Goal: Book appointment/travel/reservation

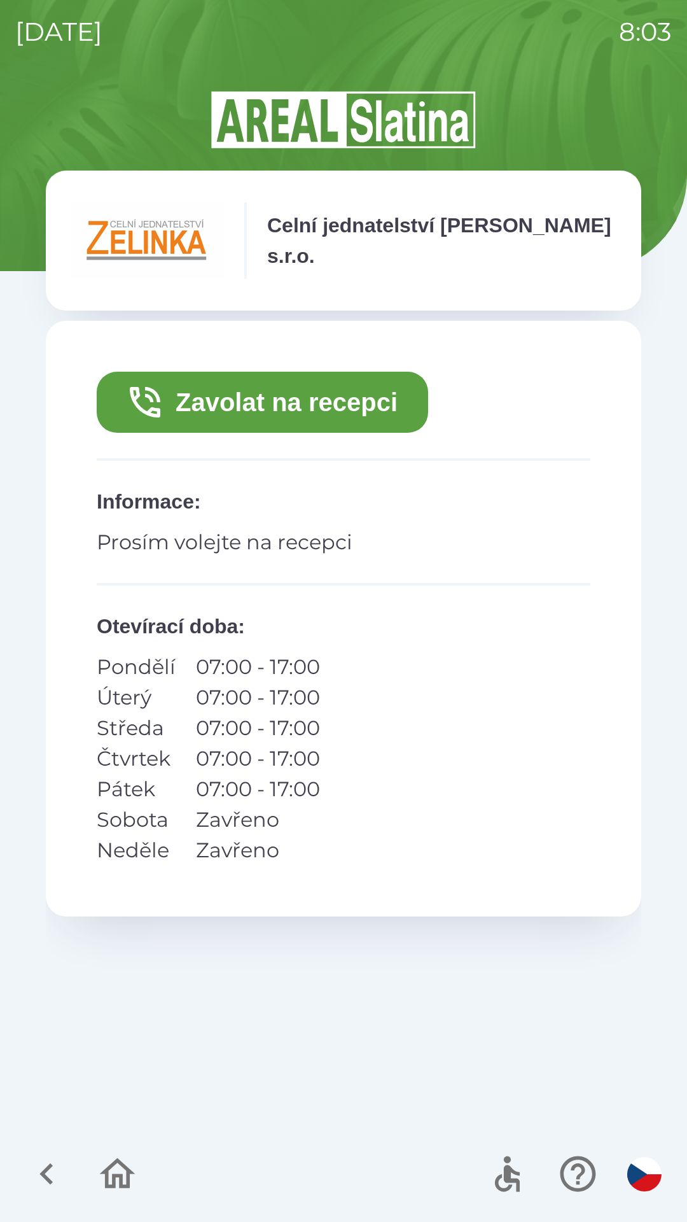
click at [305, 405] on button "Zavolat na recepci" at bounding box center [263, 402] width 332 height 61
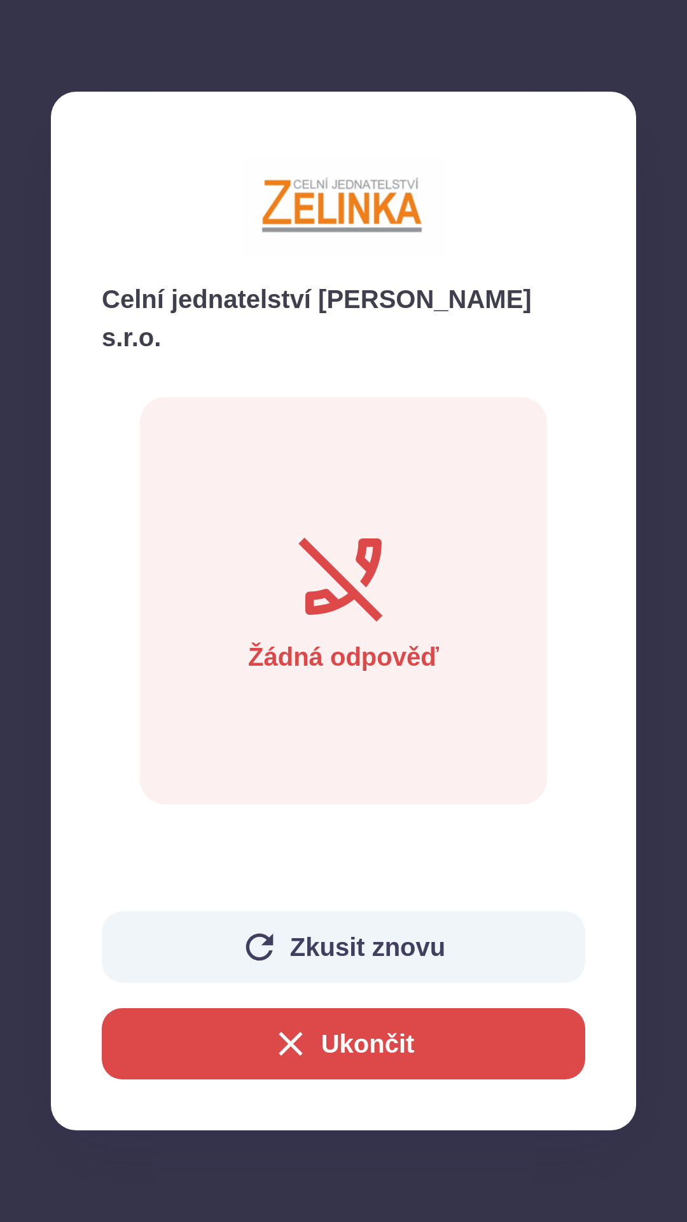
click at [386, 1050] on button "Ukončit" at bounding box center [344, 1043] width 484 height 71
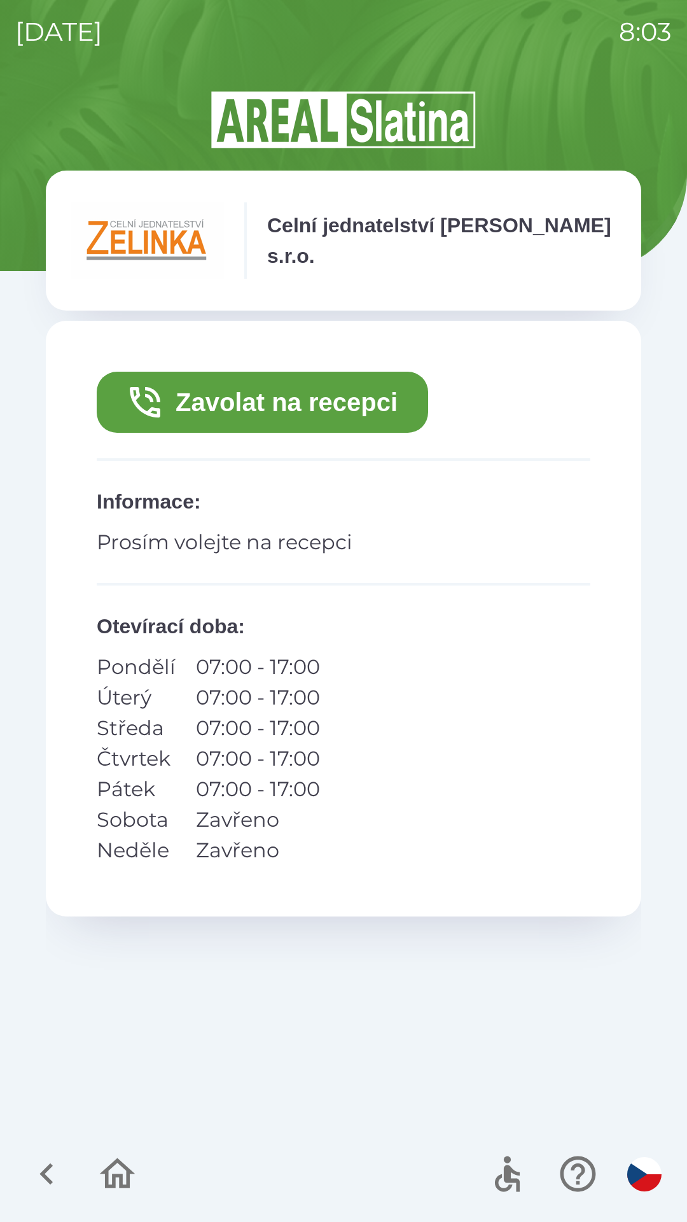
click at [308, 393] on button "Zavolat na recepci" at bounding box center [263, 402] width 332 height 61
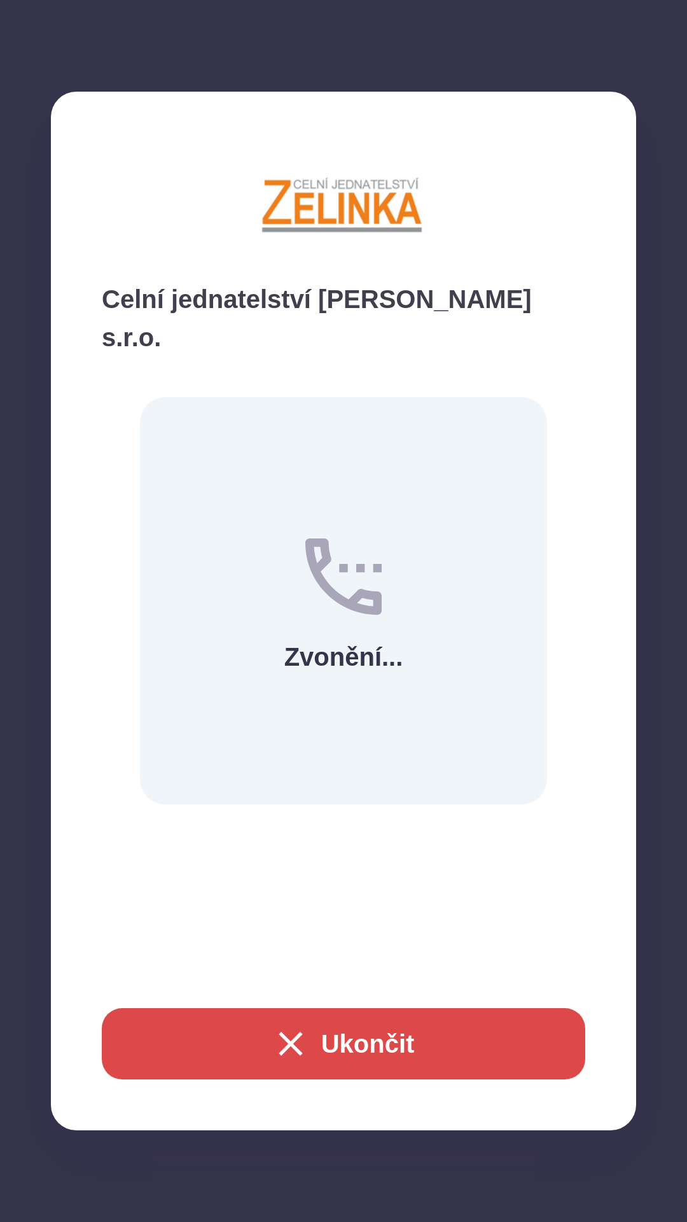
click at [357, 1044] on button "Ukončit" at bounding box center [344, 1043] width 484 height 71
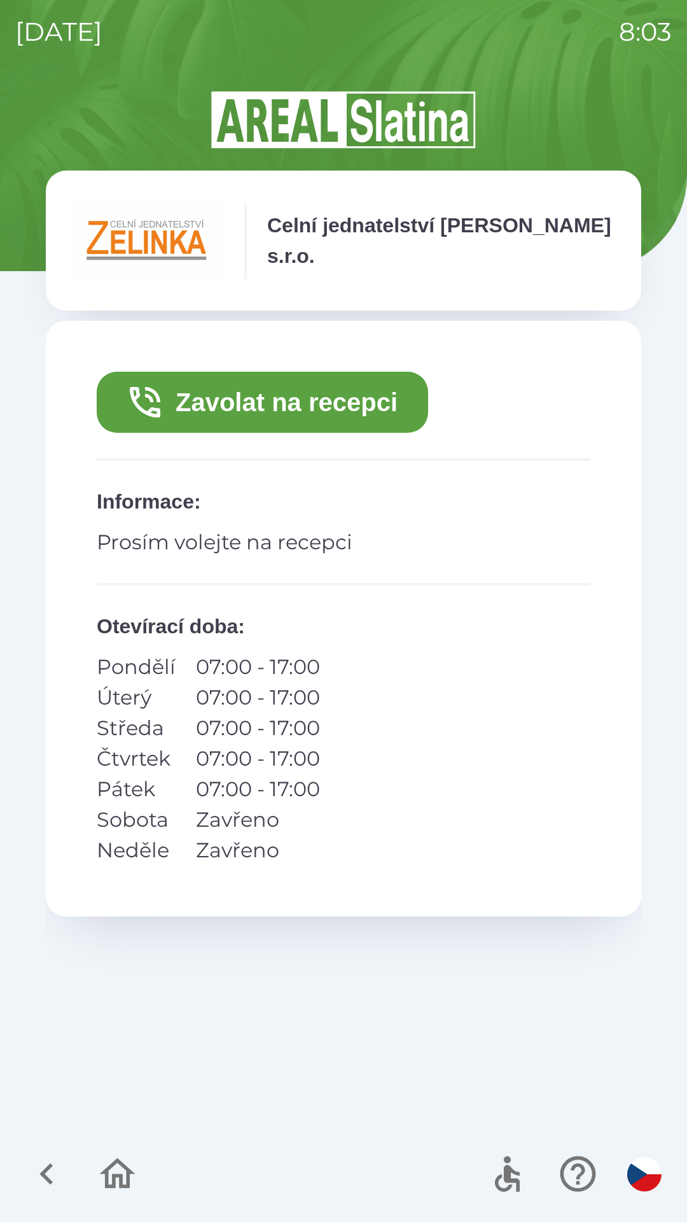
click at [306, 403] on button "Zavolat na recepci" at bounding box center [263, 402] width 332 height 61
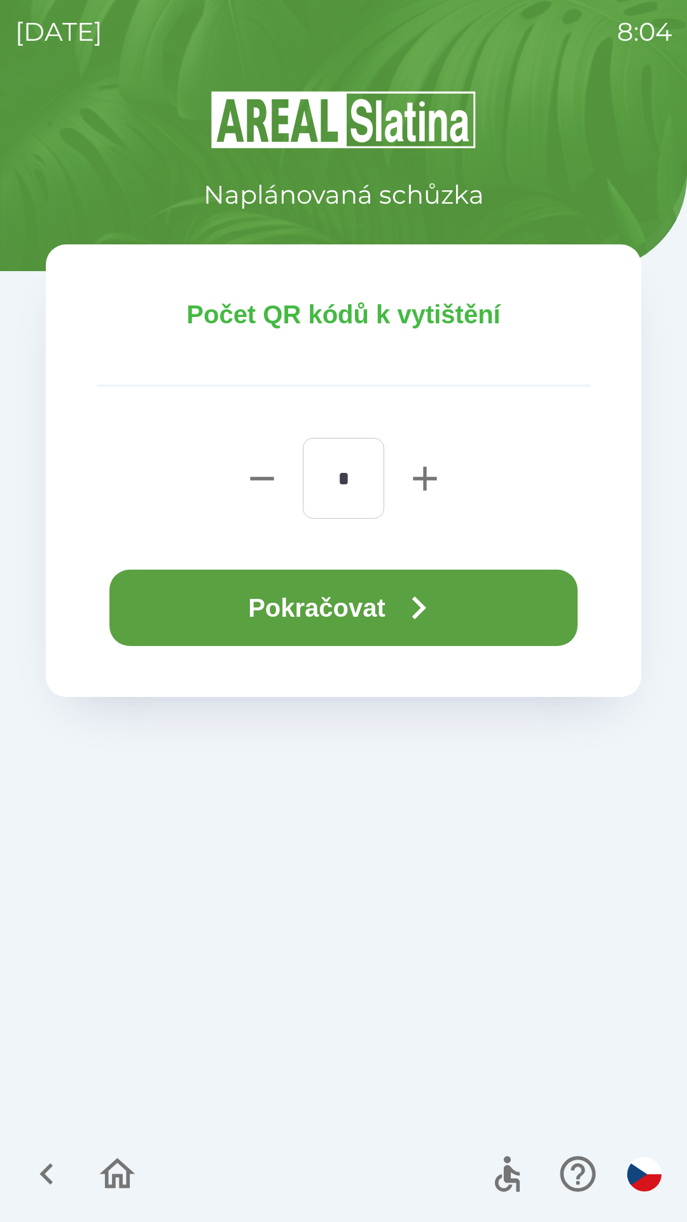
click at [364, 605] on button "Pokračovat" at bounding box center [343, 608] width 468 height 76
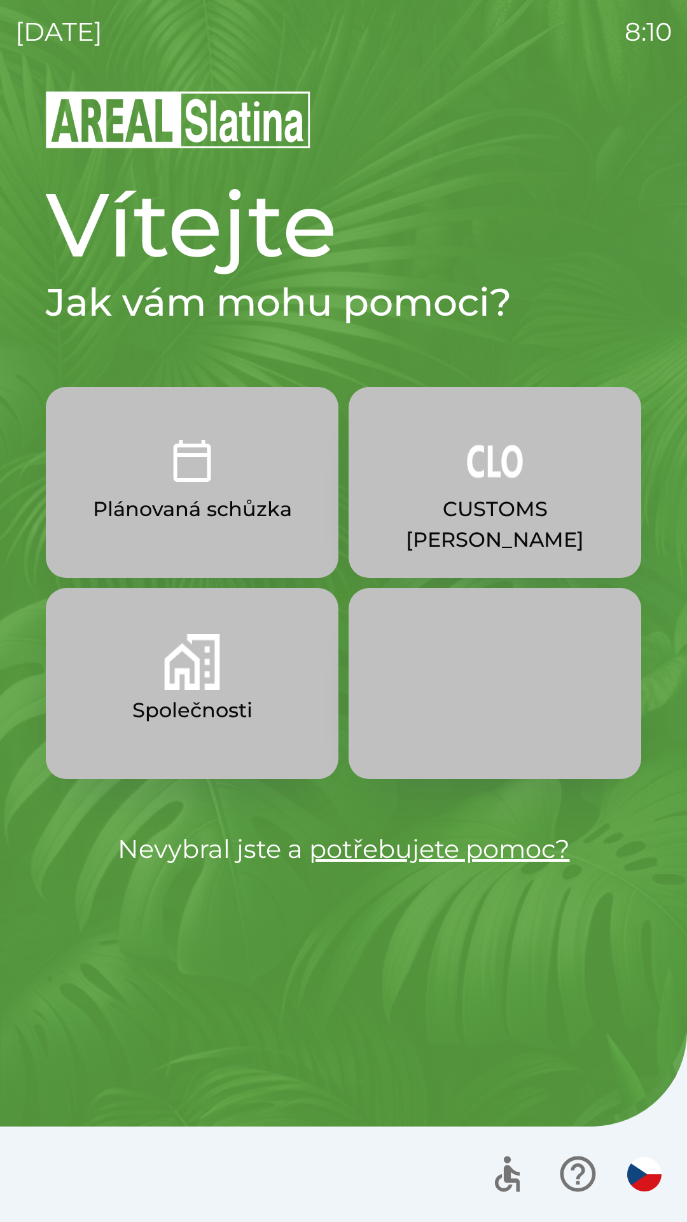
click at [166, 698] on p "Společnosti" at bounding box center [192, 710] width 120 height 31
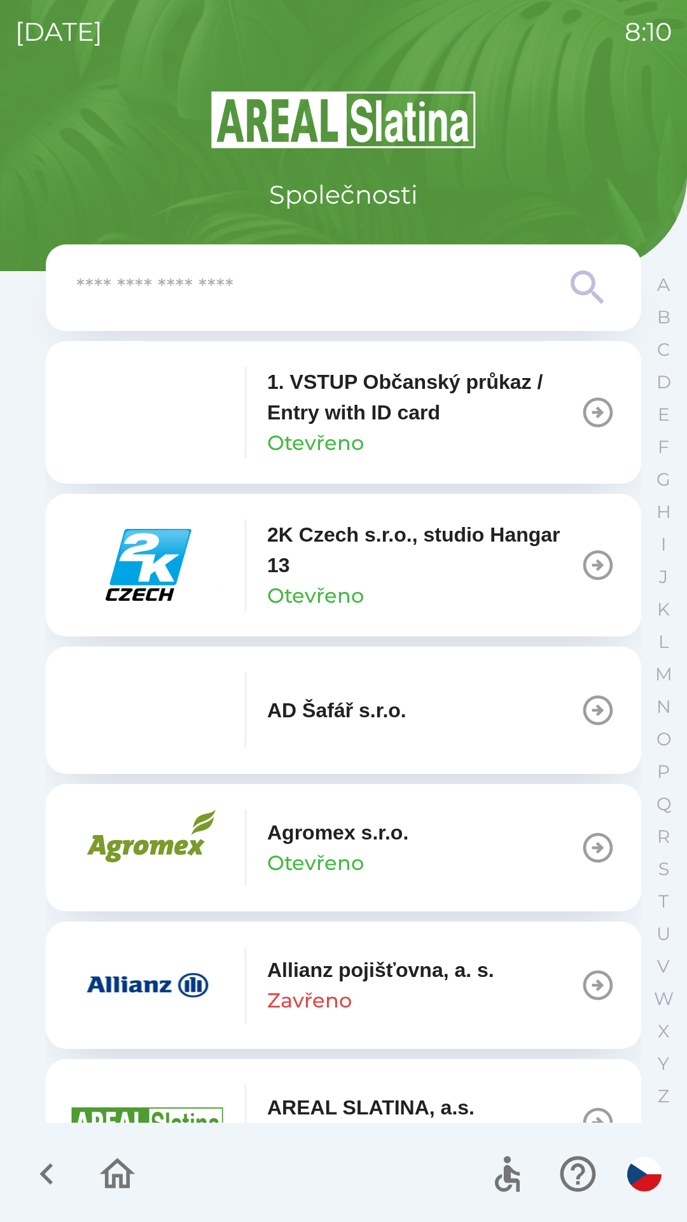
click at [190, 300] on input "text" at bounding box center [318, 287] width 484 height 35
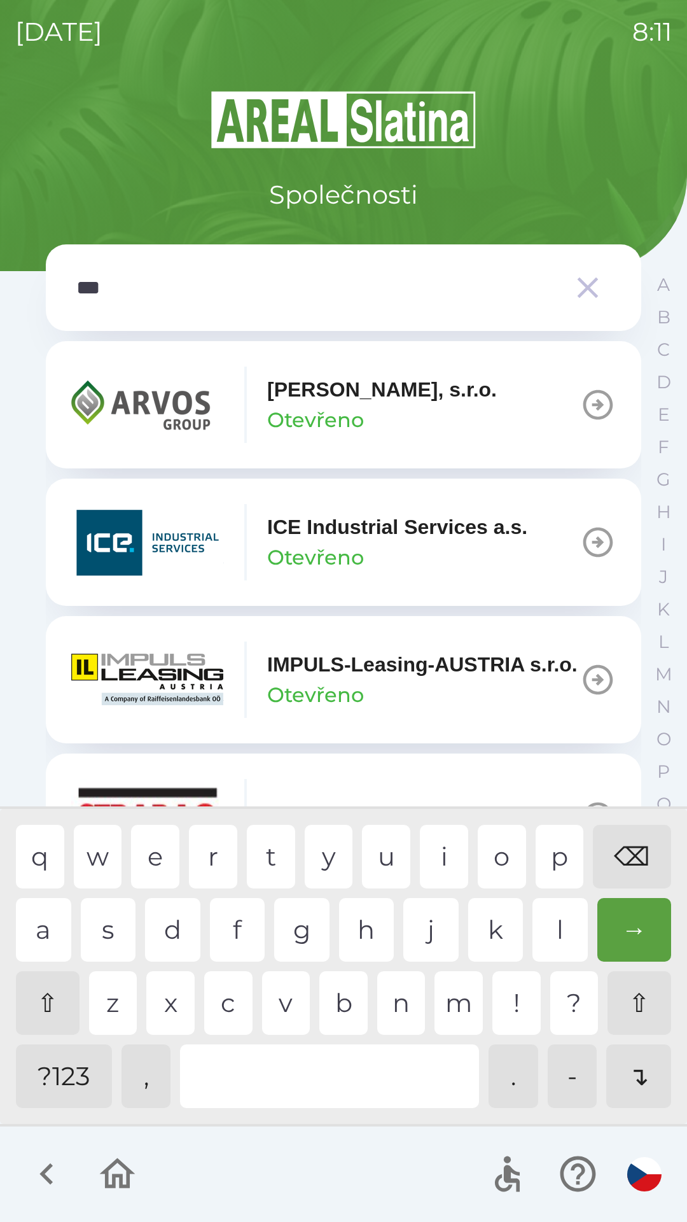
type input "****"
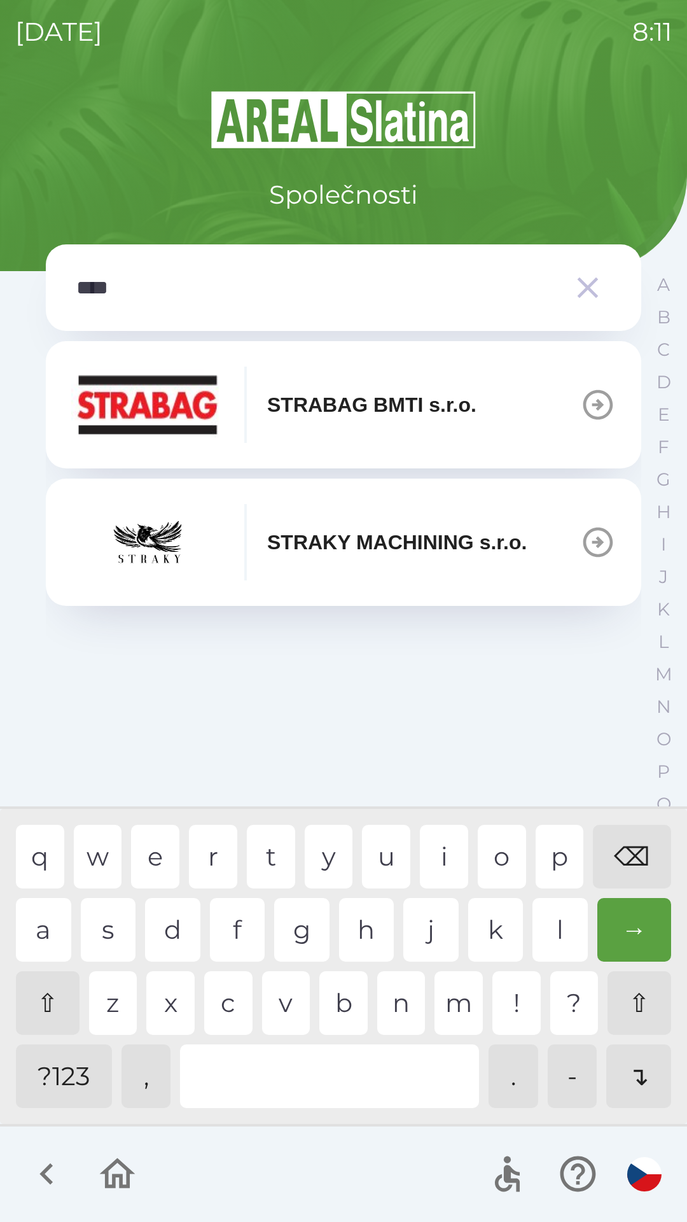
click at [48, 922] on div "a" at bounding box center [43, 930] width 55 height 64
click at [334, 386] on div "STRABAG BMTI s.r.o." at bounding box center [273, 405] width 405 height 76
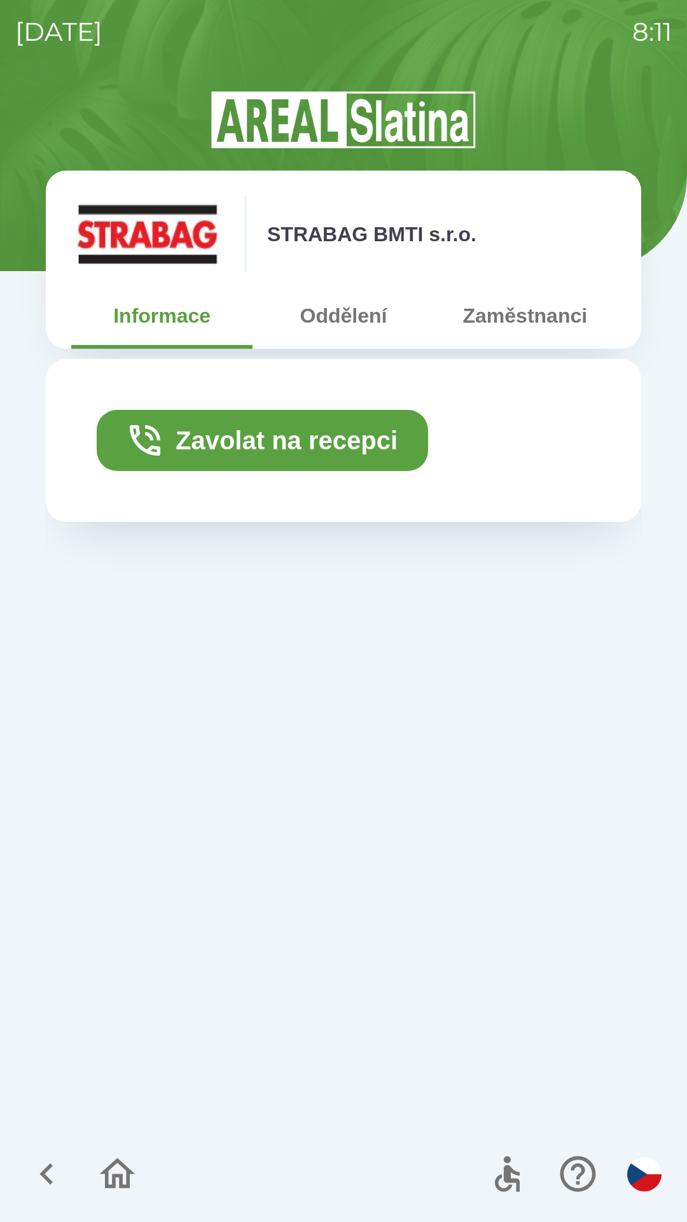
click at [324, 316] on button "Oddělení" at bounding box center [343, 316] width 181 height 46
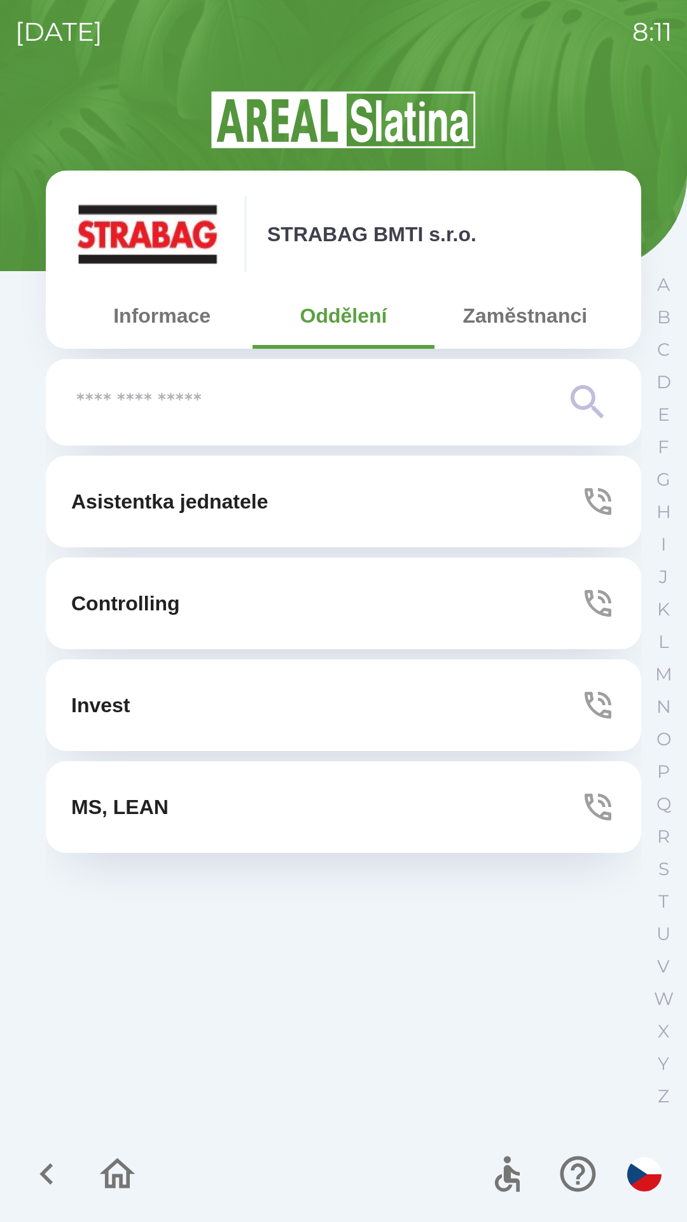
click at [495, 308] on button "Zaměstnanci" at bounding box center [525, 316] width 181 height 46
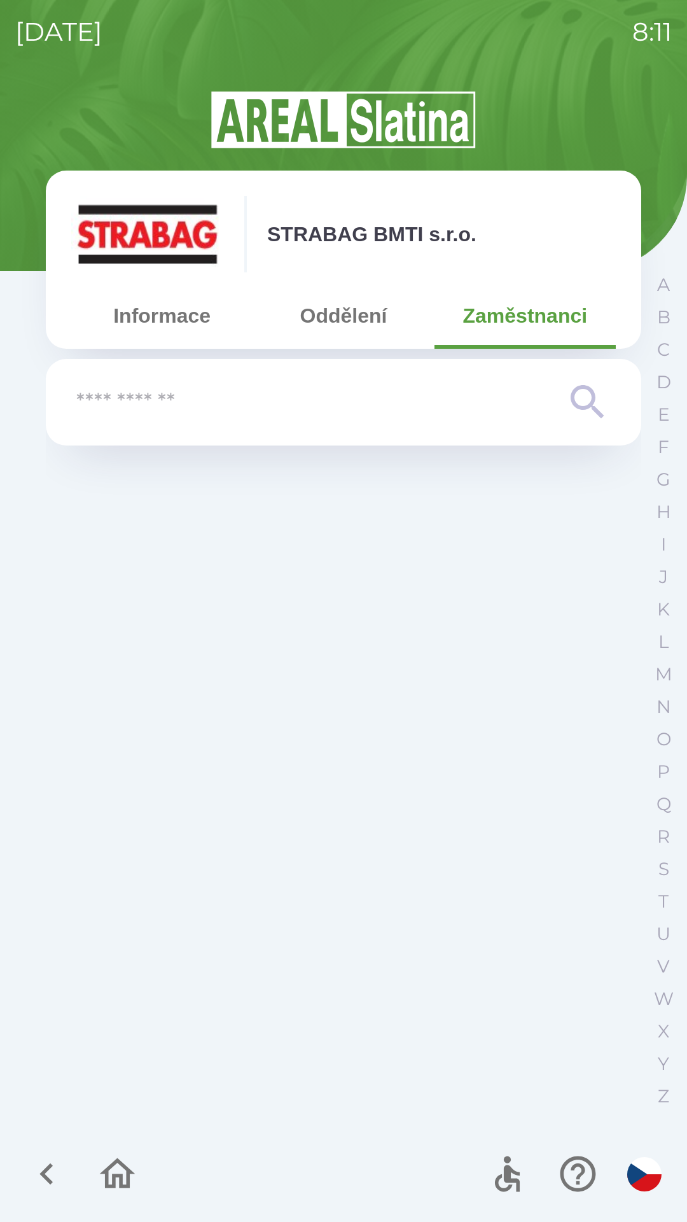
click at [258, 400] on input "text" at bounding box center [318, 402] width 484 height 35
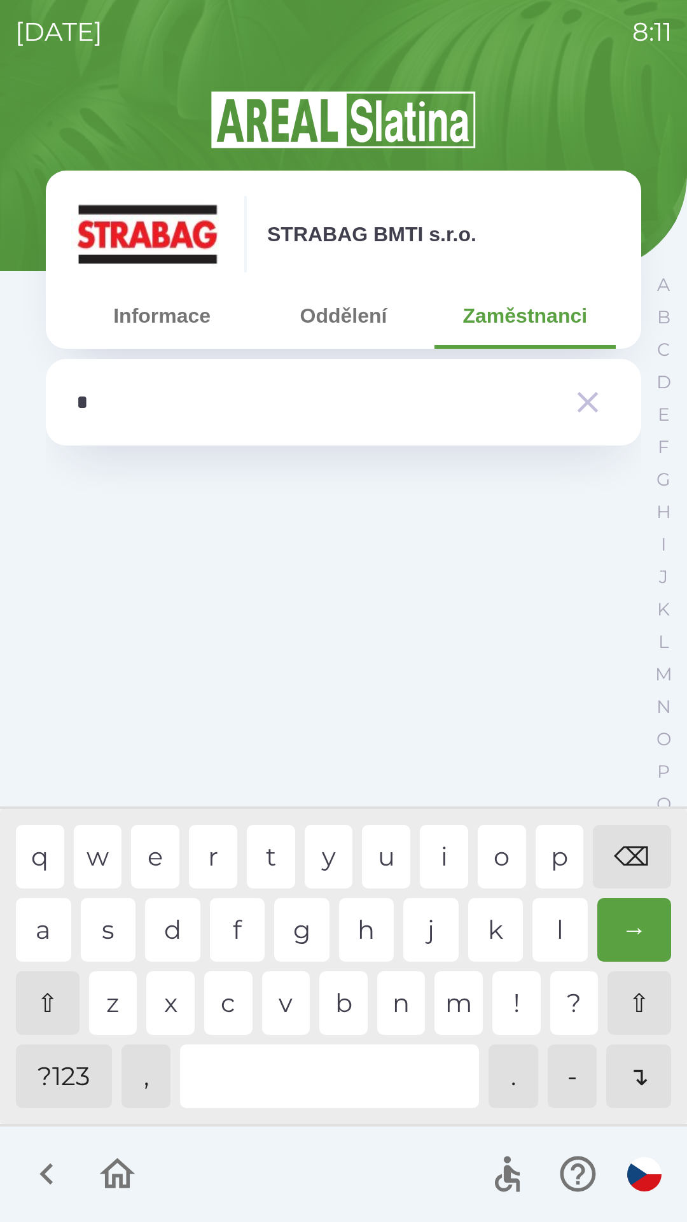
click at [241, 932] on div "f" at bounding box center [237, 930] width 55 height 64
click at [553, 920] on div "l" at bounding box center [560, 930] width 55 height 64
click at [453, 848] on div "i" at bounding box center [444, 857] width 48 height 64
click at [551, 849] on div "p" at bounding box center [560, 857] width 48 height 64
type input "*******"
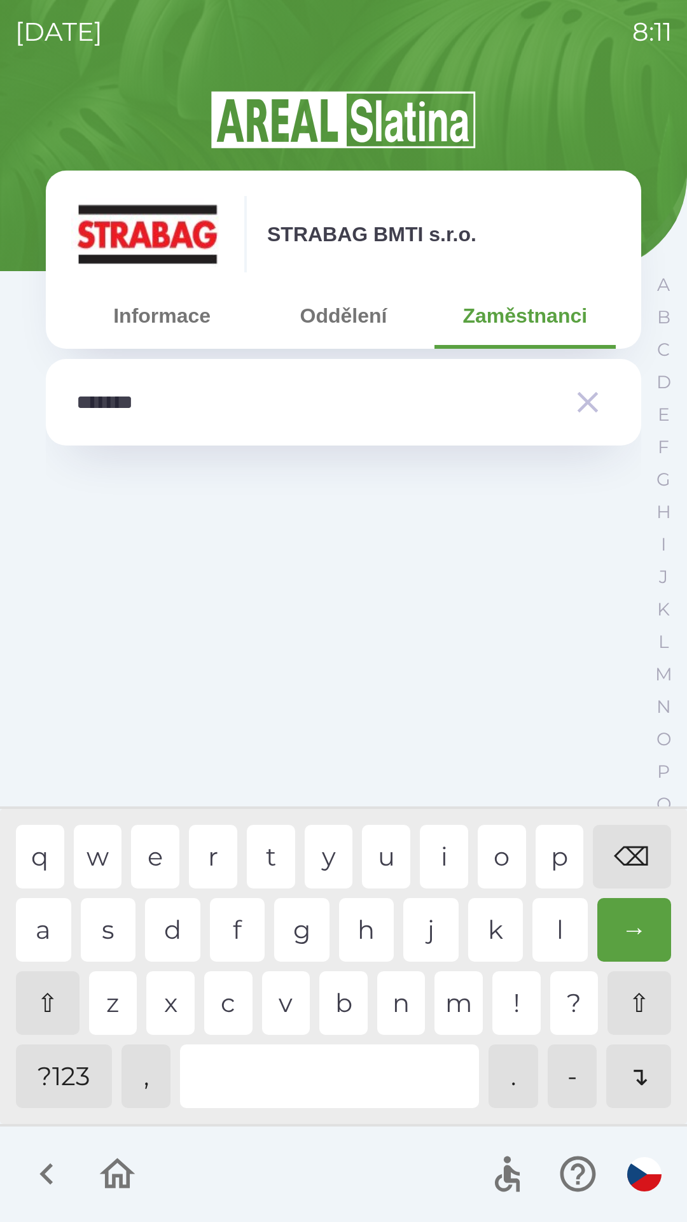
click at [222, 1009] on div "c" at bounding box center [228, 1003] width 48 height 64
click at [633, 923] on div "→" at bounding box center [635, 930] width 74 height 64
click at [584, 405] on icon "button" at bounding box center [588, 402] width 21 height 21
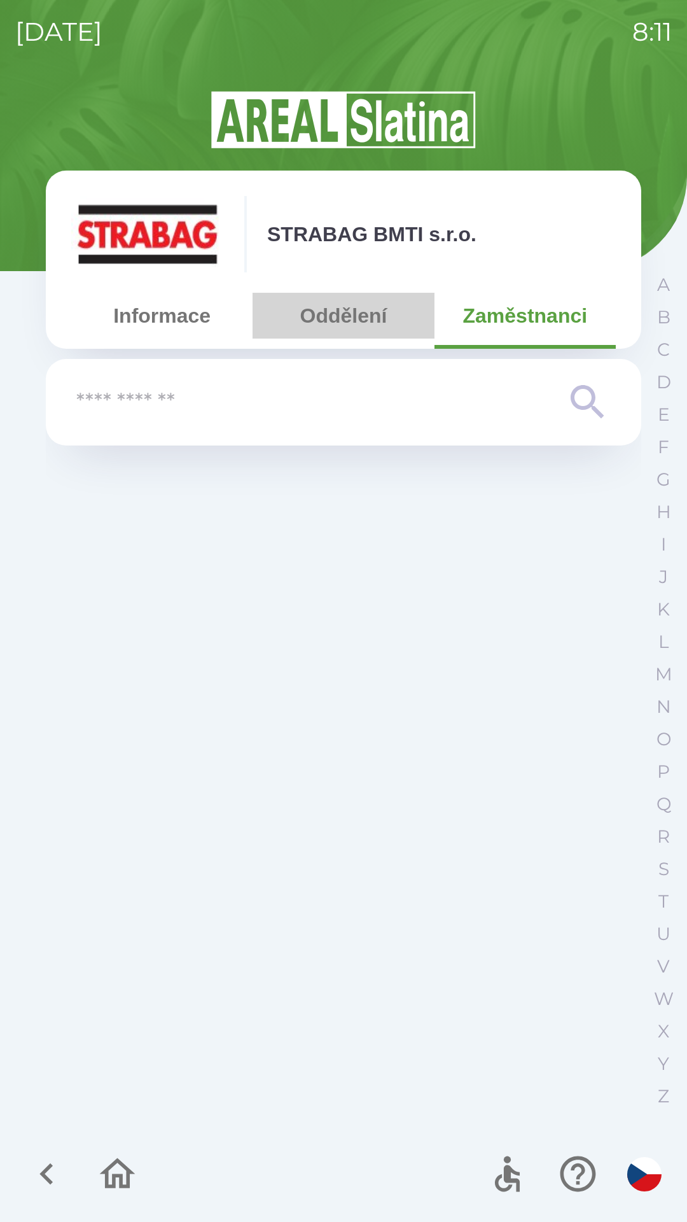
click at [338, 323] on button "Oddělení" at bounding box center [343, 316] width 181 height 46
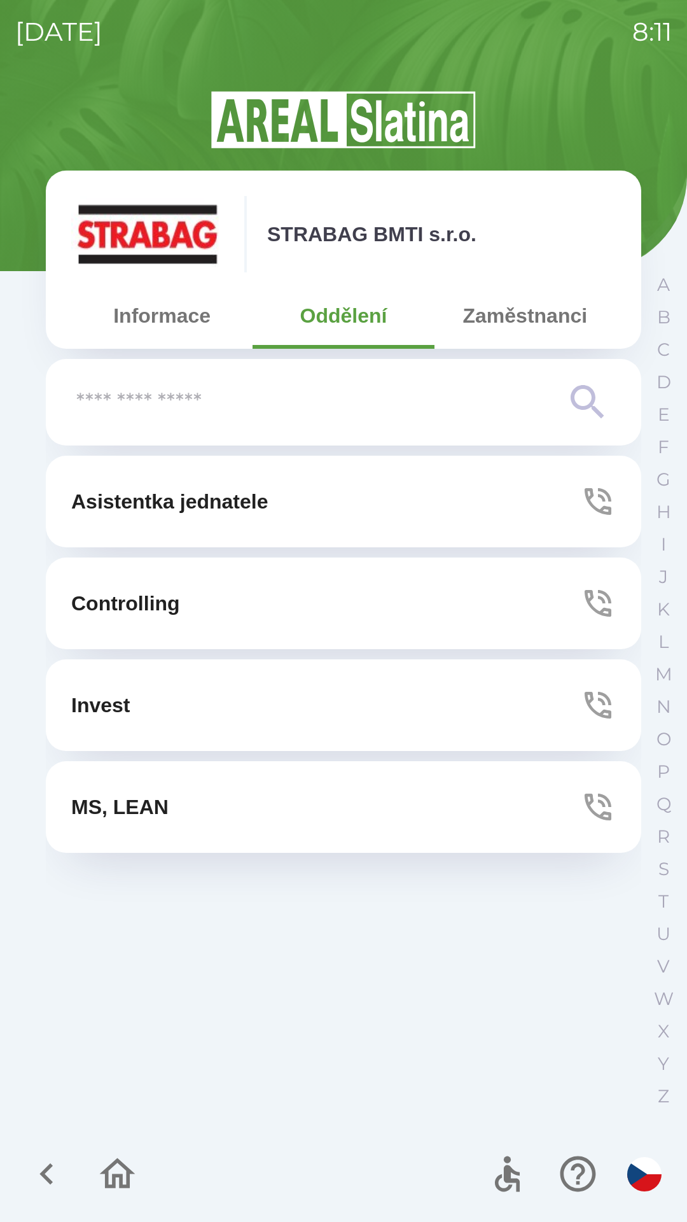
click at [139, 689] on button "Invest" at bounding box center [344, 705] width 596 height 92
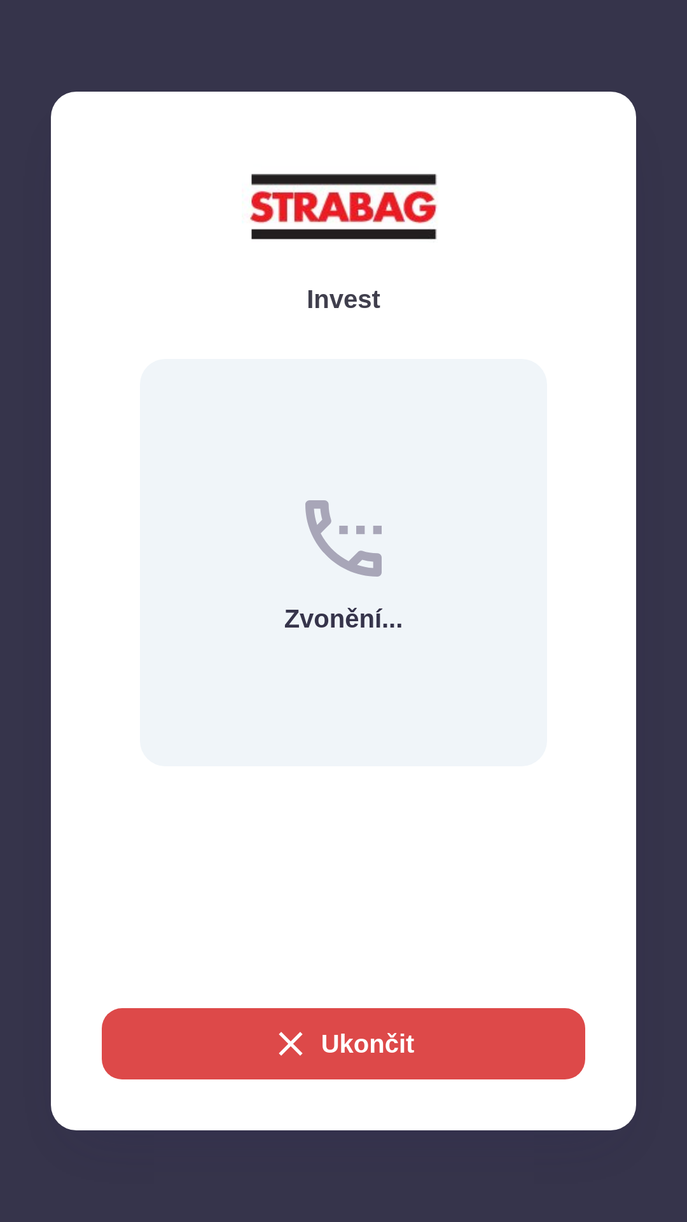
click at [267, 1065] on button "Ukončit" at bounding box center [344, 1043] width 484 height 71
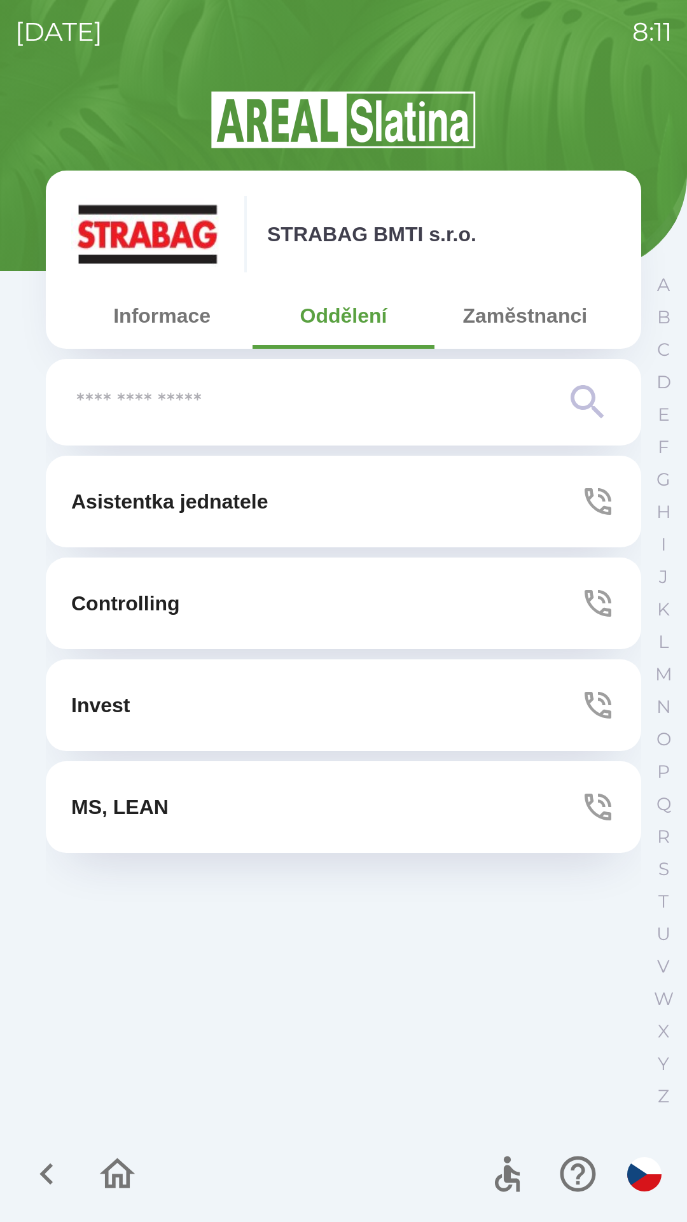
click at [103, 1167] on icon "button" at bounding box center [117, 1174] width 43 height 43
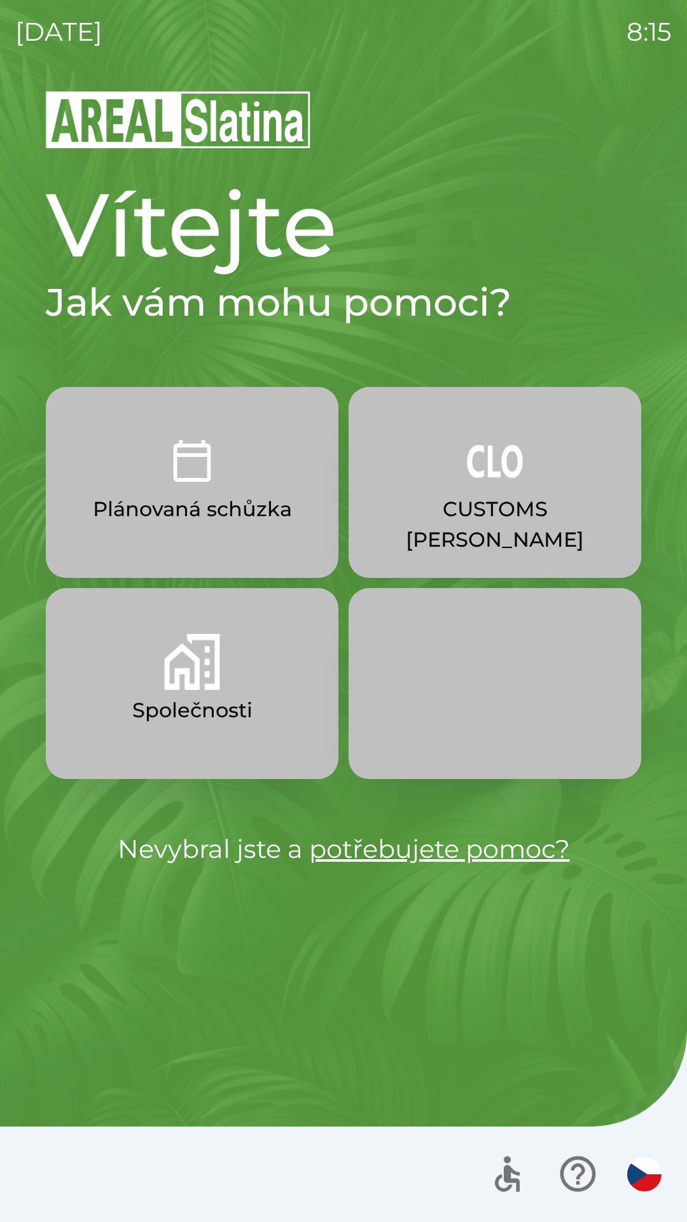
click at [197, 457] on img "button" at bounding box center [192, 461] width 56 height 56
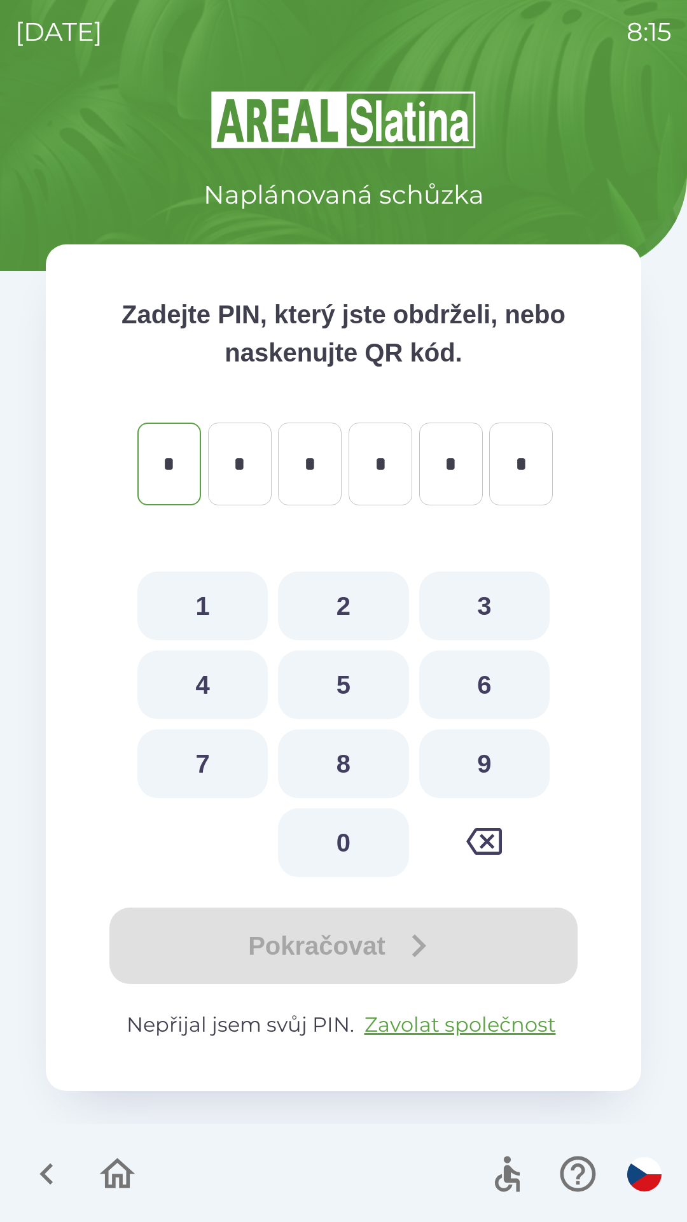
click at [38, 1172] on icon "button" at bounding box center [46, 1174] width 43 height 43
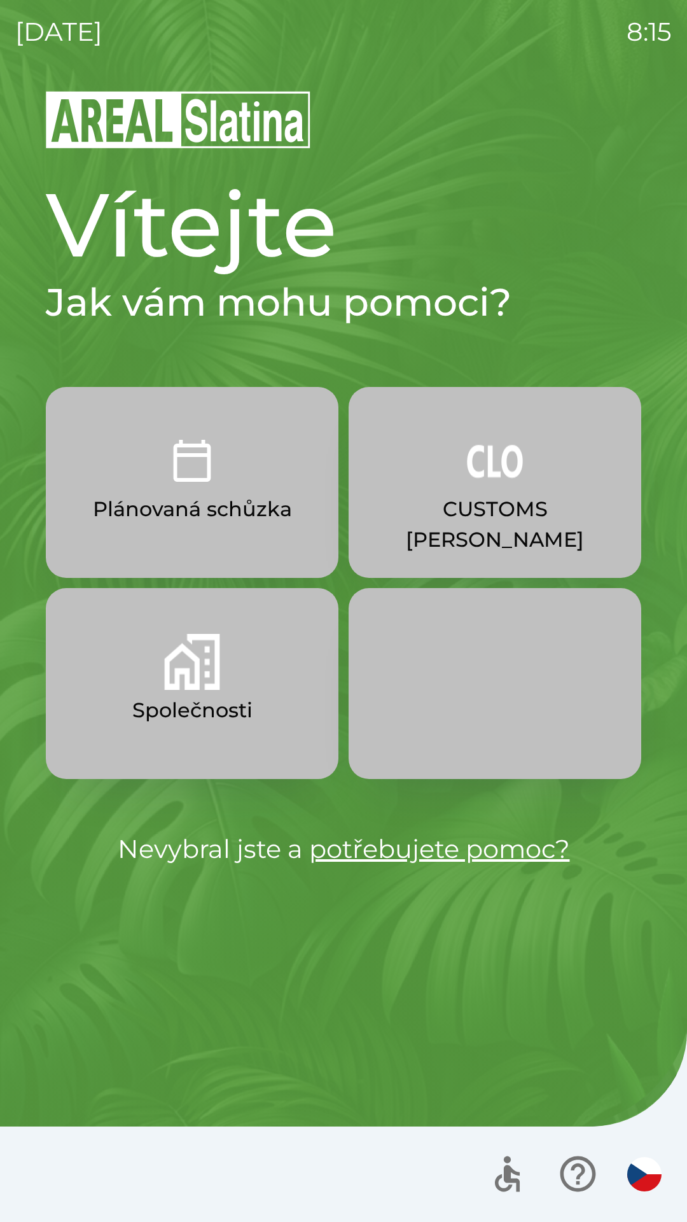
click at [156, 686] on button "Společnosti" at bounding box center [192, 683] width 293 height 191
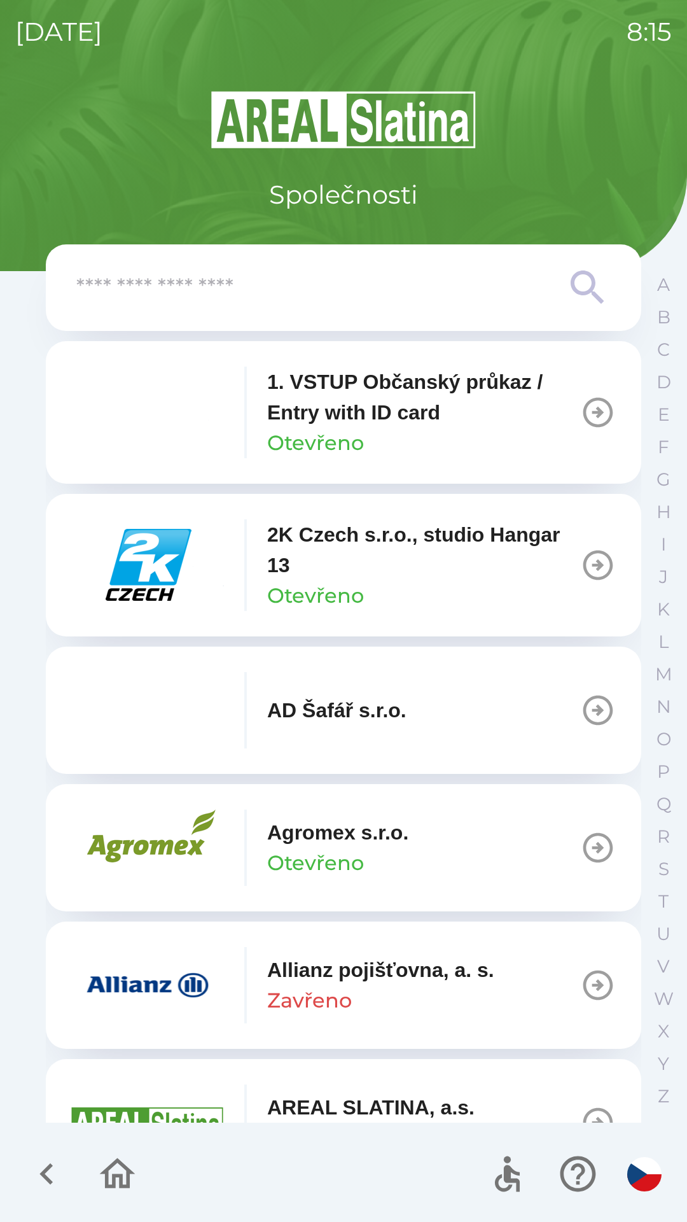
click at [119, 975] on img "button" at bounding box center [147, 985] width 153 height 76
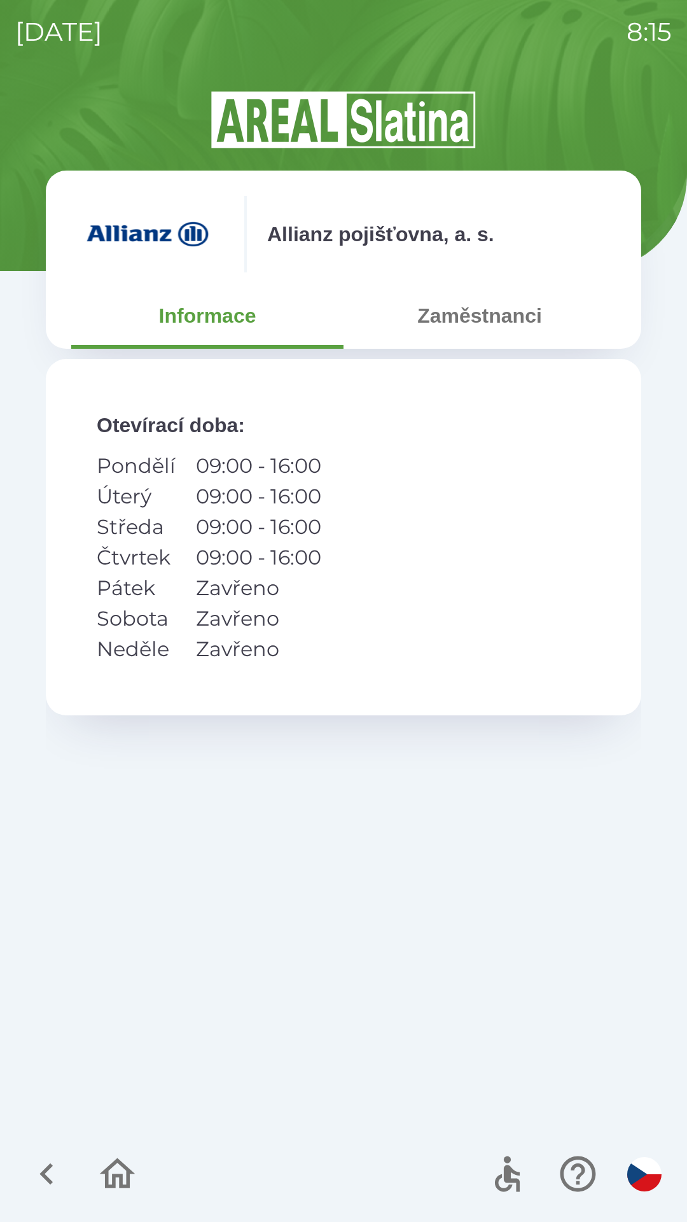
click at [141, 601] on p "Pátek" at bounding box center [136, 588] width 79 height 31
click at [153, 549] on p "Čtvrtek" at bounding box center [136, 557] width 79 height 31
click at [46, 1168] on icon "button" at bounding box center [45, 1174] width 13 height 22
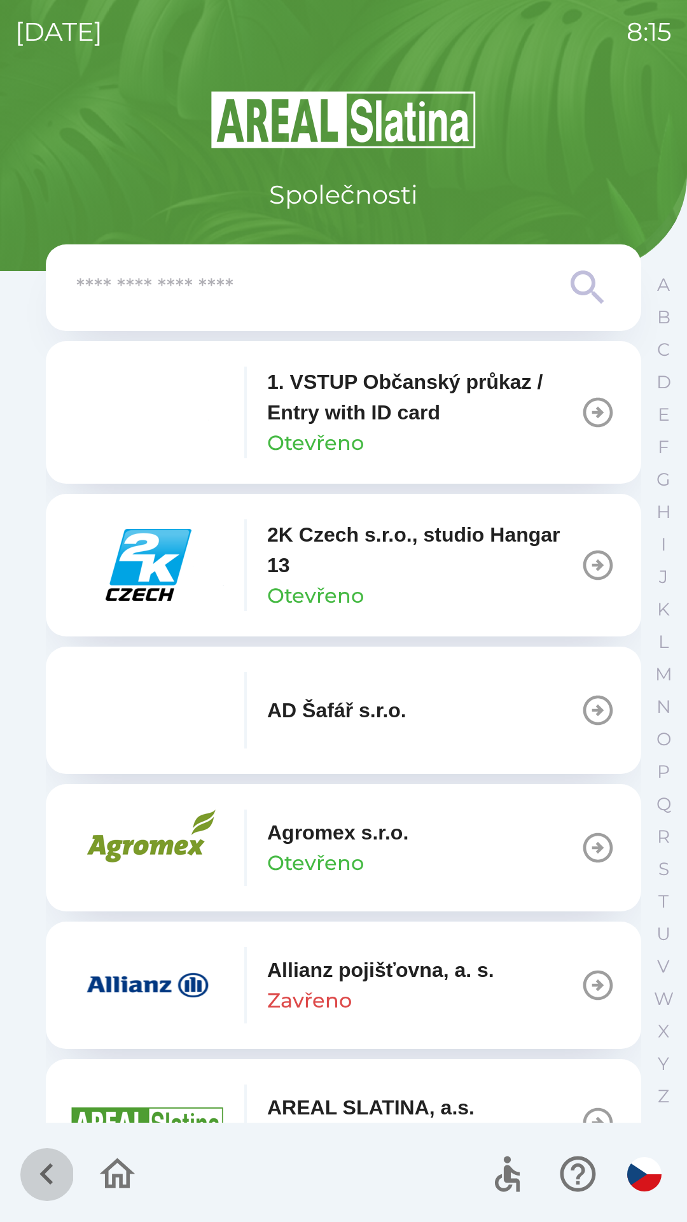
click at [39, 1160] on icon "button" at bounding box center [46, 1174] width 43 height 43
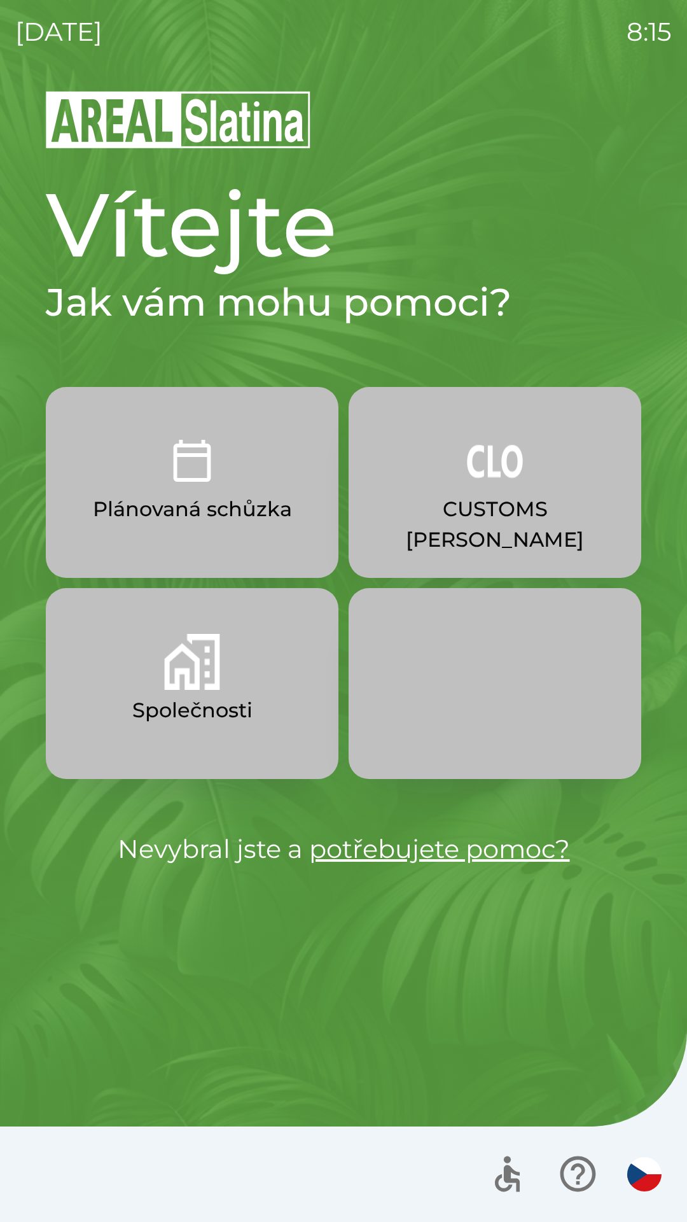
click at [153, 477] on button "Plánovaná schůzka" at bounding box center [192, 482] width 293 height 191
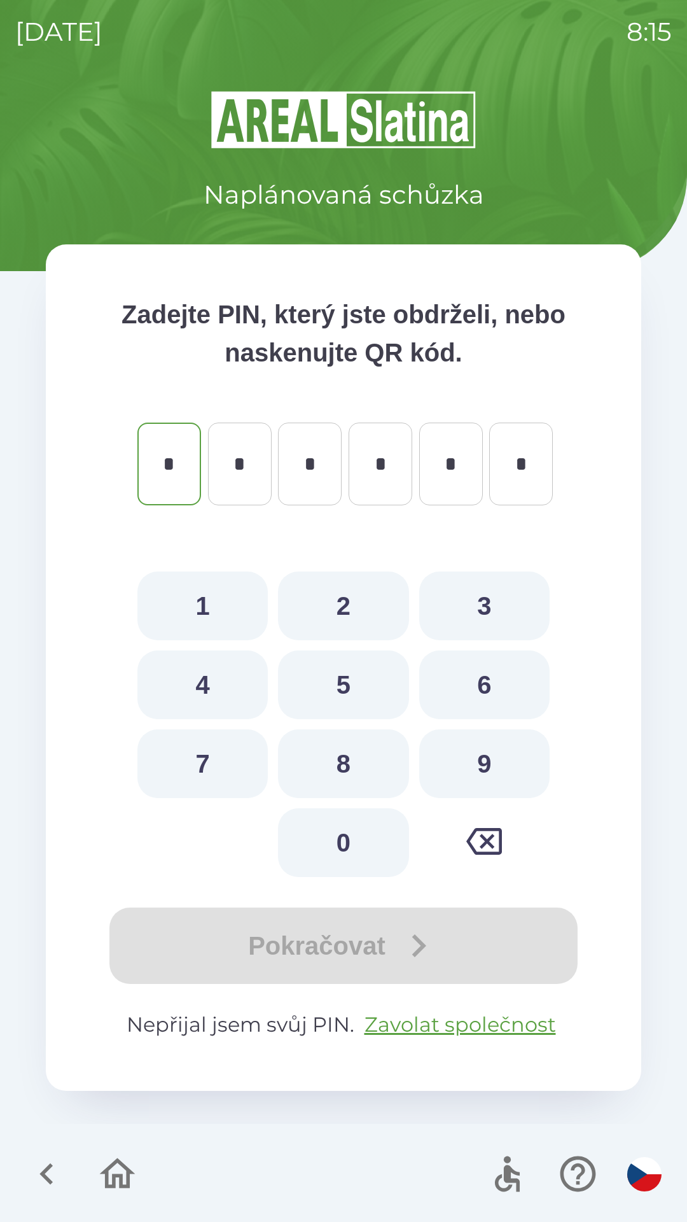
click at [48, 1169] on icon "button" at bounding box center [45, 1174] width 13 height 22
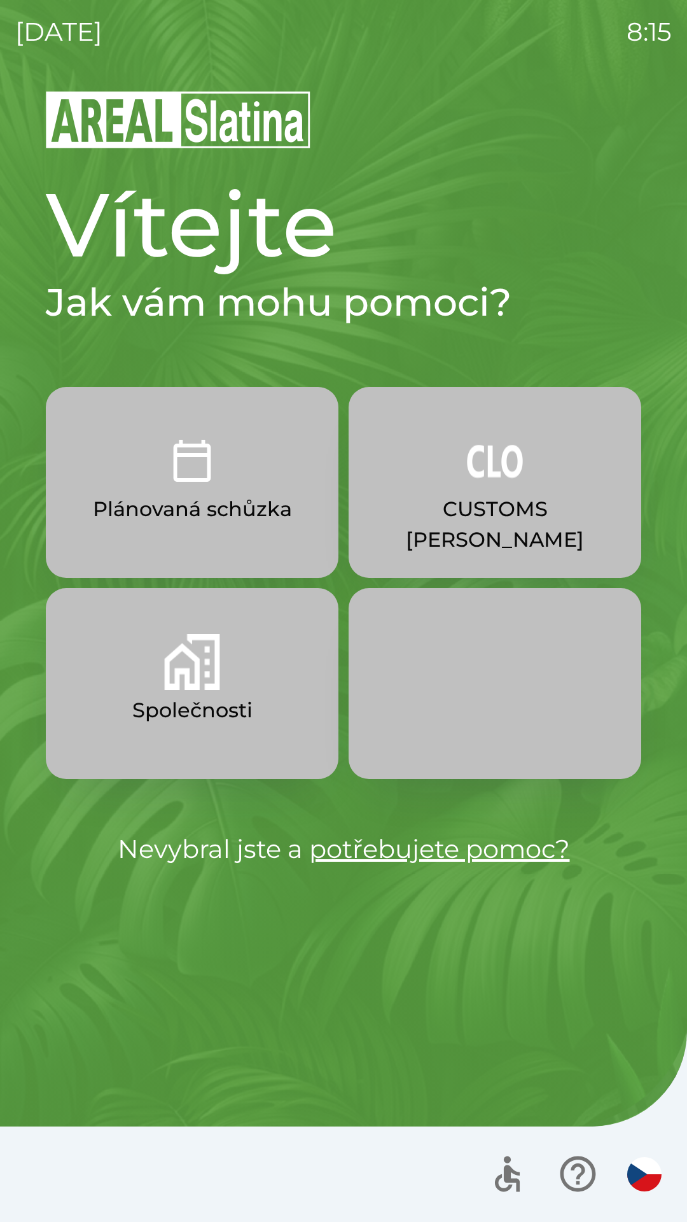
click at [155, 684] on button "Společnosti" at bounding box center [192, 683] width 293 height 191
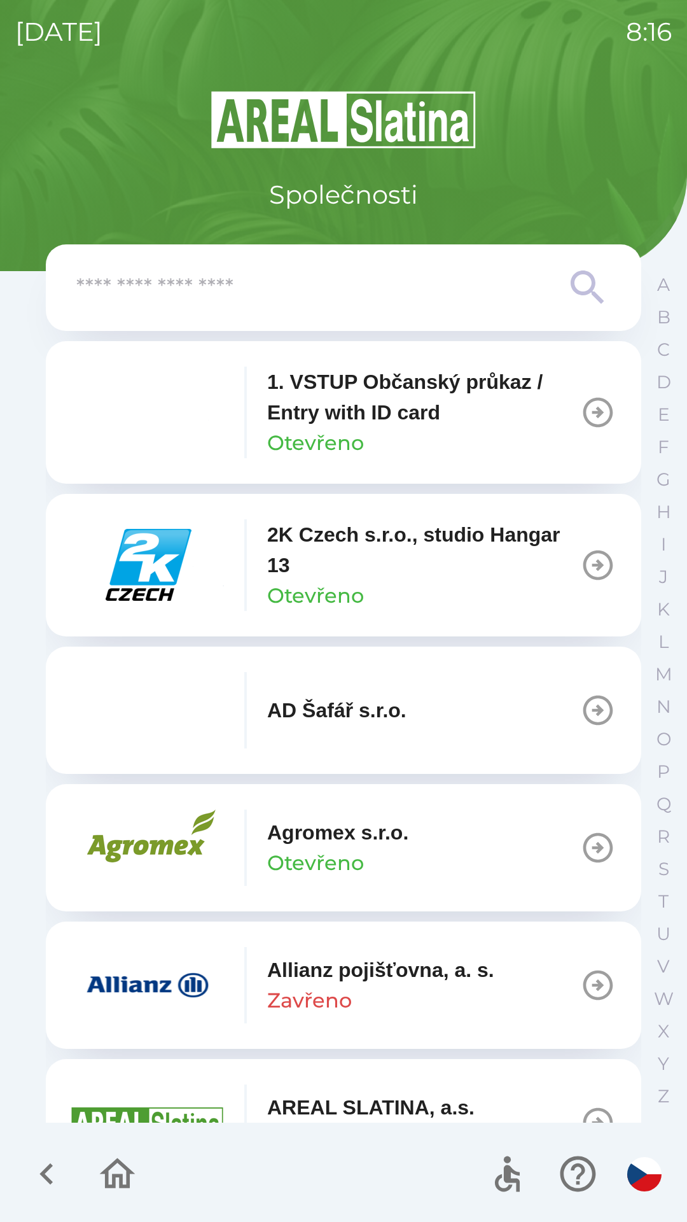
click at [581, 983] on icon "button" at bounding box center [598, 985] width 36 height 36
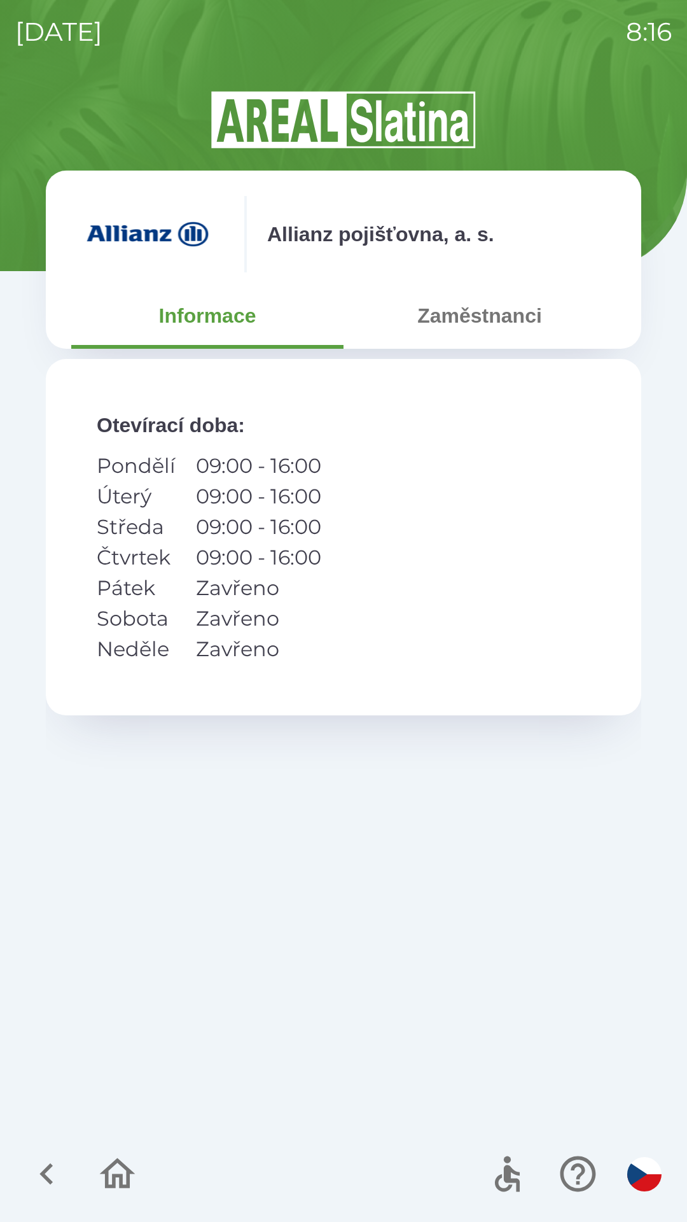
click at [455, 311] on button "Zaměstnanci" at bounding box center [480, 316] width 272 height 46
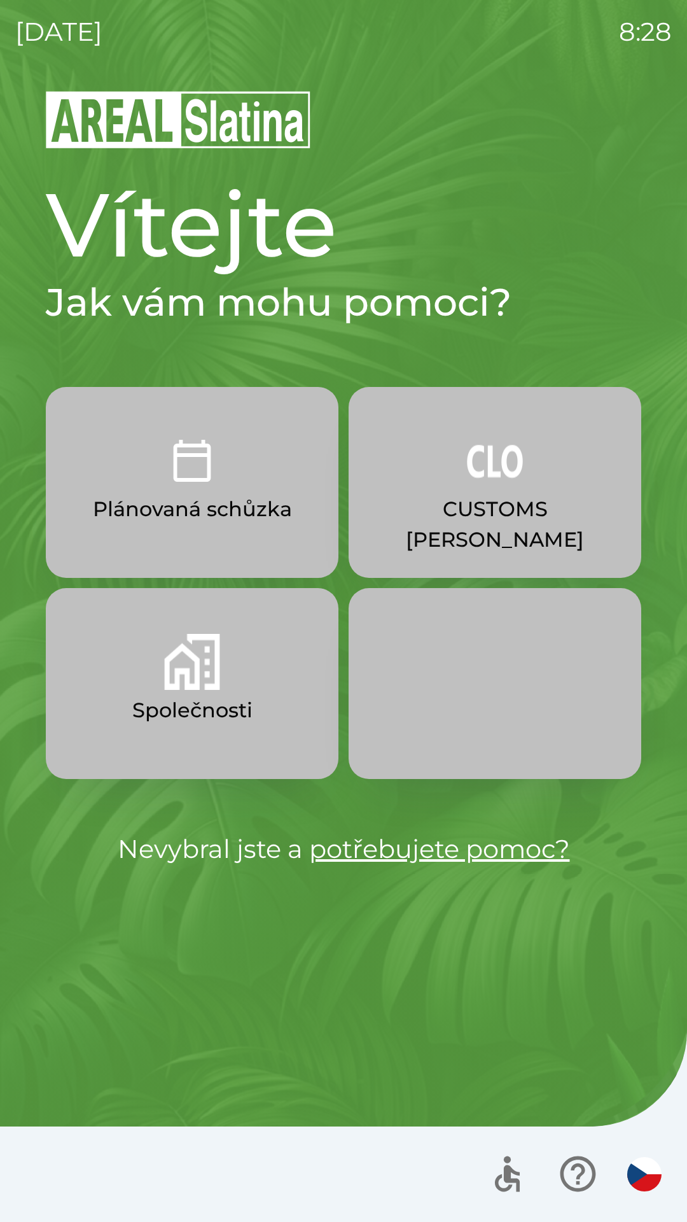
click at [269, 479] on button "Plánovaná schůzka" at bounding box center [192, 482] width 293 height 191
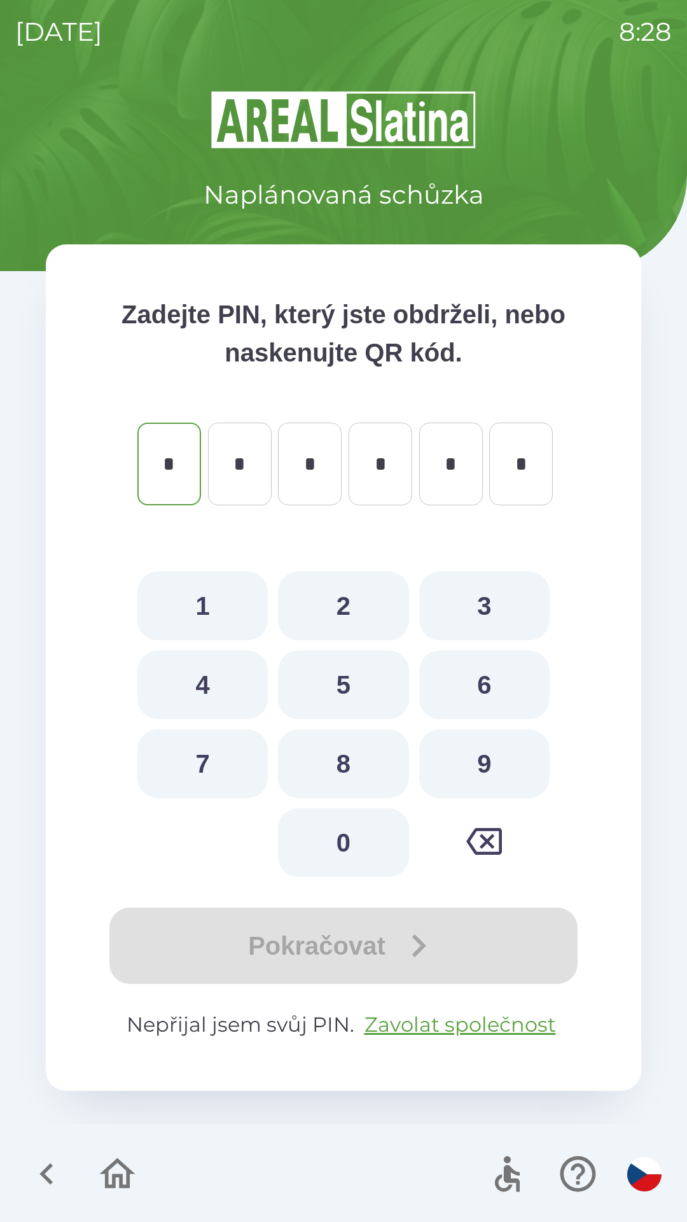
click at [53, 1173] on icon "button" at bounding box center [46, 1174] width 43 height 43
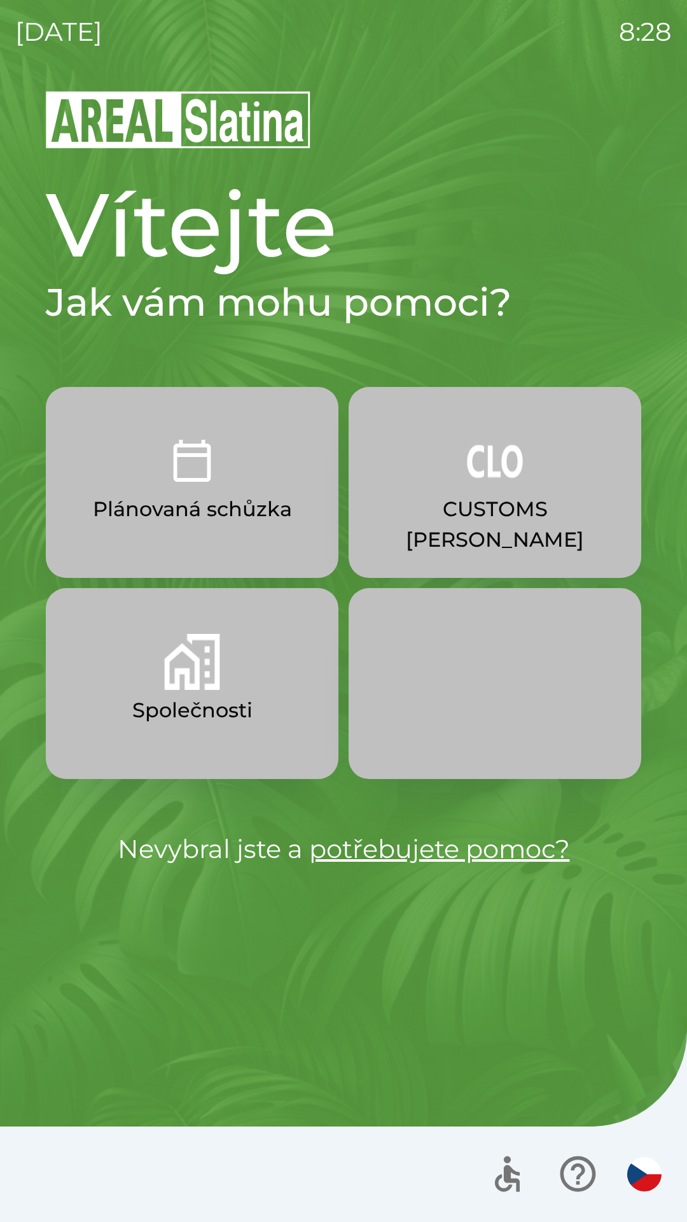
click at [235, 687] on button "Společnosti" at bounding box center [192, 683] width 293 height 191
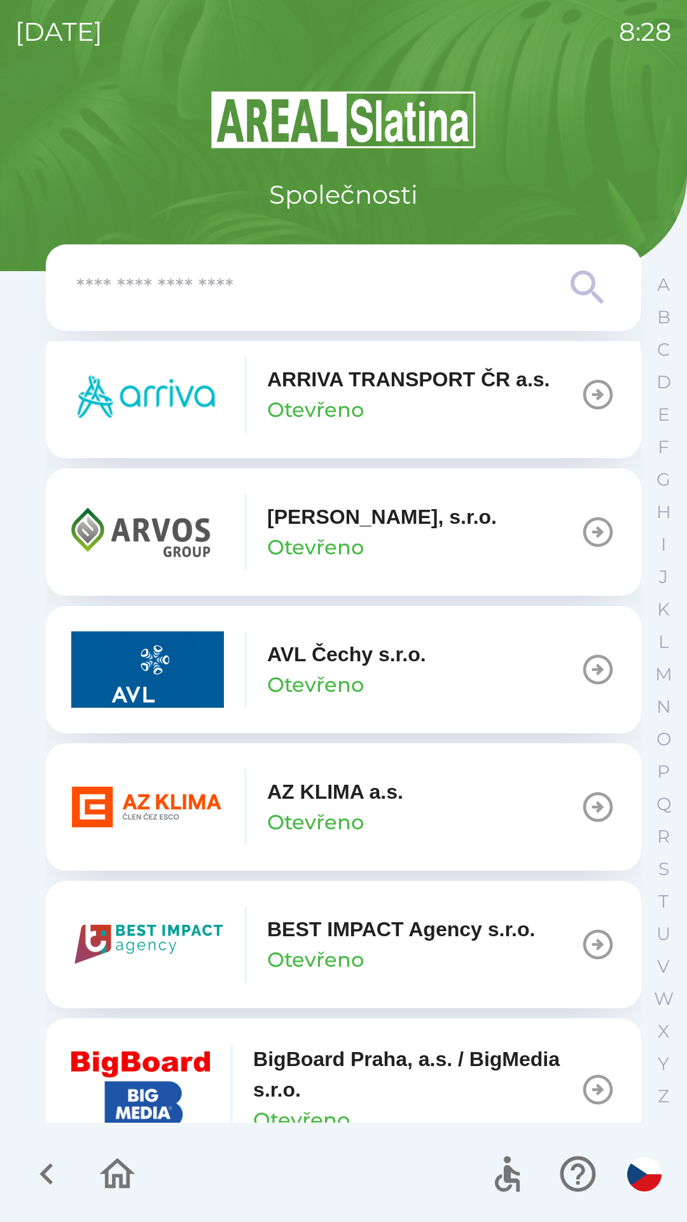
scroll to position [1006, 0]
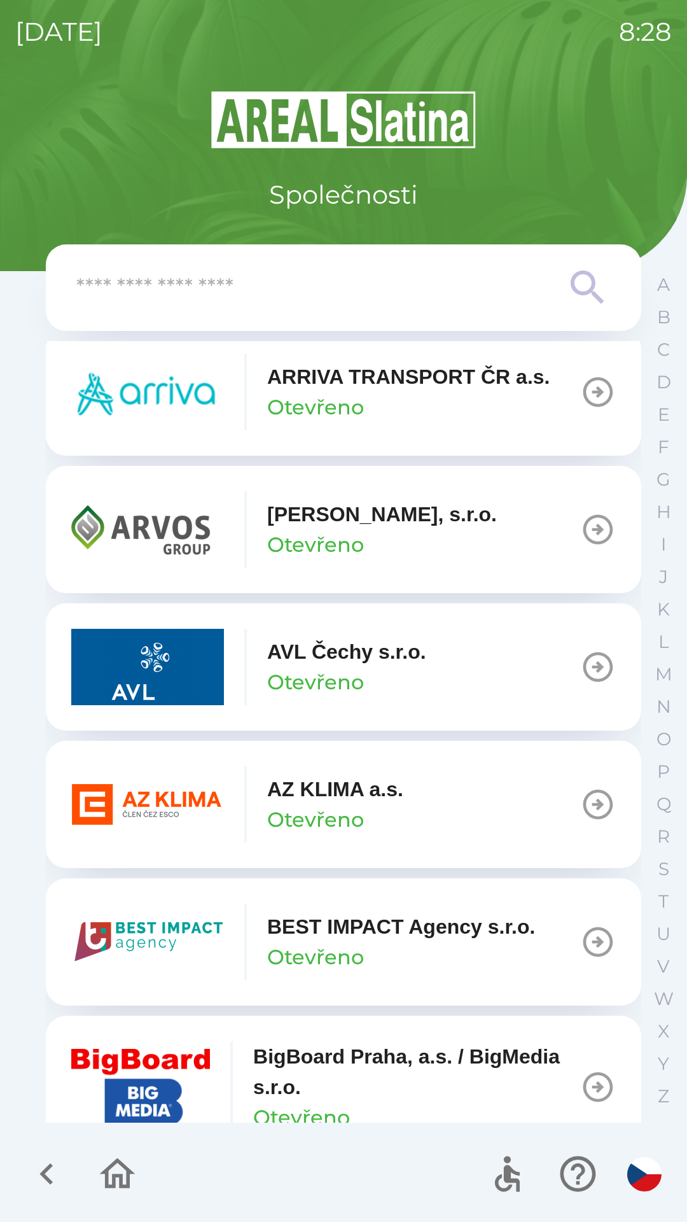
click at [580, 810] on icon "button" at bounding box center [598, 805] width 36 height 36
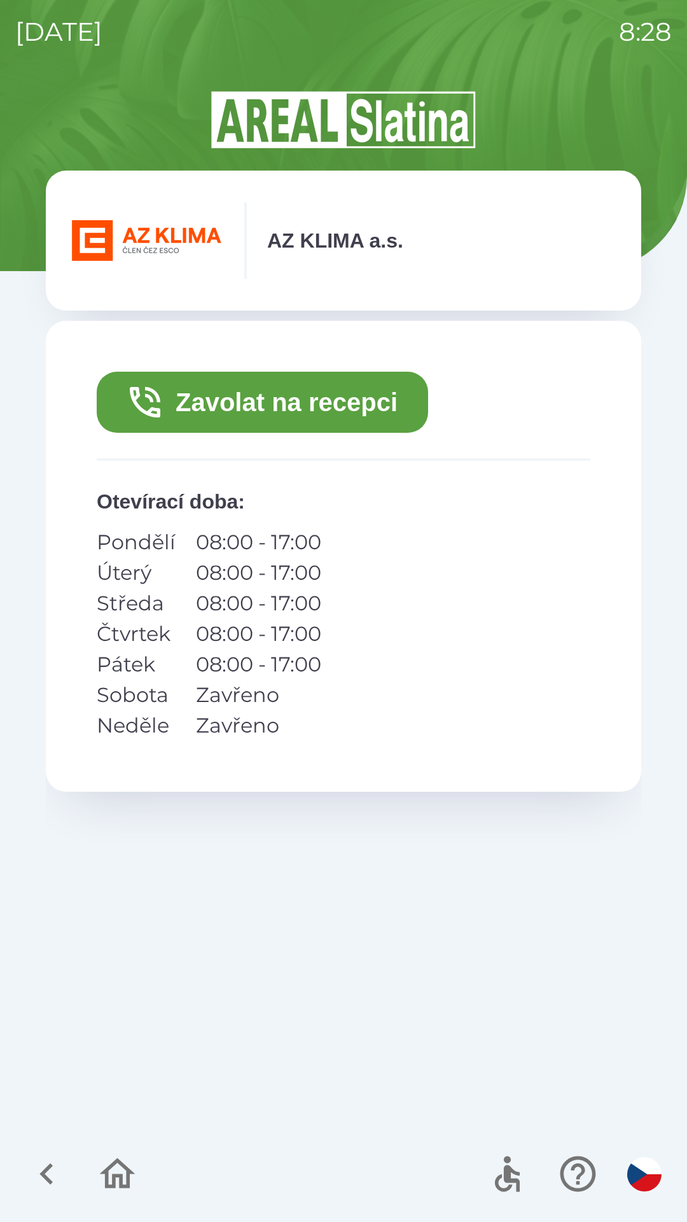
click at [346, 401] on button "Zavolat na recepci" at bounding box center [263, 402] width 332 height 61
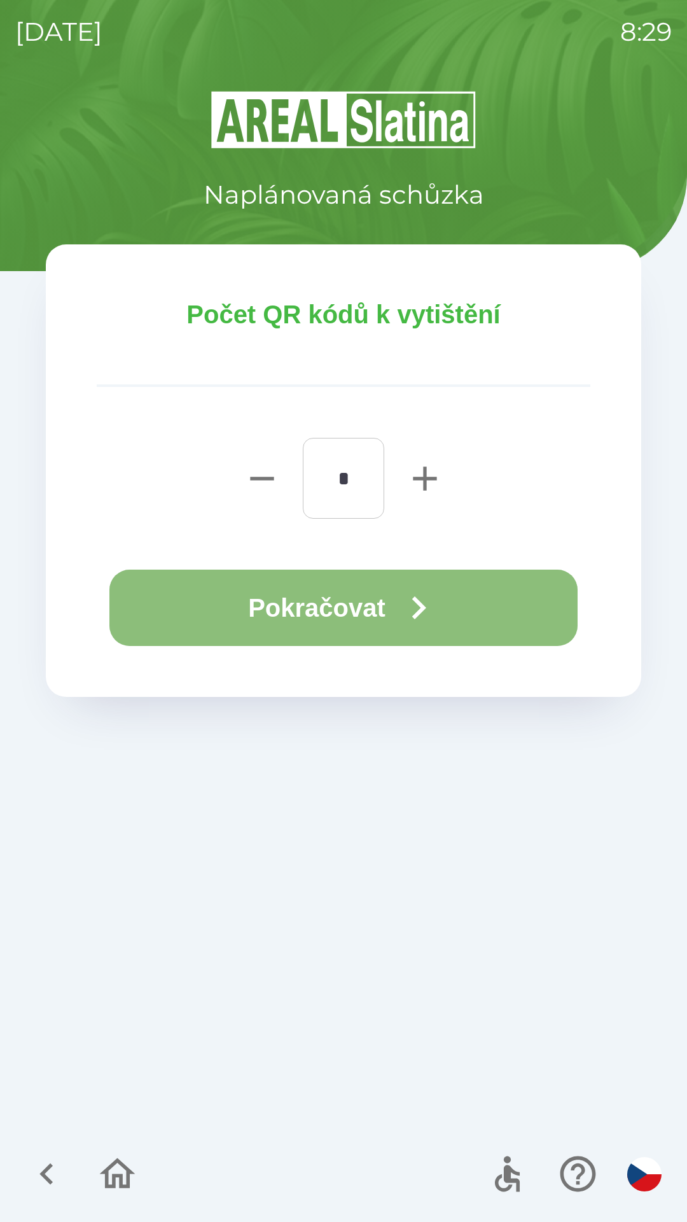
click at [346, 597] on button "Pokračovat" at bounding box center [343, 608] width 468 height 76
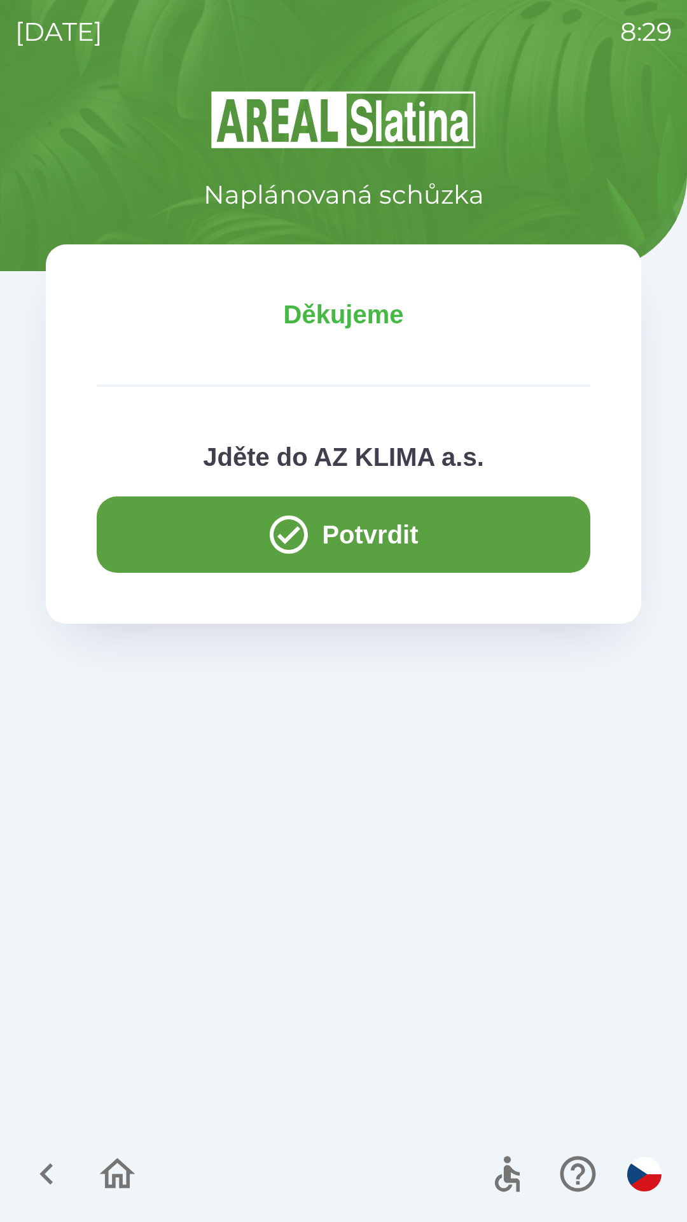
click at [192, 549] on button "Potvrdit" at bounding box center [344, 534] width 494 height 76
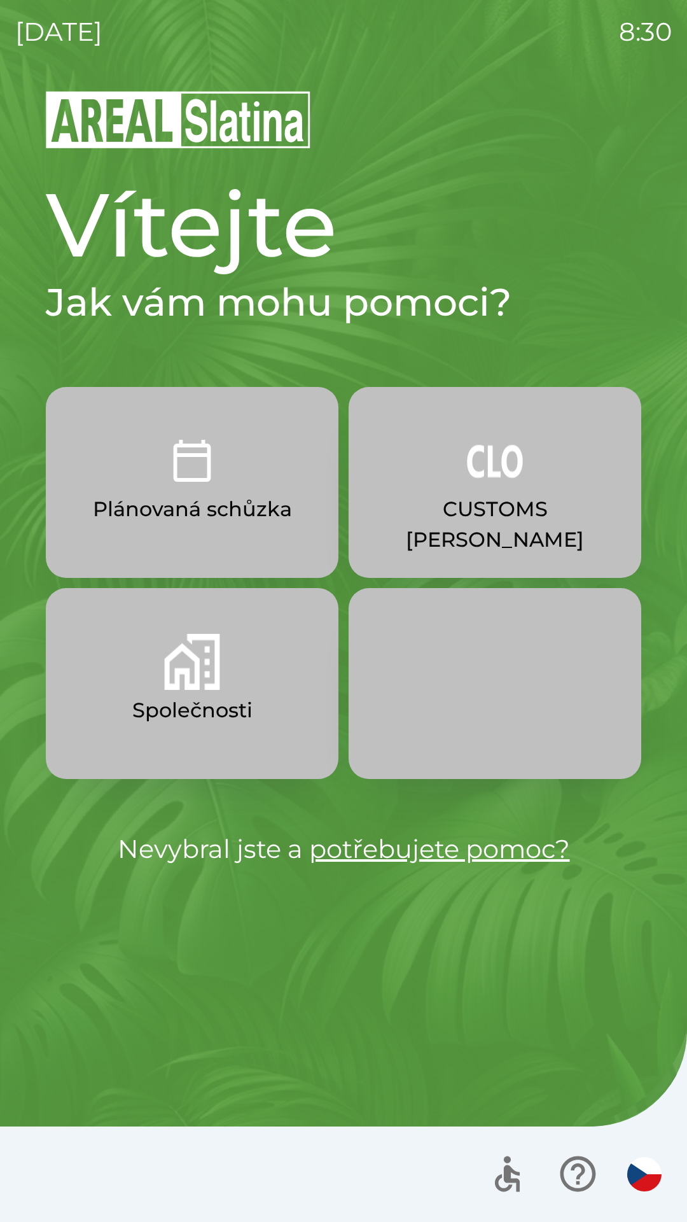
click at [422, 542] on button "CUSTOMS [PERSON_NAME]" at bounding box center [495, 482] width 293 height 191
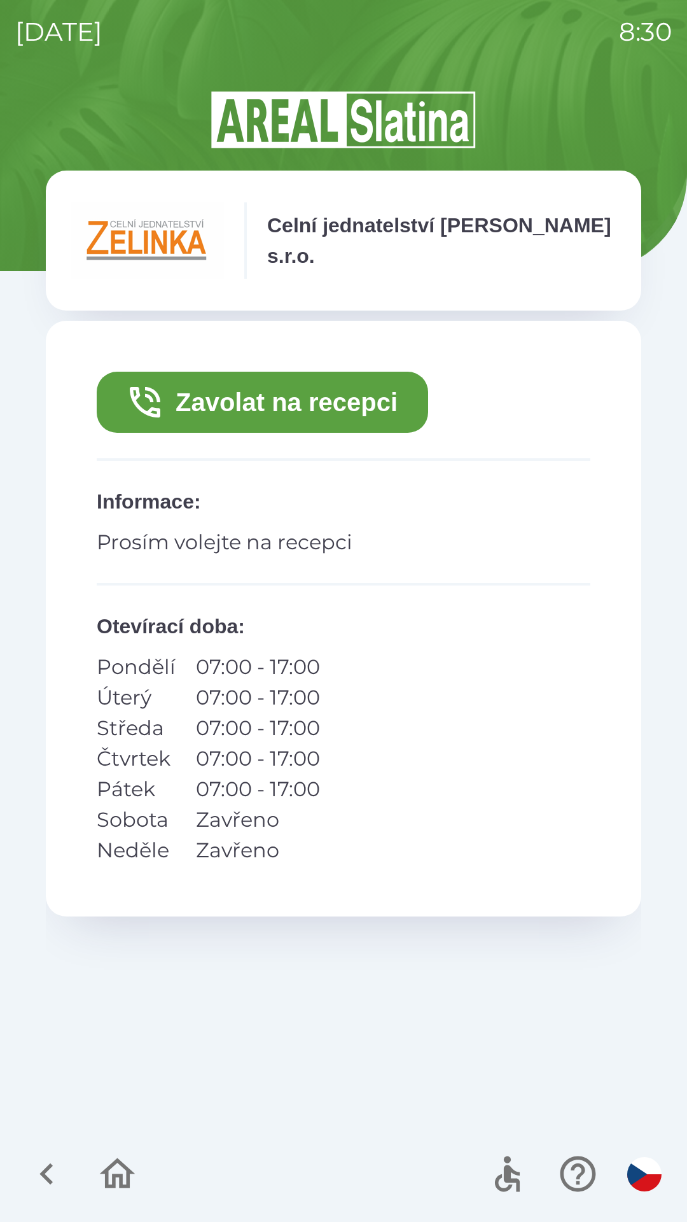
click at [376, 407] on button "Zavolat na recepci" at bounding box center [263, 402] width 332 height 61
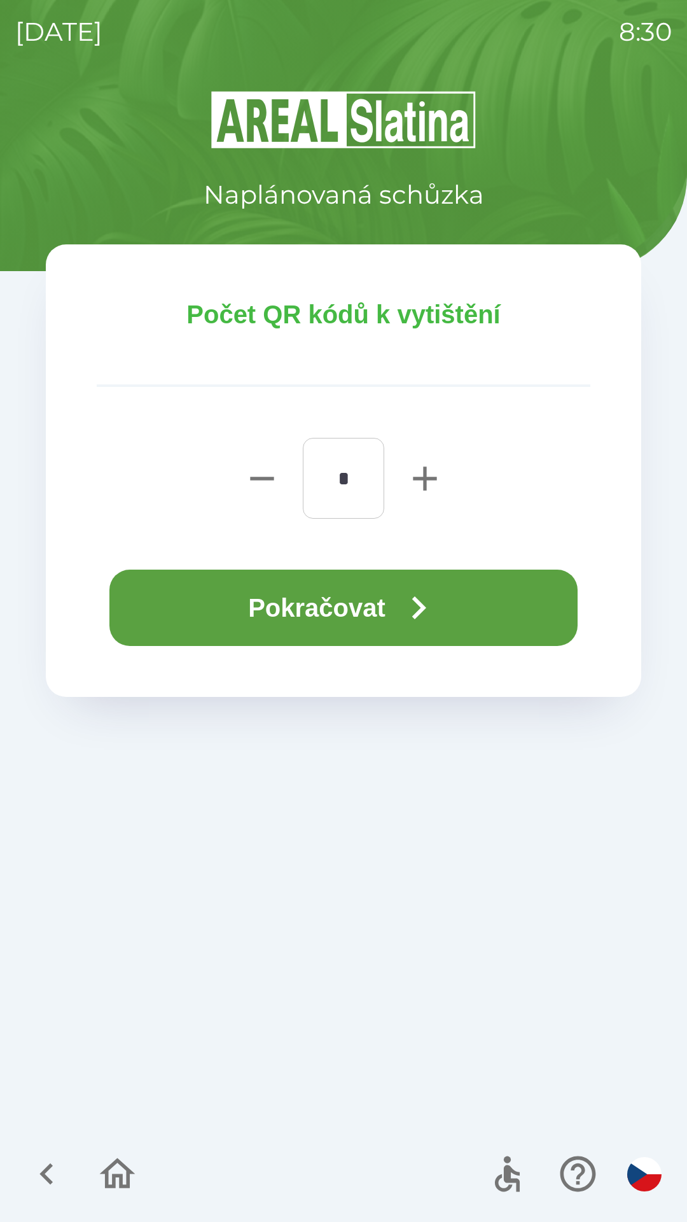
click at [405, 601] on icon "button" at bounding box center [419, 608] width 46 height 46
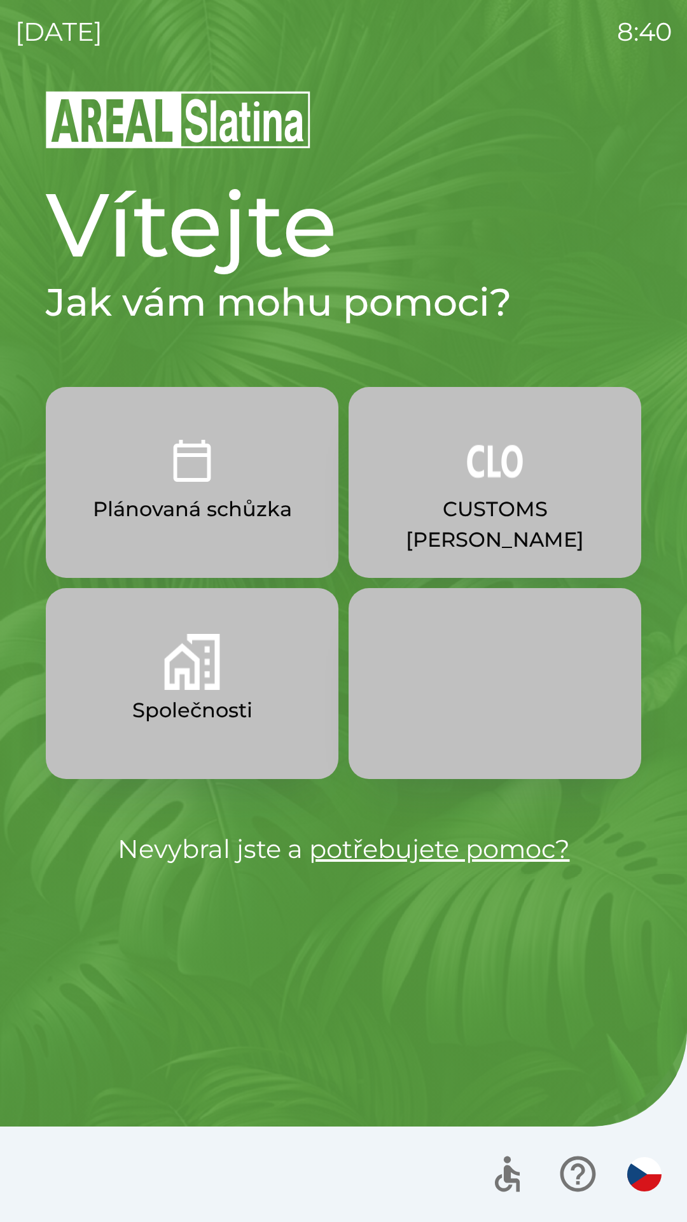
click at [207, 678] on img "button" at bounding box center [192, 662] width 56 height 56
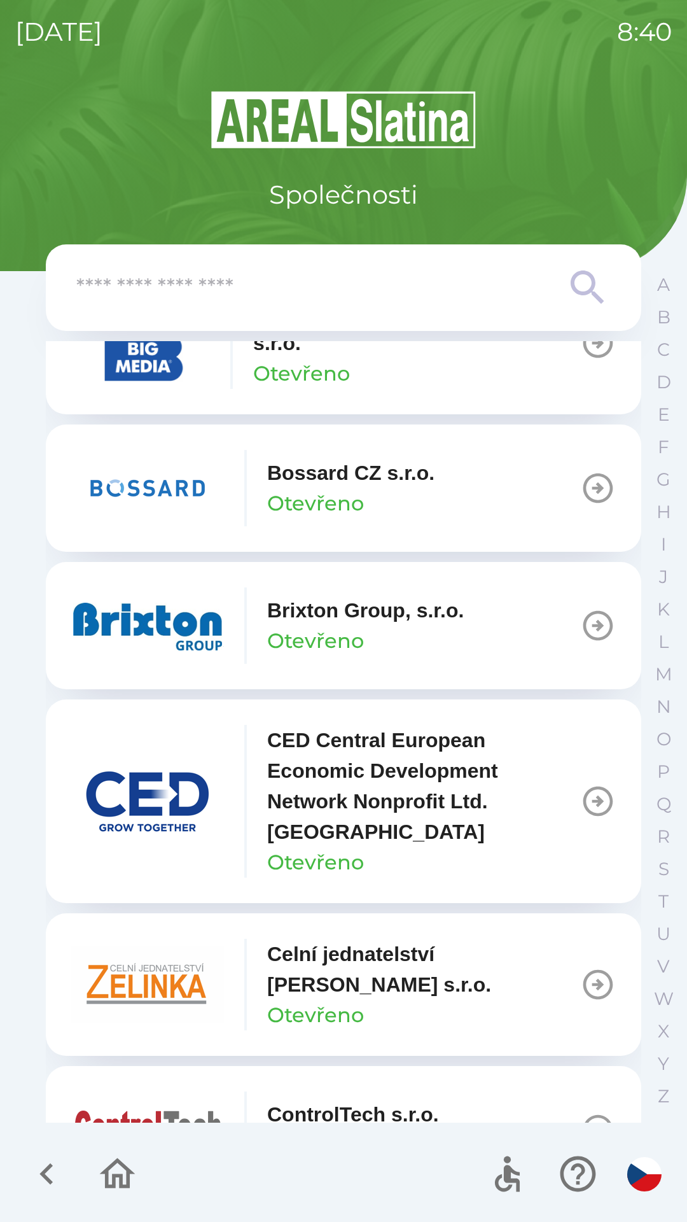
scroll to position [1753, 0]
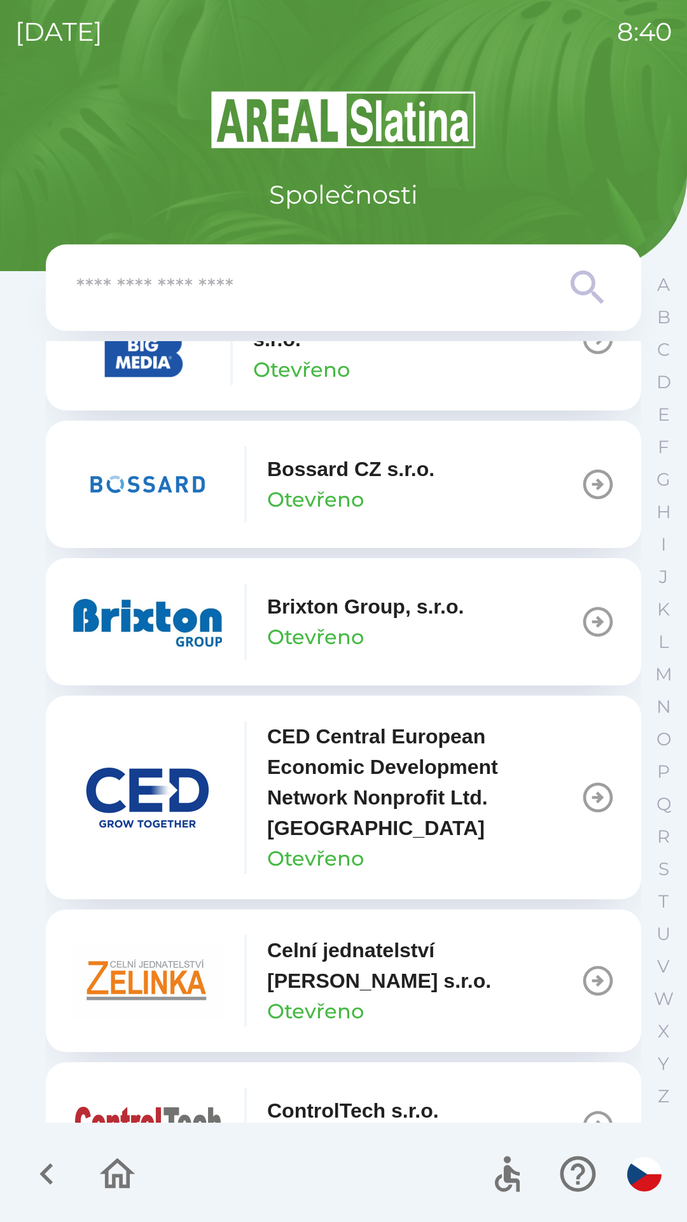
click at [326, 600] on p "Brixton Group, s.r.o." at bounding box center [365, 606] width 197 height 31
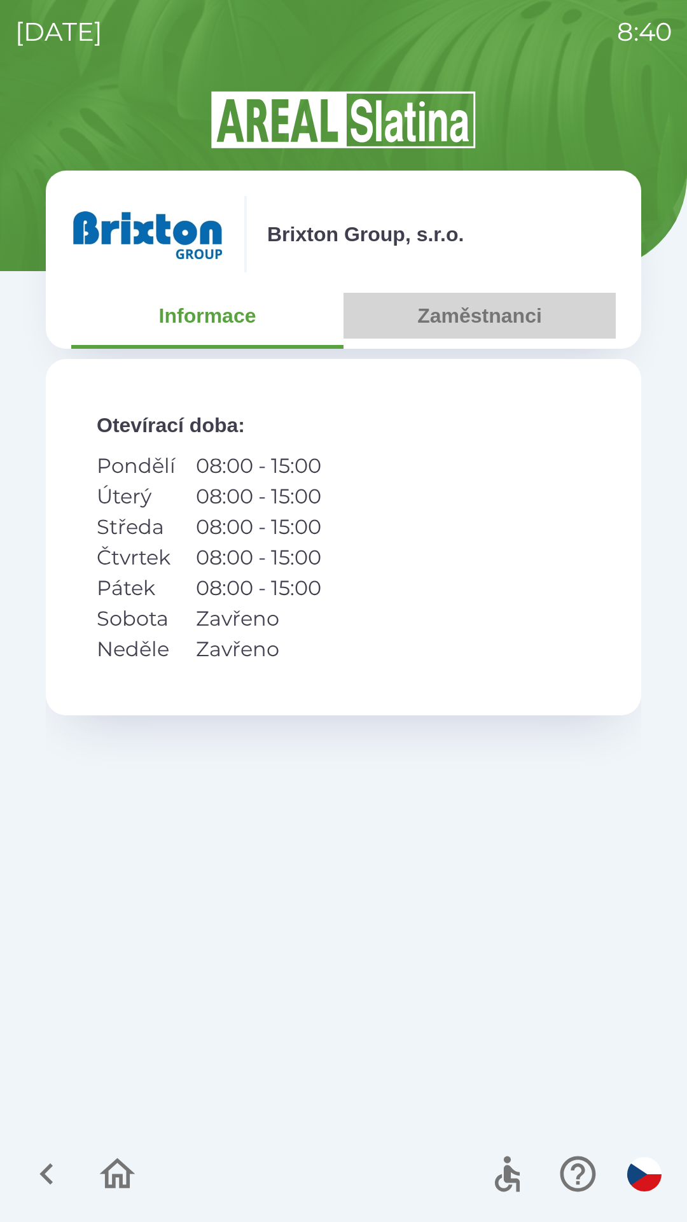
click at [479, 315] on button "Zaměstnanci" at bounding box center [480, 316] width 272 height 46
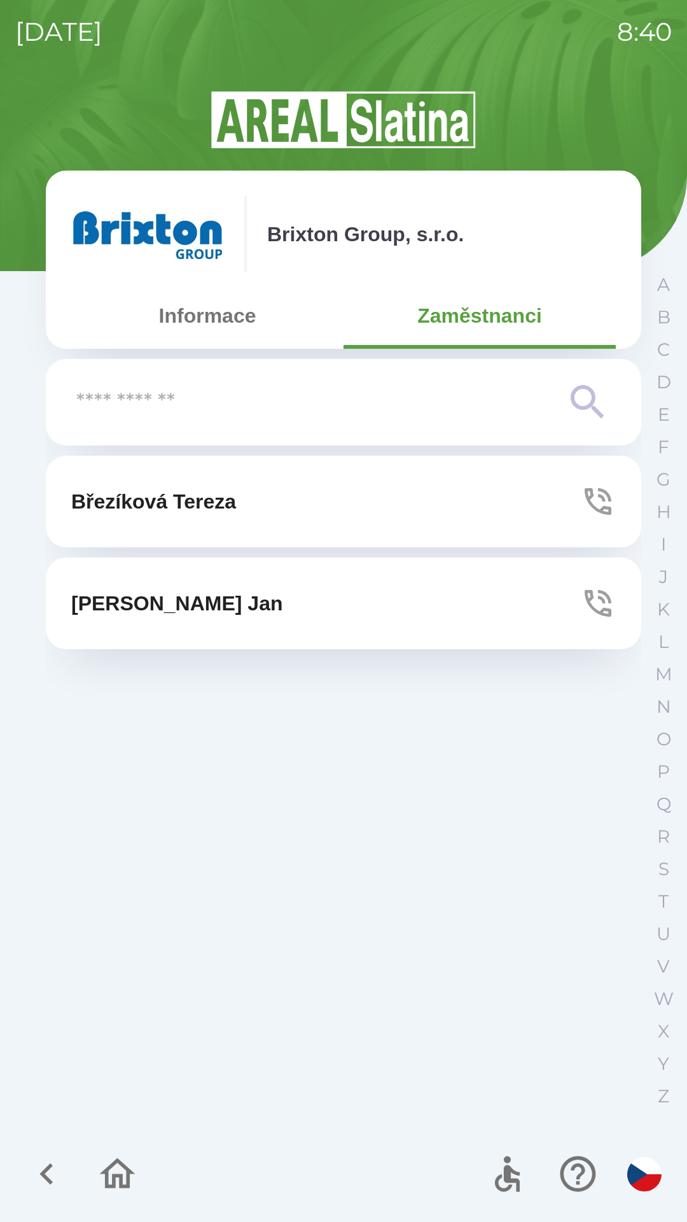
click at [338, 490] on button "[PERSON_NAME]" at bounding box center [344, 502] width 596 height 92
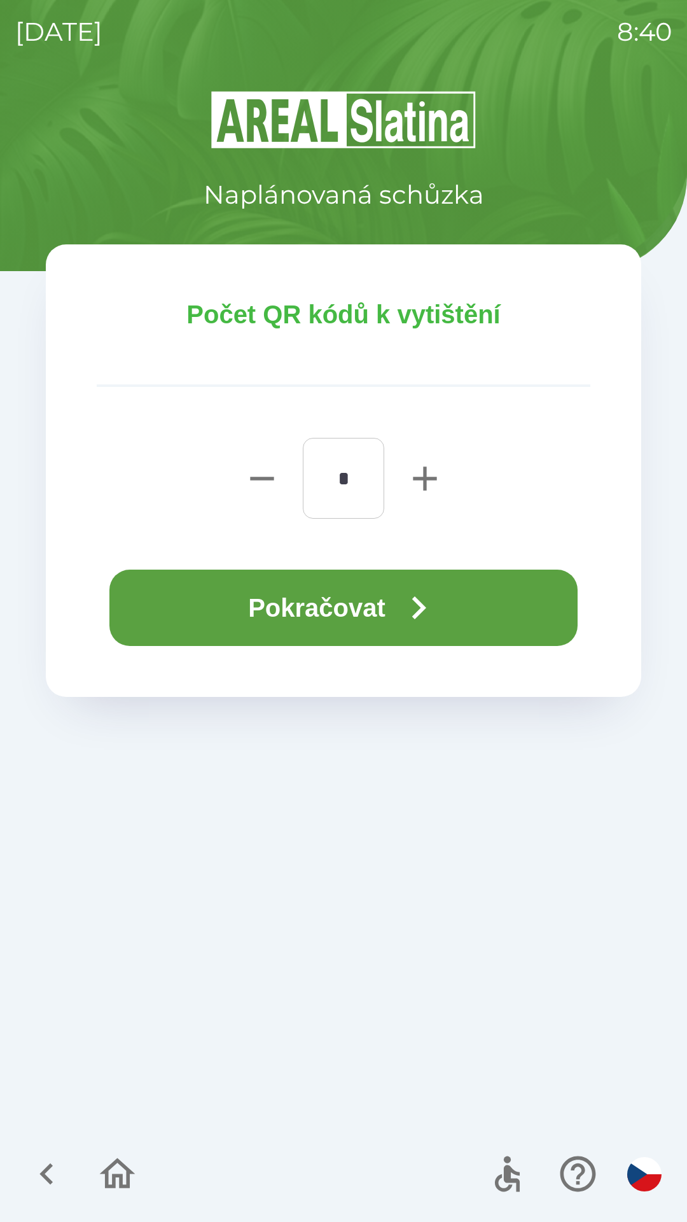
click at [398, 588] on button "Pokračovat" at bounding box center [343, 608] width 468 height 76
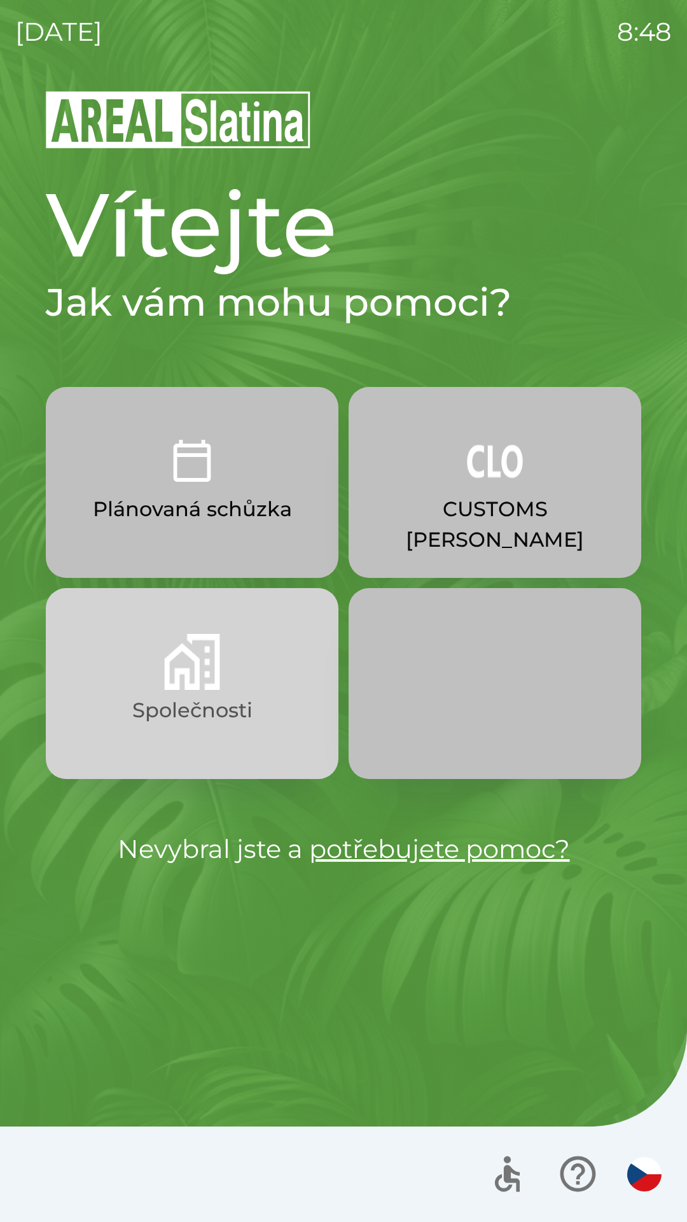
click at [207, 652] on img "button" at bounding box center [192, 662] width 56 height 56
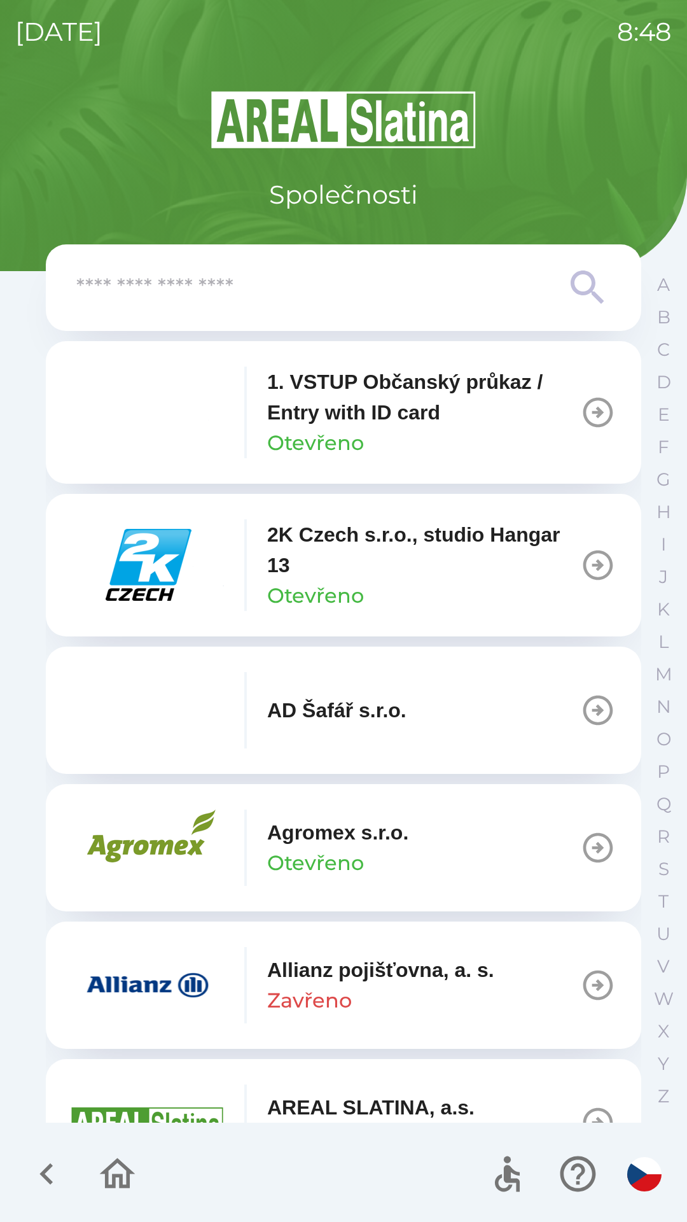
click at [273, 276] on input "text" at bounding box center [318, 287] width 484 height 35
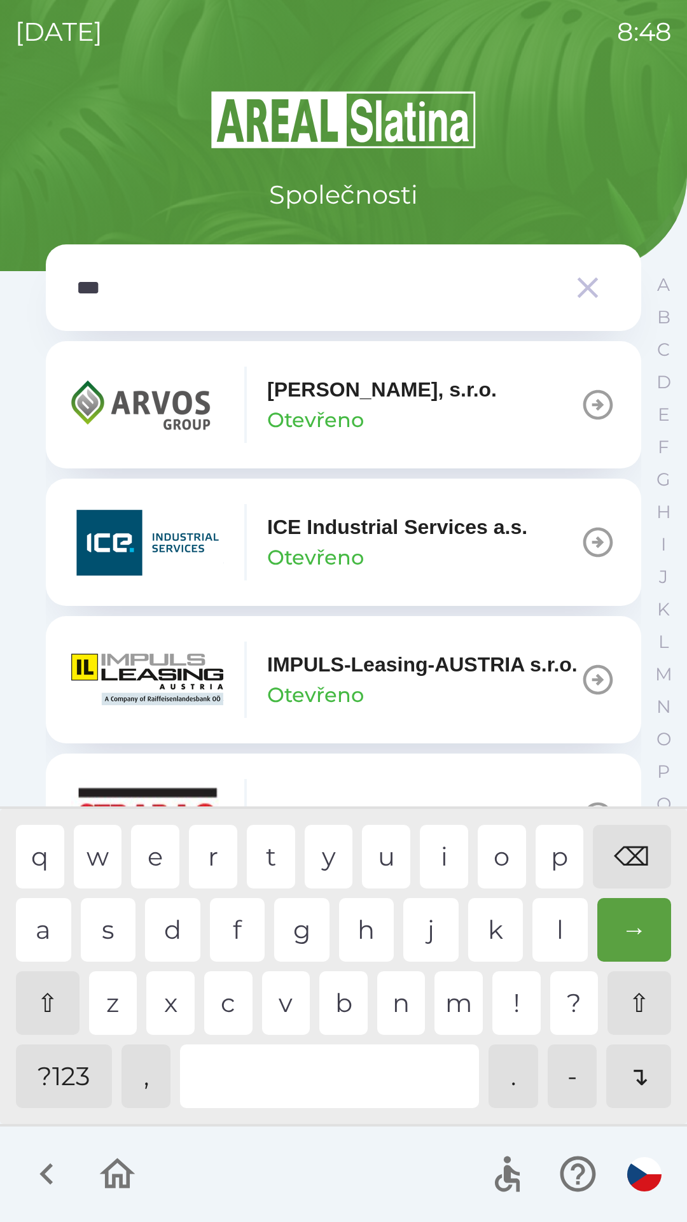
type input "****"
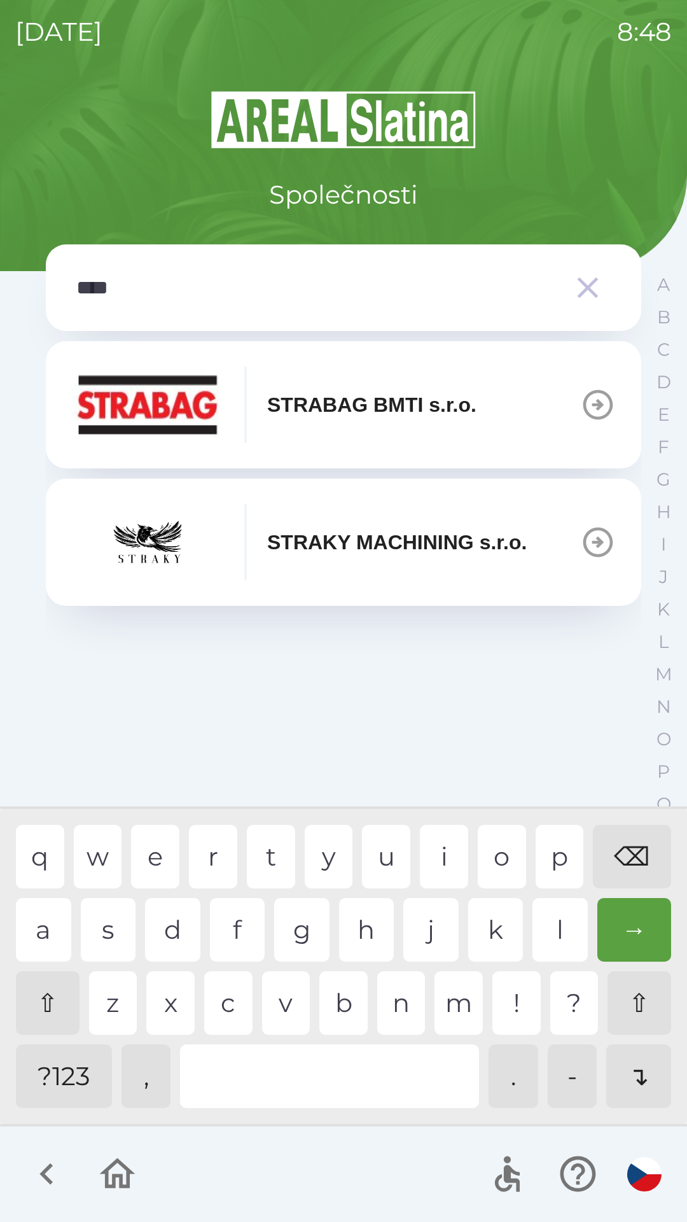
click at [322, 407] on p "STRABAG BMTI s.r.o." at bounding box center [371, 405] width 209 height 31
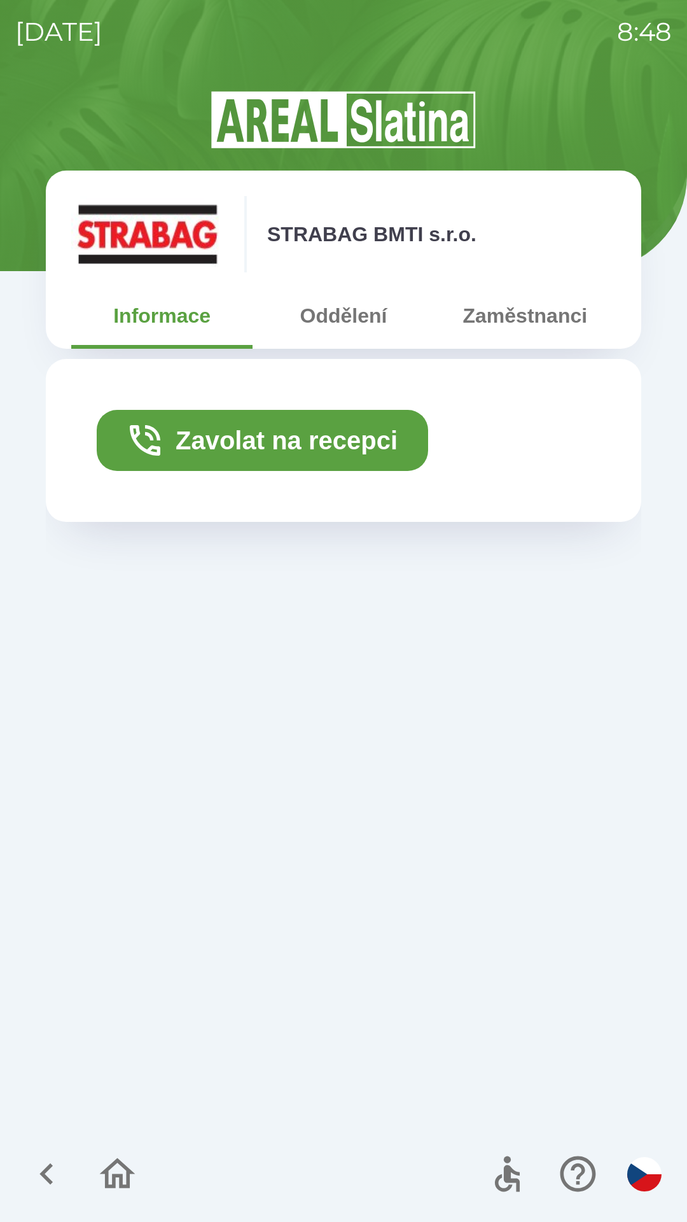
click at [346, 326] on button "Oddělení" at bounding box center [343, 316] width 181 height 46
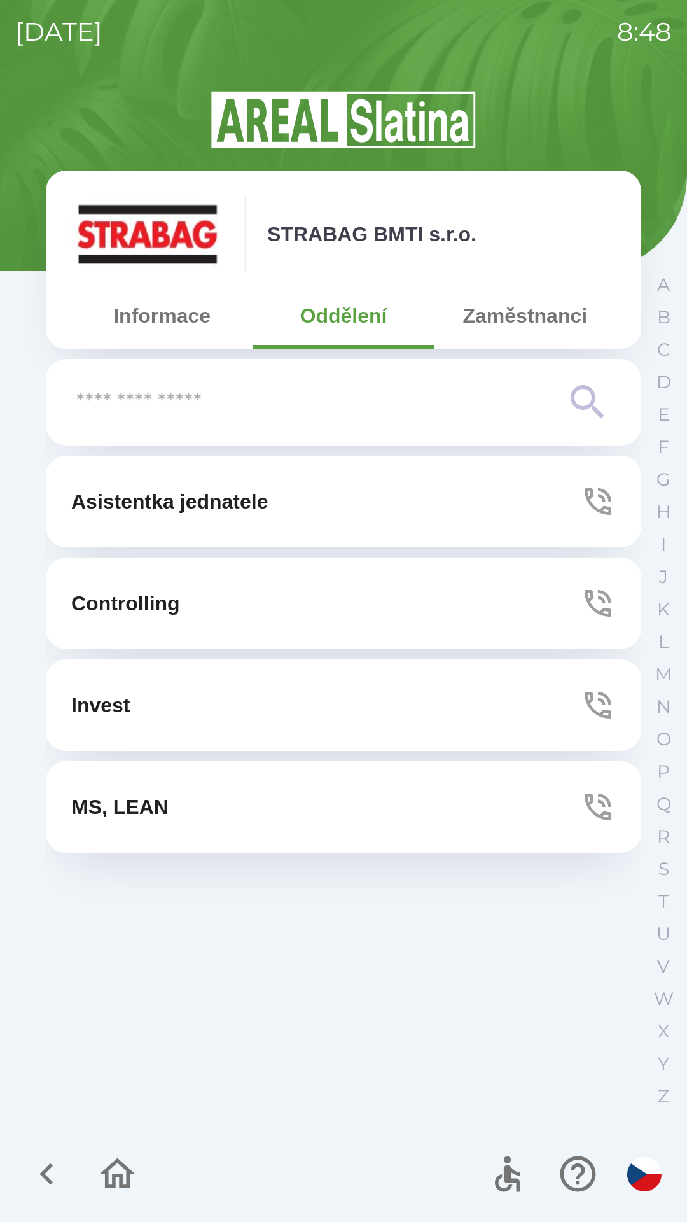
click at [183, 820] on button "MS, LEAN" at bounding box center [344, 807] width 596 height 92
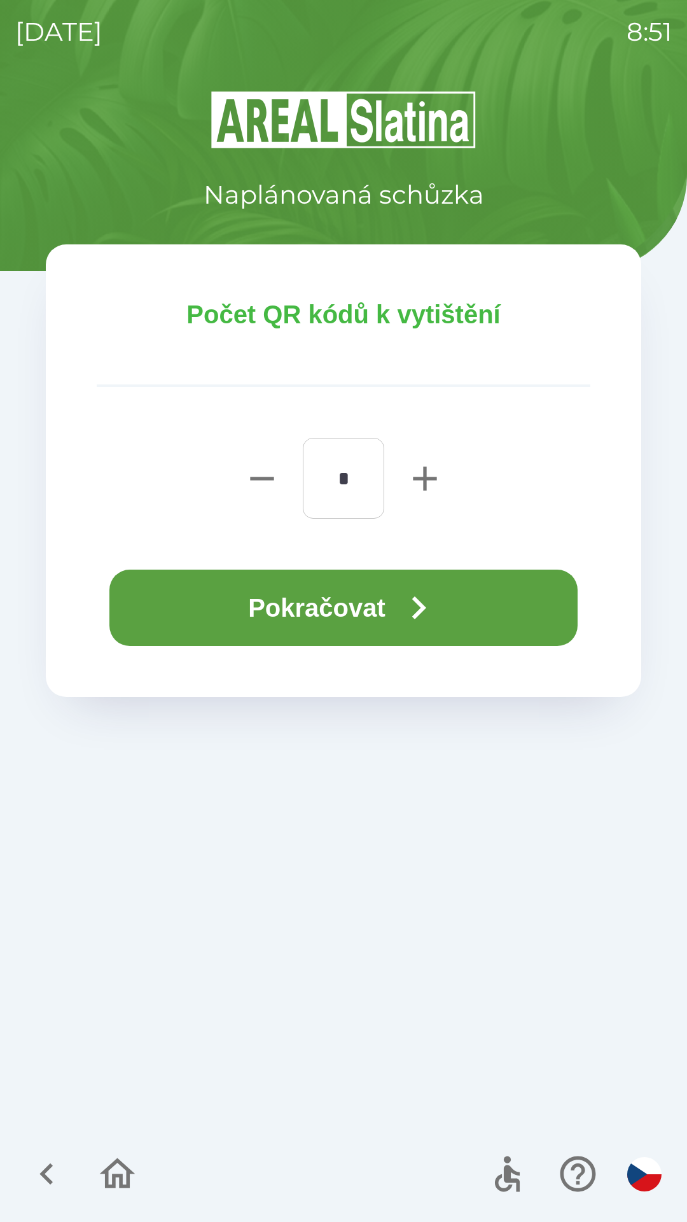
click at [307, 608] on button "Pokračovat" at bounding box center [343, 608] width 468 height 76
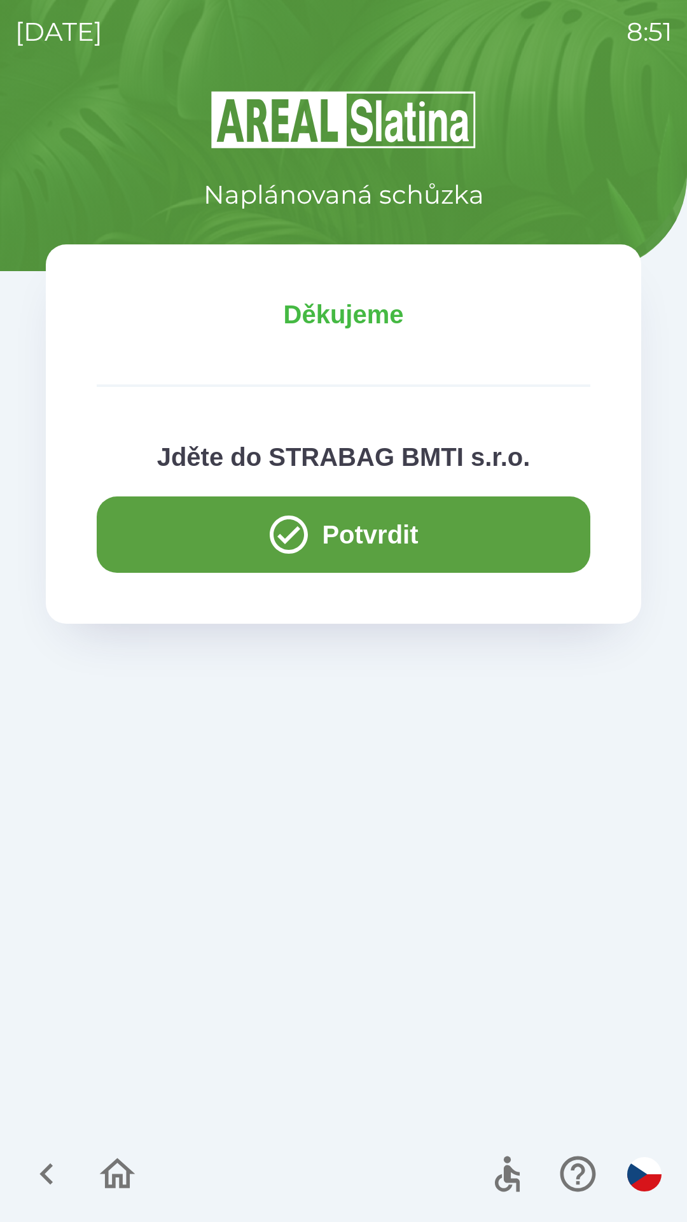
click at [337, 545] on button "Potvrdit" at bounding box center [344, 534] width 494 height 76
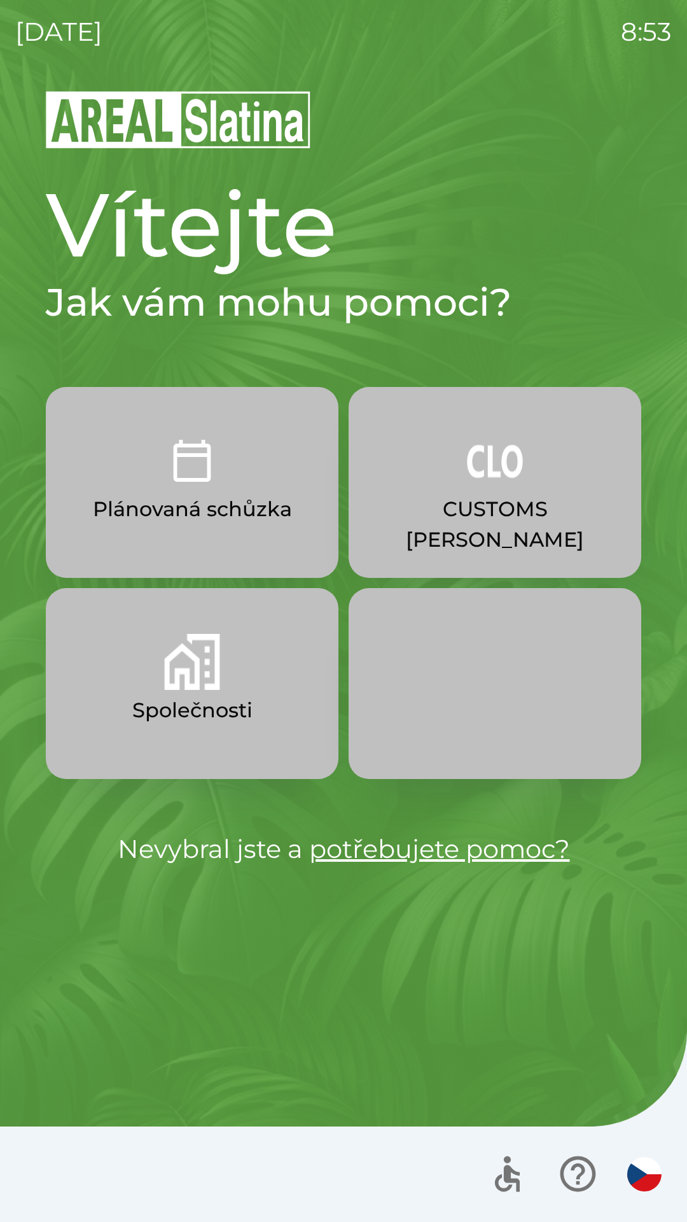
click at [191, 675] on img "button" at bounding box center [192, 662] width 56 height 56
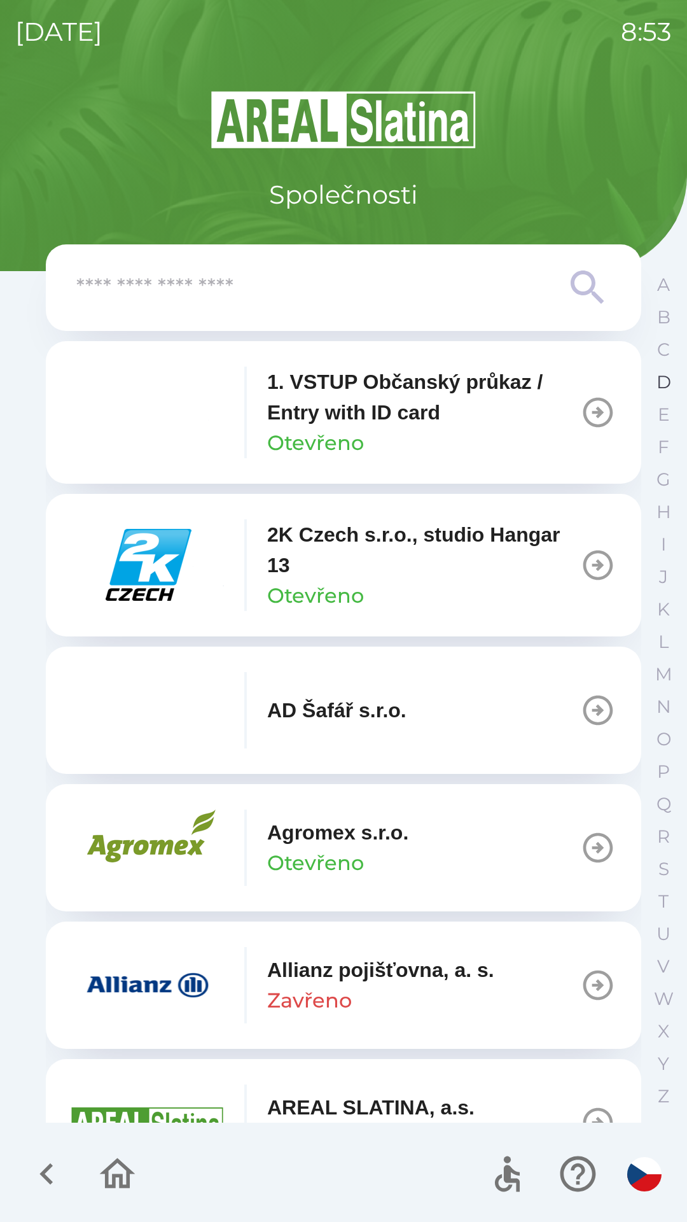
click at [659, 383] on p "D" at bounding box center [664, 382] width 15 height 22
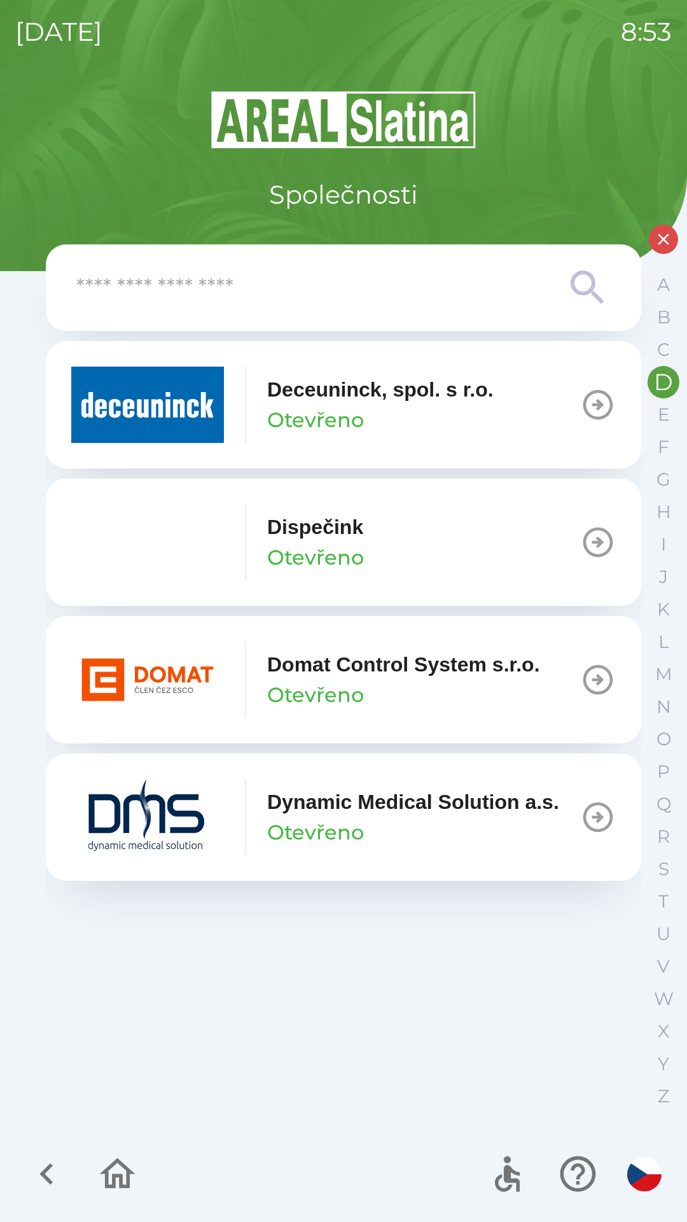
click at [389, 405] on div "Deceuninck, spol. s [PERSON_NAME]" at bounding box center [380, 404] width 227 height 61
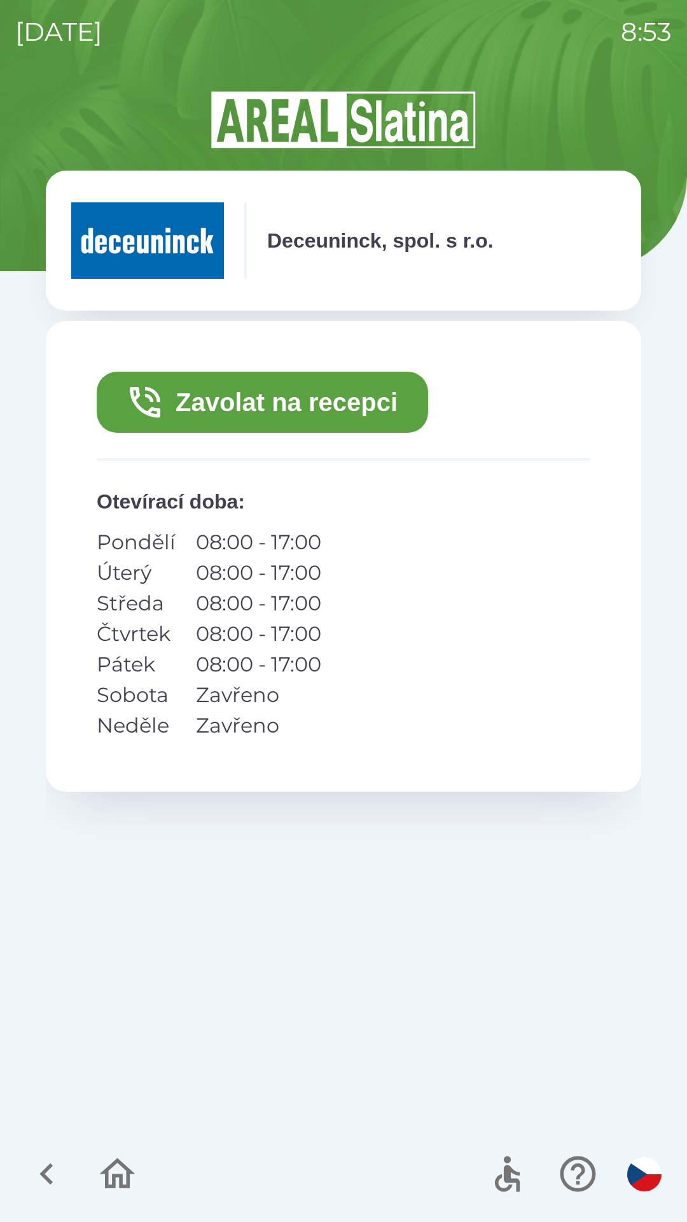
click at [326, 404] on button "Zavolat na recepci" at bounding box center [263, 402] width 332 height 61
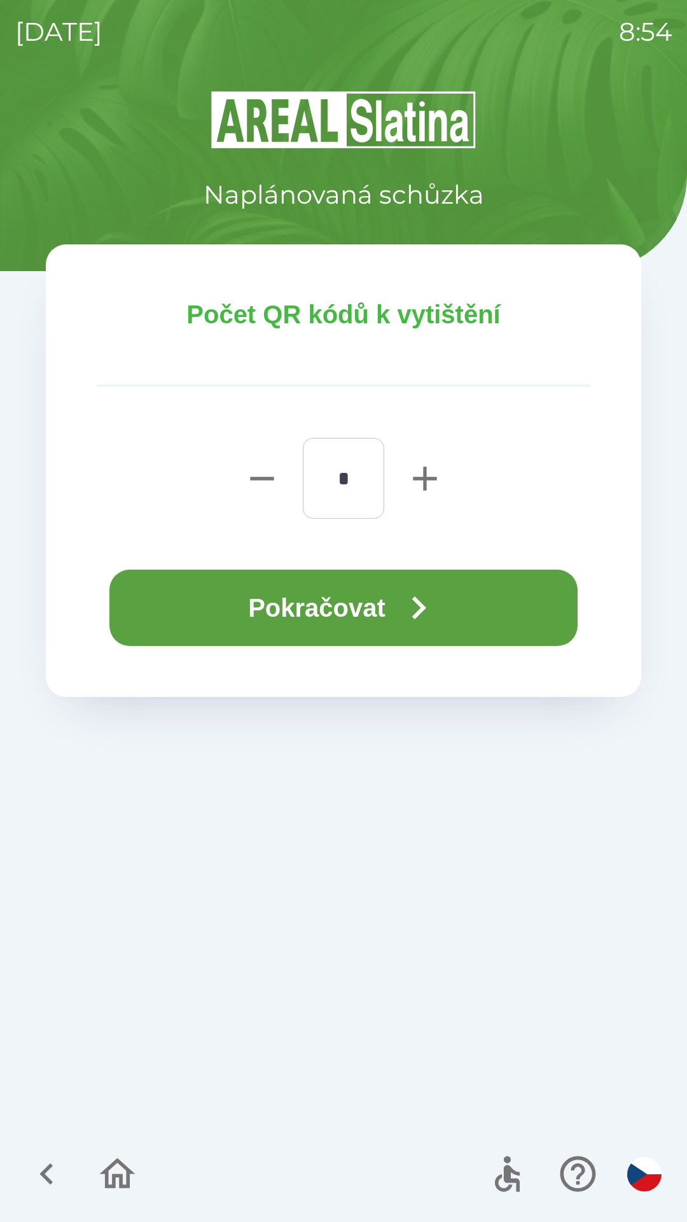
click at [330, 606] on button "Pokračovat" at bounding box center [343, 608] width 468 height 76
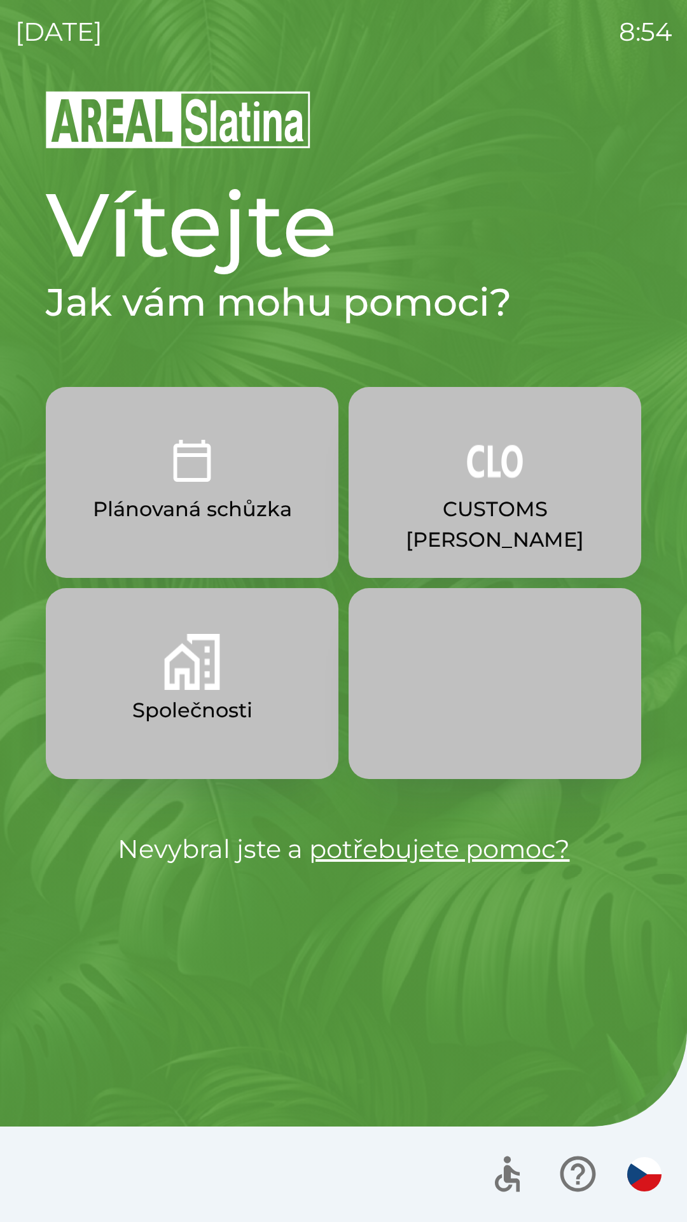
click at [476, 509] on p "CUSTOMS [PERSON_NAME]" at bounding box center [495, 524] width 232 height 61
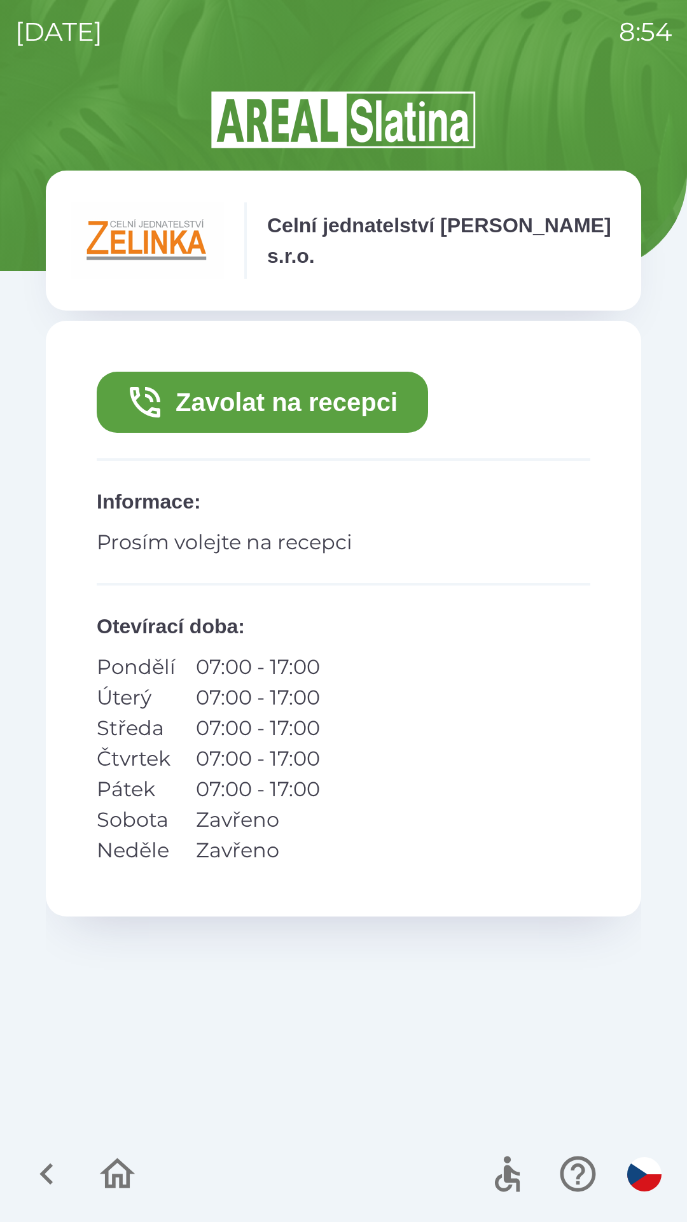
click at [293, 406] on button "Zavolat na recepci" at bounding box center [263, 402] width 332 height 61
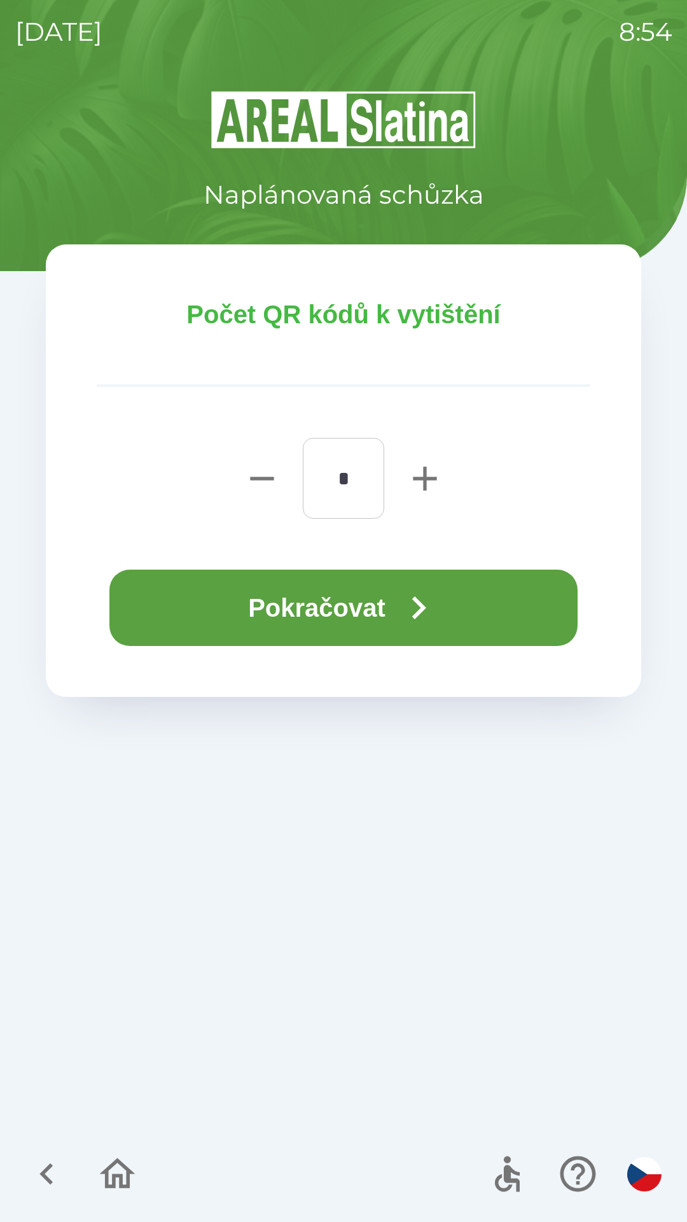
click at [427, 612] on icon "button" at bounding box center [419, 608] width 46 height 46
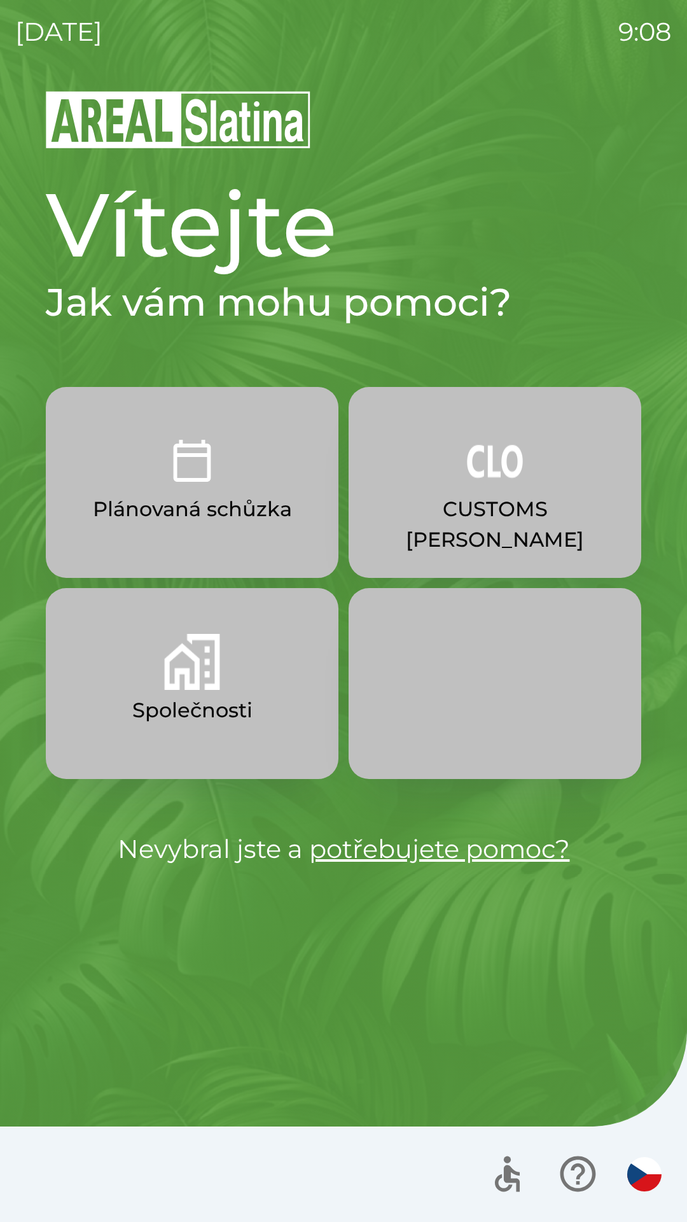
click at [184, 697] on p "Společnosti" at bounding box center [192, 710] width 120 height 31
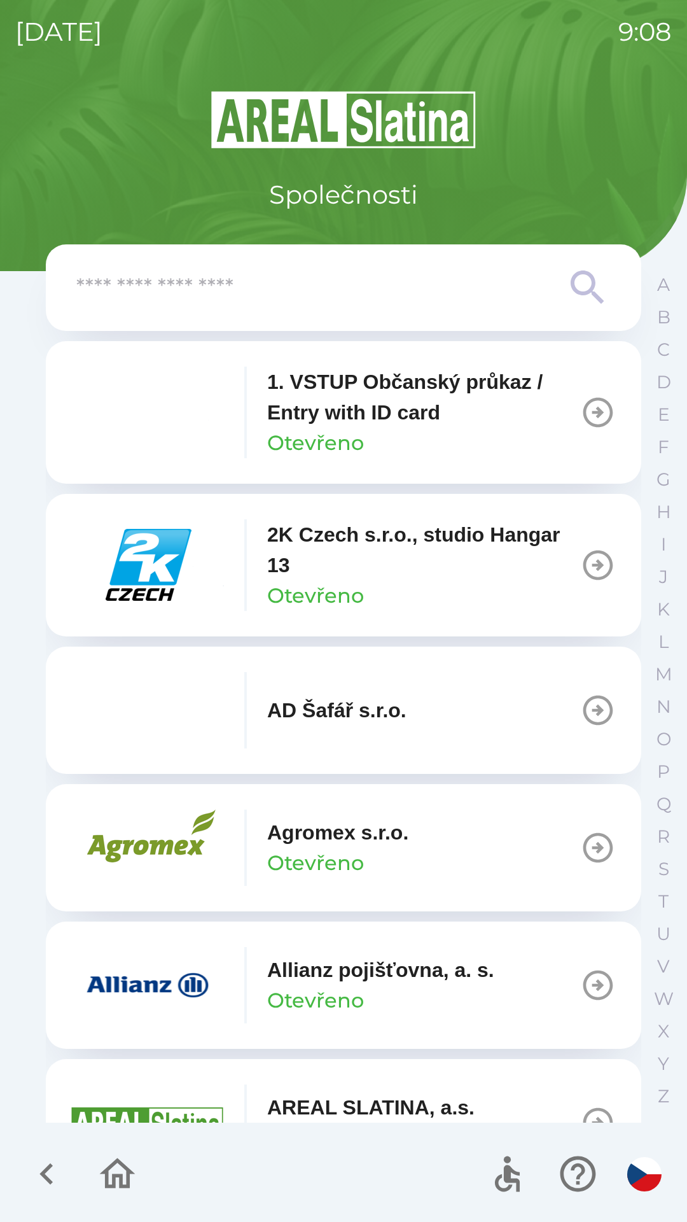
click at [339, 300] on input "text" at bounding box center [318, 287] width 484 height 35
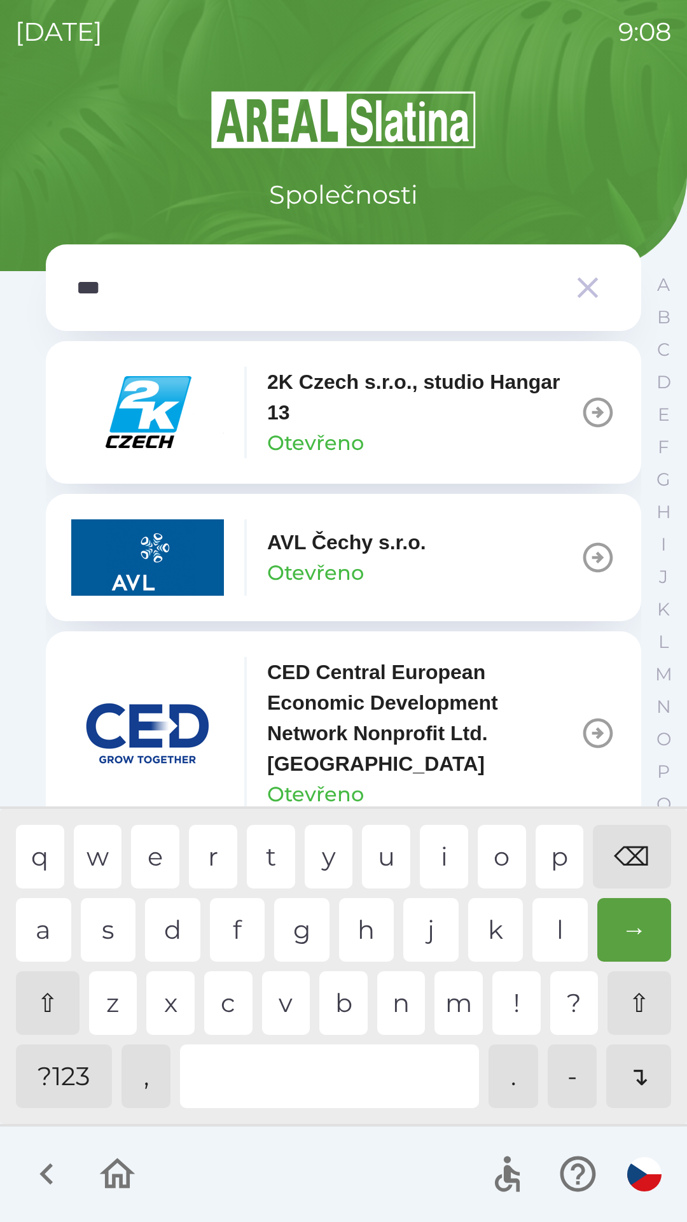
click at [295, 1074] on div at bounding box center [329, 1076] width 299 height 64
type input "****"
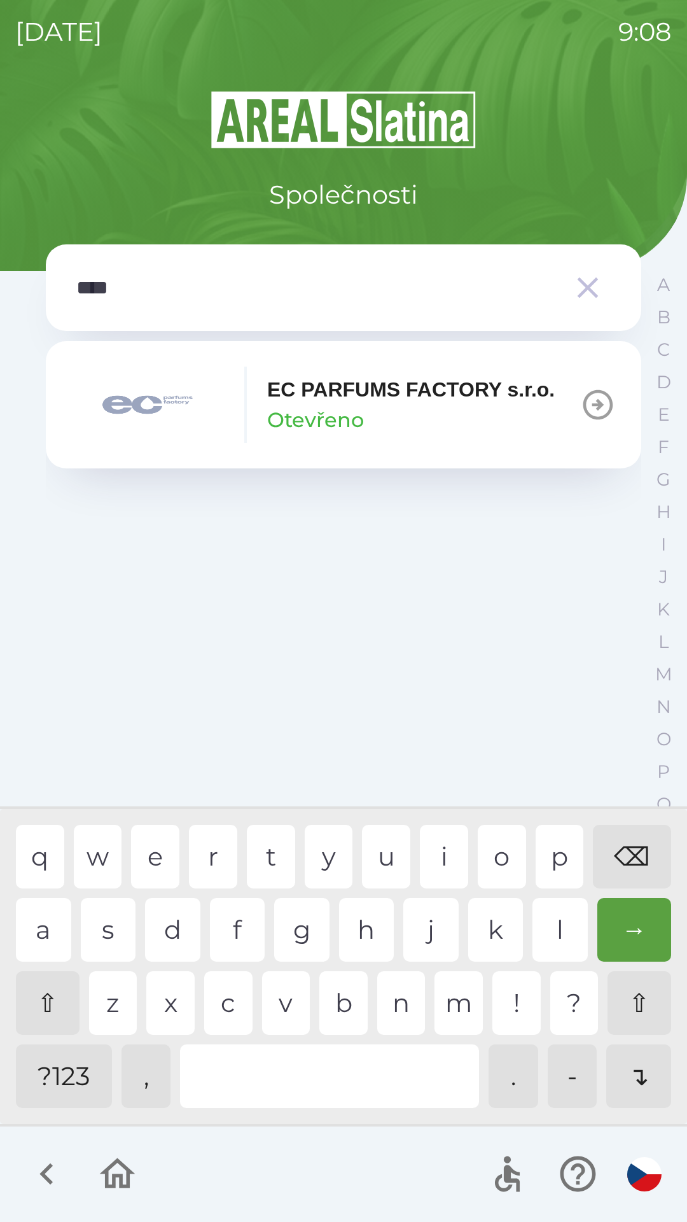
click at [543, 849] on div "p" at bounding box center [560, 857] width 48 height 64
click at [481, 428] on div "EC PARFUMS FACTORY s.r.o. Otevřeno" at bounding box center [411, 404] width 288 height 61
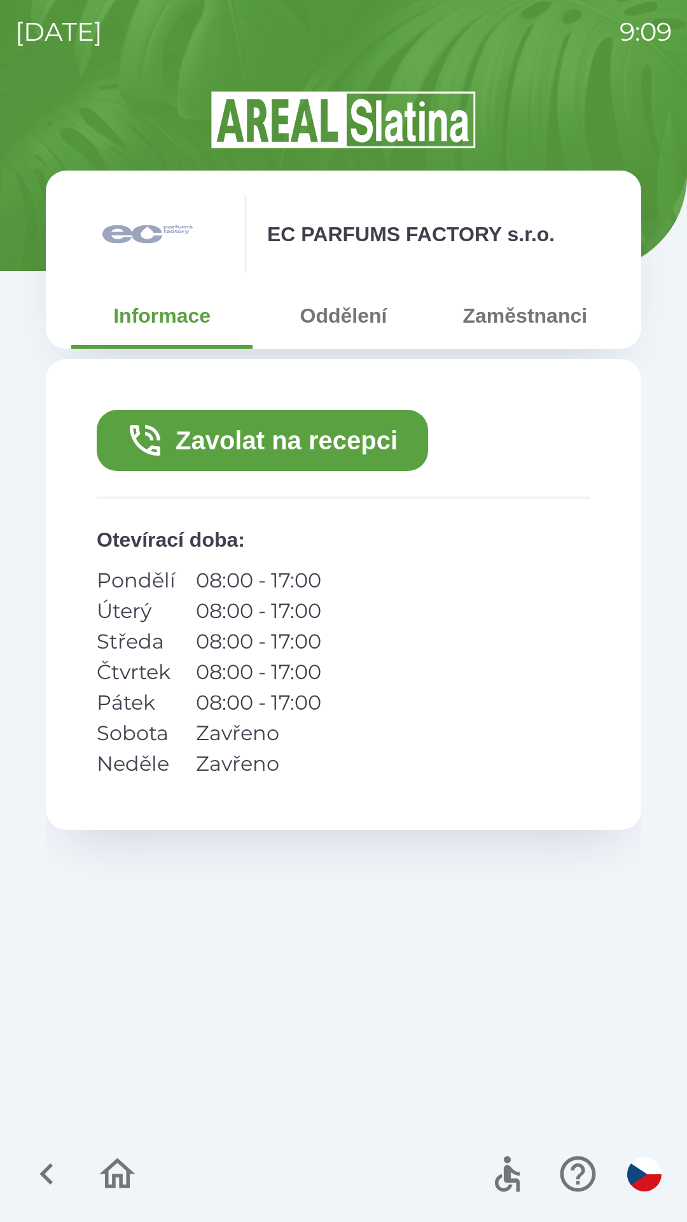
click at [326, 312] on button "Oddělení" at bounding box center [343, 316] width 181 height 46
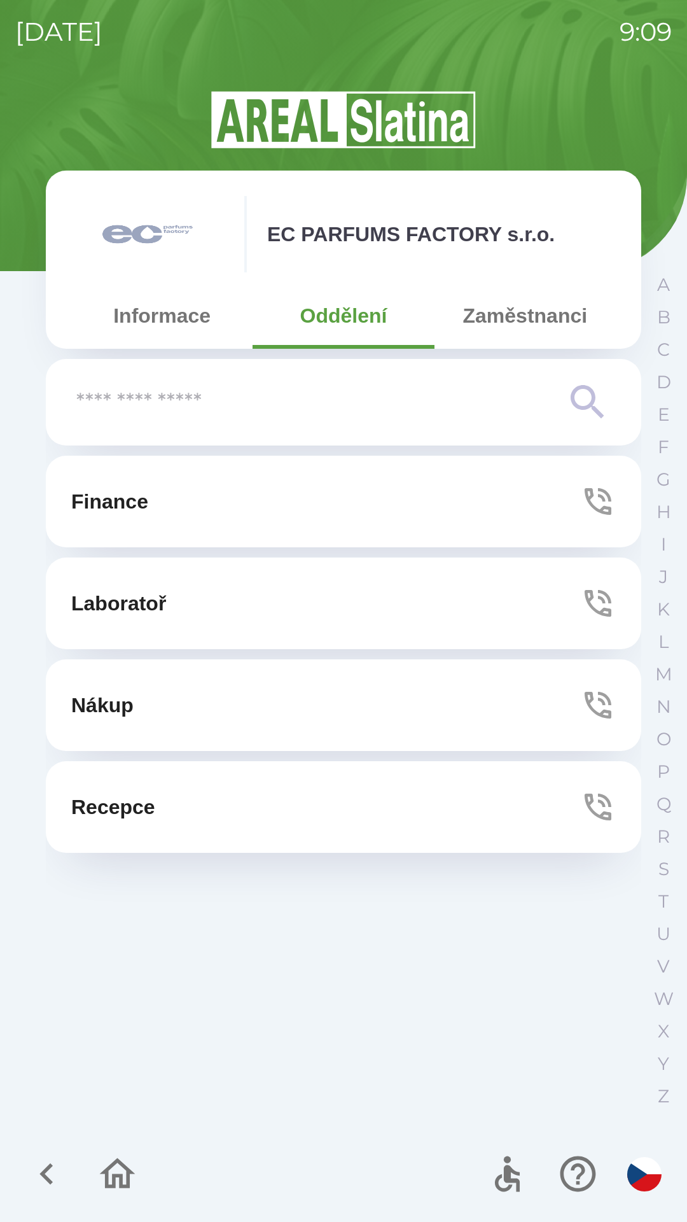
click at [493, 319] on button "Zaměstnanci" at bounding box center [525, 316] width 181 height 46
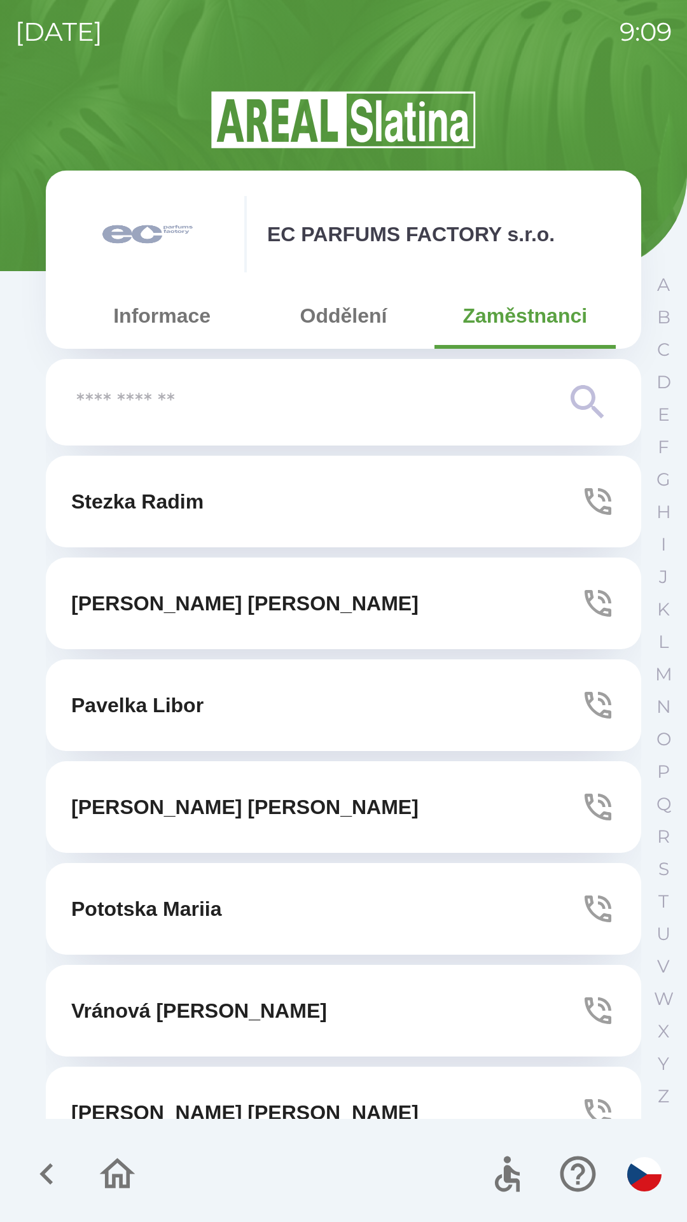
click at [580, 594] on icon "button" at bounding box center [598, 604] width 36 height 36
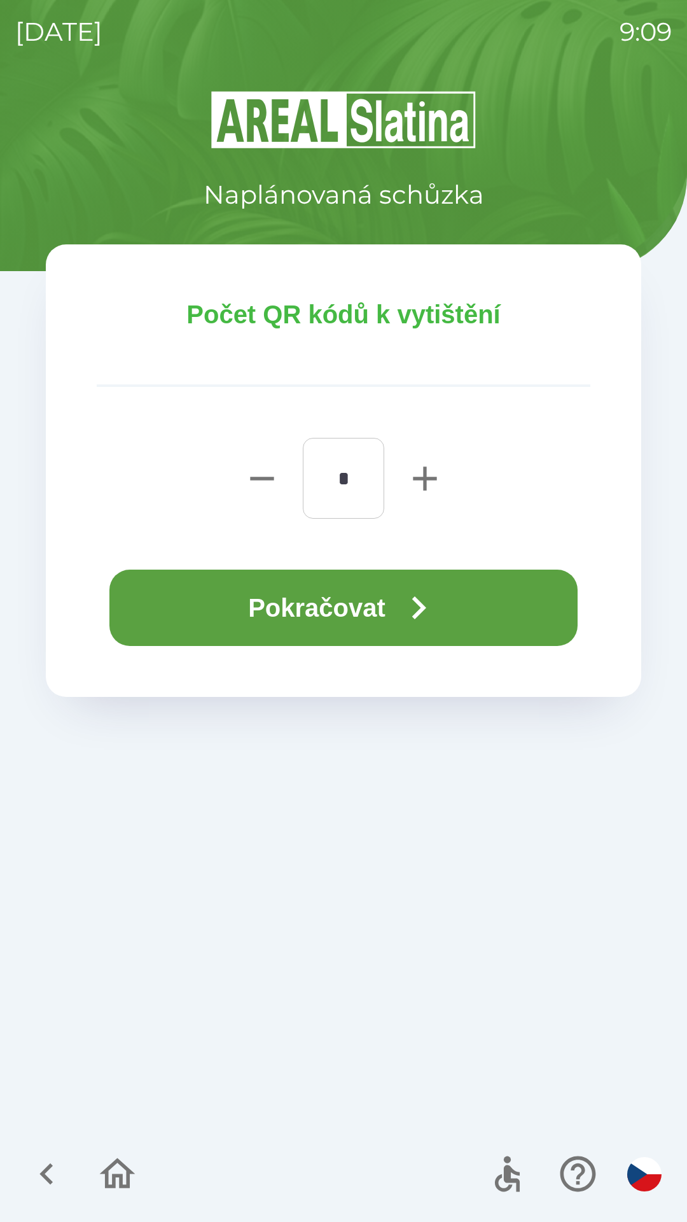
click at [371, 610] on button "Pokračovat" at bounding box center [343, 608] width 468 height 76
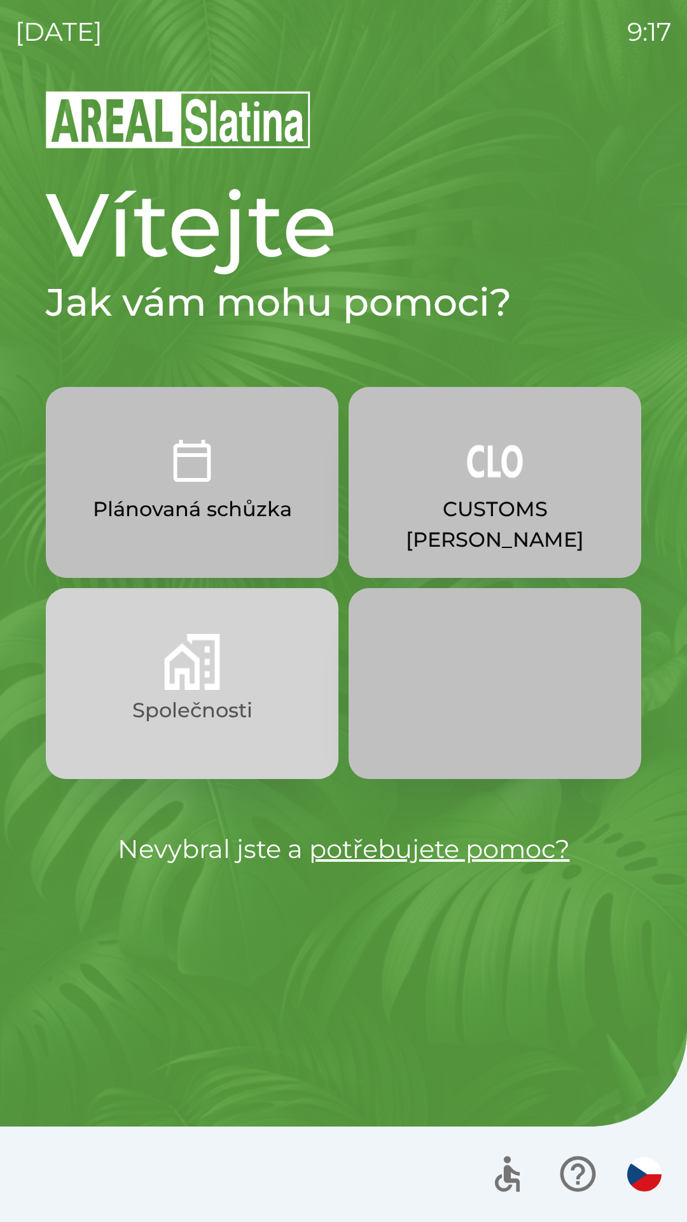
click at [218, 675] on img "button" at bounding box center [192, 662] width 56 height 56
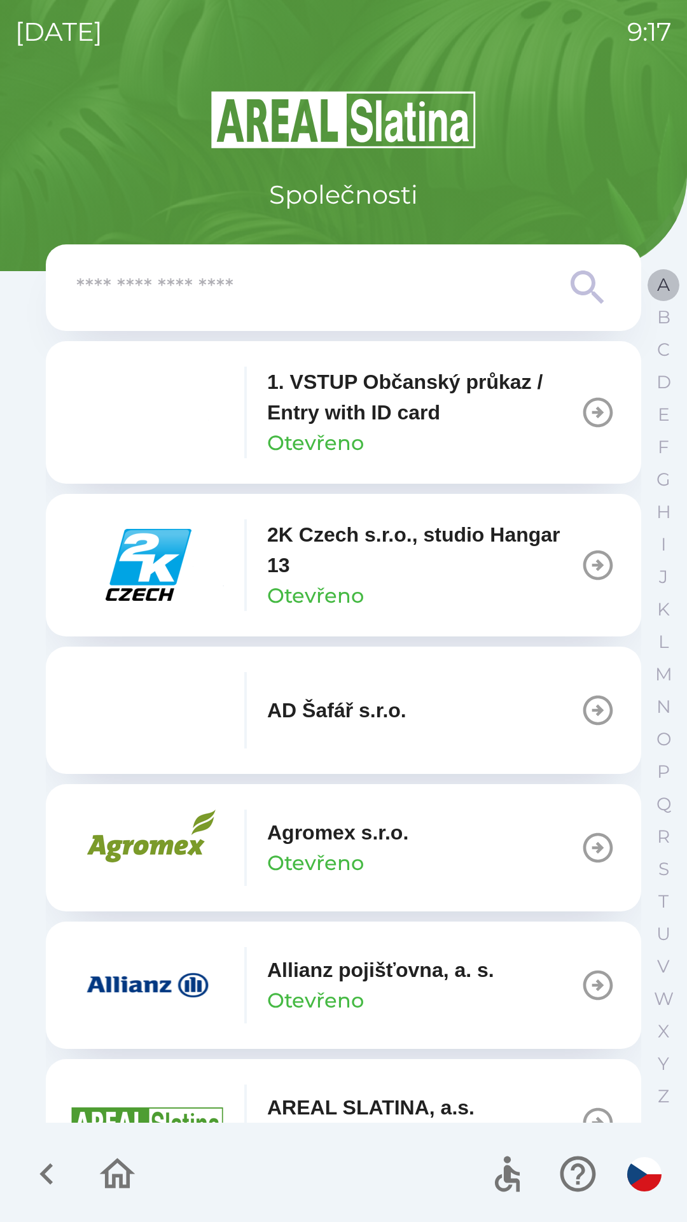
click at [661, 288] on p "A" at bounding box center [663, 285] width 13 height 22
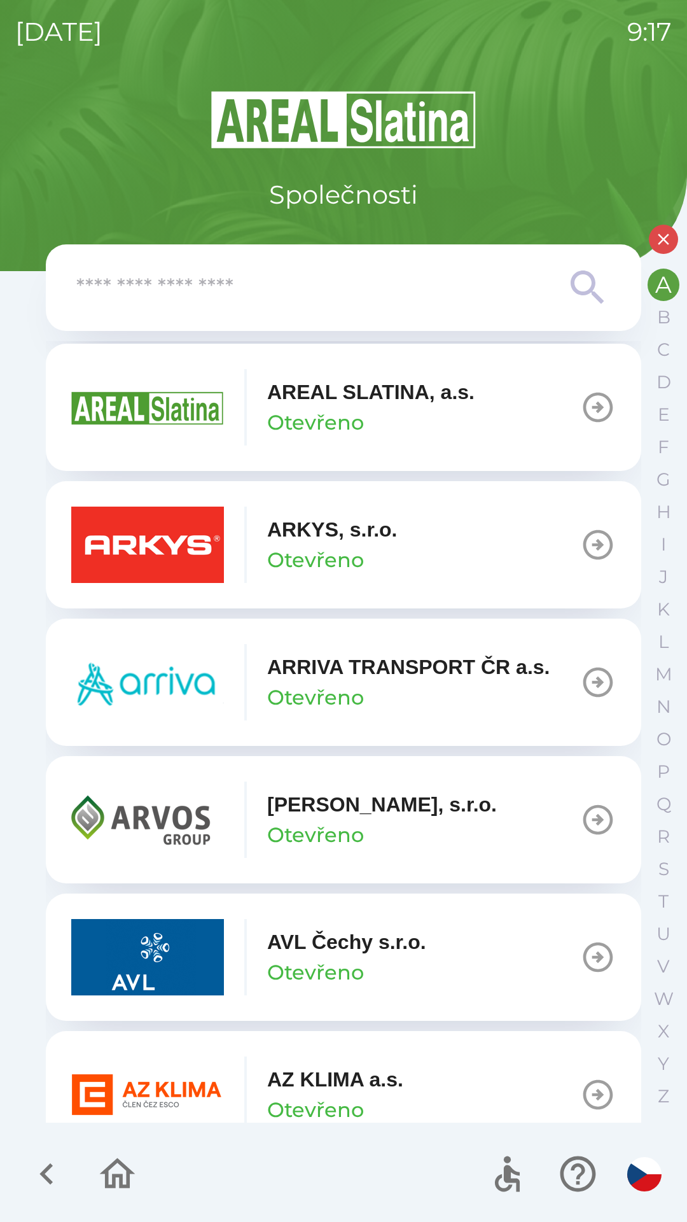
scroll to position [446, 0]
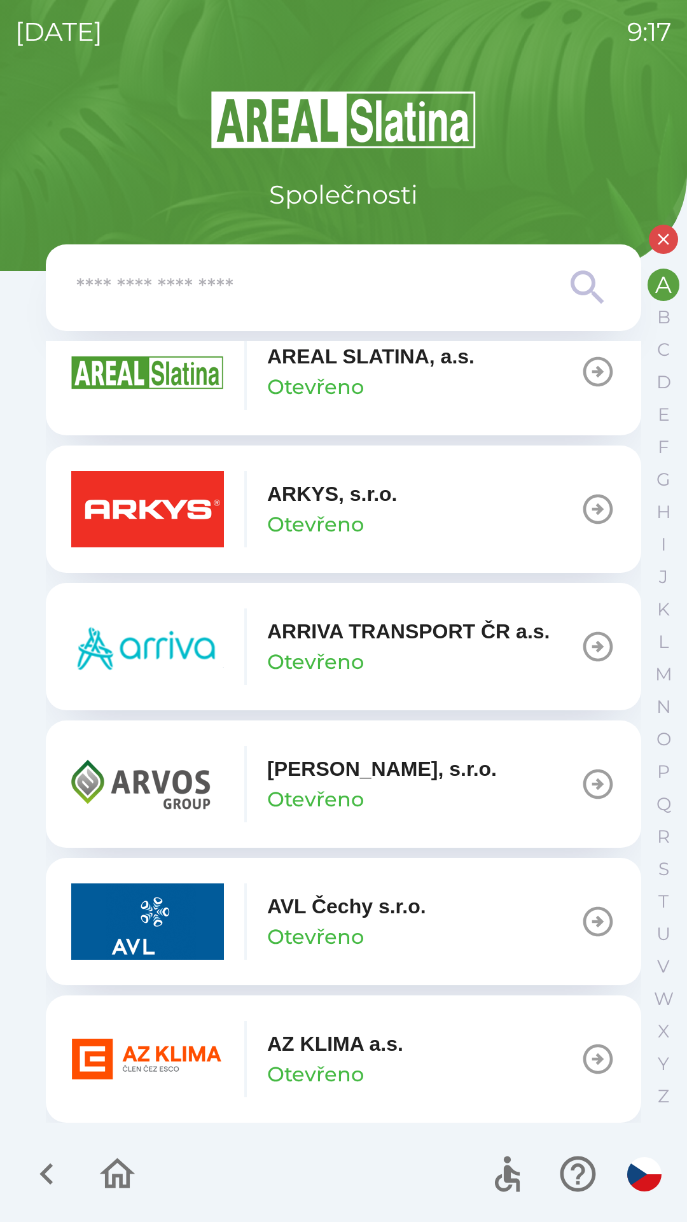
click at [323, 1066] on p "Otevřeno" at bounding box center [315, 1074] width 97 height 31
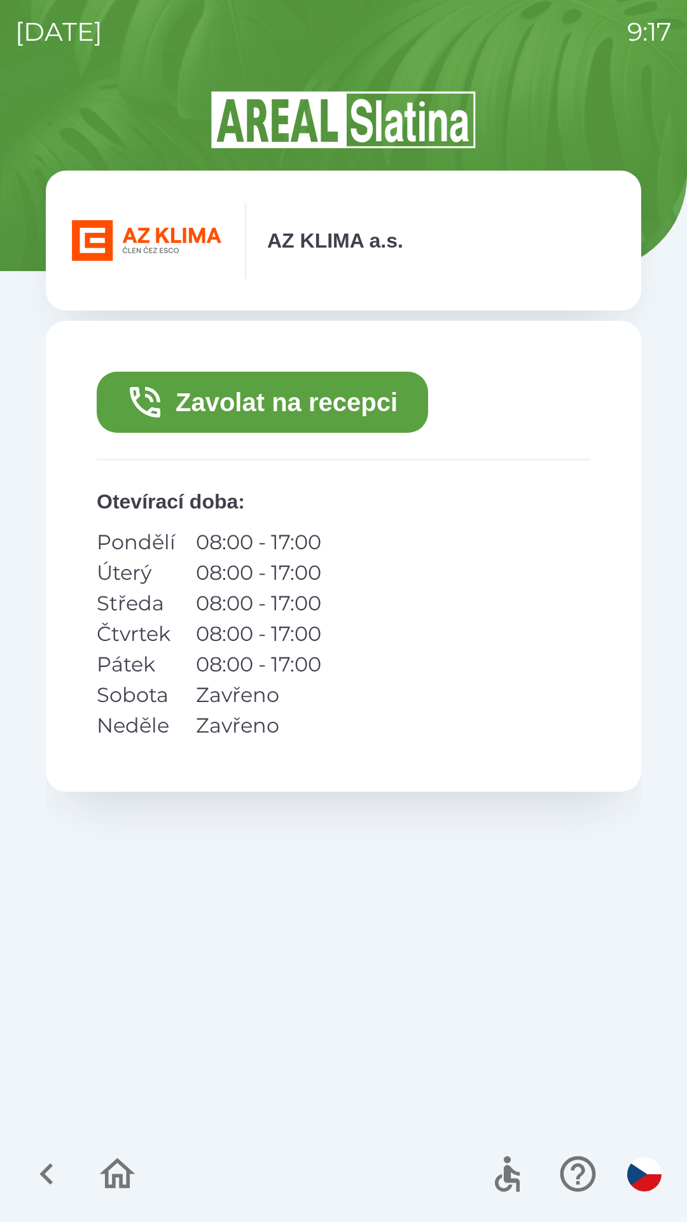
click at [362, 393] on button "Zavolat na recepci" at bounding box center [263, 402] width 332 height 61
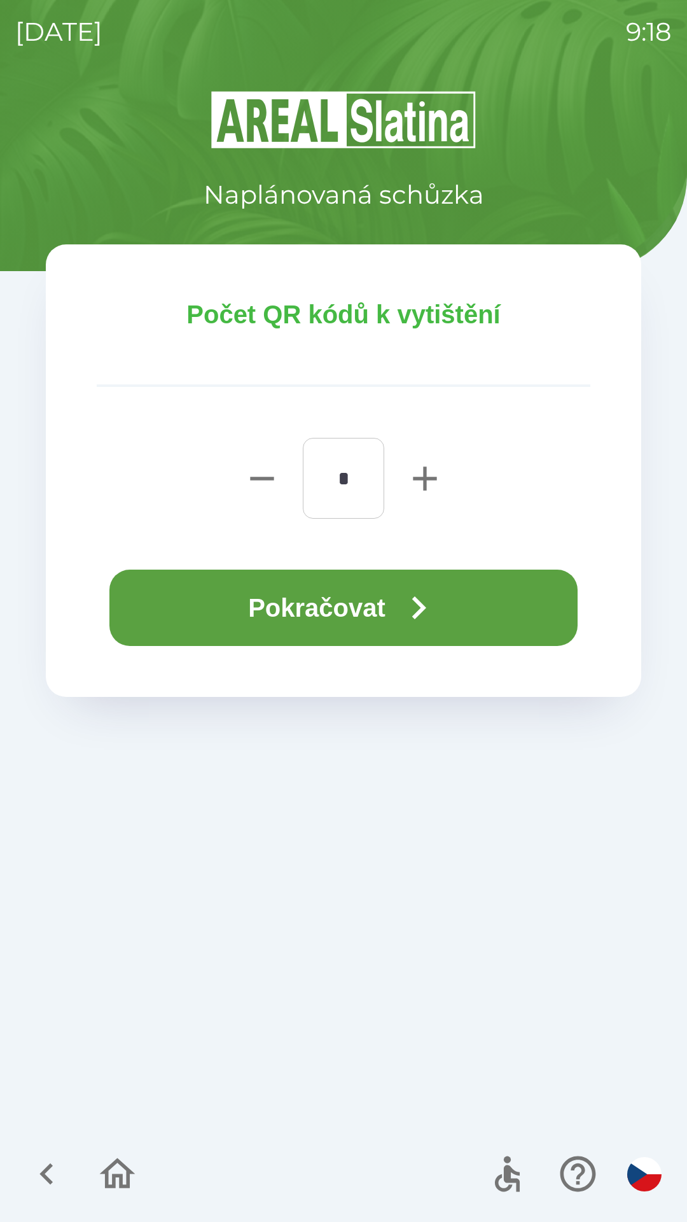
click at [400, 608] on icon "button" at bounding box center [419, 608] width 46 height 46
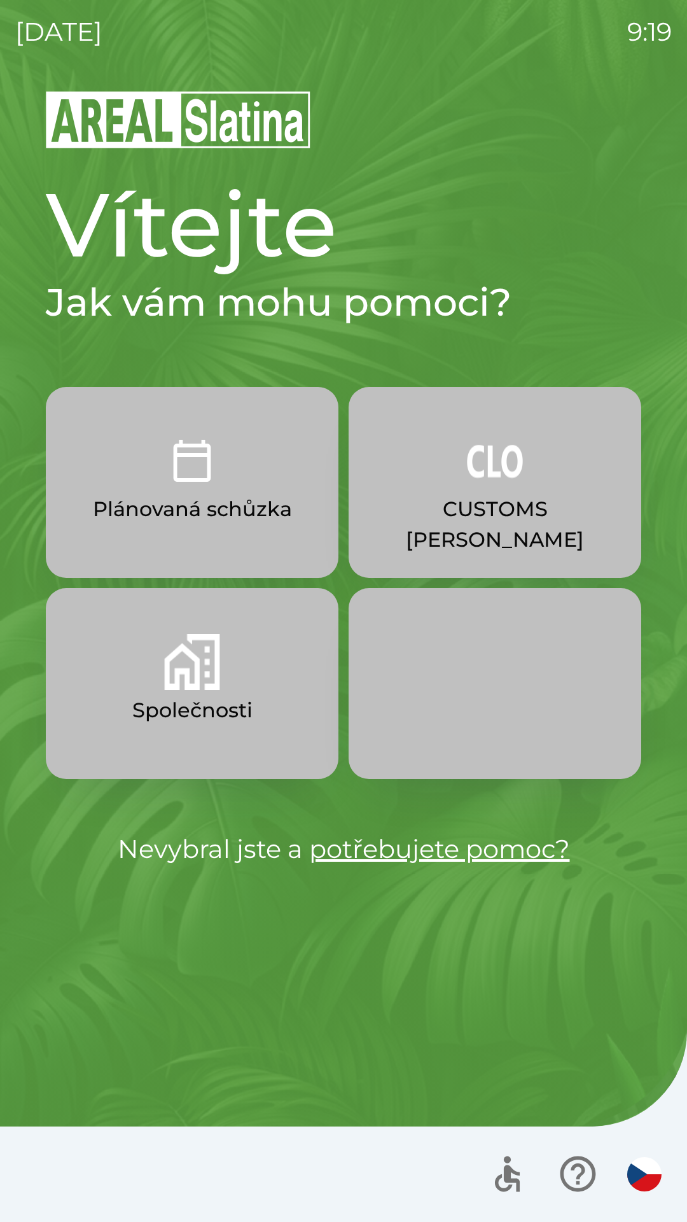
click at [193, 700] on p "Společnosti" at bounding box center [192, 710] width 120 height 31
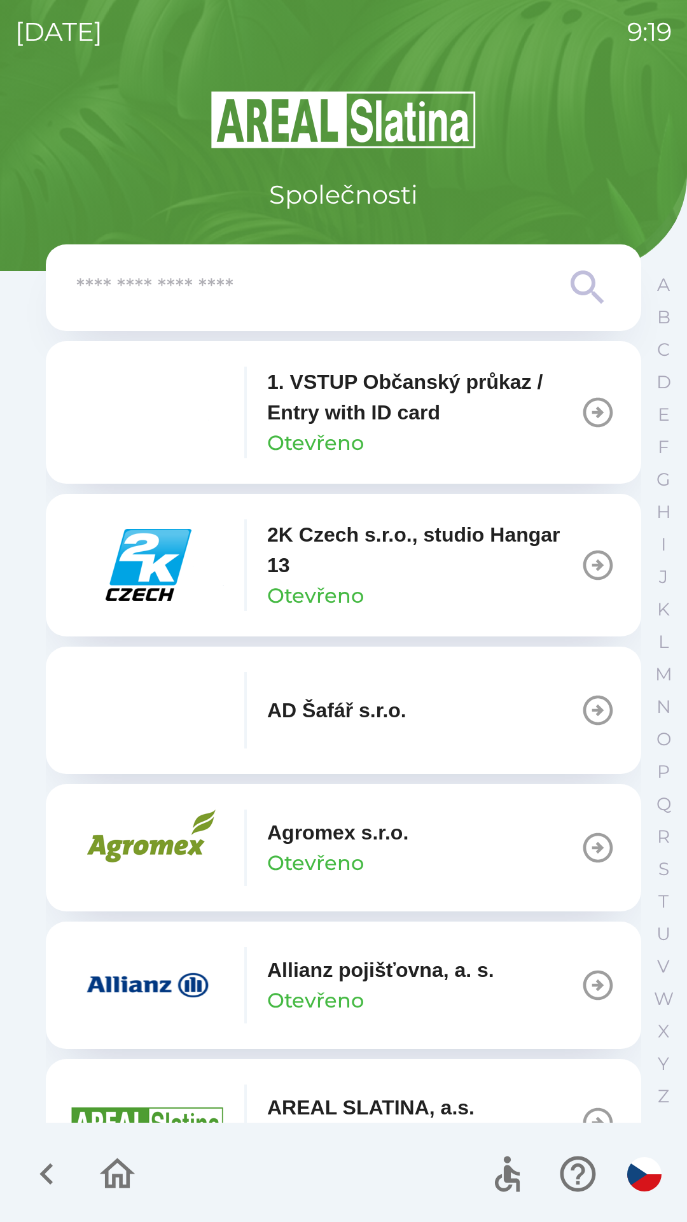
click at [585, 416] on icon "button" at bounding box center [598, 413] width 36 height 36
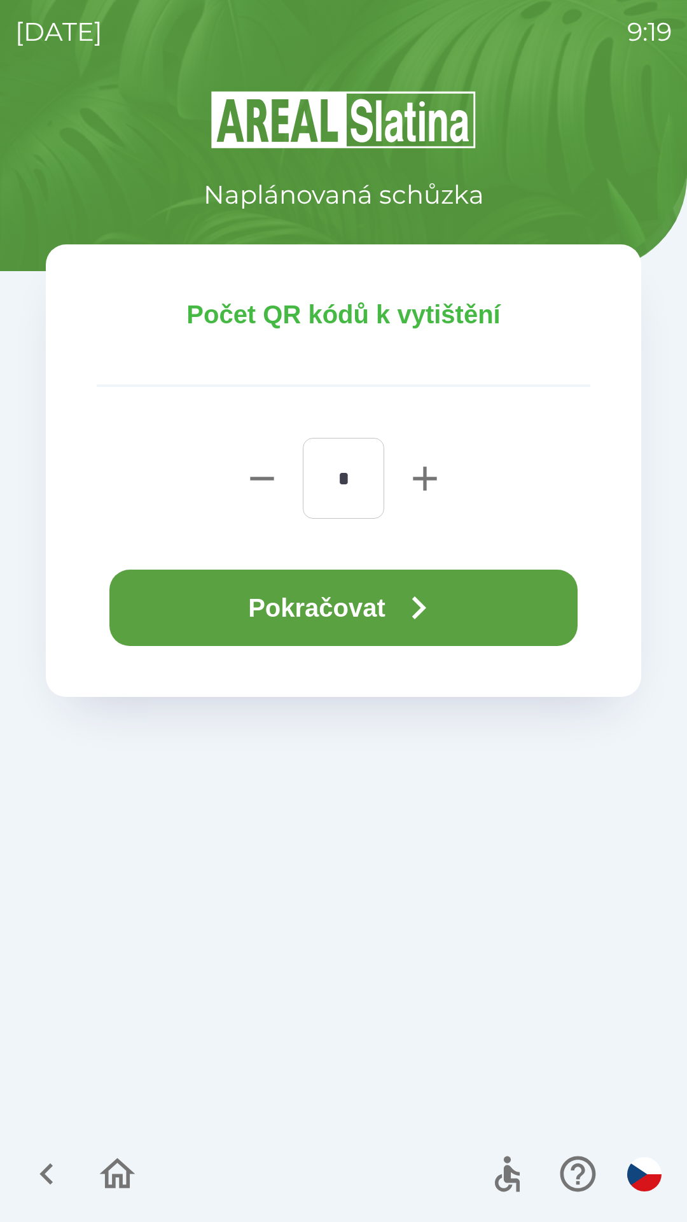
click at [325, 614] on button "Pokračovat" at bounding box center [343, 608] width 468 height 76
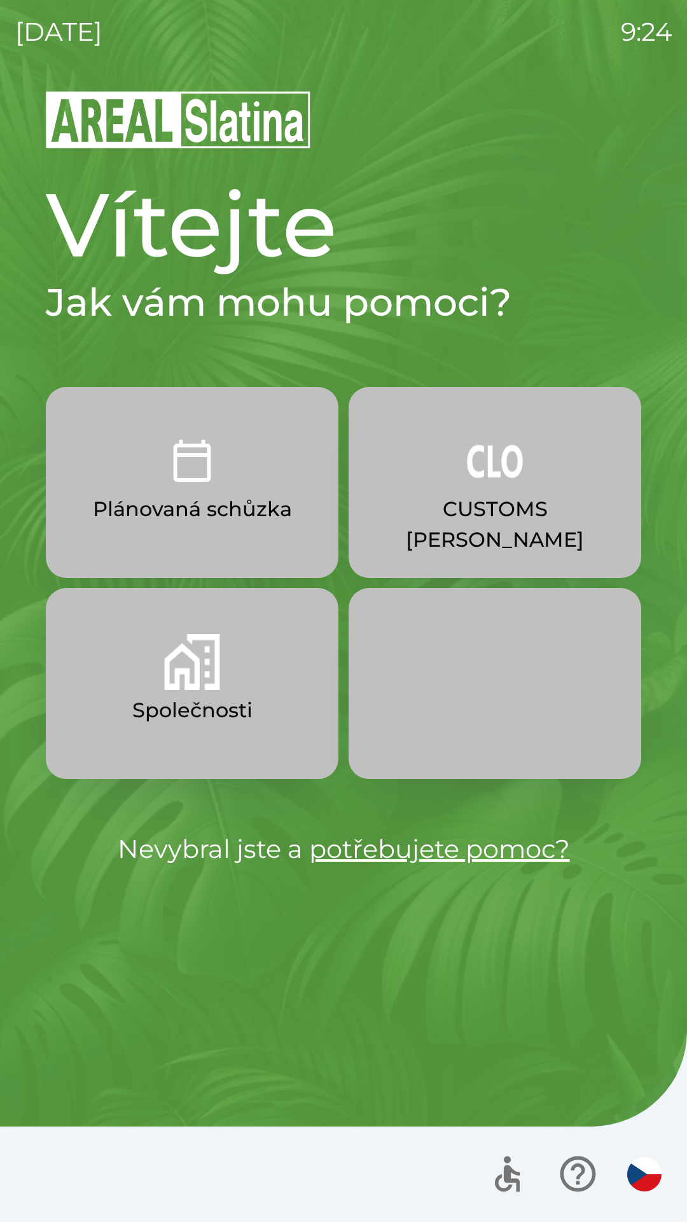
click at [207, 703] on p "Společnosti" at bounding box center [192, 710] width 120 height 31
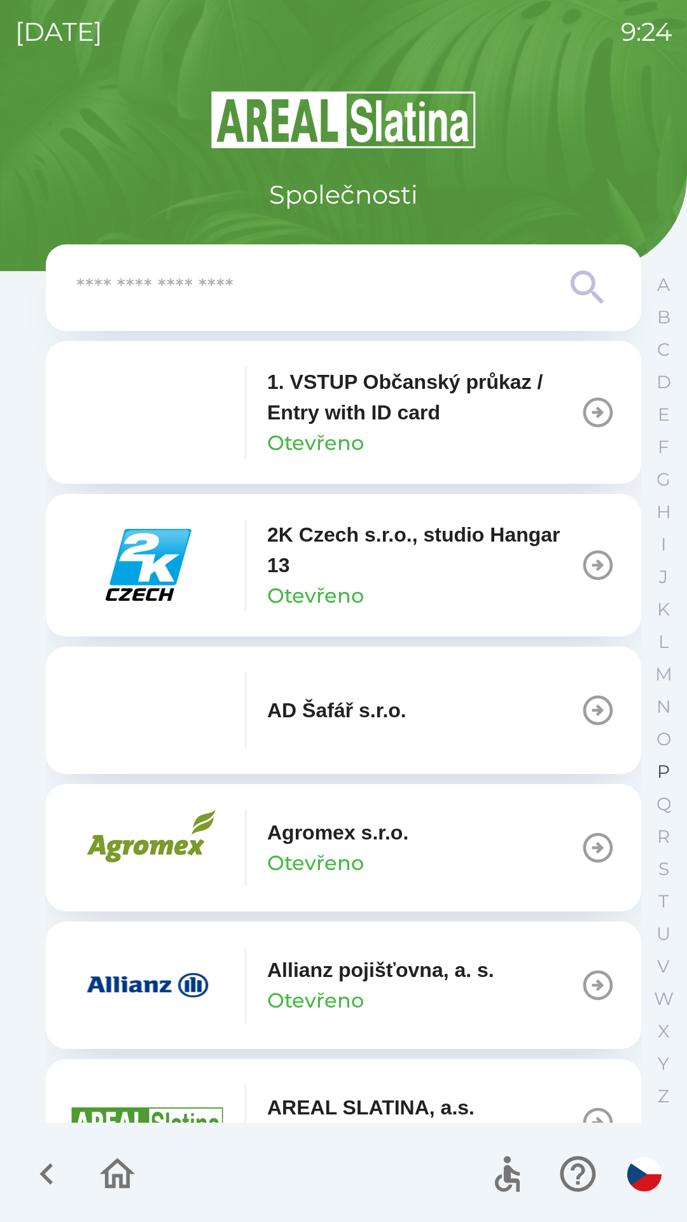
click at [662, 776] on p "P" at bounding box center [663, 772] width 13 height 22
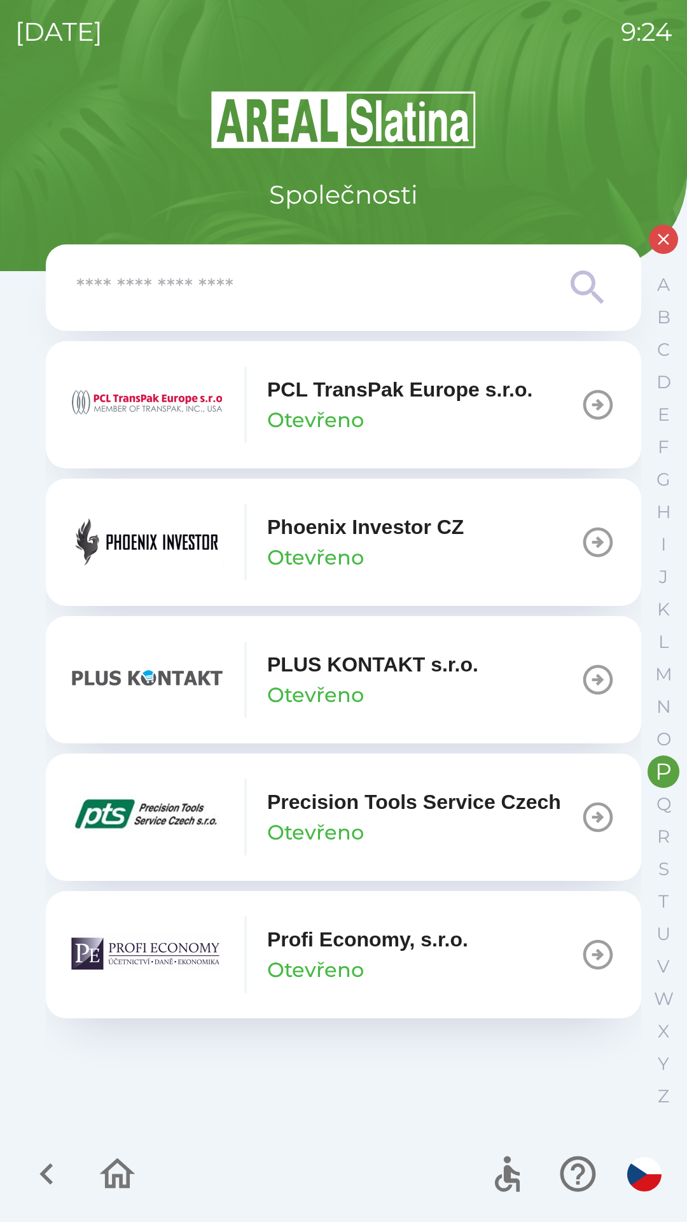
click at [591, 545] on icon "button" at bounding box center [598, 542] width 36 height 36
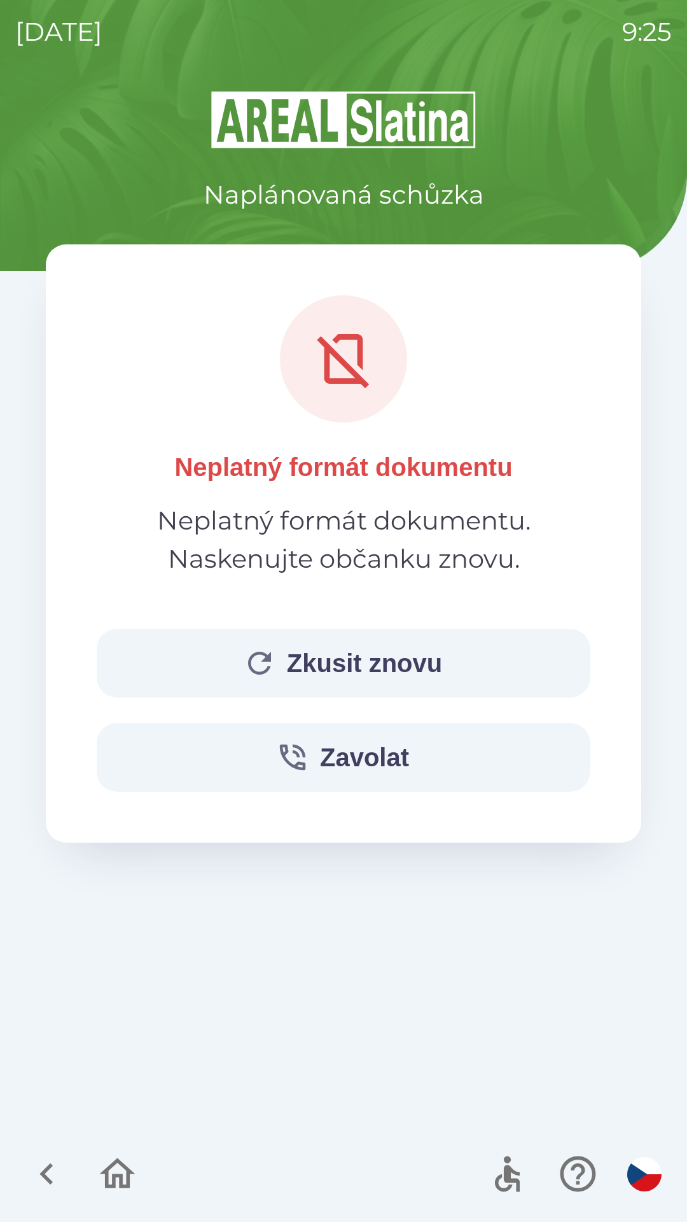
click at [397, 671] on button "Zkusit znovu" at bounding box center [344, 663] width 494 height 69
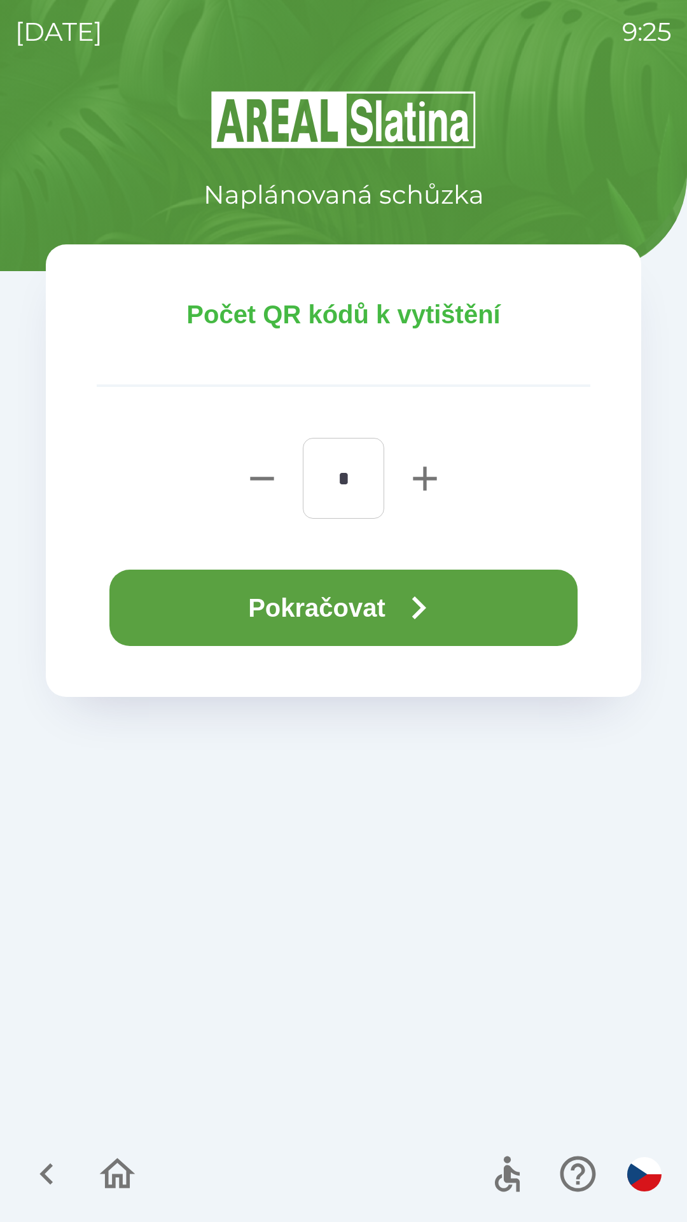
click at [325, 612] on button "Pokračovat" at bounding box center [343, 608] width 468 height 76
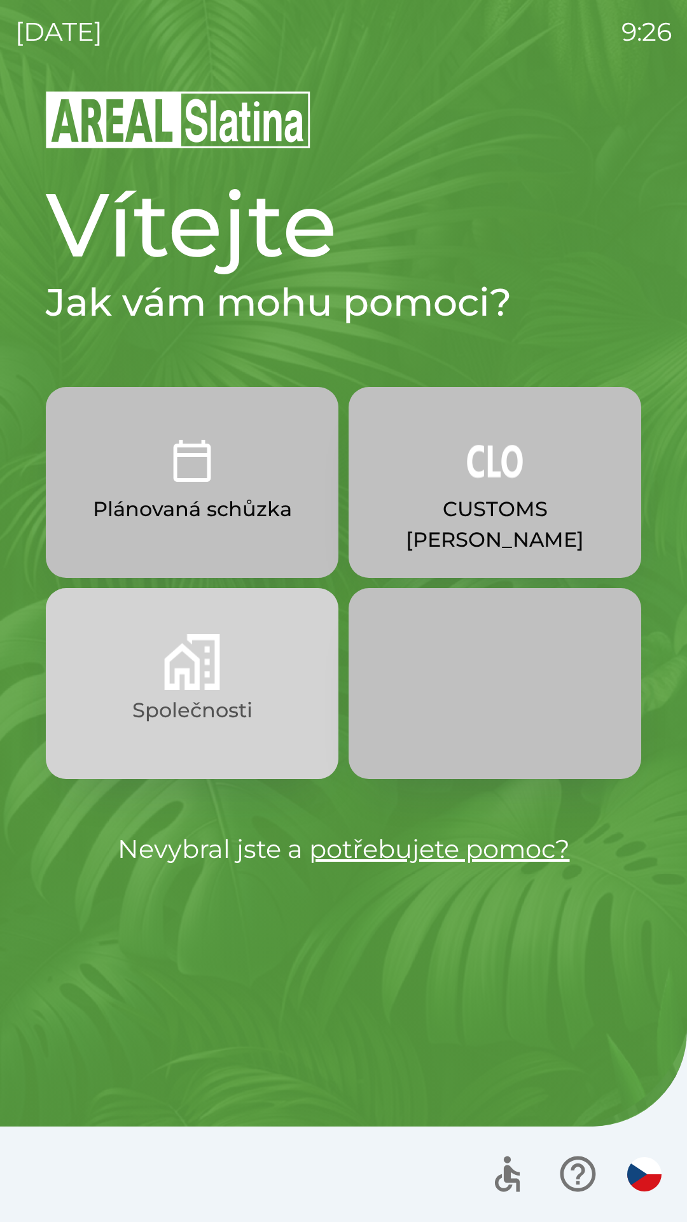
click at [231, 717] on p "Společnosti" at bounding box center [192, 710] width 120 height 31
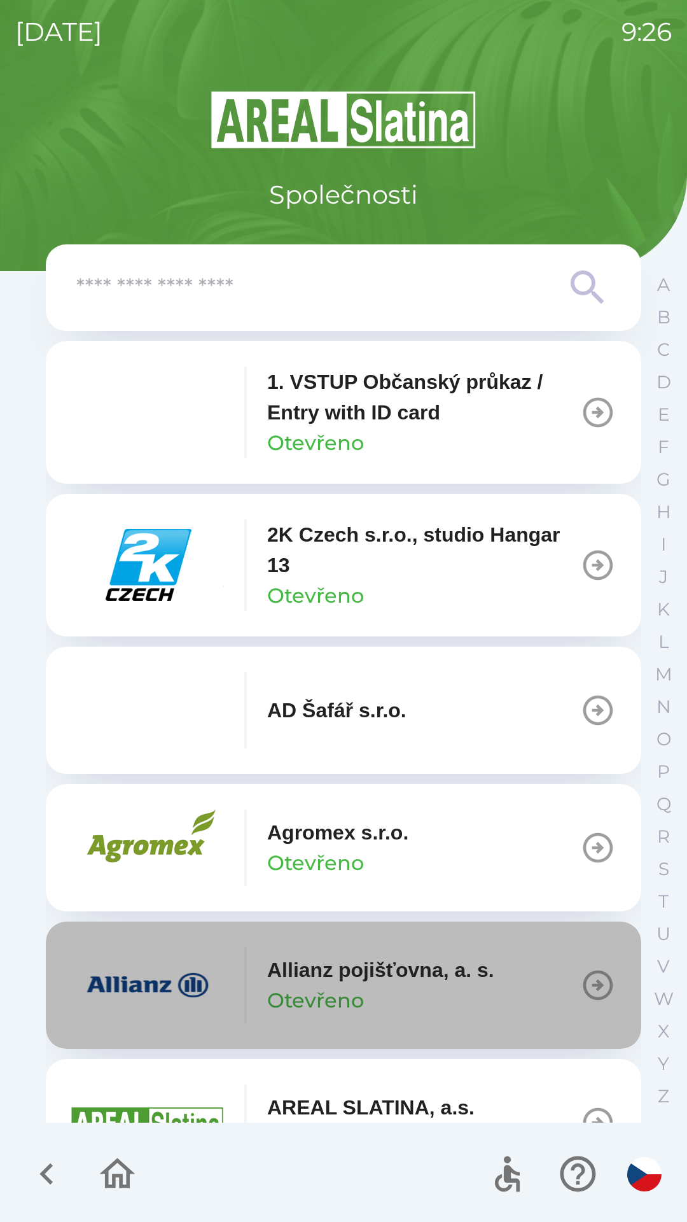
click at [584, 976] on icon "button" at bounding box center [599, 986] width 30 height 30
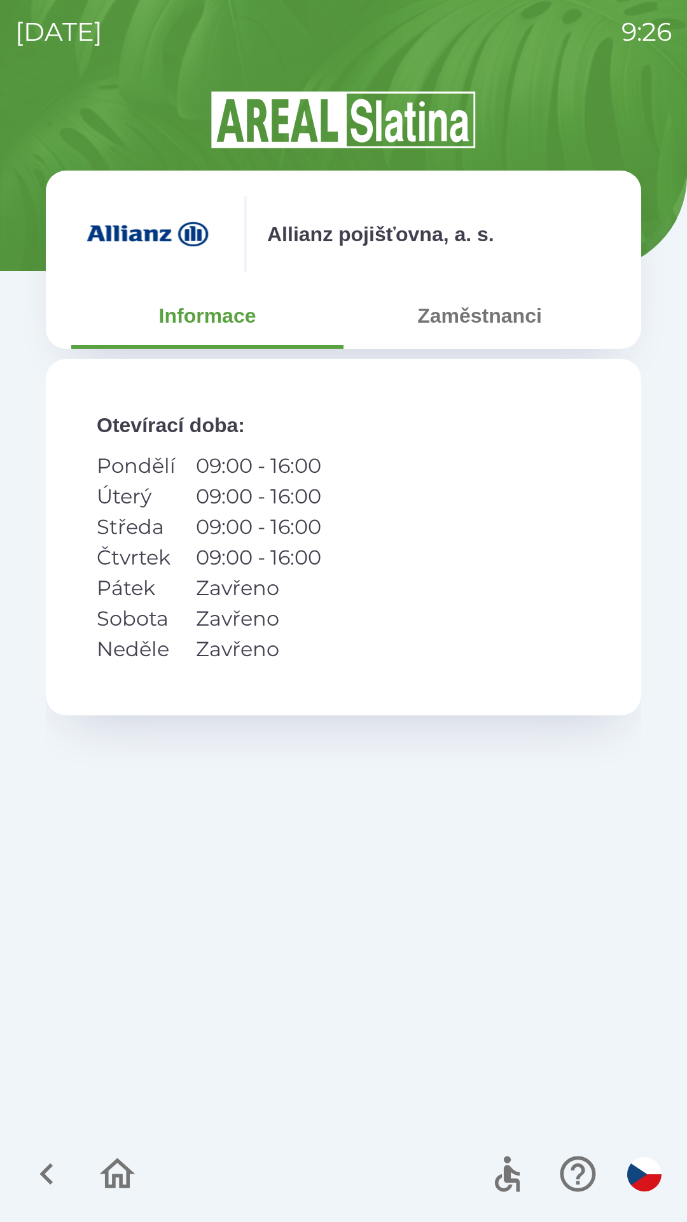
click at [487, 321] on button "Zaměstnanci" at bounding box center [480, 316] width 272 height 46
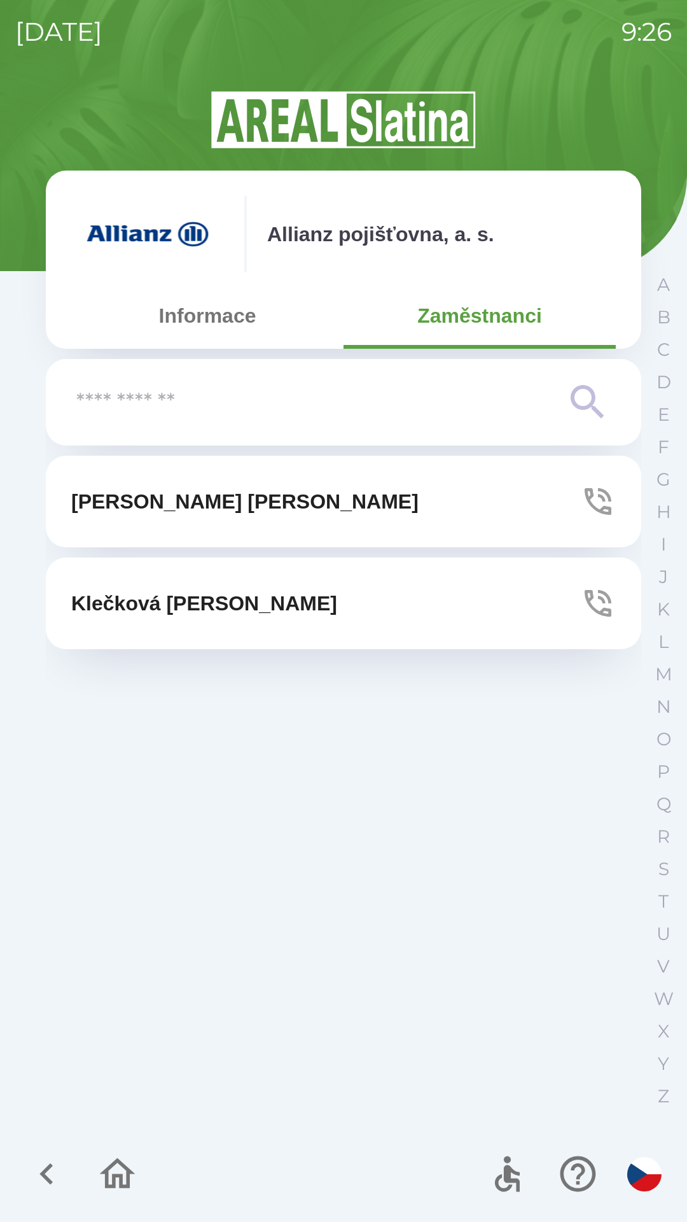
click at [410, 507] on button "[PERSON_NAME]" at bounding box center [344, 502] width 596 height 92
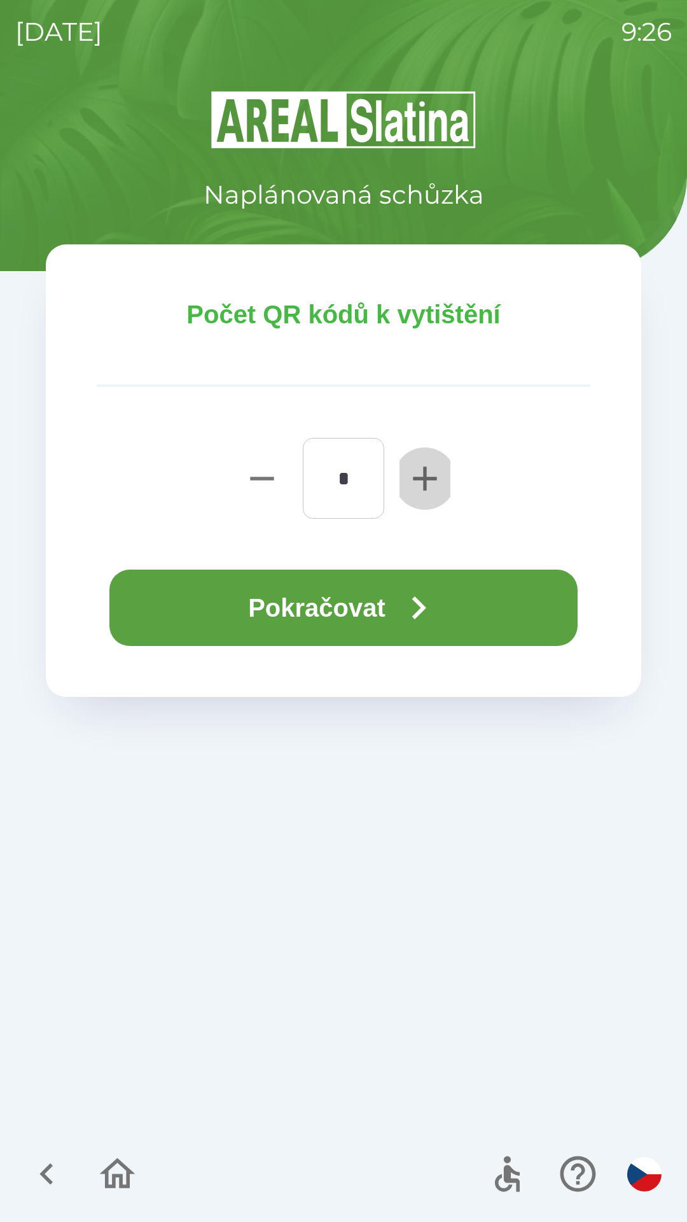
click at [423, 479] on icon "button" at bounding box center [425, 479] width 24 height 24
click at [424, 485] on icon "button" at bounding box center [425, 479] width 24 height 24
click at [422, 477] on icon "button" at bounding box center [425, 479] width 24 height 24
type input "*"
click at [415, 608] on icon "button" at bounding box center [419, 608] width 46 height 46
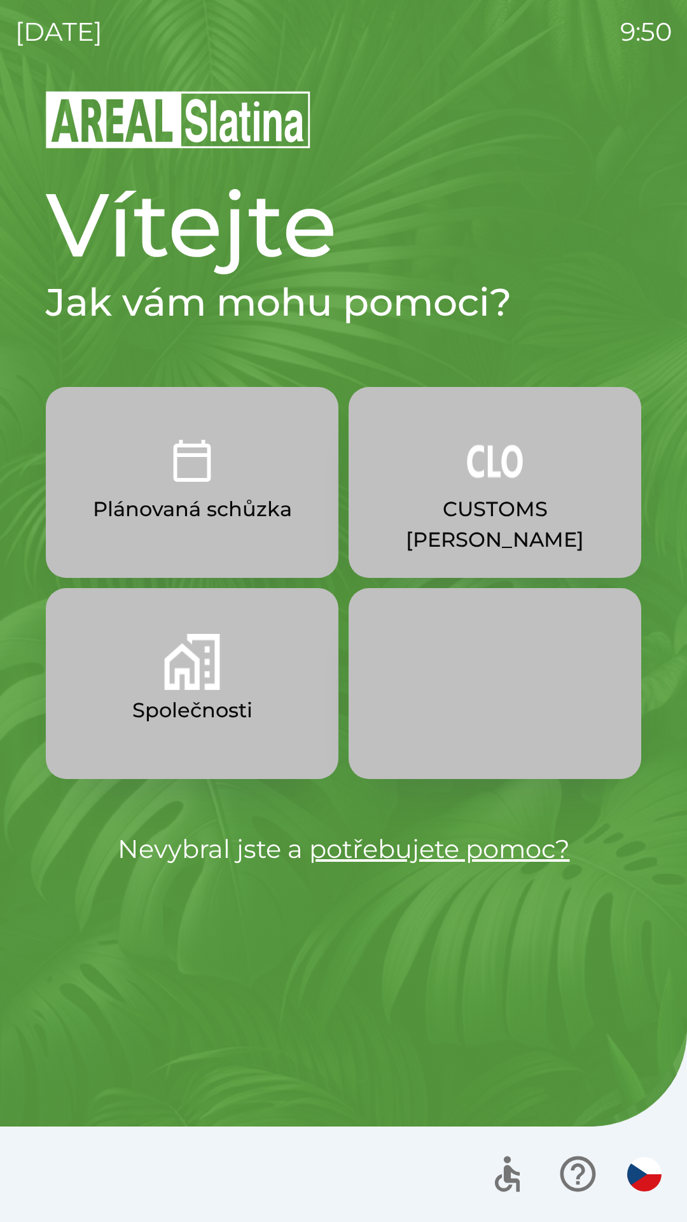
click at [220, 713] on p "Společnosti" at bounding box center [192, 710] width 120 height 31
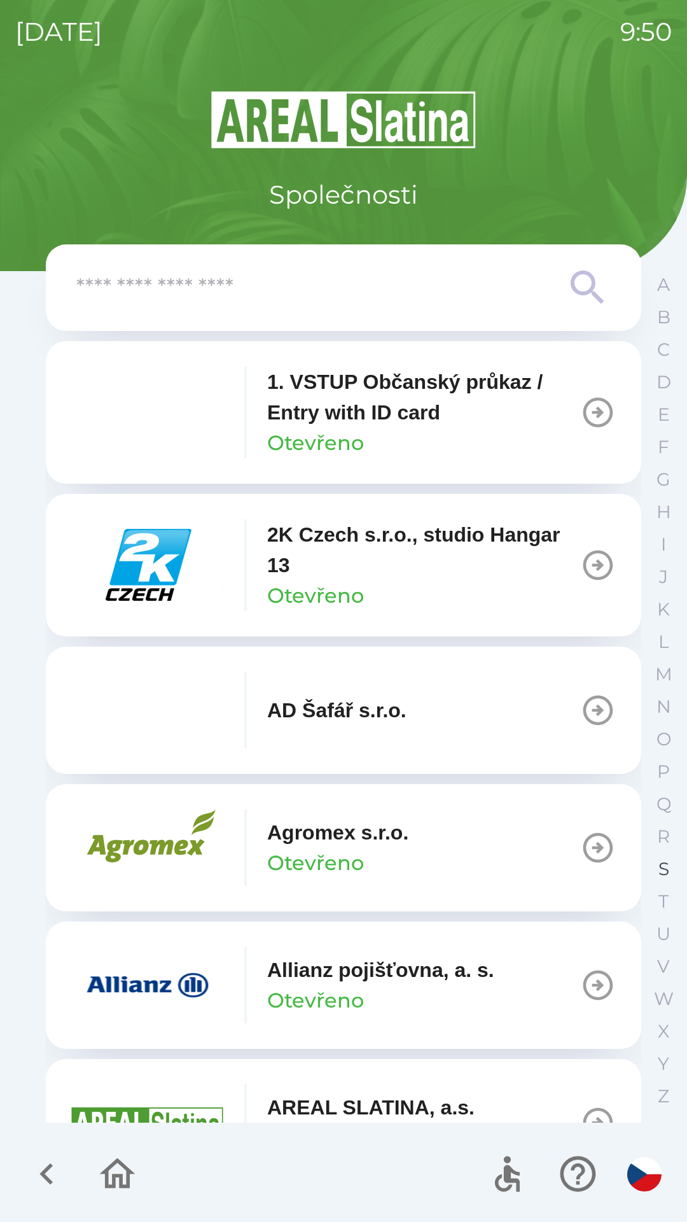
click at [659, 860] on p "S" at bounding box center [664, 869] width 11 height 22
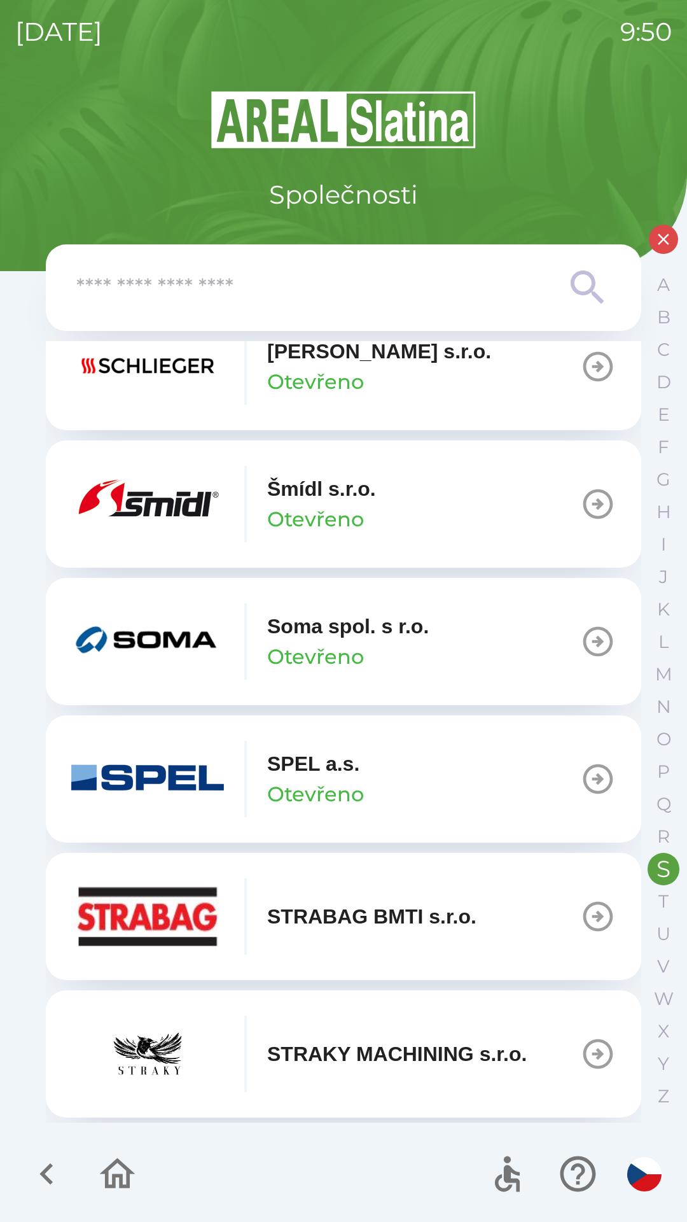
scroll to position [308, 0]
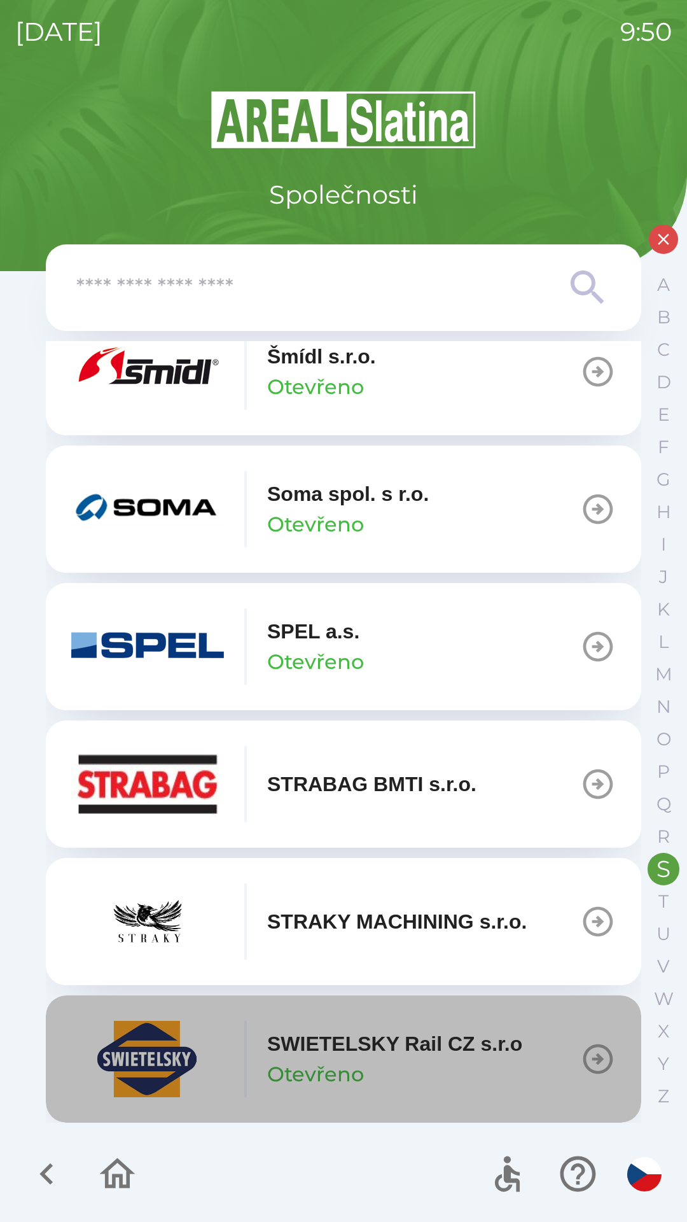
click at [423, 1053] on p "SWIETELSKY Rail CZ s.r.o" at bounding box center [394, 1044] width 255 height 31
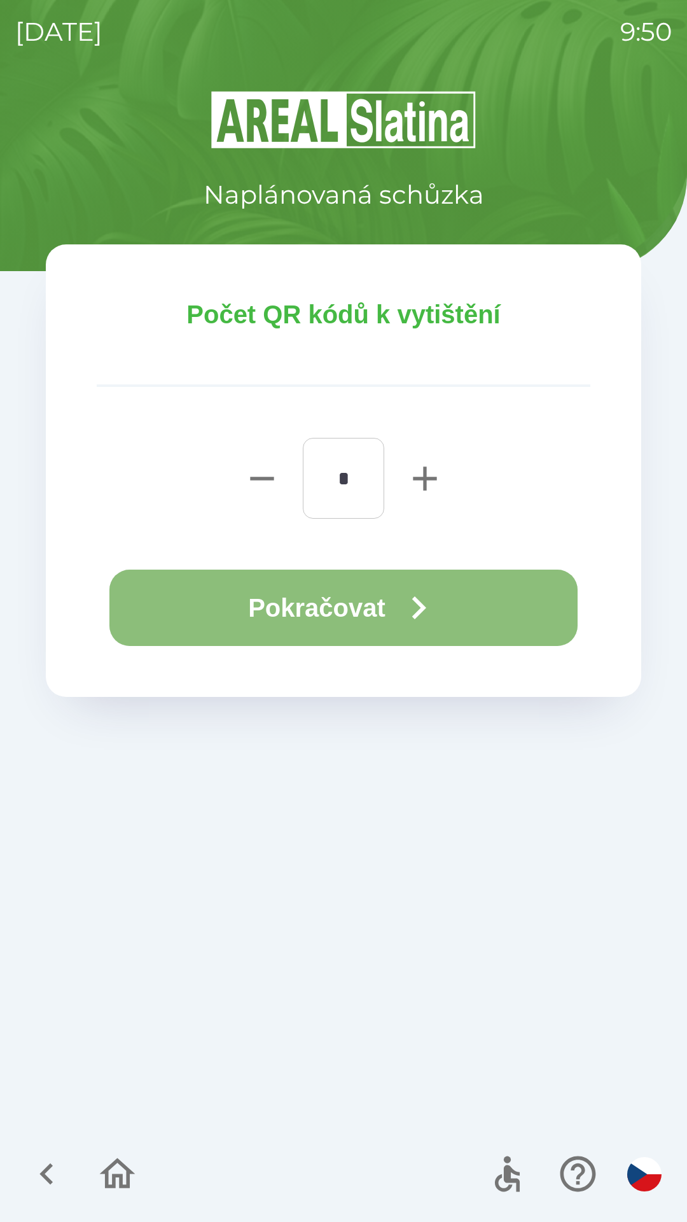
click at [436, 614] on icon "button" at bounding box center [419, 608] width 46 height 46
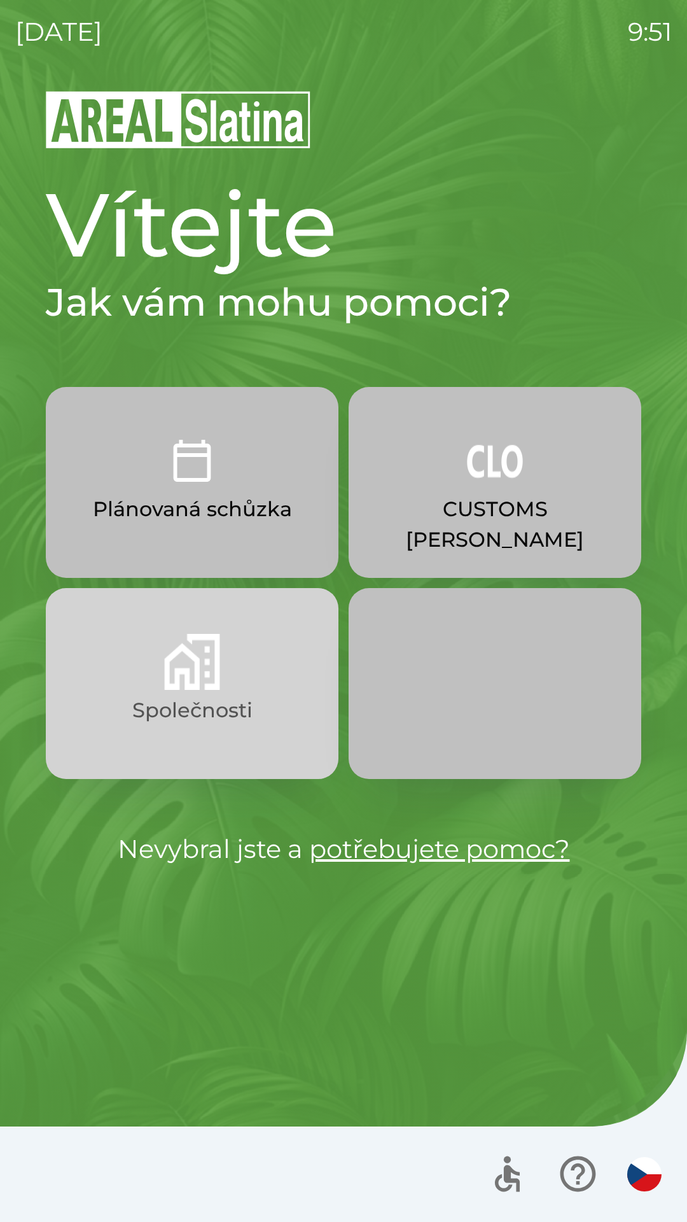
click at [180, 677] on img "button" at bounding box center [192, 662] width 56 height 56
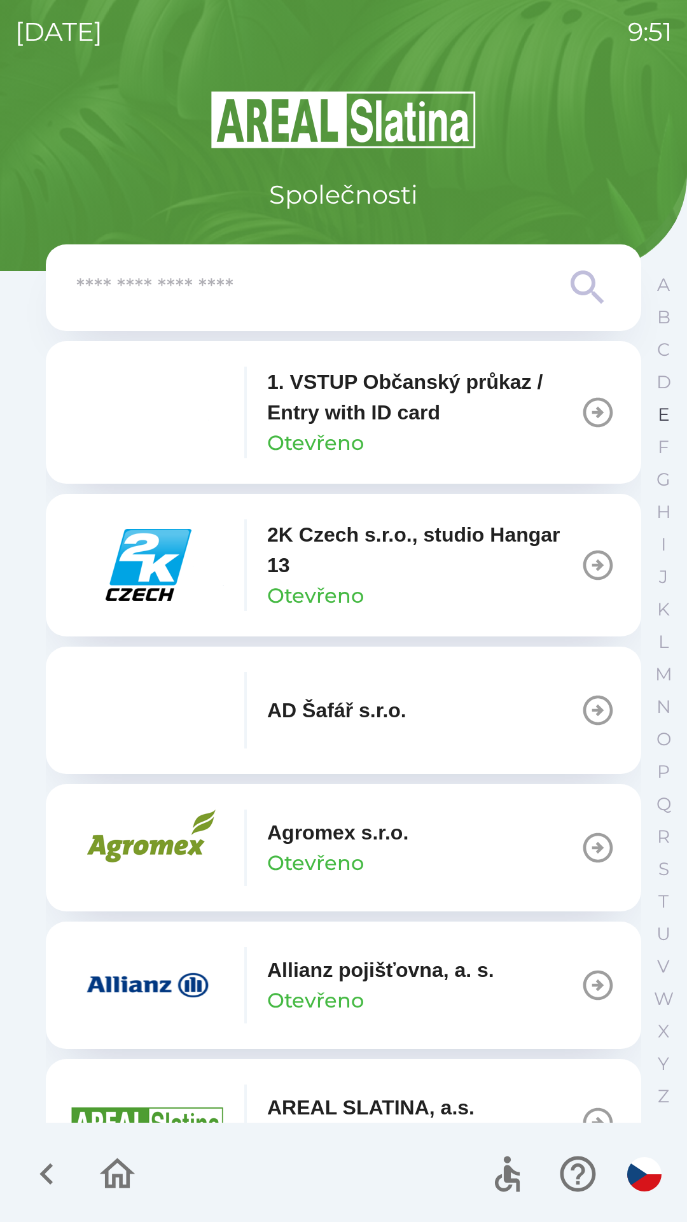
click at [662, 416] on p "E" at bounding box center [664, 415] width 12 height 22
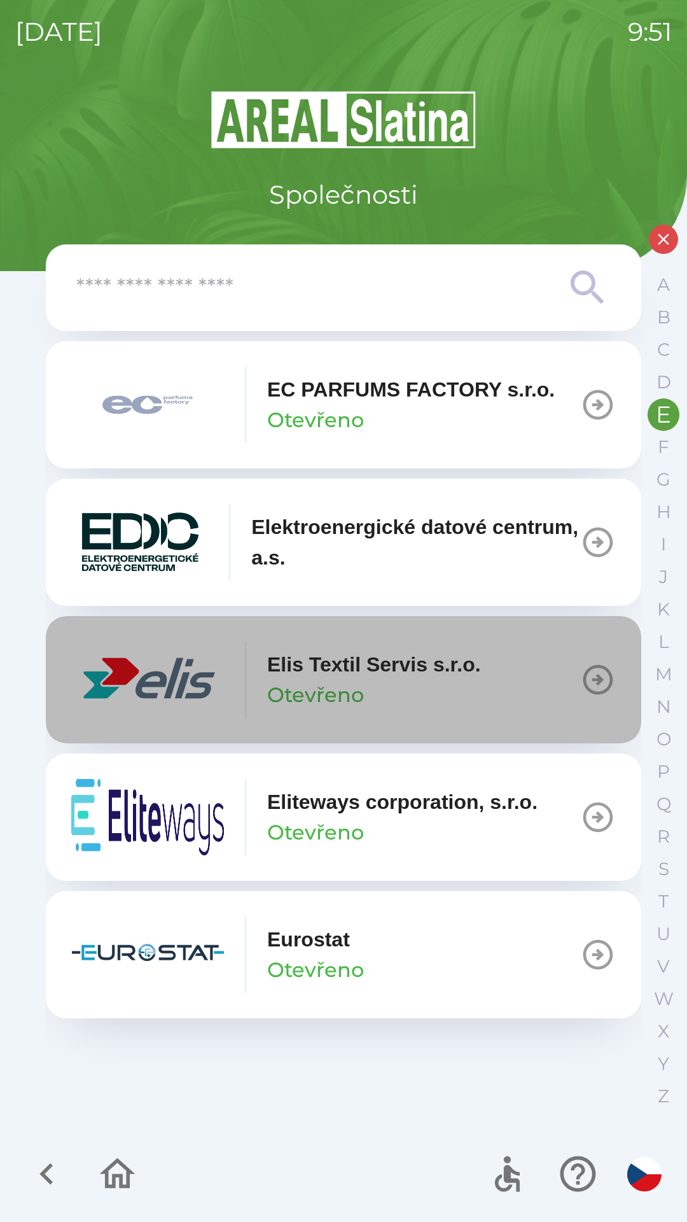
click at [598, 678] on icon "button" at bounding box center [599, 680] width 30 height 30
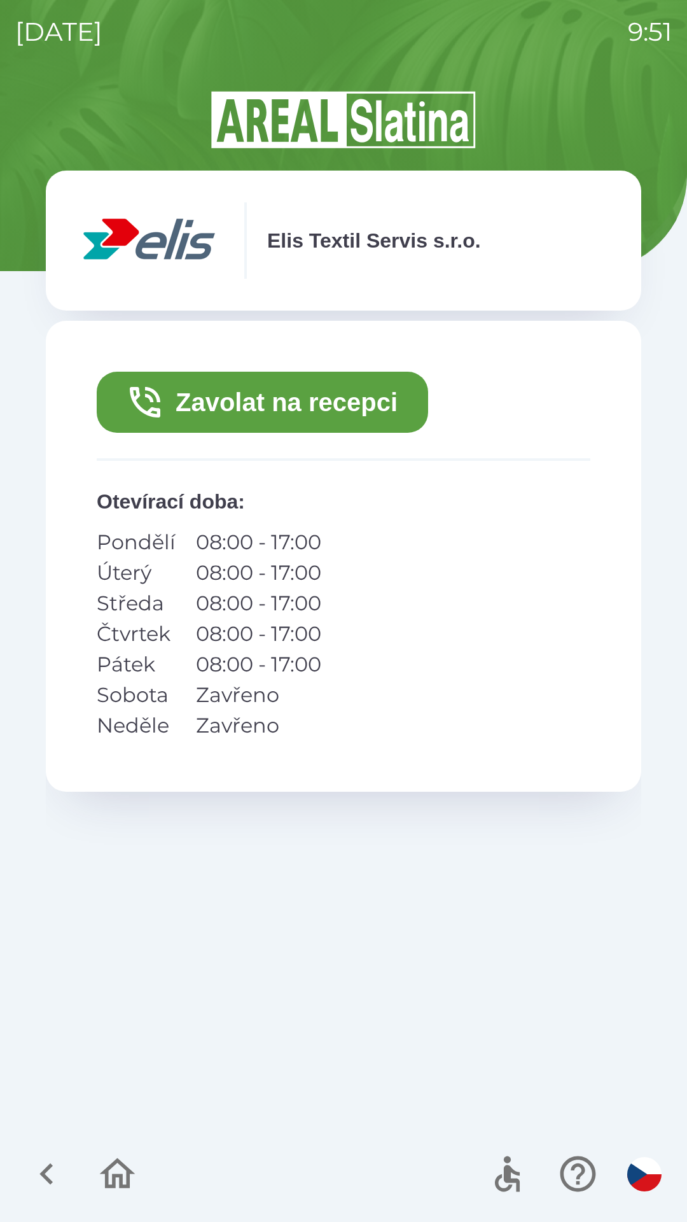
click at [64, 1173] on icon "button" at bounding box center [46, 1174] width 43 height 43
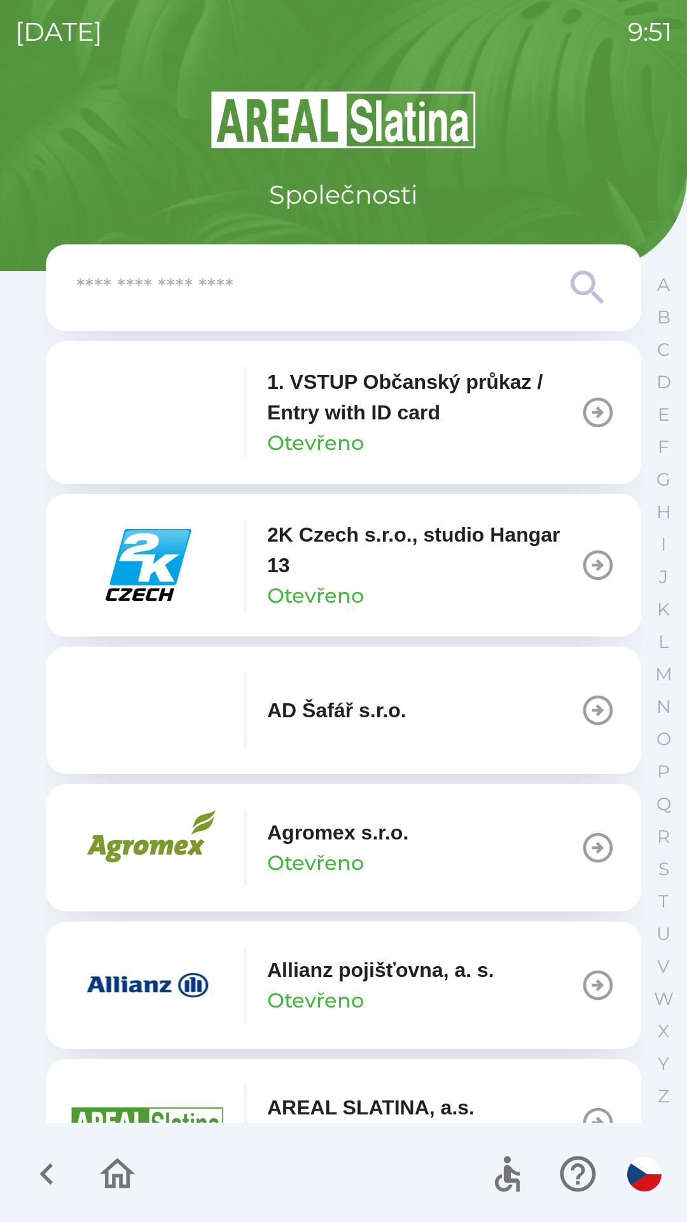
click at [118, 1167] on icon "button" at bounding box center [117, 1174] width 43 height 43
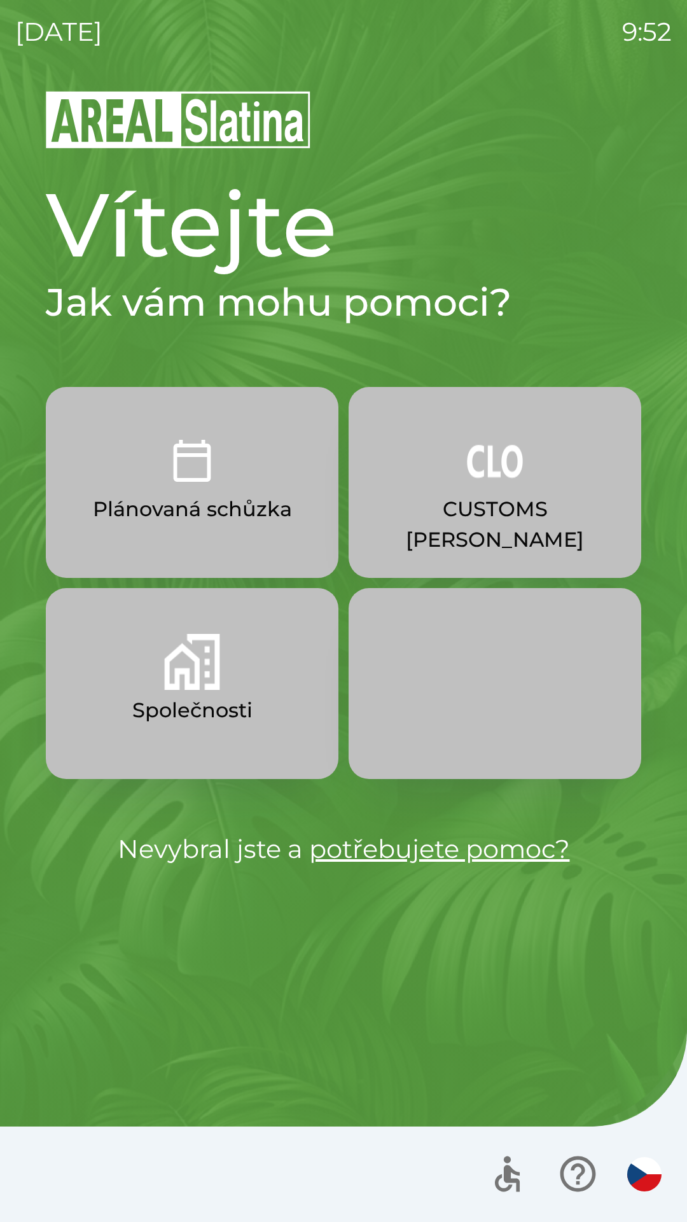
click at [192, 701] on p "Společnosti" at bounding box center [192, 710] width 120 height 31
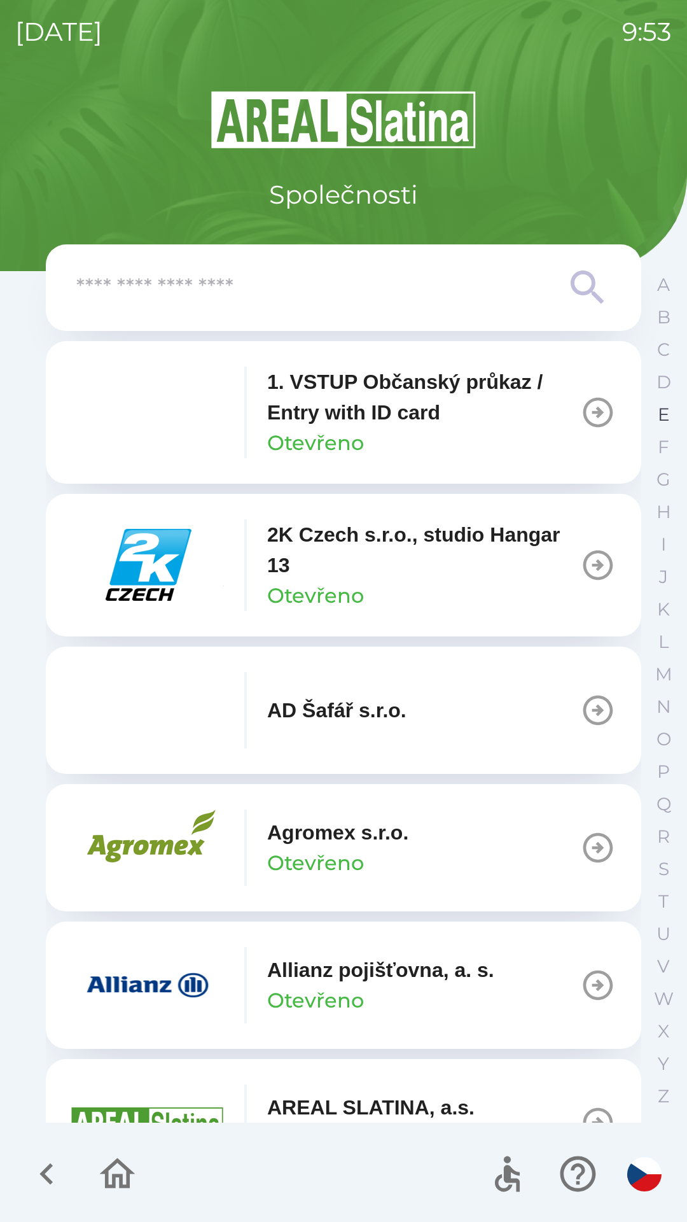
click at [664, 418] on p "E" at bounding box center [664, 415] width 12 height 22
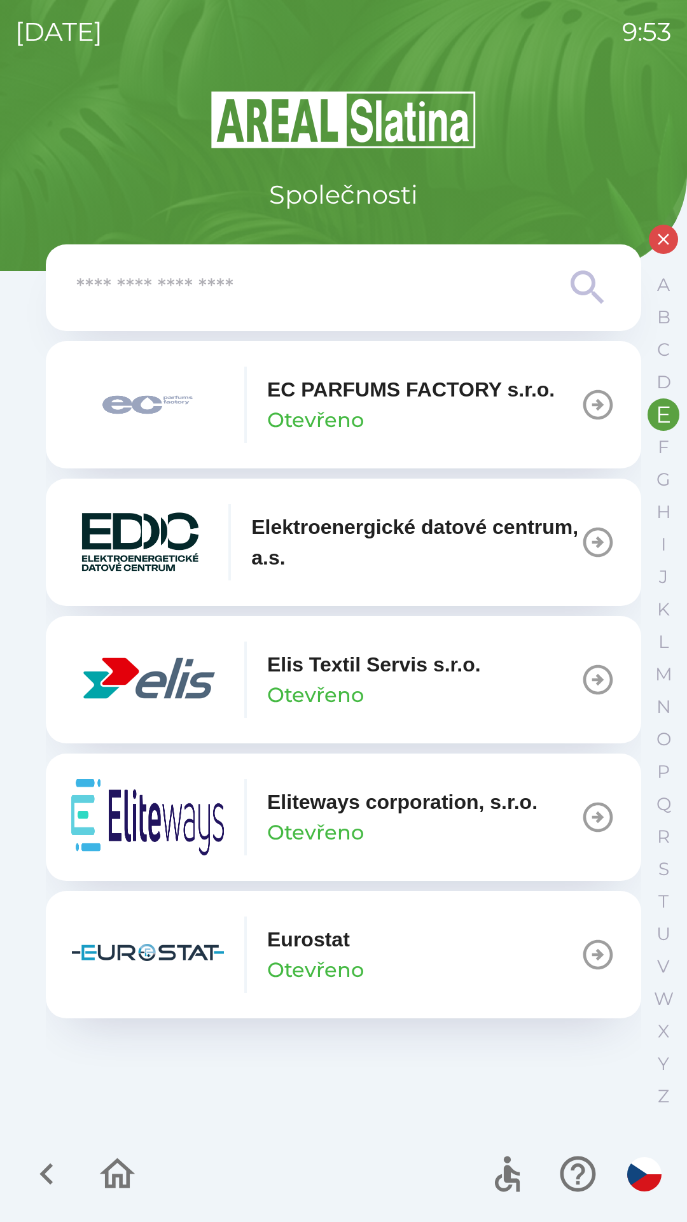
click at [512, 676] on button "Elis Textil Servis s.r.o. Otevřeno" at bounding box center [344, 679] width 596 height 127
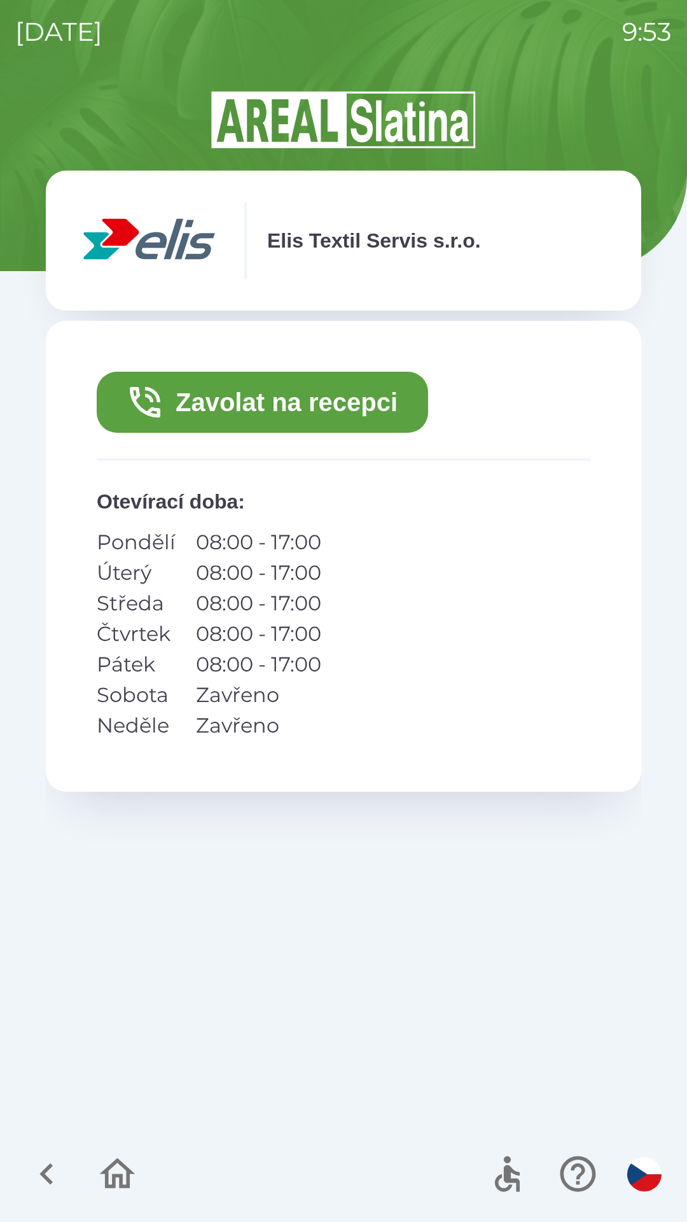
click at [267, 400] on button "Zavolat na recepci" at bounding box center [263, 402] width 332 height 61
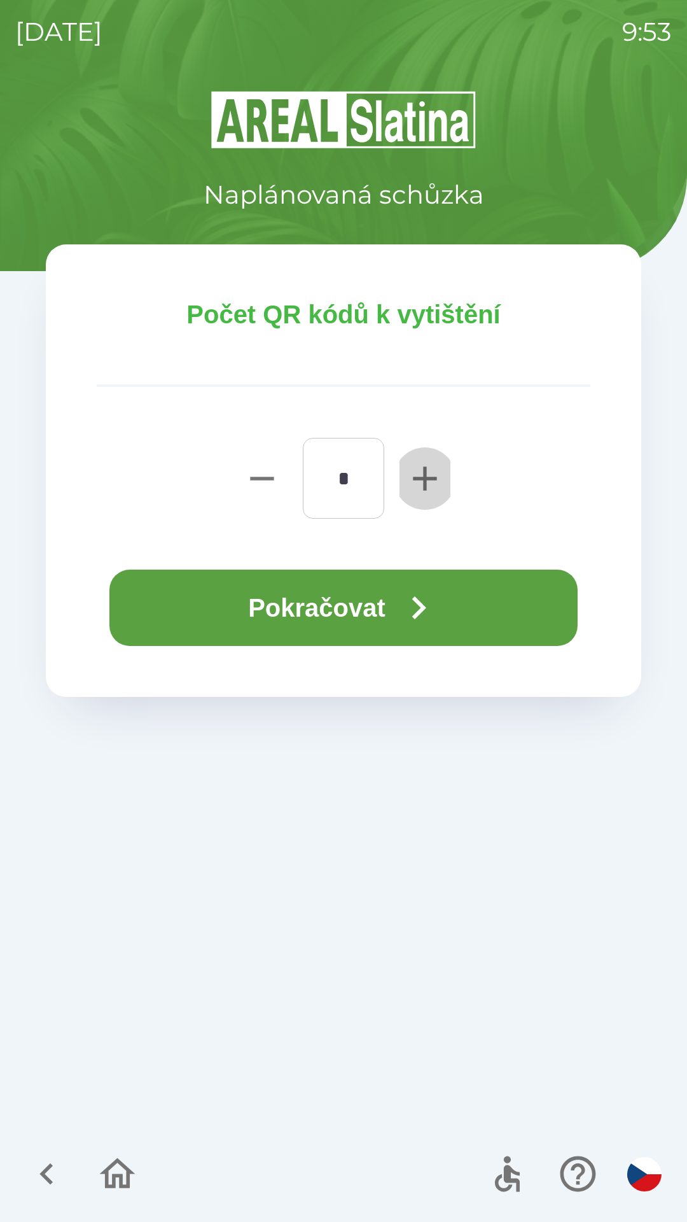
click at [424, 479] on icon "button" at bounding box center [425, 479] width 24 height 24
type input "*"
click at [352, 594] on button "Pokračovat" at bounding box center [343, 608] width 468 height 76
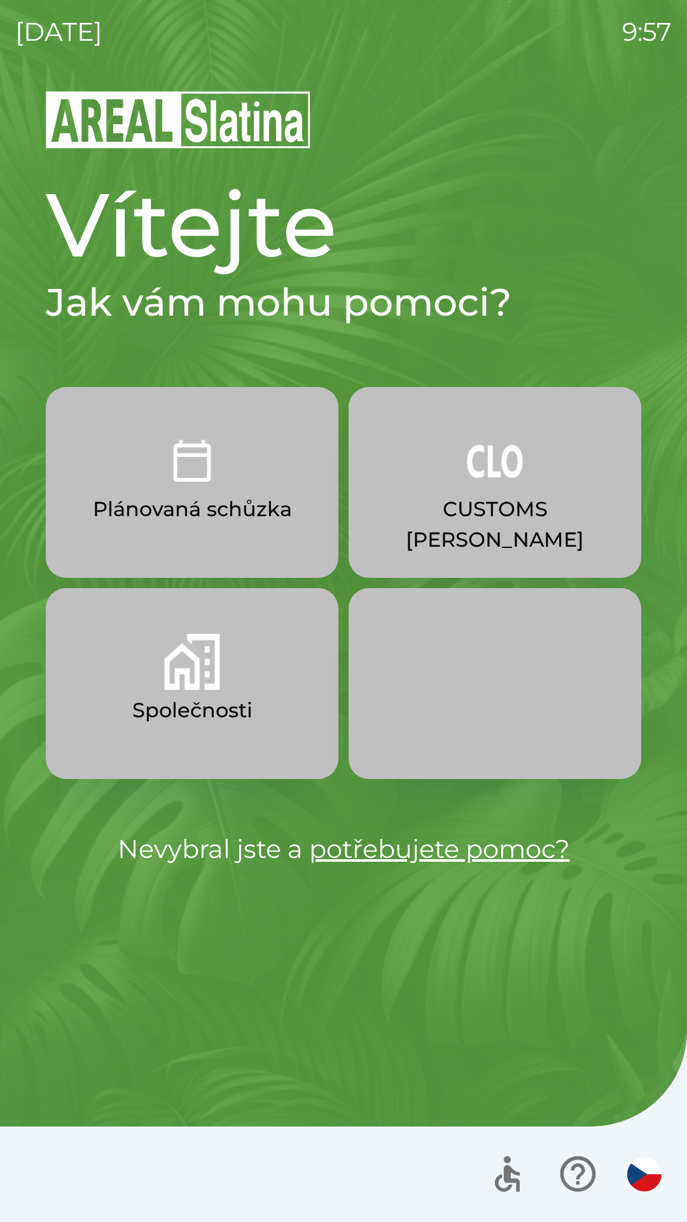
click at [221, 478] on button "Plánovaná schůzka" at bounding box center [192, 482] width 293 height 191
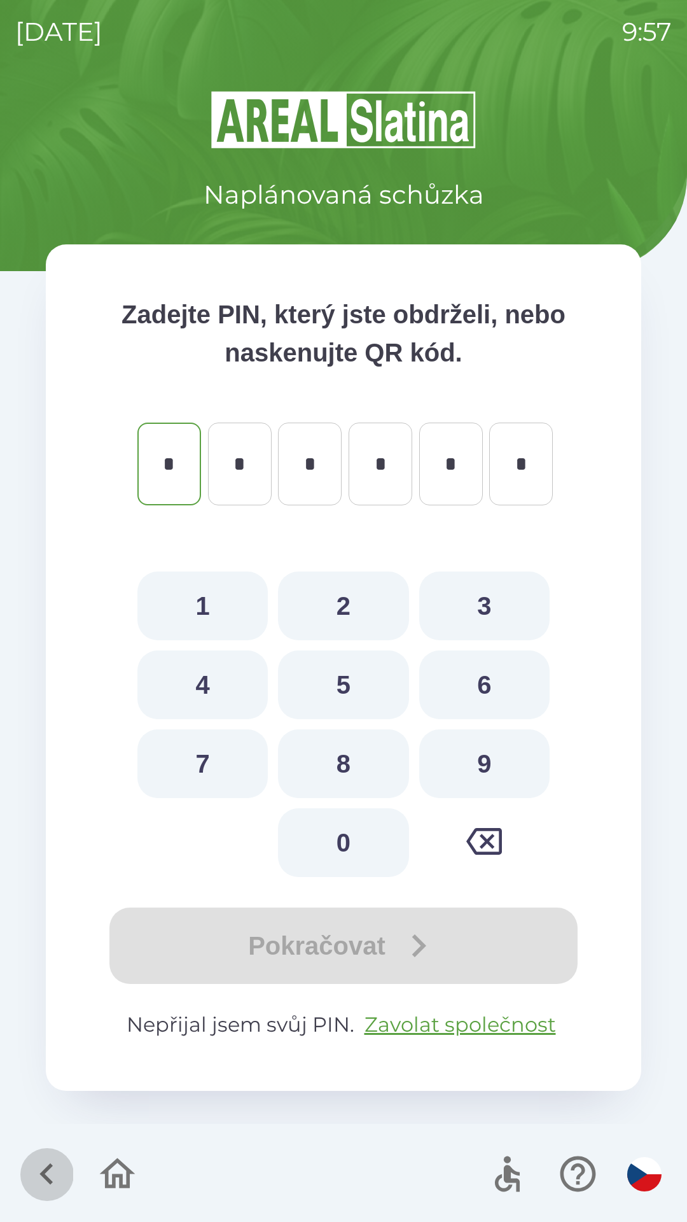
click at [51, 1167] on icon "button" at bounding box center [45, 1174] width 13 height 22
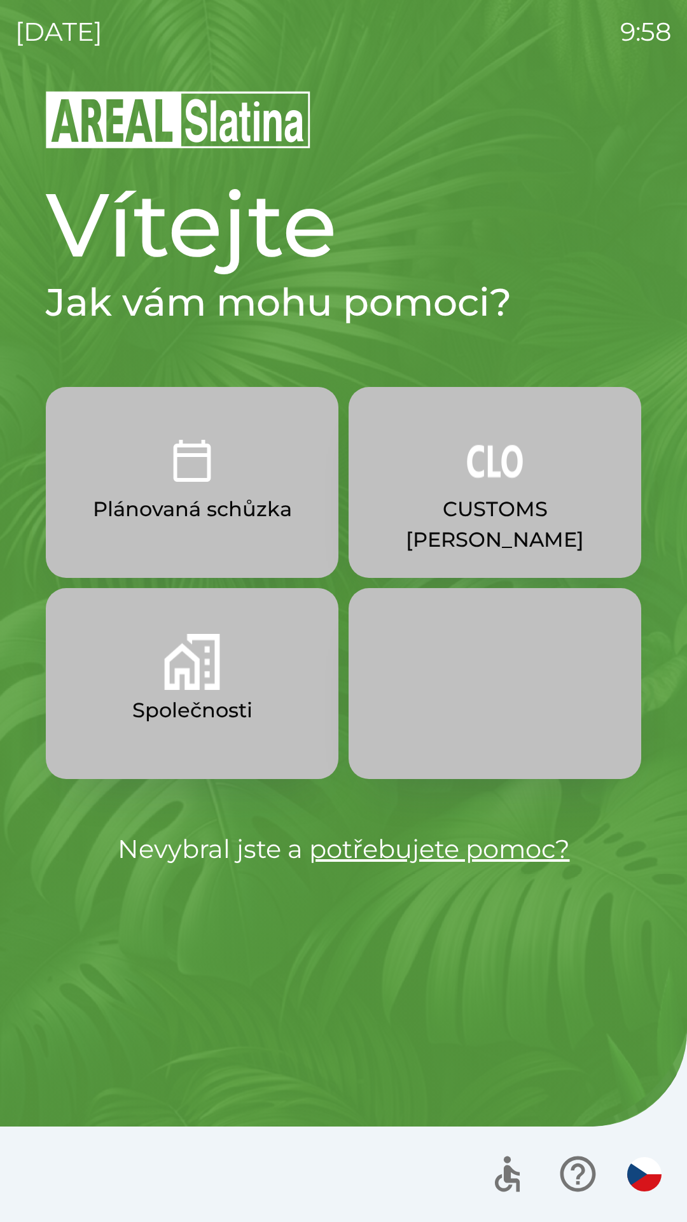
click at [203, 703] on p "Společnosti" at bounding box center [192, 710] width 120 height 31
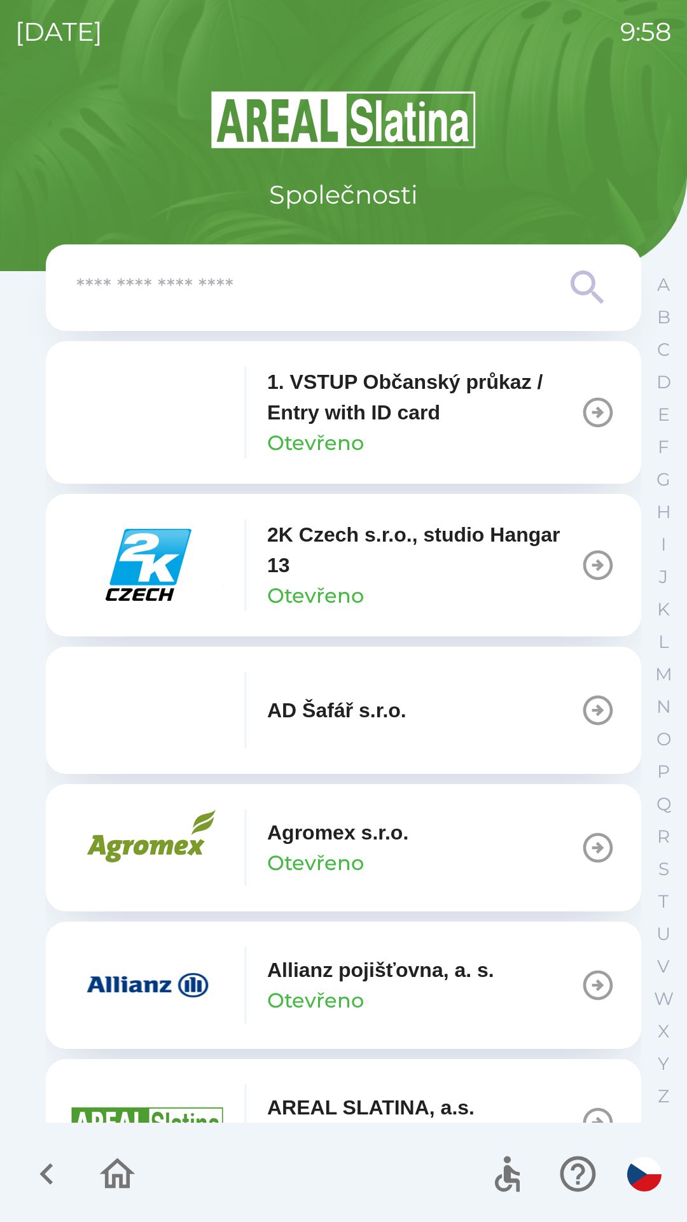
click at [221, 295] on input "text" at bounding box center [318, 287] width 484 height 35
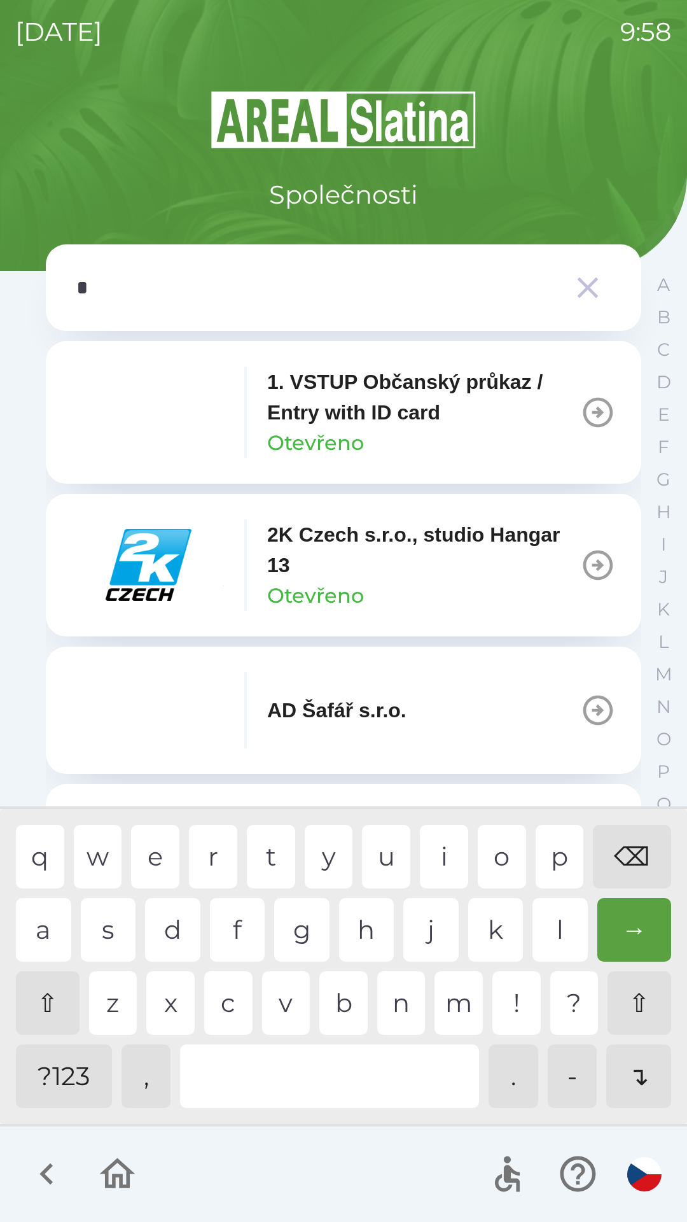
type input "**"
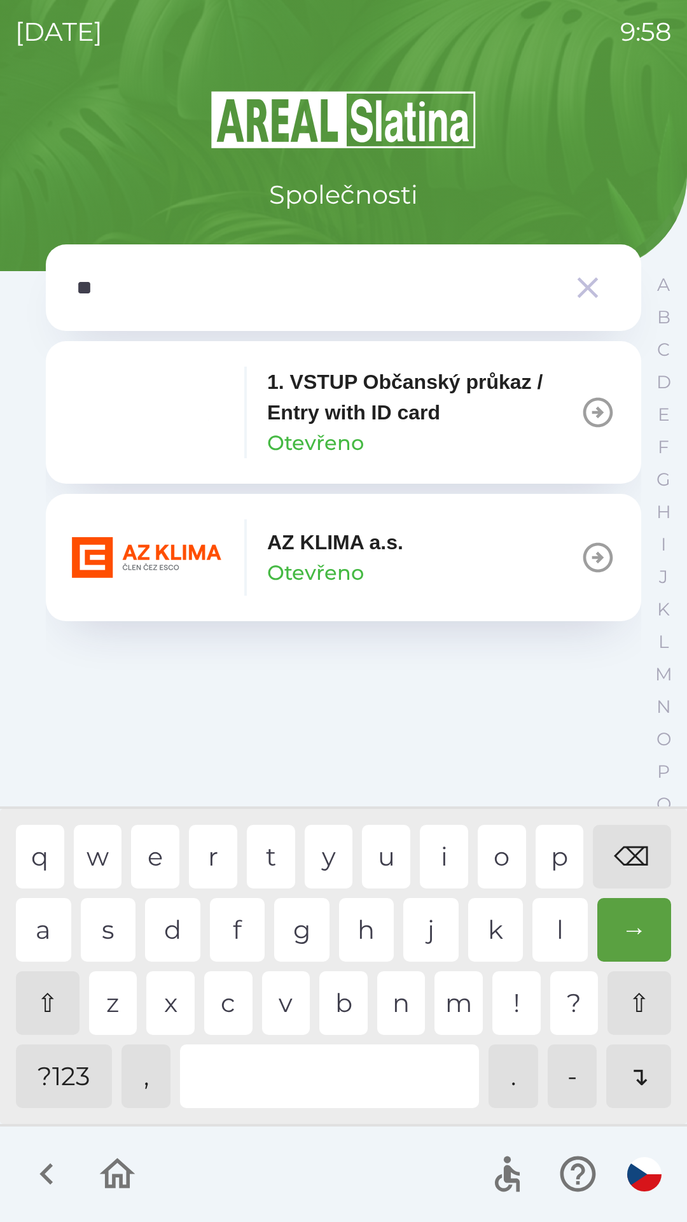
click at [358, 559] on p "Otevřeno" at bounding box center [315, 573] width 97 height 31
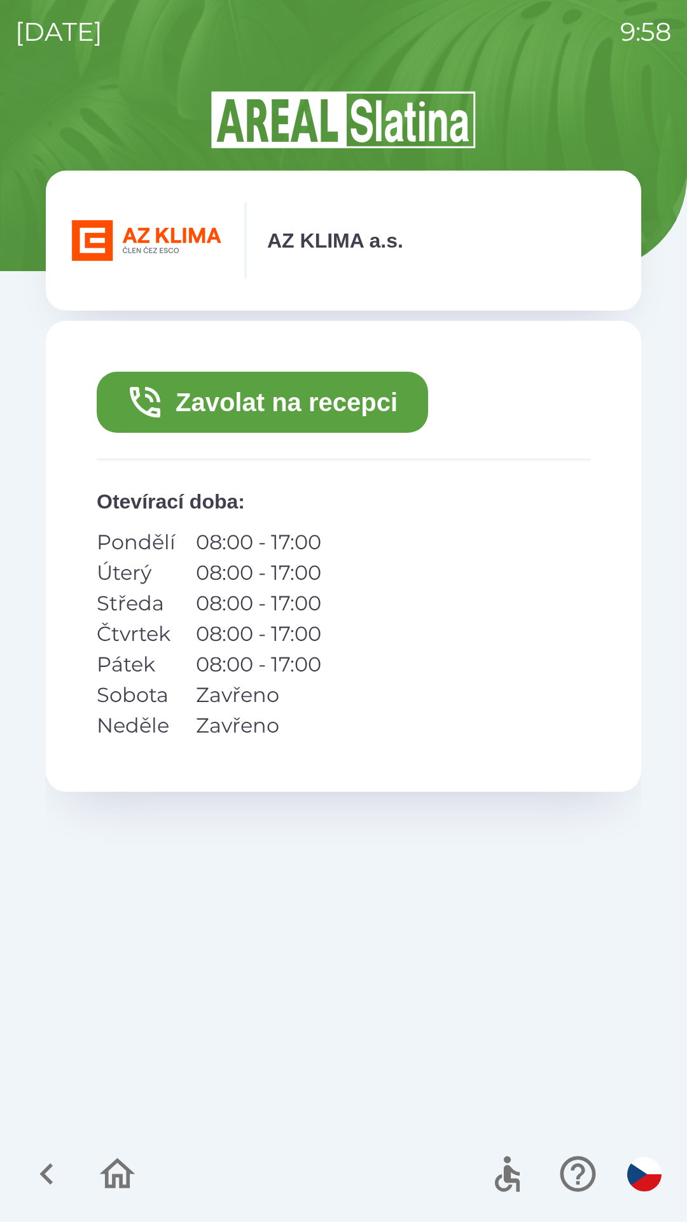
click at [297, 401] on button "Zavolat na recepci" at bounding box center [263, 402] width 332 height 61
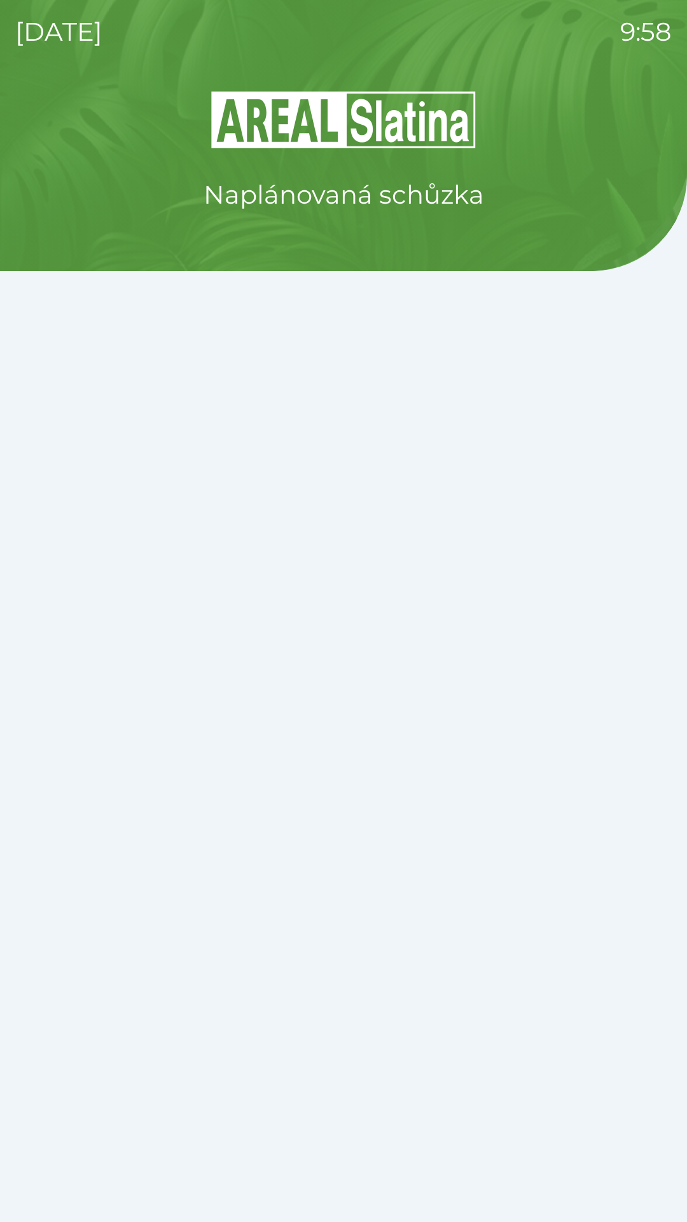
click at [335, 1054] on div "Naplánovaná schůzka" at bounding box center [343, 655] width 657 height 1133
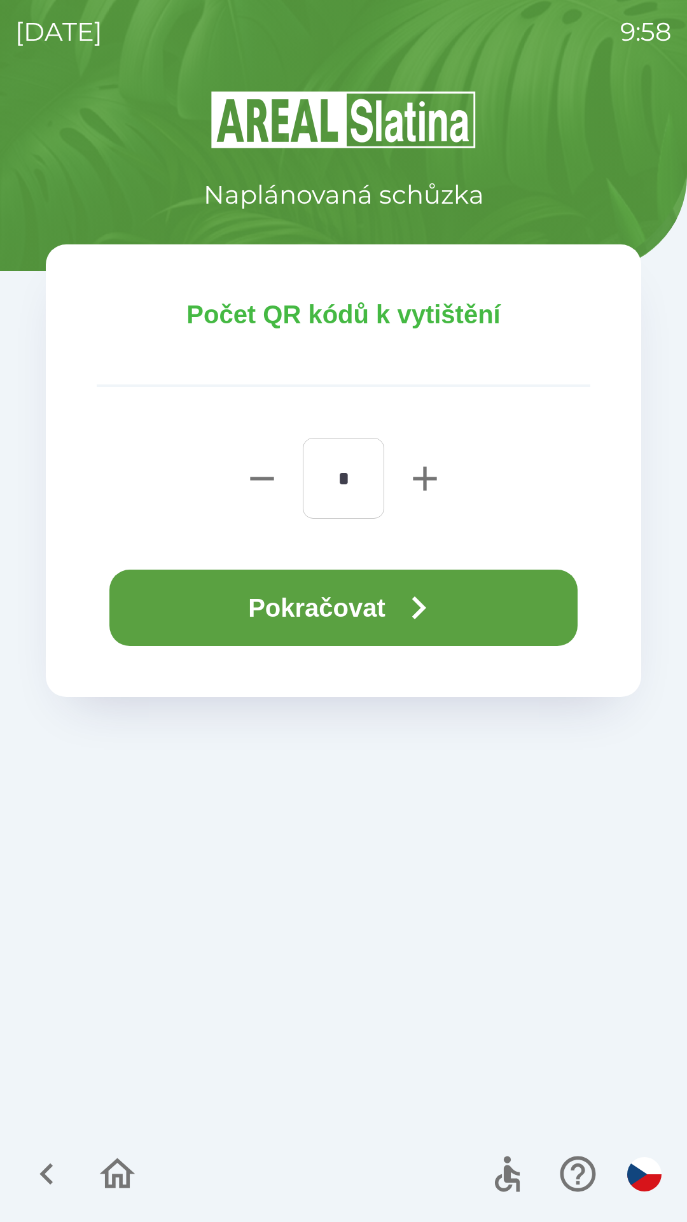
click at [386, 610] on button "Pokračovat" at bounding box center [343, 608] width 468 height 76
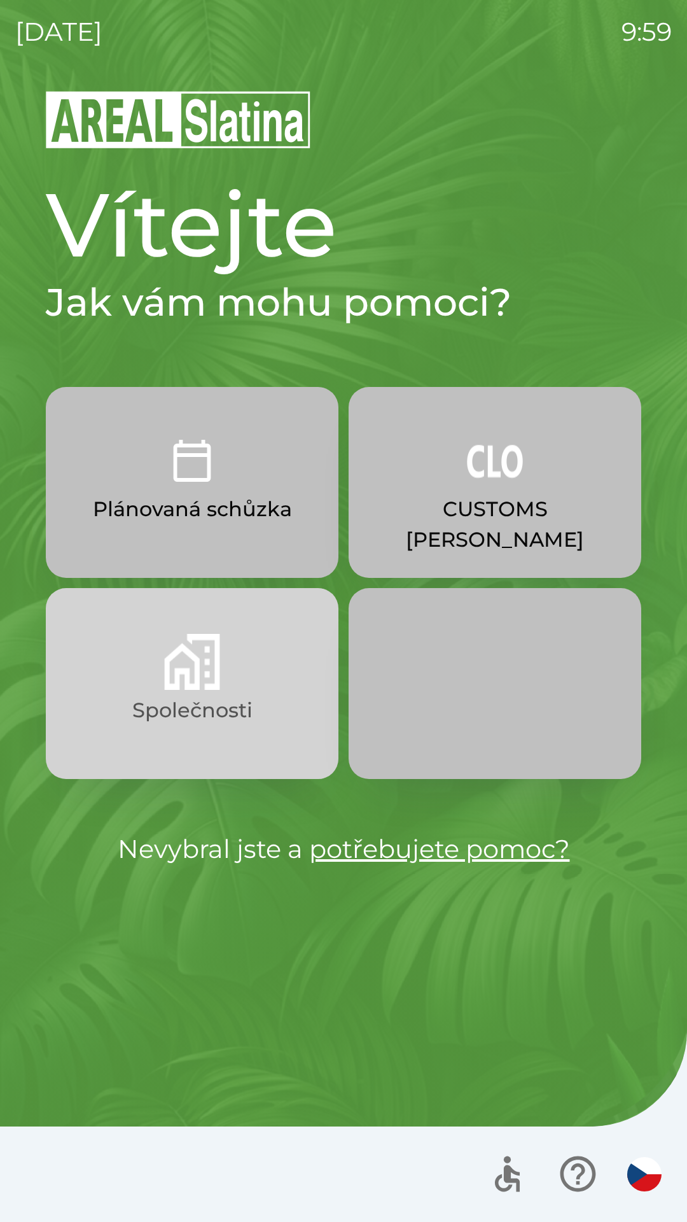
click at [234, 658] on button "Společnosti" at bounding box center [192, 683] width 293 height 191
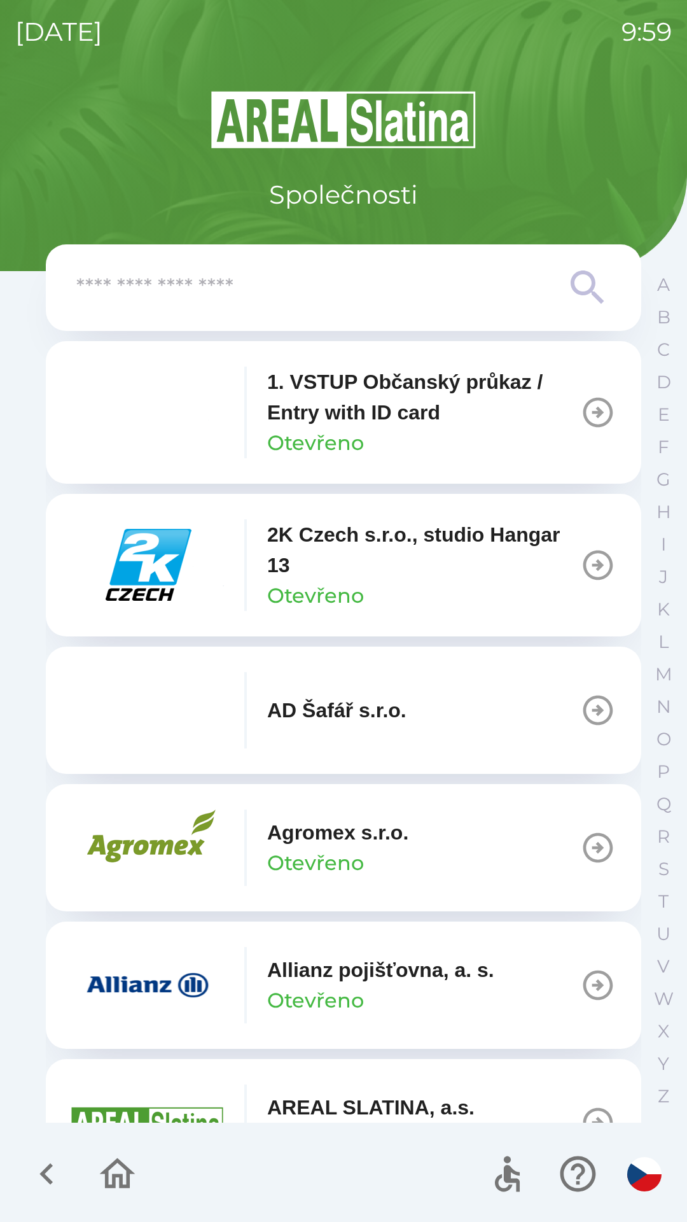
click at [384, 297] on input "text" at bounding box center [318, 287] width 484 height 35
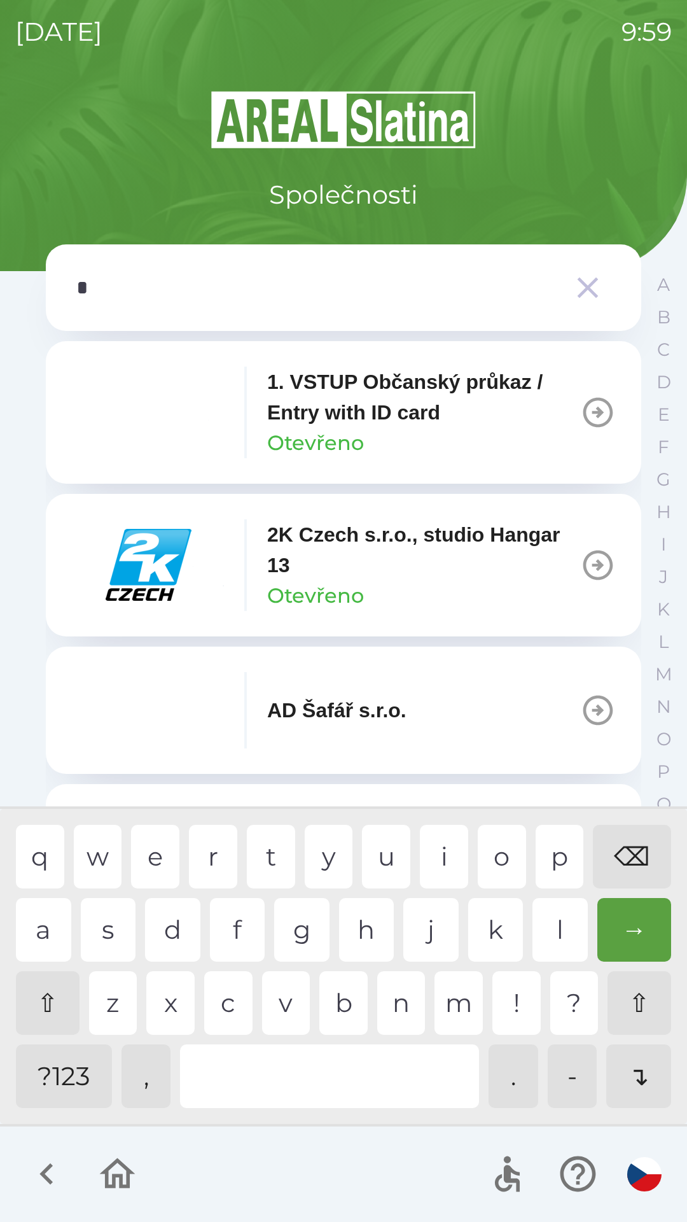
click at [504, 854] on div "o" at bounding box center [502, 857] width 48 height 64
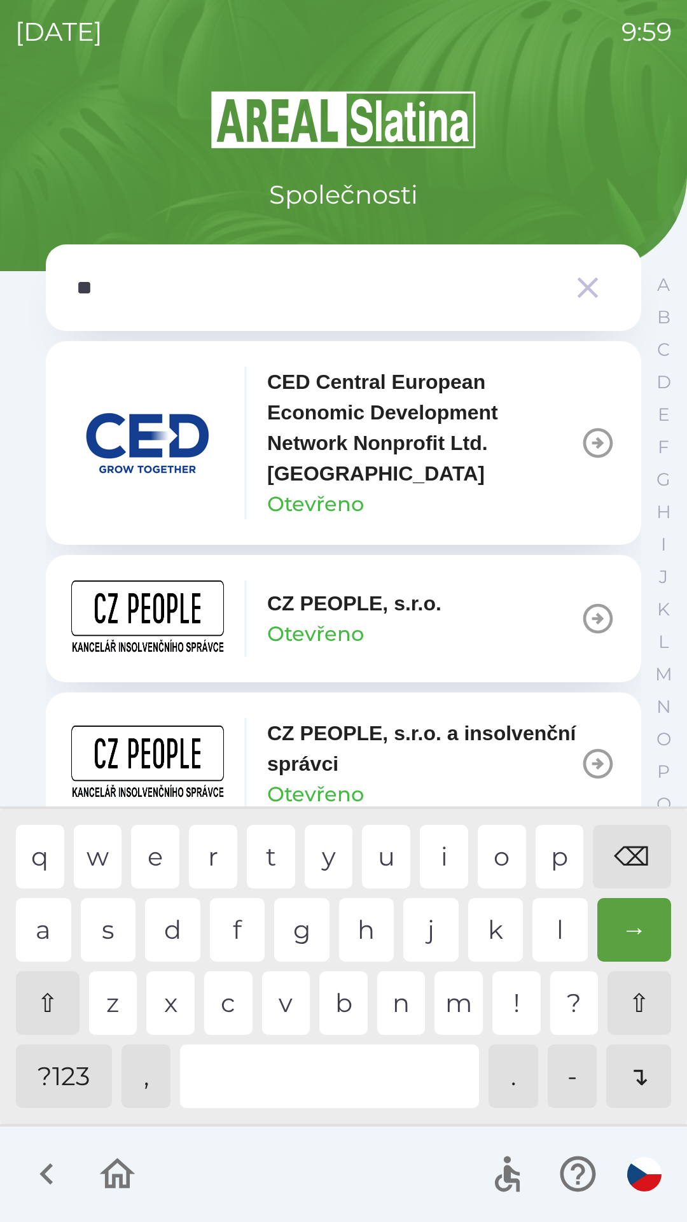
type input "***"
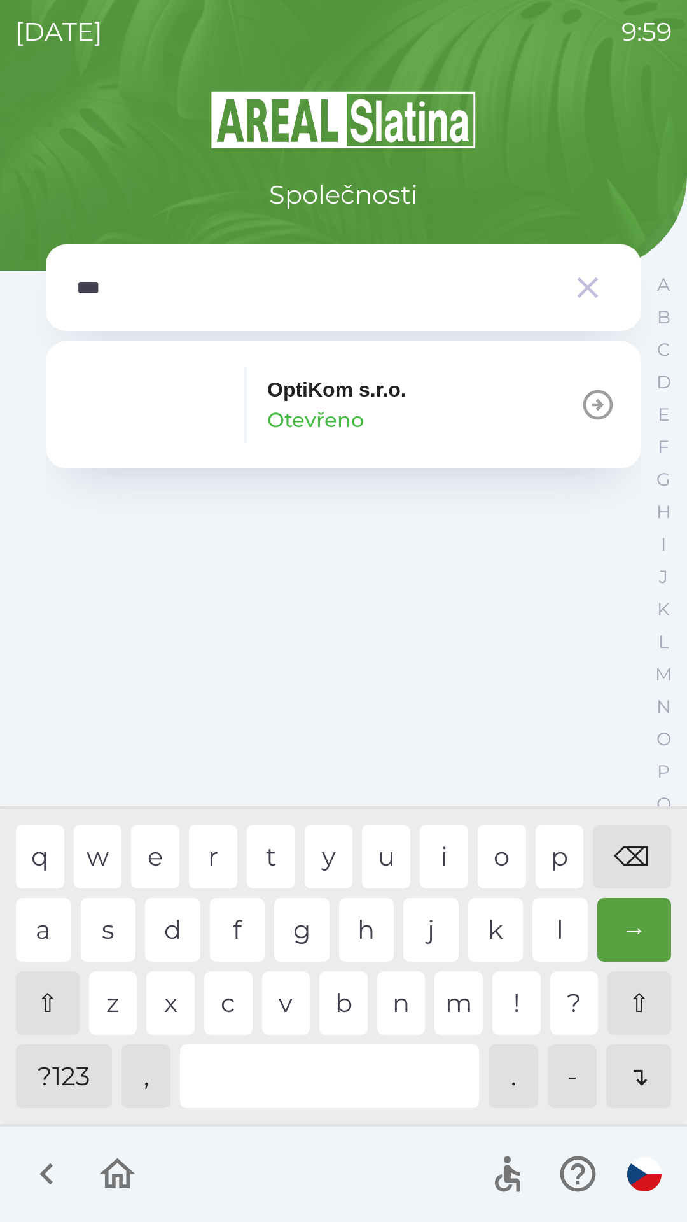
click at [260, 855] on div "t" at bounding box center [271, 857] width 48 height 64
click at [365, 431] on div "OptiKom s.r.o. Otevřeno" at bounding box center [336, 404] width 139 height 61
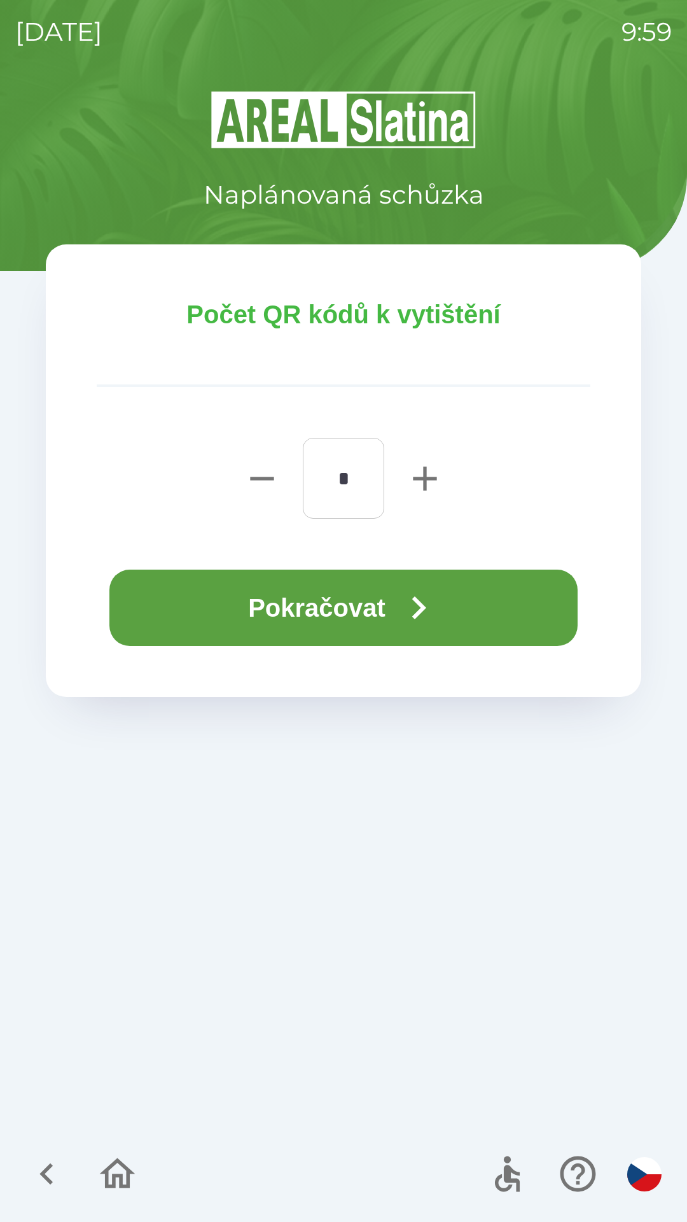
click at [465, 613] on button "Pokračovat" at bounding box center [343, 608] width 468 height 76
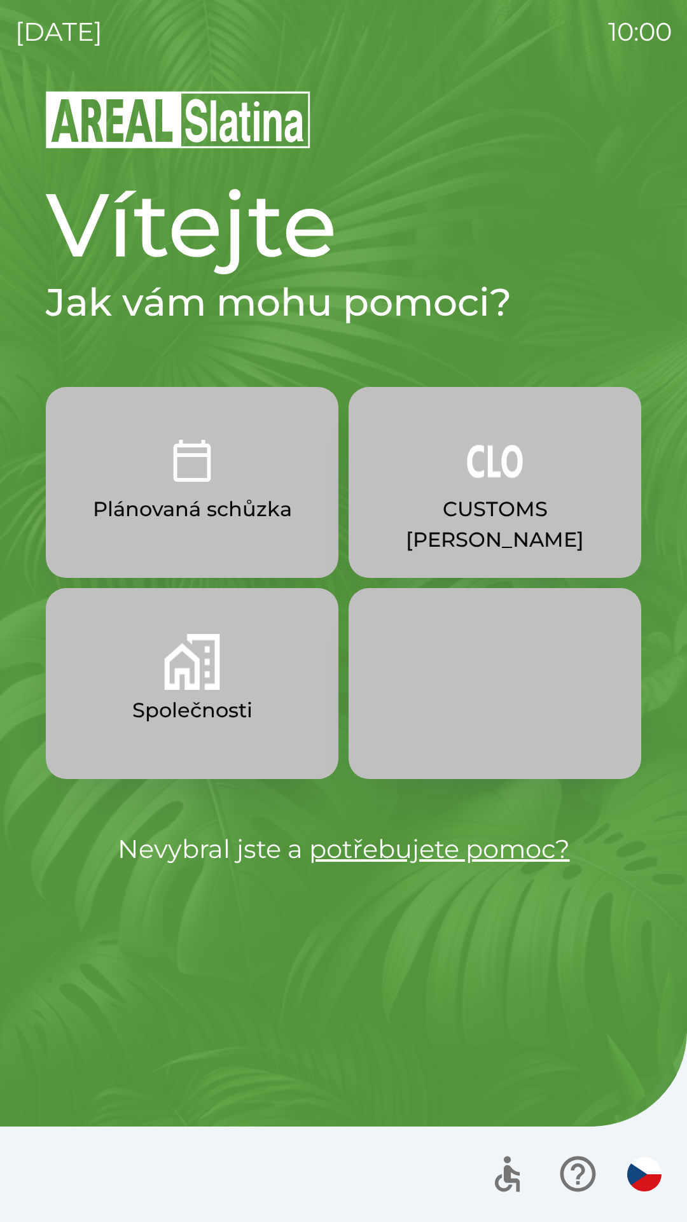
click at [217, 689] on img "button" at bounding box center [192, 662] width 56 height 56
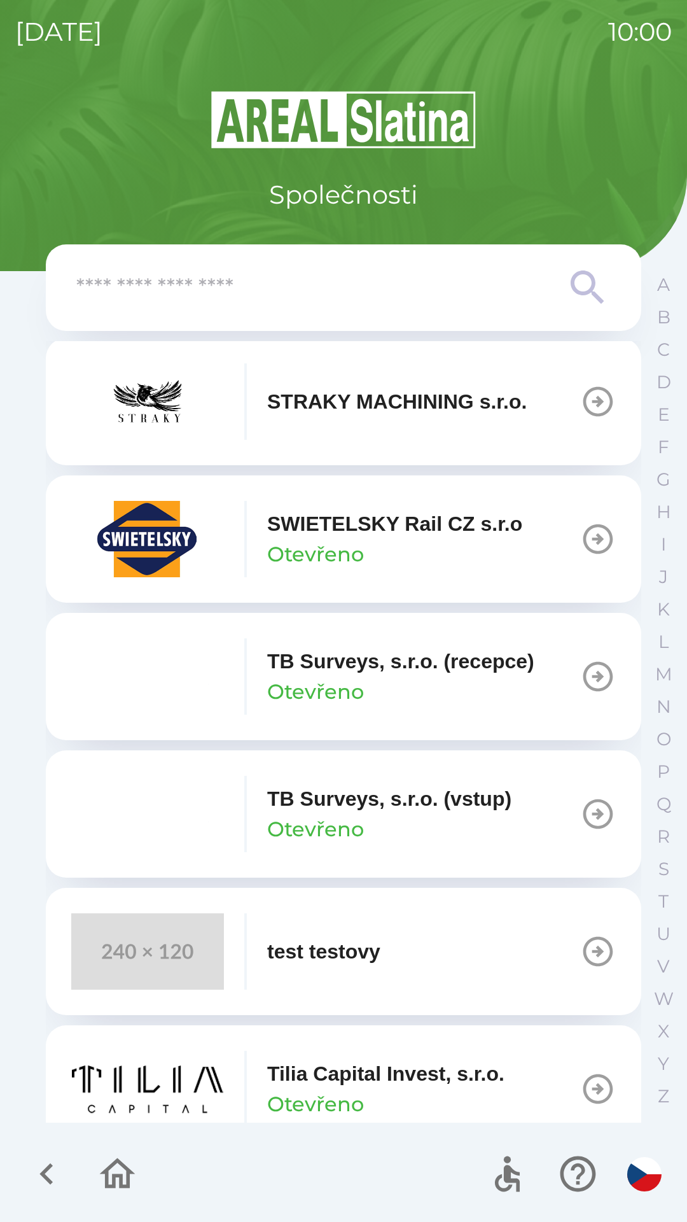
scroll to position [8490, 0]
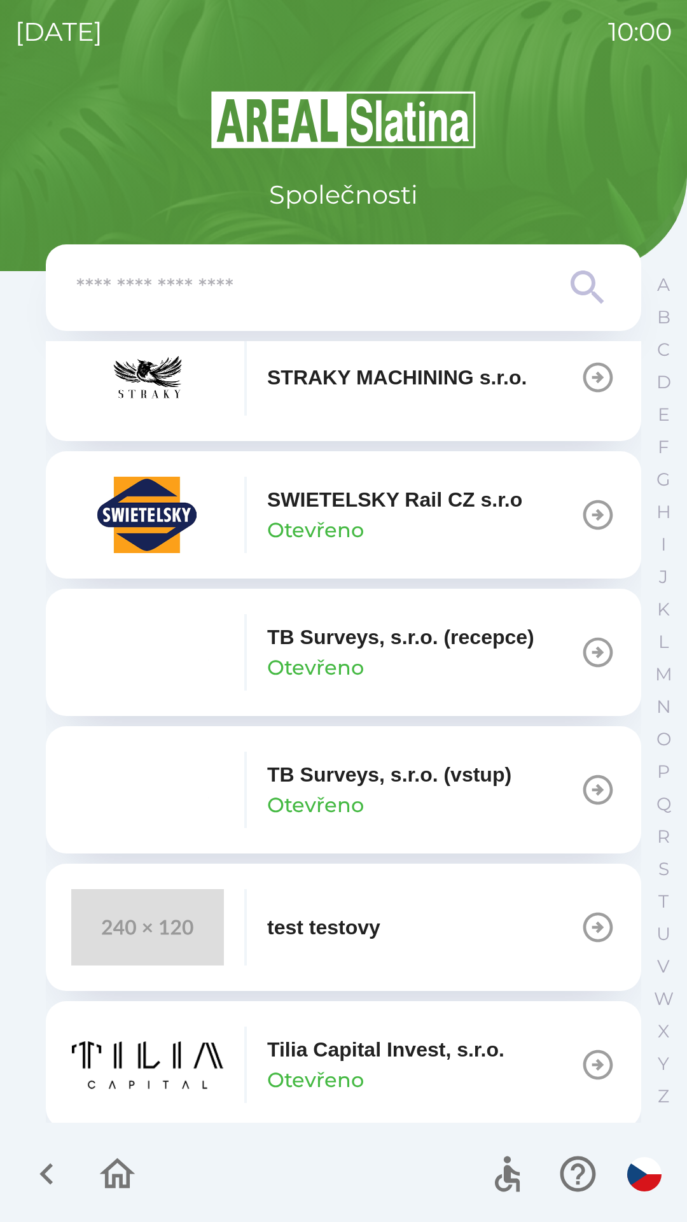
click at [582, 670] on icon "button" at bounding box center [598, 653] width 36 height 36
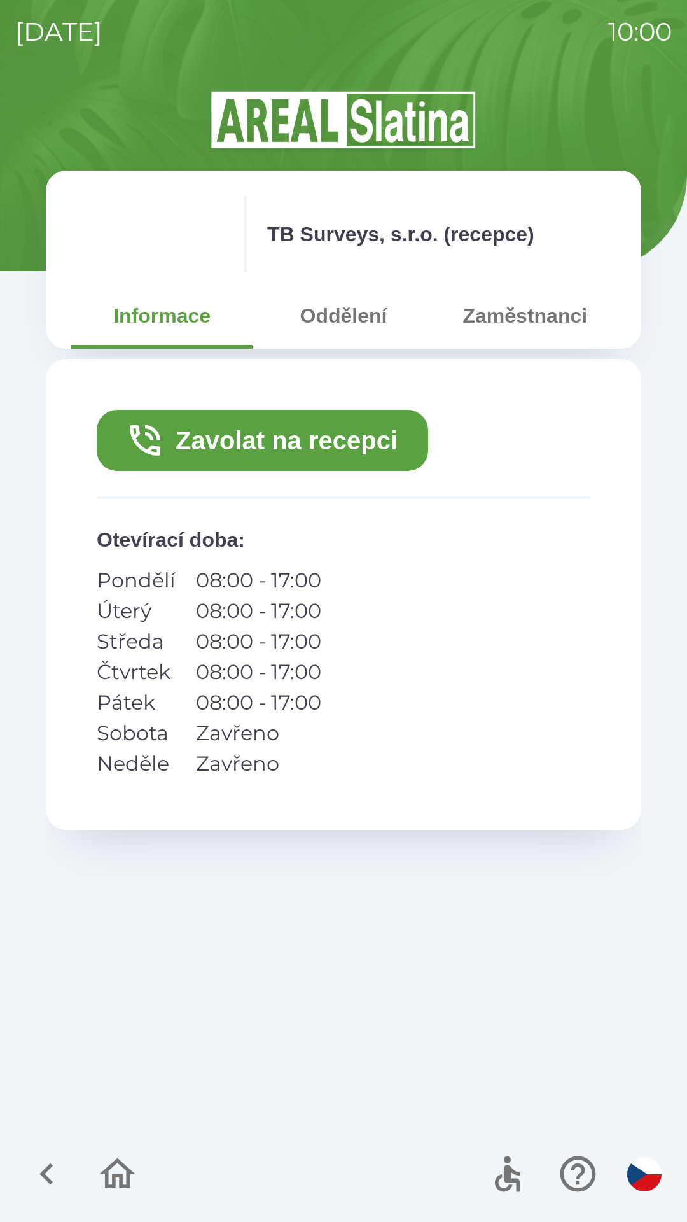
click at [333, 433] on button "Zavolat na recepci" at bounding box center [263, 440] width 332 height 61
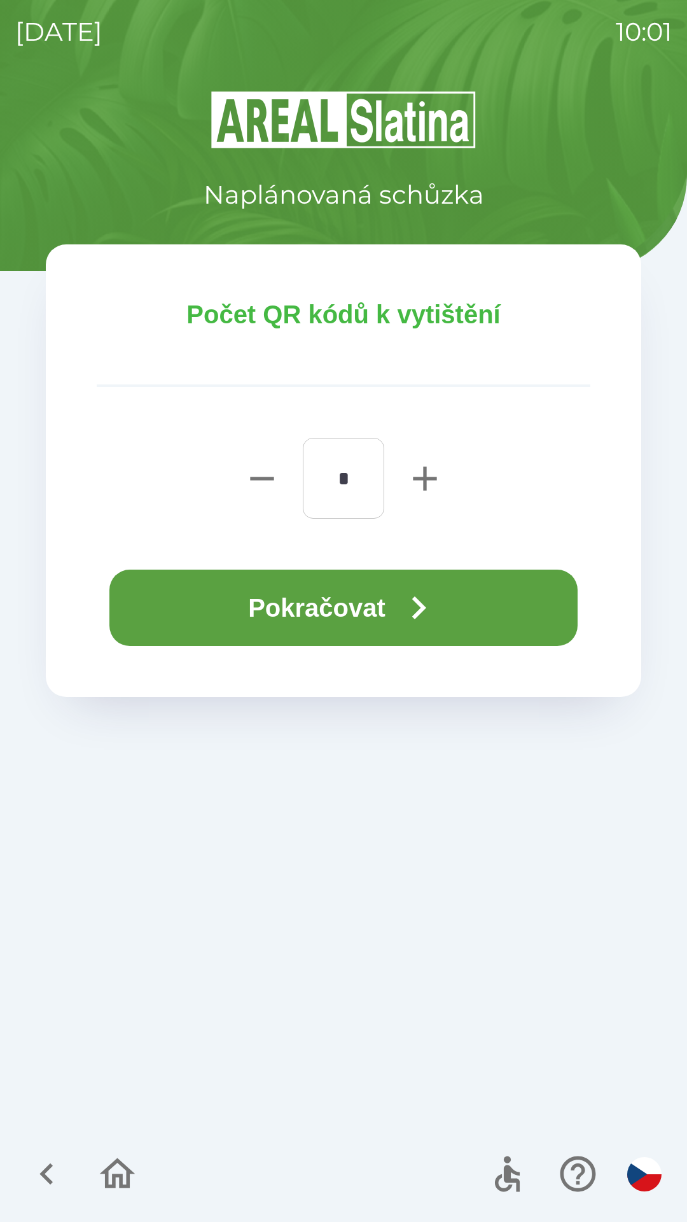
click at [333, 600] on button "Pokračovat" at bounding box center [343, 608] width 468 height 76
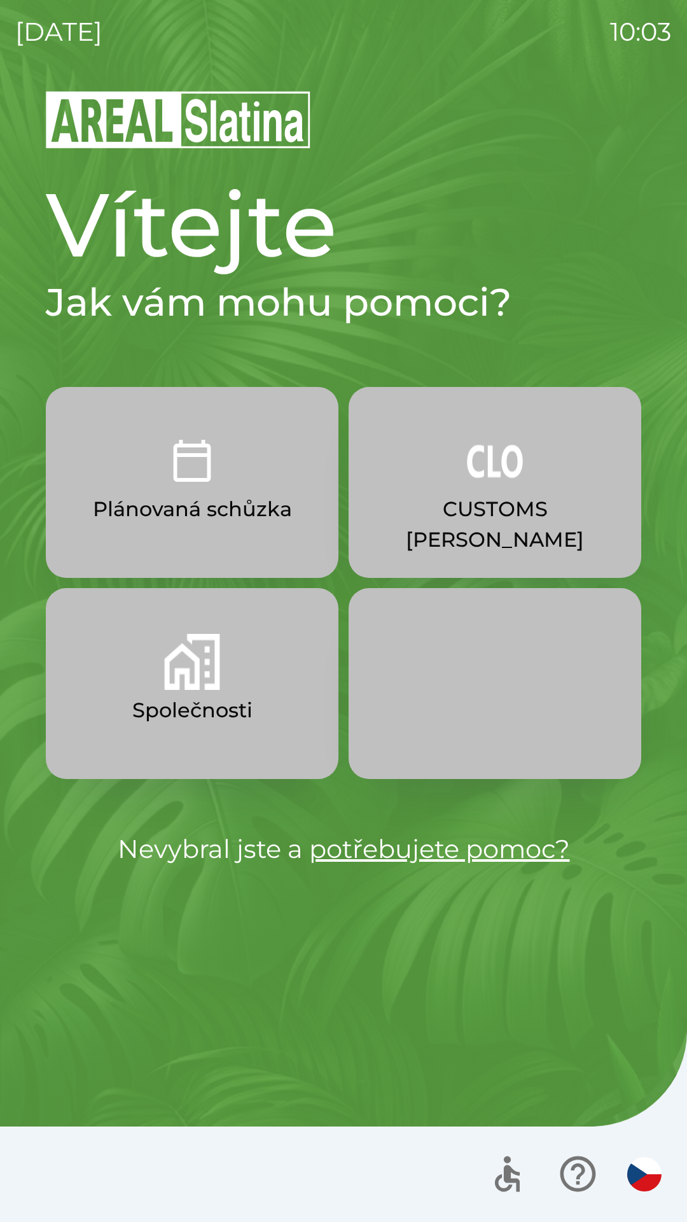
click at [546, 498] on p "CUSTOMS [PERSON_NAME]" at bounding box center [495, 524] width 232 height 61
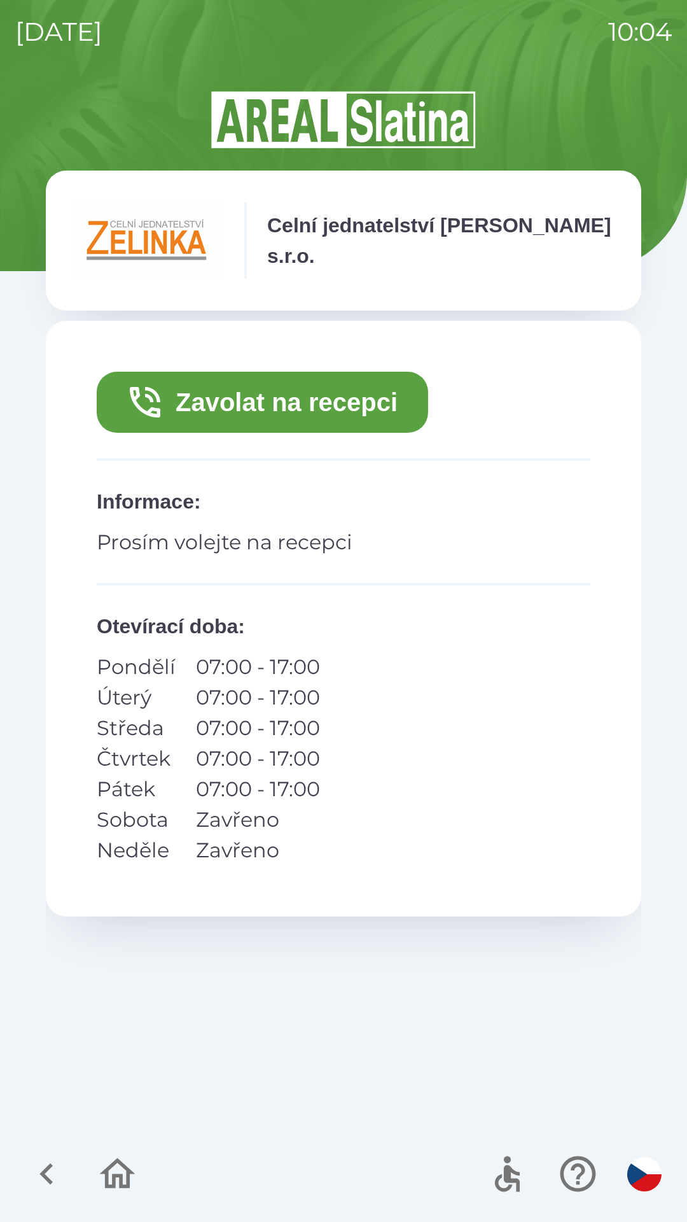
click at [326, 400] on button "Zavolat na recepci" at bounding box center [263, 402] width 332 height 61
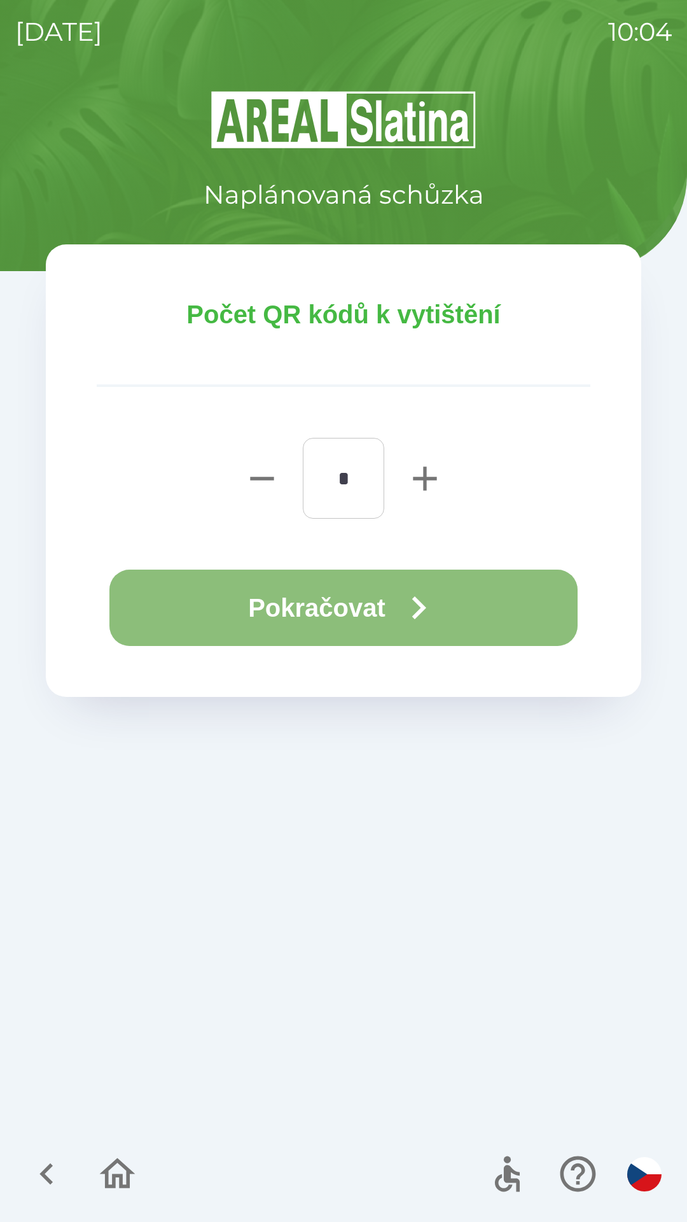
click at [351, 596] on button "Pokračovat" at bounding box center [343, 608] width 468 height 76
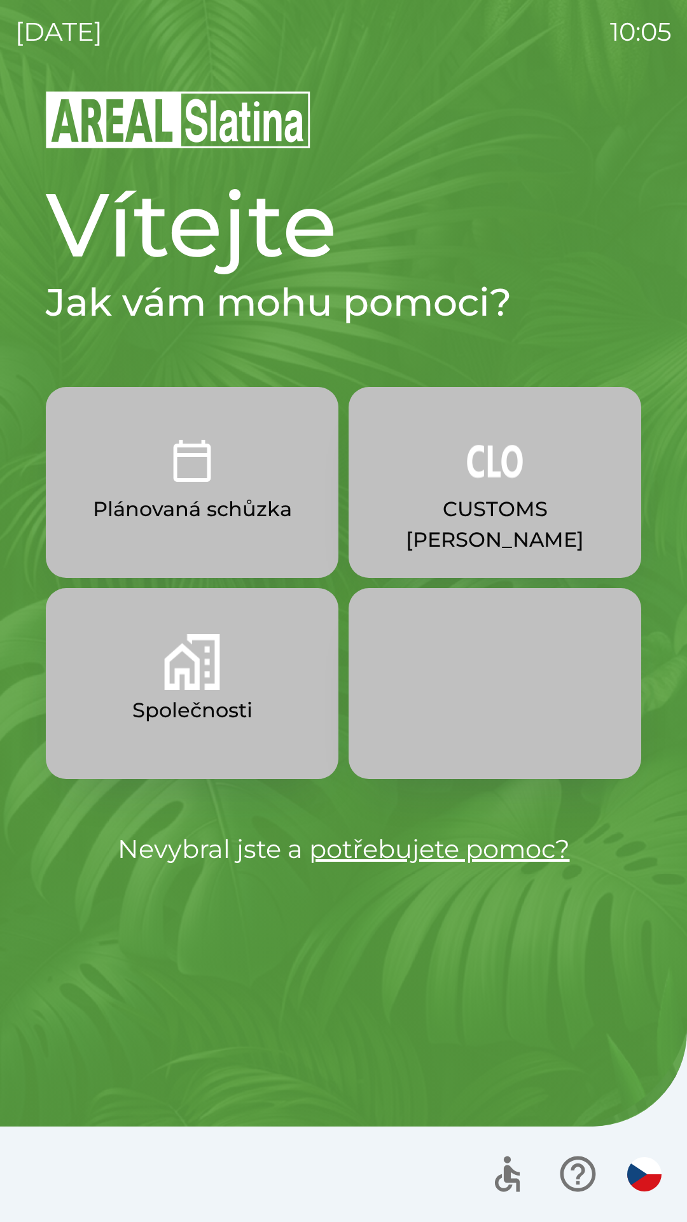
click at [230, 699] on p "Společnosti" at bounding box center [192, 710] width 120 height 31
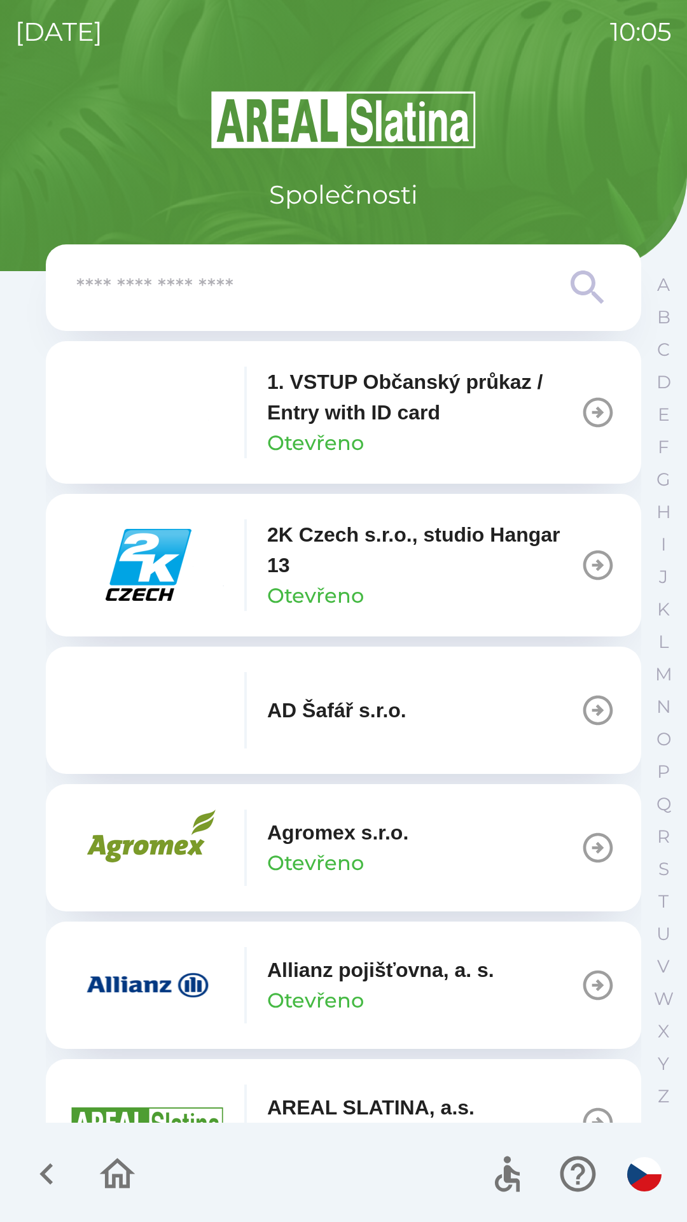
click at [376, 975] on p "Allianz pojišťovna, a. s." at bounding box center [380, 970] width 227 height 31
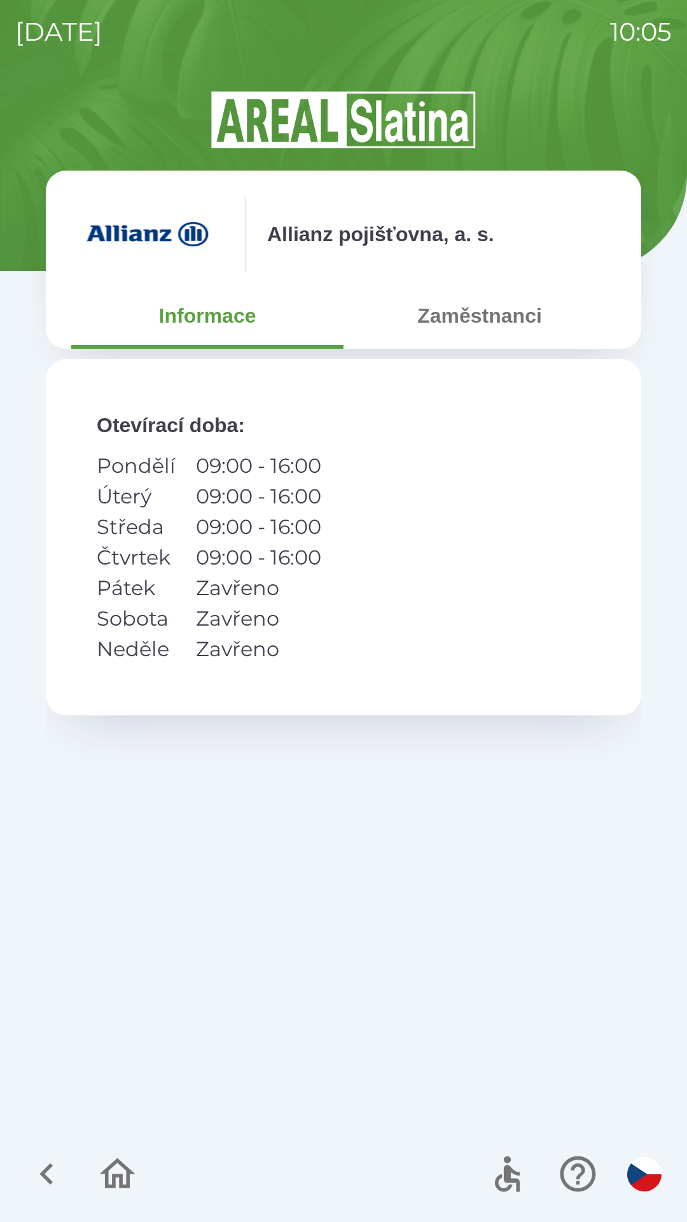
click at [488, 327] on button "Zaměstnanci" at bounding box center [480, 316] width 272 height 46
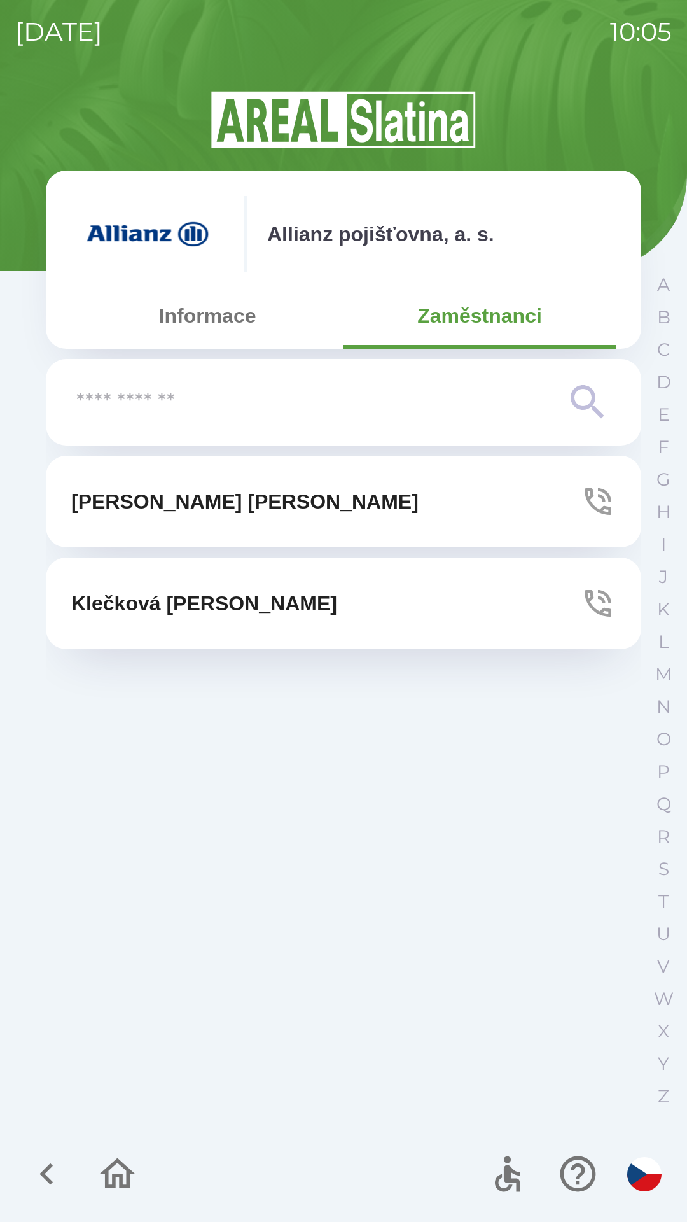
click at [345, 510] on button "[PERSON_NAME]" at bounding box center [344, 502] width 596 height 92
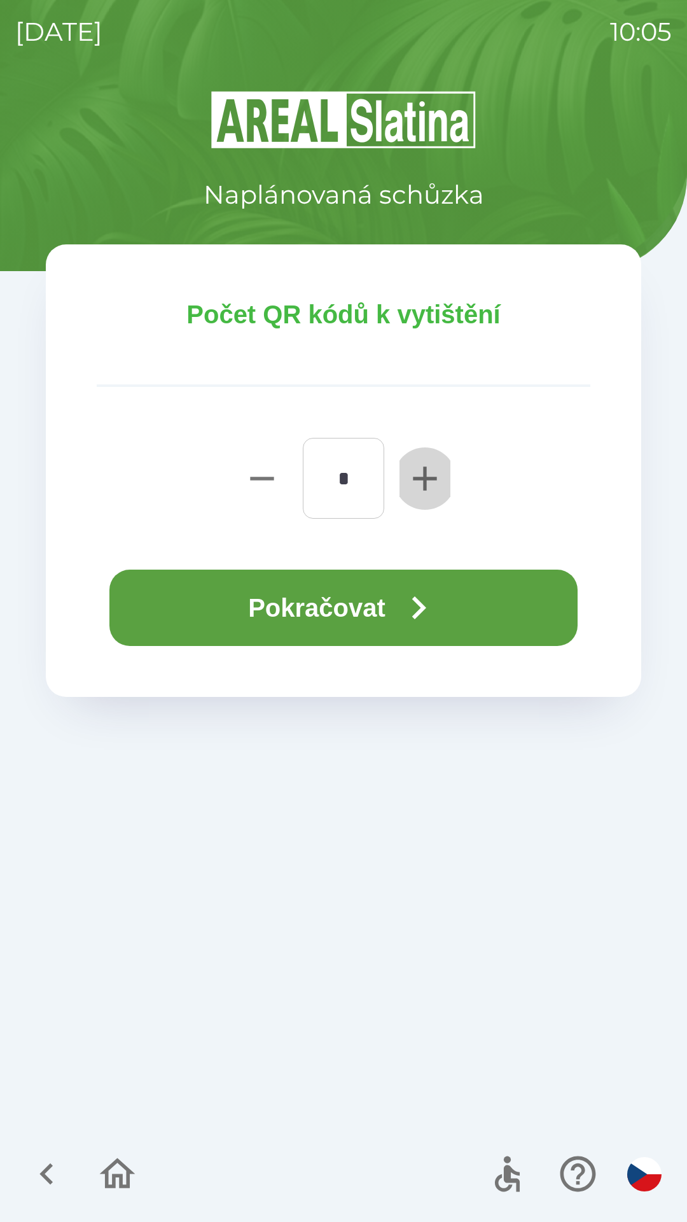
click at [429, 481] on icon "button" at bounding box center [425, 478] width 41 height 41
click at [418, 492] on icon "button" at bounding box center [425, 478] width 41 height 41
type input "*"
click at [429, 599] on icon "button" at bounding box center [419, 608] width 46 height 46
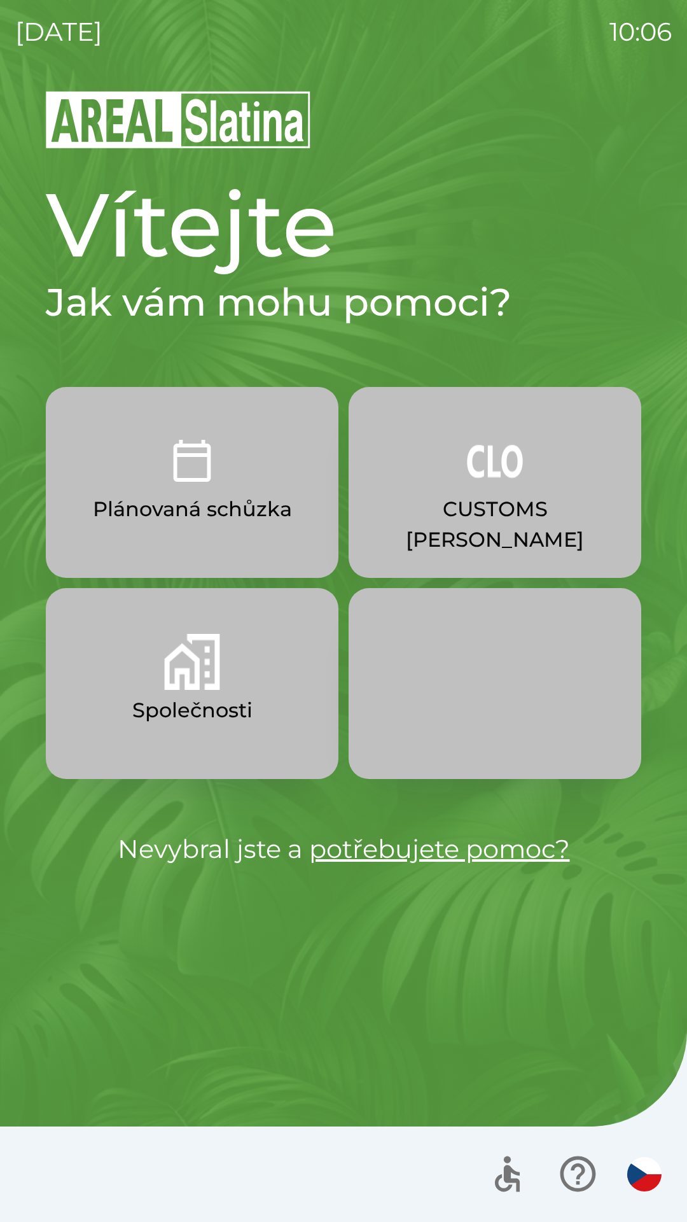
click at [234, 671] on button "Společnosti" at bounding box center [192, 683] width 293 height 191
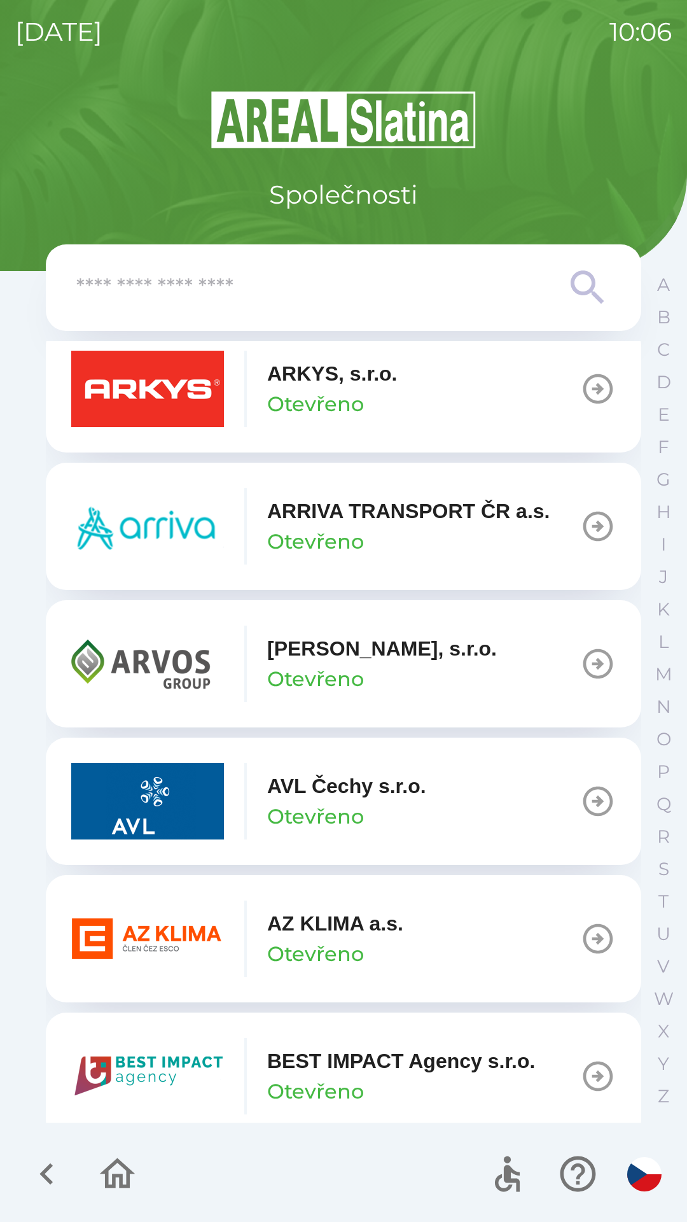
scroll to position [874, 0]
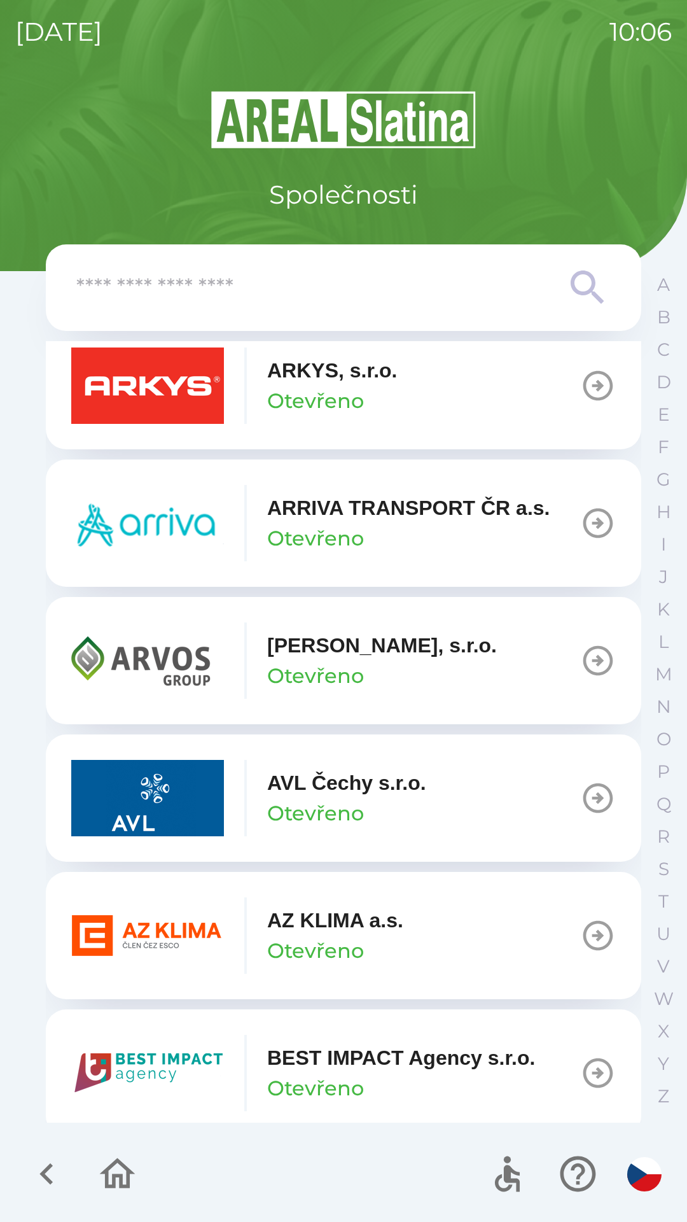
click at [362, 939] on p "Otevřeno" at bounding box center [315, 951] width 97 height 31
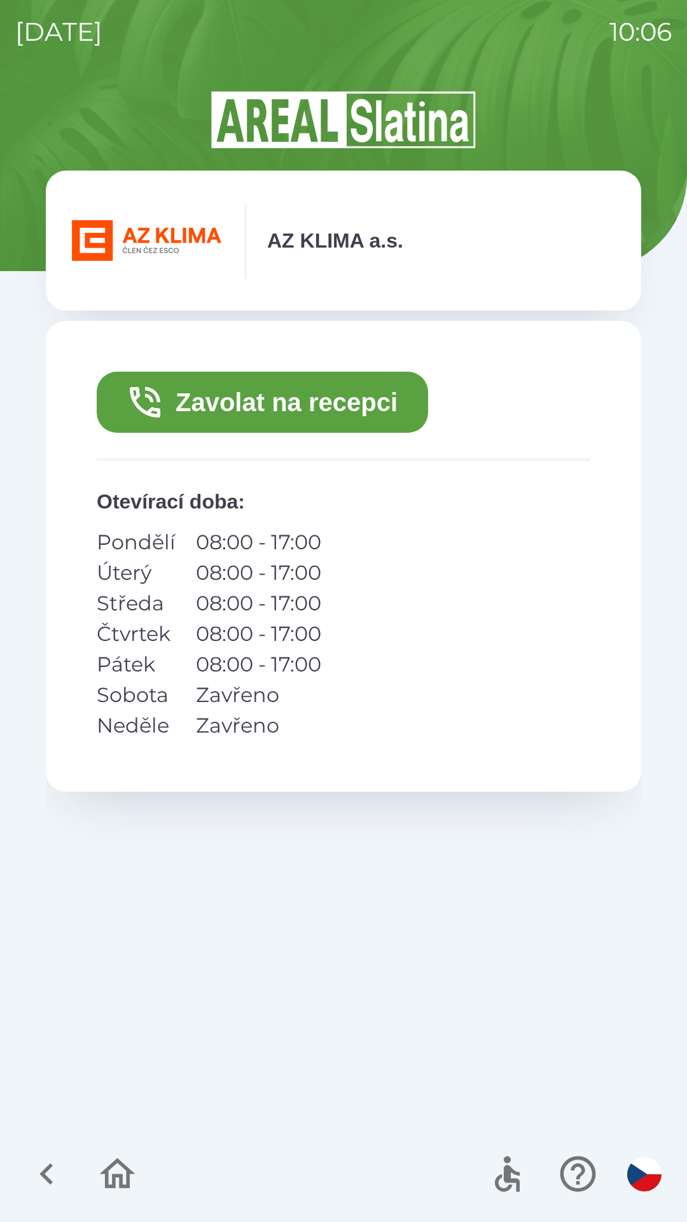
click at [351, 414] on button "Zavolat na recepci" at bounding box center [263, 402] width 332 height 61
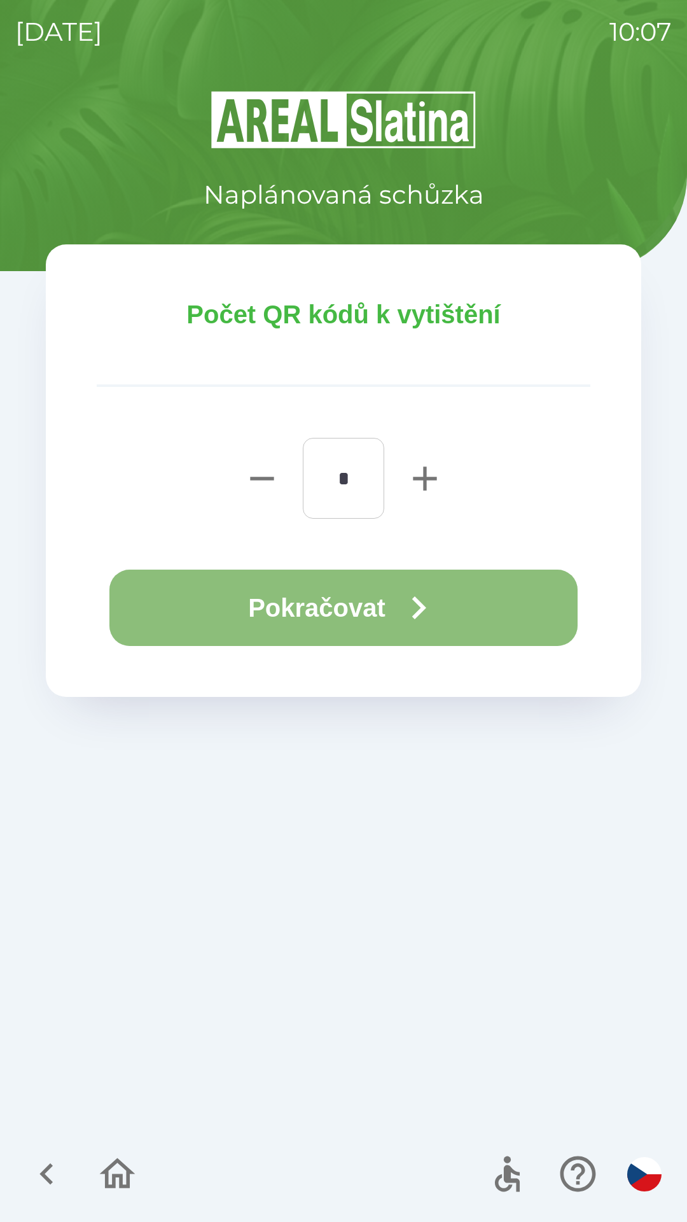
click at [449, 624] on button "Pokračovat" at bounding box center [343, 608] width 468 height 76
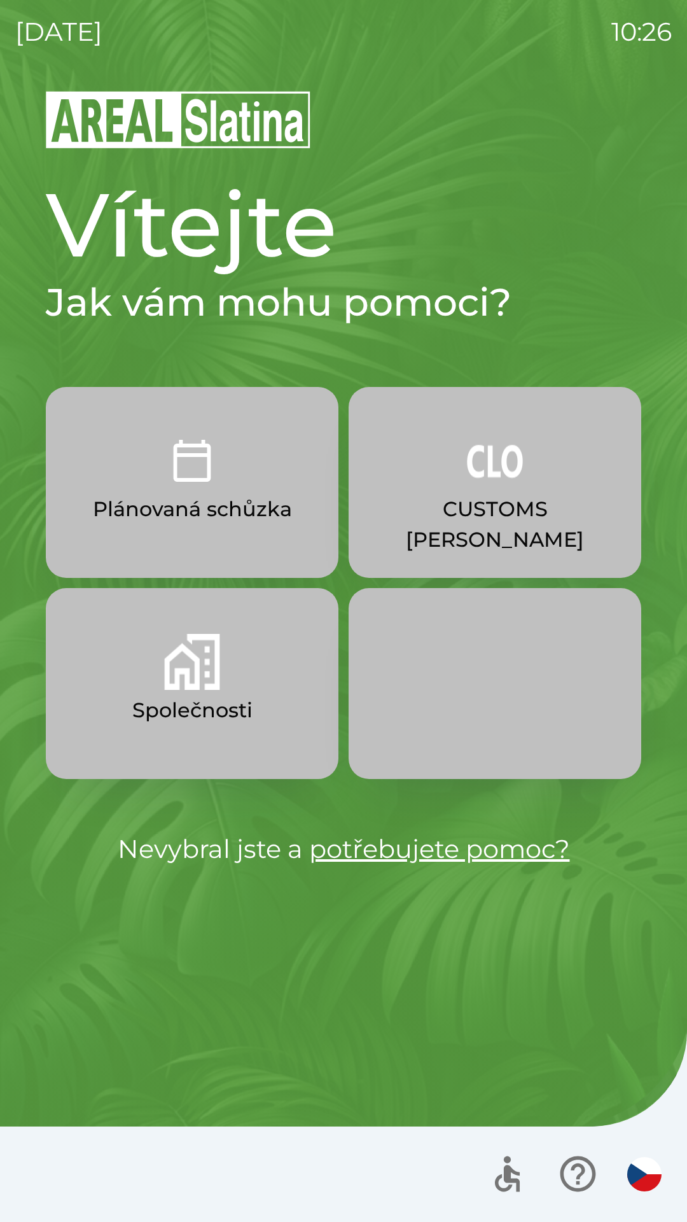
click at [488, 505] on p "CUSTOMS [PERSON_NAME]" at bounding box center [495, 524] width 232 height 61
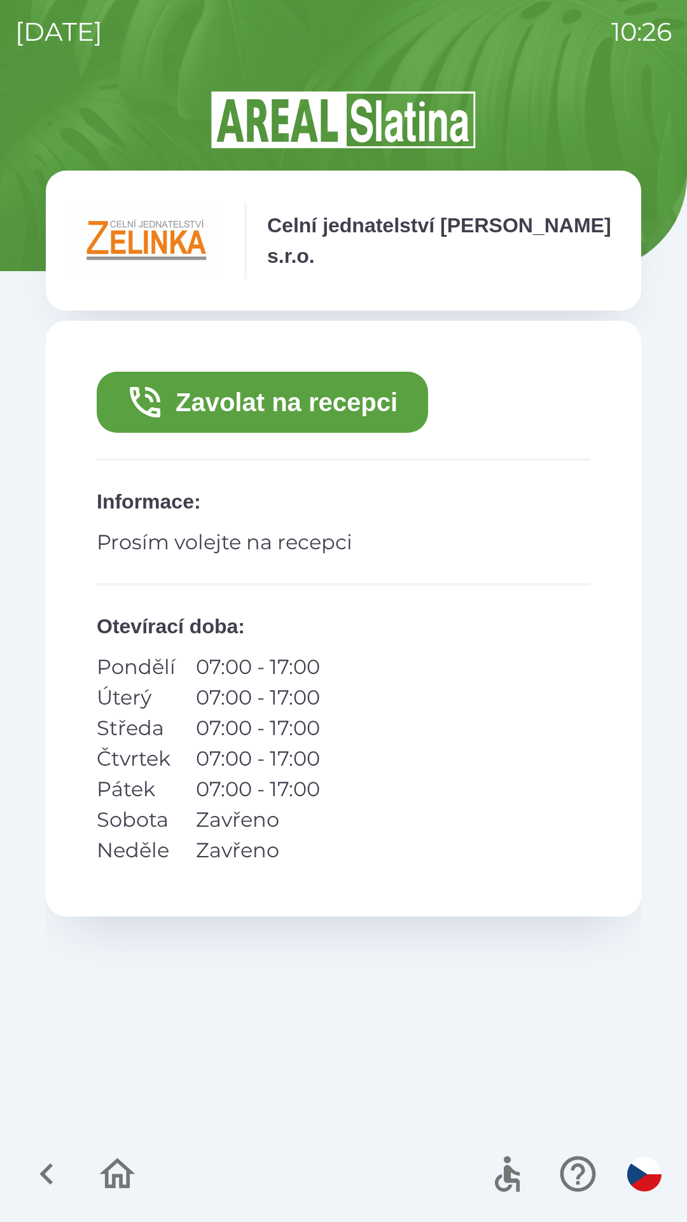
click at [346, 392] on button "Zavolat na recepci" at bounding box center [263, 402] width 332 height 61
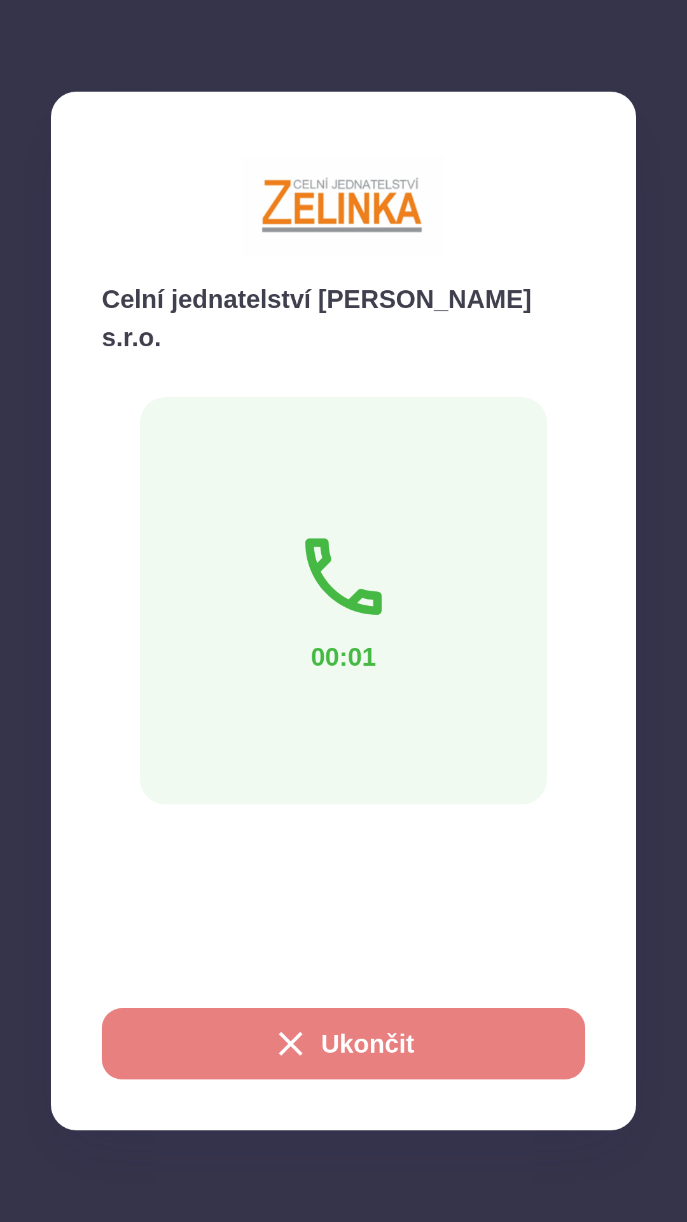
click at [358, 1049] on button "Ukončit" at bounding box center [344, 1043] width 484 height 71
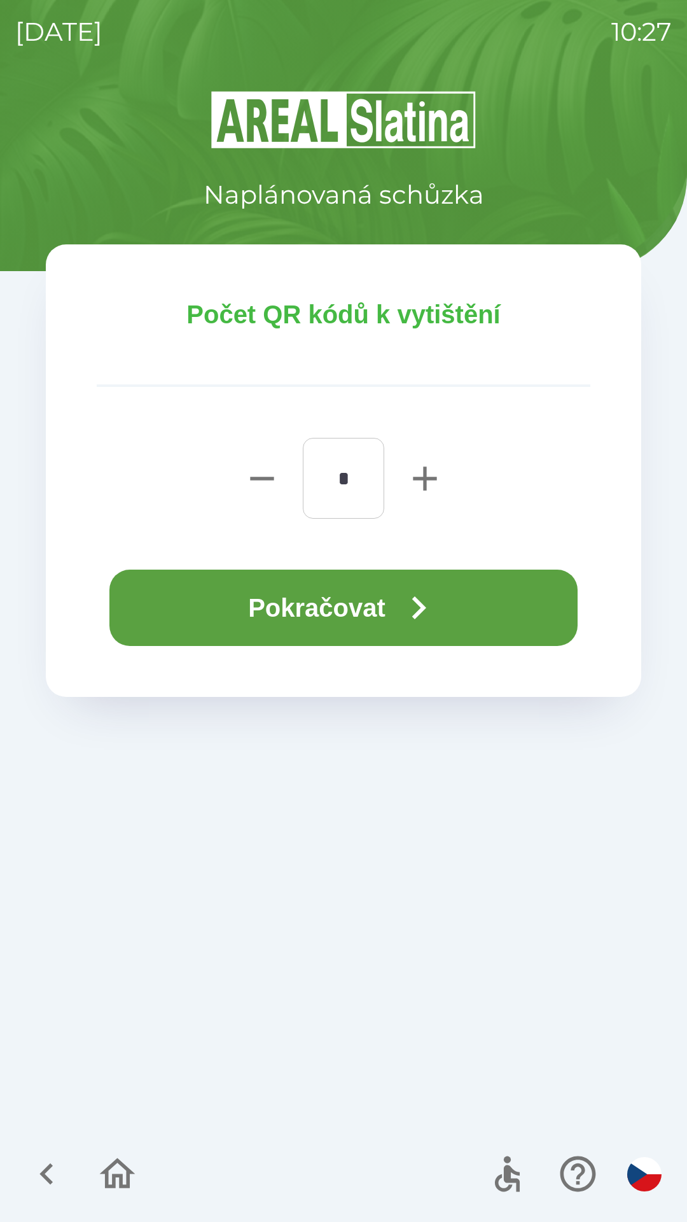
click at [416, 612] on icon "button" at bounding box center [419, 608] width 46 height 46
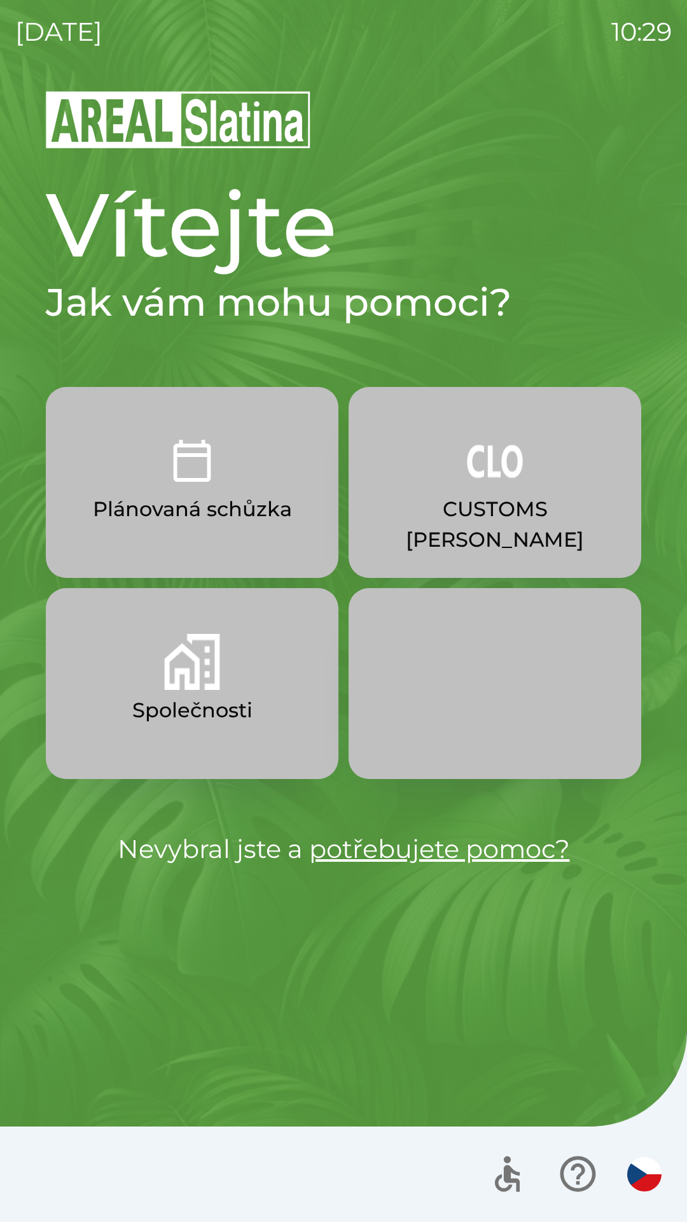
click at [207, 692] on button "Společnosti" at bounding box center [192, 683] width 293 height 191
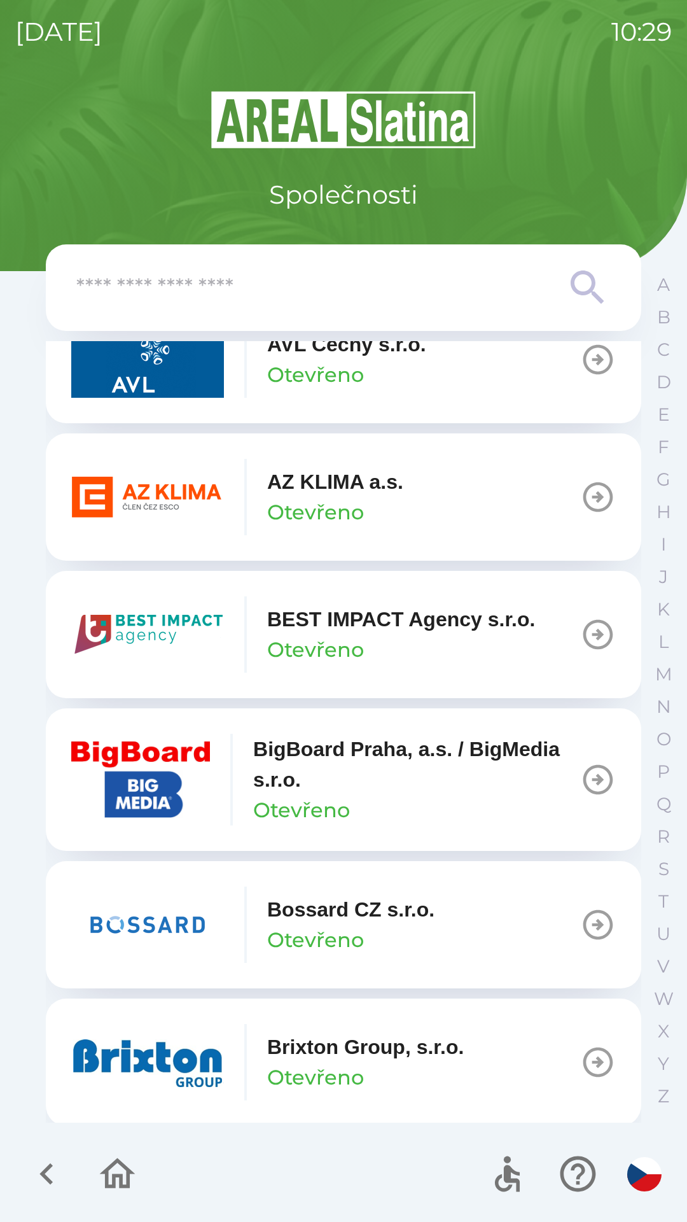
scroll to position [1319, 0]
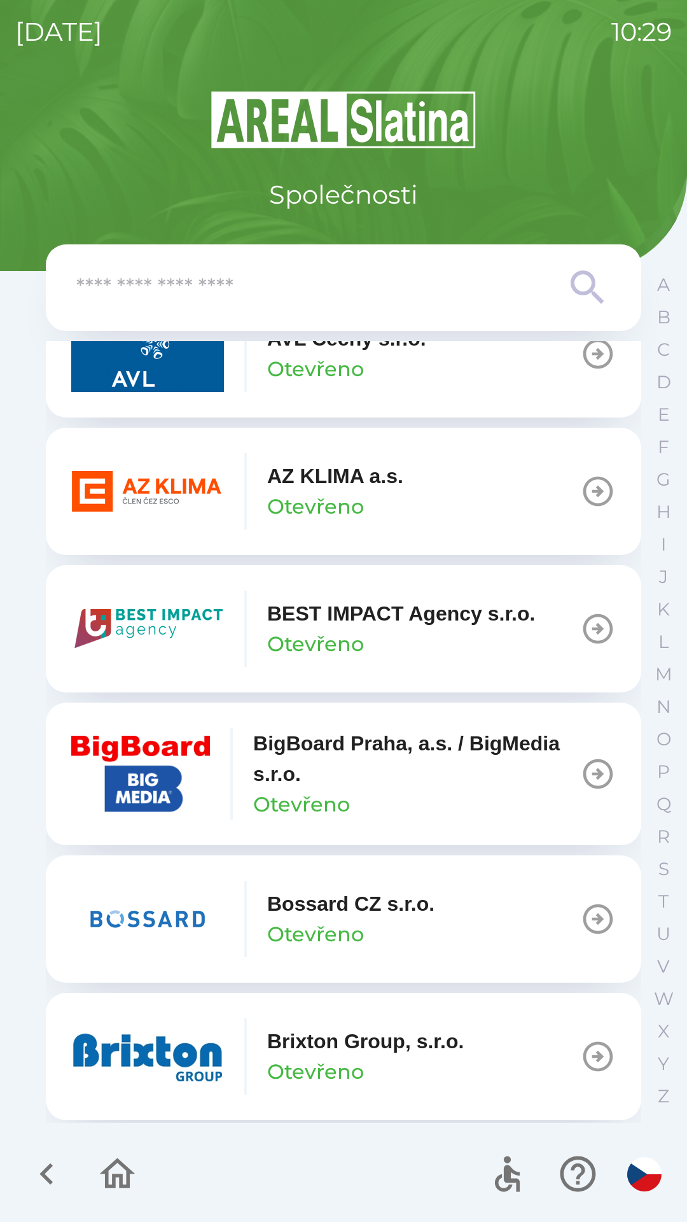
click at [363, 924] on p "Otevřeno" at bounding box center [315, 934] width 97 height 31
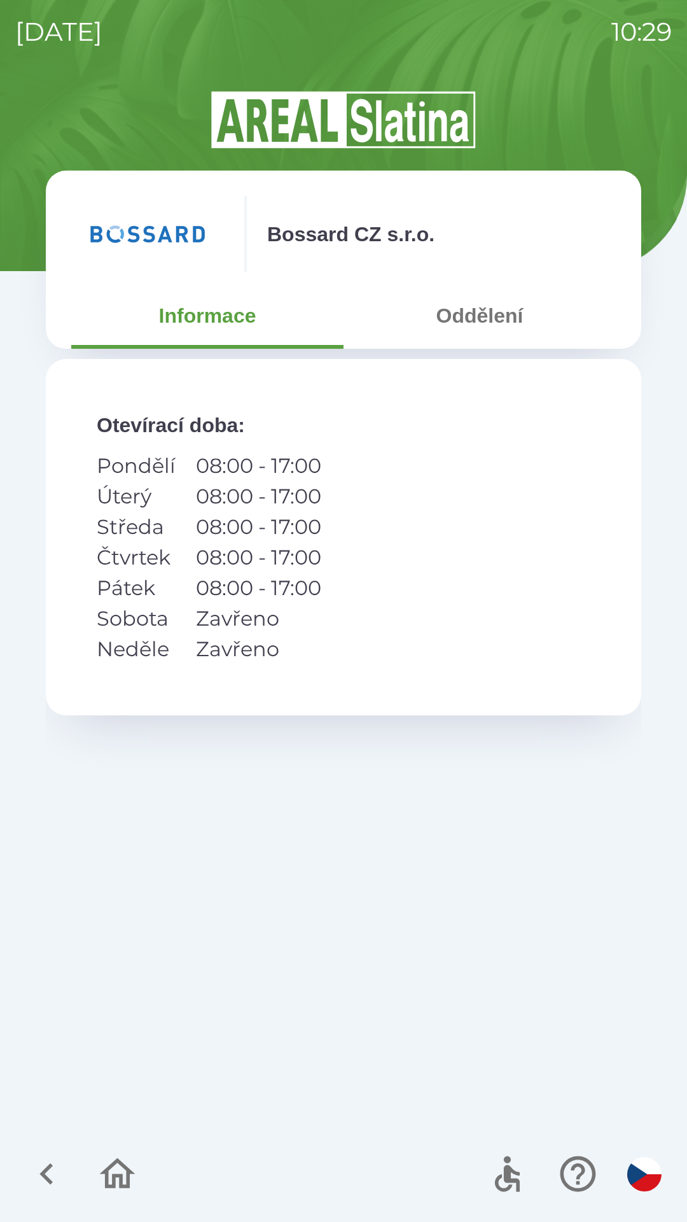
click at [285, 559] on p "08:00 - 17:00" at bounding box center [258, 557] width 125 height 31
click at [466, 329] on button "Oddělení" at bounding box center [480, 316] width 272 height 46
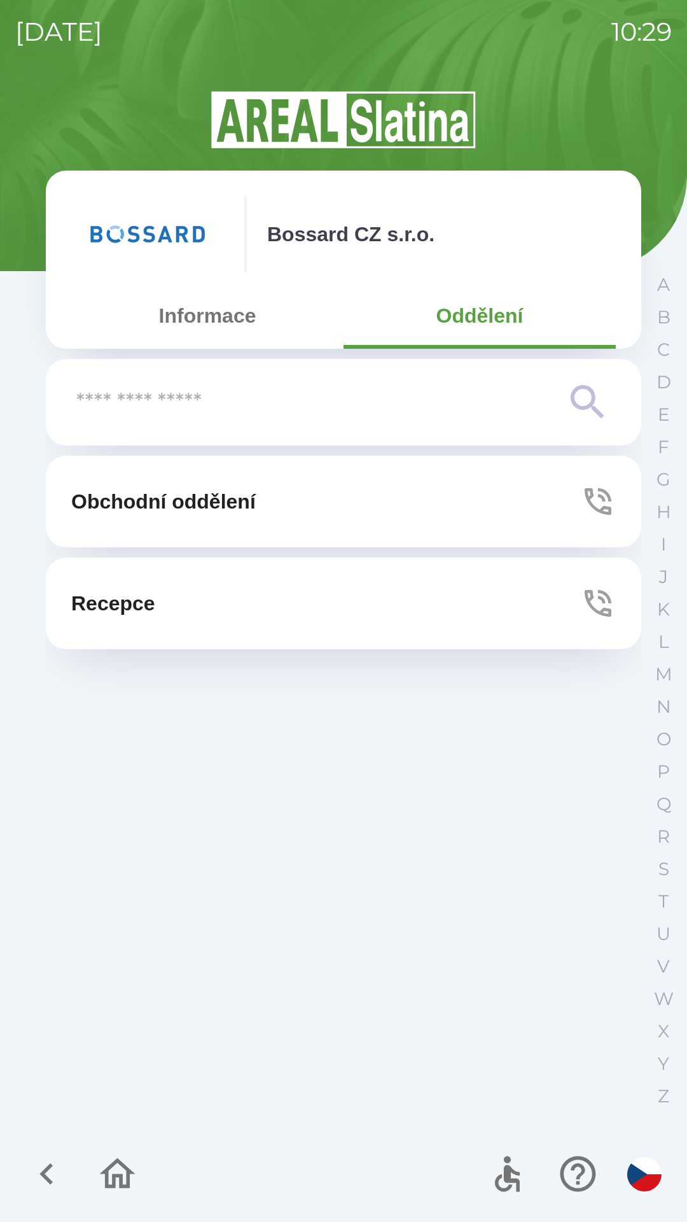
click at [361, 614] on button "Recepce" at bounding box center [344, 604] width 596 height 92
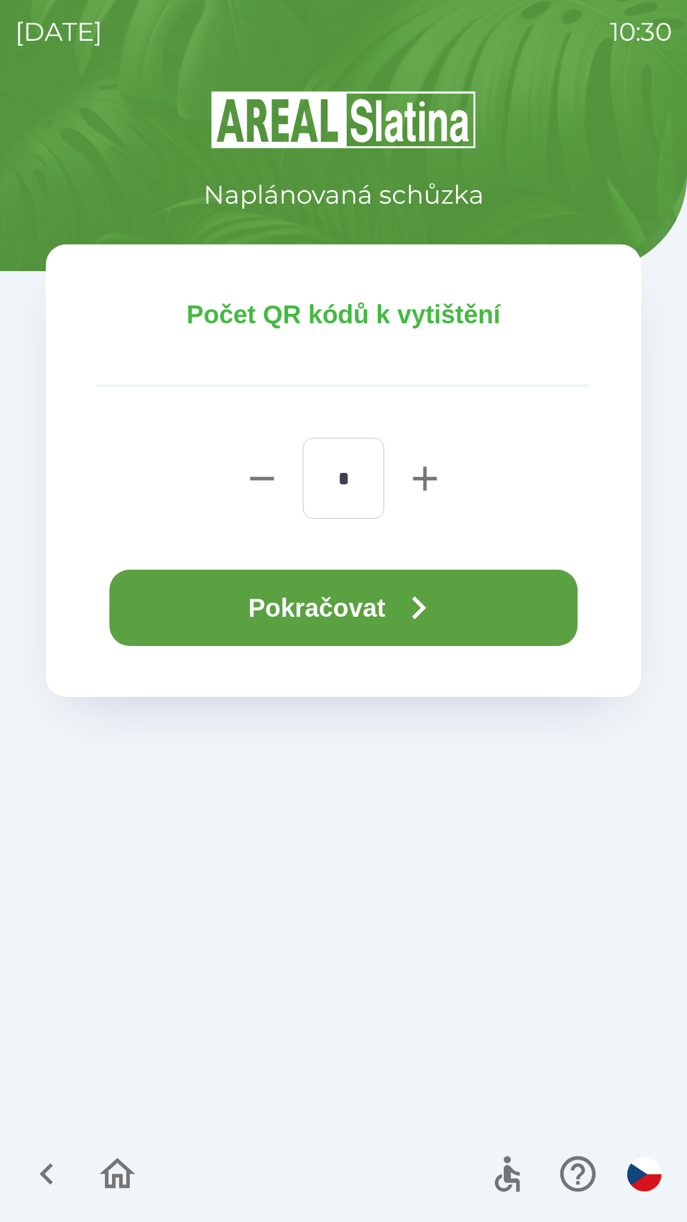
click at [423, 613] on icon "button" at bounding box center [419, 607] width 14 height 23
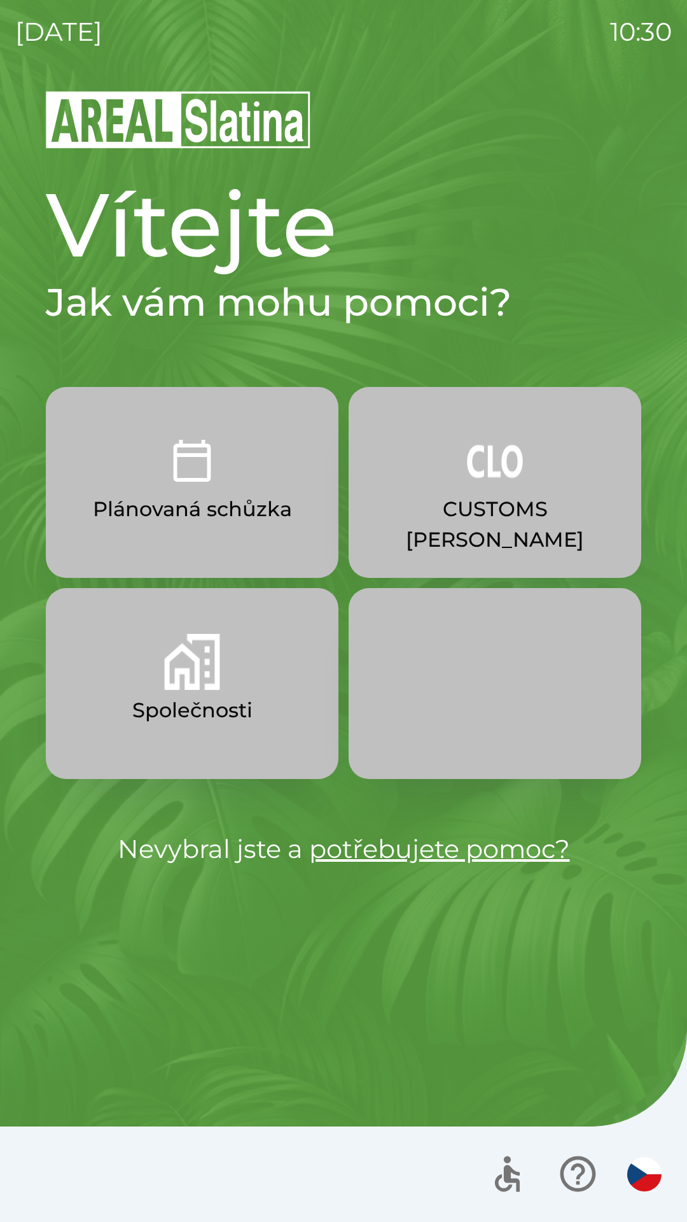
click at [38, 1156] on div at bounding box center [343, 1174] width 687 height 95
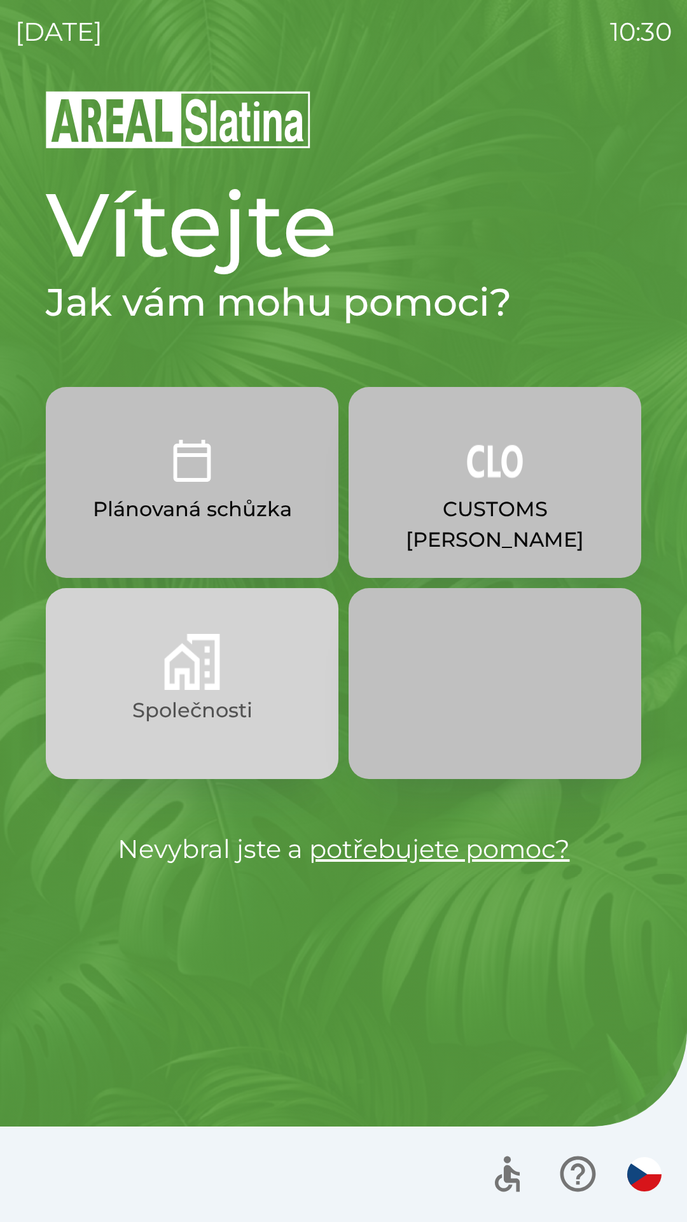
click at [209, 689] on img "button" at bounding box center [192, 662] width 56 height 56
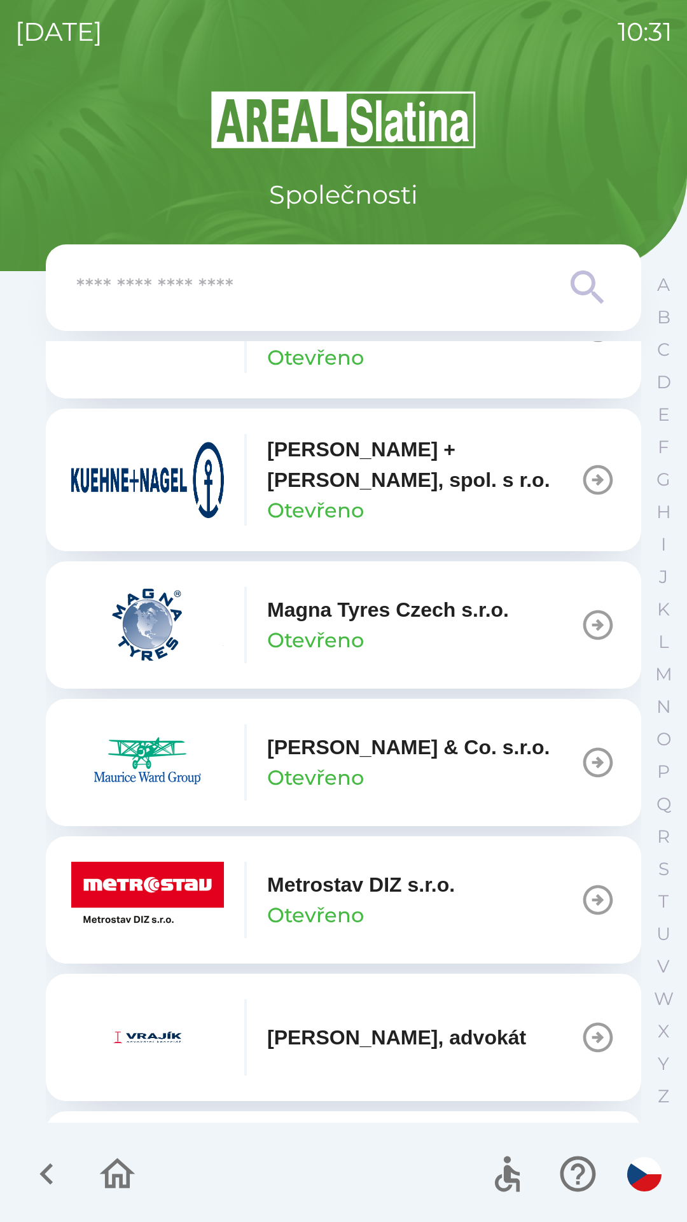
scroll to position [5305, 0]
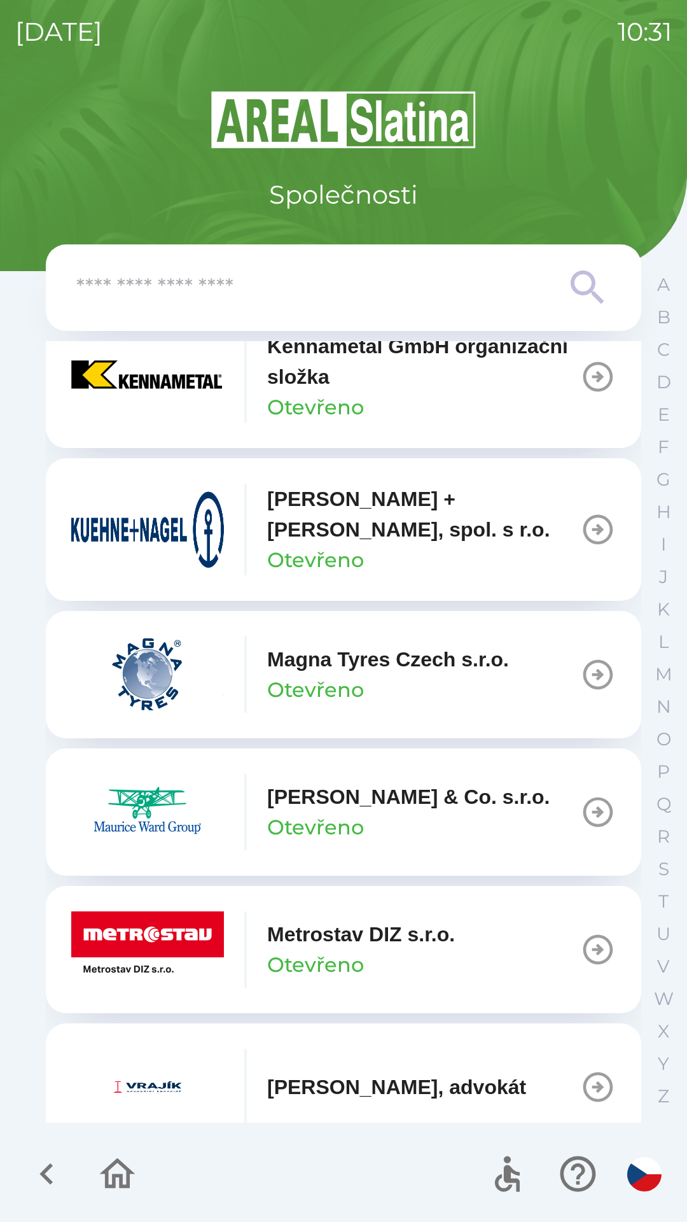
click at [235, 297] on input "text" at bounding box center [318, 287] width 484 height 35
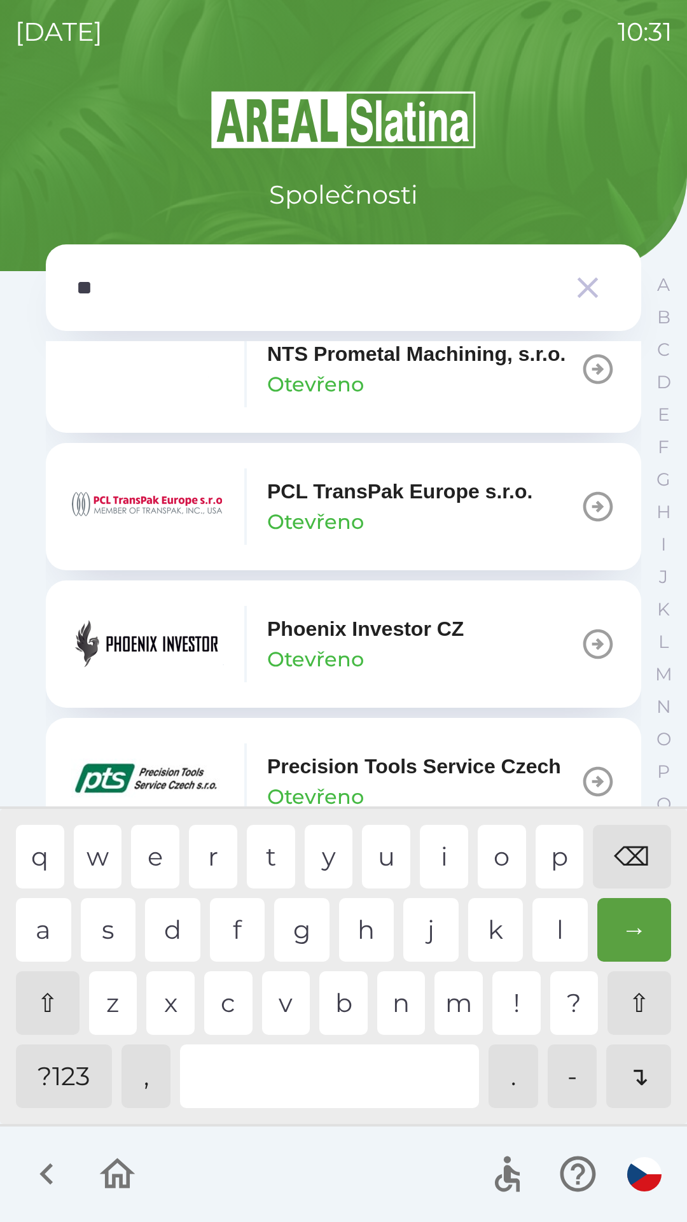
scroll to position [1270, 0]
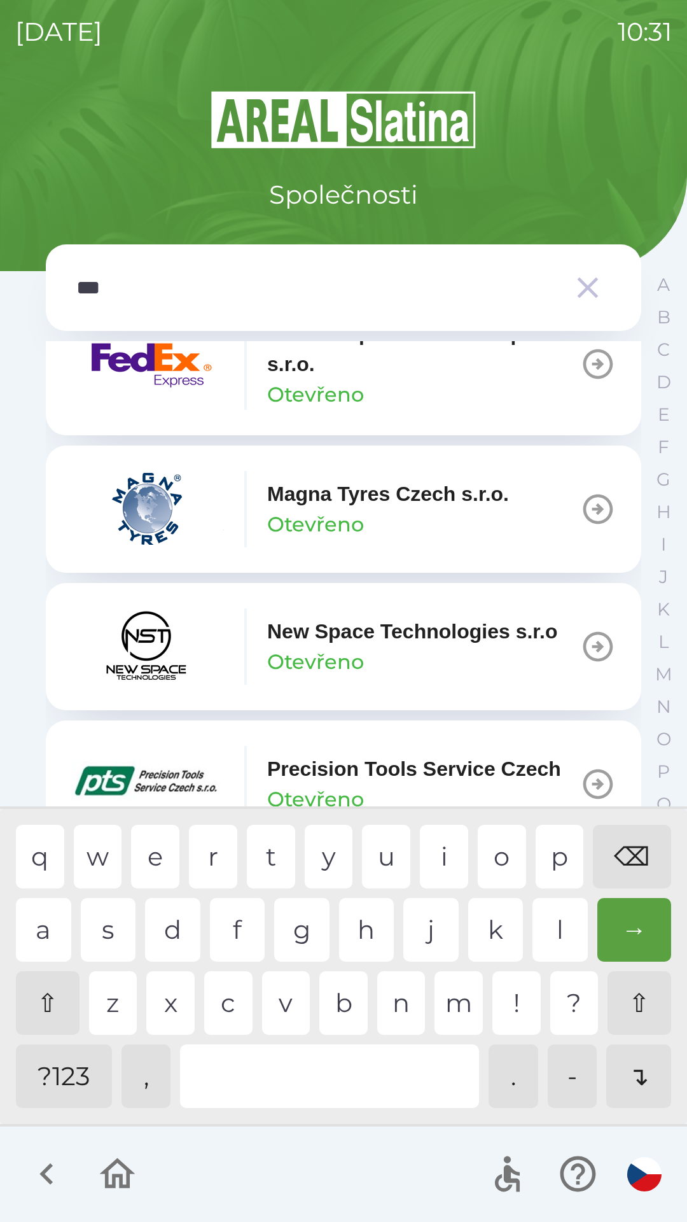
click at [253, 1069] on div at bounding box center [329, 1076] width 299 height 64
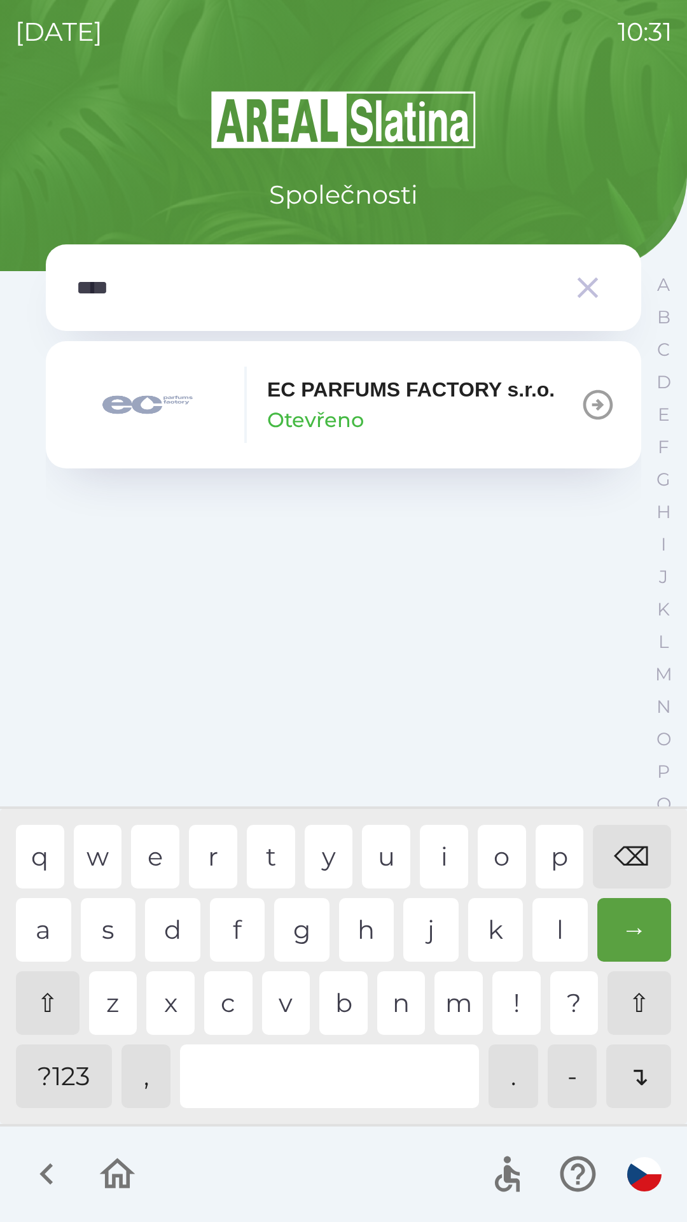
scroll to position [0, 0]
click at [553, 853] on div "p" at bounding box center [560, 857] width 48 height 64
type input "*****"
click at [348, 428] on p "Otevřeno" at bounding box center [315, 420] width 97 height 31
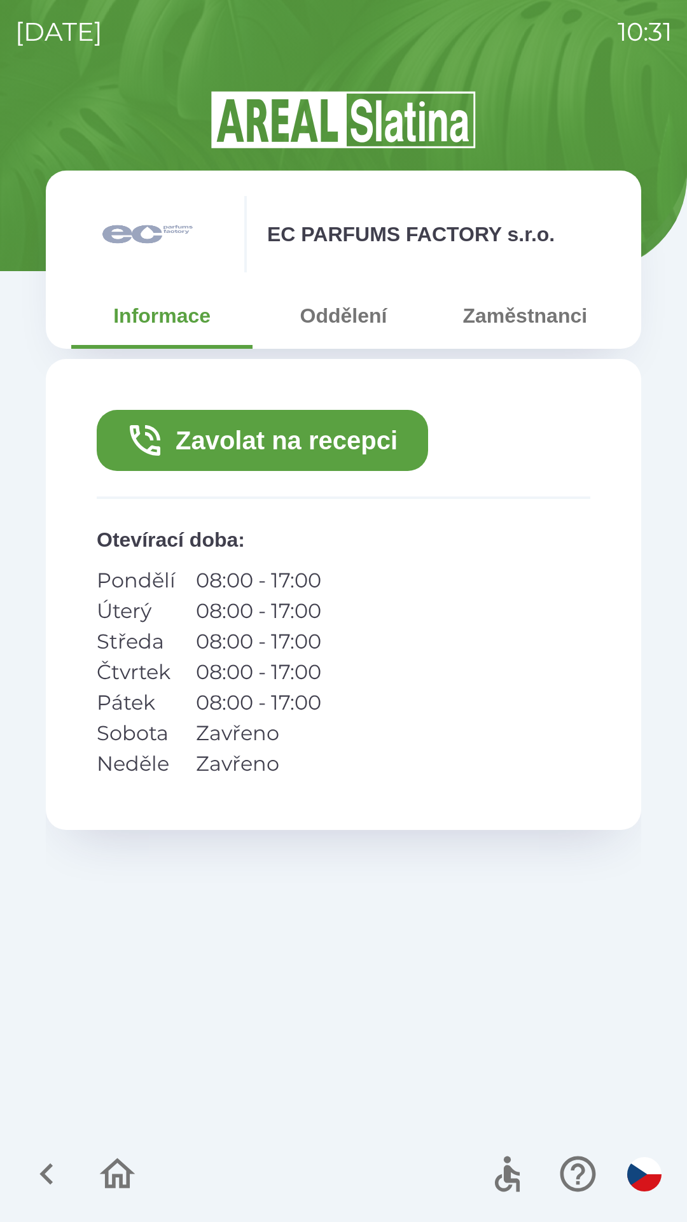
click at [556, 314] on button "Zaměstnanci" at bounding box center [525, 316] width 181 height 46
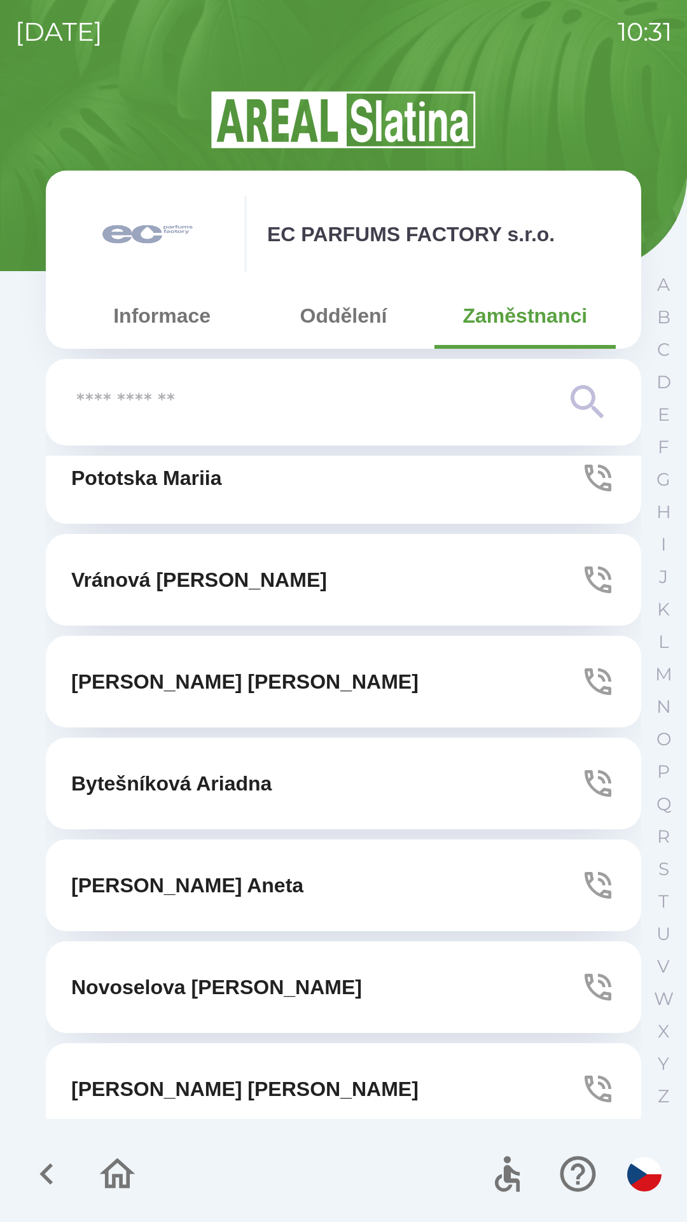
scroll to position [549, 0]
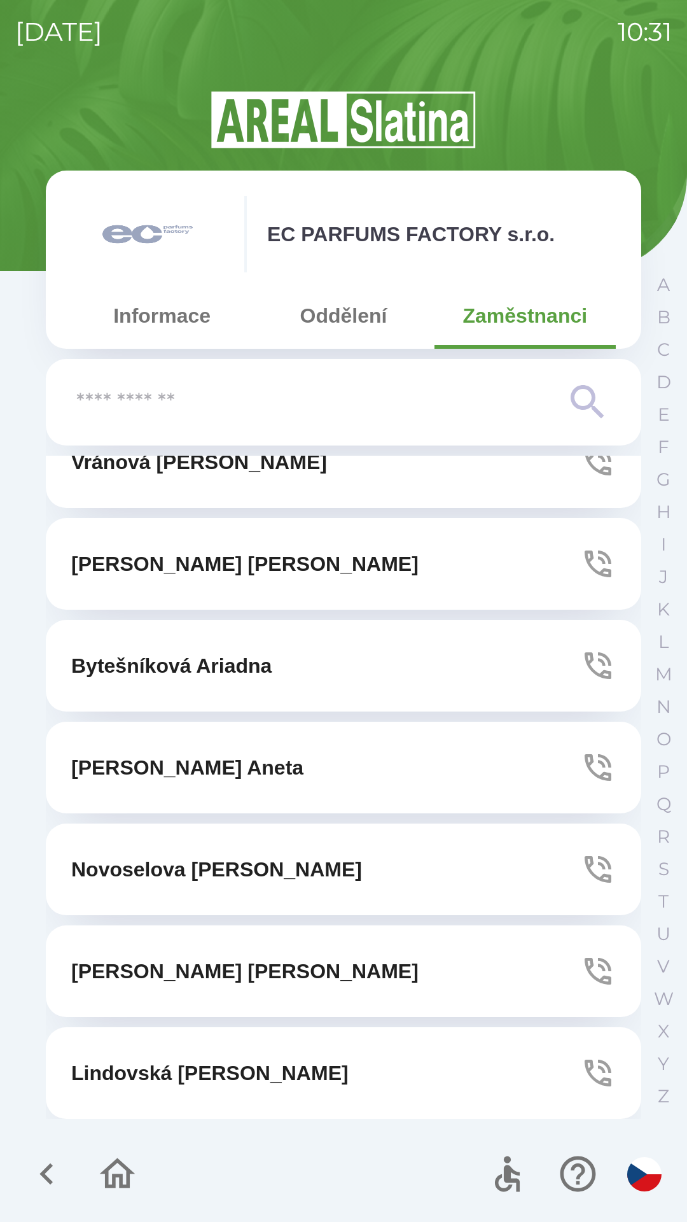
click at [274, 1069] on button "[PERSON_NAME]" at bounding box center [344, 1073] width 596 height 92
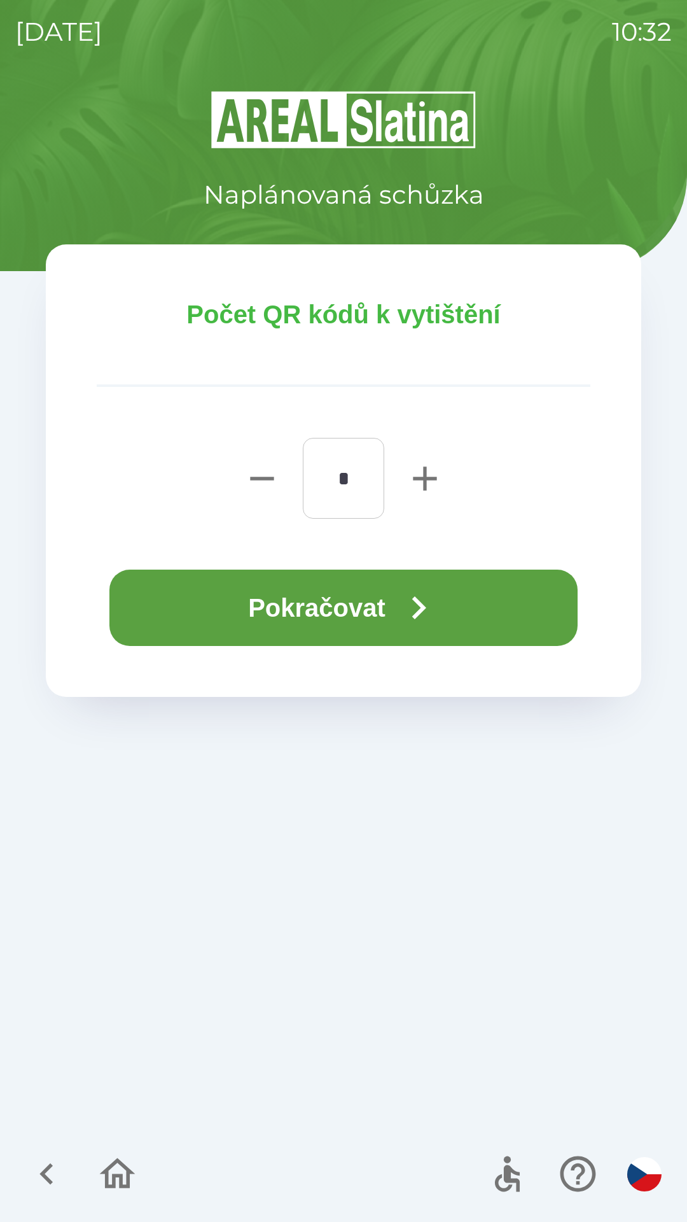
click at [345, 600] on button "Pokračovat" at bounding box center [343, 608] width 468 height 76
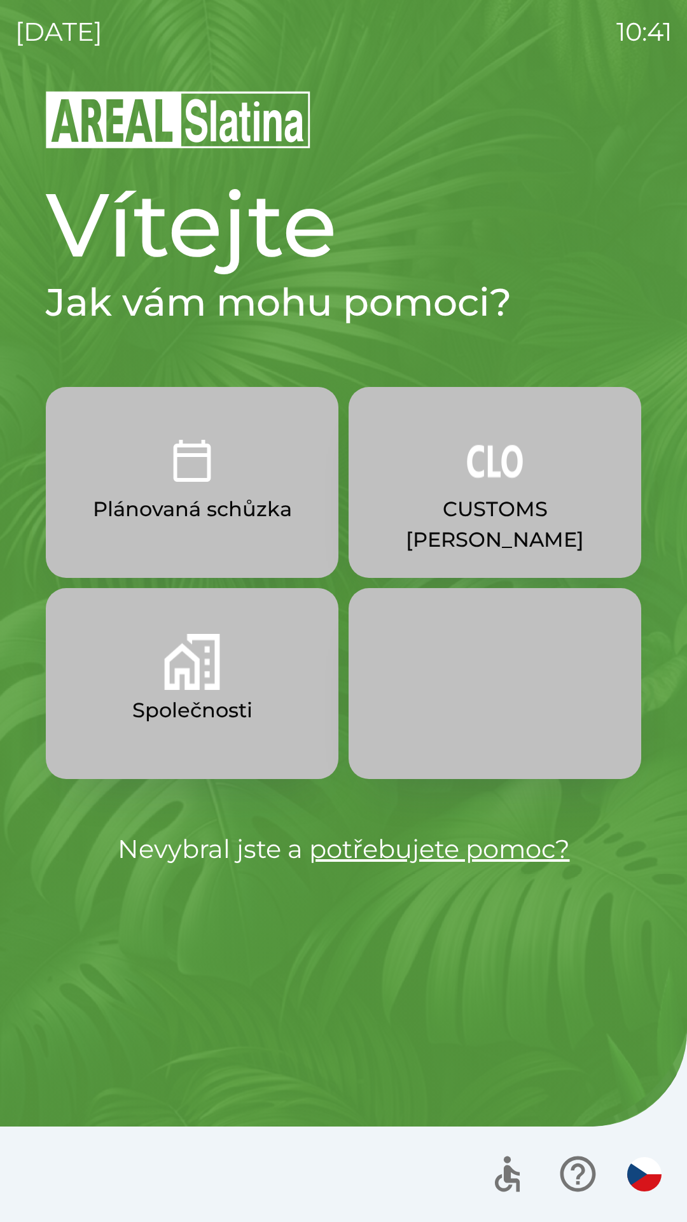
click at [507, 503] on p "CUSTOMS [PERSON_NAME]" at bounding box center [495, 524] width 232 height 61
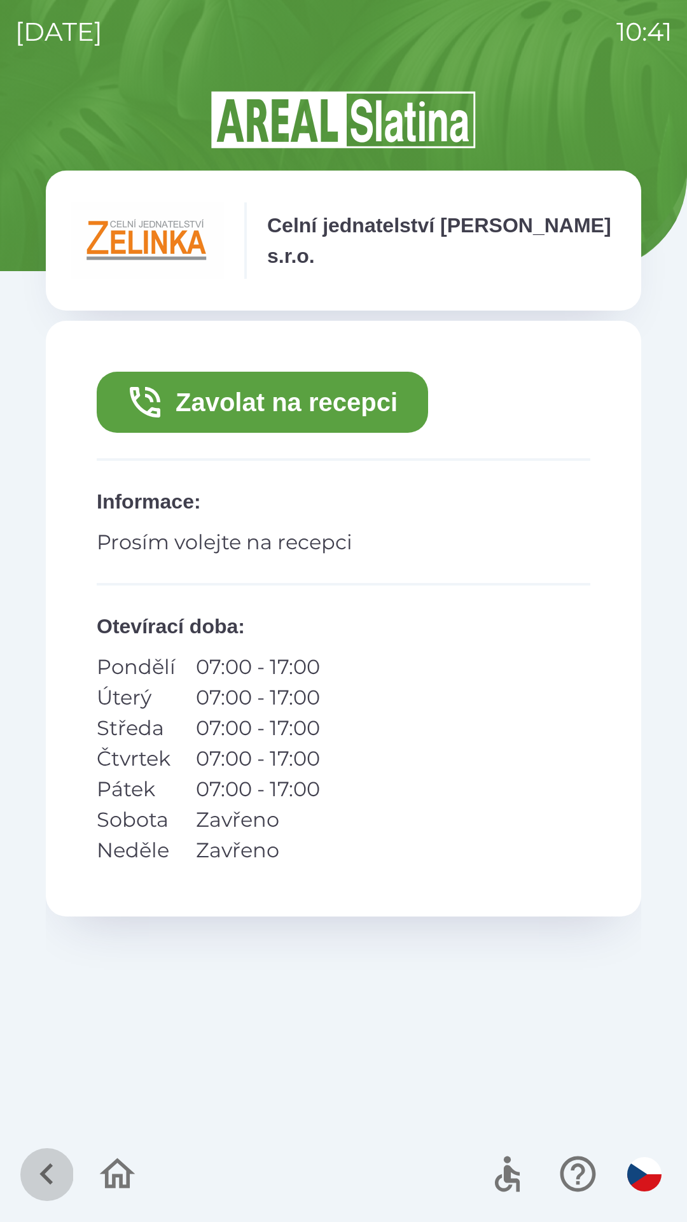
click at [48, 1169] on icon "button" at bounding box center [45, 1174] width 13 height 22
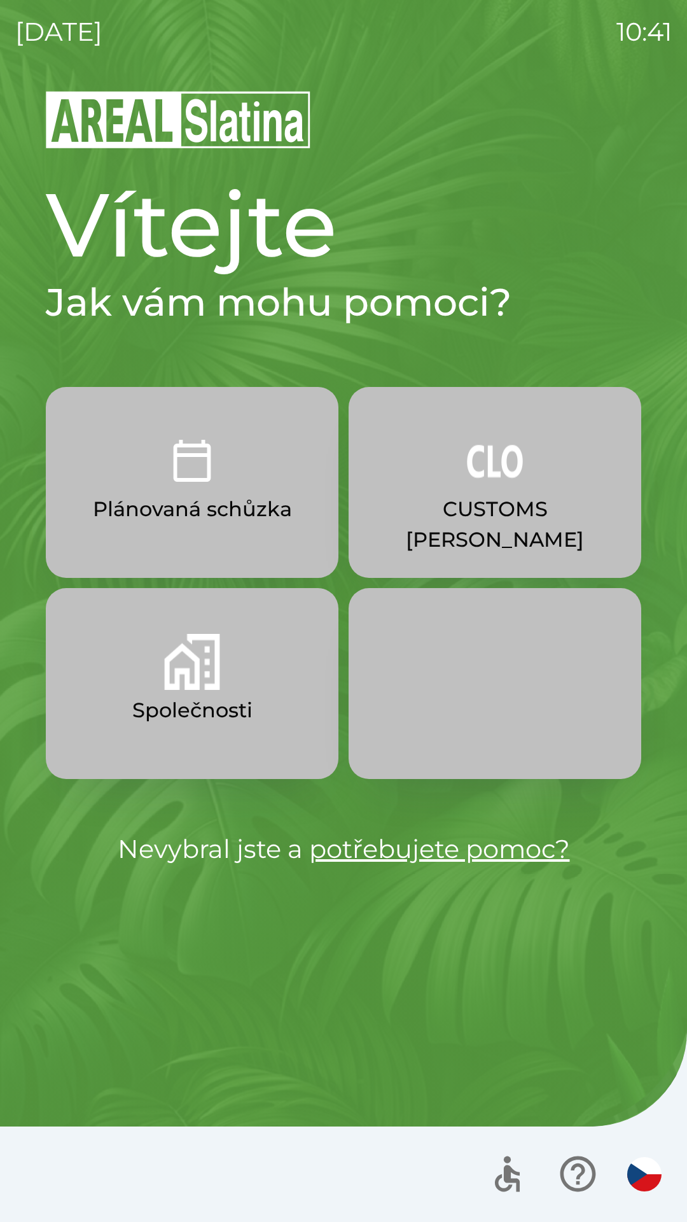
click at [244, 663] on button "Společnosti" at bounding box center [192, 683] width 293 height 191
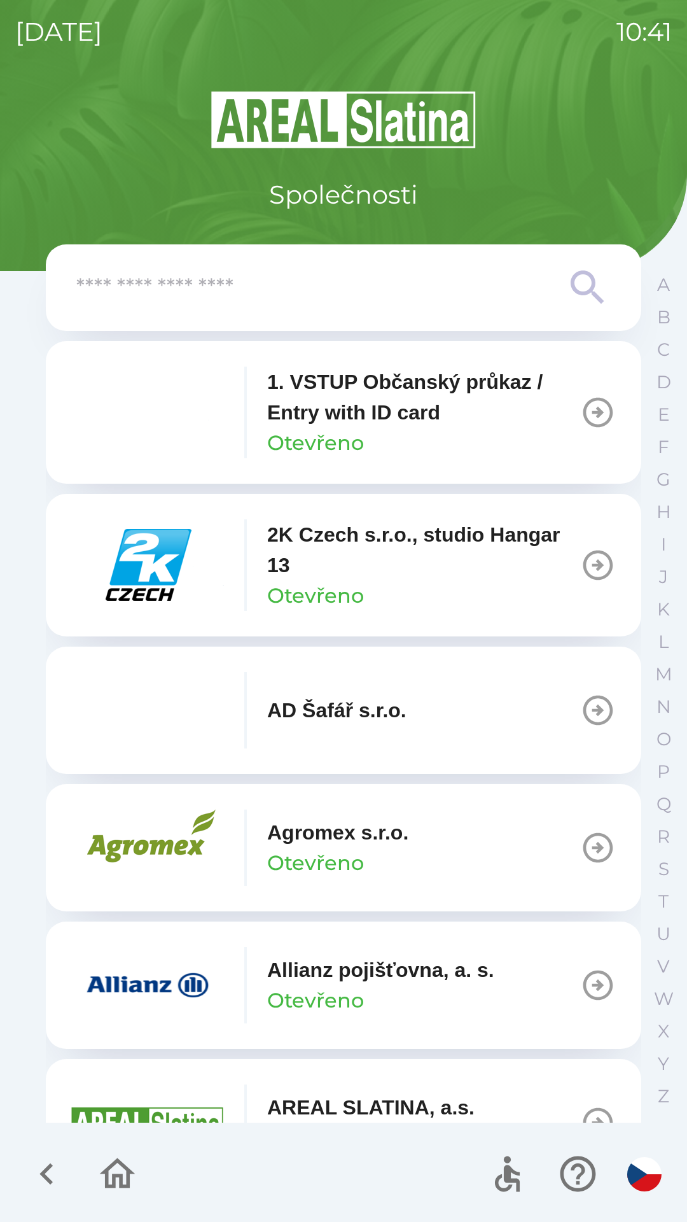
click at [453, 1004] on div "Allianz pojišťovna, a. s. Otevřeno" at bounding box center [380, 985] width 227 height 61
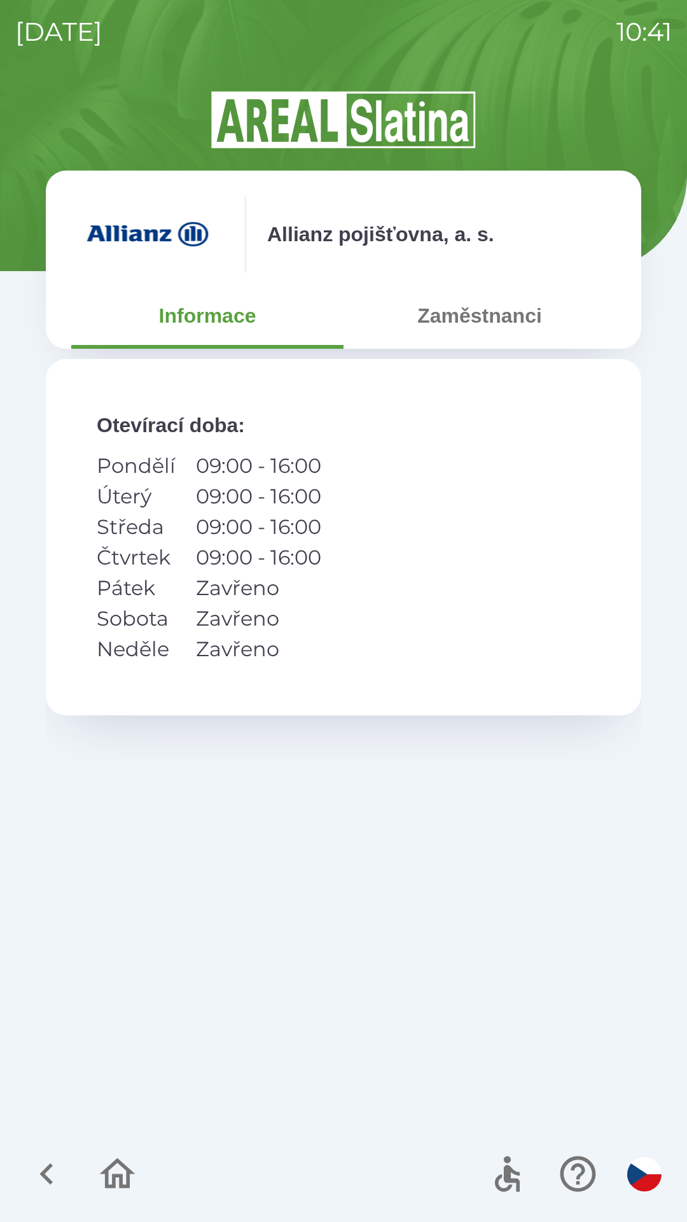
click at [39, 1160] on icon "button" at bounding box center [46, 1174] width 43 height 43
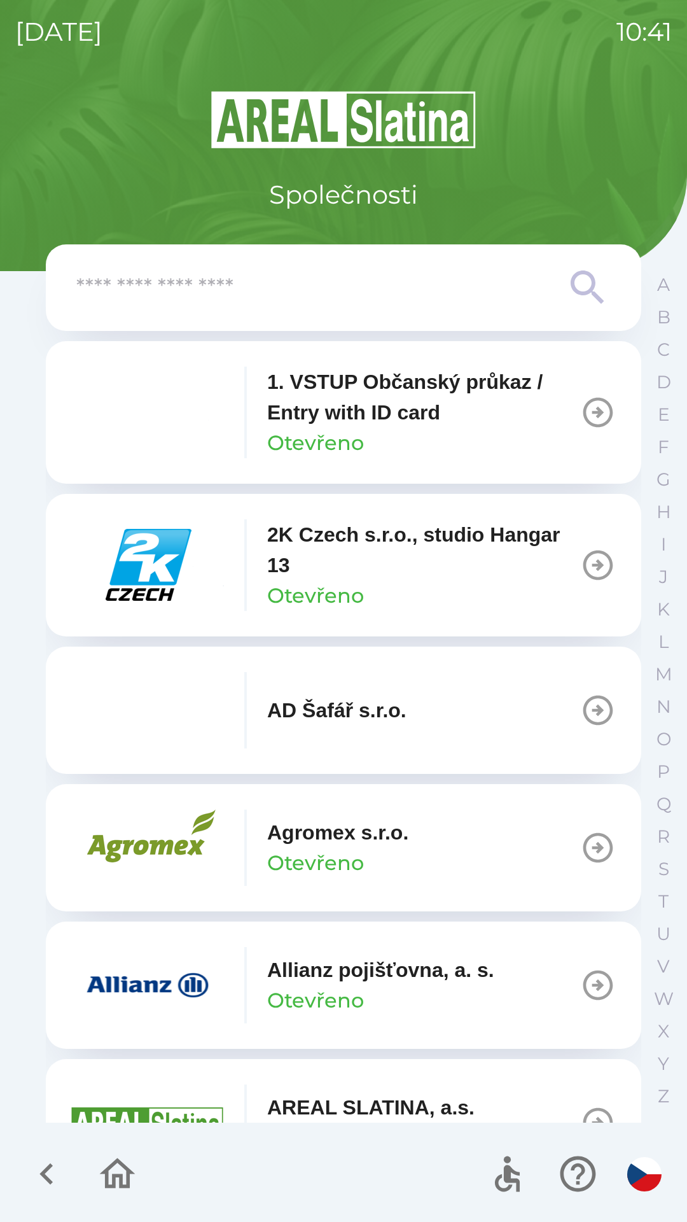
click at [46, 1170] on icon "button" at bounding box center [45, 1174] width 13 height 22
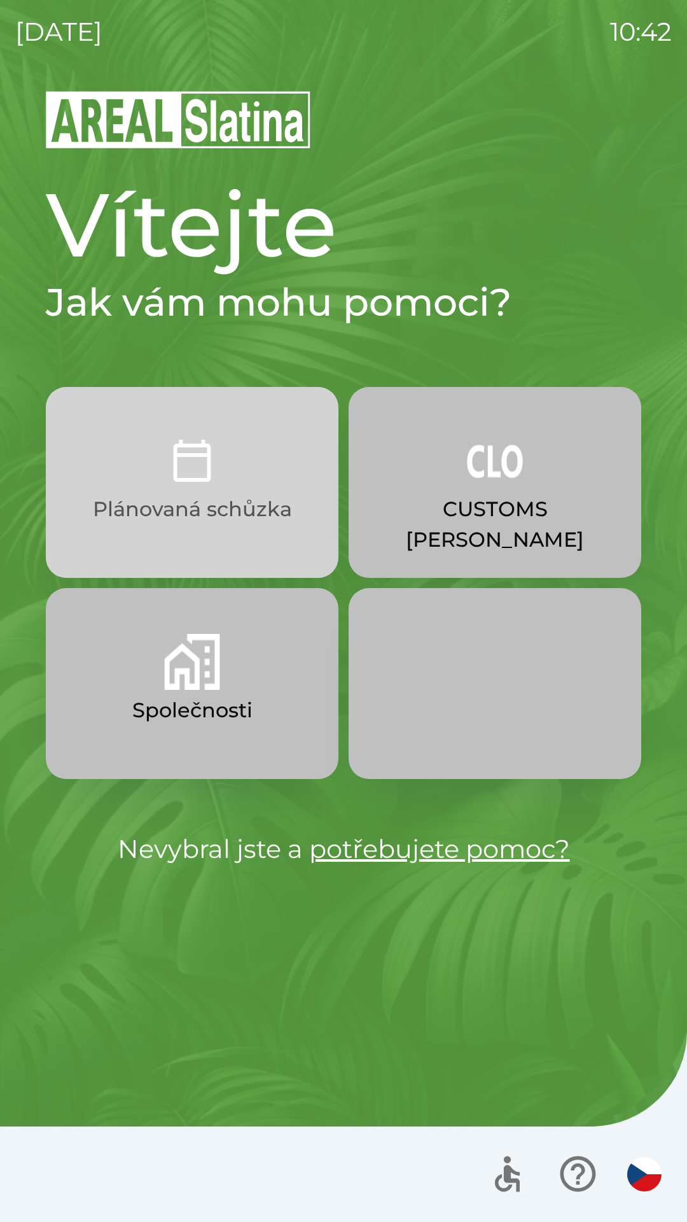
click at [229, 506] on p "Plánovaná schůzka" at bounding box center [192, 509] width 199 height 31
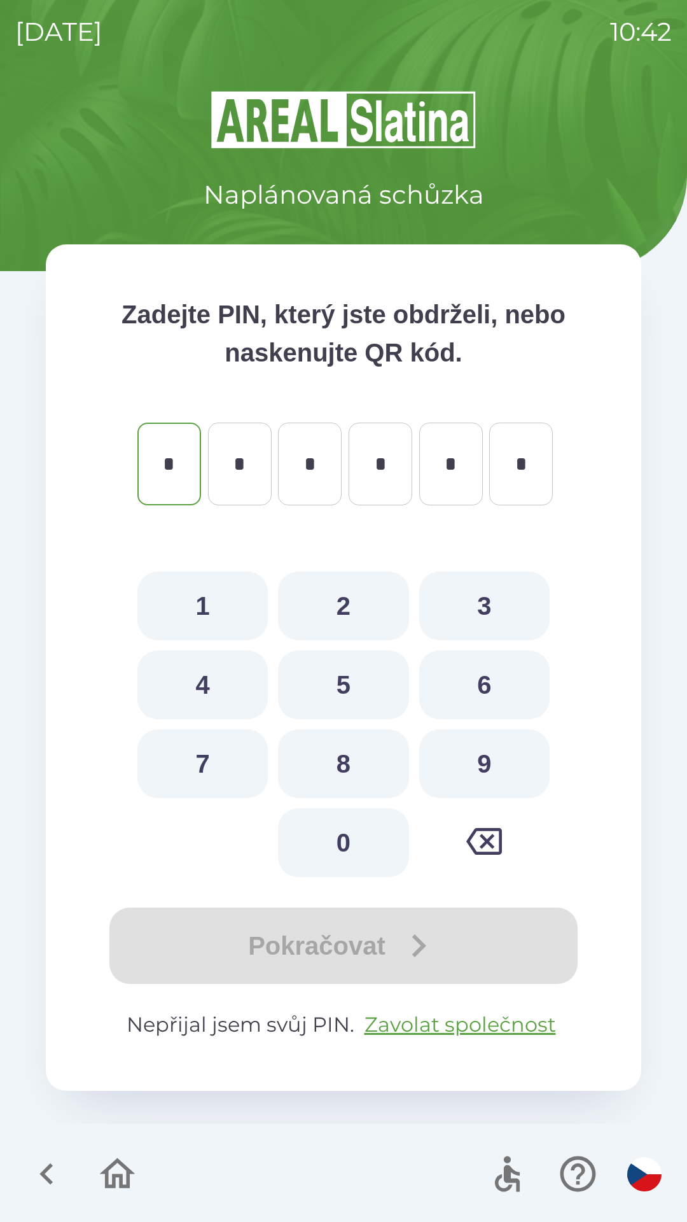
click at [53, 1182] on icon "button" at bounding box center [46, 1174] width 43 height 43
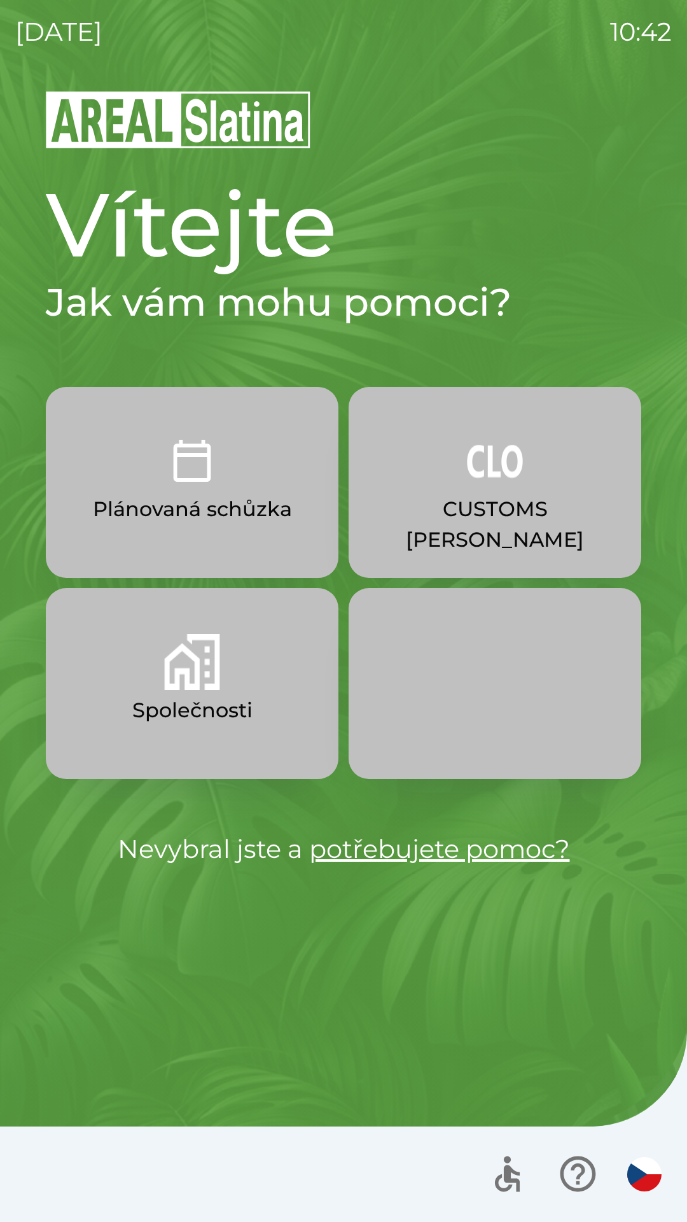
click at [203, 495] on p "Plánovaná schůzka" at bounding box center [192, 509] width 199 height 31
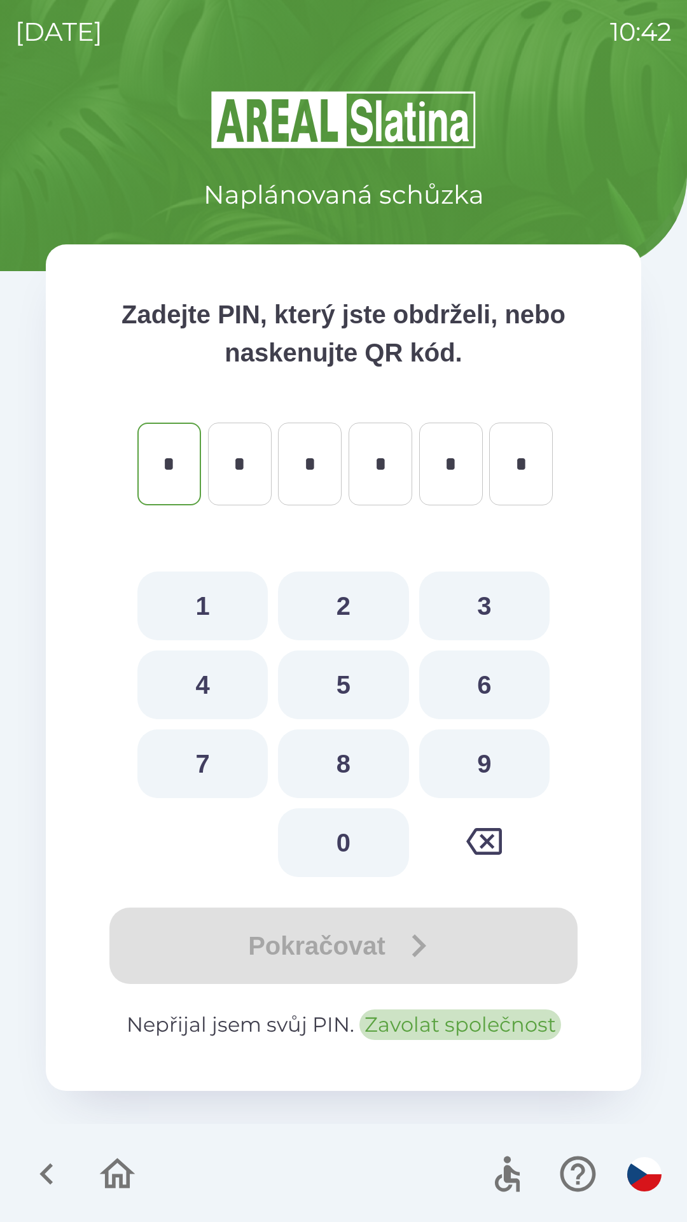
click at [428, 1022] on button "Zavolat společnost" at bounding box center [461, 1024] width 202 height 31
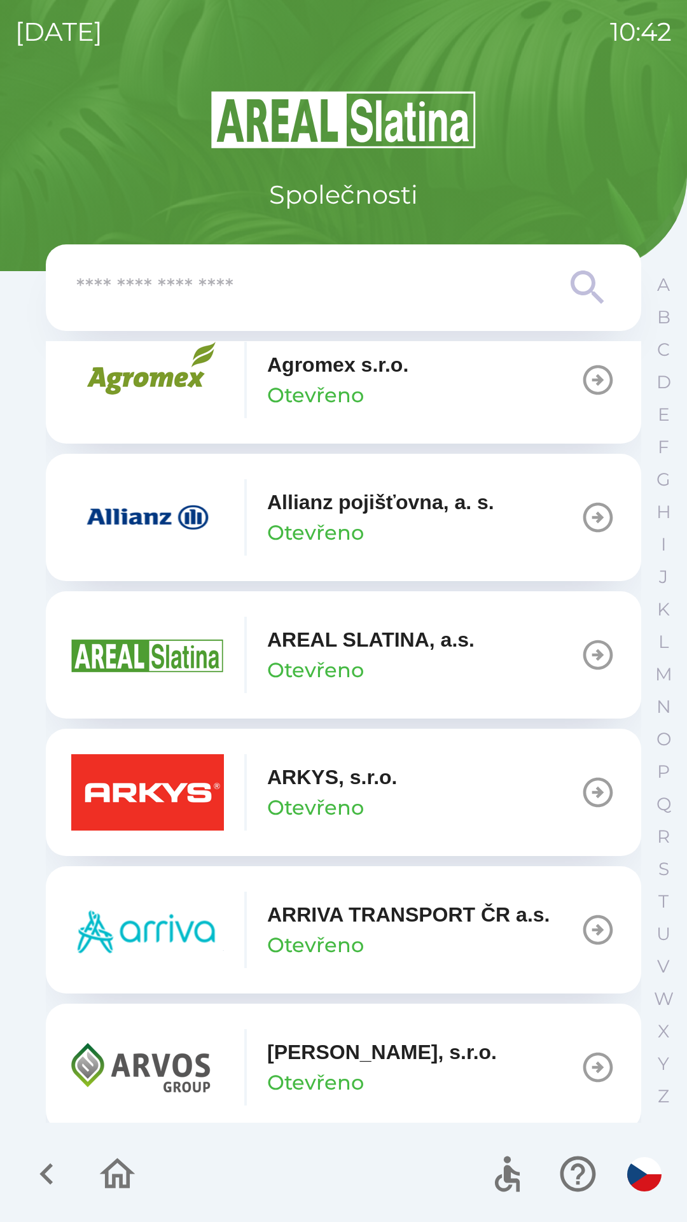
scroll to position [492, 0]
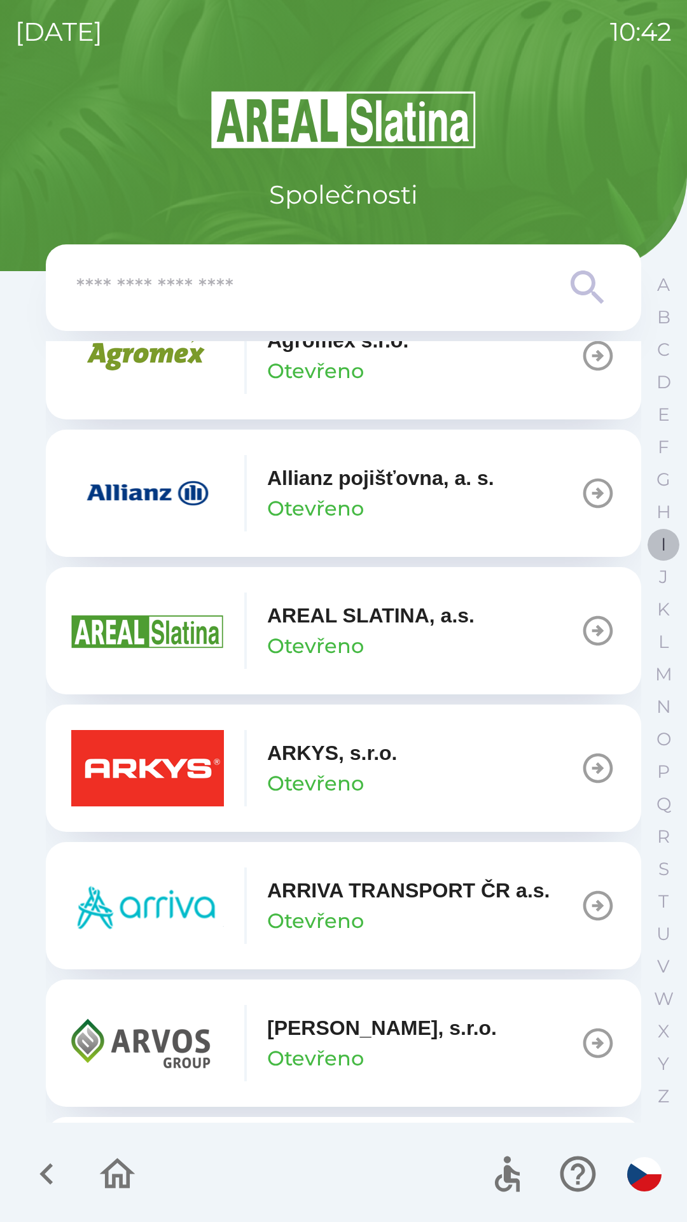
click at [674, 534] on button "I" at bounding box center [664, 544] width 32 height 32
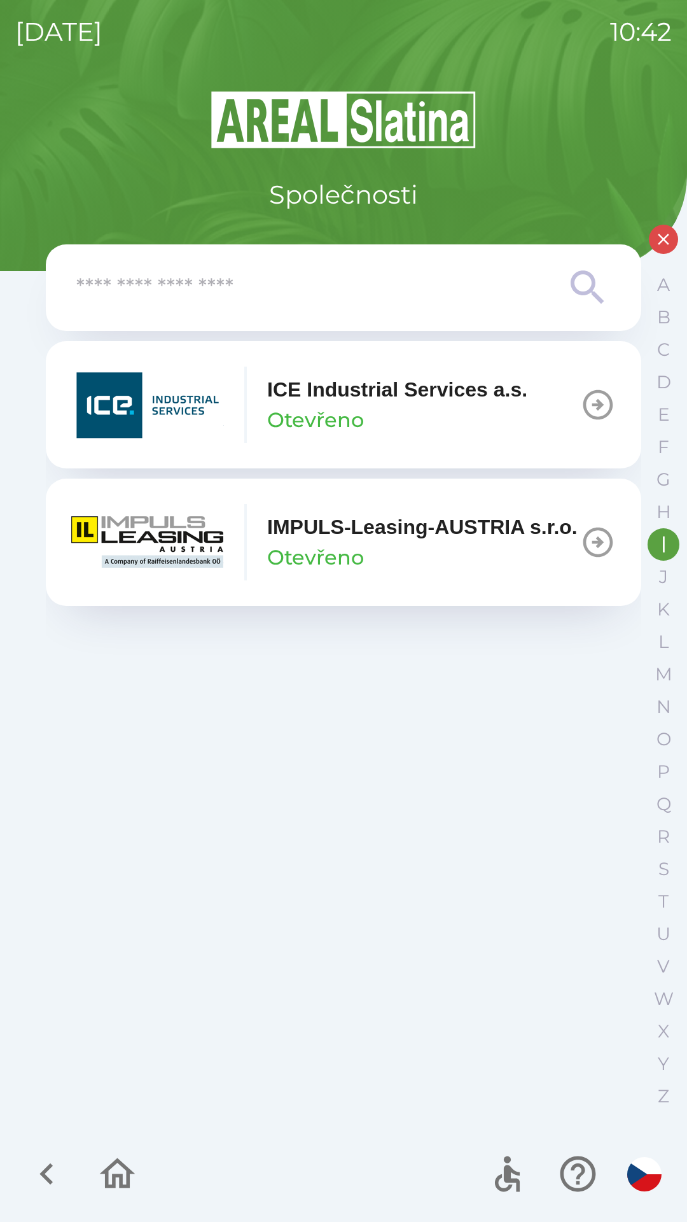
click at [390, 414] on div "ICE Industrial Services a.s. Otevřeno" at bounding box center [397, 404] width 260 height 61
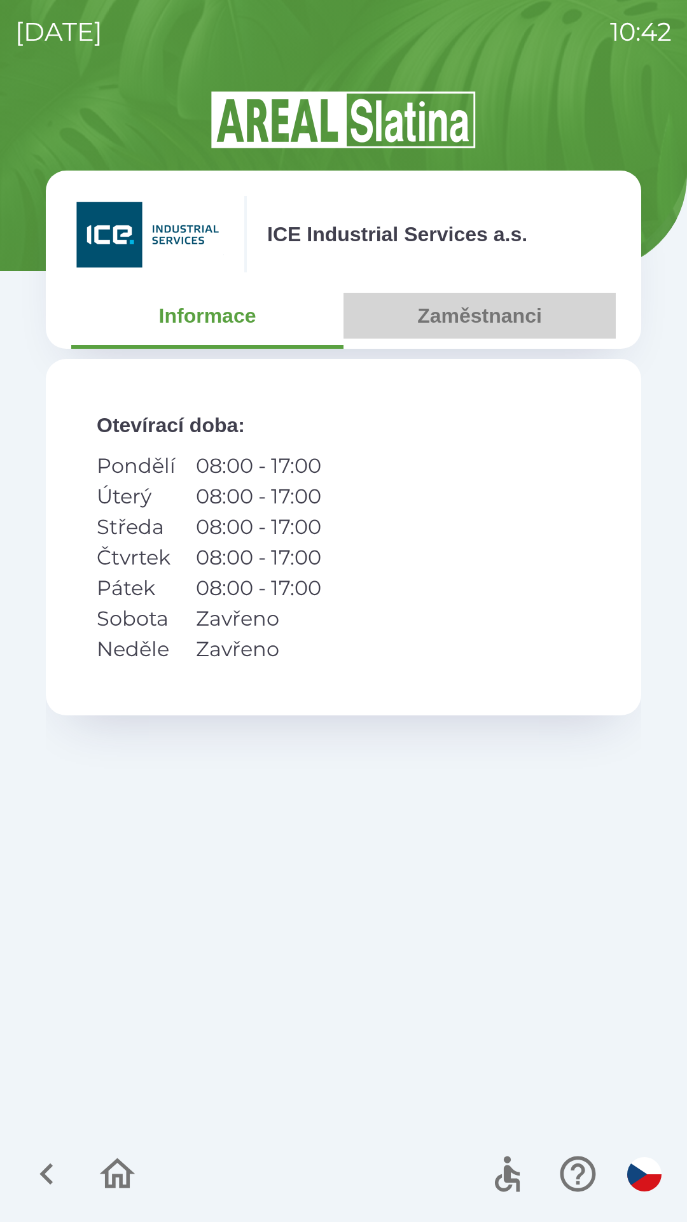
click at [466, 314] on button "Zaměstnanci" at bounding box center [480, 316] width 272 height 46
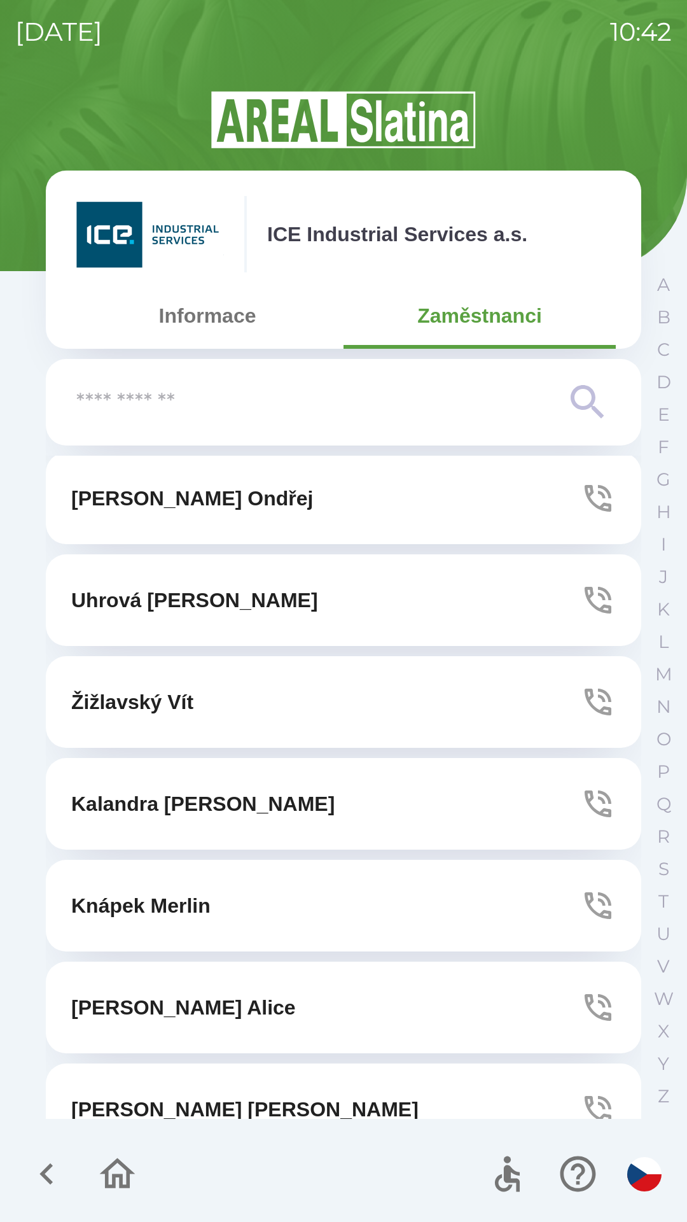
scroll to position [2334, 0]
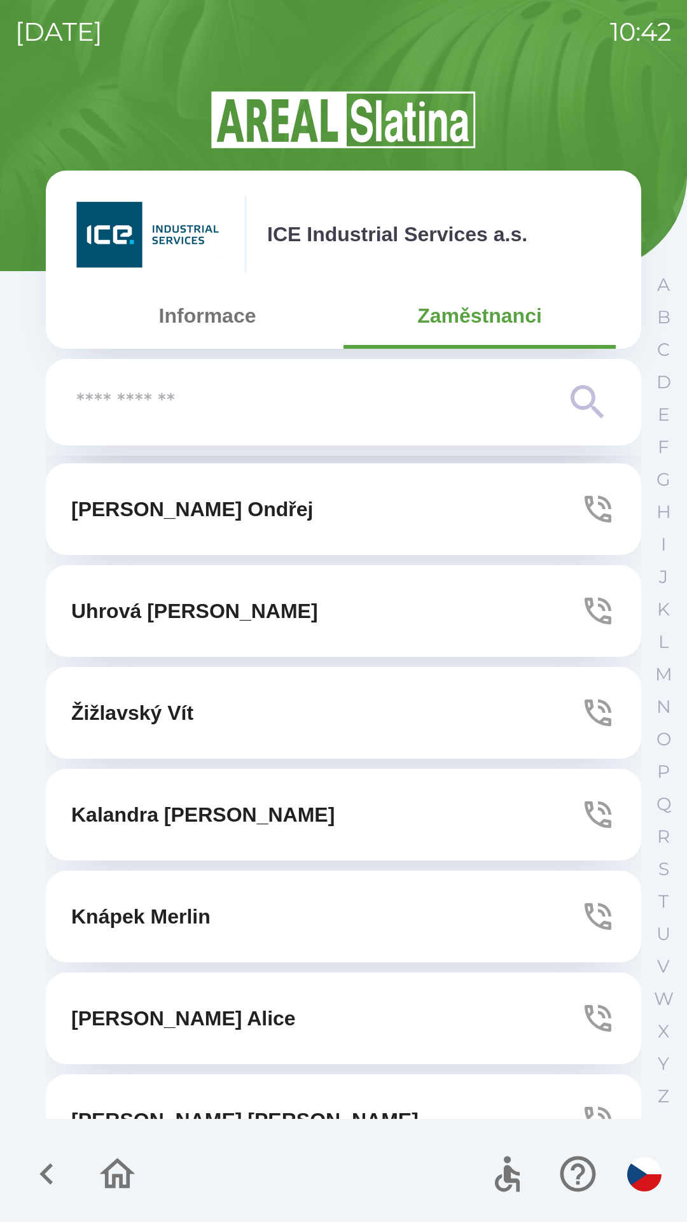
click at [228, 716] on button "[PERSON_NAME]" at bounding box center [344, 713] width 596 height 92
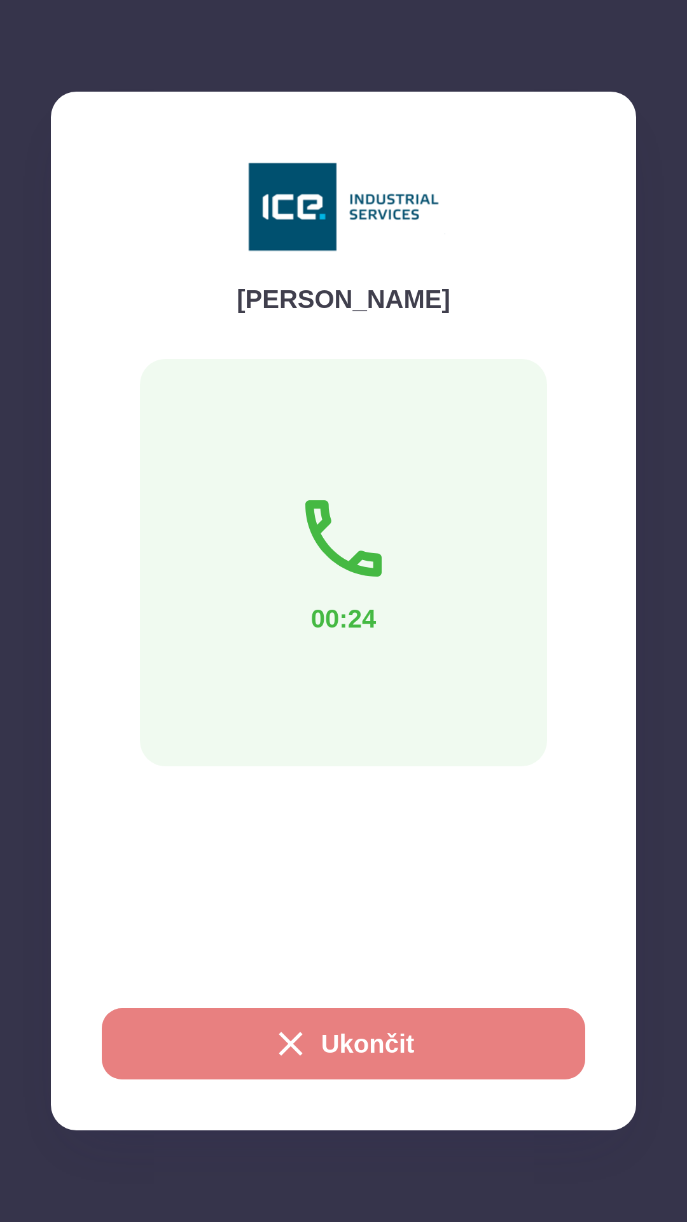
click at [344, 1030] on button "Ukončit" at bounding box center [344, 1043] width 484 height 71
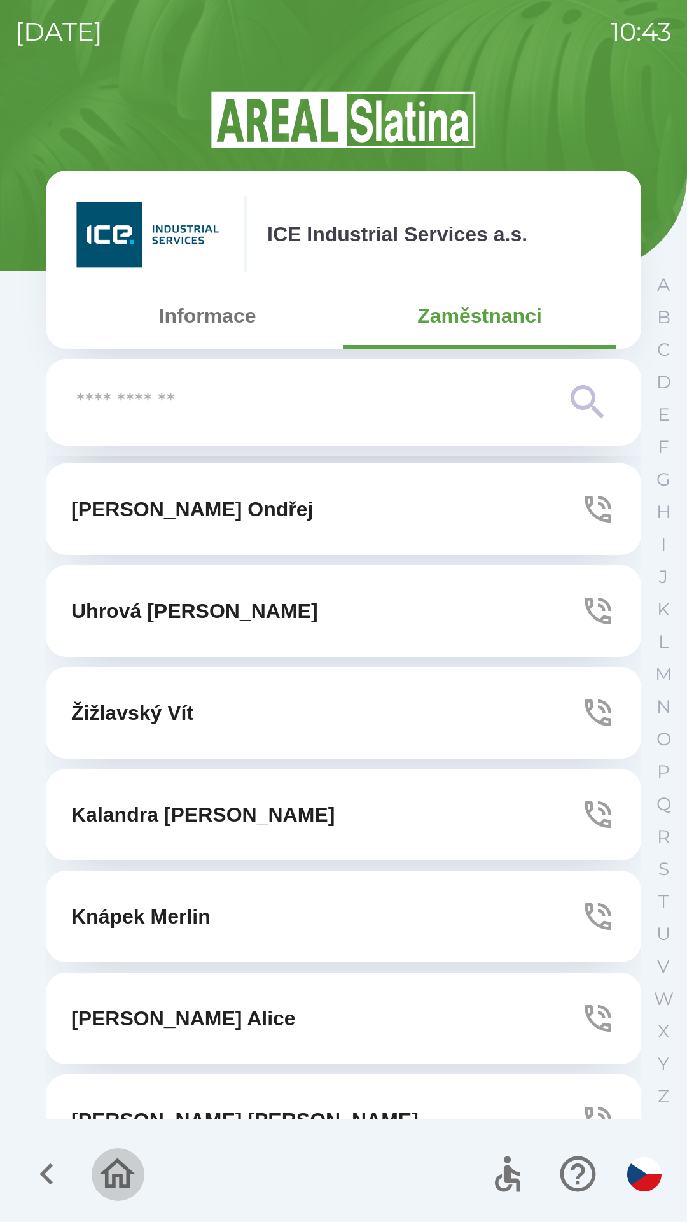
click at [124, 1167] on icon "button" at bounding box center [118, 1173] width 36 height 31
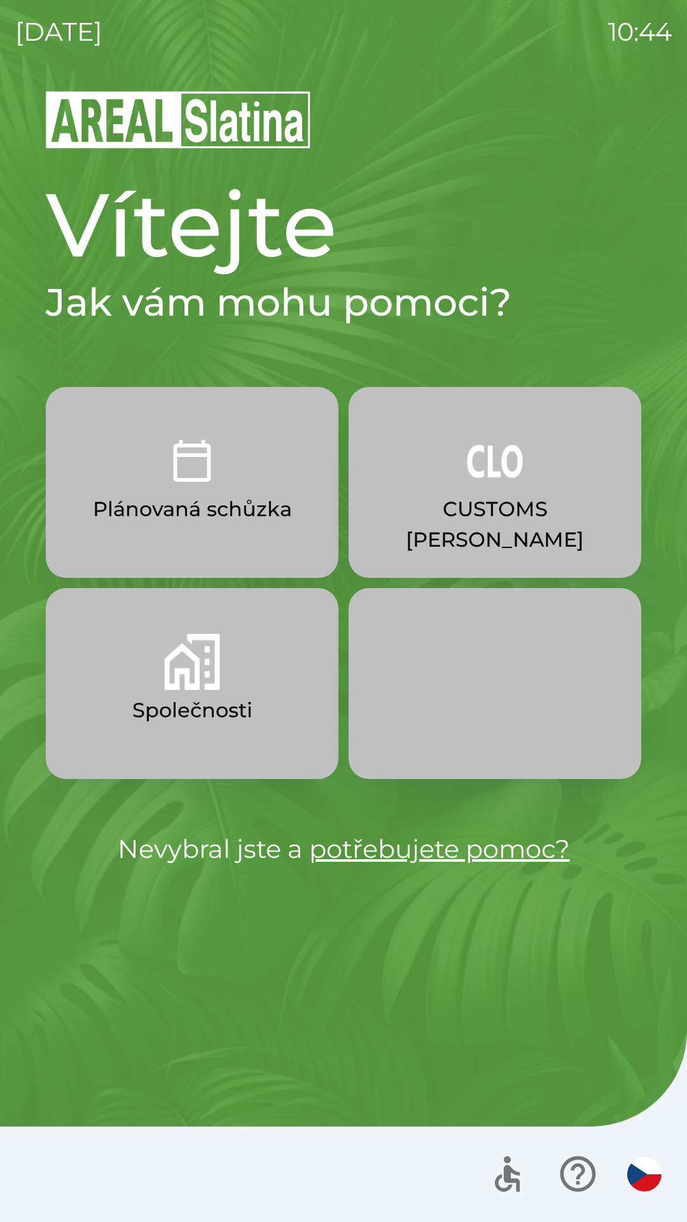
click at [467, 504] on p "CUSTOMS [PERSON_NAME]" at bounding box center [495, 524] width 232 height 61
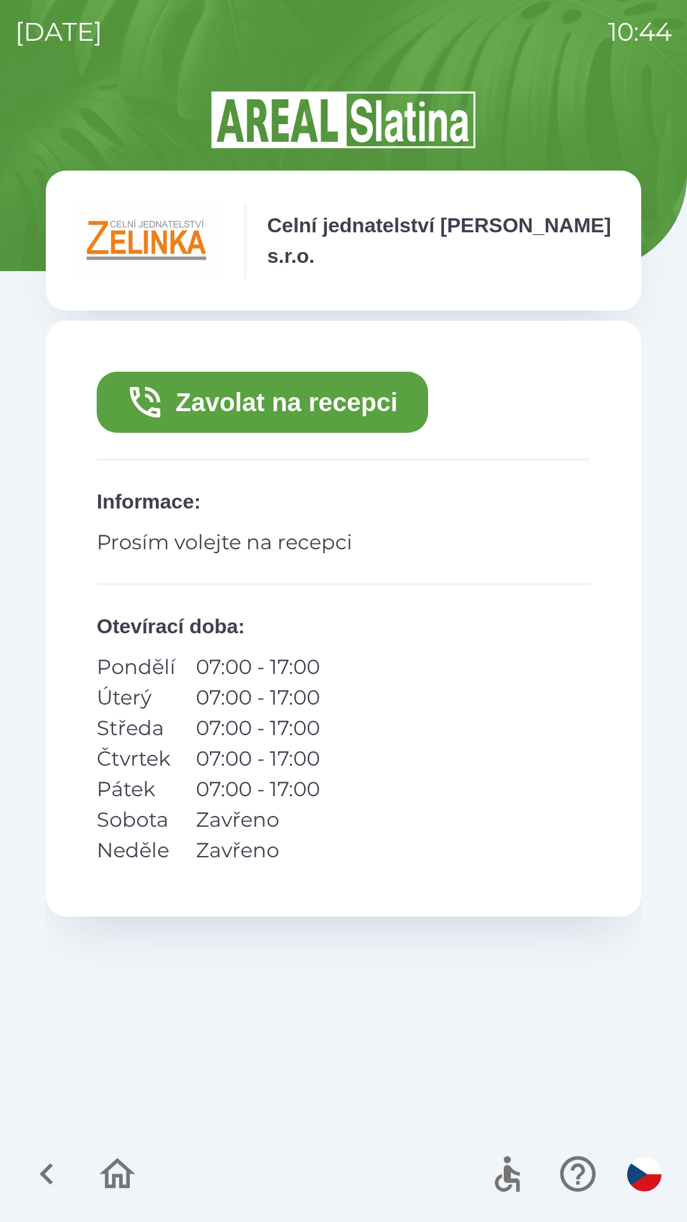
click at [259, 400] on button "Zavolat na recepci" at bounding box center [263, 402] width 332 height 61
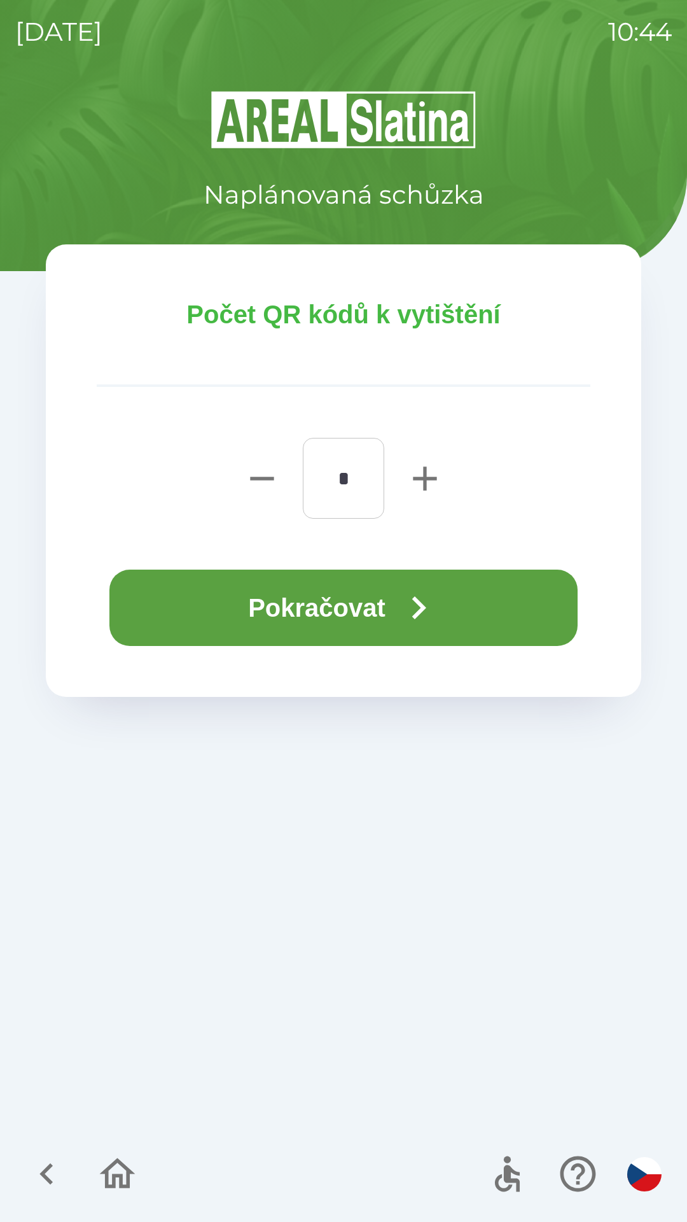
click at [251, 601] on button "Pokračovat" at bounding box center [343, 608] width 468 height 76
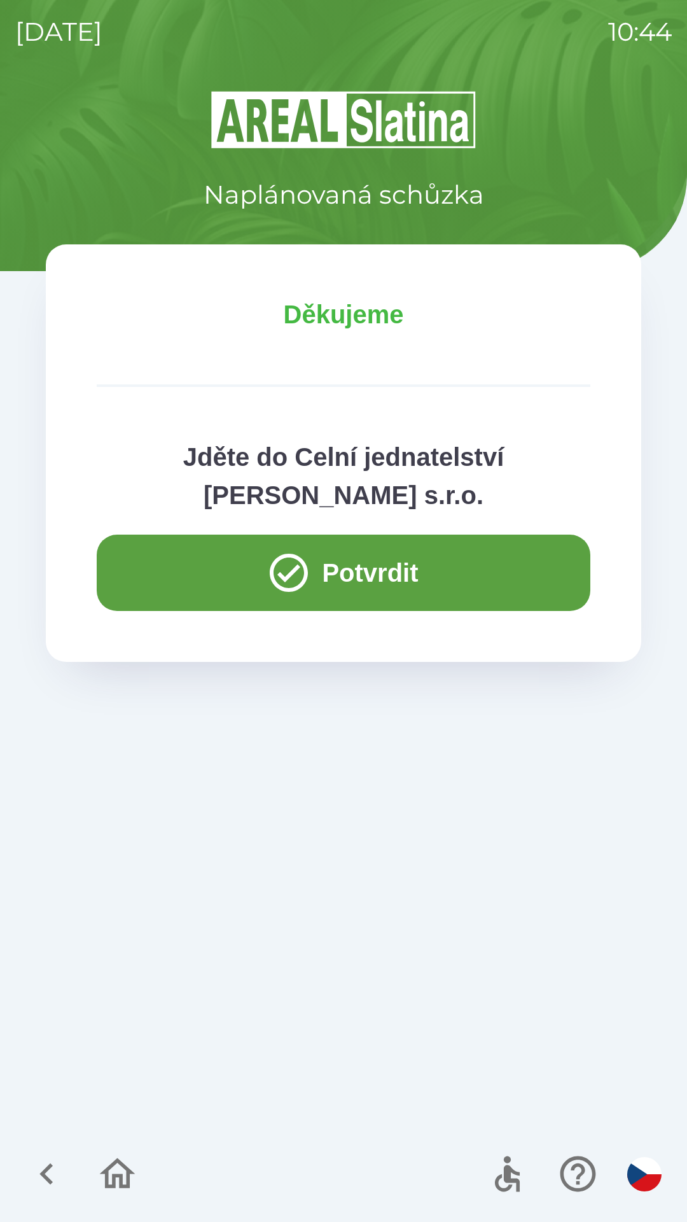
click at [157, 573] on button "Potvrdit" at bounding box center [344, 573] width 494 height 76
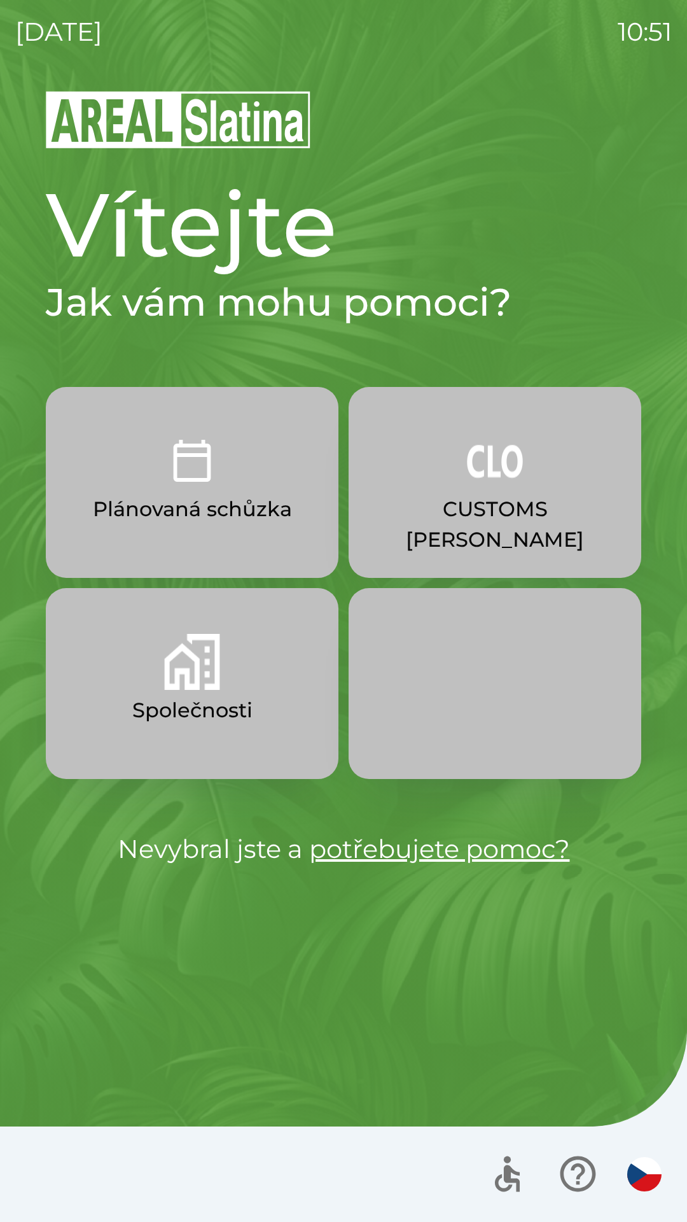
click at [531, 498] on p "CUSTOMS [PERSON_NAME]" at bounding box center [495, 524] width 232 height 61
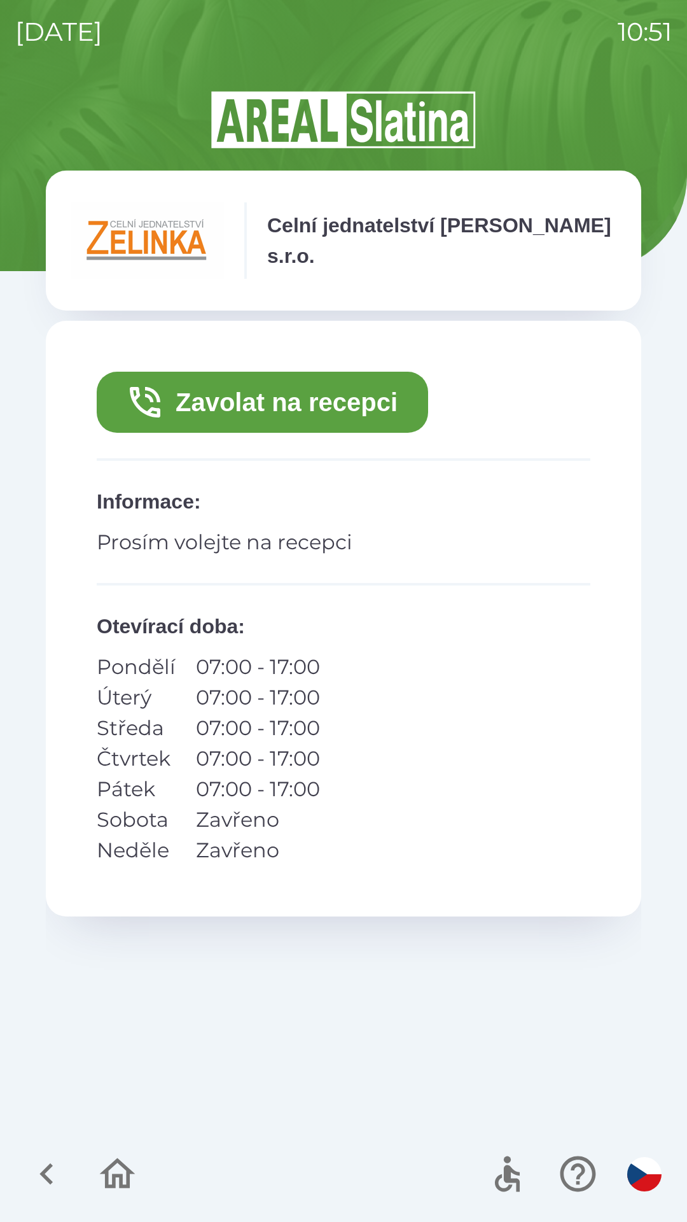
click at [364, 407] on button "Zavolat na recepci" at bounding box center [263, 402] width 332 height 61
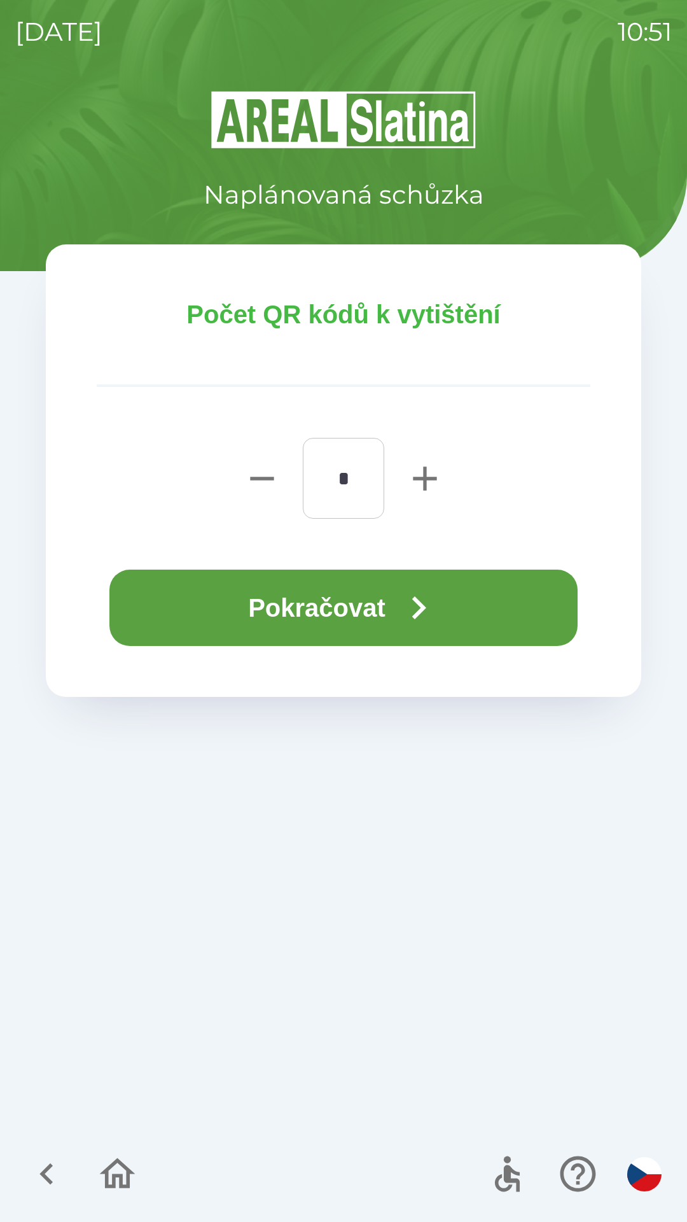
click at [493, 608] on button "Pokračovat" at bounding box center [343, 608] width 468 height 76
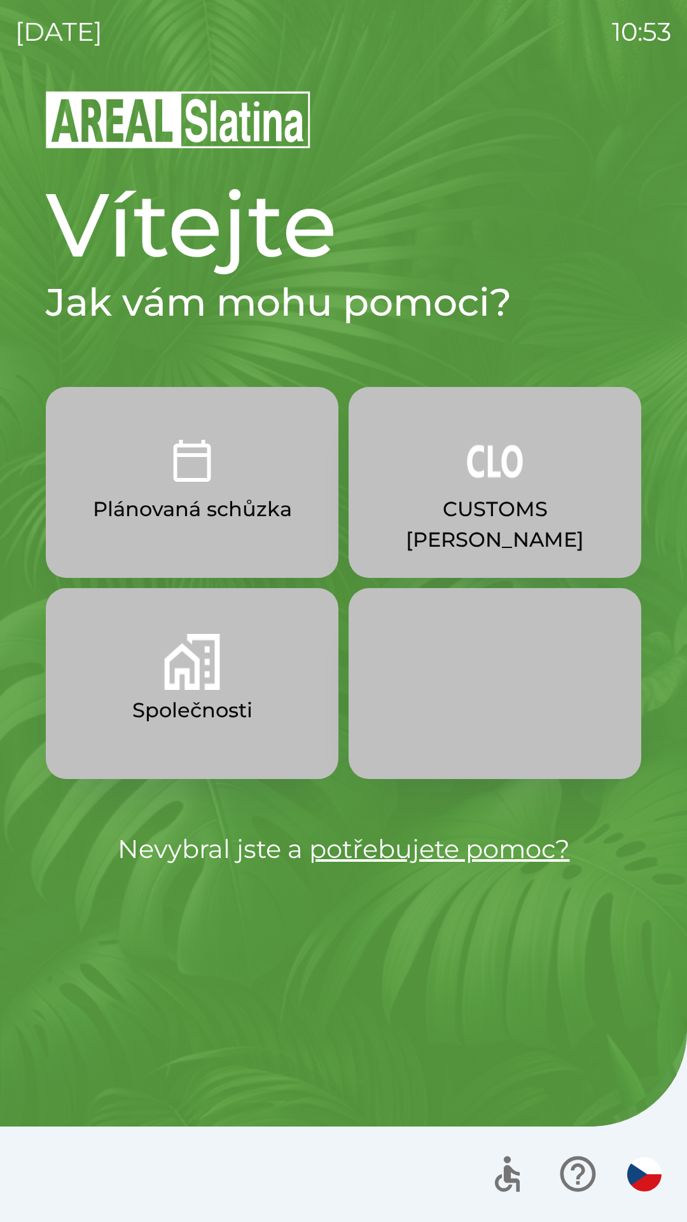
click at [494, 479] on img "button" at bounding box center [495, 461] width 56 height 56
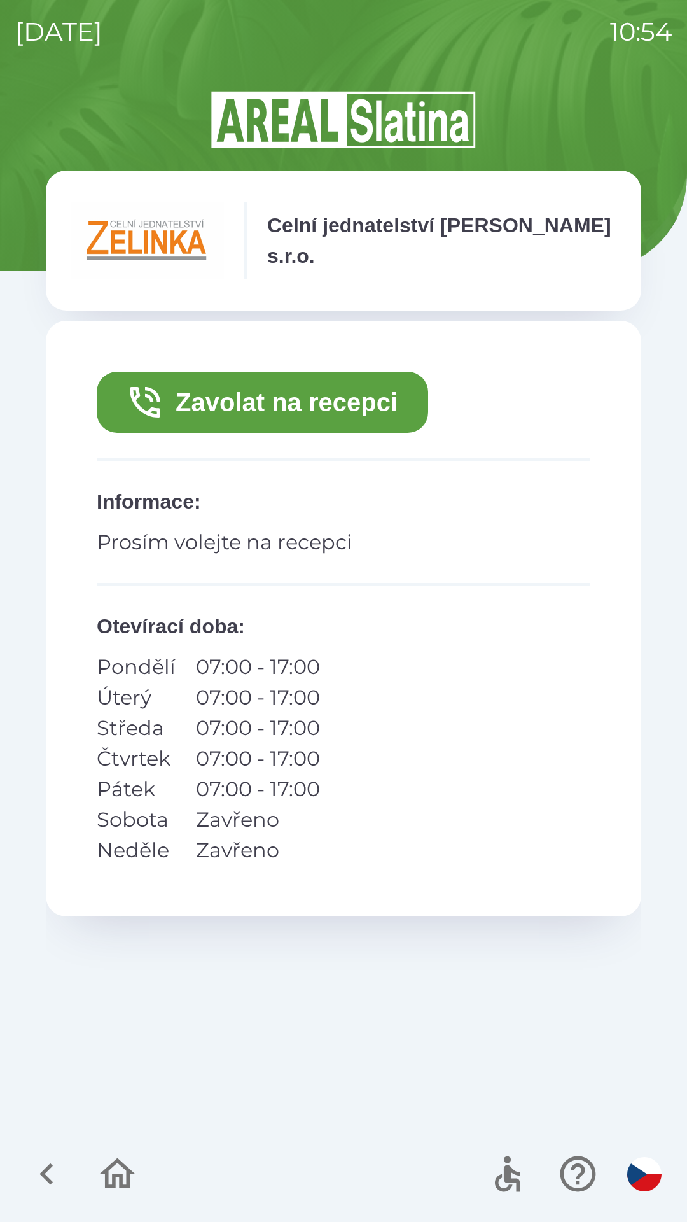
click at [346, 400] on button "Zavolat na recepci" at bounding box center [263, 402] width 332 height 61
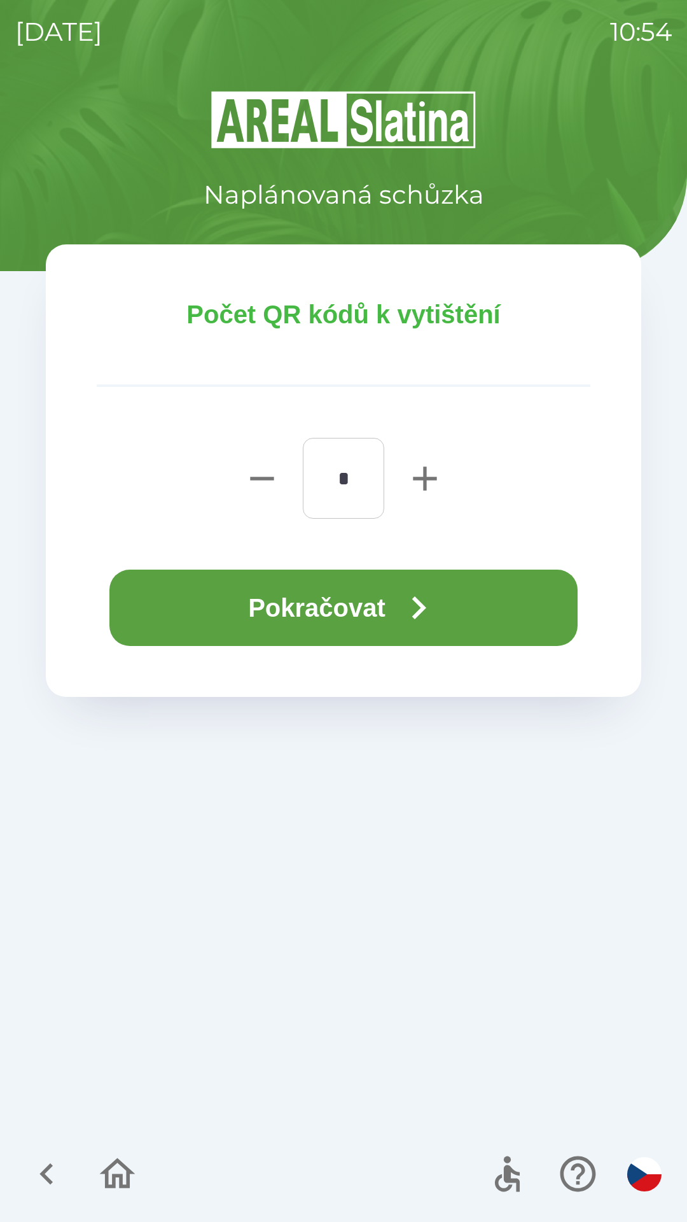
click at [336, 600] on button "Pokračovat" at bounding box center [343, 608] width 468 height 76
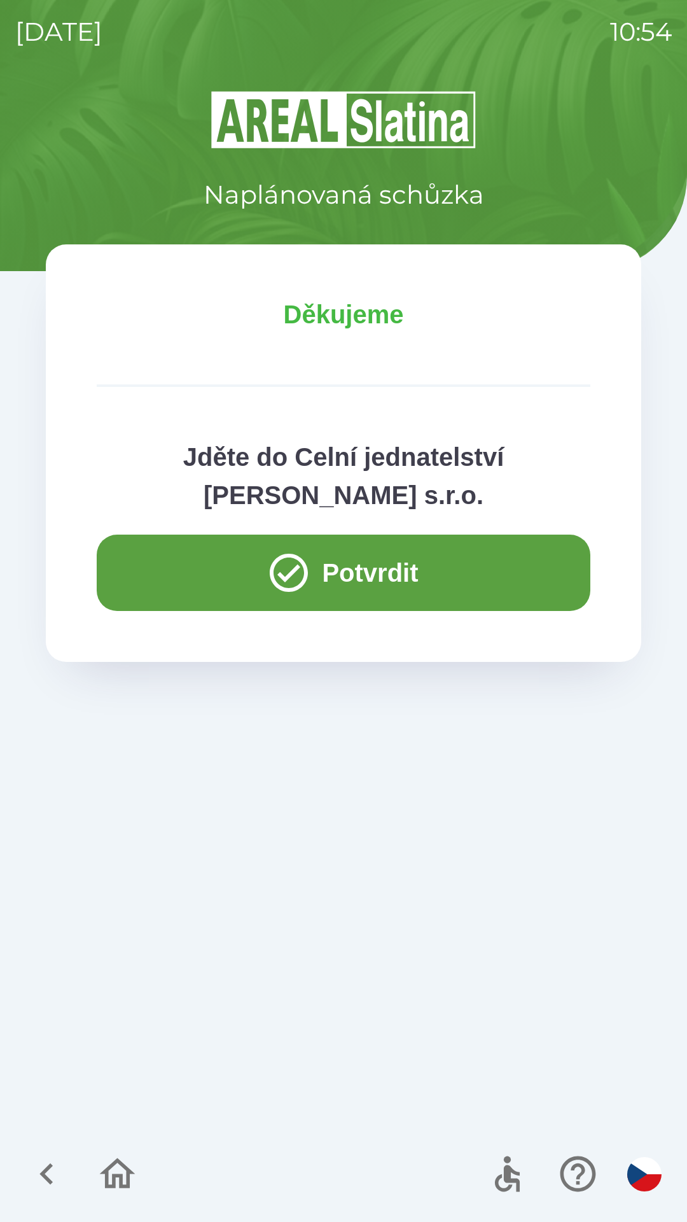
click at [379, 575] on button "Potvrdit" at bounding box center [344, 573] width 494 height 76
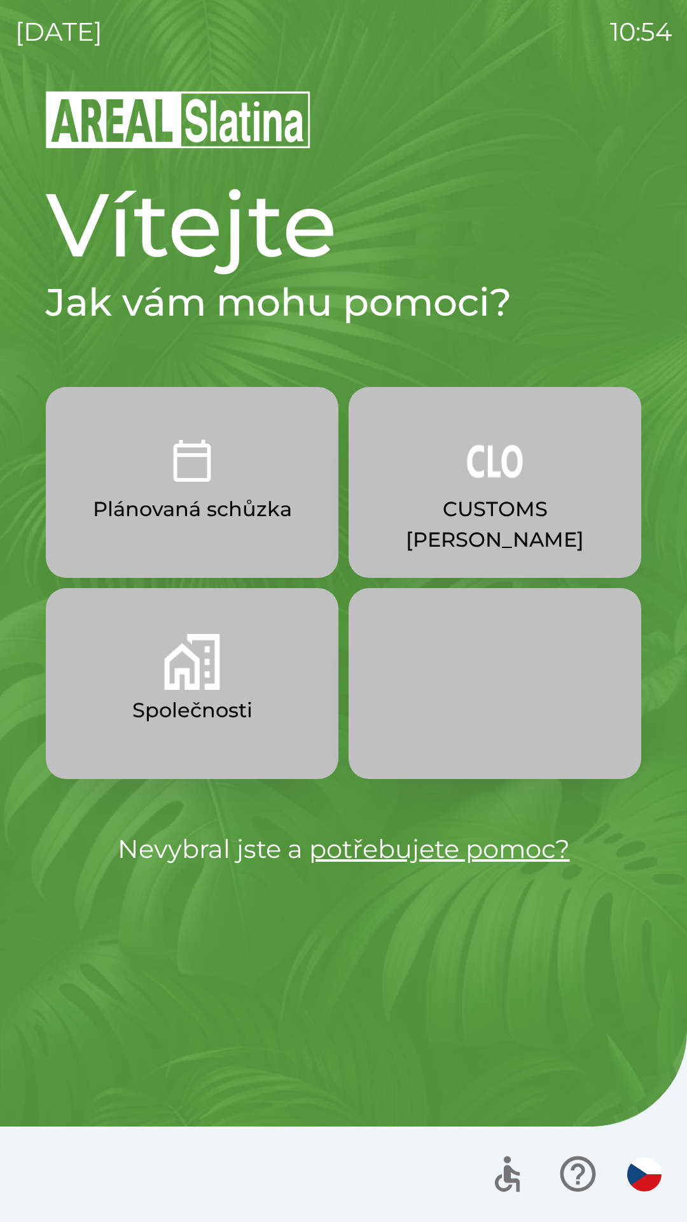
click at [232, 512] on p "Plánovaná schůzka" at bounding box center [192, 509] width 199 height 31
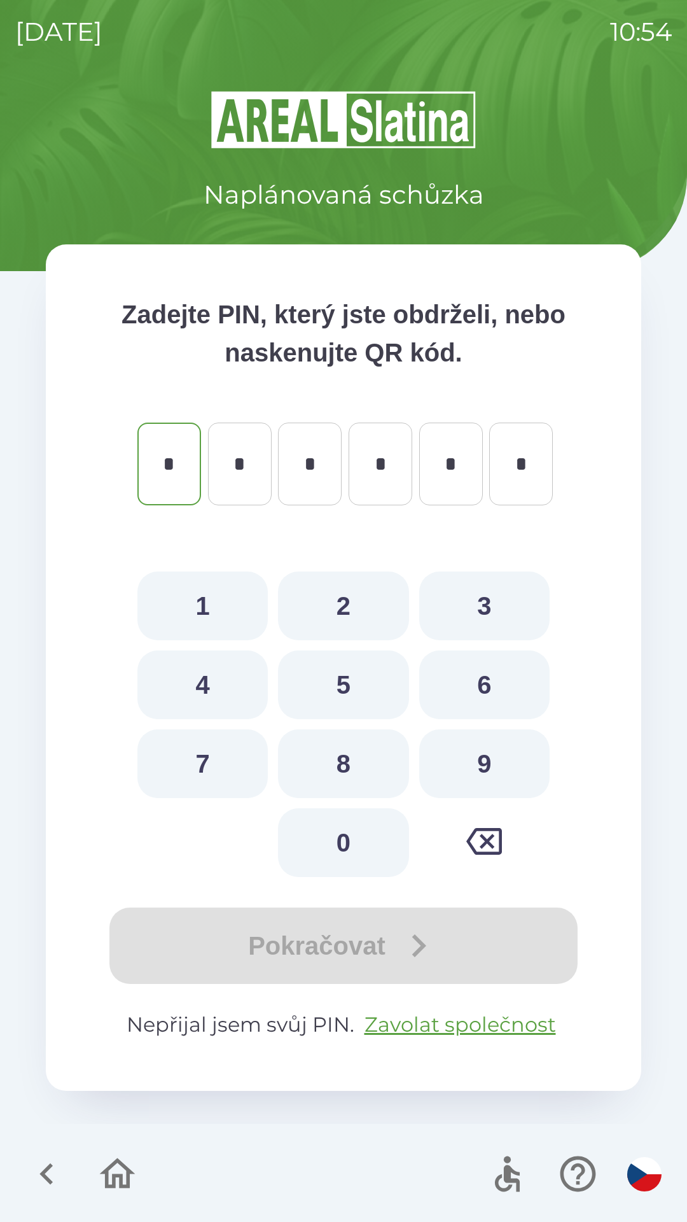
click at [39, 1193] on icon "button" at bounding box center [46, 1174] width 43 height 43
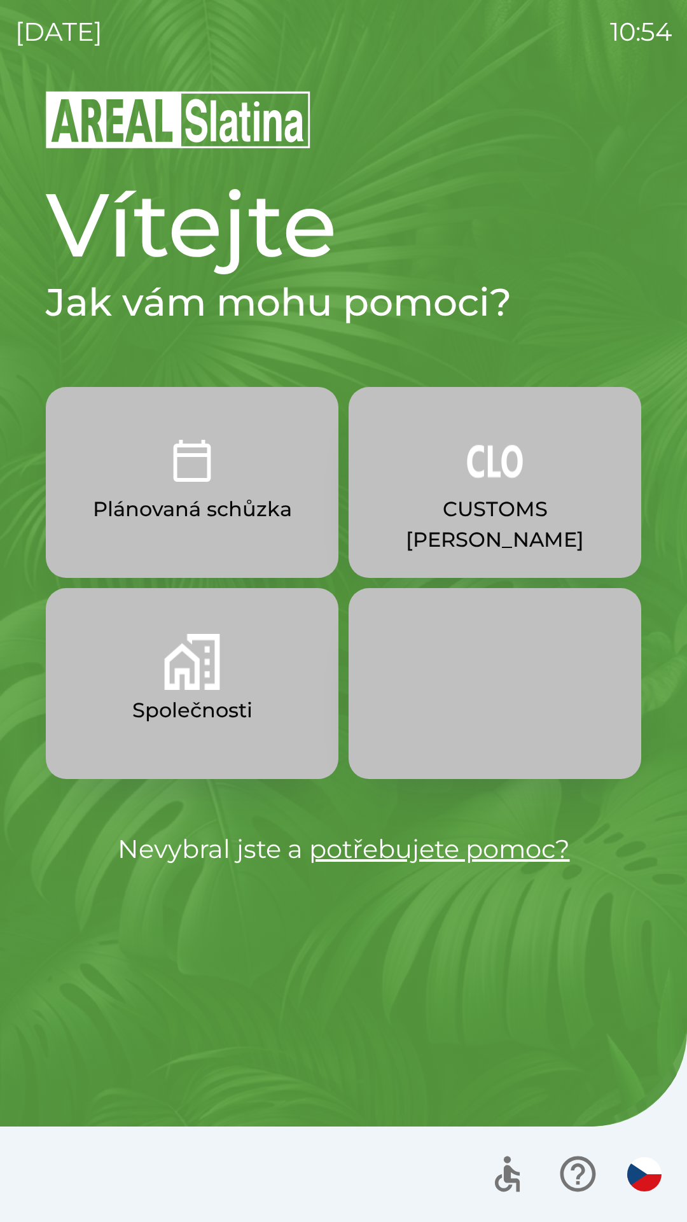
click at [230, 517] on p "Plánovaná schůzka" at bounding box center [192, 509] width 199 height 31
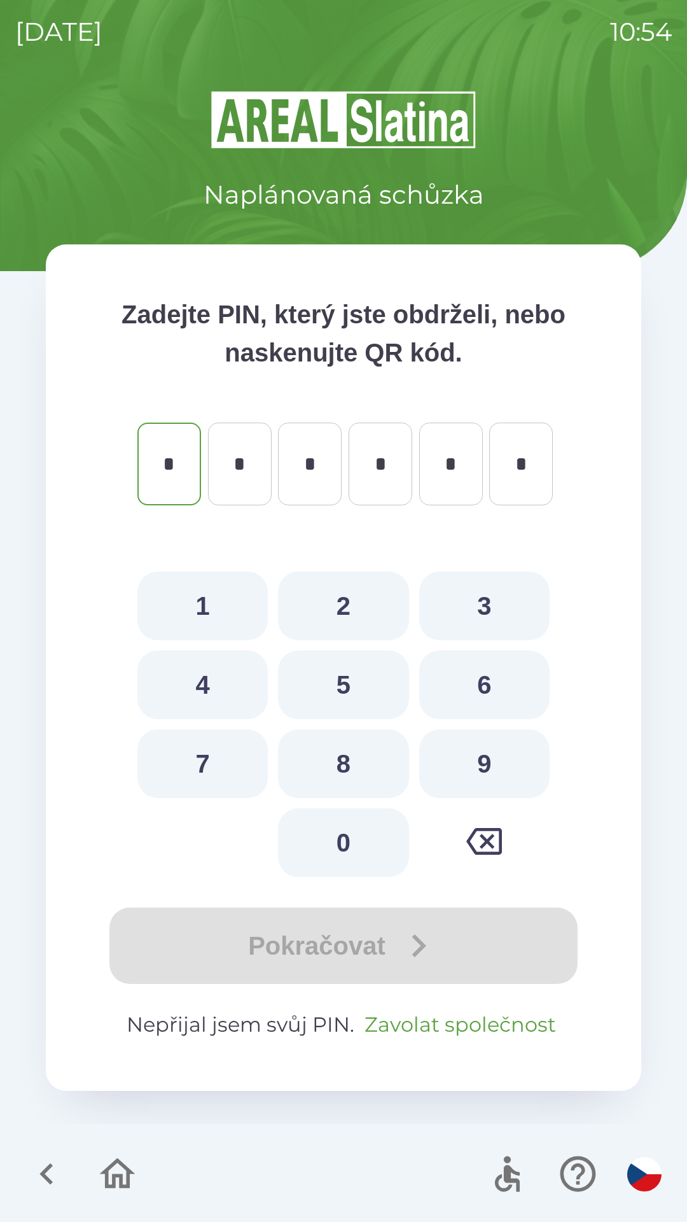
click at [477, 1026] on button "Zavolat společnost" at bounding box center [461, 1024] width 202 height 31
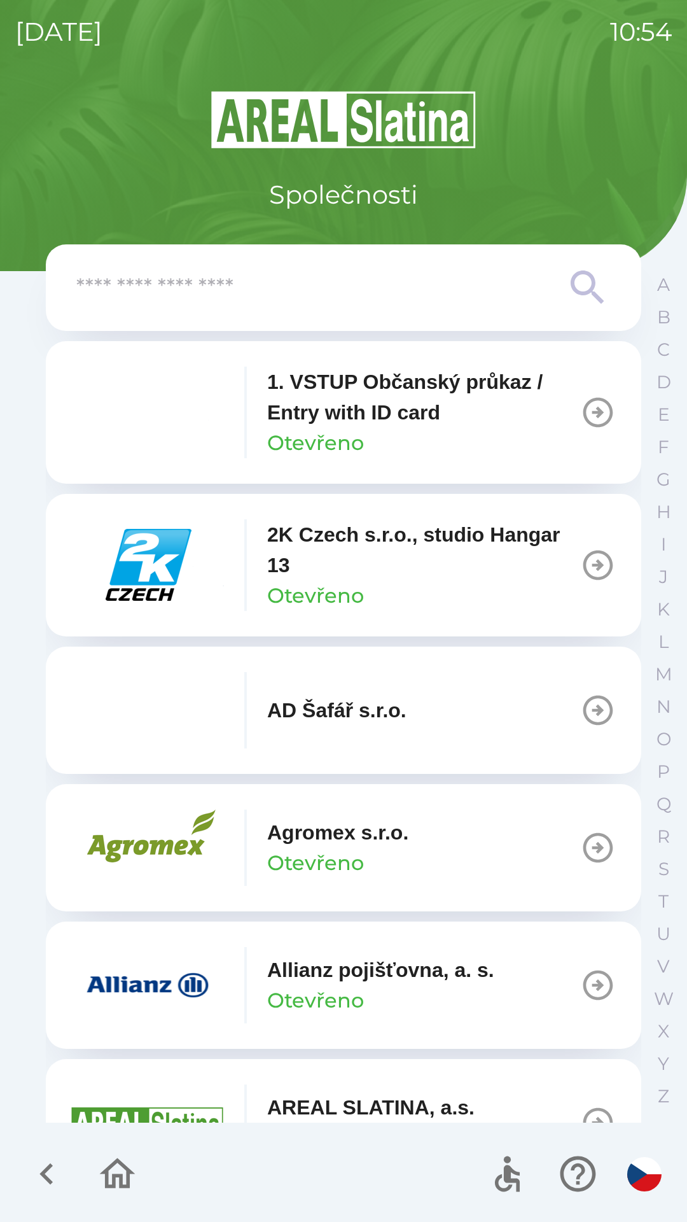
click at [318, 293] on input "text" at bounding box center [318, 287] width 484 height 35
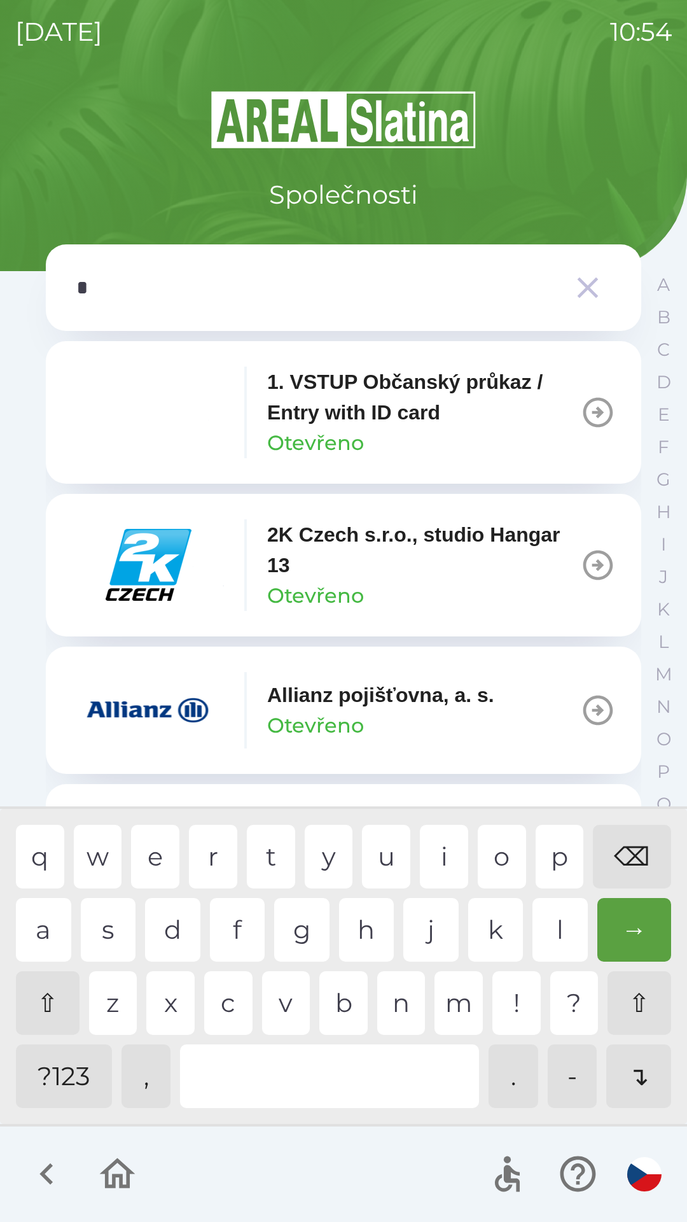
click at [262, 853] on div "t" at bounding box center [271, 857] width 48 height 64
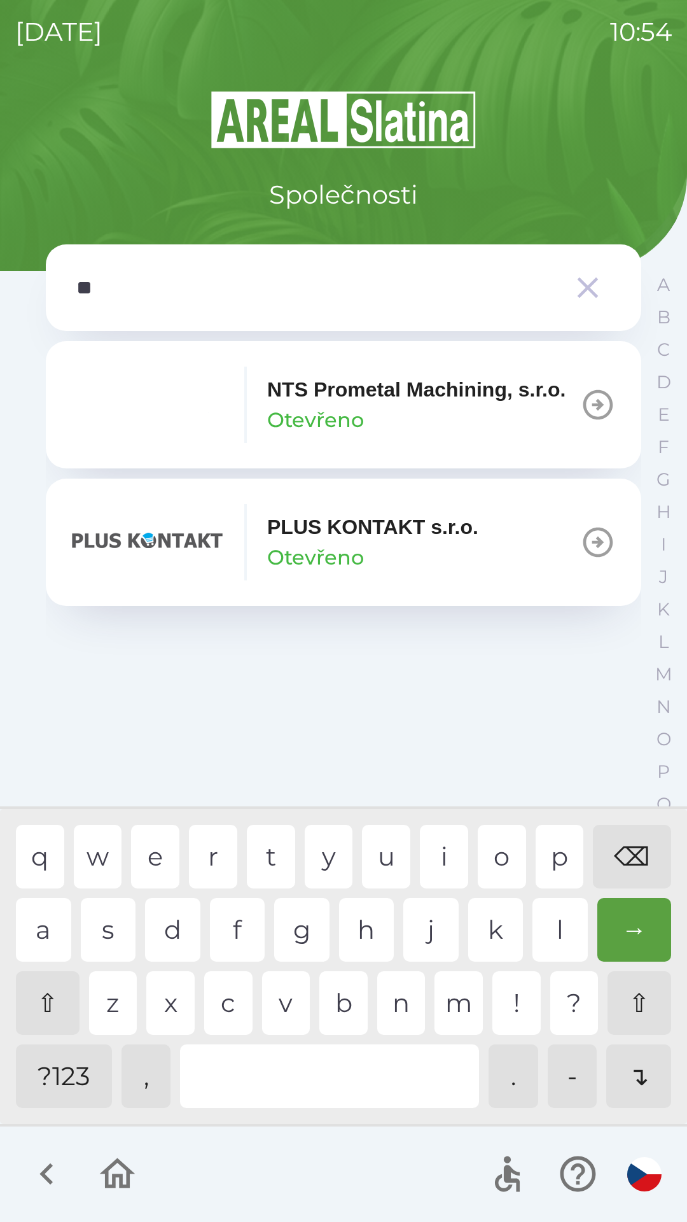
click at [90, 957] on div "s" at bounding box center [108, 930] width 55 height 64
click at [337, 1078] on div at bounding box center [329, 1076] width 299 height 64
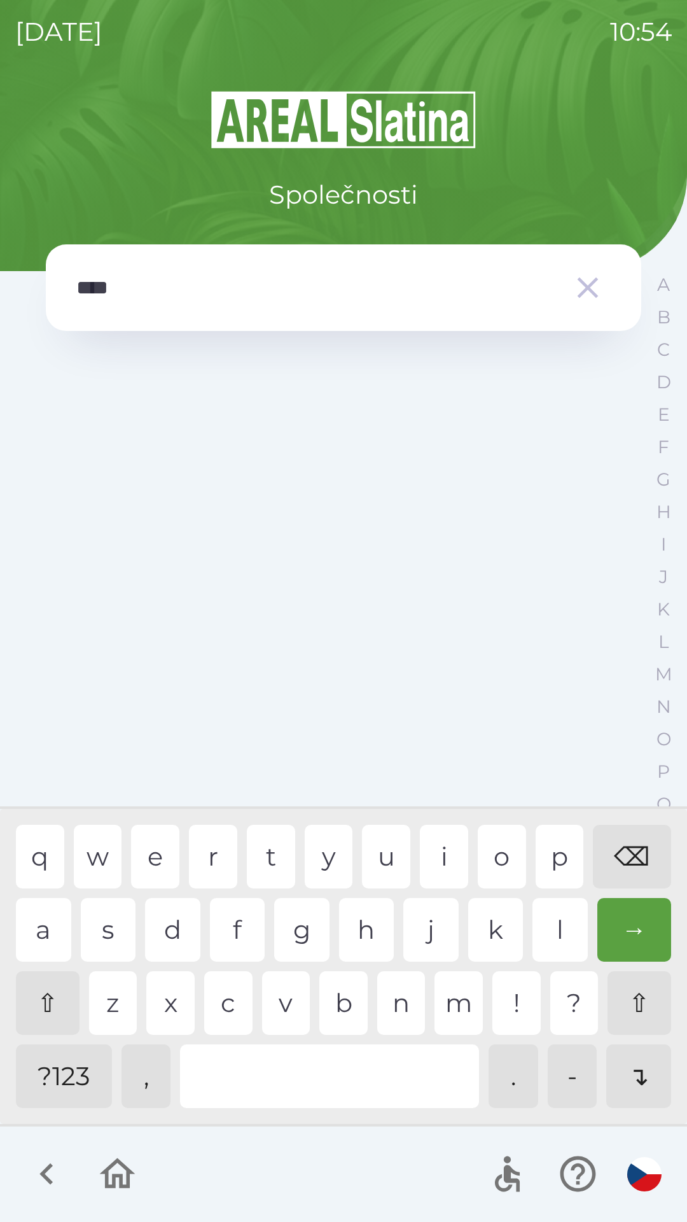
click at [102, 937] on div "s" at bounding box center [108, 930] width 55 height 64
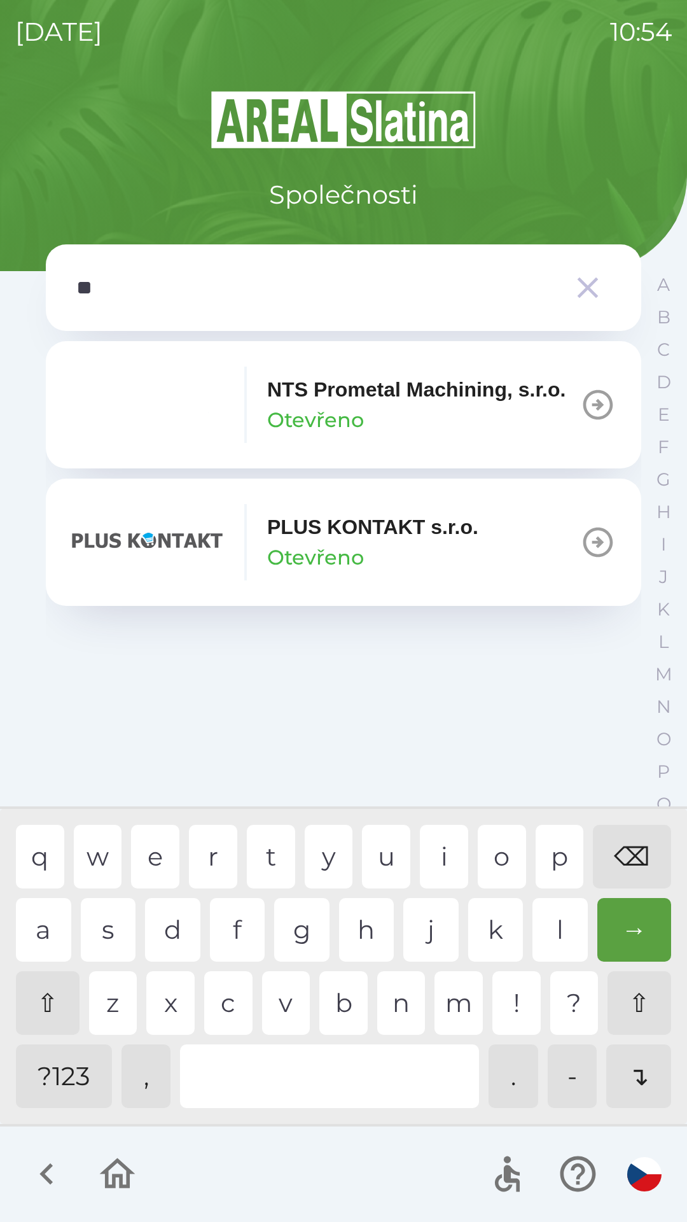
type input "*"
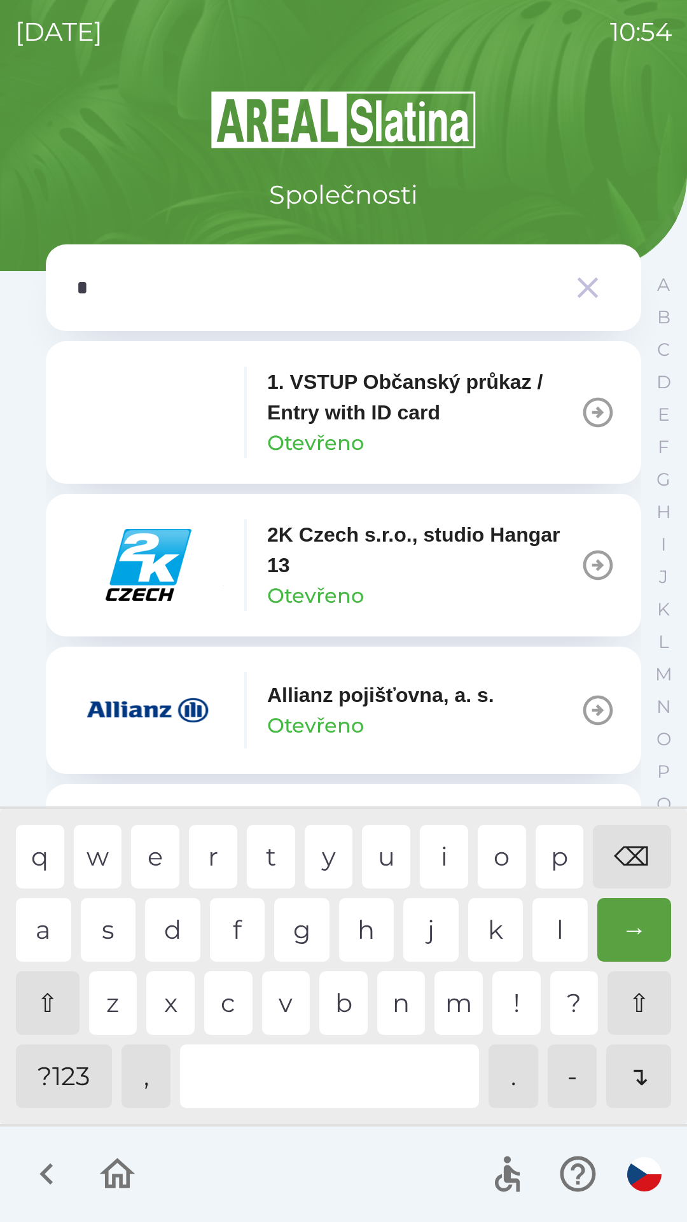
click at [629, 871] on div "⌫" at bounding box center [632, 857] width 78 height 64
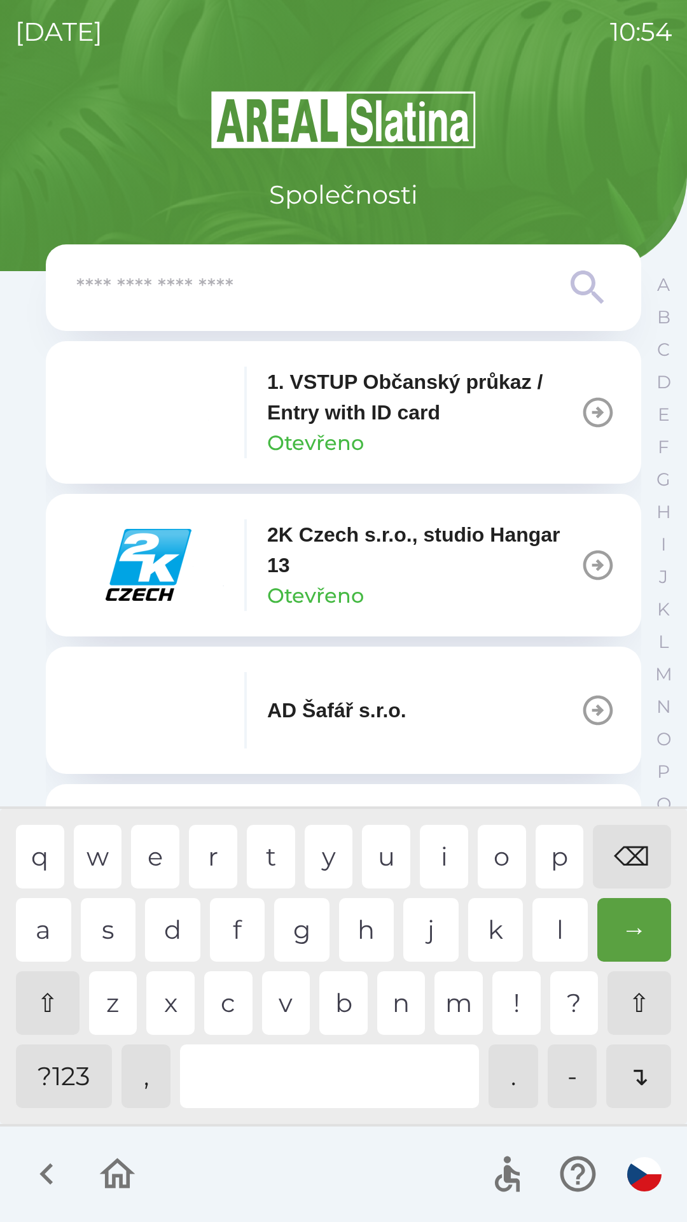
click at [622, 871] on div "⌫" at bounding box center [632, 857] width 78 height 64
click at [629, 871] on div "⌫" at bounding box center [632, 857] width 78 height 64
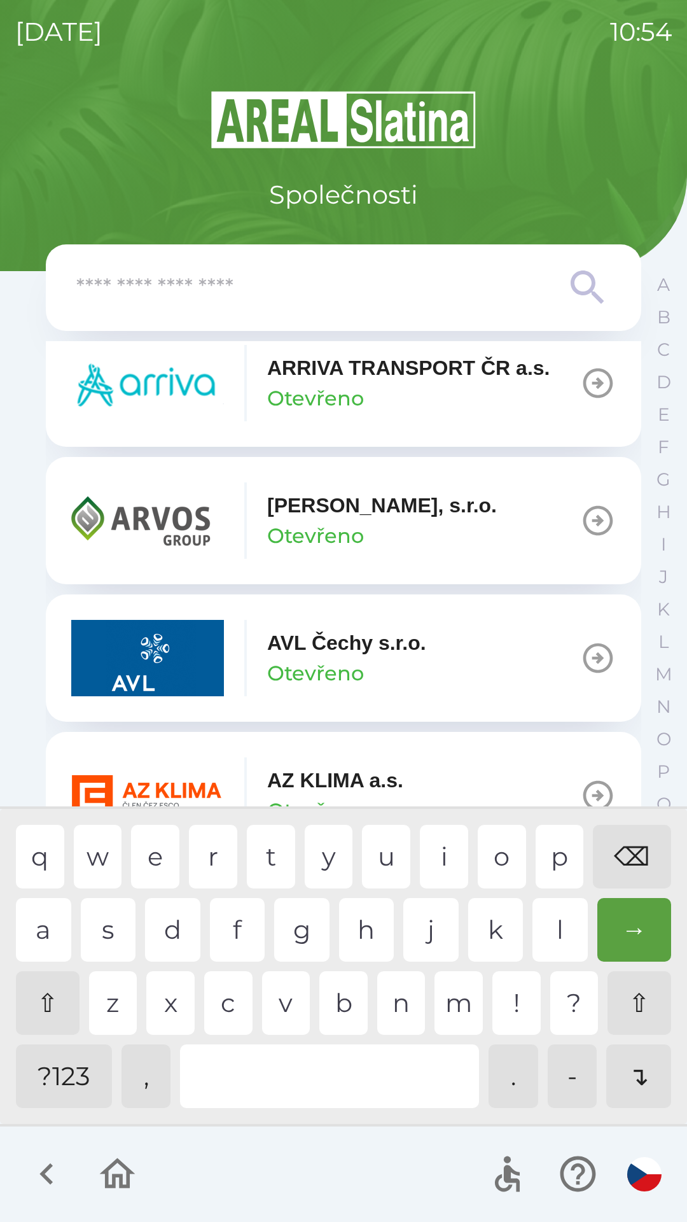
scroll to position [1027, 0]
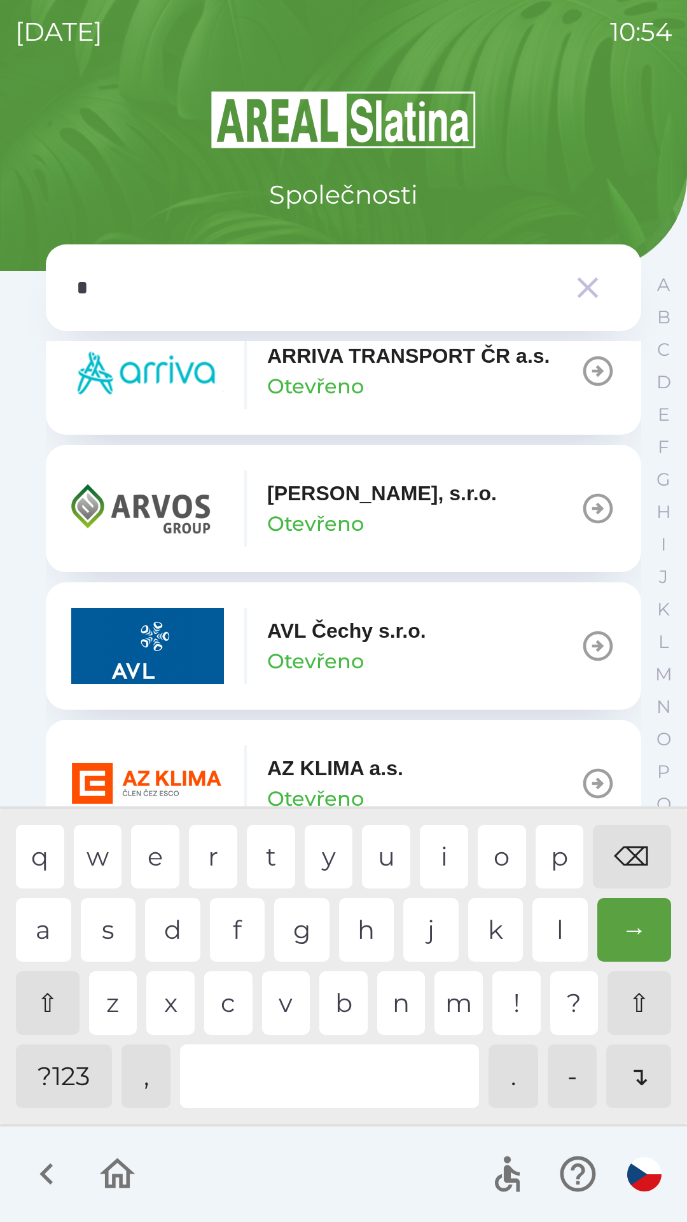
type input "**"
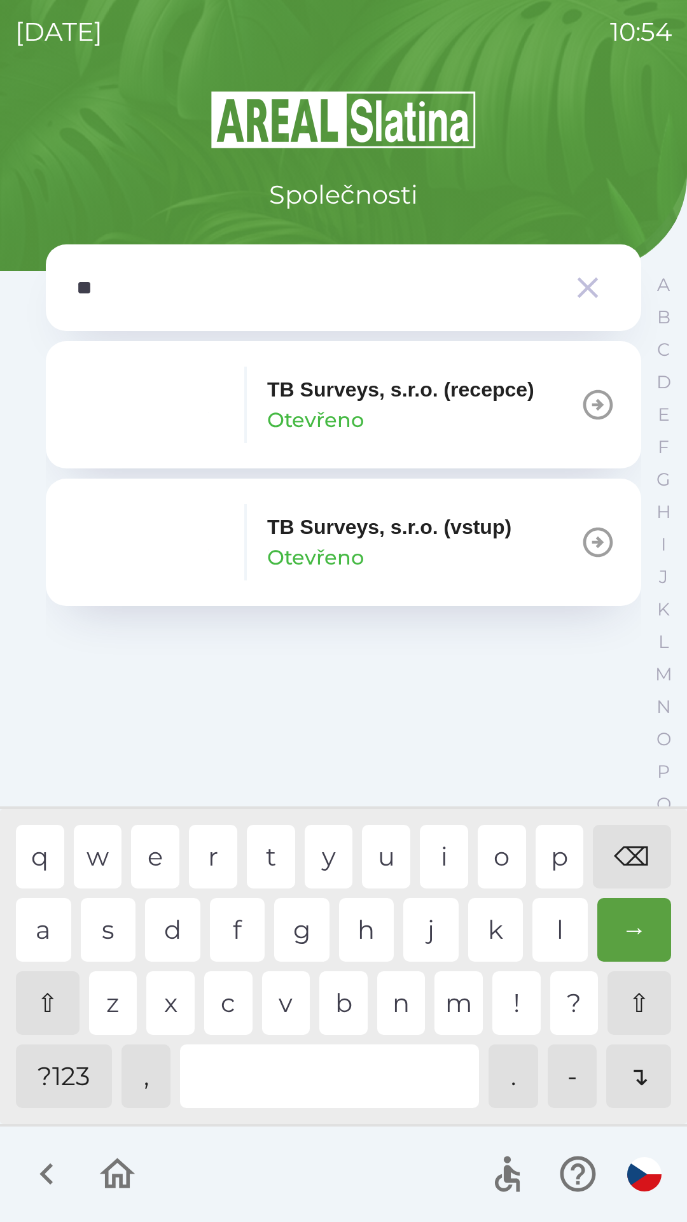
click at [192, 418] on img "button" at bounding box center [147, 405] width 153 height 76
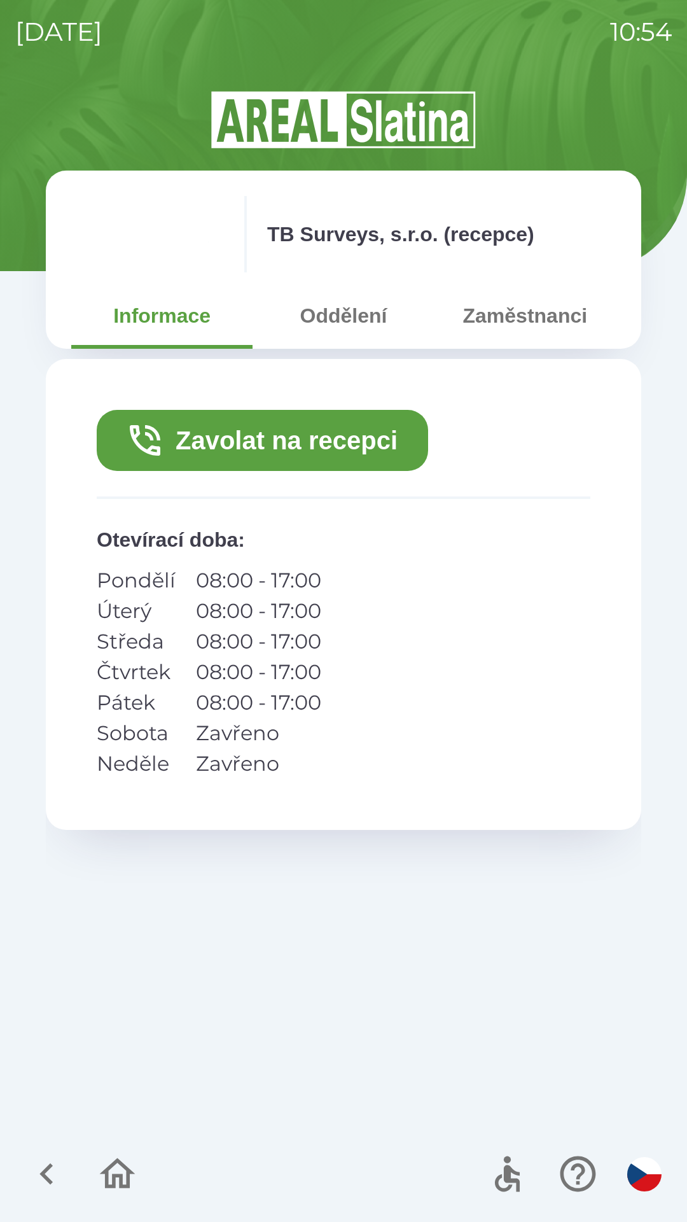
click at [325, 424] on button "Zavolat na recepci" at bounding box center [263, 440] width 332 height 61
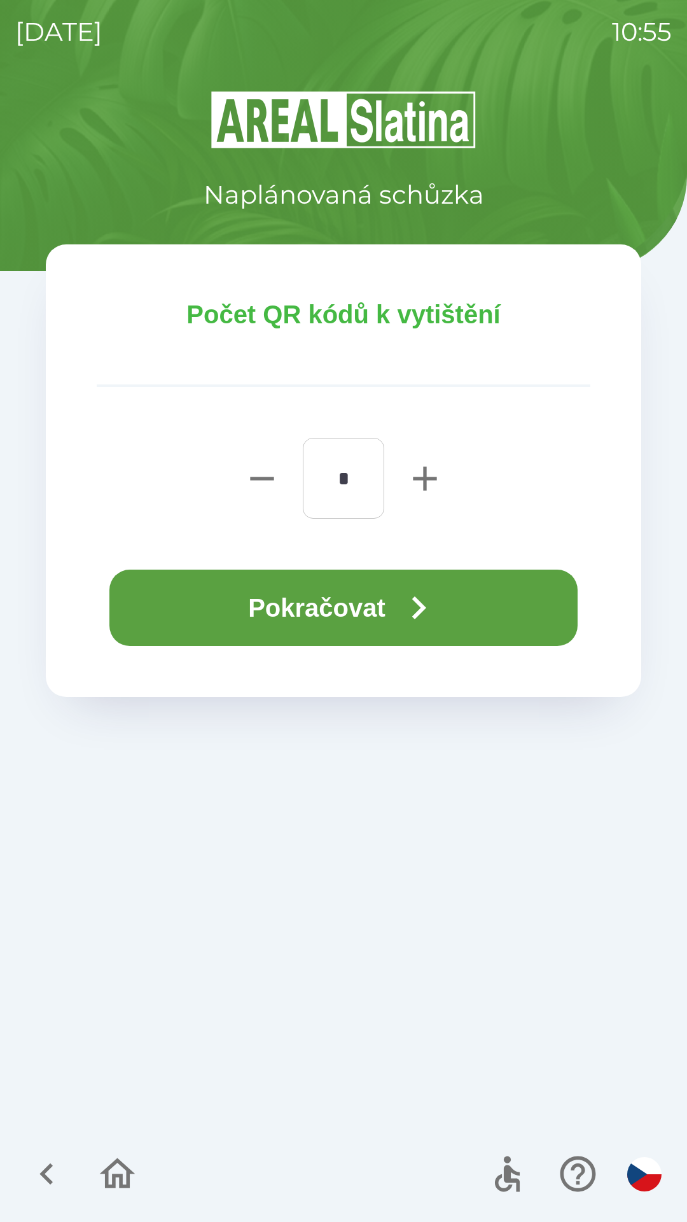
click at [364, 593] on button "Pokračovat" at bounding box center [343, 608] width 468 height 76
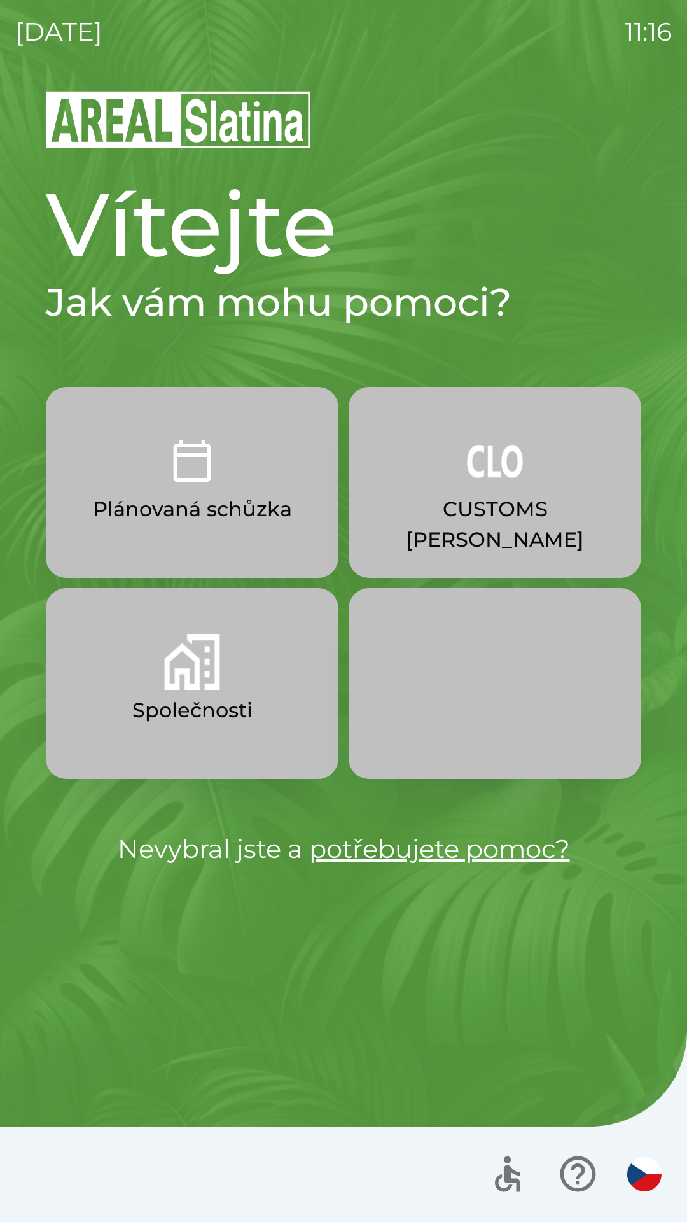
click at [516, 528] on button "CUSTOMS [PERSON_NAME]" at bounding box center [495, 482] width 293 height 191
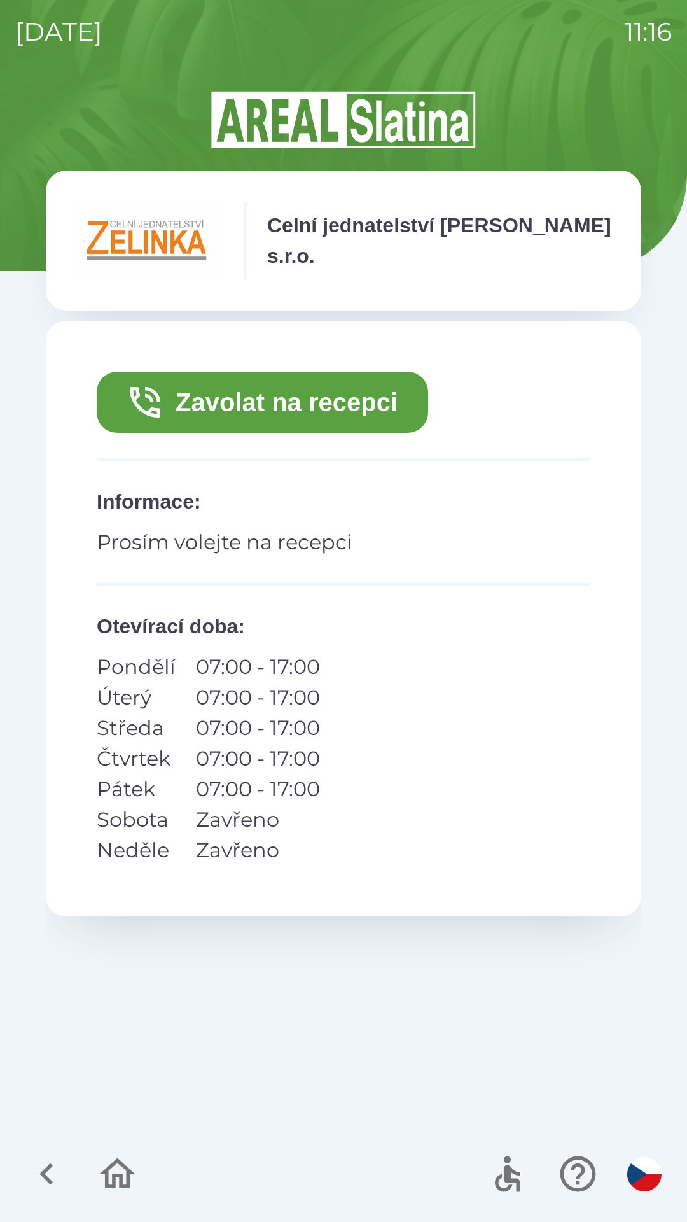
click at [334, 415] on button "Zavolat na recepci" at bounding box center [263, 402] width 332 height 61
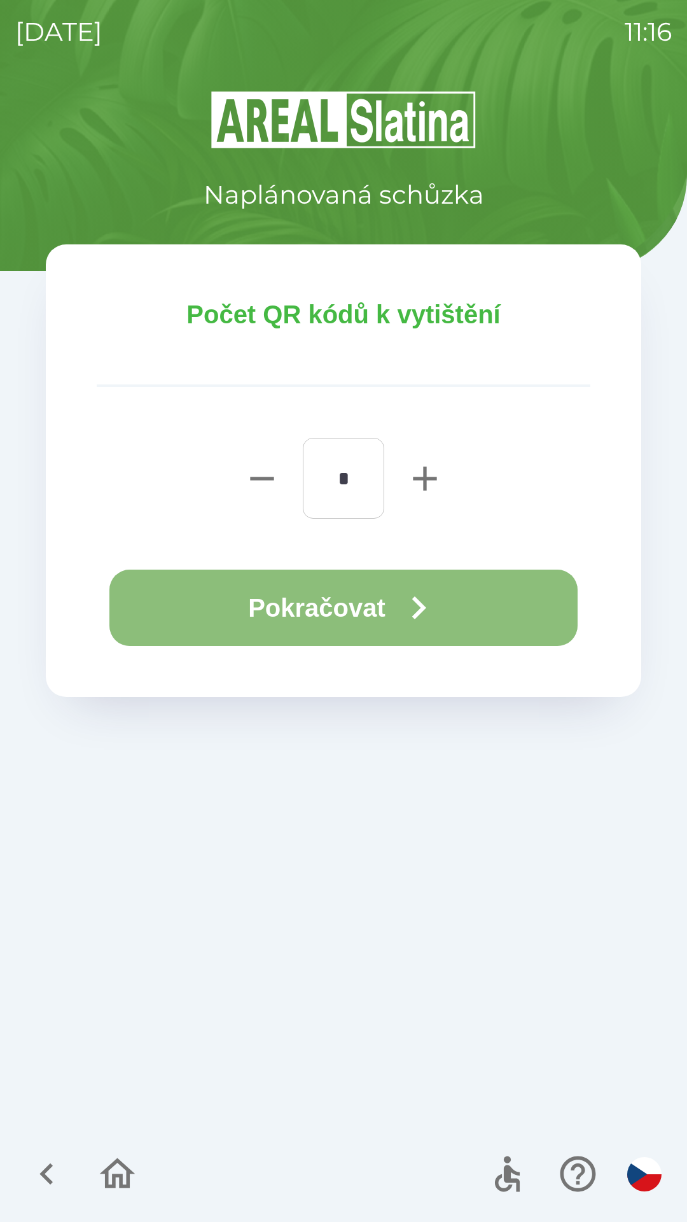
click at [465, 614] on button "Pokračovat" at bounding box center [343, 608] width 468 height 76
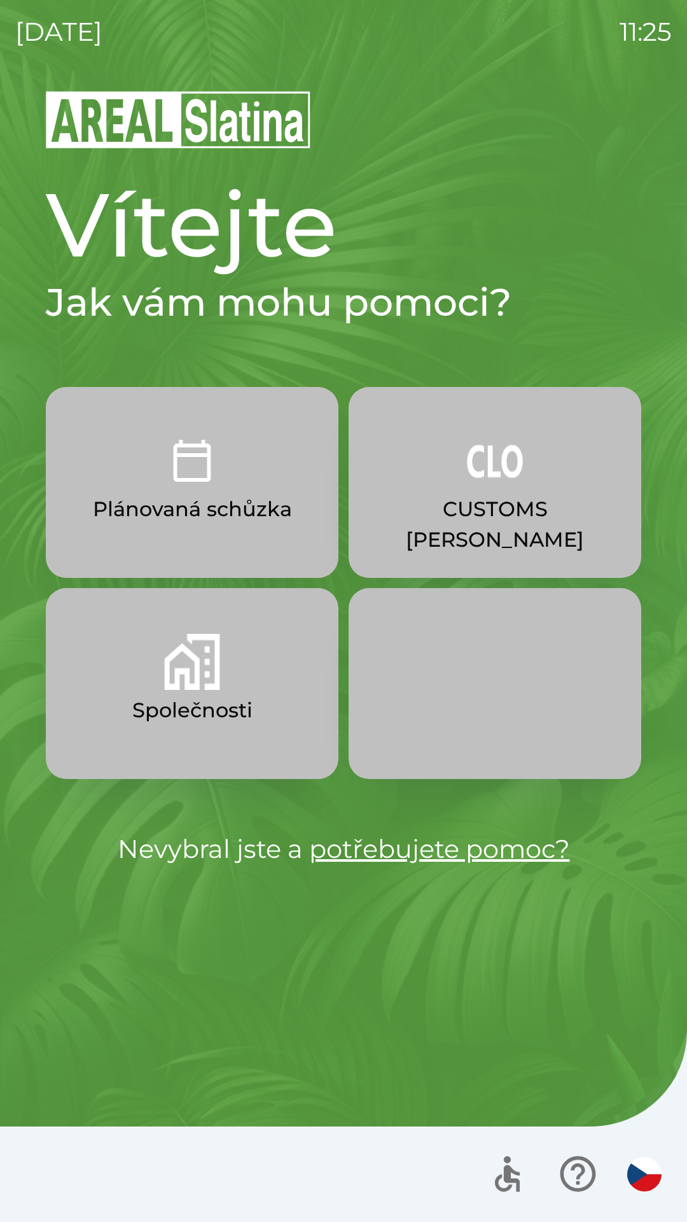
click at [488, 492] on button "CUSTOMS [PERSON_NAME]" at bounding box center [495, 482] width 293 height 191
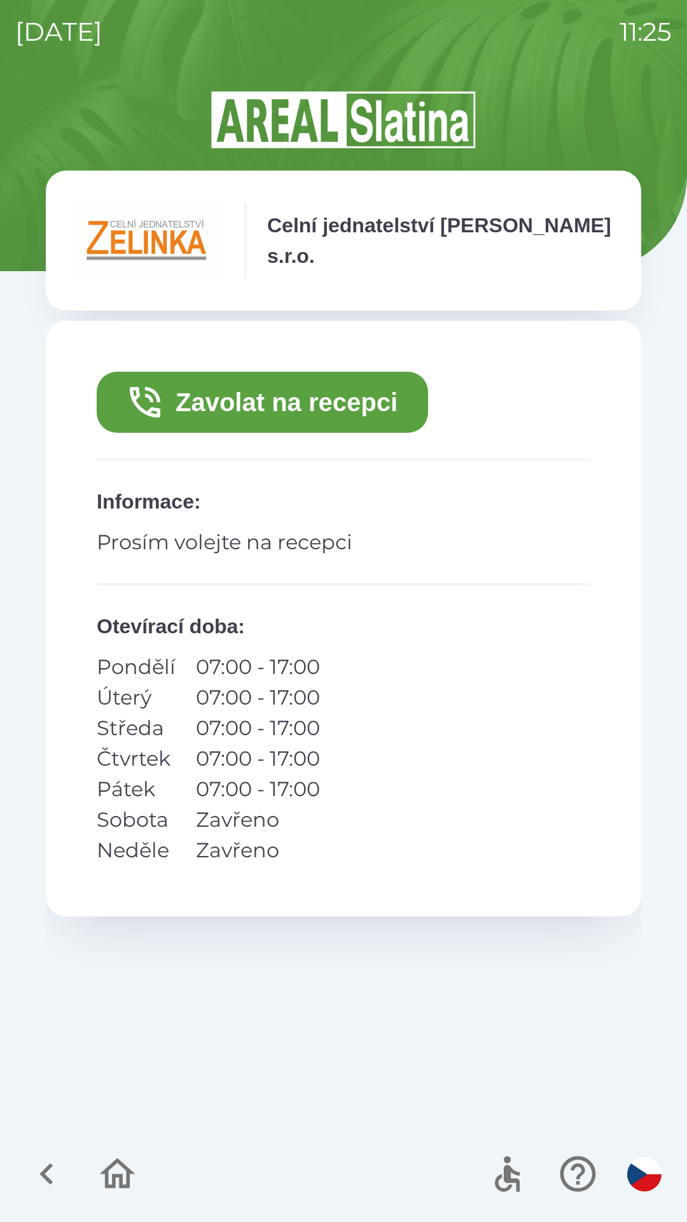
click at [388, 413] on button "Zavolat na recepci" at bounding box center [263, 402] width 332 height 61
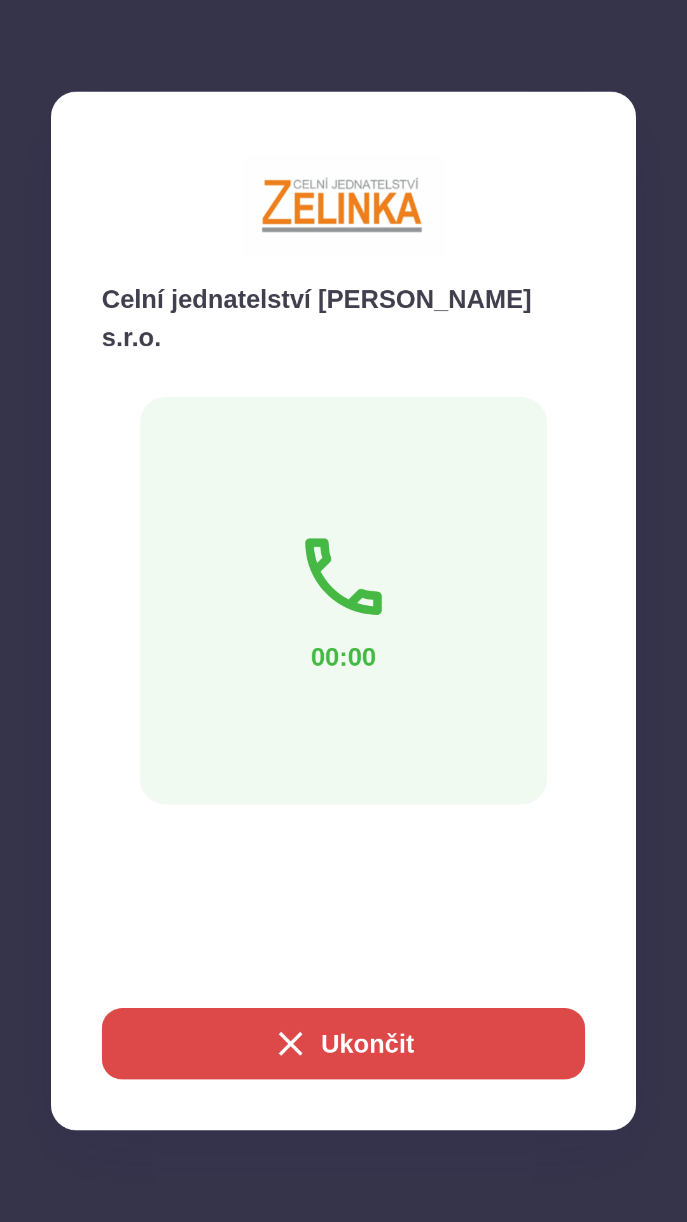
click at [452, 1041] on button "Ukončit" at bounding box center [344, 1043] width 484 height 71
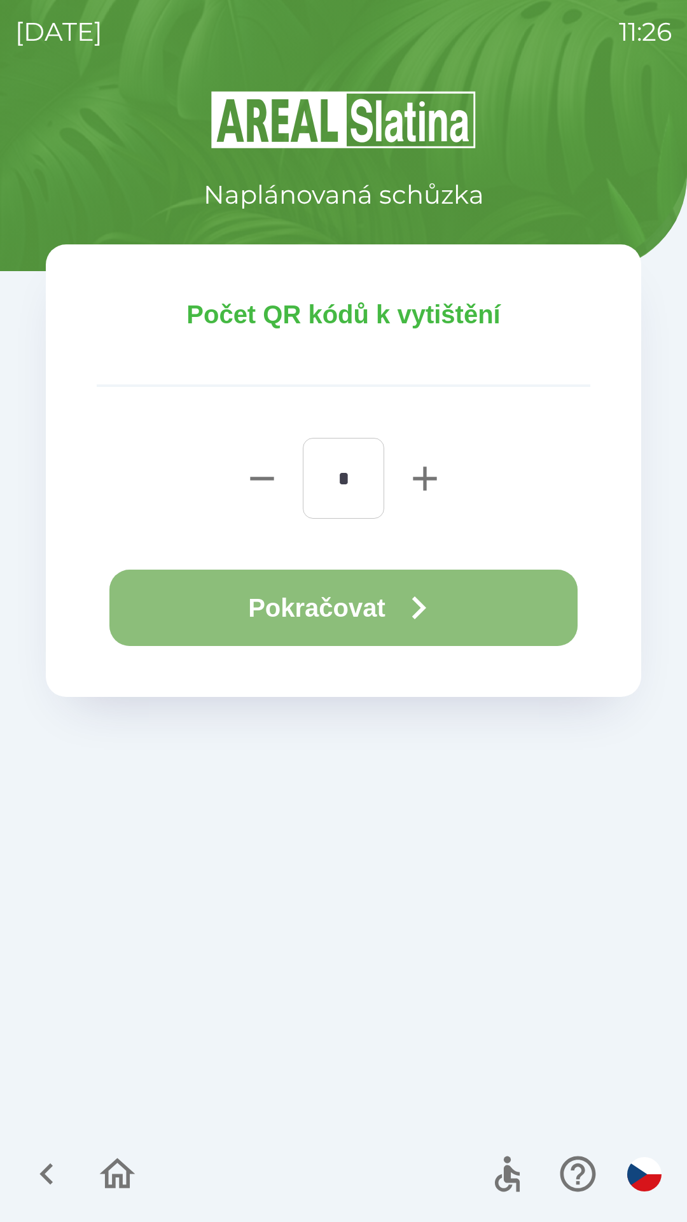
click at [500, 613] on button "Pokračovat" at bounding box center [343, 608] width 468 height 76
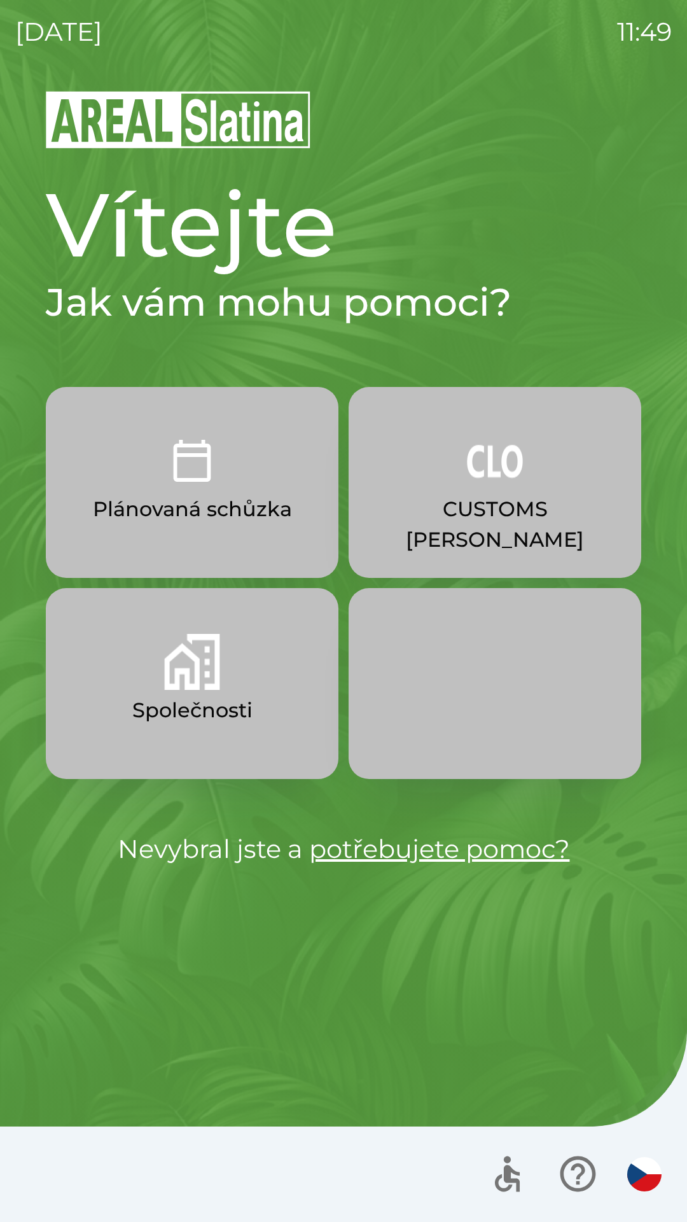
click at [493, 516] on p "CUSTOMS [PERSON_NAME]" at bounding box center [495, 524] width 232 height 61
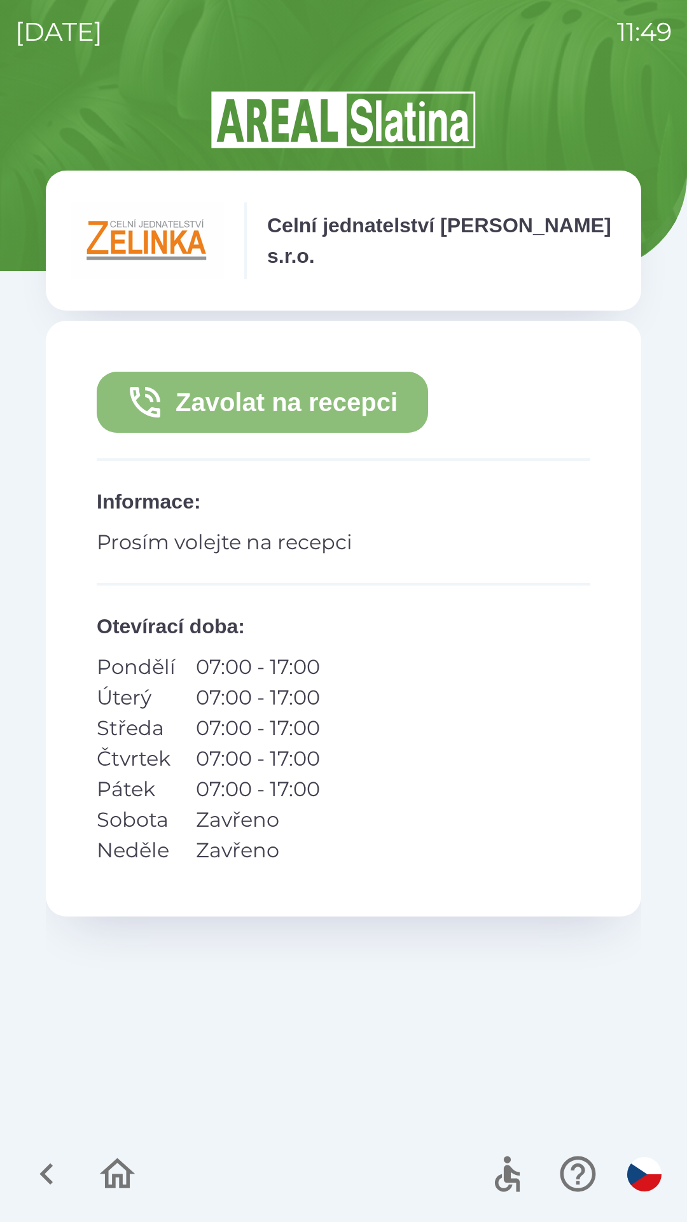
click at [362, 401] on button "Zavolat na recepci" at bounding box center [263, 402] width 332 height 61
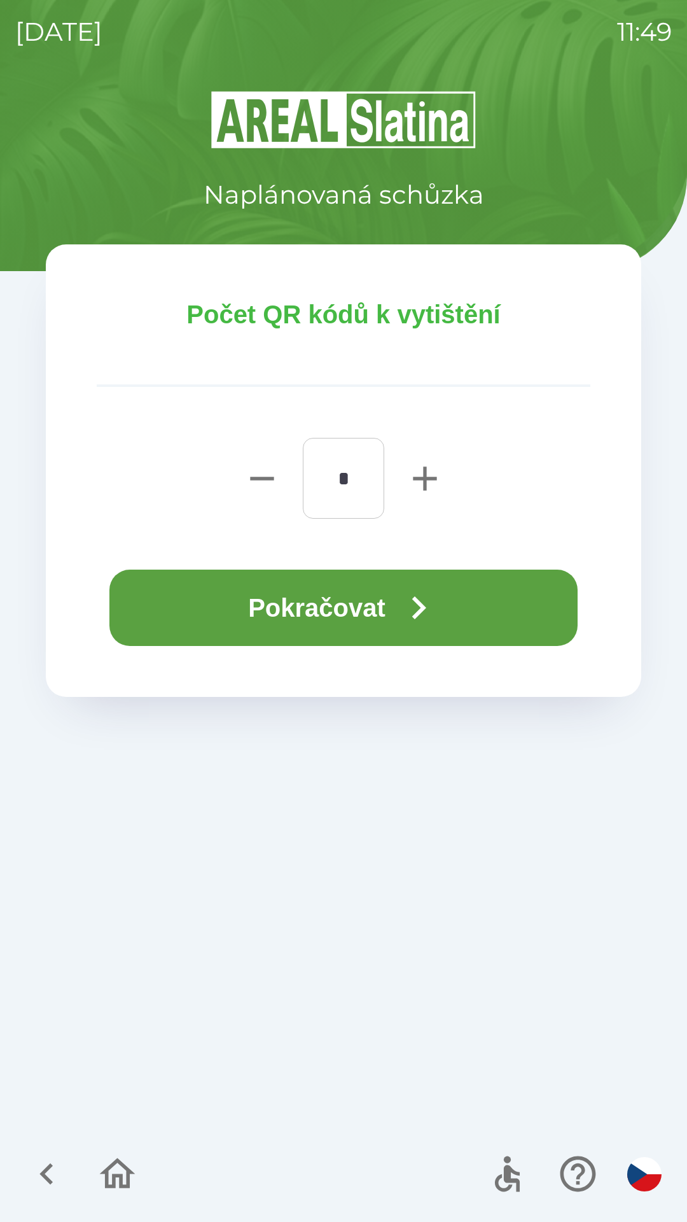
click at [411, 479] on icon "button" at bounding box center [425, 478] width 41 height 41
type input "*"
click at [435, 612] on icon "button" at bounding box center [419, 608] width 46 height 46
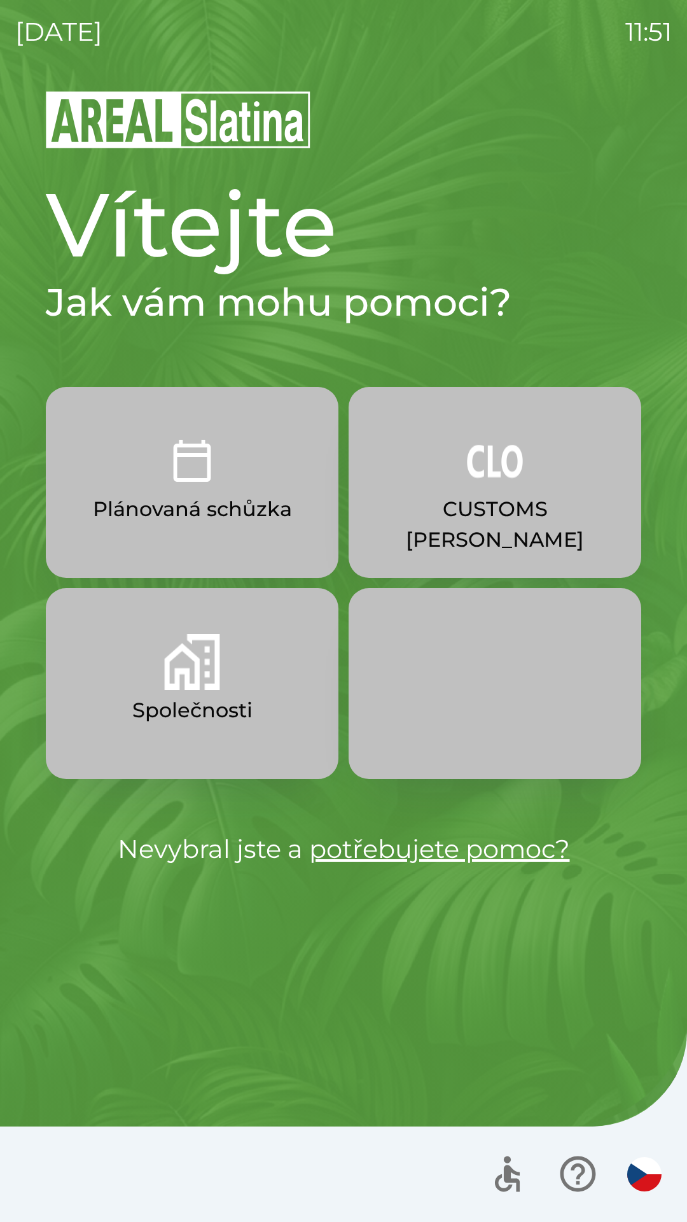
click at [494, 490] on button "CUSTOMS [PERSON_NAME]" at bounding box center [495, 482] width 293 height 191
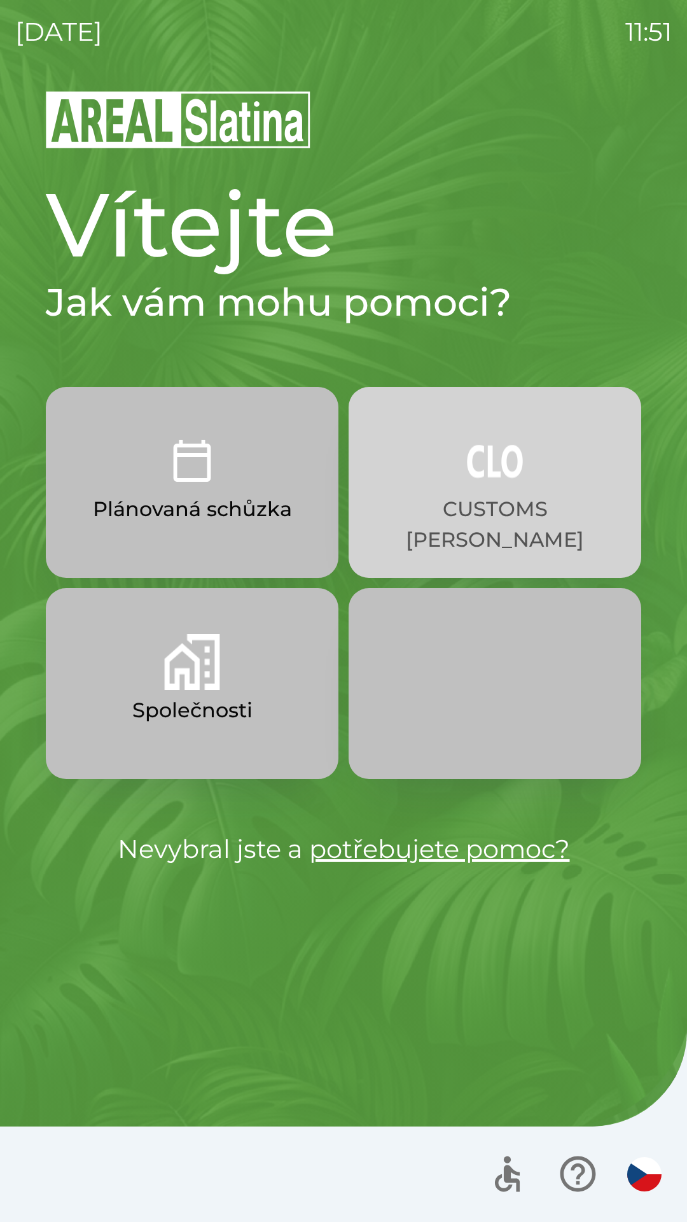
click at [519, 510] on p "CUSTOMS [PERSON_NAME]" at bounding box center [495, 524] width 232 height 61
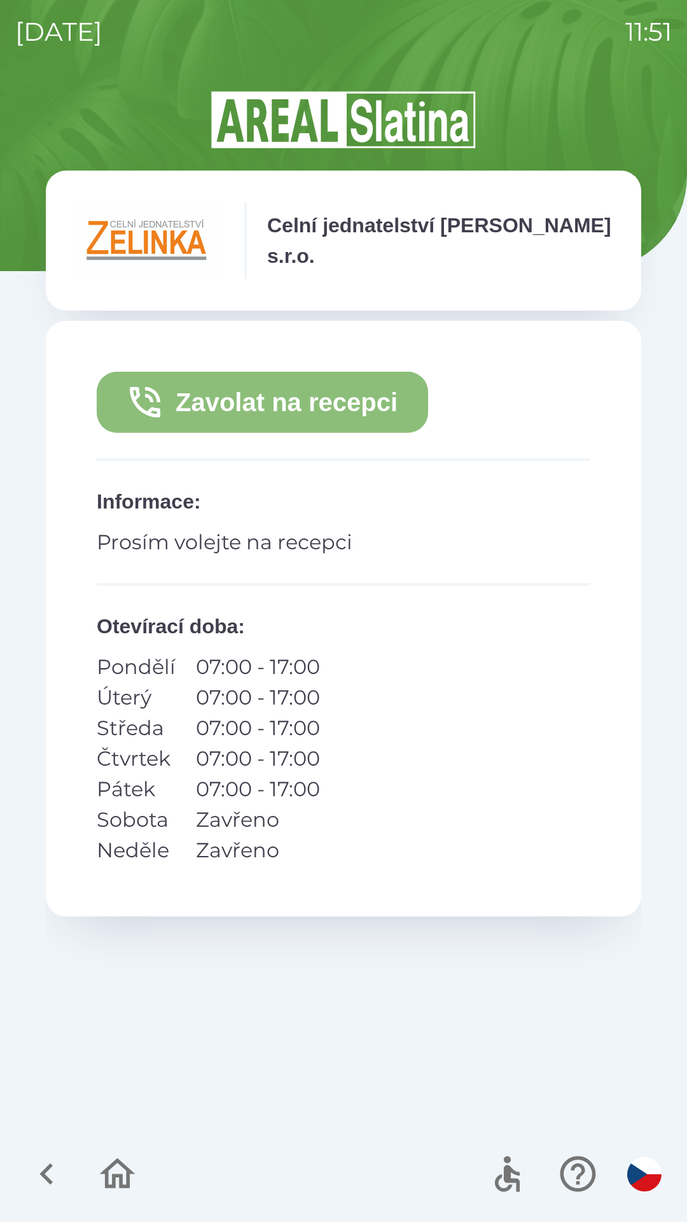
click at [363, 400] on button "Zavolat na recepci" at bounding box center [263, 402] width 332 height 61
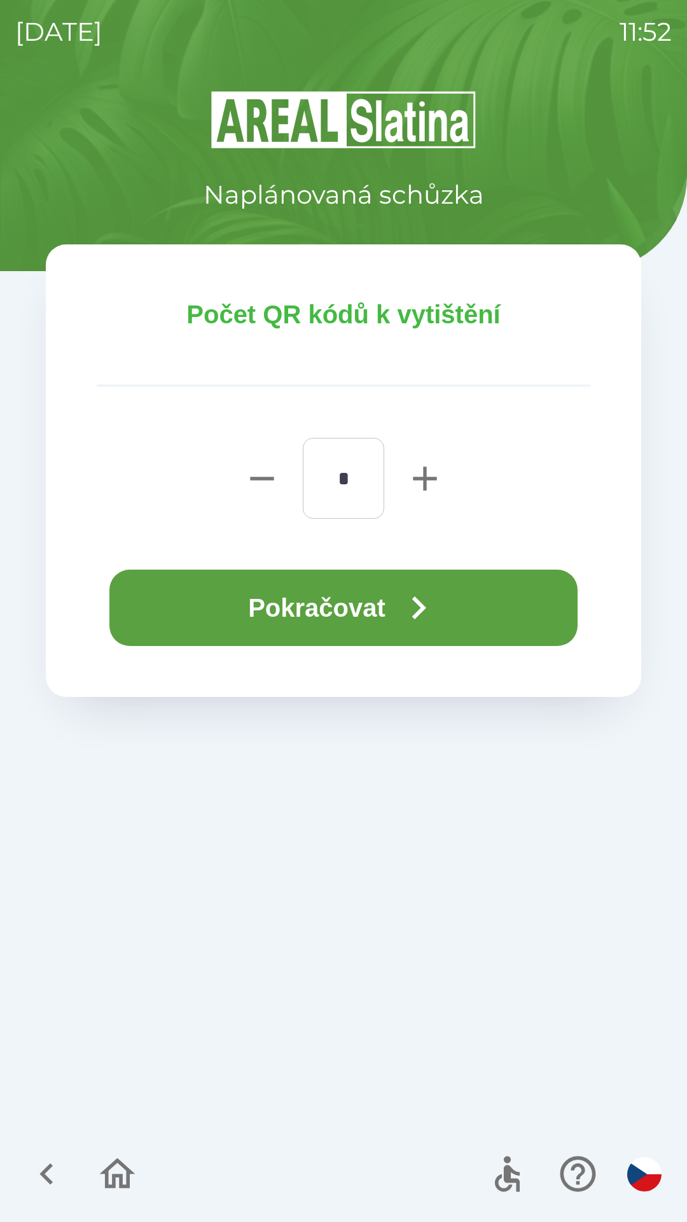
click at [339, 600] on button "Pokračovat" at bounding box center [343, 608] width 468 height 76
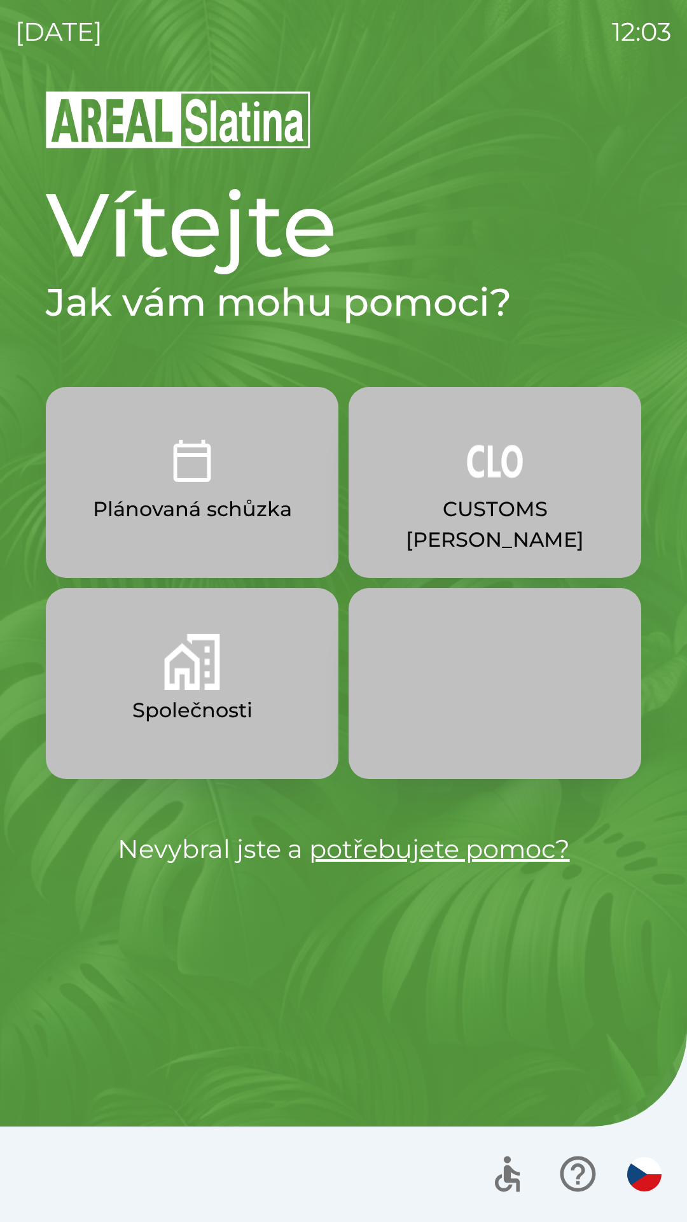
click at [192, 494] on p "Plánovaná schůzka" at bounding box center [192, 509] width 199 height 31
click at [512, 477] on img "button" at bounding box center [495, 461] width 56 height 56
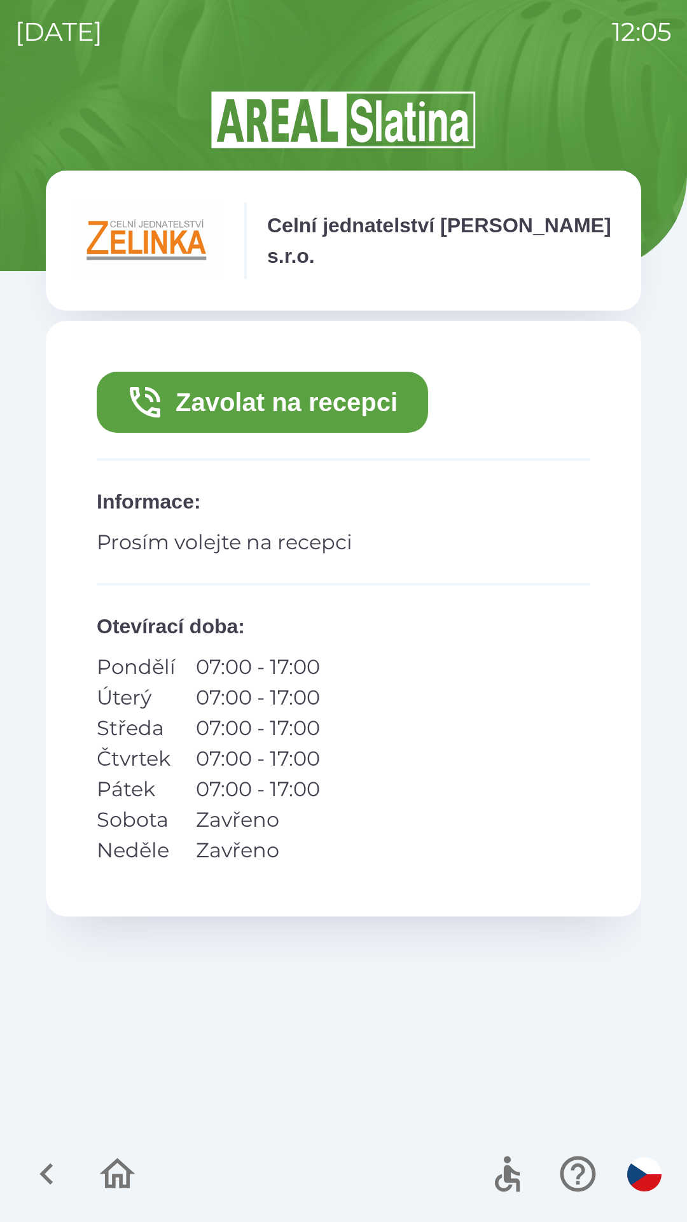
click at [357, 390] on button "Zavolat na recepci" at bounding box center [263, 402] width 332 height 61
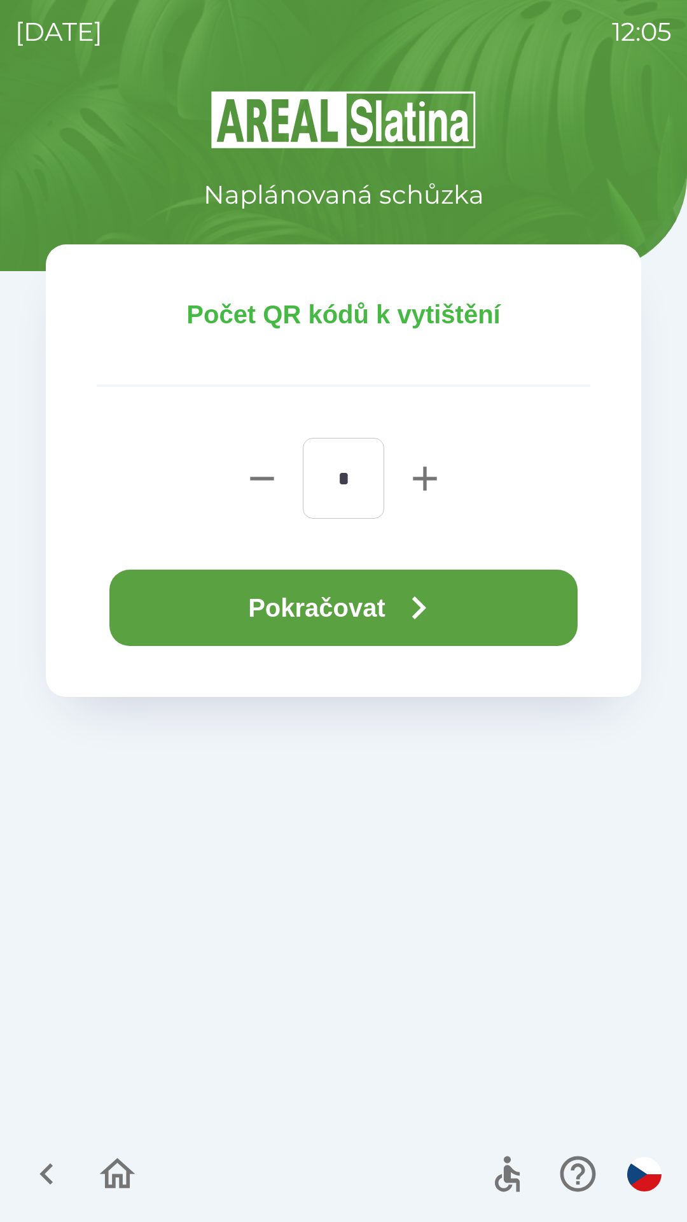
click at [425, 479] on icon "button" at bounding box center [425, 479] width 24 height 24
type input "*"
click at [387, 601] on button "Pokračovat" at bounding box center [343, 608] width 468 height 76
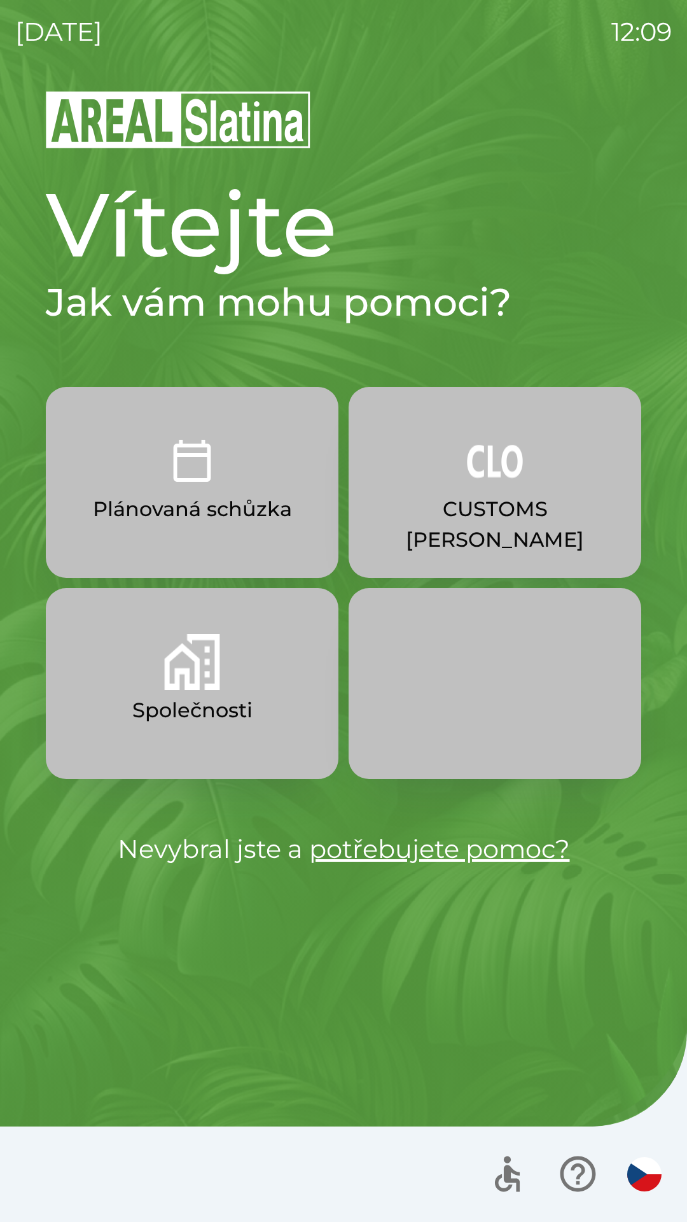
click at [183, 701] on p "Společnosti" at bounding box center [192, 710] width 120 height 31
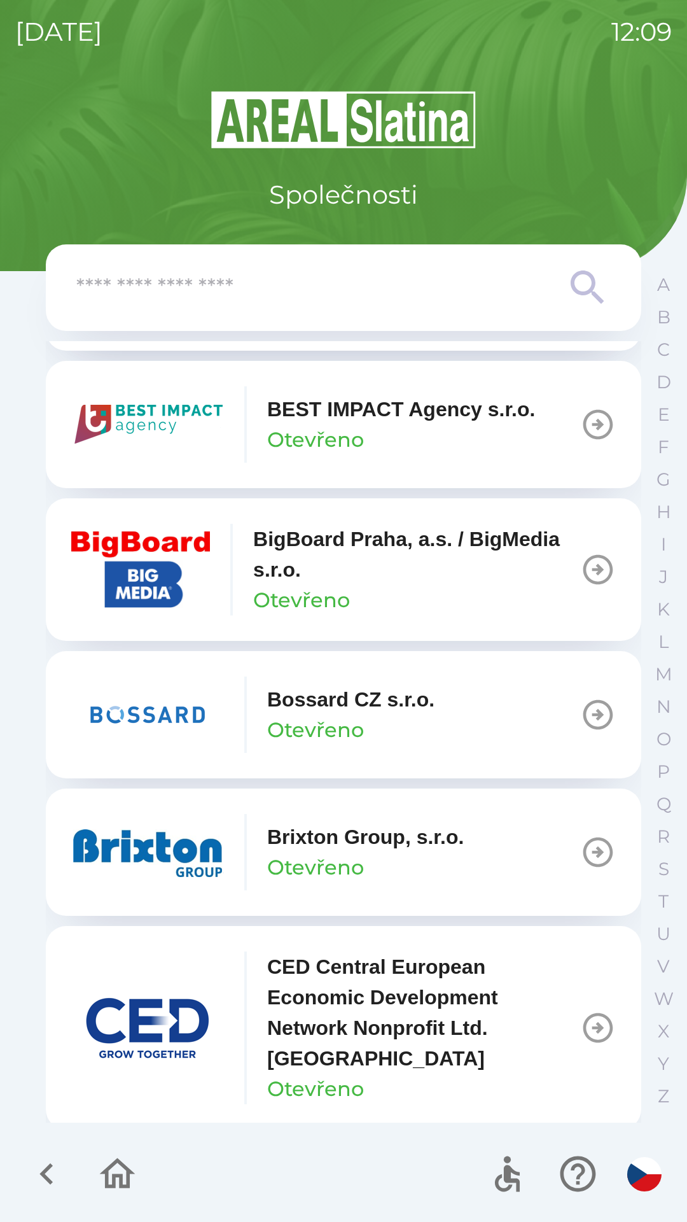
scroll to position [1529, 0]
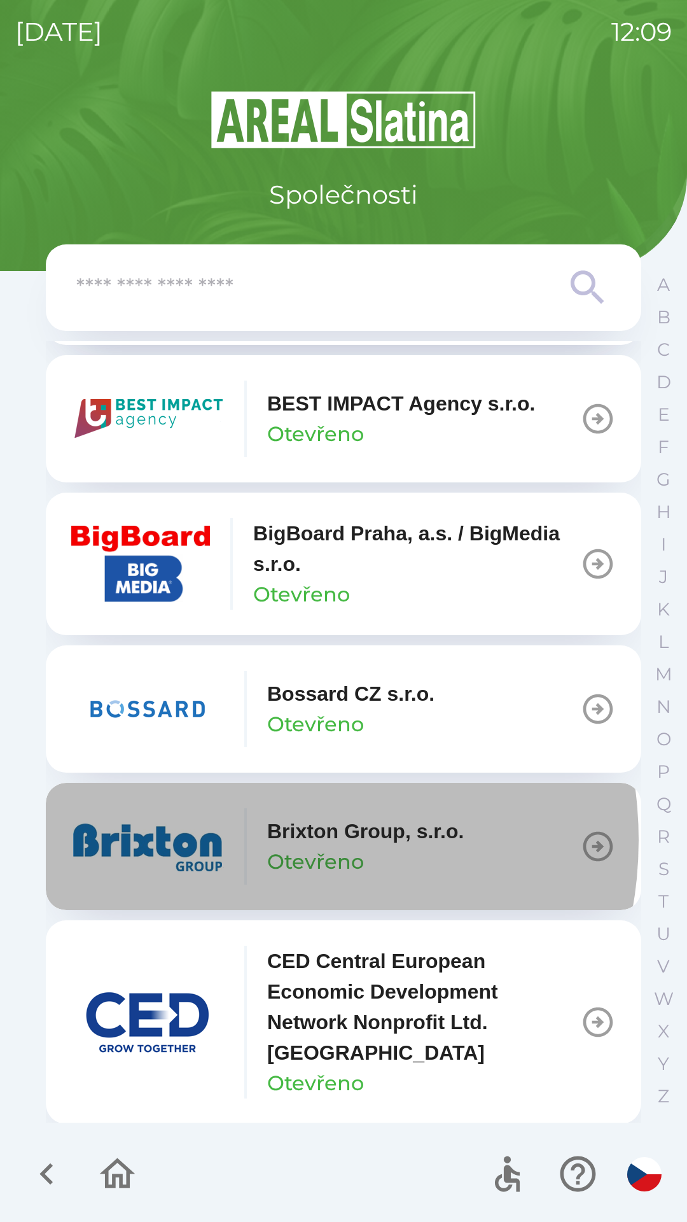
click at [246, 839] on div "button" at bounding box center [245, 846] width 3 height 76
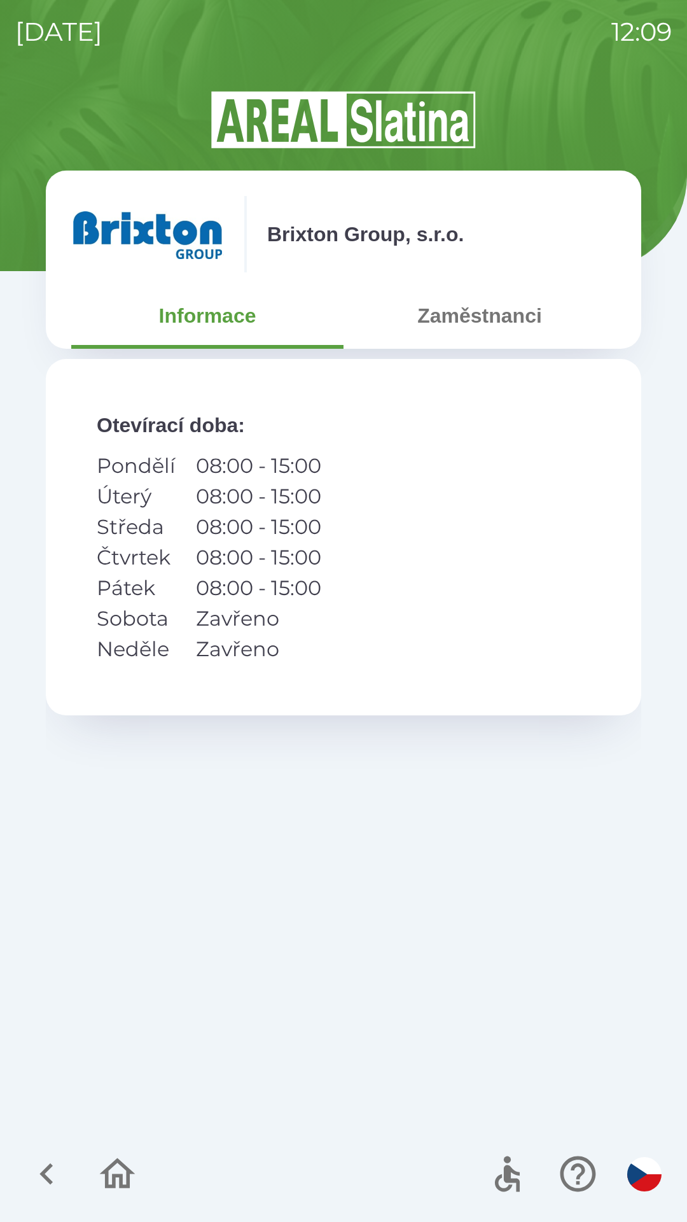
click at [207, 314] on button "Informace" at bounding box center [207, 316] width 272 height 46
click at [439, 311] on button "Zaměstnanci" at bounding box center [480, 316] width 272 height 46
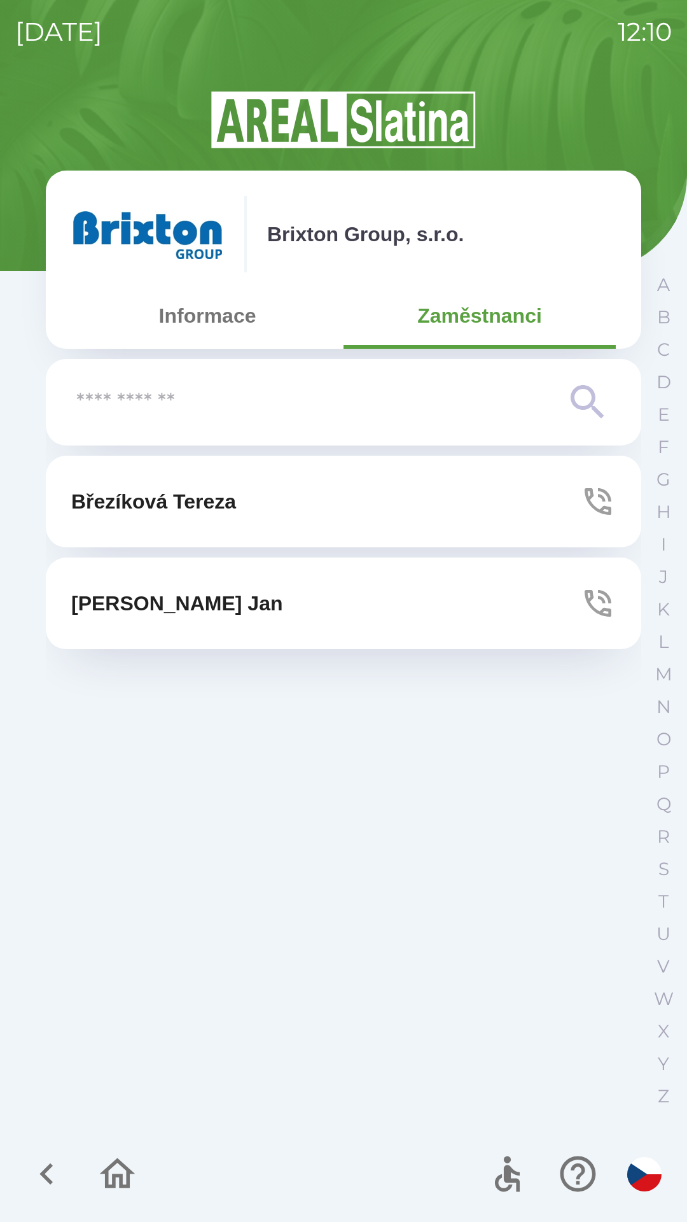
click at [241, 529] on button "[PERSON_NAME]" at bounding box center [344, 502] width 596 height 92
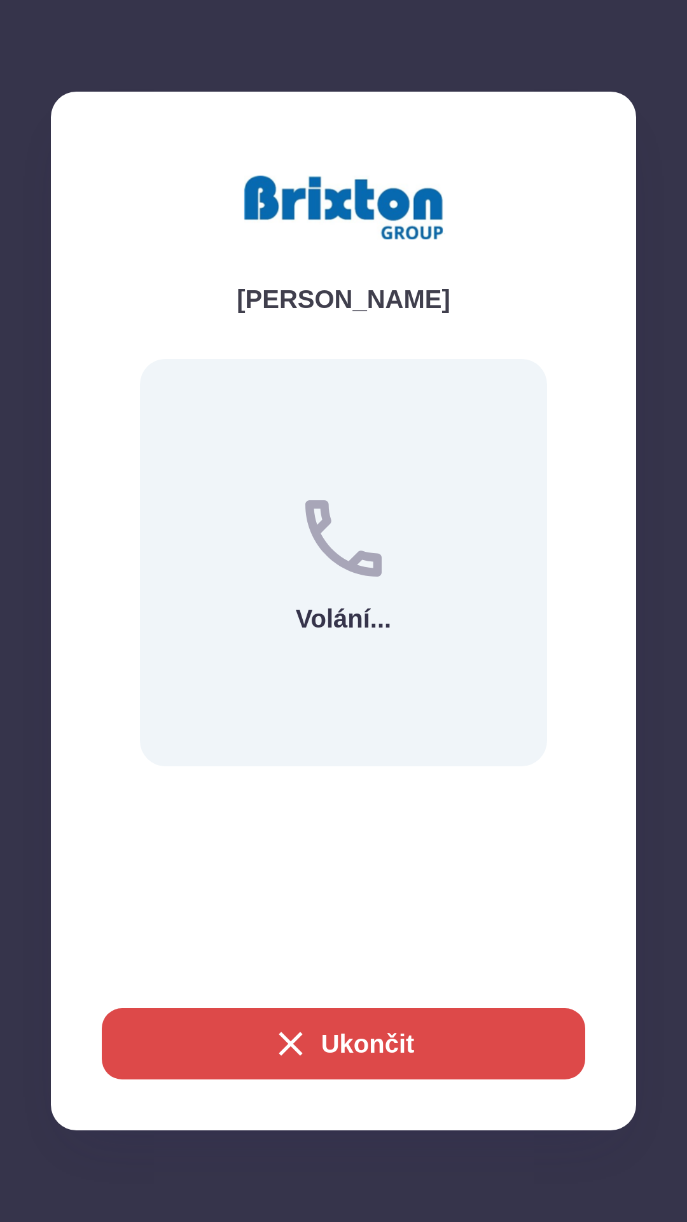
click at [297, 1039] on icon "button" at bounding box center [290, 1043] width 41 height 41
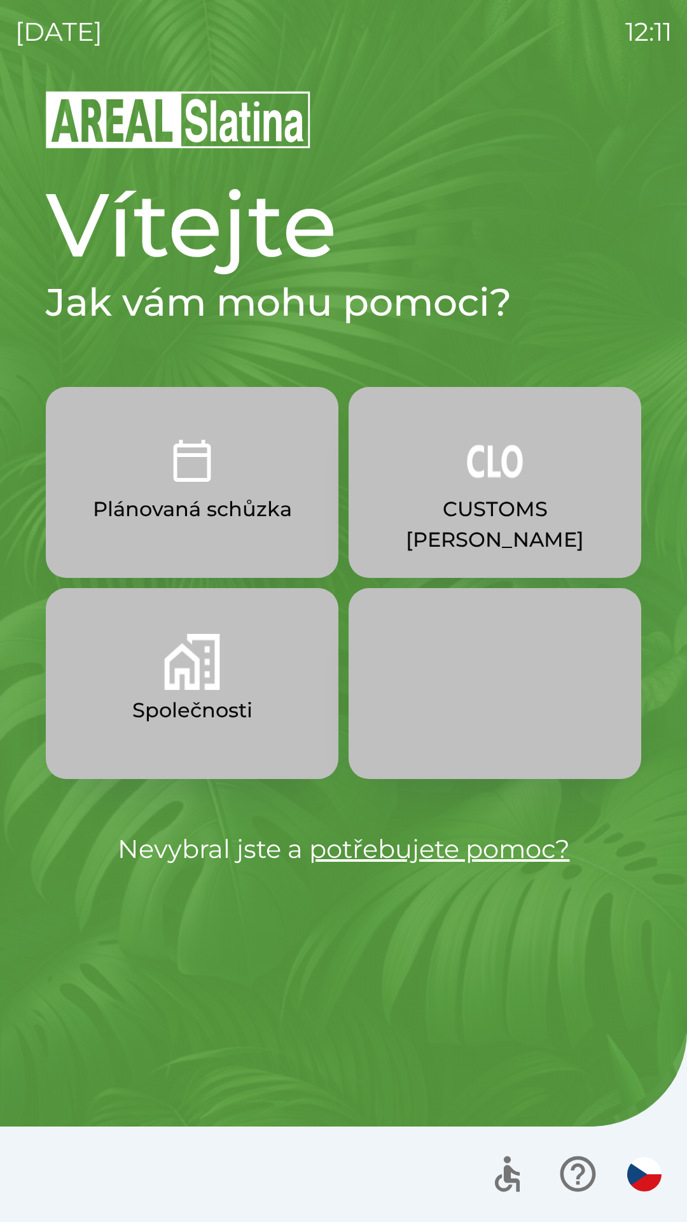
click at [166, 688] on img "button" at bounding box center [192, 662] width 56 height 56
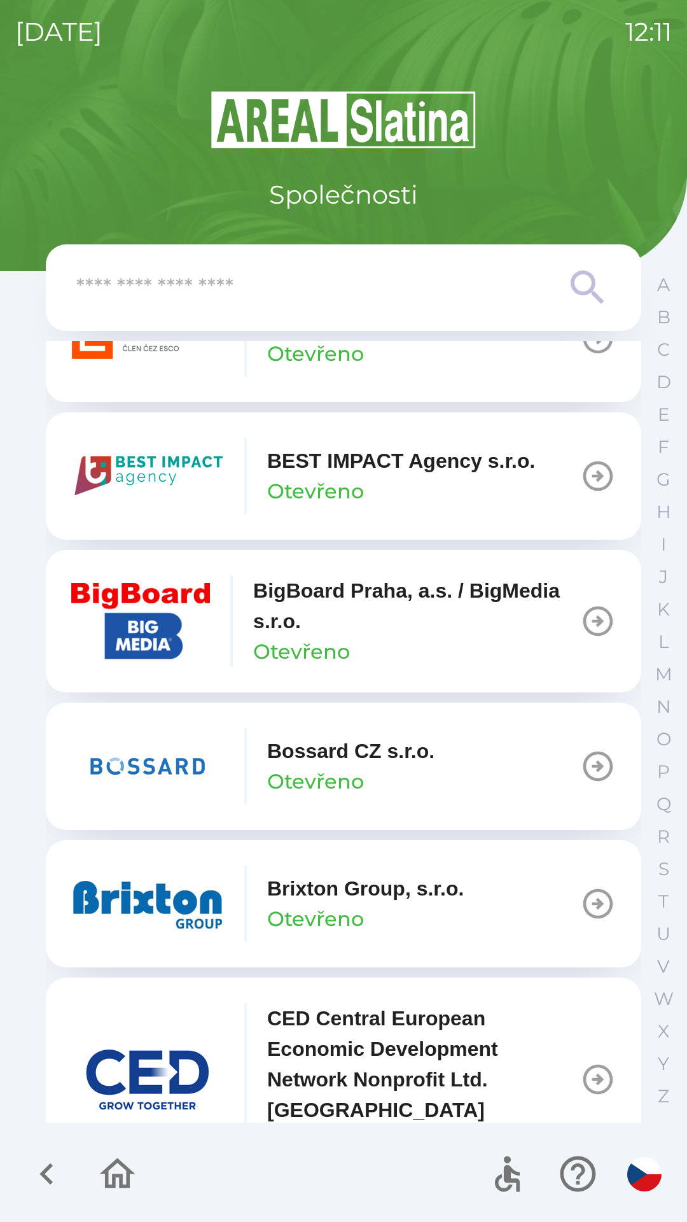
scroll to position [1498, 0]
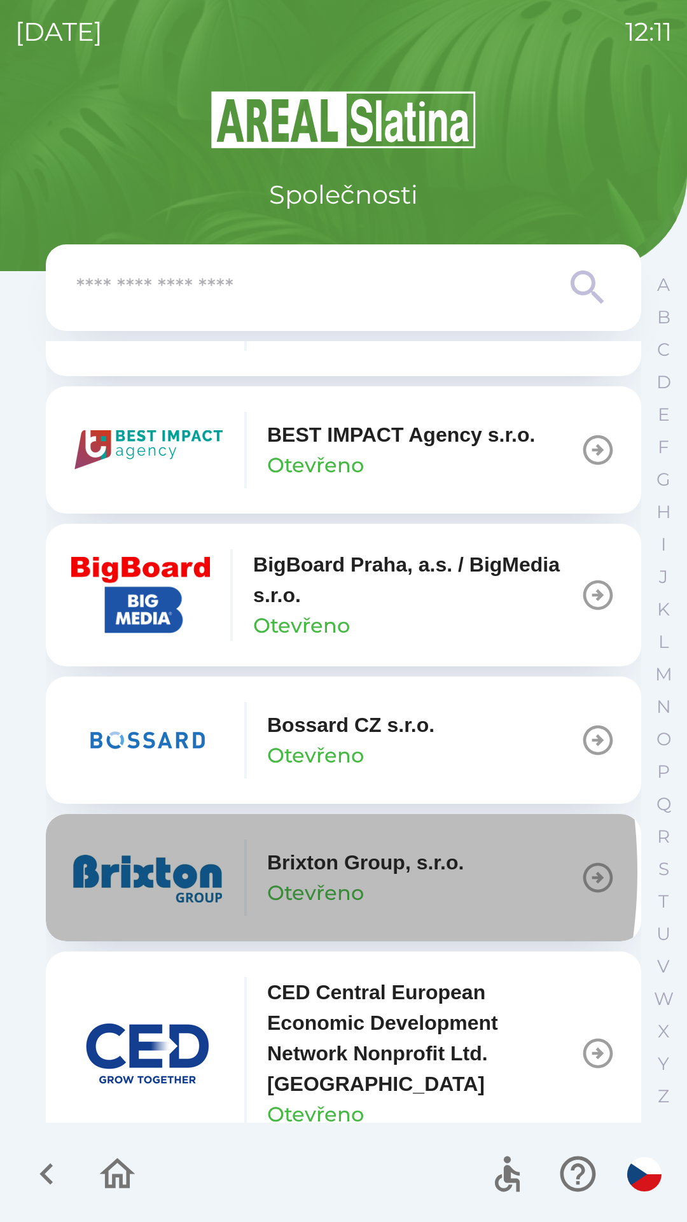
click at [140, 872] on img "button" at bounding box center [147, 877] width 153 height 76
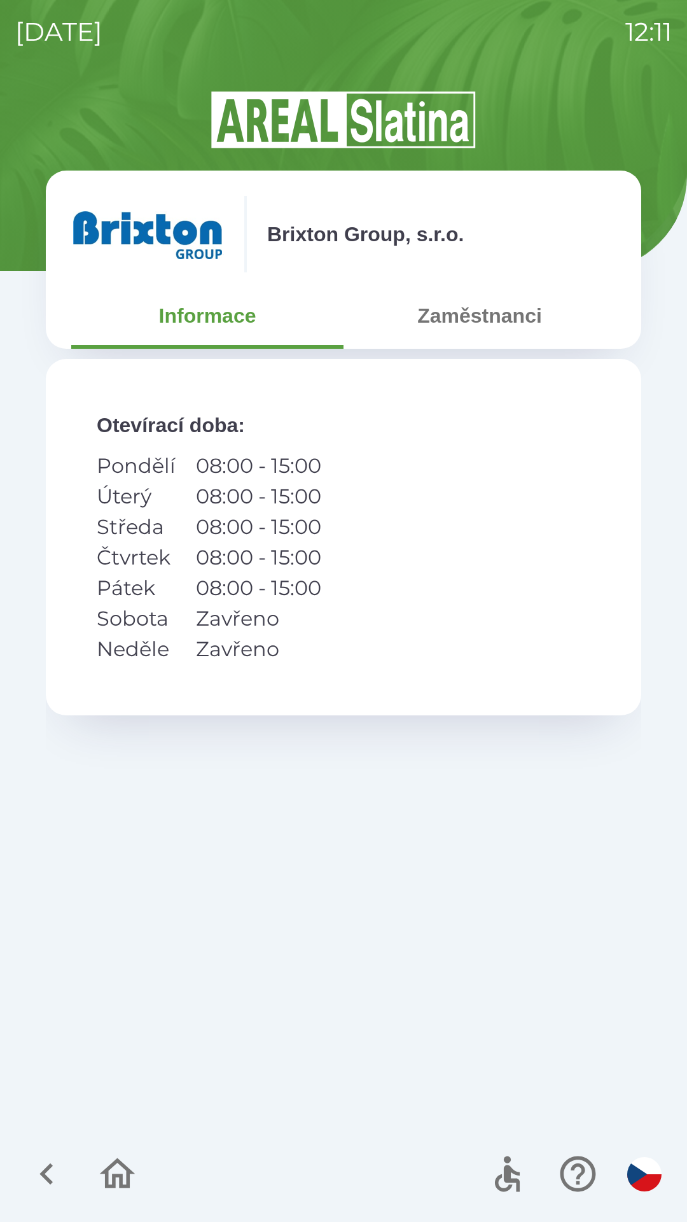
click at [439, 327] on button "Zaměstnanci" at bounding box center [480, 316] width 272 height 46
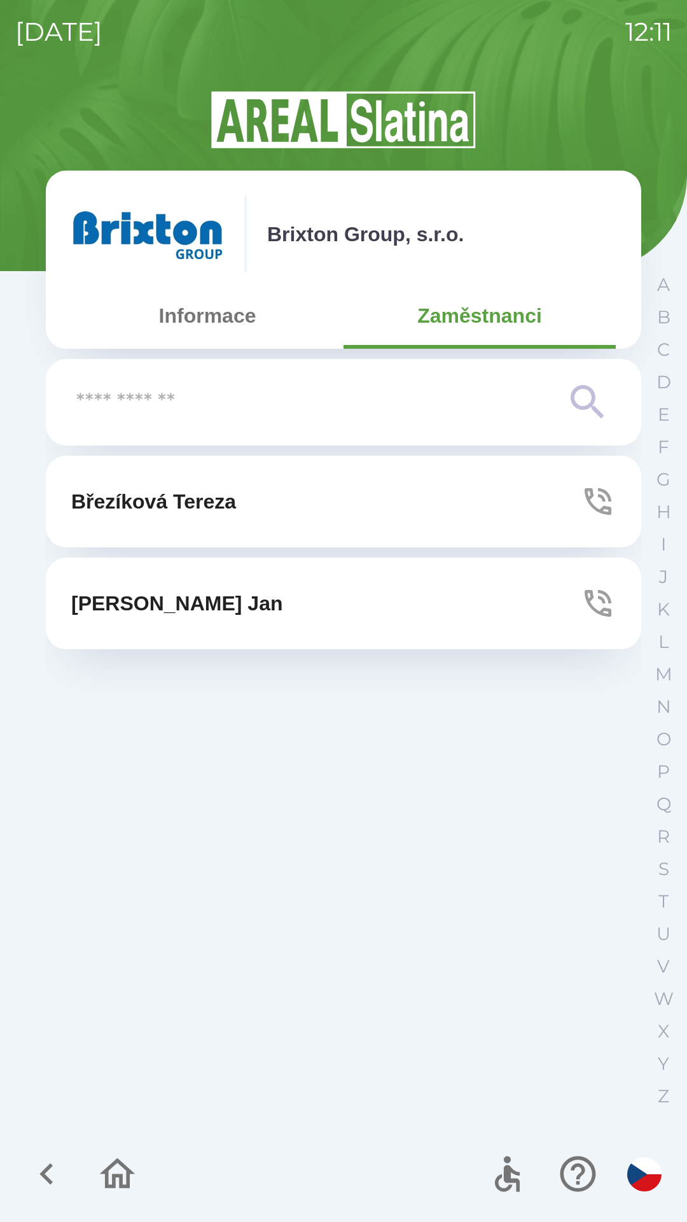
click at [594, 502] on icon "button" at bounding box center [598, 502] width 36 height 36
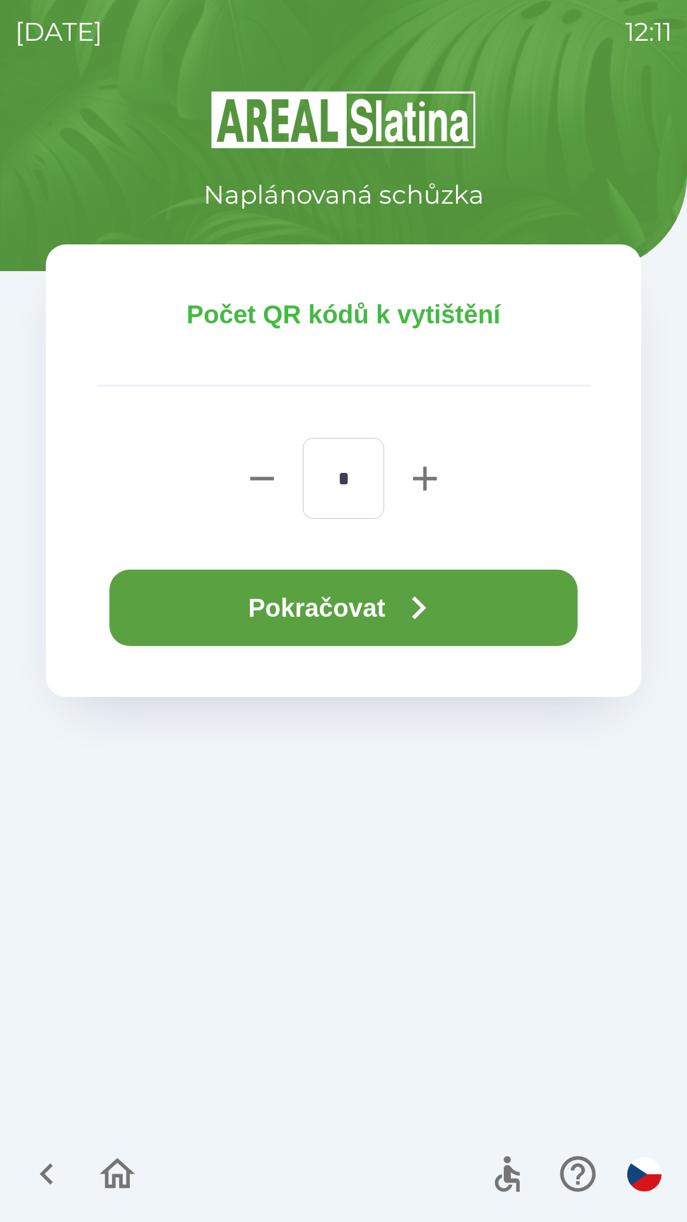
click at [214, 598] on button "Pokračovat" at bounding box center [343, 608] width 468 height 76
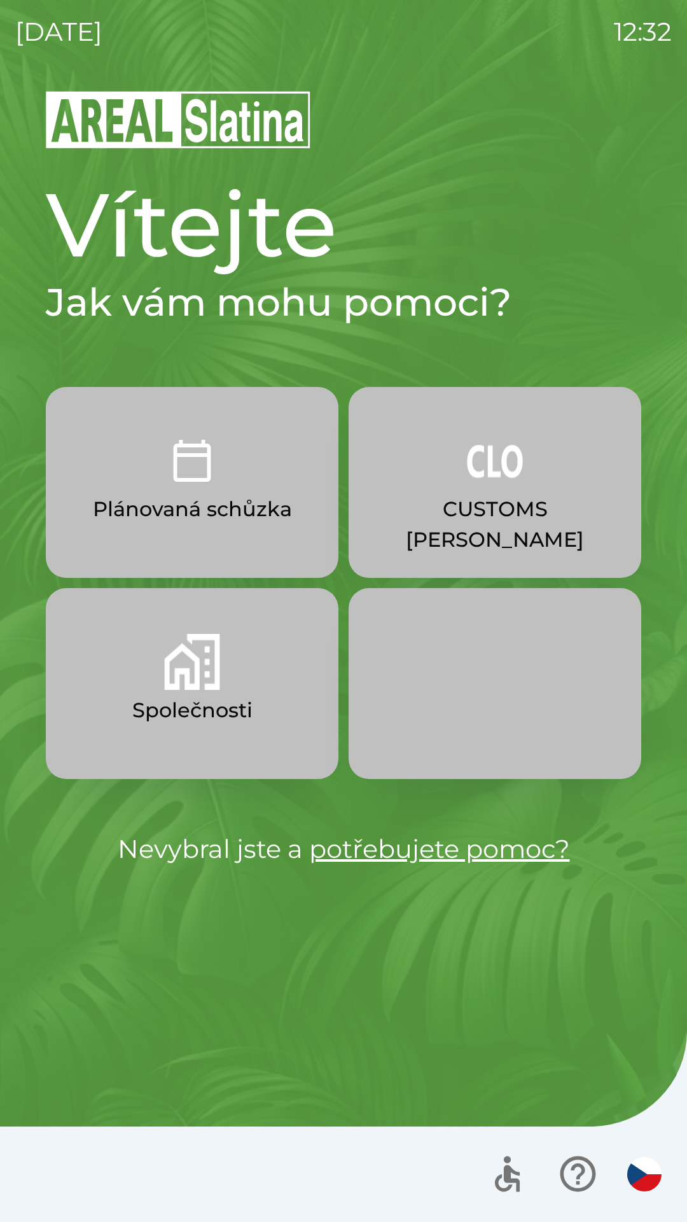
click at [190, 706] on p "Společnosti" at bounding box center [192, 710] width 120 height 31
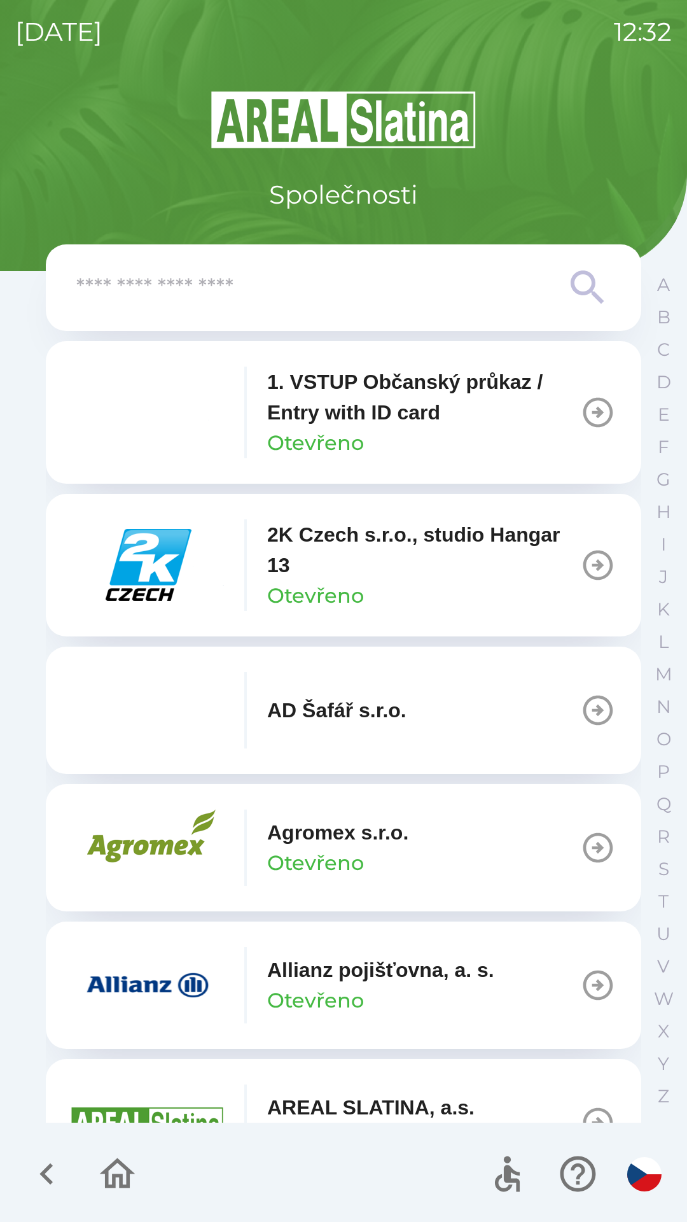
click at [328, 299] on input "text" at bounding box center [318, 287] width 484 height 35
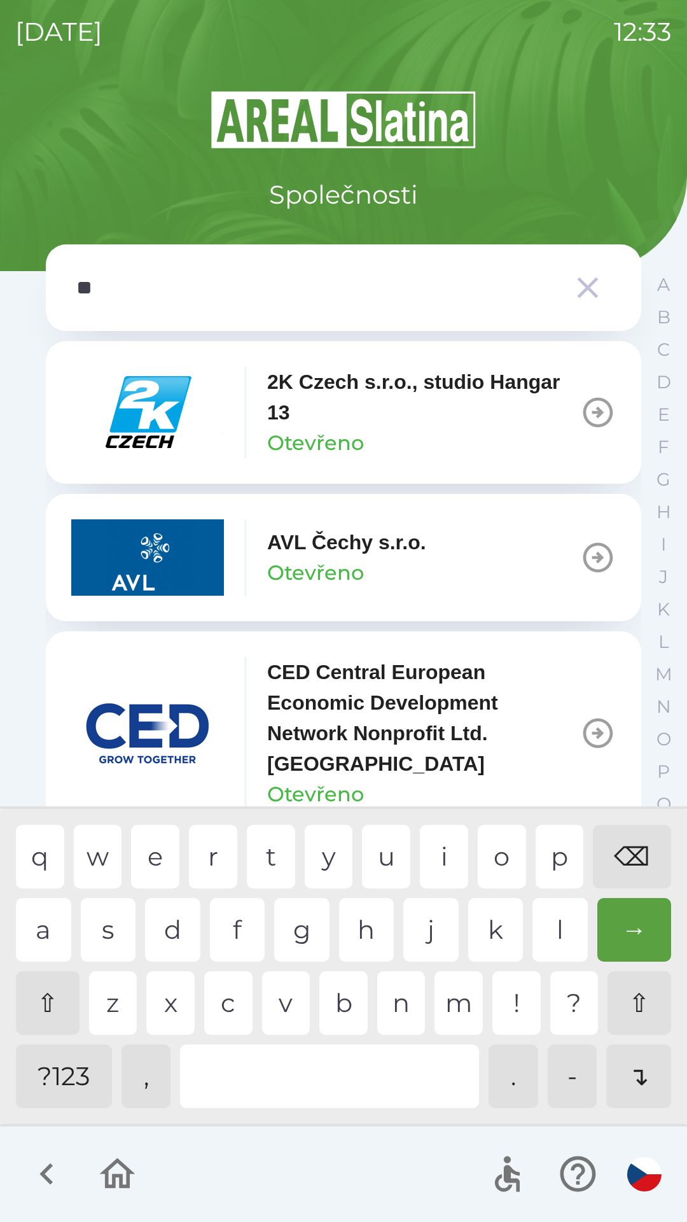
click at [231, 1003] on div "c" at bounding box center [228, 1003] width 48 height 64
click at [267, 1078] on div at bounding box center [329, 1076] width 299 height 64
type input "****"
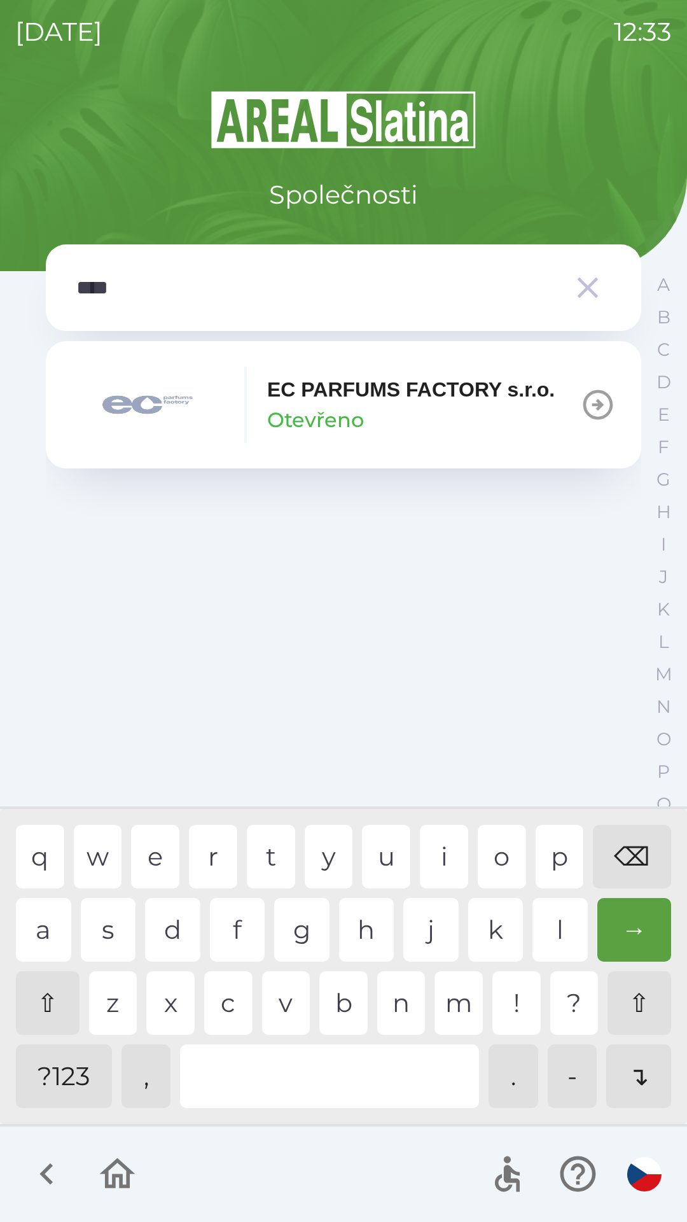
click at [538, 857] on div "p" at bounding box center [560, 857] width 48 height 64
click at [437, 430] on div "EC PARFUMS FACTORY s.r.o. Otevřeno" at bounding box center [411, 404] width 288 height 61
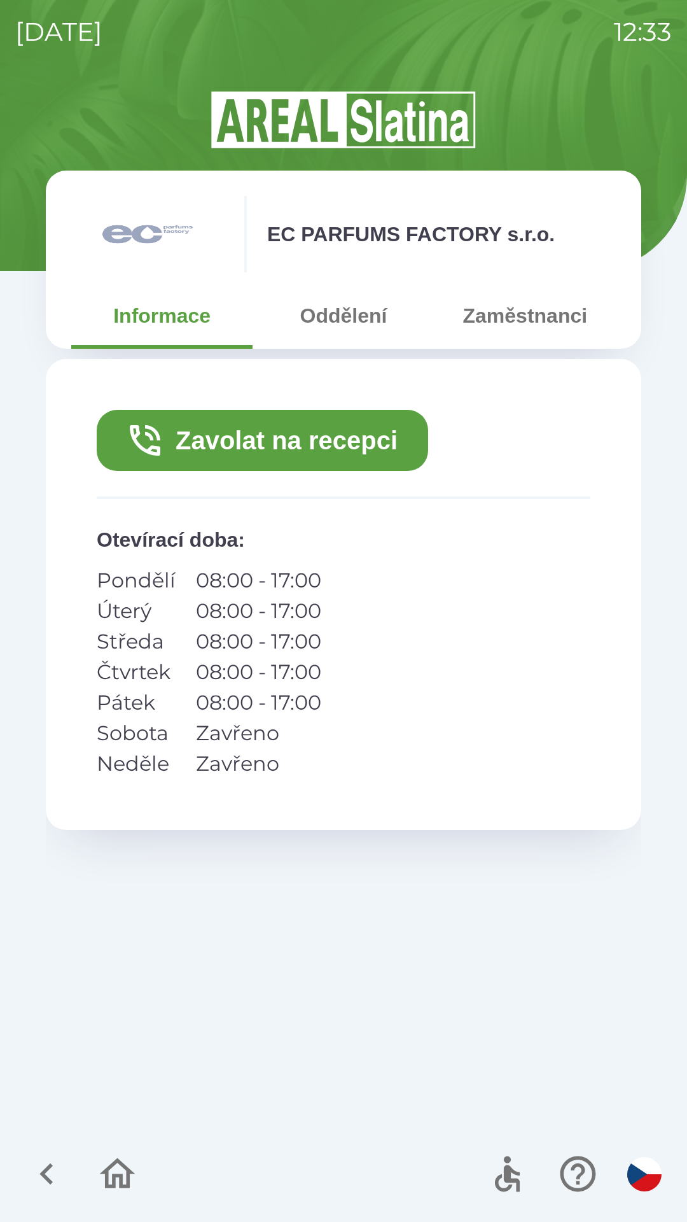
click at [514, 312] on button "Zaměstnanci" at bounding box center [525, 316] width 181 height 46
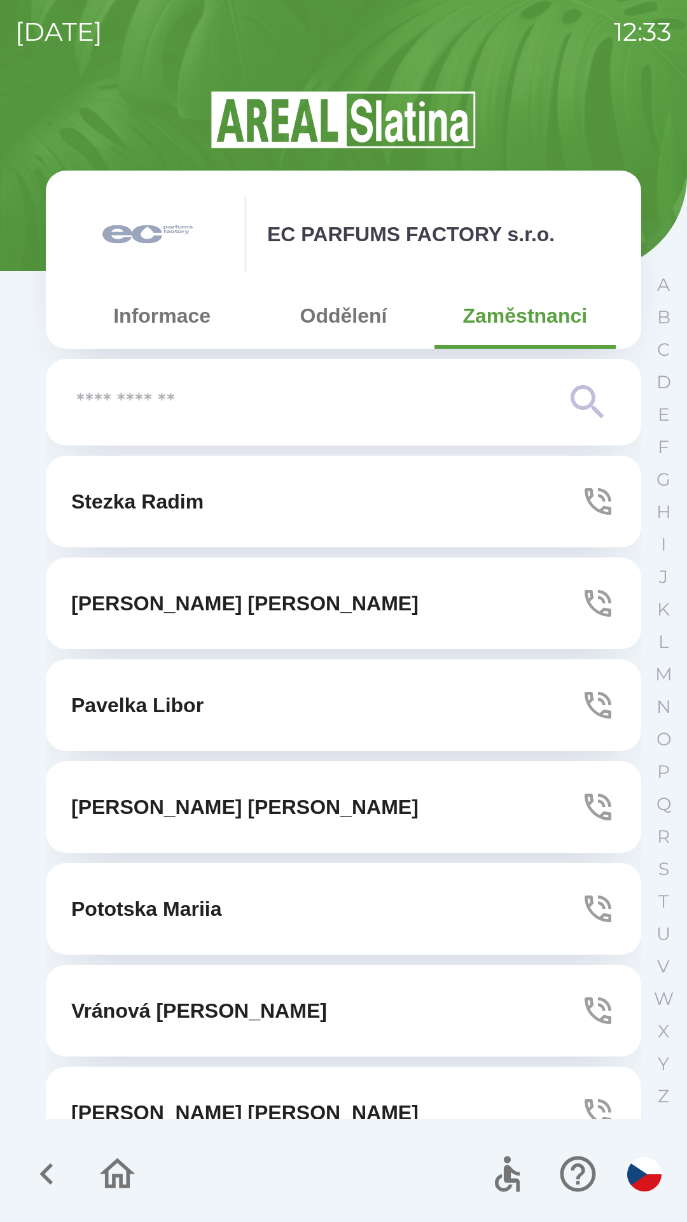
click at [580, 607] on icon "button" at bounding box center [598, 604] width 36 height 36
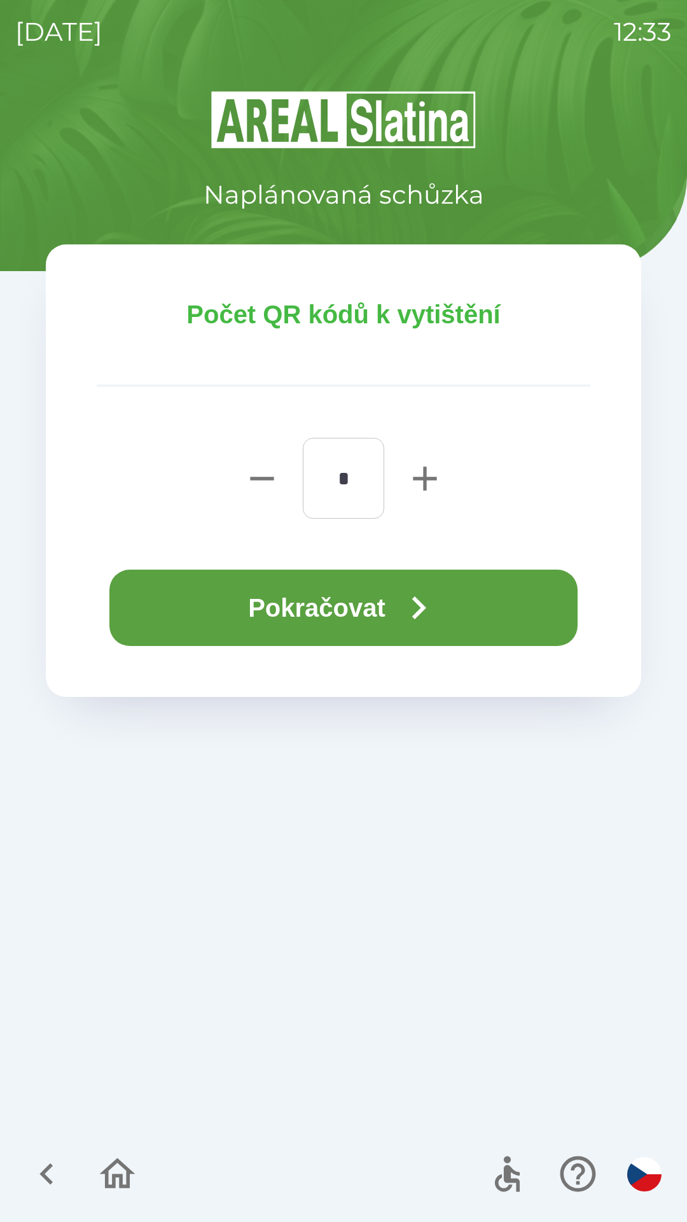
click at [409, 627] on icon "button" at bounding box center [419, 608] width 46 height 46
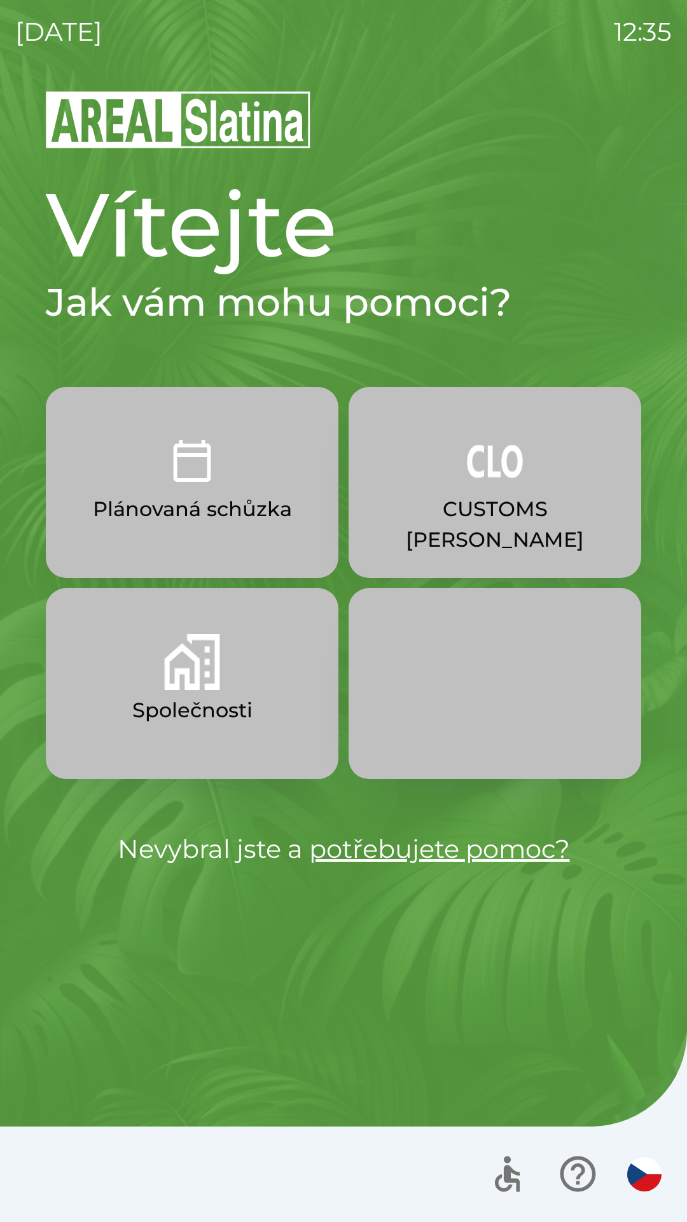
click at [221, 662] on button "Společnosti" at bounding box center [192, 683] width 293 height 191
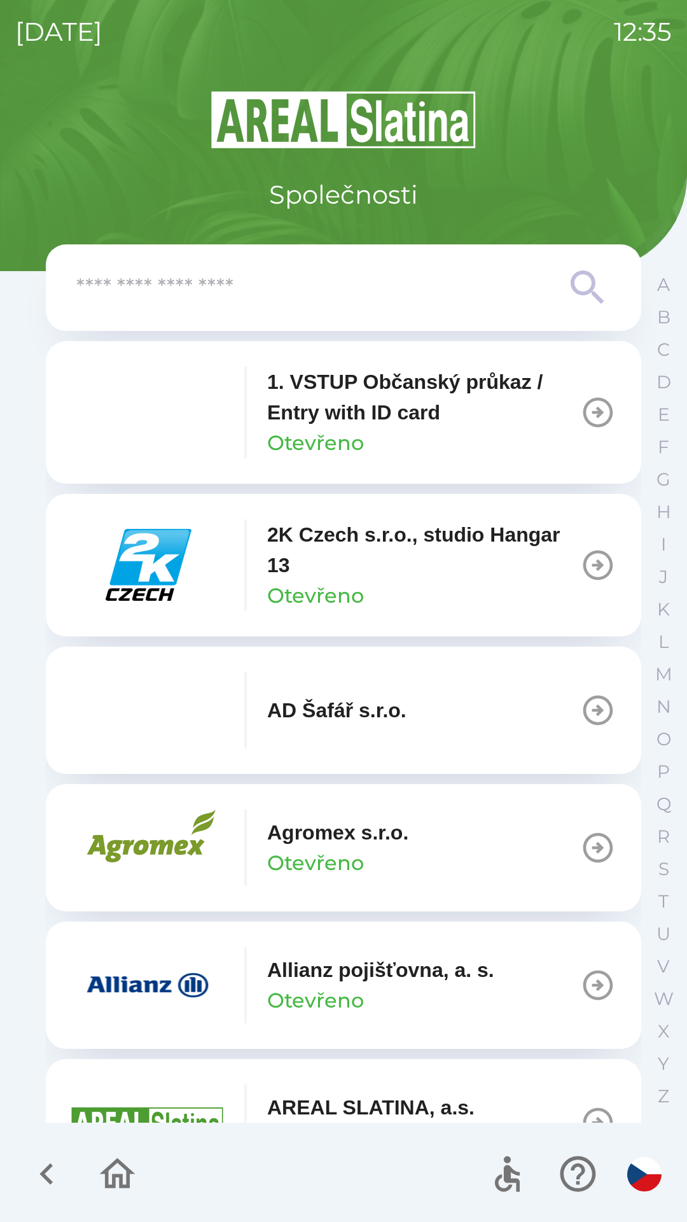
click at [439, 284] on input "text" at bounding box center [318, 287] width 484 height 35
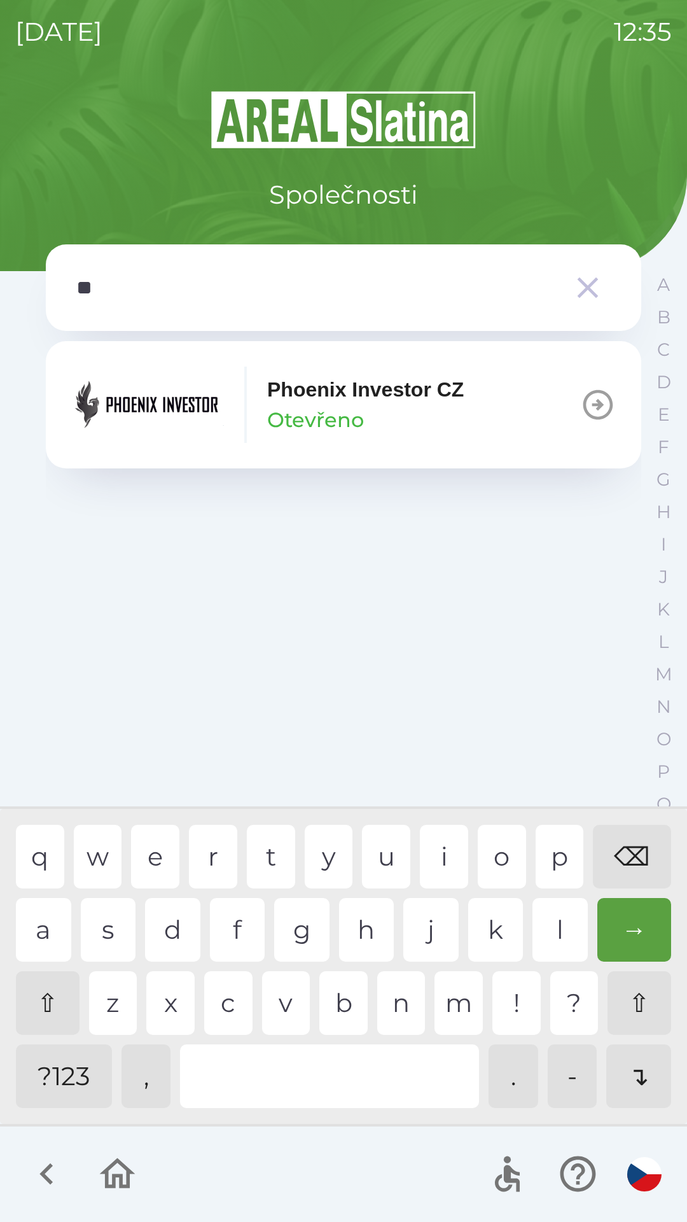
click at [364, 906] on div "h" at bounding box center [366, 930] width 55 height 64
click at [513, 844] on div "o" at bounding box center [502, 857] width 48 height 64
type input "****"
click at [195, 401] on img "button" at bounding box center [147, 405] width 153 height 76
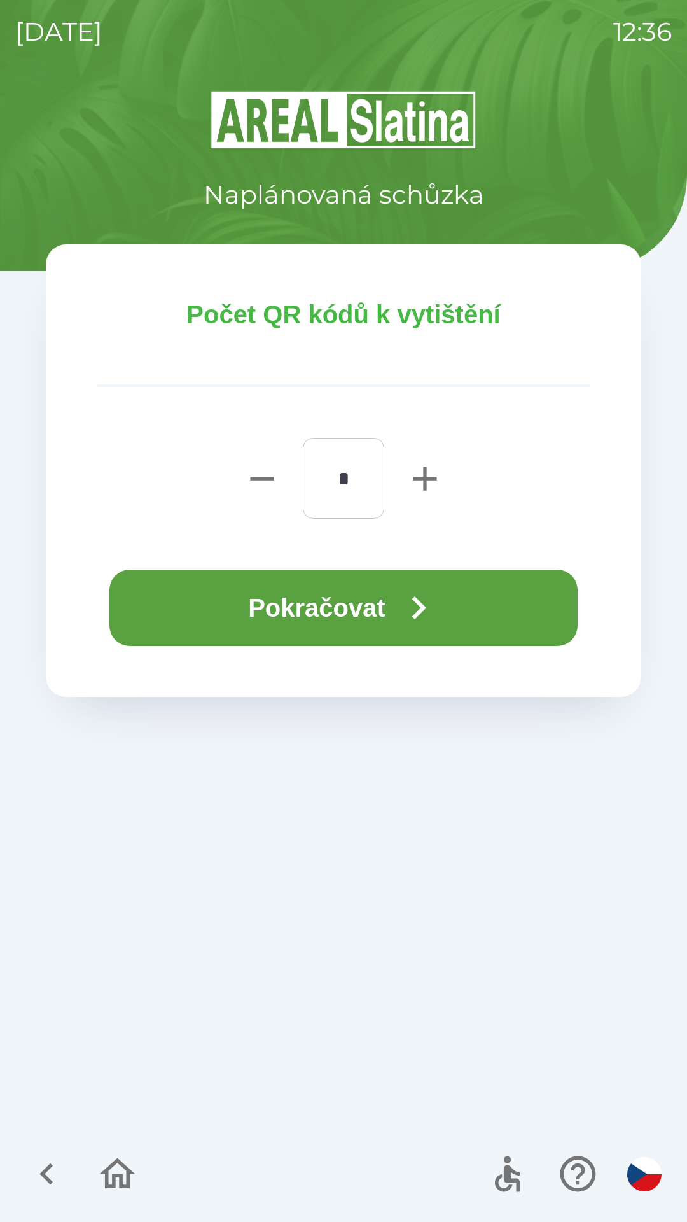
click at [409, 583] on button "Pokračovat" at bounding box center [343, 608] width 468 height 76
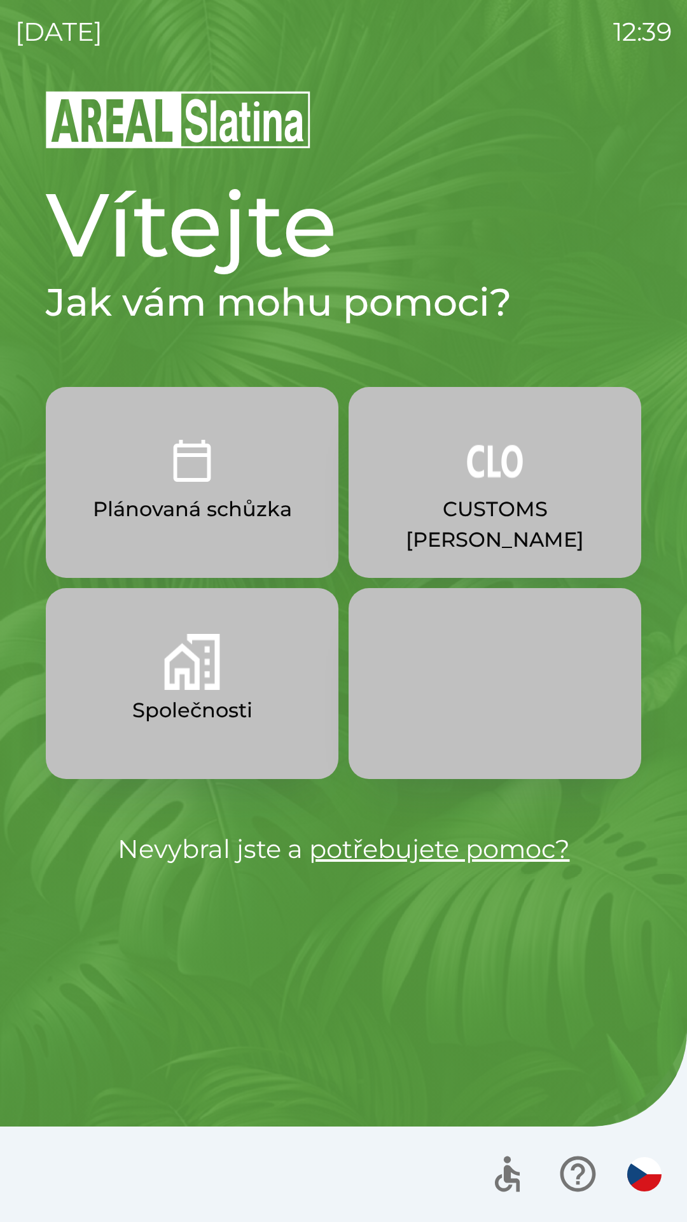
click at [223, 717] on p "Společnosti" at bounding box center [192, 710] width 120 height 31
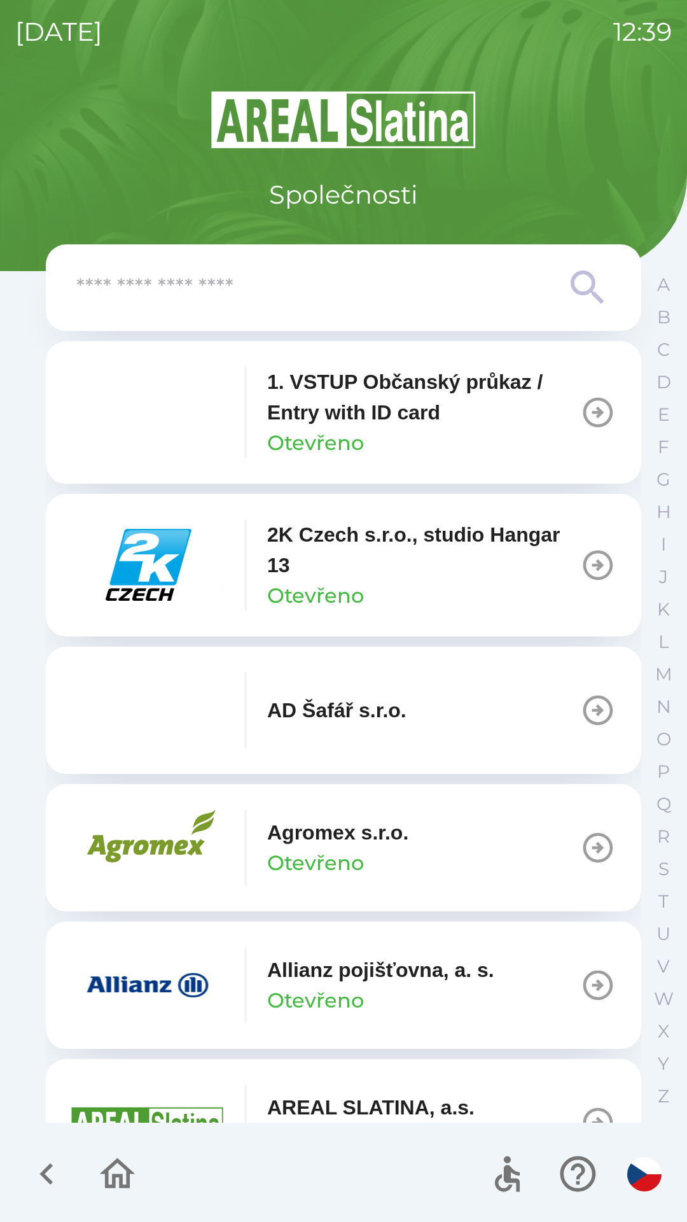
click at [579, 290] on icon at bounding box center [588, 288] width 46 height 46
click at [583, 303] on icon at bounding box center [588, 288] width 46 height 46
click at [583, 295] on icon at bounding box center [587, 286] width 33 height 33
click at [423, 298] on input "text" at bounding box center [318, 287] width 484 height 35
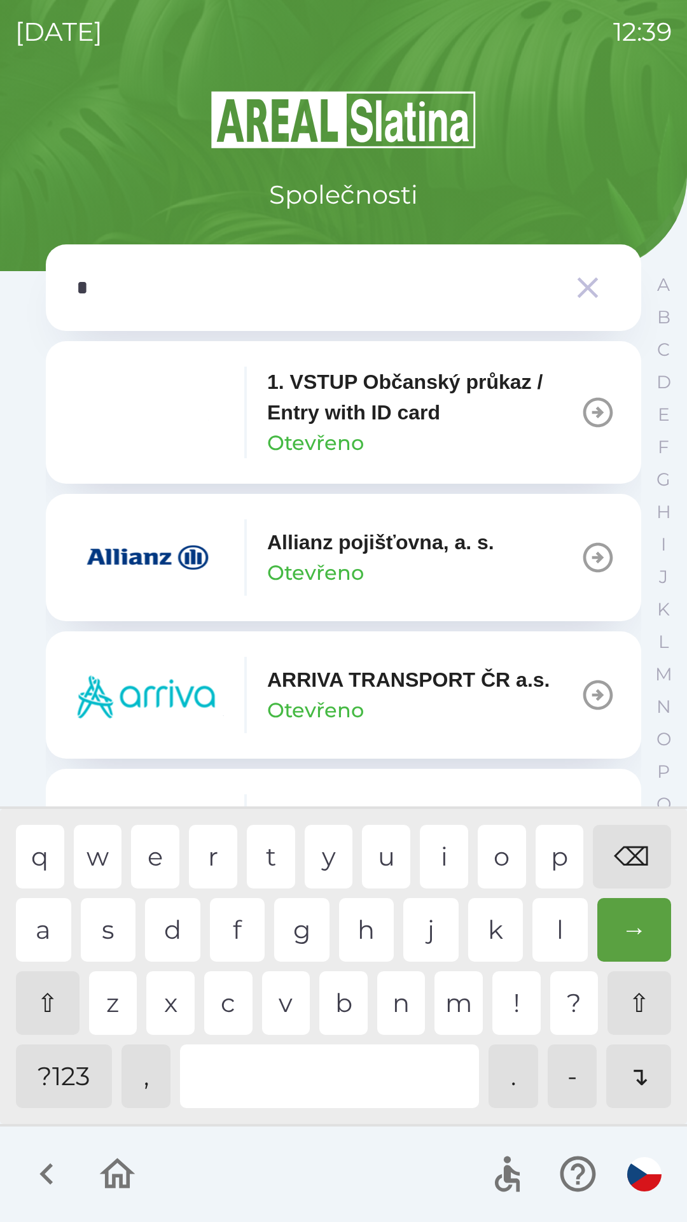
click at [556, 857] on div "p" at bounding box center [560, 857] width 48 height 64
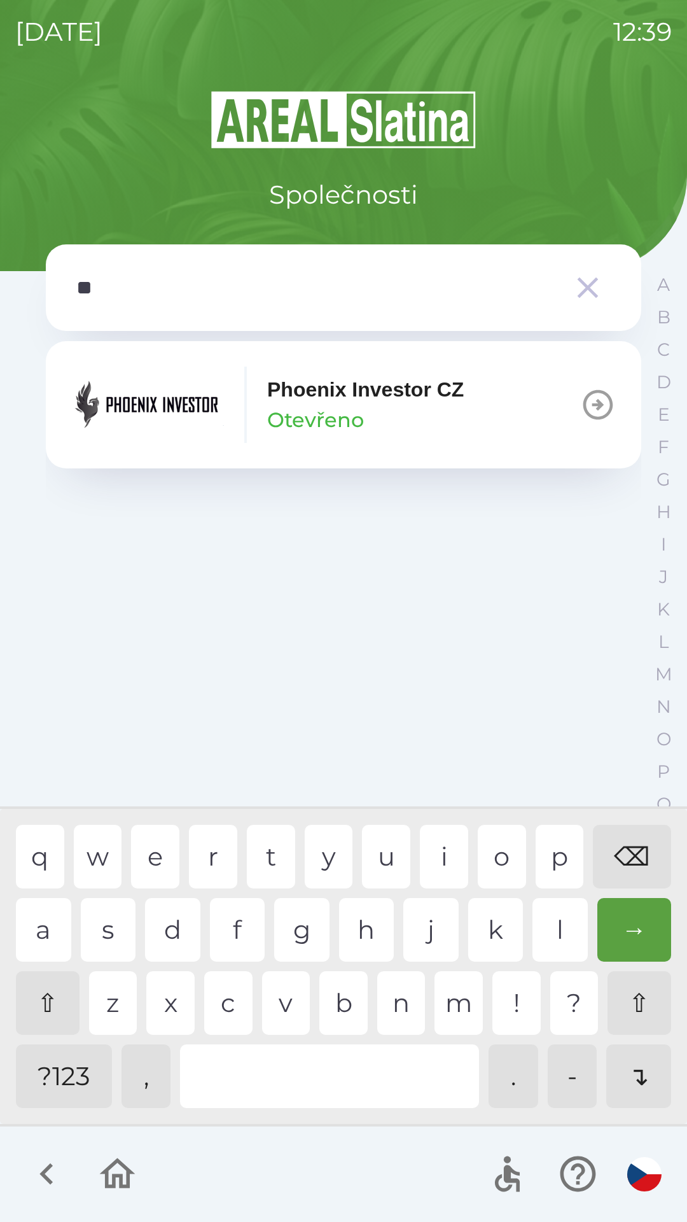
click at [371, 922] on div "h" at bounding box center [366, 930] width 55 height 64
type input "***"
click at [384, 391] on p "Phoenix Investor CZ" at bounding box center [365, 389] width 197 height 31
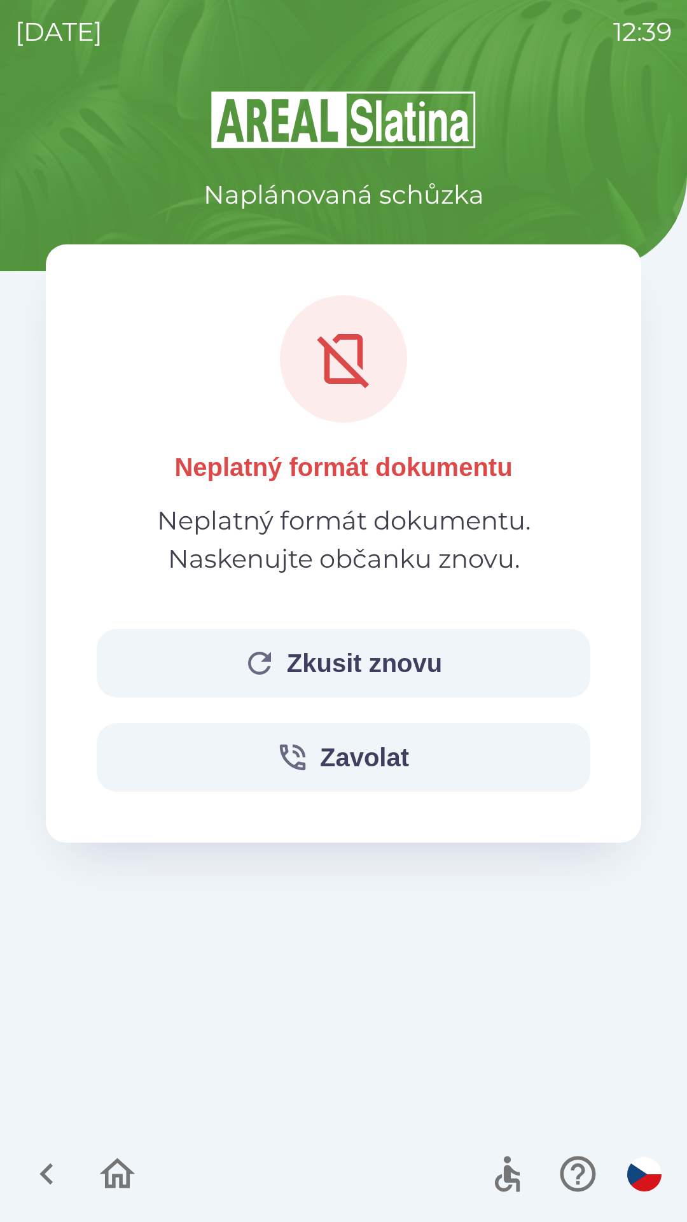
click at [422, 663] on button "Zkusit znovu" at bounding box center [344, 663] width 494 height 69
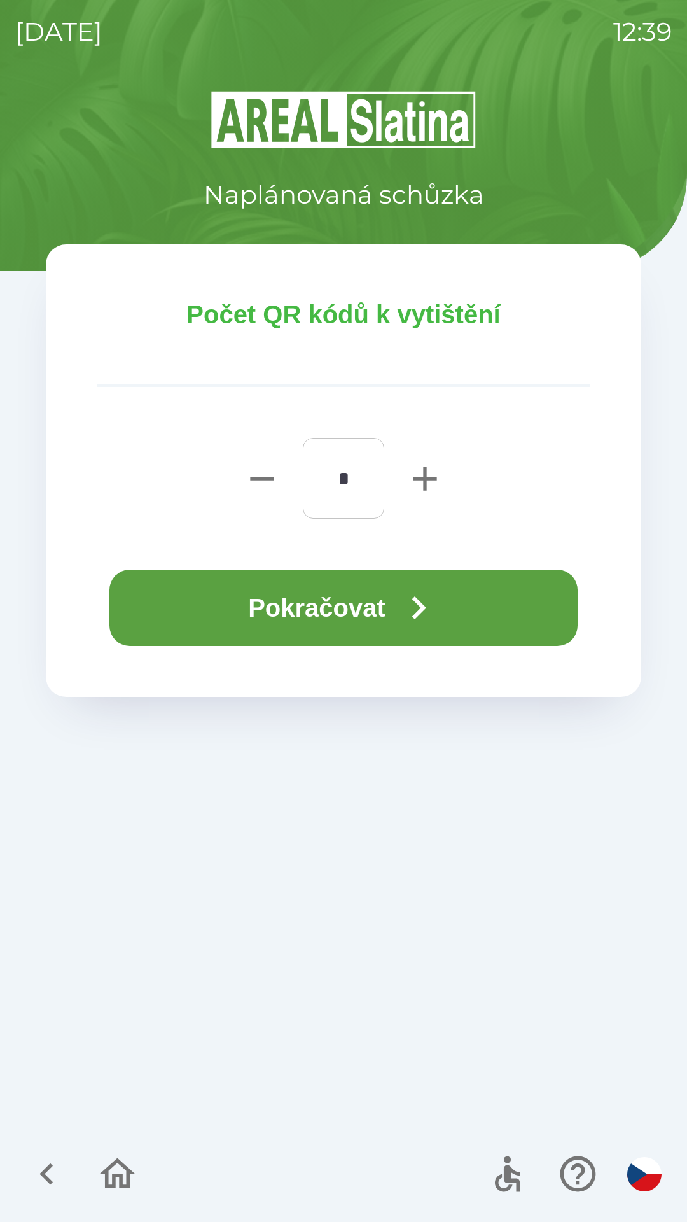
click at [417, 480] on icon "button" at bounding box center [425, 479] width 24 height 24
type input "*"
click at [423, 607] on icon "button" at bounding box center [419, 608] width 46 height 46
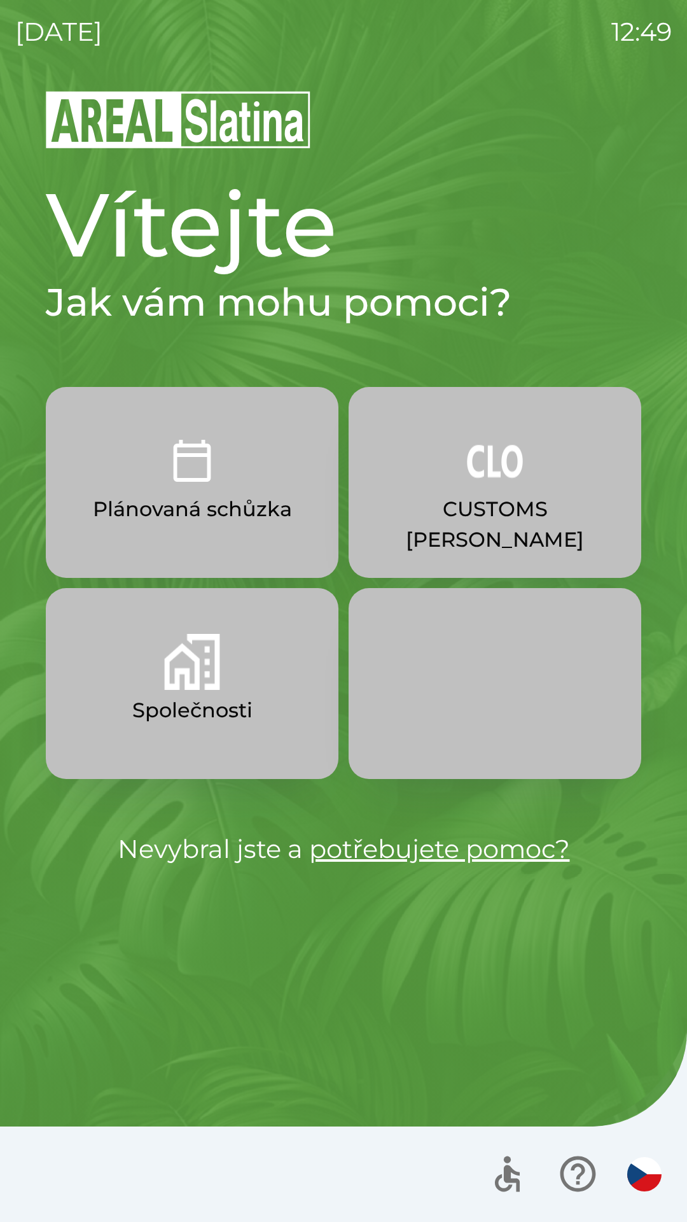
click at [234, 492] on button "Plánovaná schůzka" at bounding box center [192, 482] width 293 height 191
click at [167, 494] on p "Plánovaná schůzka" at bounding box center [192, 509] width 199 height 31
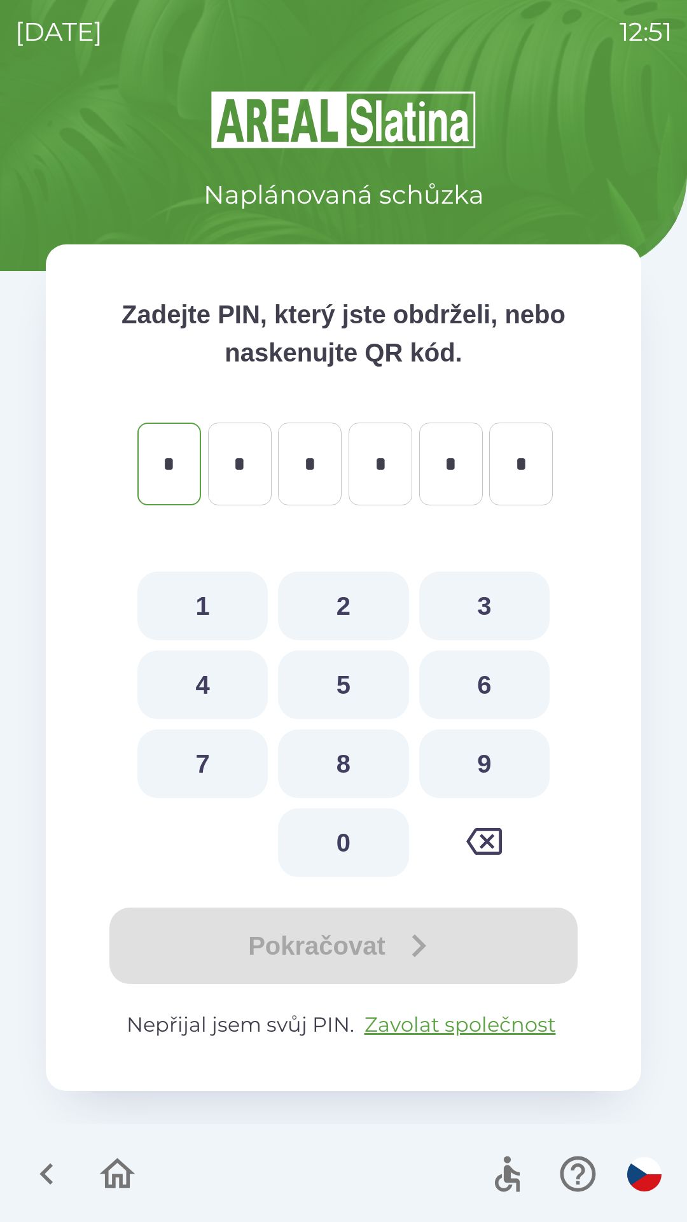
click at [121, 1175] on icon "button" at bounding box center [118, 1173] width 36 height 31
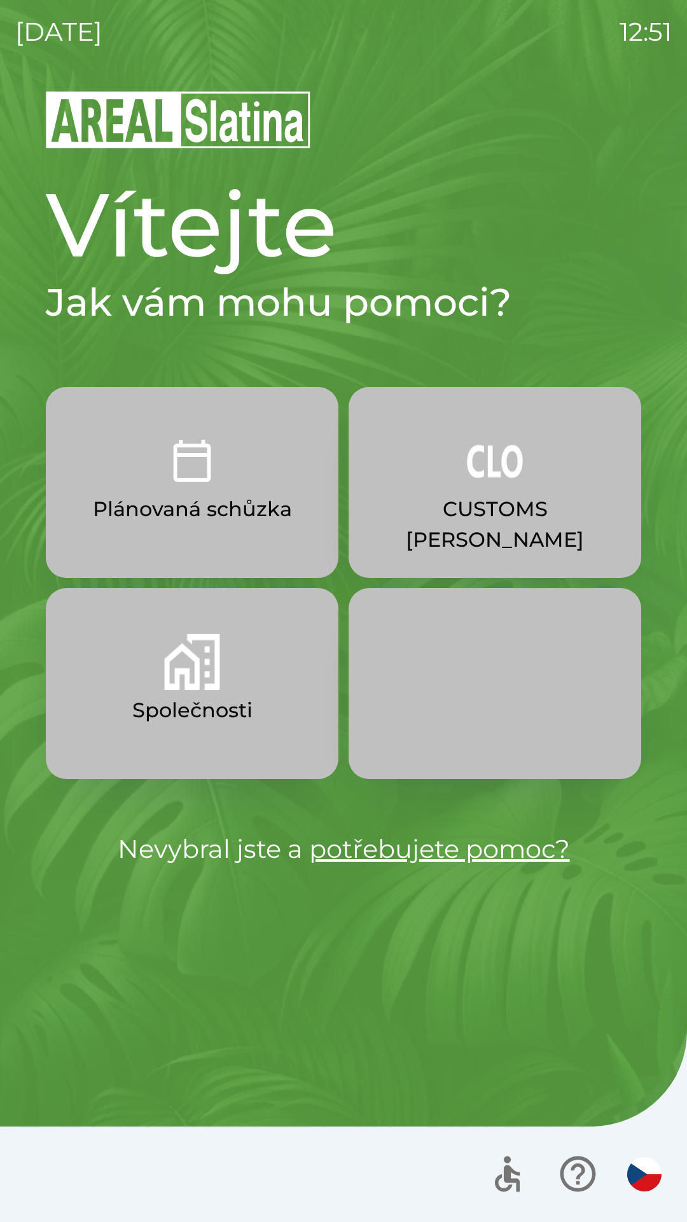
click at [242, 687] on button "Společnosti" at bounding box center [192, 683] width 293 height 191
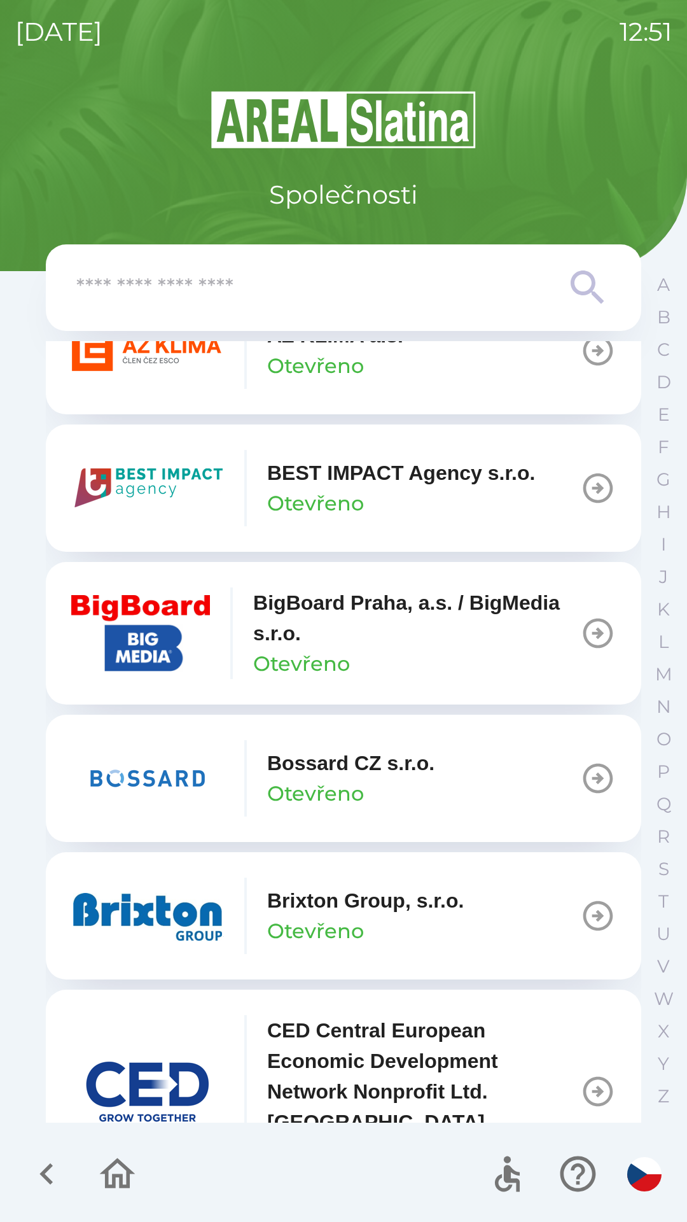
scroll to position [1469, 0]
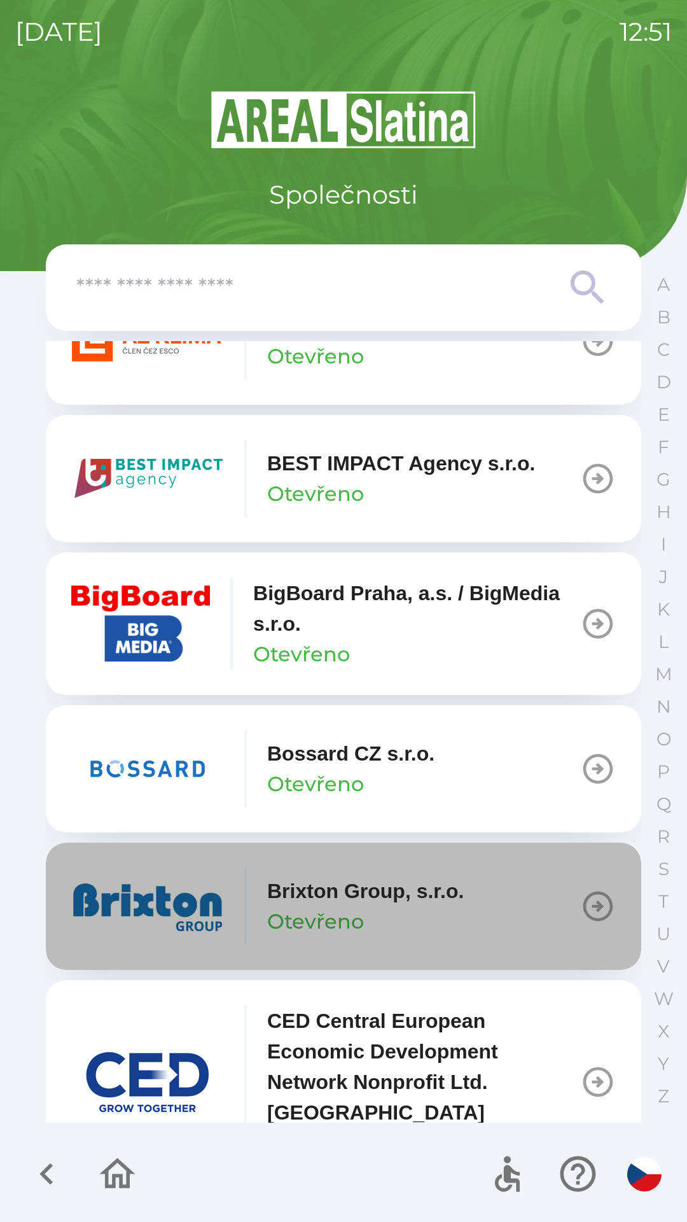
click at [409, 895] on p "Brixton Group, s.r.o." at bounding box center [365, 891] width 197 height 31
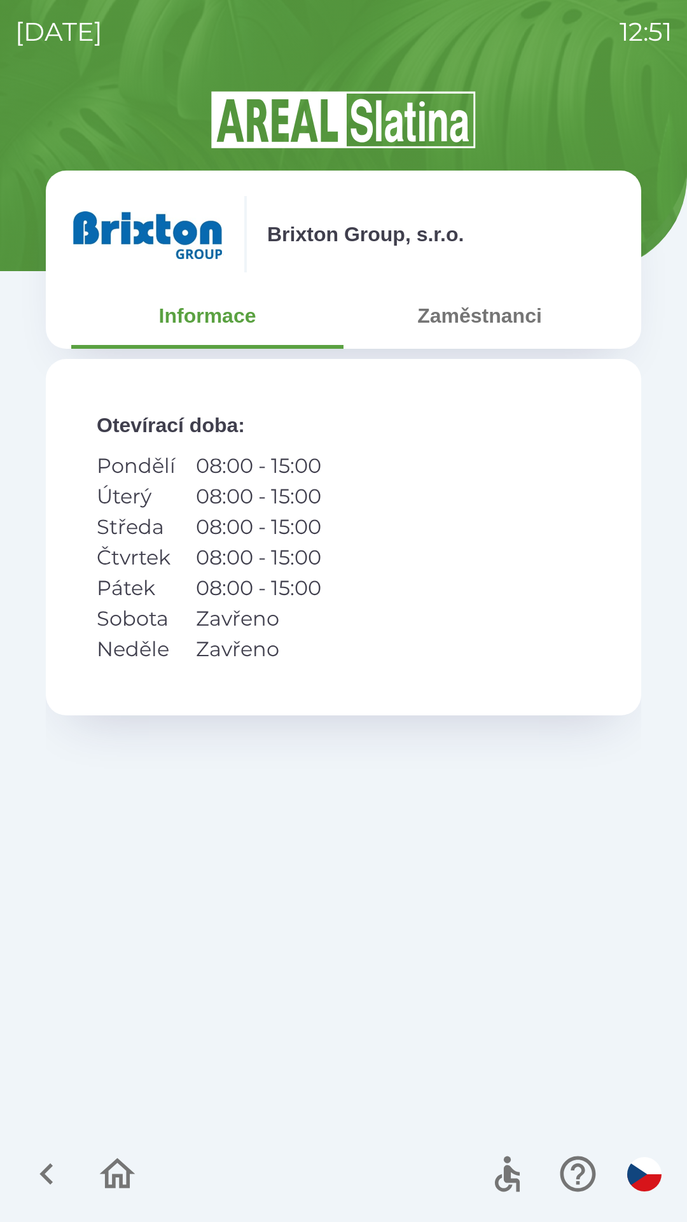
click at [475, 325] on button "Zaměstnanci" at bounding box center [480, 316] width 272 height 46
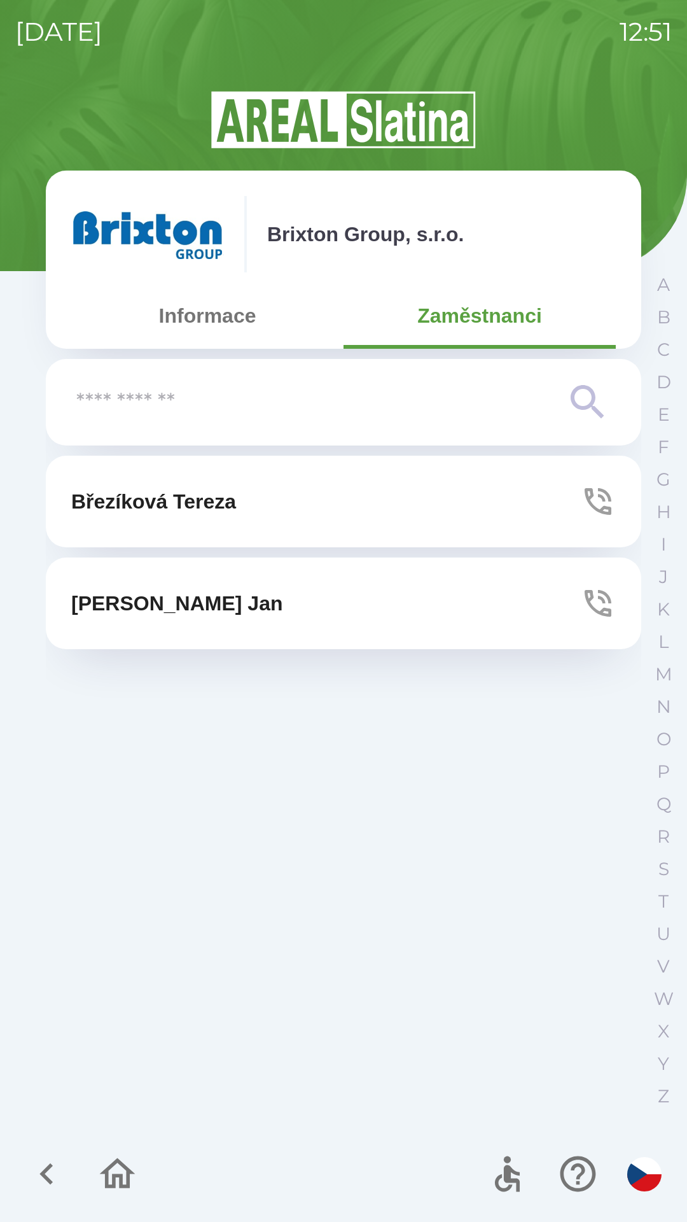
click at [296, 505] on button "[PERSON_NAME]" at bounding box center [344, 502] width 596 height 92
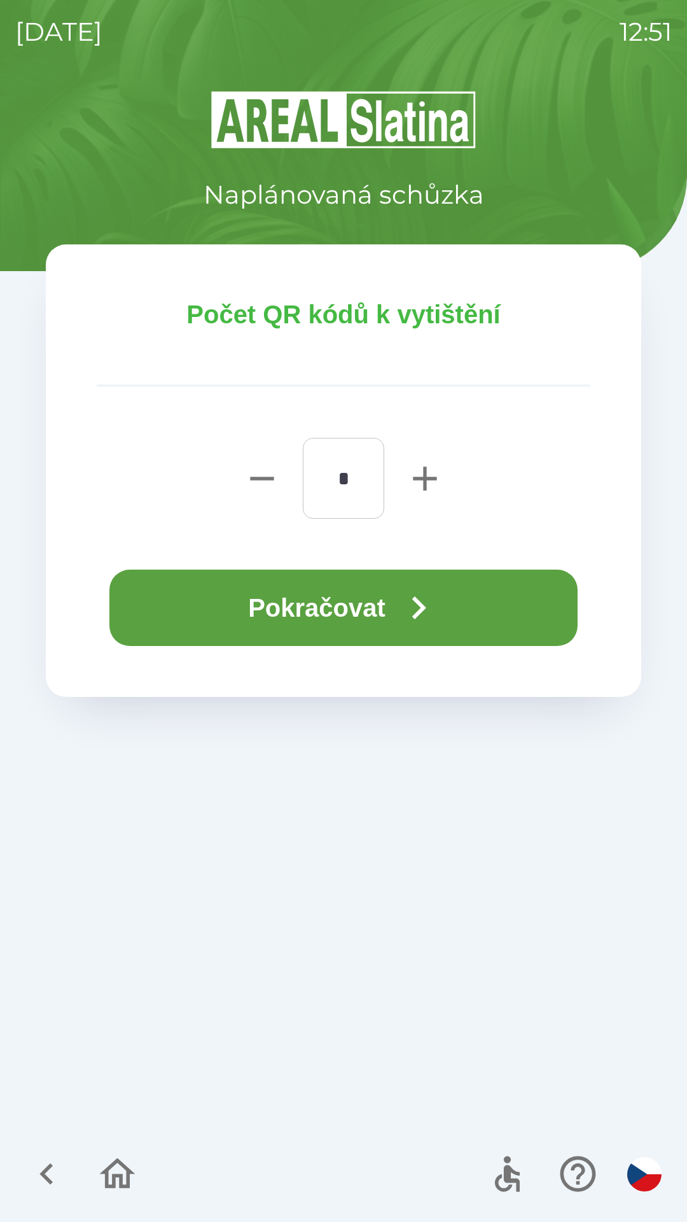
click at [411, 596] on icon "button" at bounding box center [419, 608] width 46 height 46
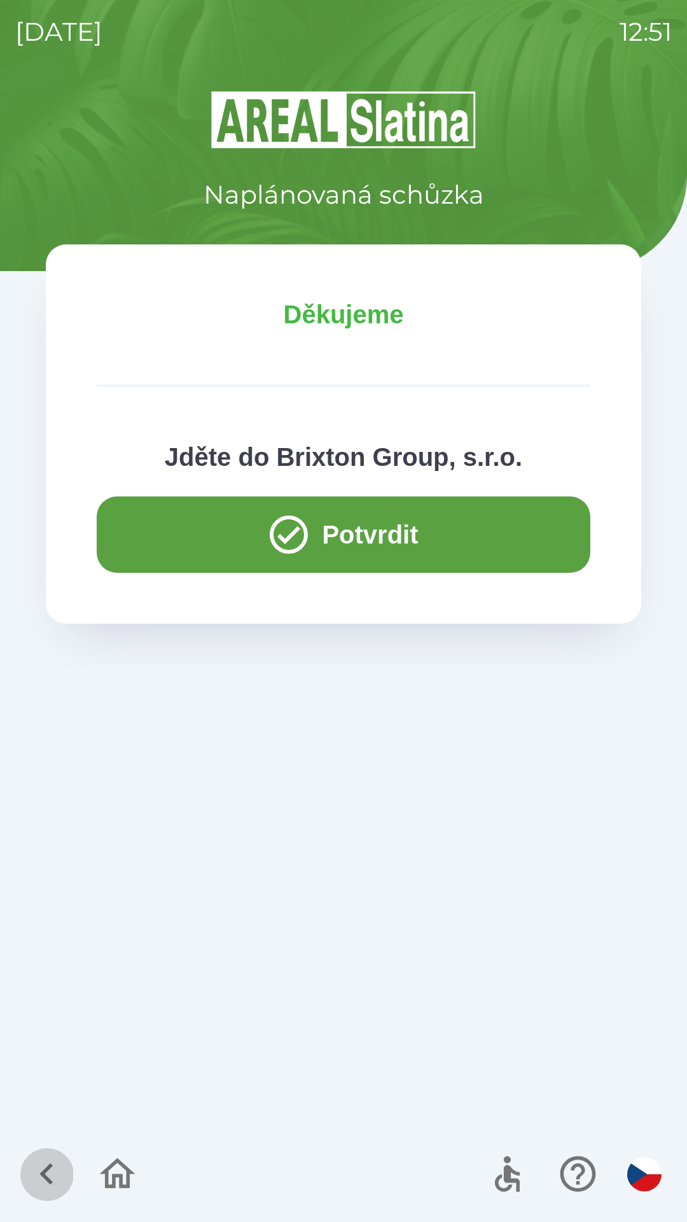
click at [41, 1166] on icon "button" at bounding box center [46, 1174] width 43 height 43
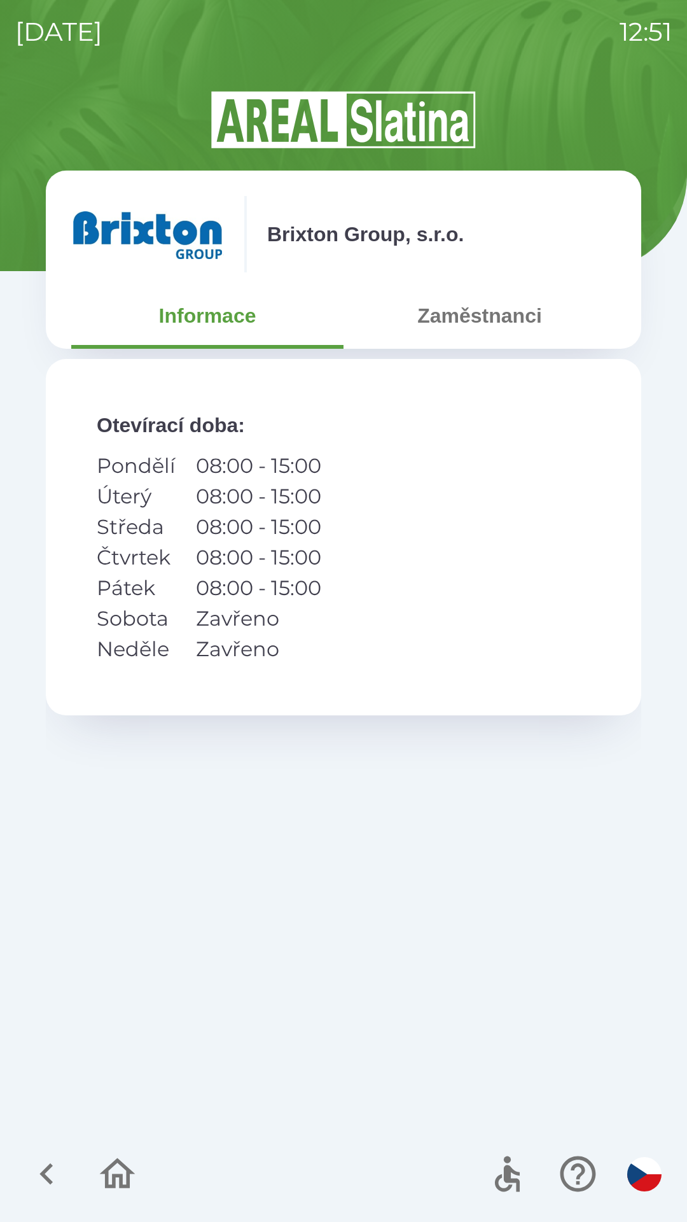
click at [38, 1168] on icon "button" at bounding box center [46, 1174] width 43 height 43
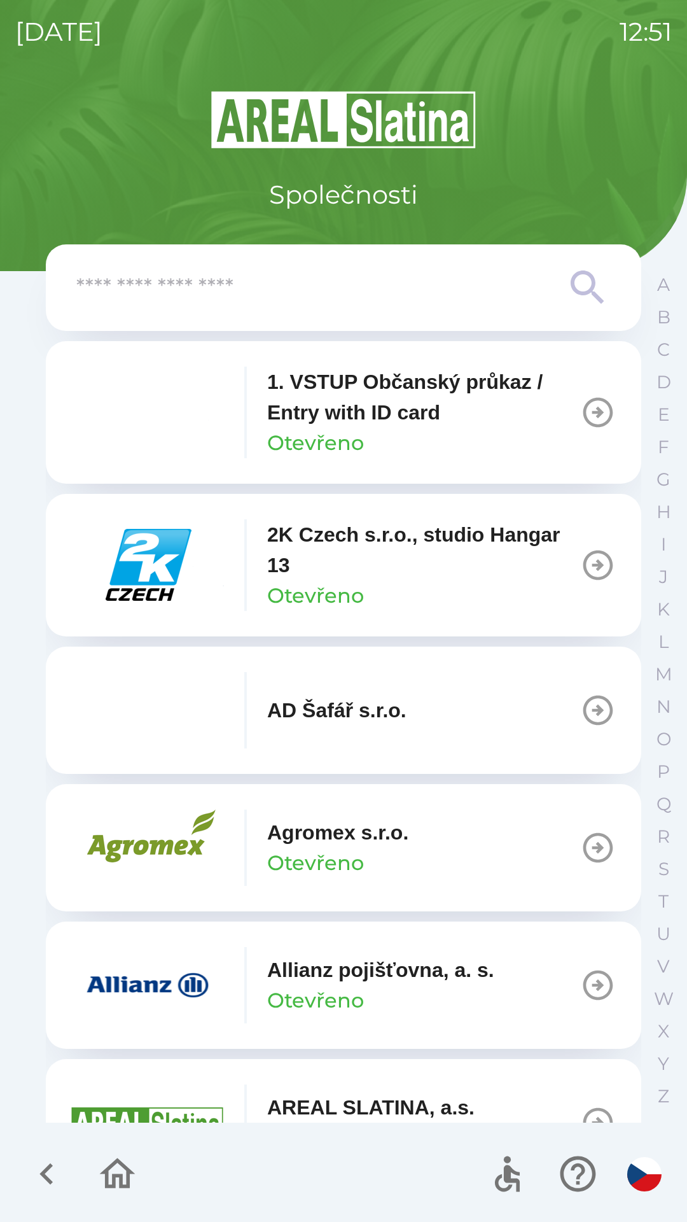
click at [586, 277] on icon at bounding box center [588, 288] width 46 height 46
click at [583, 284] on icon at bounding box center [588, 288] width 46 height 46
click at [517, 302] on input "text" at bounding box center [318, 287] width 484 height 35
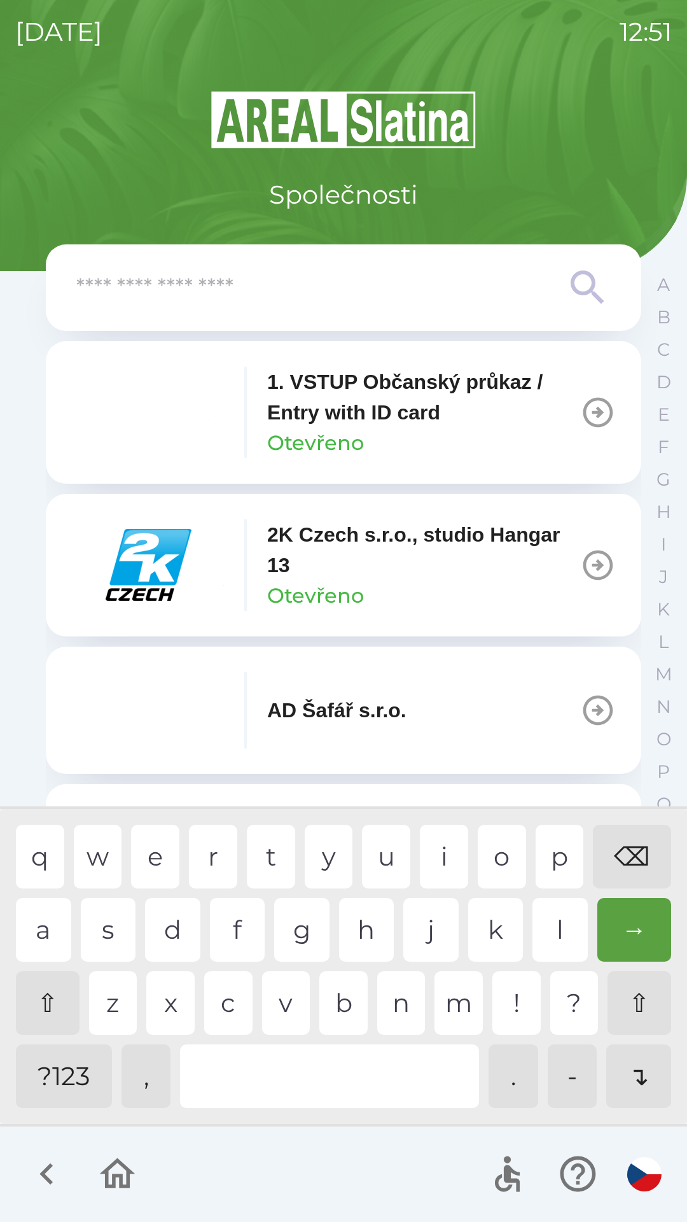
click at [148, 273] on input "text" at bounding box center [318, 287] width 484 height 35
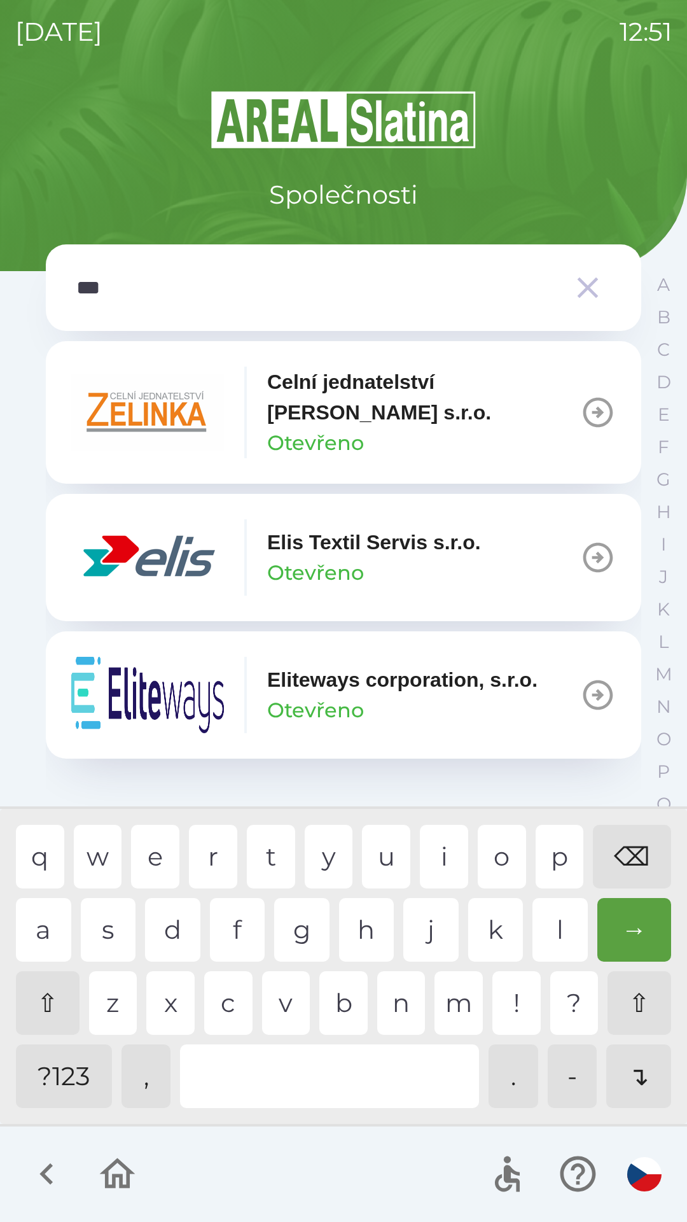
click at [421, 846] on div "i" at bounding box center [444, 857] width 48 height 64
type input "****"
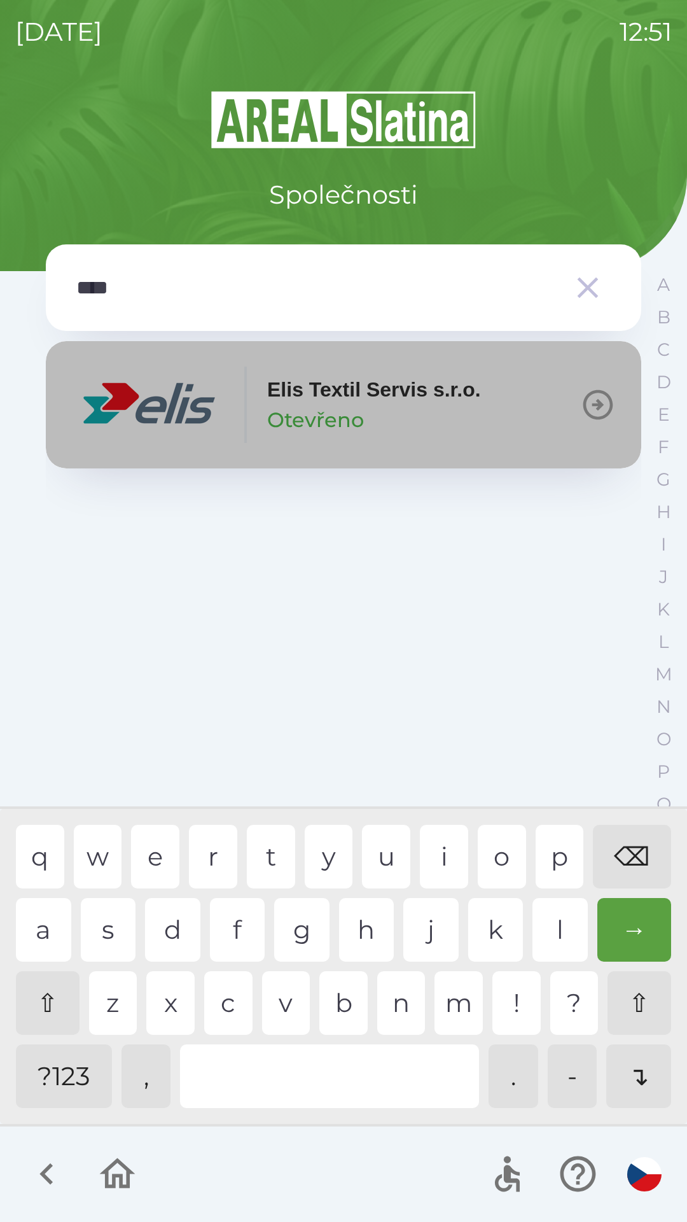
click at [321, 389] on p "Elis Textil Servis s.r.o." at bounding box center [374, 389] width 214 height 31
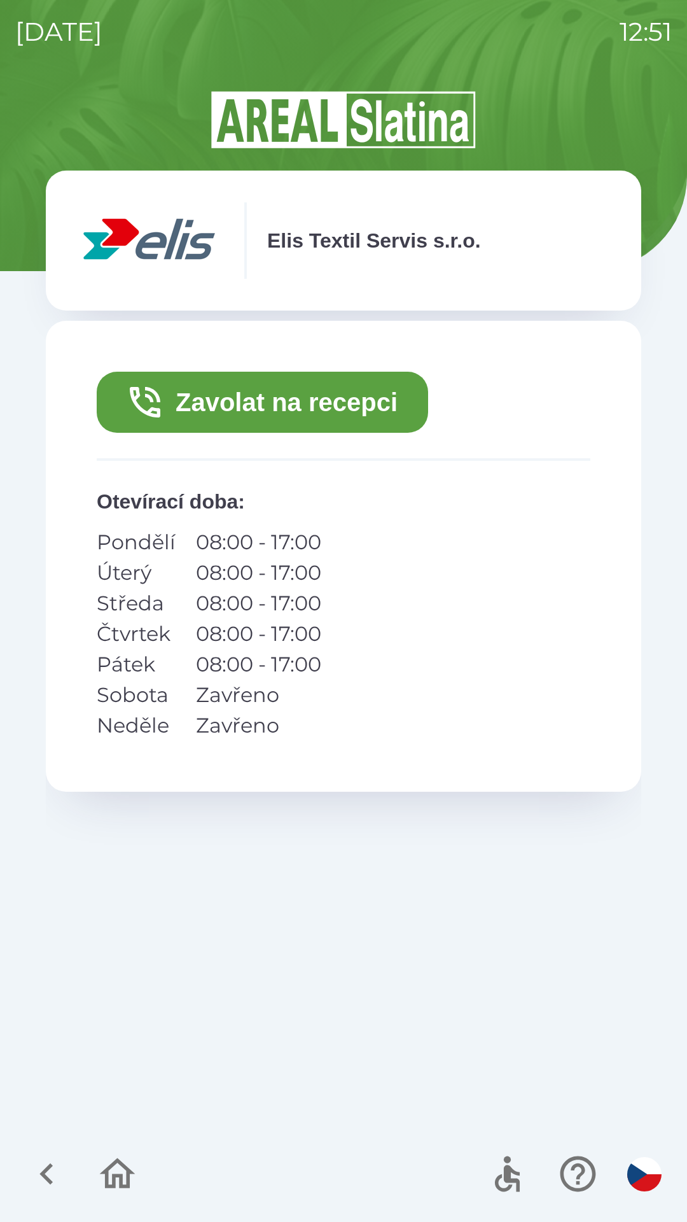
click at [268, 386] on button "Zavolat na recepci" at bounding box center [263, 402] width 332 height 61
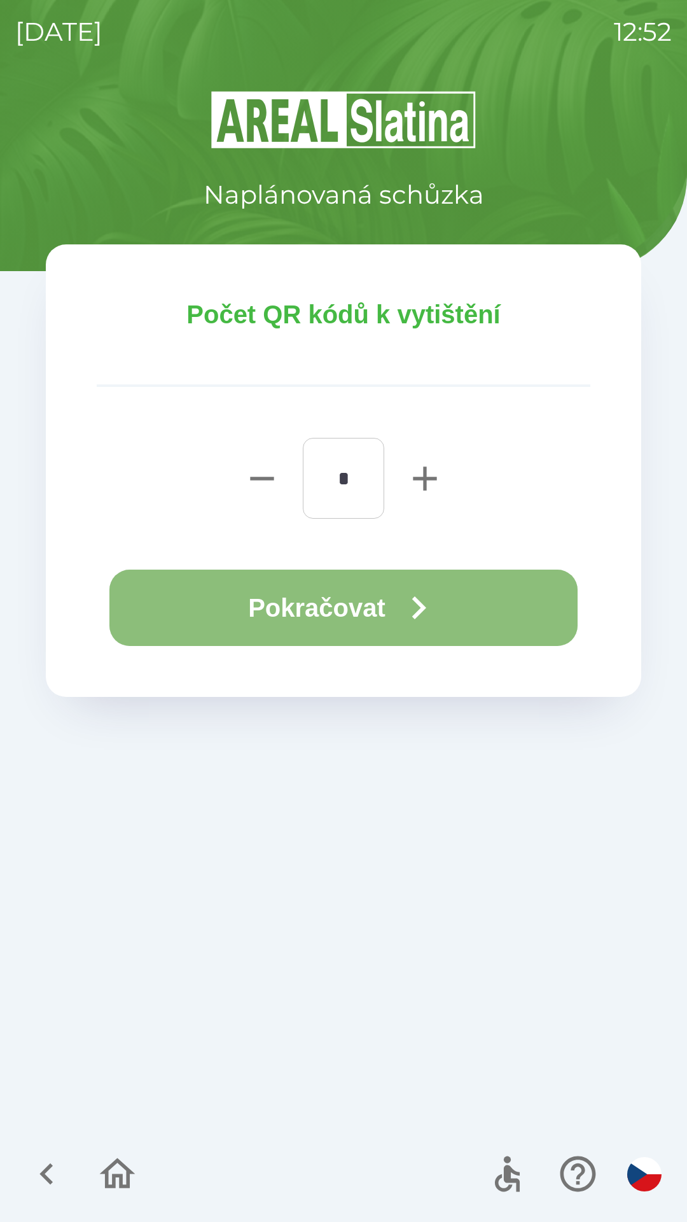
click at [474, 610] on button "Pokračovat" at bounding box center [343, 608] width 468 height 76
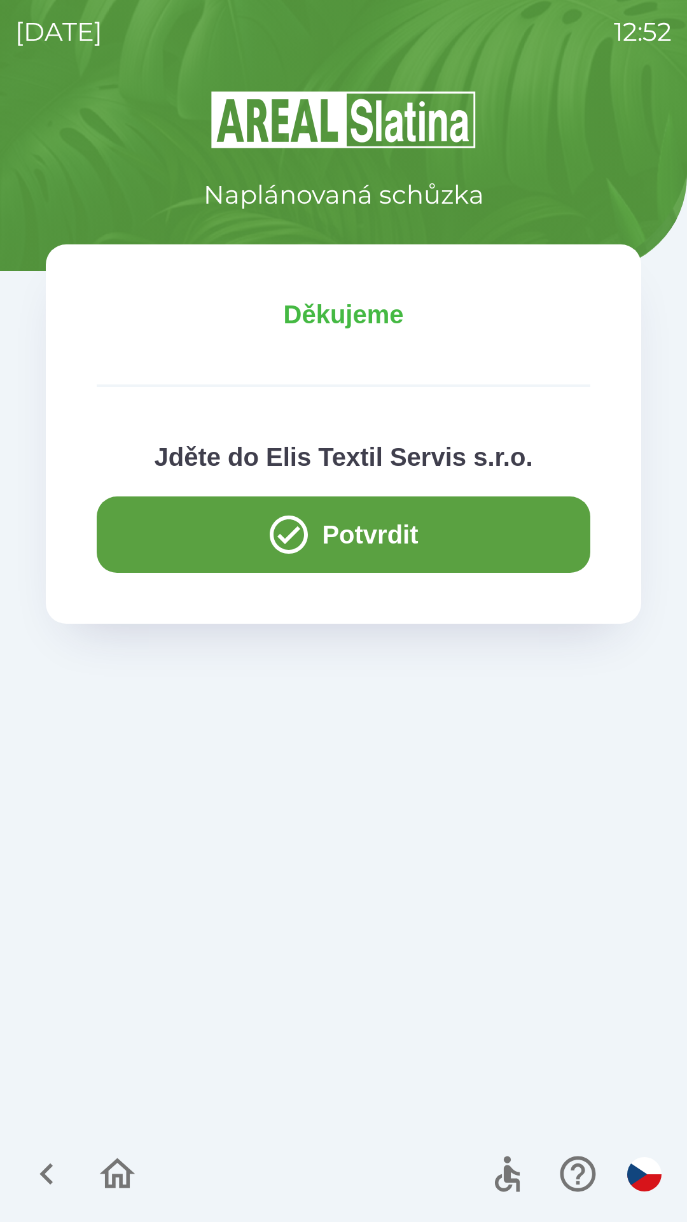
click at [500, 505] on button "Potvrdit" at bounding box center [344, 534] width 494 height 76
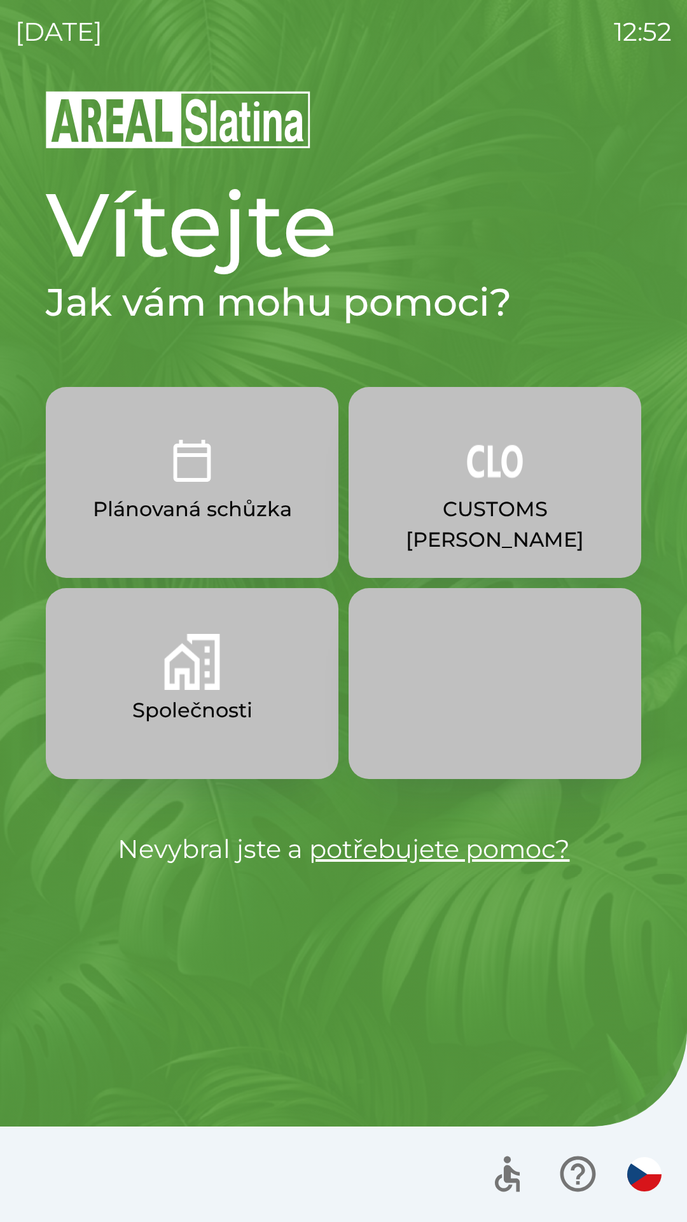
click at [503, 588] on button "button" at bounding box center [495, 683] width 293 height 191
click at [541, 481] on button "CUSTOMS [PERSON_NAME]" at bounding box center [495, 482] width 293 height 191
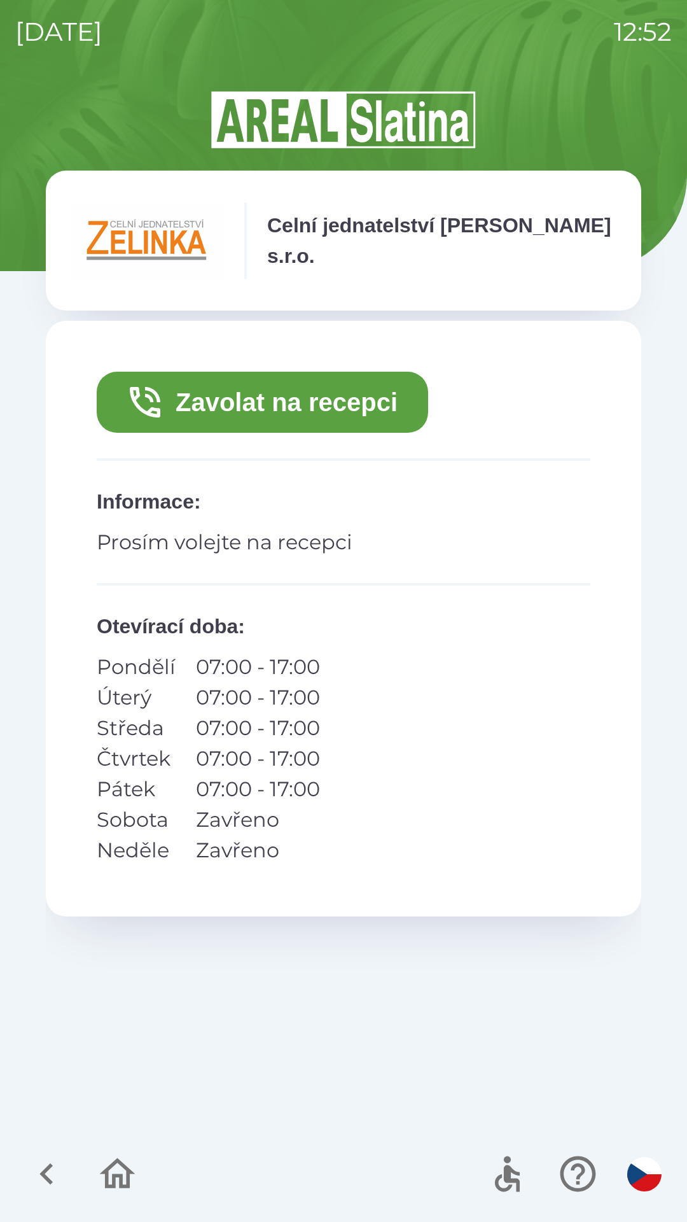
click at [357, 409] on button "Zavolat na recepci" at bounding box center [263, 402] width 332 height 61
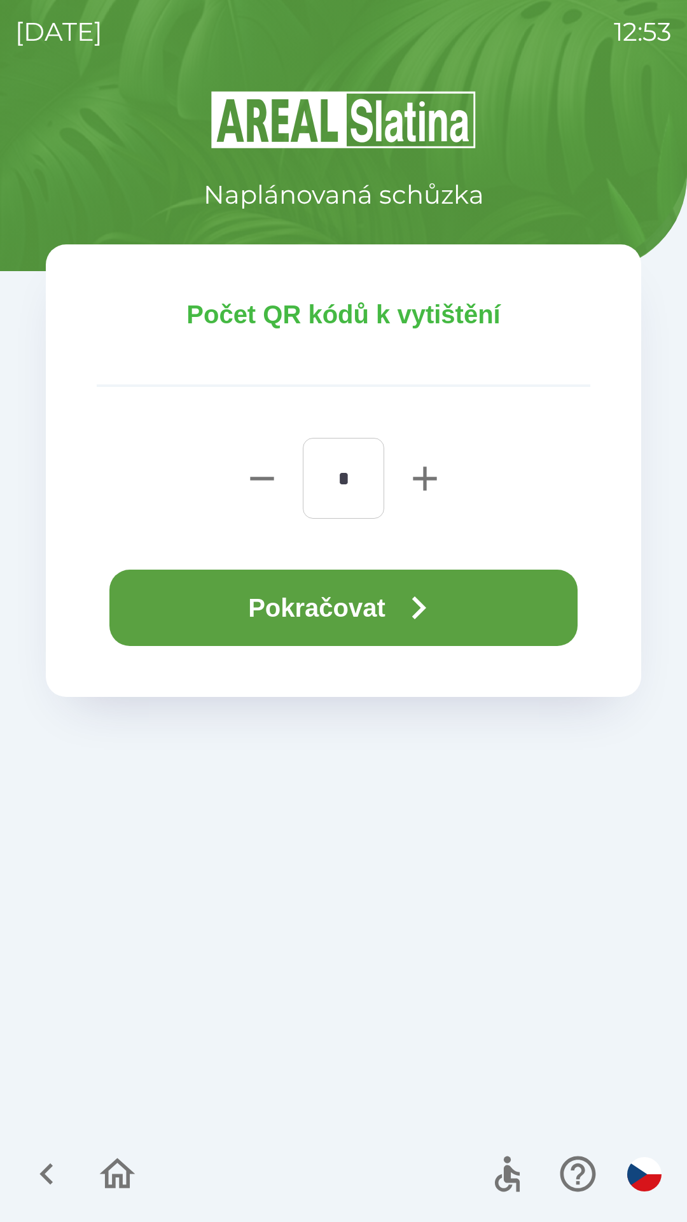
click at [505, 614] on button "Pokračovat" at bounding box center [343, 608] width 468 height 76
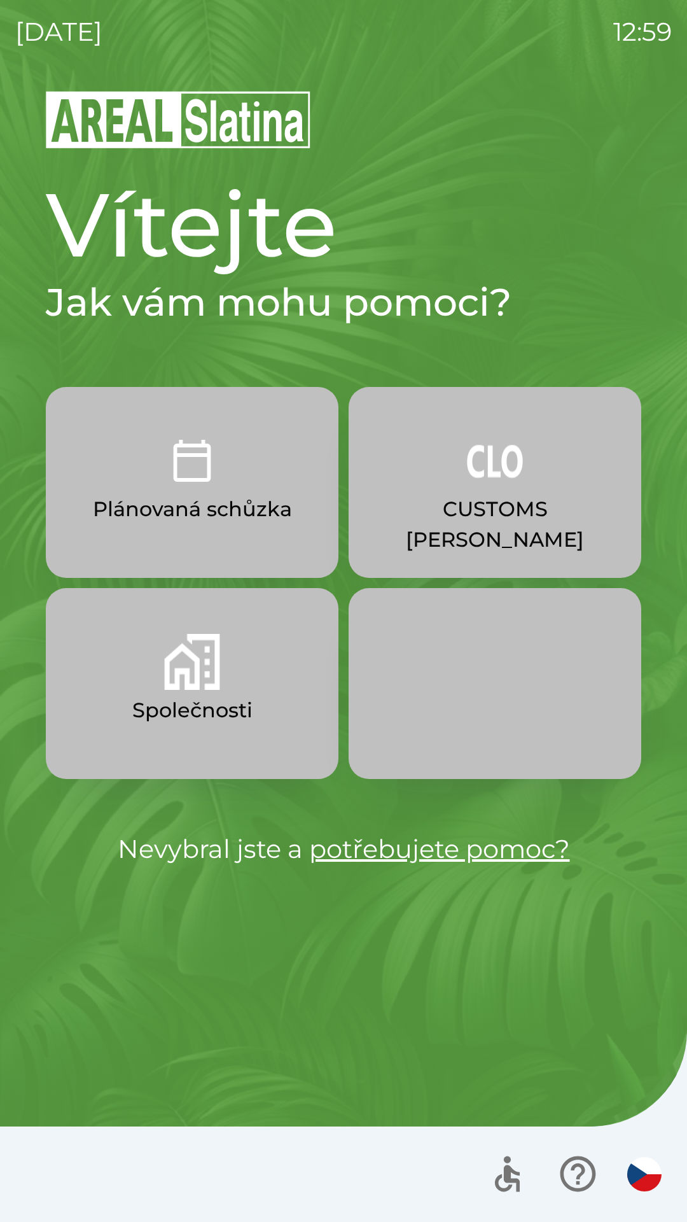
click at [209, 687] on img "button" at bounding box center [192, 662] width 56 height 56
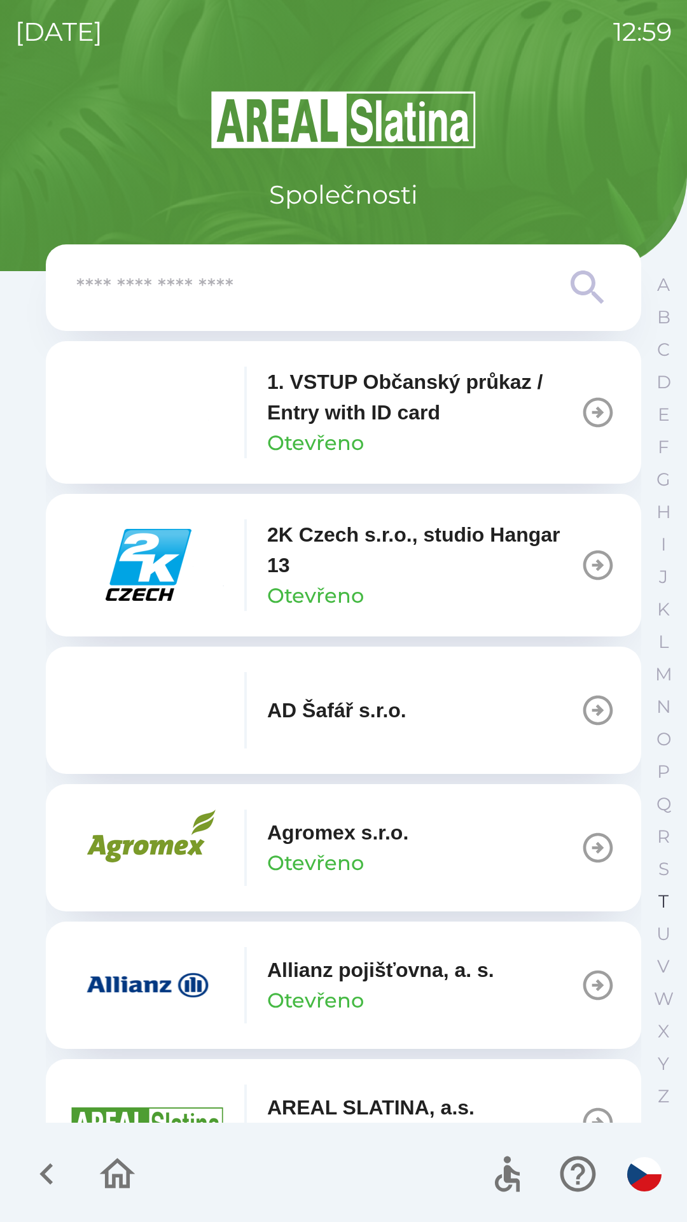
click at [675, 910] on button "T" at bounding box center [664, 901] width 32 height 32
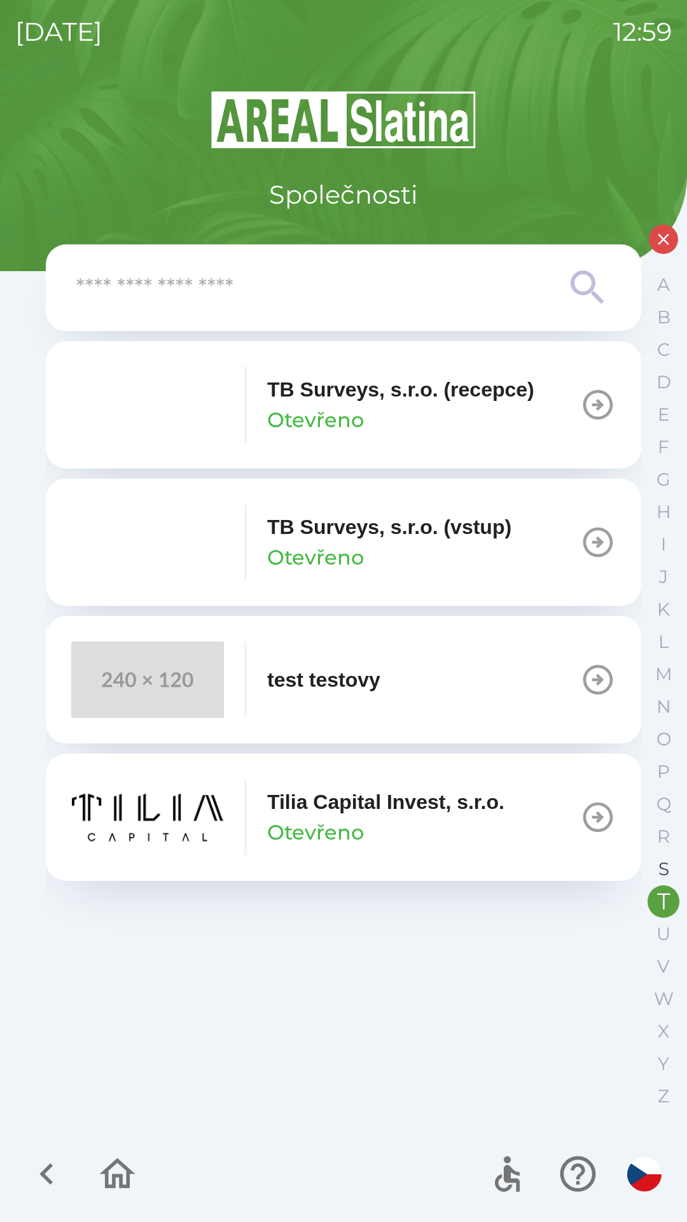
click at [661, 861] on p "S" at bounding box center [664, 869] width 11 height 22
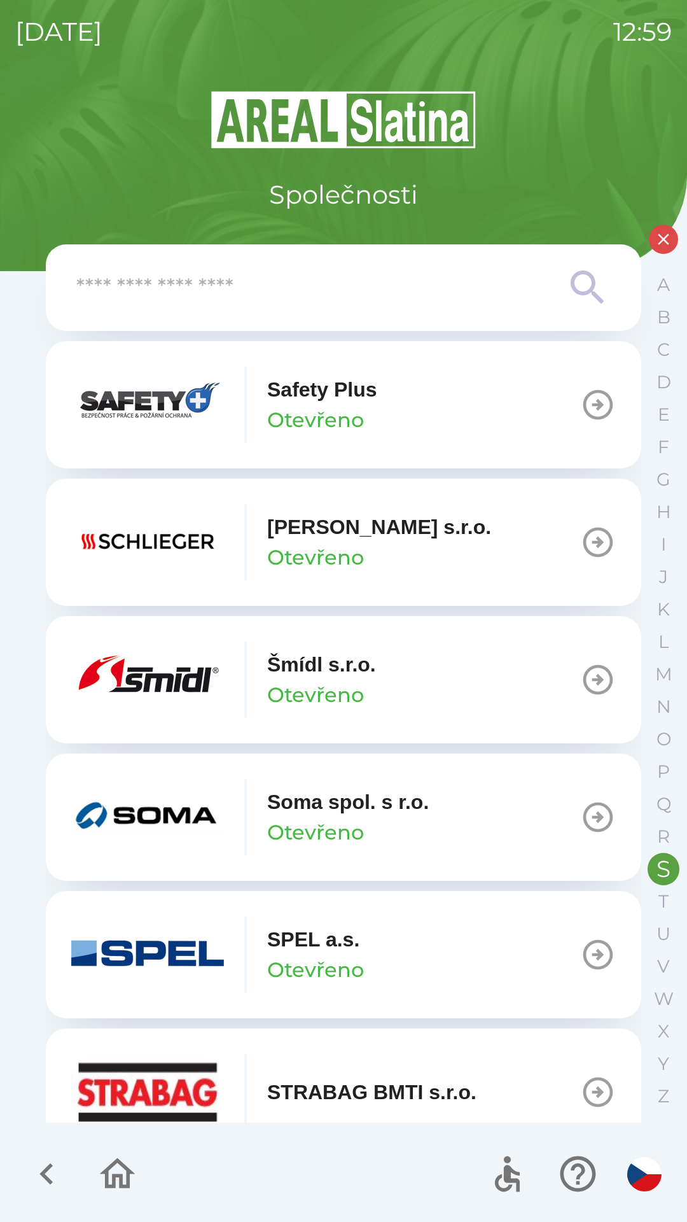
click at [401, 678] on button "[PERSON_NAME] [PERSON_NAME]" at bounding box center [344, 679] width 596 height 127
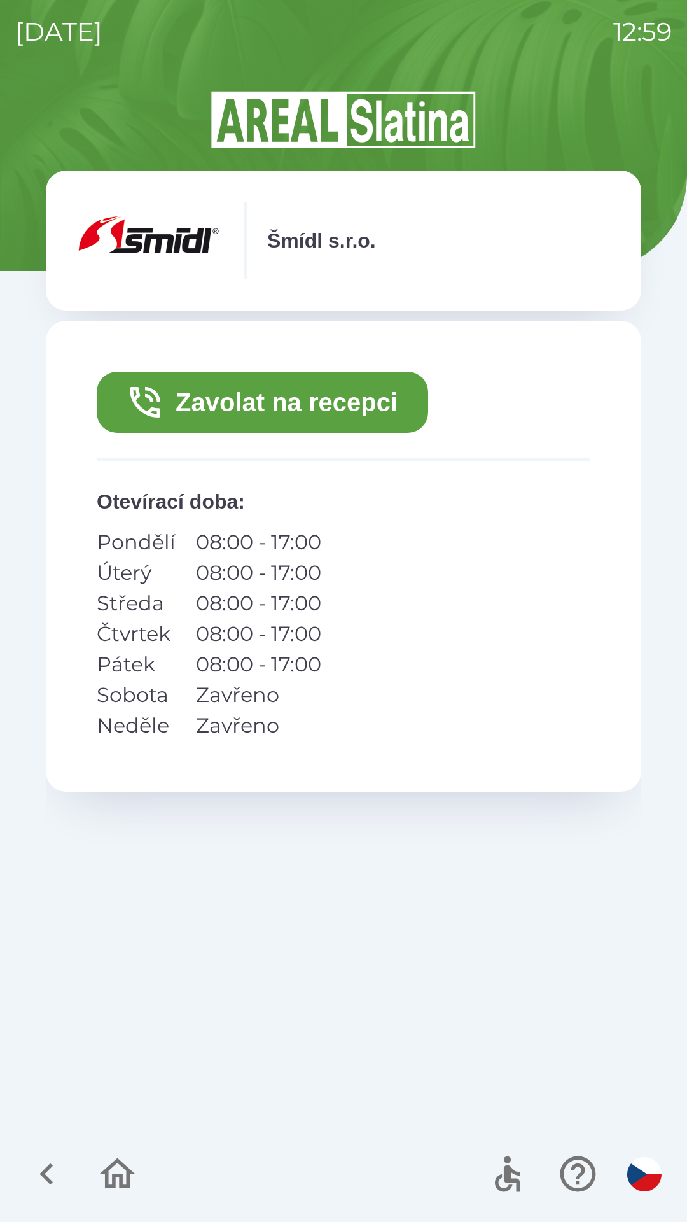
click at [349, 400] on button "Zavolat na recepci" at bounding box center [263, 402] width 332 height 61
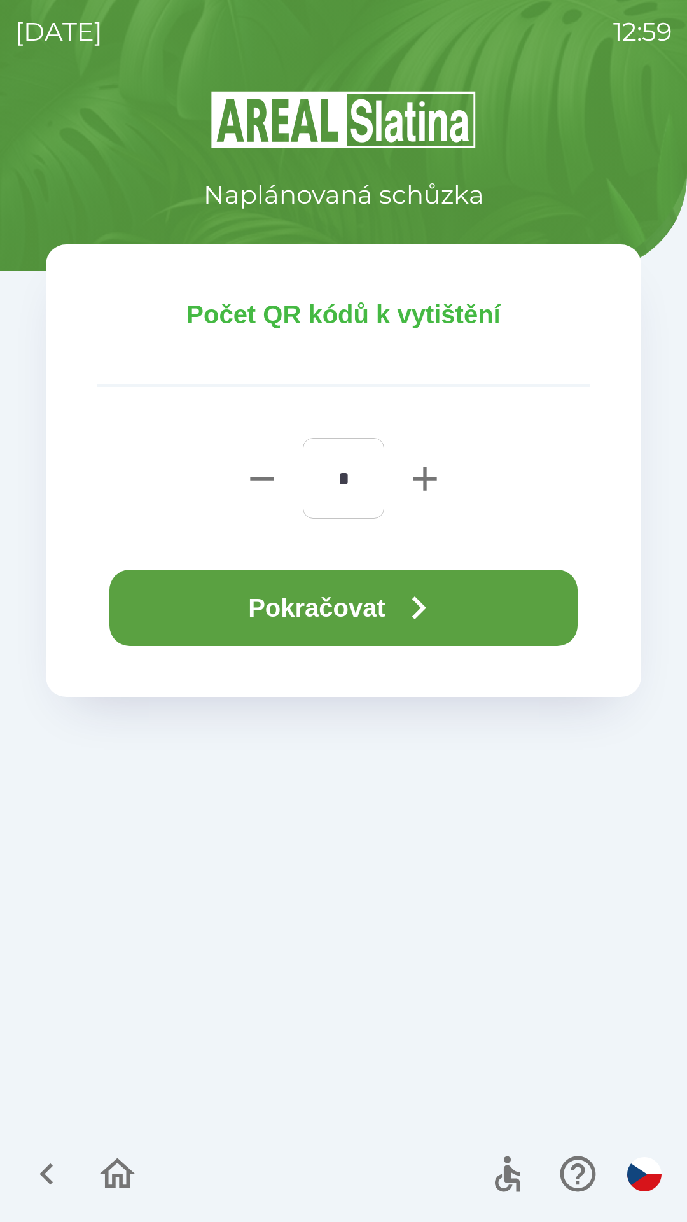
click at [351, 608] on button "Pokračovat" at bounding box center [343, 608] width 468 height 76
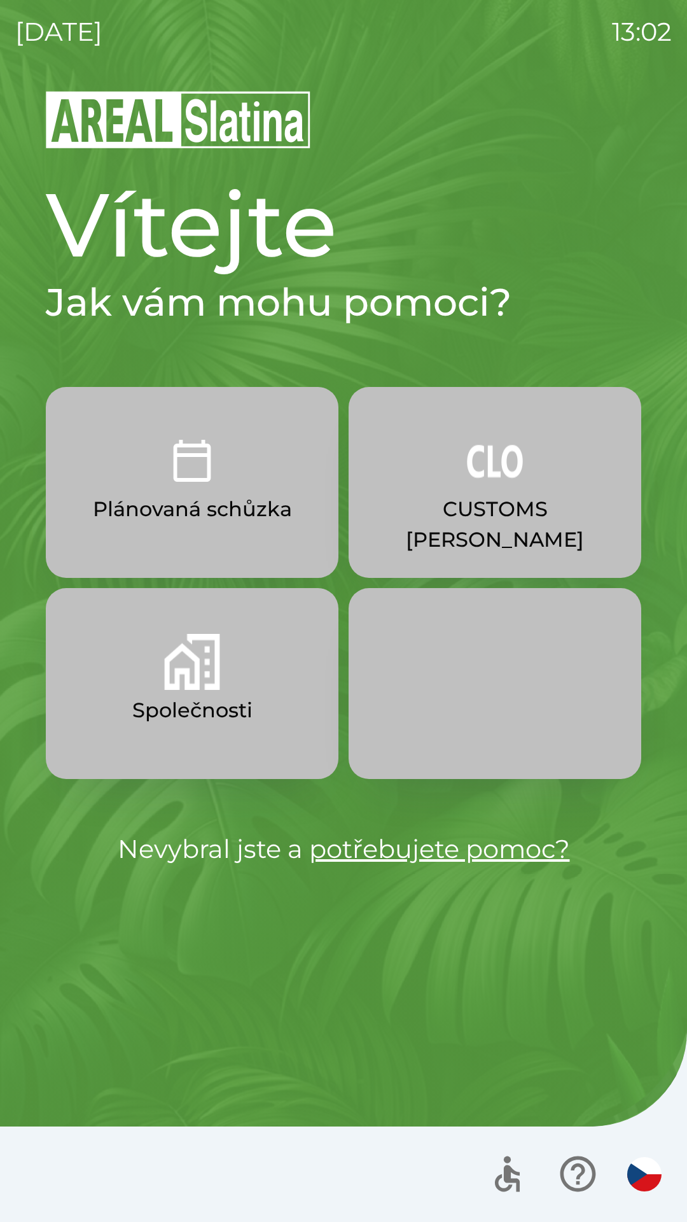
click at [218, 692] on button "Společnosti" at bounding box center [192, 683] width 293 height 191
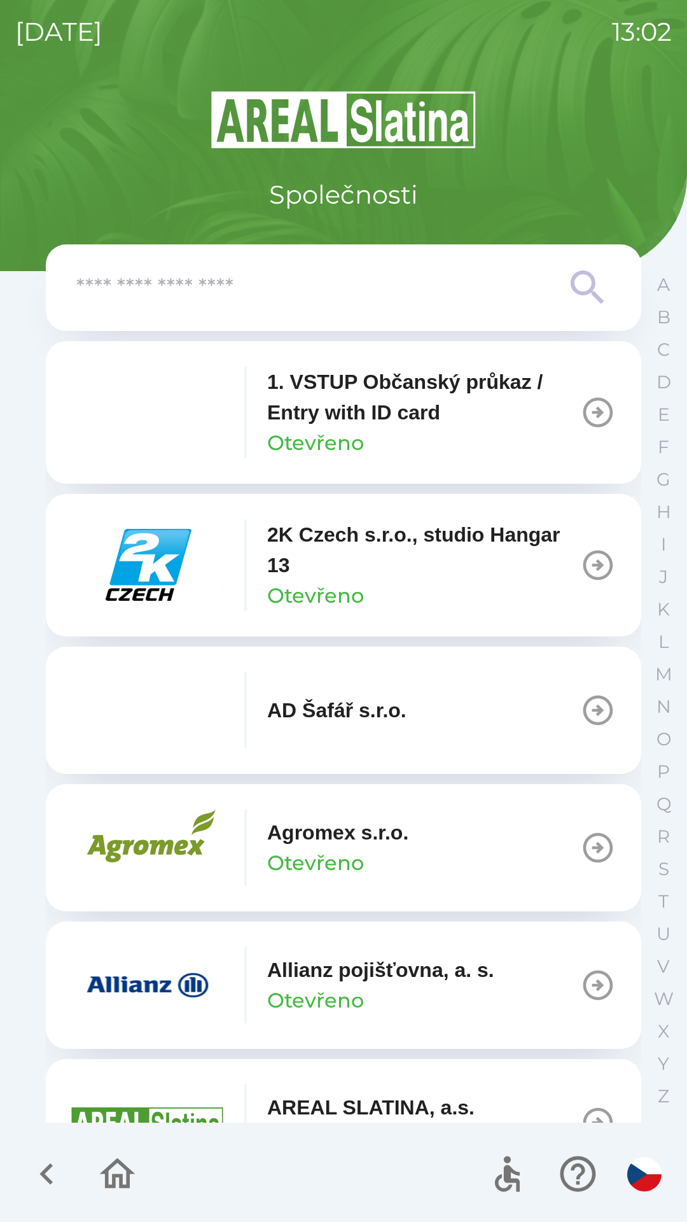
click at [165, 974] on img "button" at bounding box center [147, 985] width 153 height 76
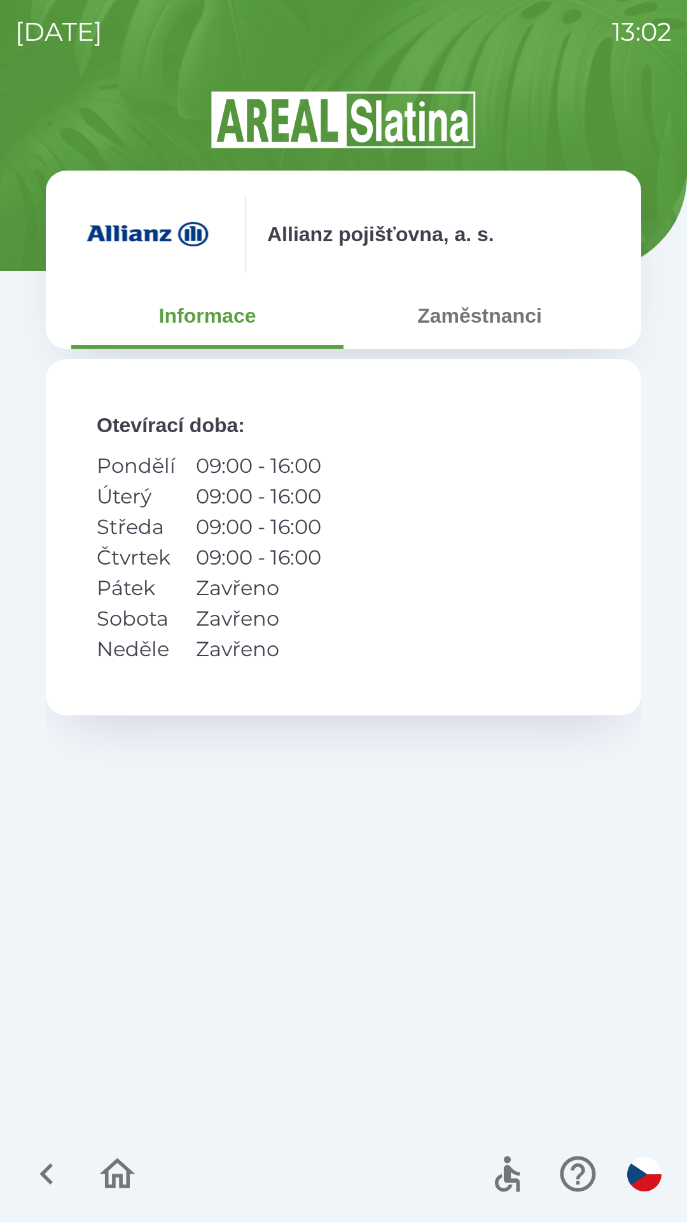
click at [475, 313] on button "Zaměstnanci" at bounding box center [480, 316] width 272 height 46
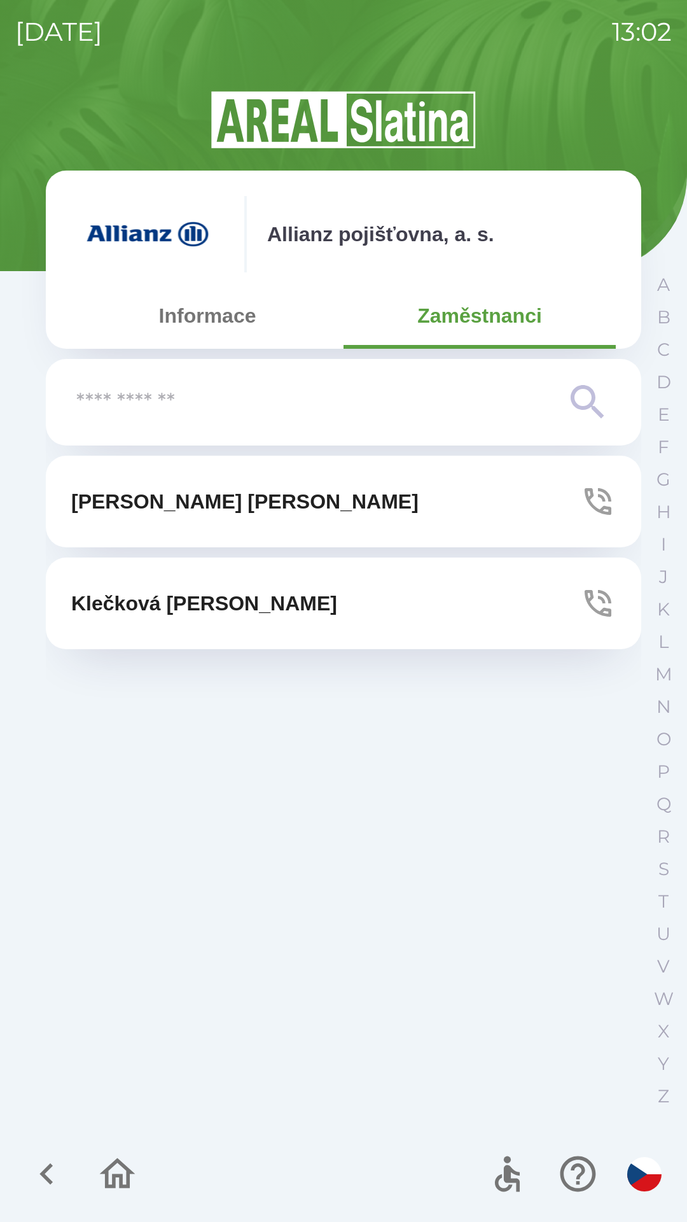
click at [197, 496] on p "[PERSON_NAME]" at bounding box center [245, 501] width 348 height 31
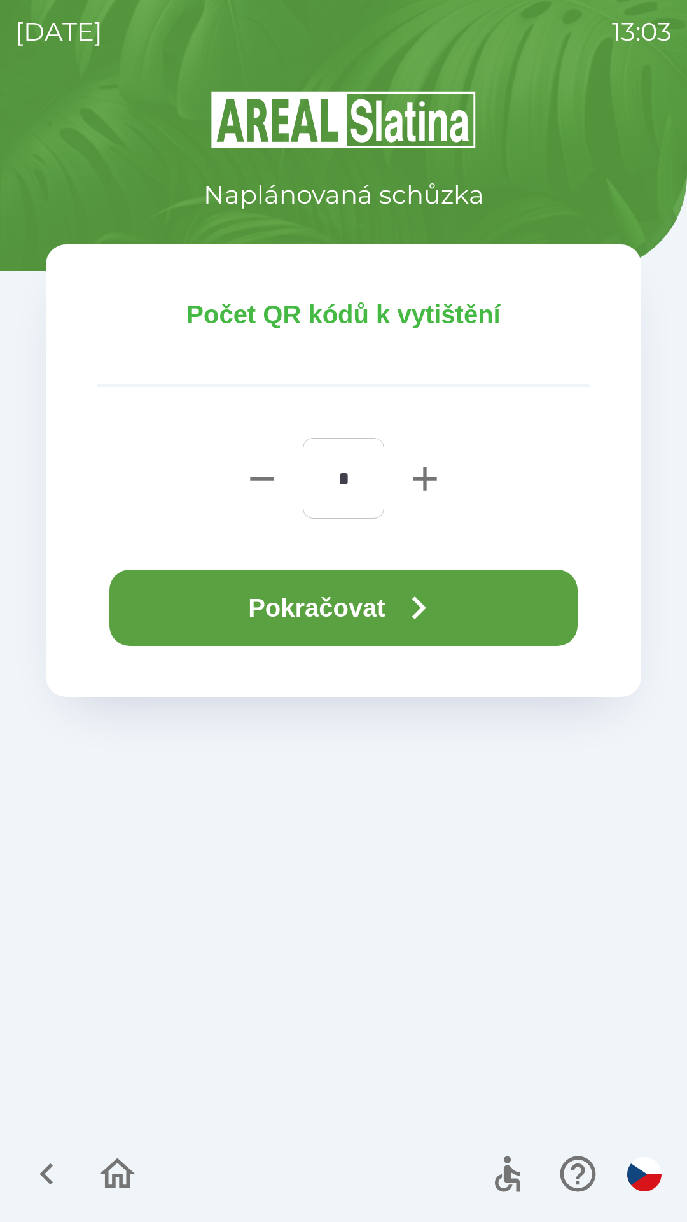
click at [435, 481] on icon "button" at bounding box center [425, 478] width 41 height 41
type input "*"
click at [373, 610] on button "Pokračovat" at bounding box center [343, 608] width 468 height 76
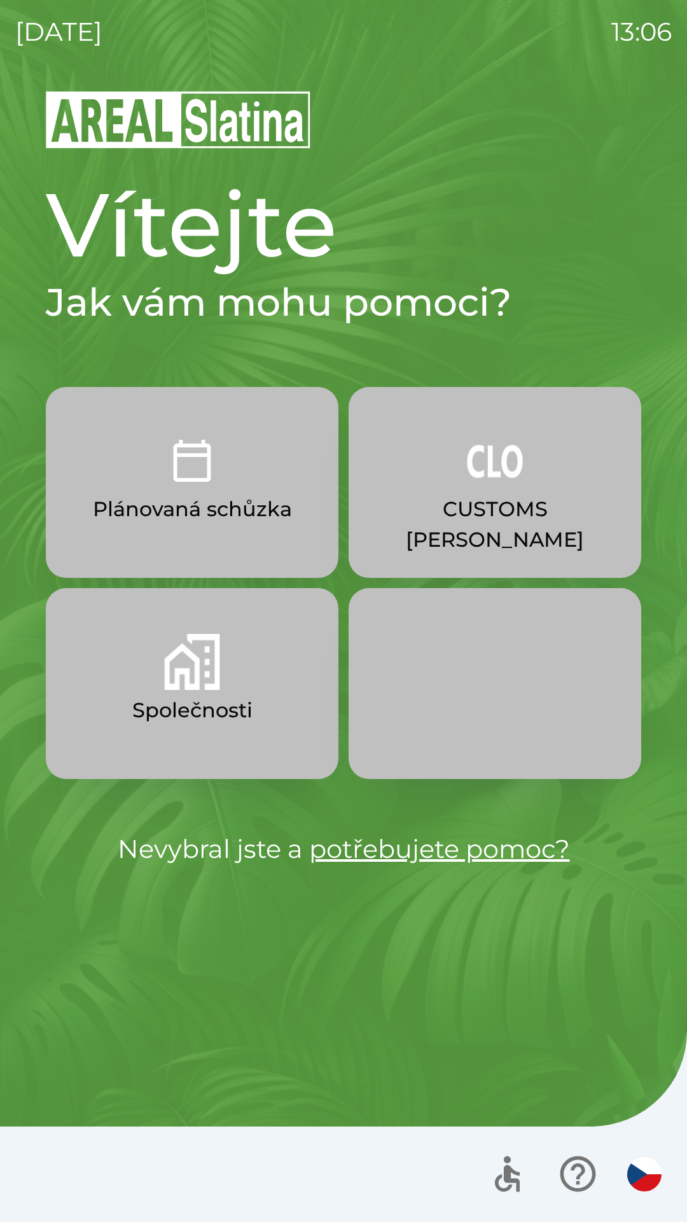
click at [474, 510] on p "CUSTOMS [PERSON_NAME]" at bounding box center [495, 524] width 232 height 61
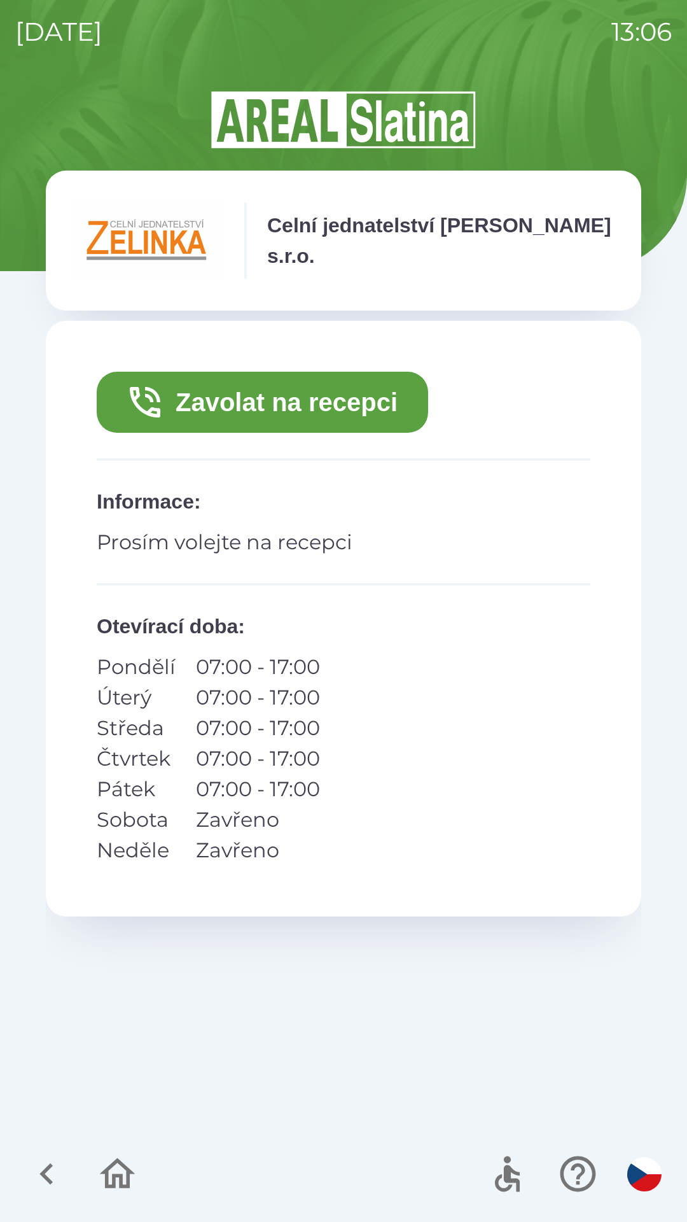
click at [294, 403] on button "Zavolat na recepci" at bounding box center [263, 402] width 332 height 61
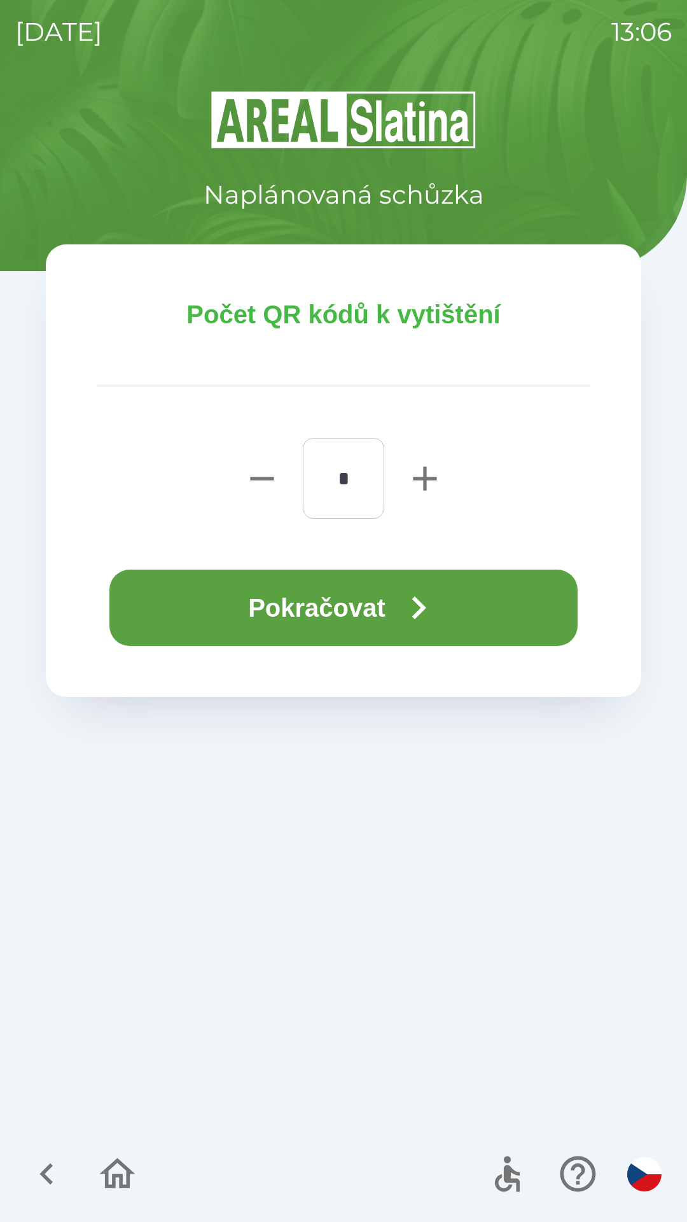
click at [371, 607] on button "Pokračovat" at bounding box center [343, 608] width 468 height 76
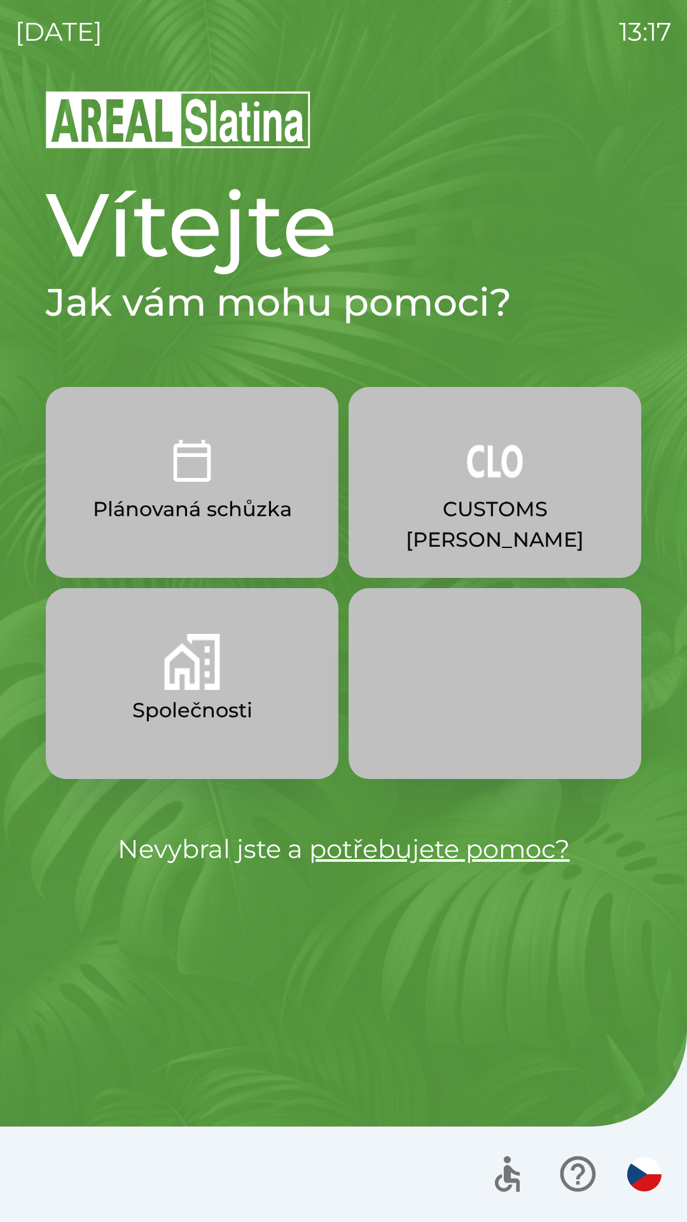
click at [219, 684] on img "button" at bounding box center [192, 662] width 56 height 56
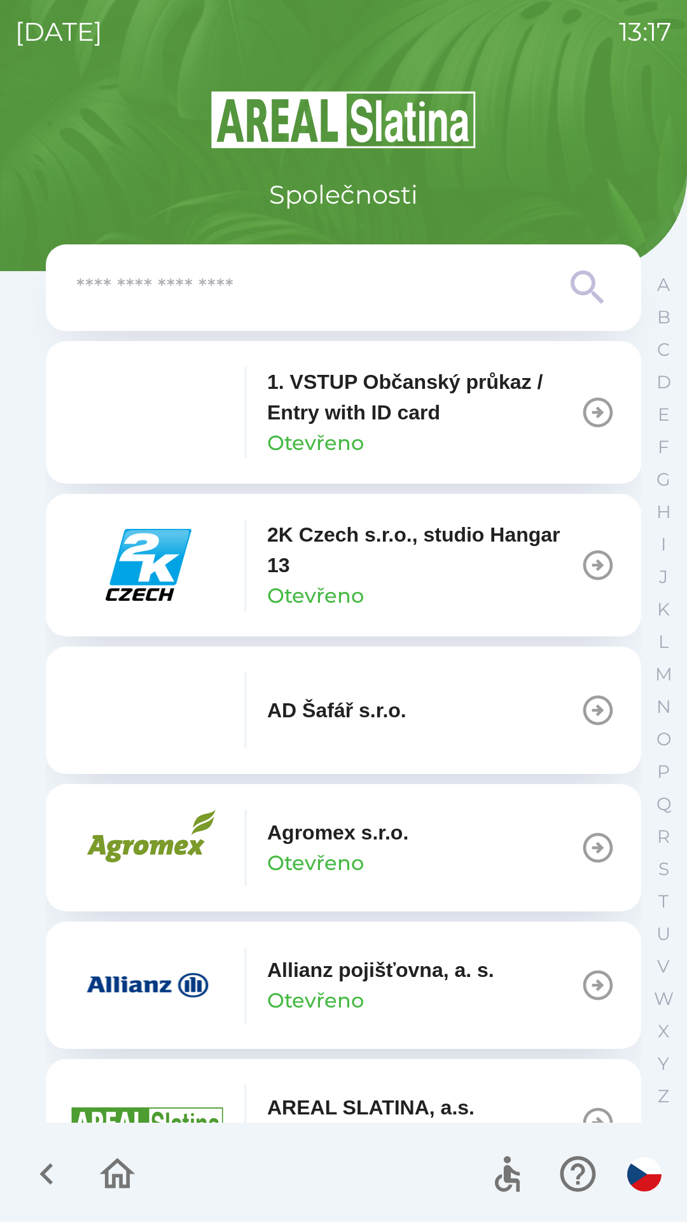
click at [269, 289] on input "text" at bounding box center [318, 287] width 484 height 35
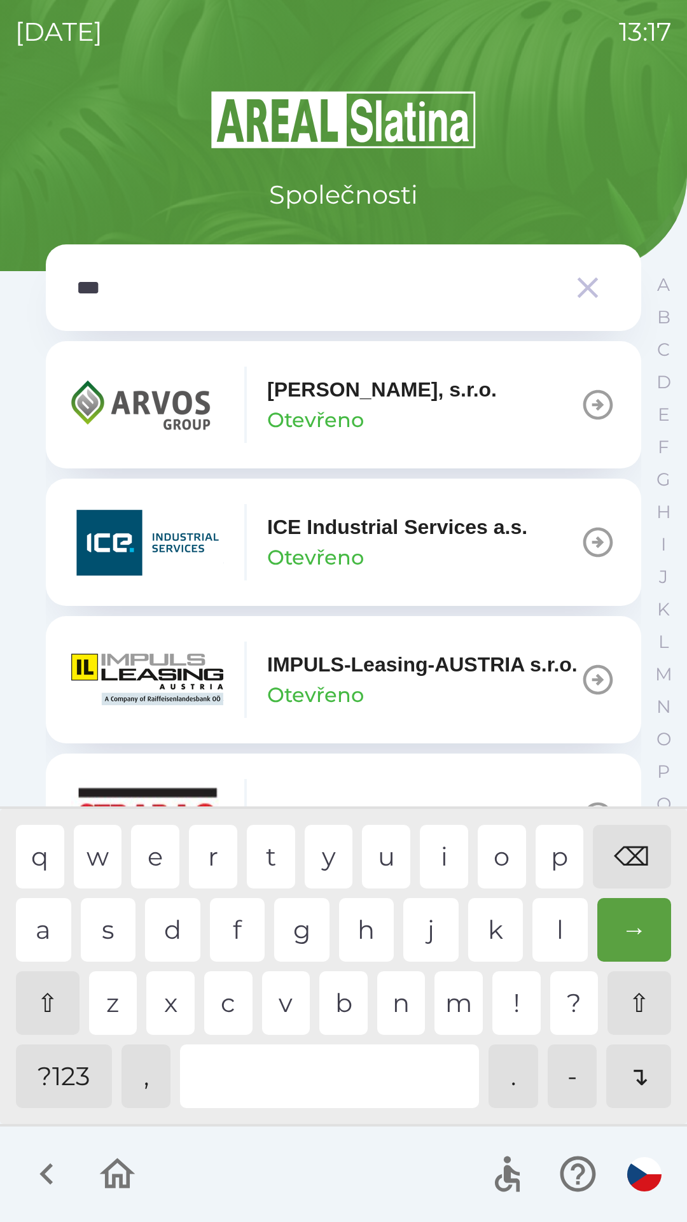
click at [197, 862] on div "r" at bounding box center [213, 857] width 48 height 64
type input "****"
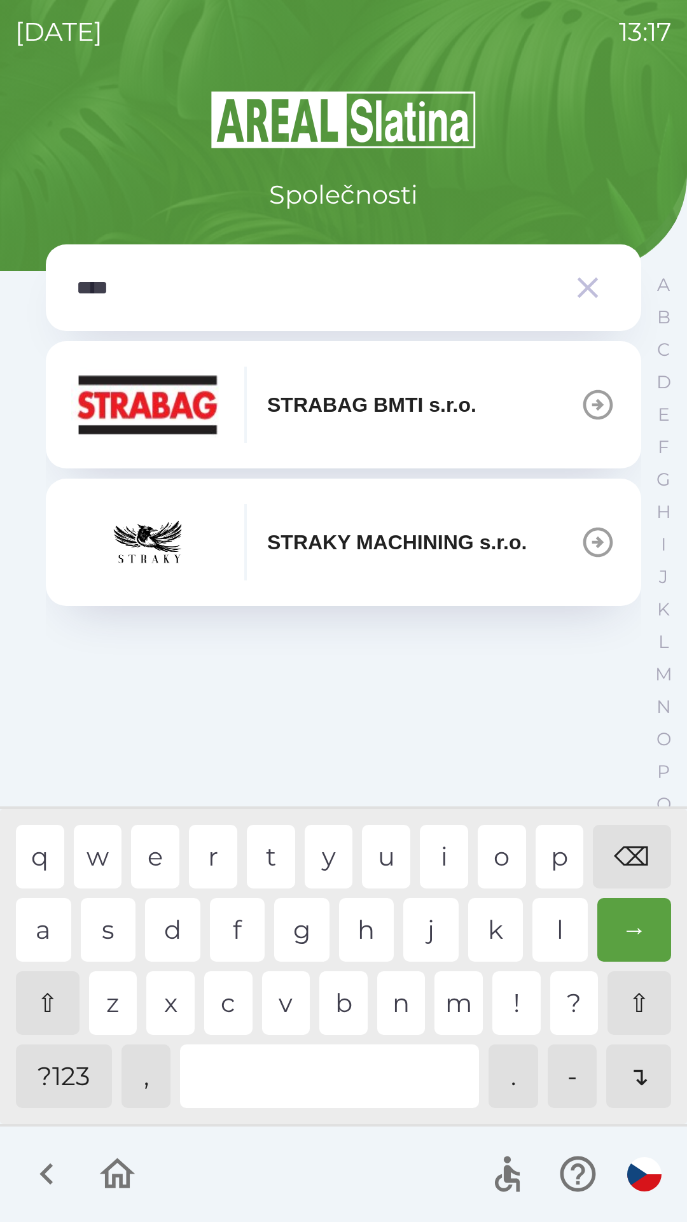
click at [50, 925] on div "a" at bounding box center [43, 930] width 55 height 64
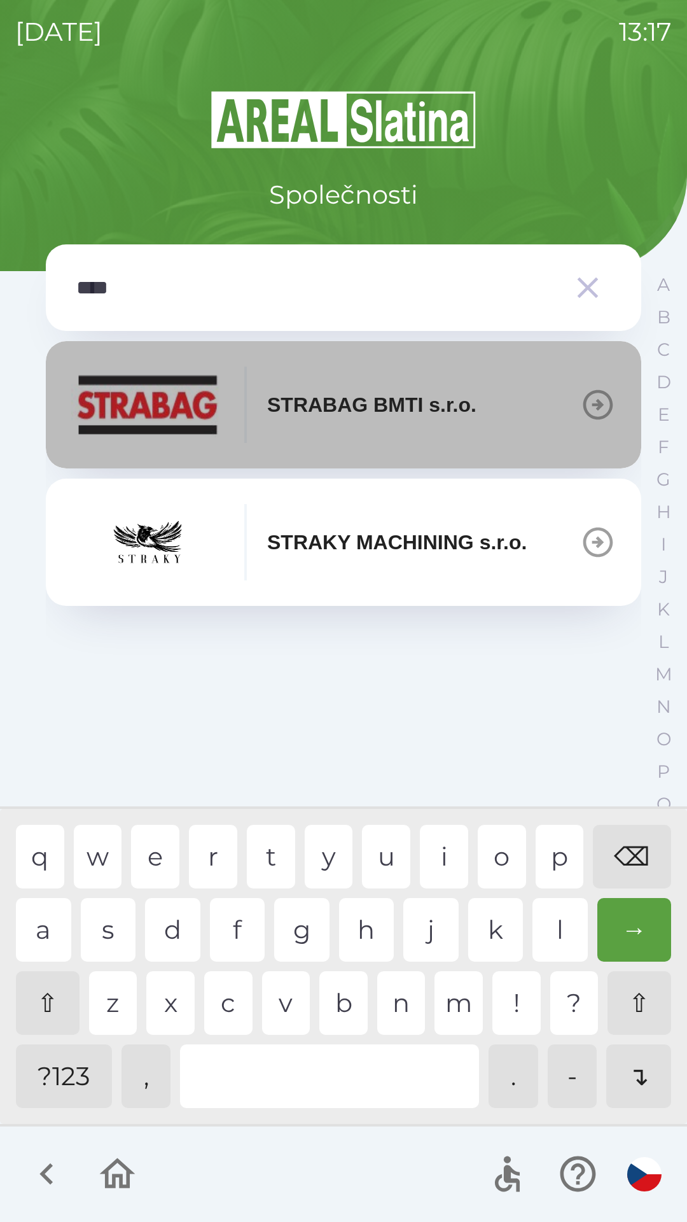
click at [181, 412] on img "button" at bounding box center [147, 405] width 153 height 76
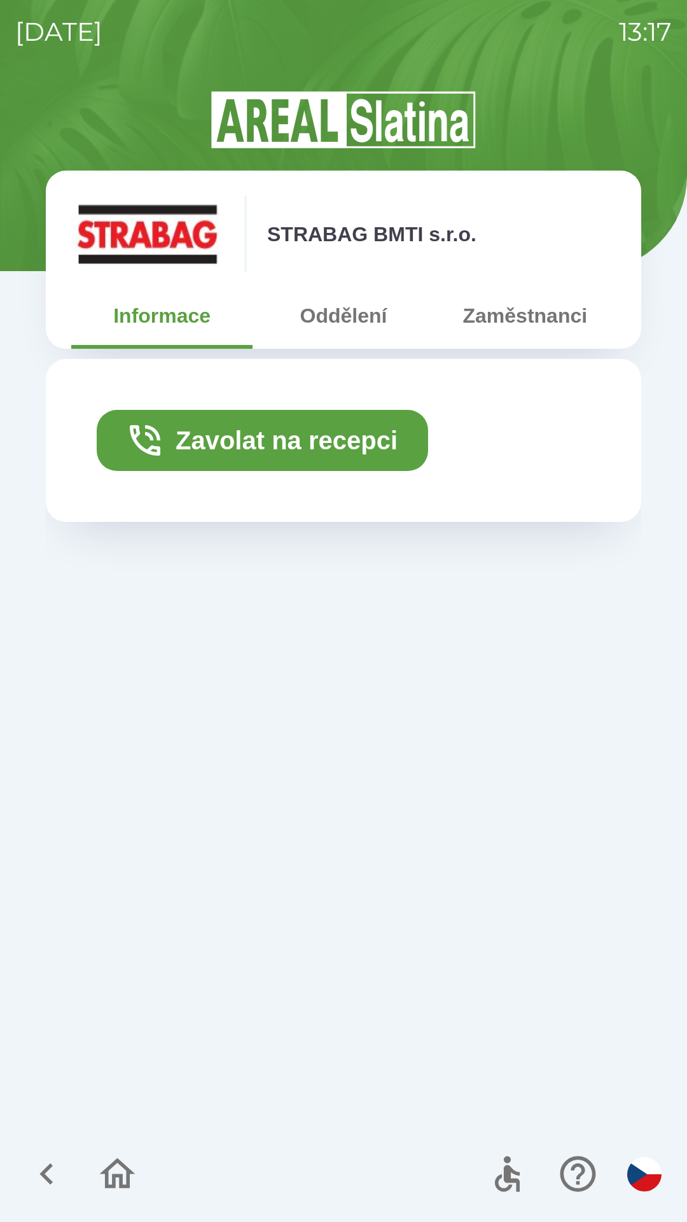
click at [369, 433] on button "Zavolat na recepci" at bounding box center [263, 440] width 332 height 61
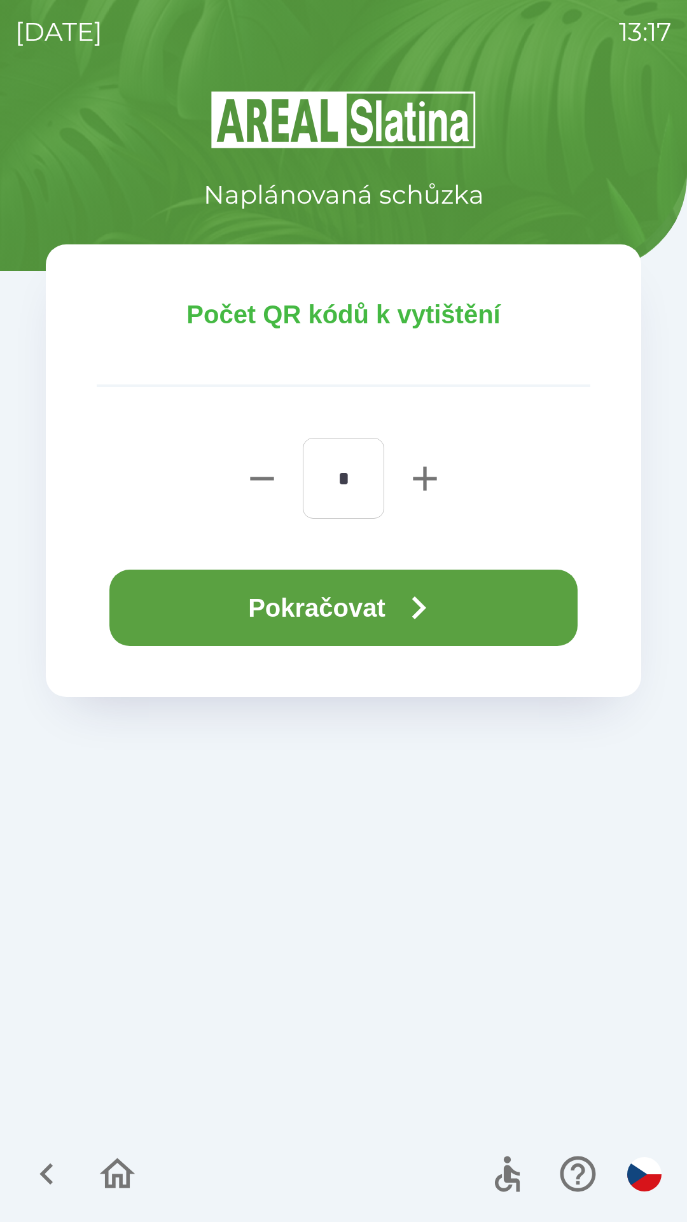
click at [385, 621] on button "Pokračovat" at bounding box center [343, 608] width 468 height 76
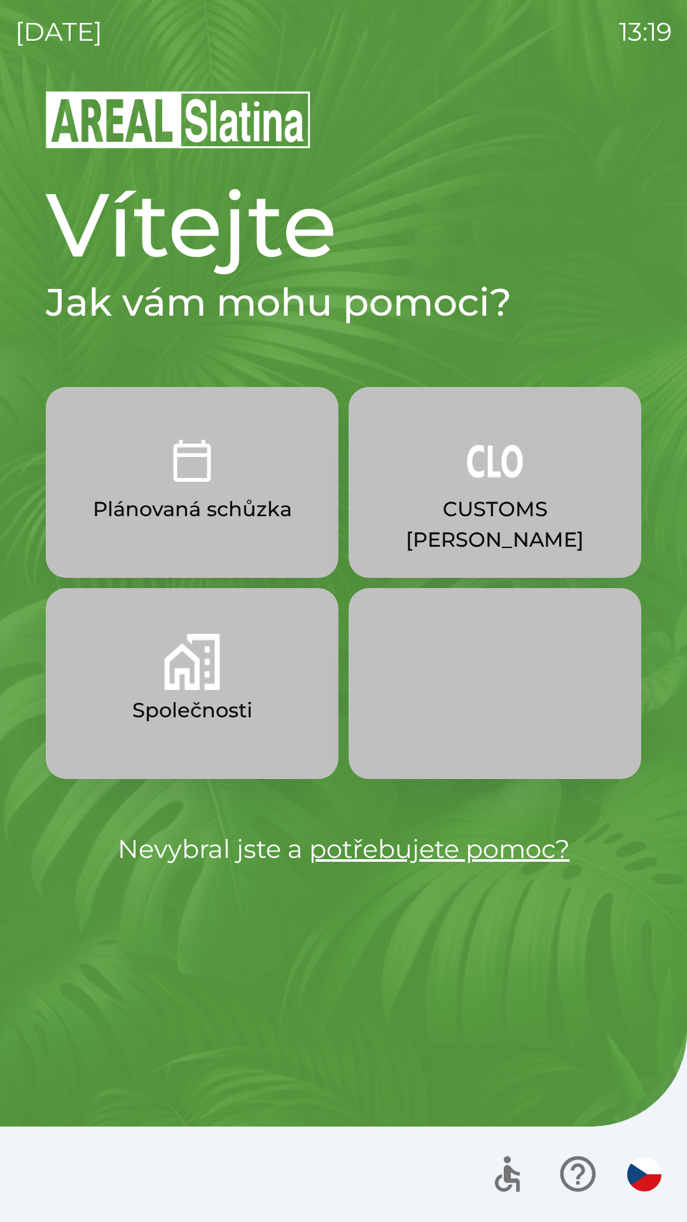
click at [244, 678] on button "Společnosti" at bounding box center [192, 683] width 293 height 191
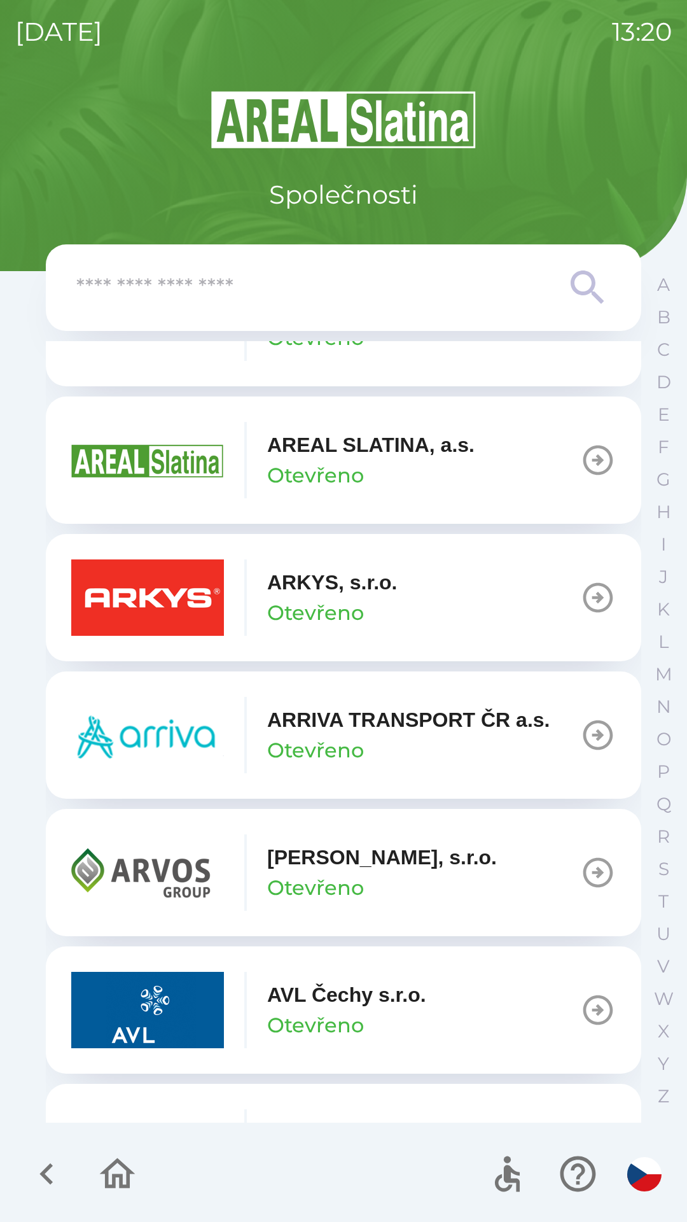
scroll to position [663, 0]
click at [312, 1088] on button "AZ KLIMA a.s. Otevřeno" at bounding box center [344, 1146] width 596 height 127
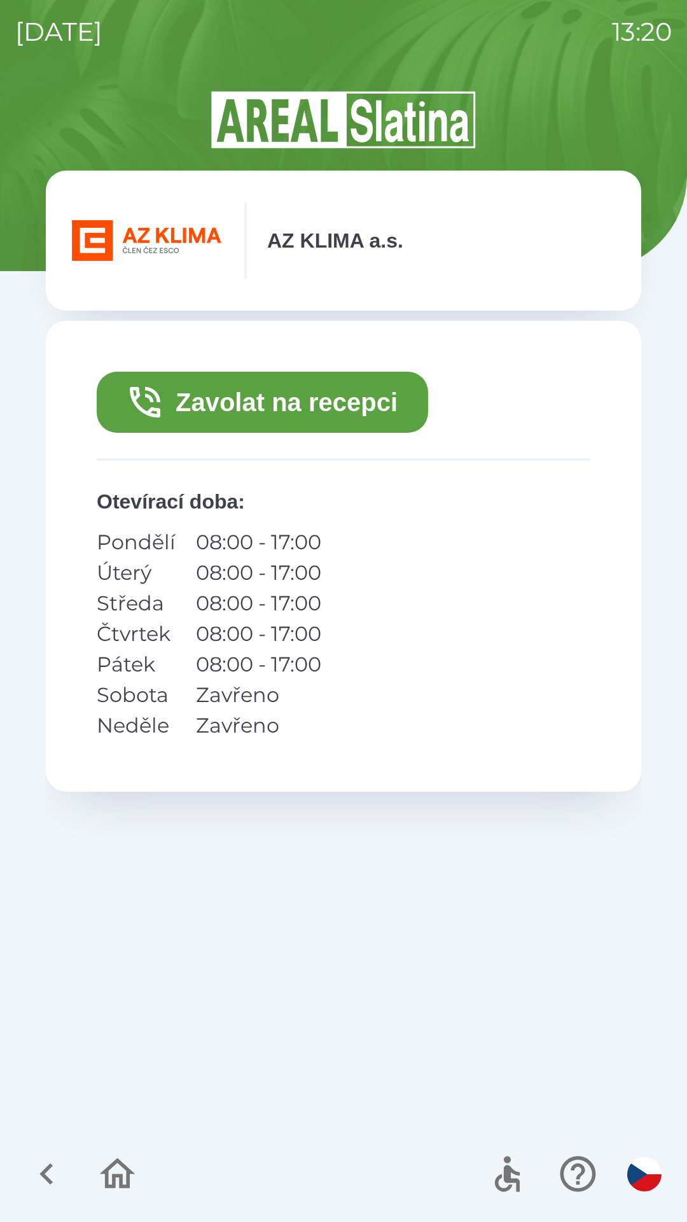
click at [358, 411] on button "Zavolat na recepci" at bounding box center [263, 402] width 332 height 61
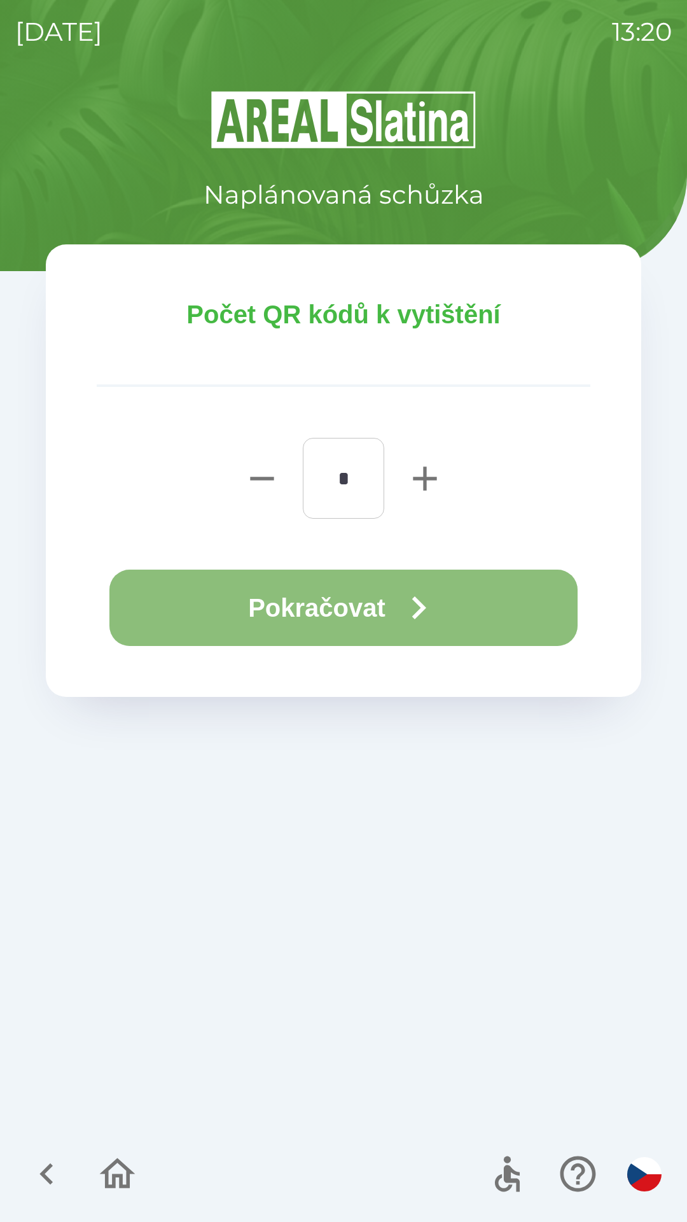
click at [386, 596] on button "Pokračovat" at bounding box center [343, 608] width 468 height 76
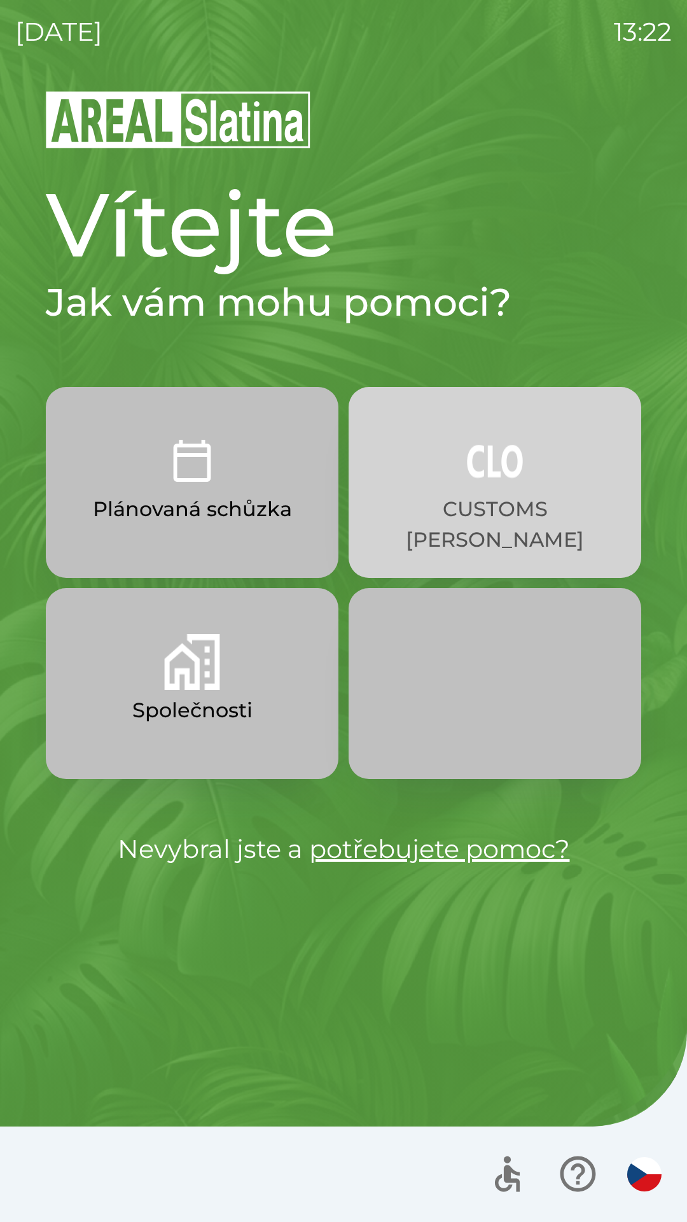
click at [487, 503] on p "CUSTOMS [PERSON_NAME]" at bounding box center [495, 524] width 232 height 61
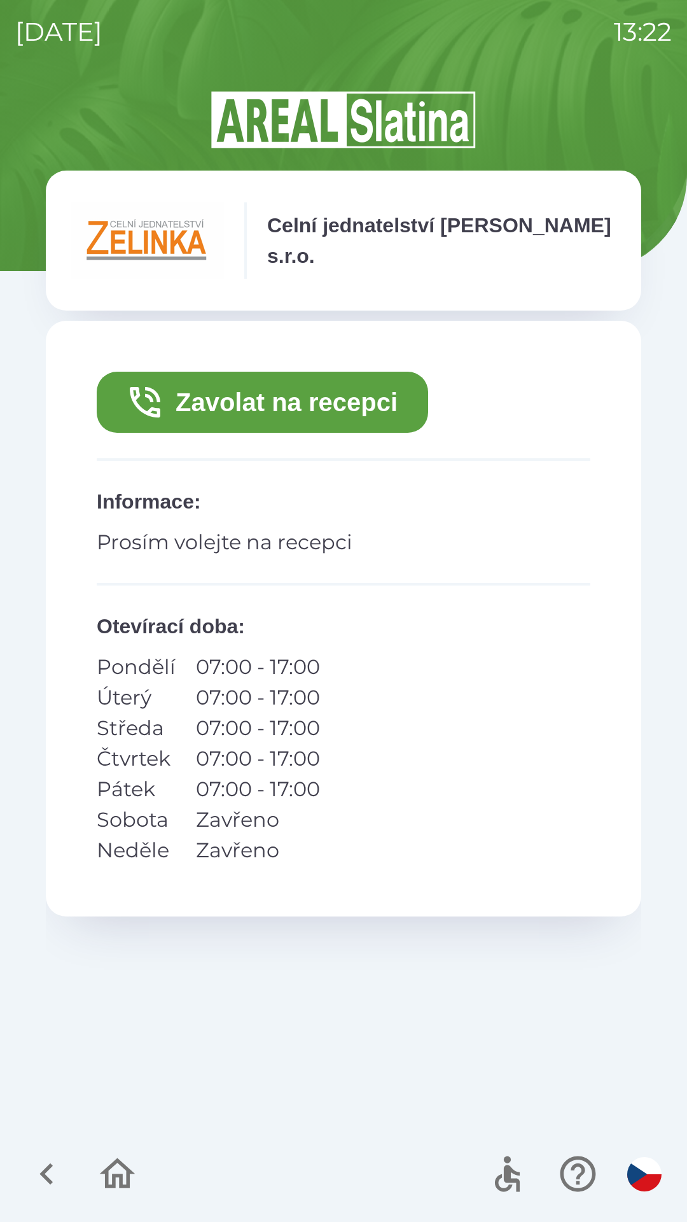
click at [351, 407] on button "Zavolat na recepci" at bounding box center [263, 402] width 332 height 61
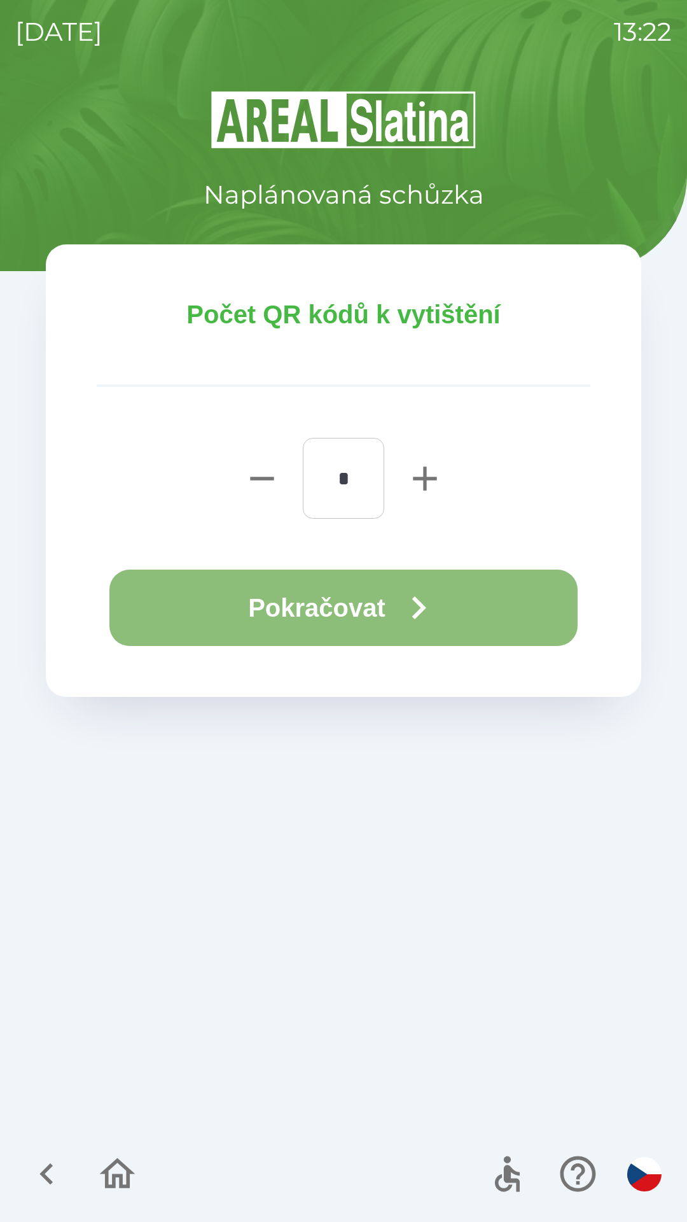
click at [414, 613] on icon "button" at bounding box center [419, 608] width 46 height 46
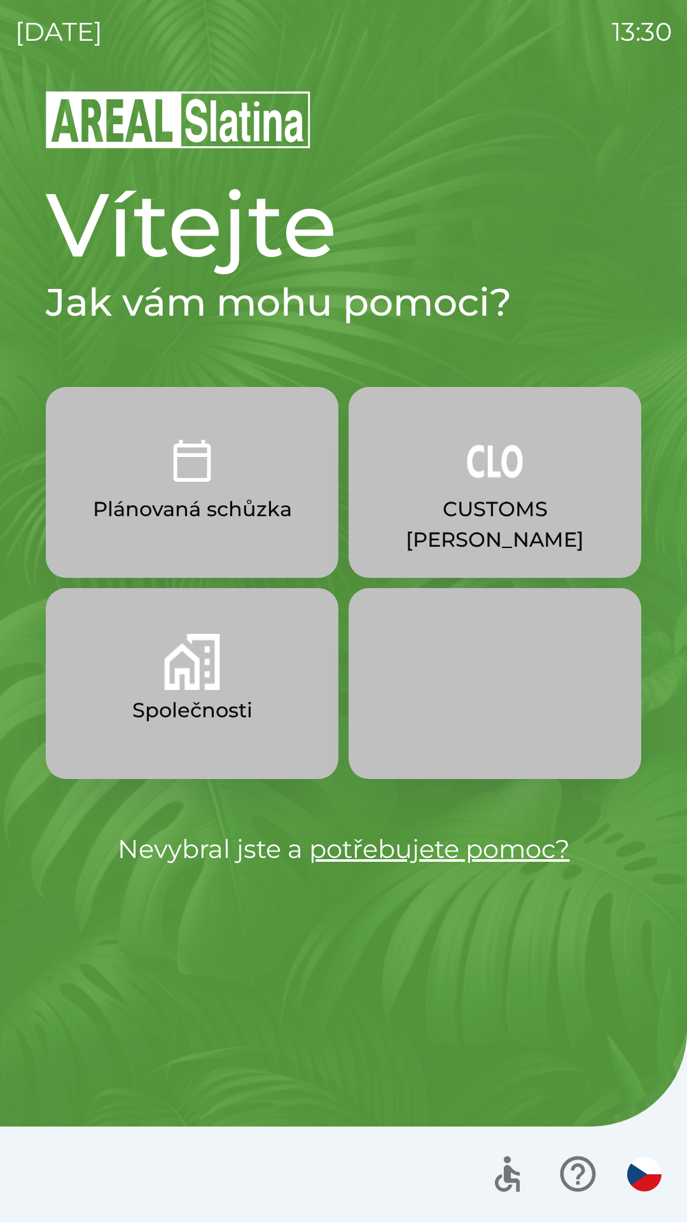
click at [503, 485] on img "button" at bounding box center [495, 461] width 56 height 56
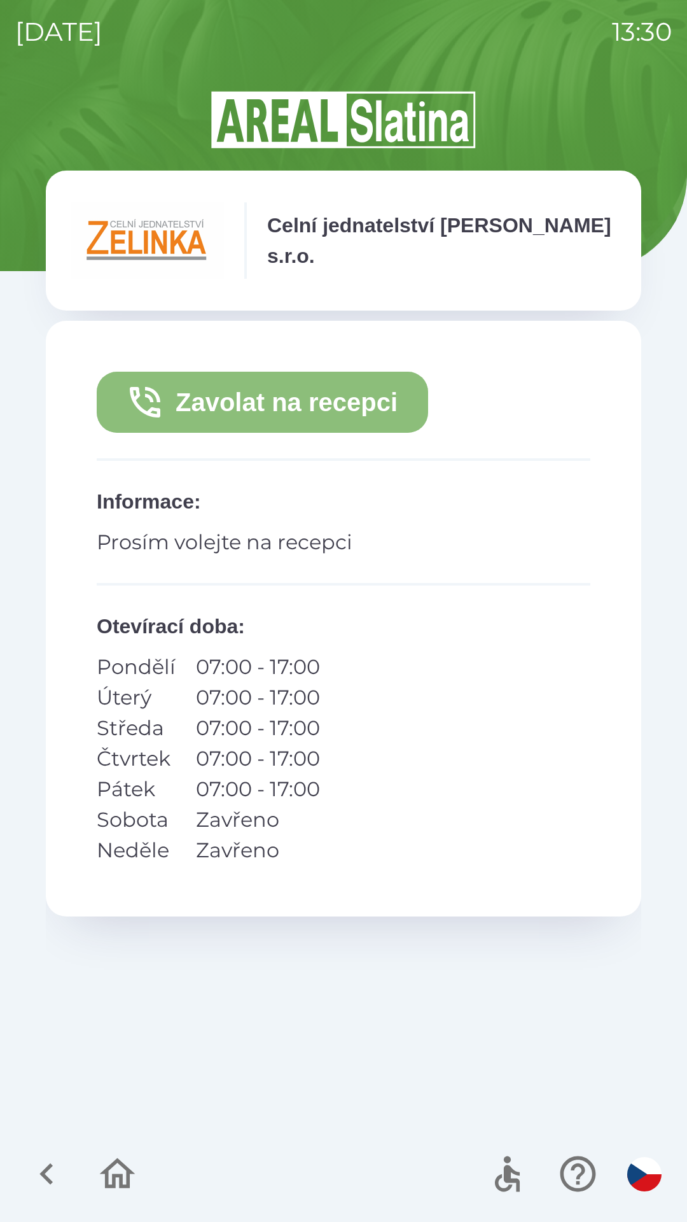
click at [270, 407] on button "Zavolat na recepci" at bounding box center [263, 402] width 332 height 61
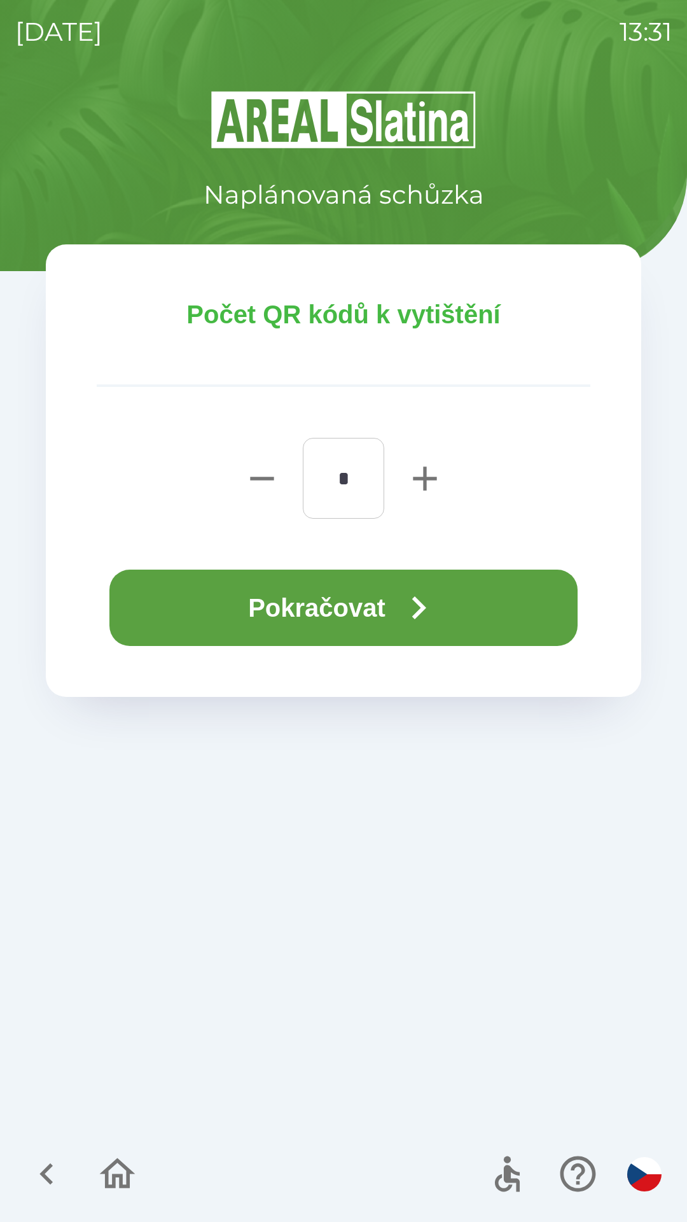
click at [387, 598] on button "Pokračovat" at bounding box center [343, 608] width 468 height 76
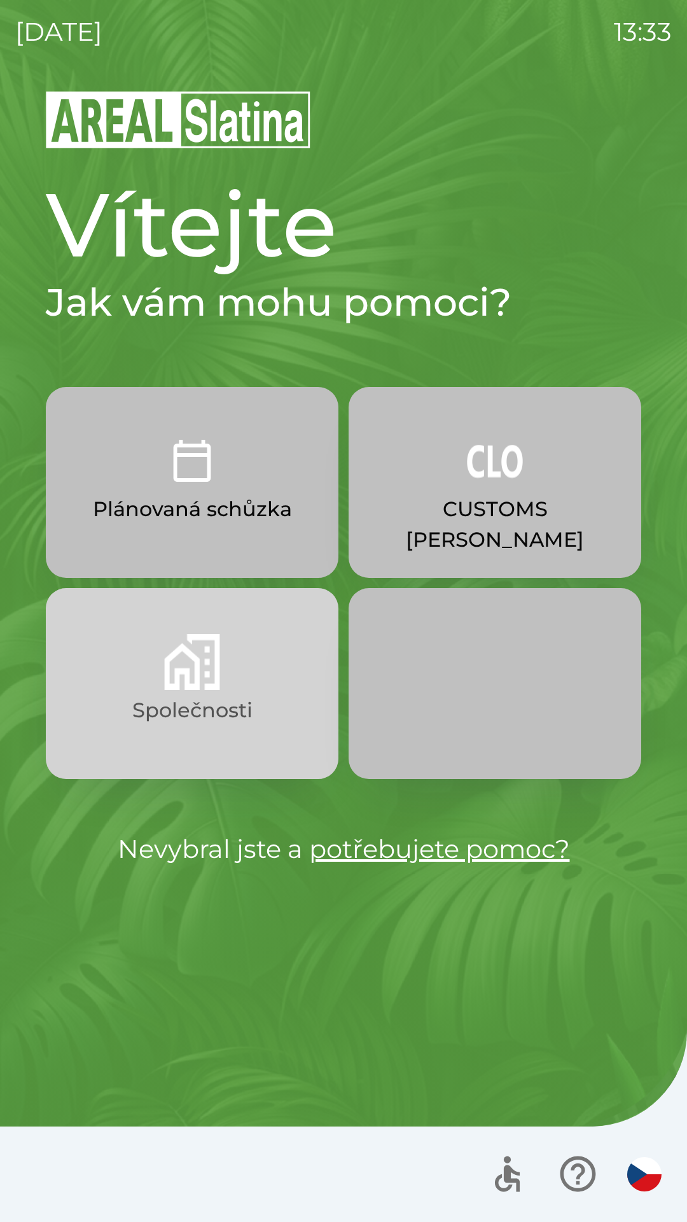
click at [234, 674] on button "Společnosti" at bounding box center [192, 683] width 293 height 191
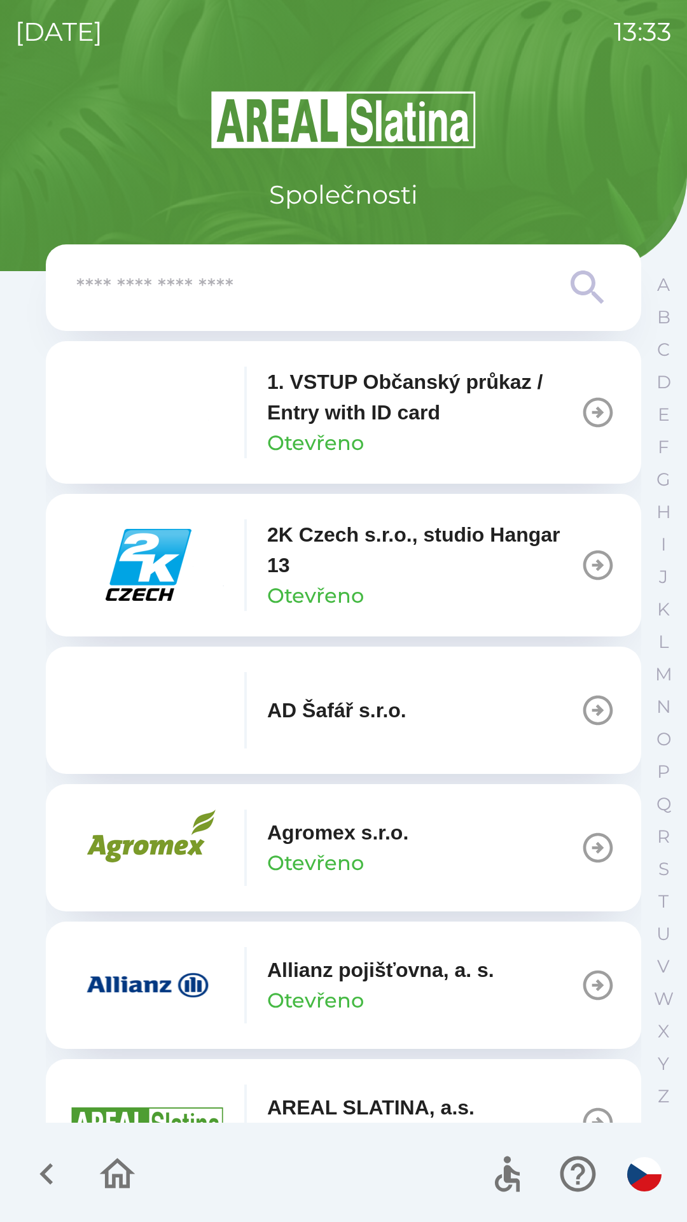
click at [309, 300] on input "text" at bounding box center [318, 287] width 484 height 35
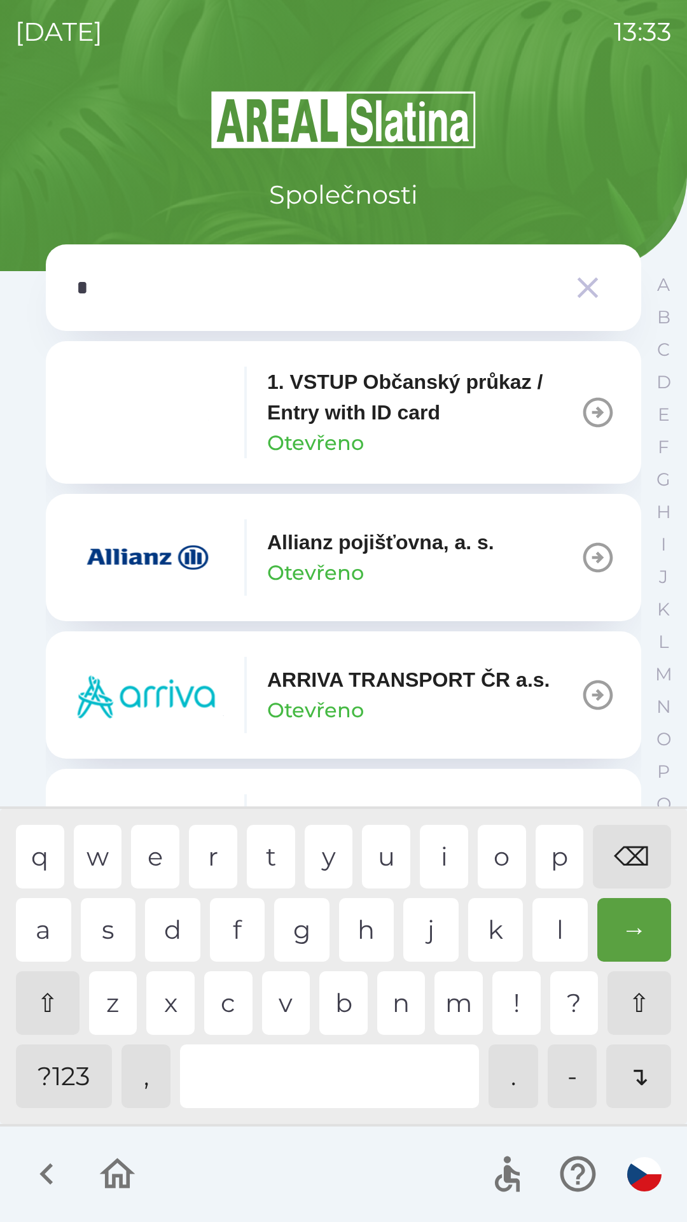
click at [551, 856] on div "p" at bounding box center [560, 857] width 48 height 64
type input "**"
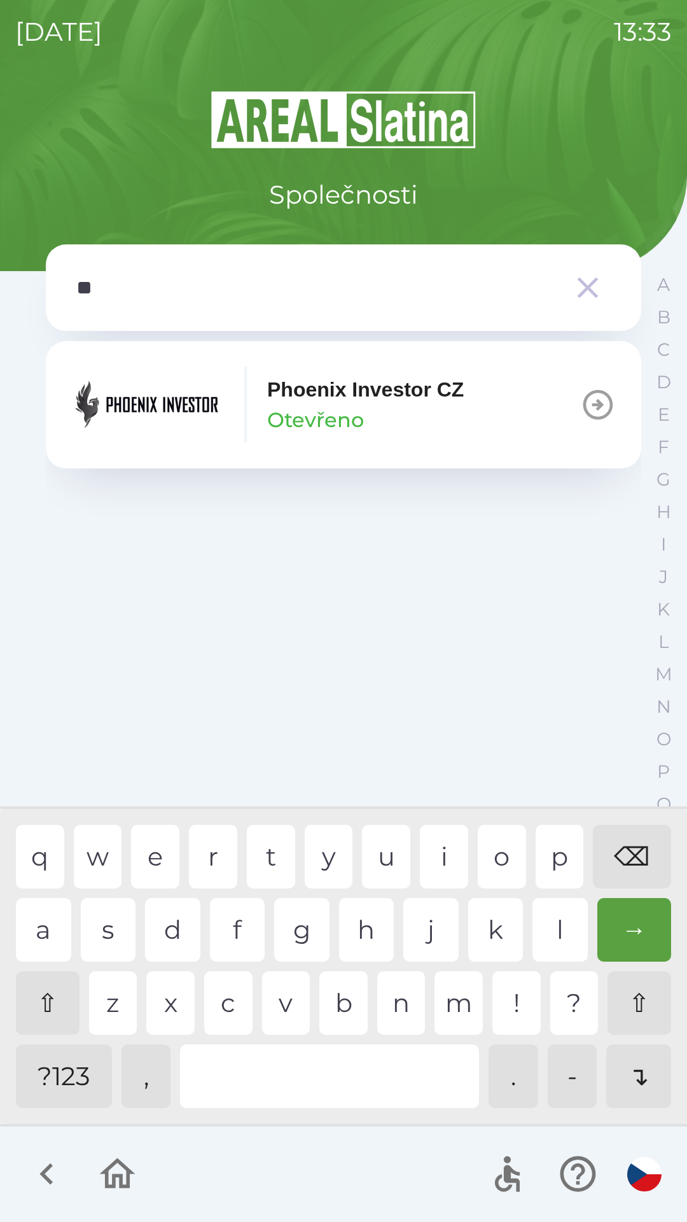
click at [403, 403] on p "Phoenix Investor CZ" at bounding box center [365, 389] width 197 height 31
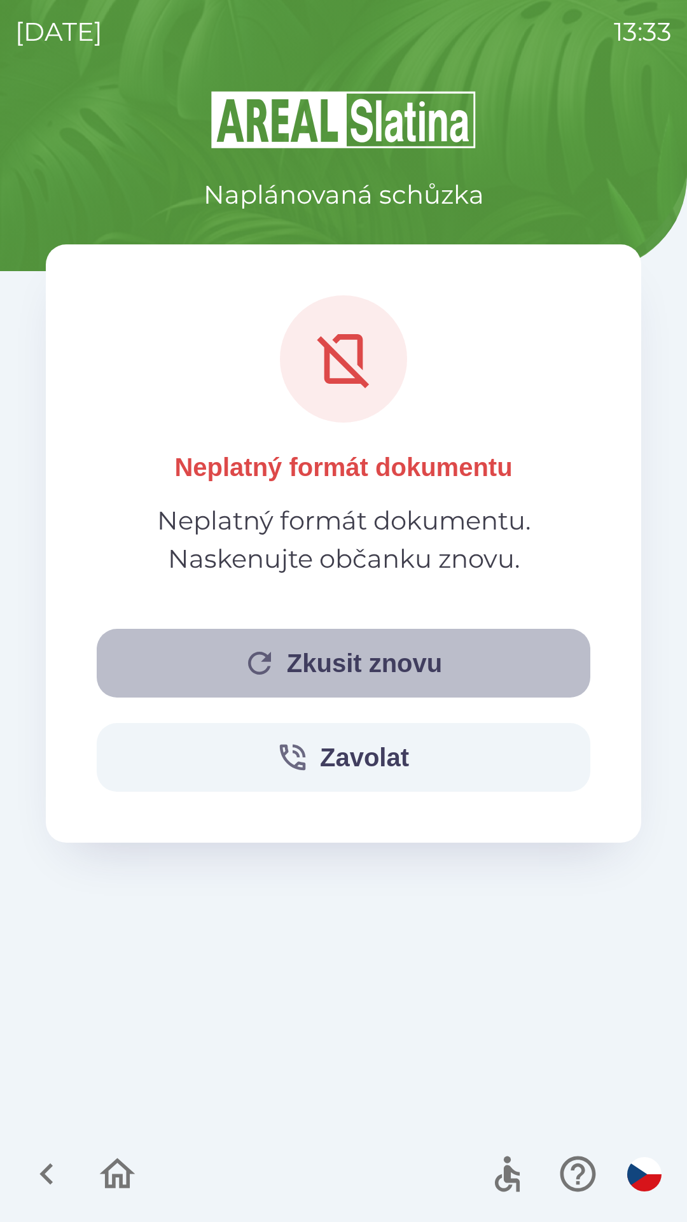
click at [384, 683] on button "Zkusit znovu" at bounding box center [344, 663] width 494 height 69
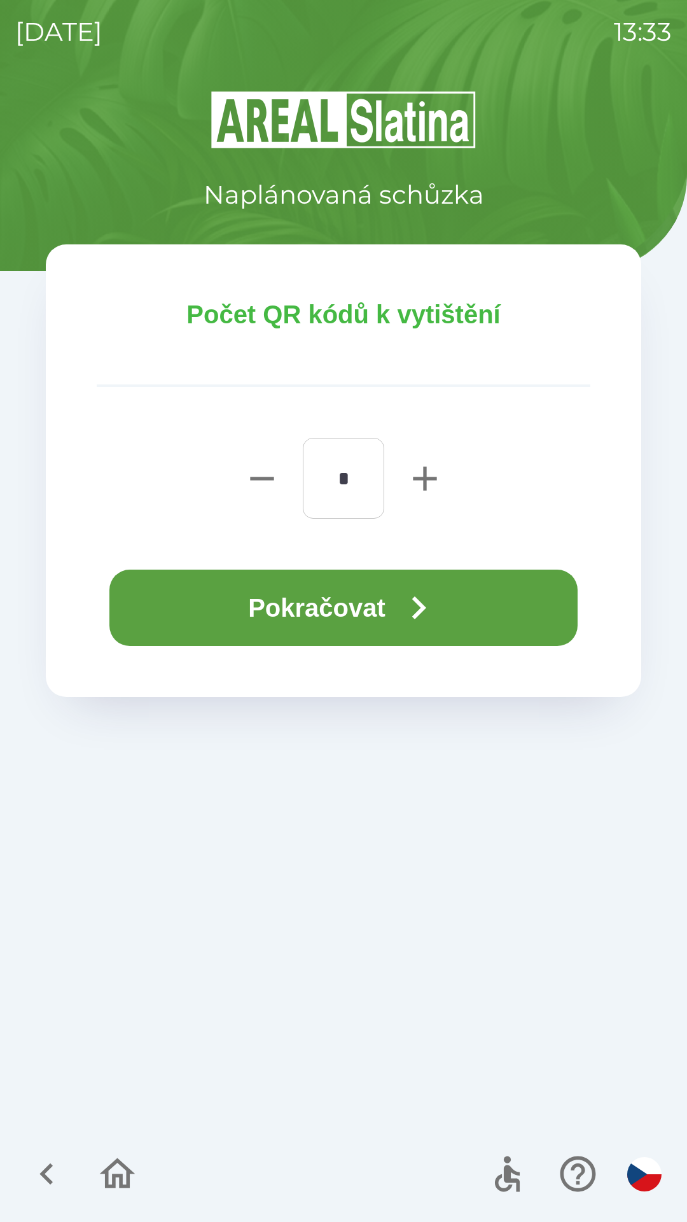
click at [447, 588] on button "Pokračovat" at bounding box center [343, 608] width 468 height 76
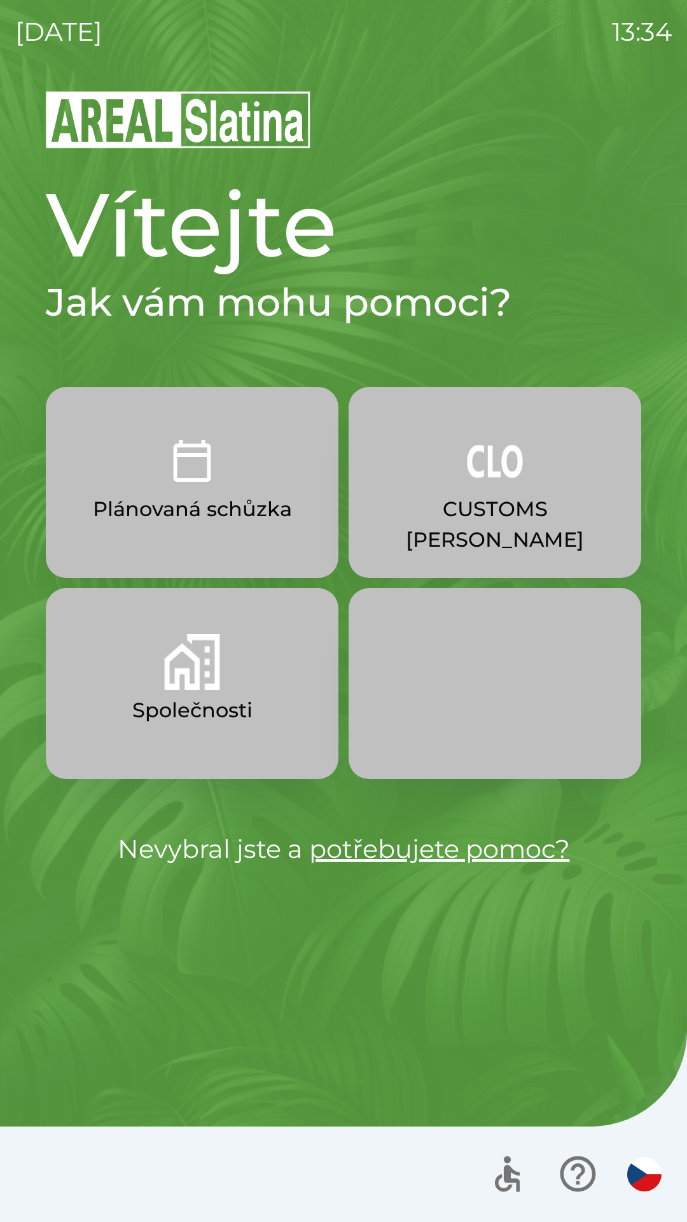
click at [478, 510] on p "CUSTOMS [PERSON_NAME]" at bounding box center [495, 524] width 232 height 61
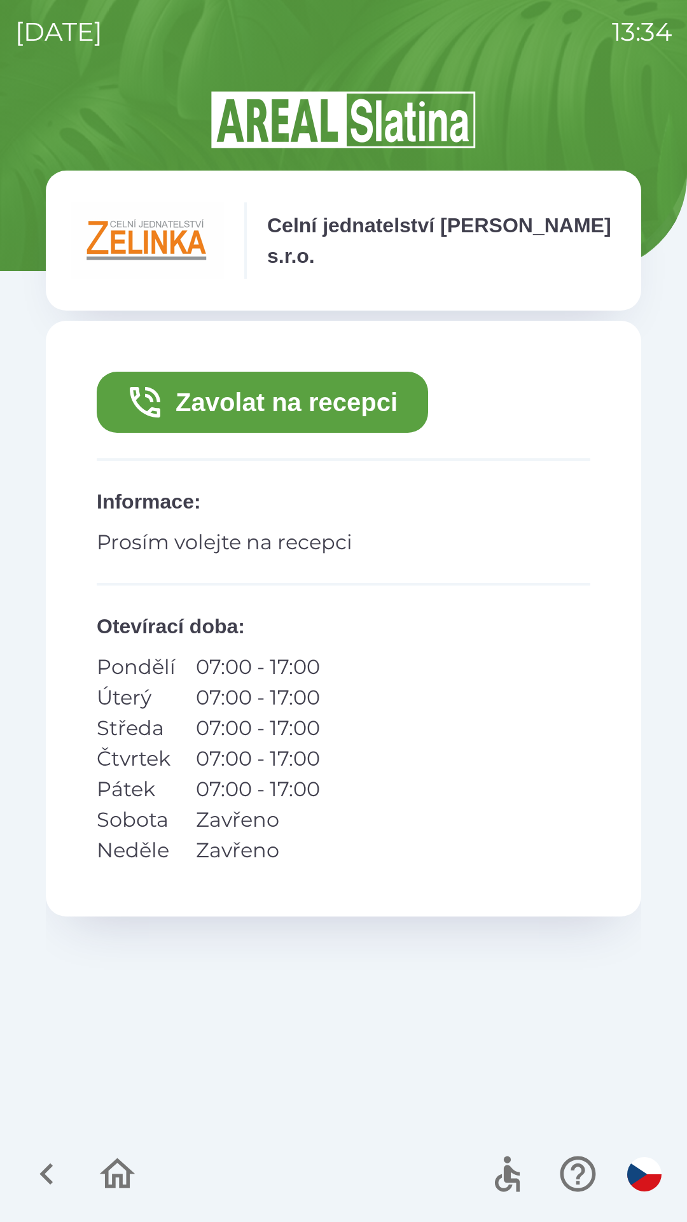
click at [275, 403] on button "Zavolat na recepci" at bounding box center [263, 402] width 332 height 61
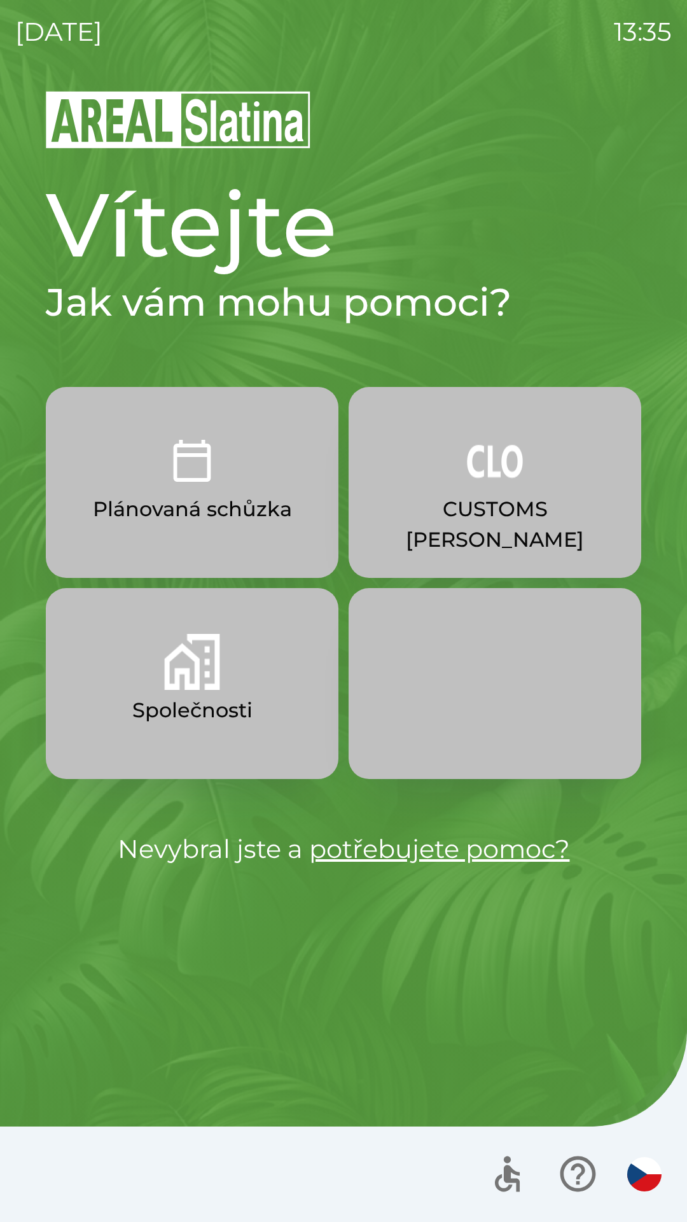
click at [482, 495] on p "CUSTOMS [PERSON_NAME]" at bounding box center [495, 524] width 232 height 61
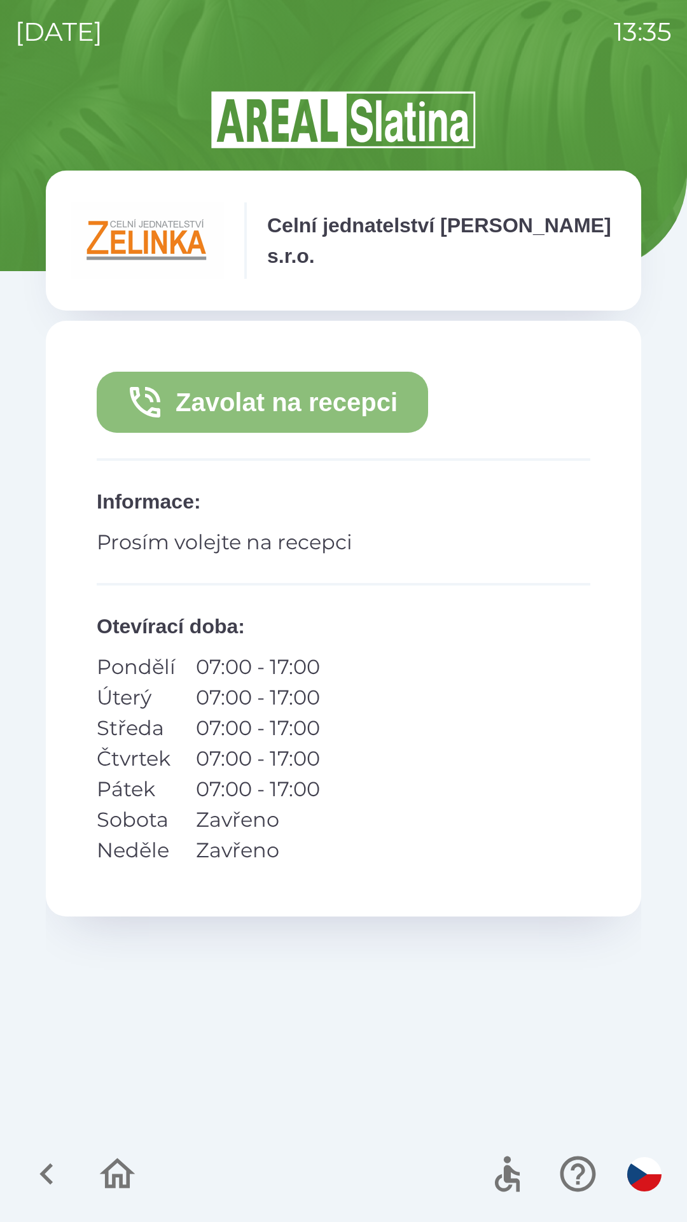
click at [333, 402] on button "Zavolat na recepci" at bounding box center [263, 402] width 332 height 61
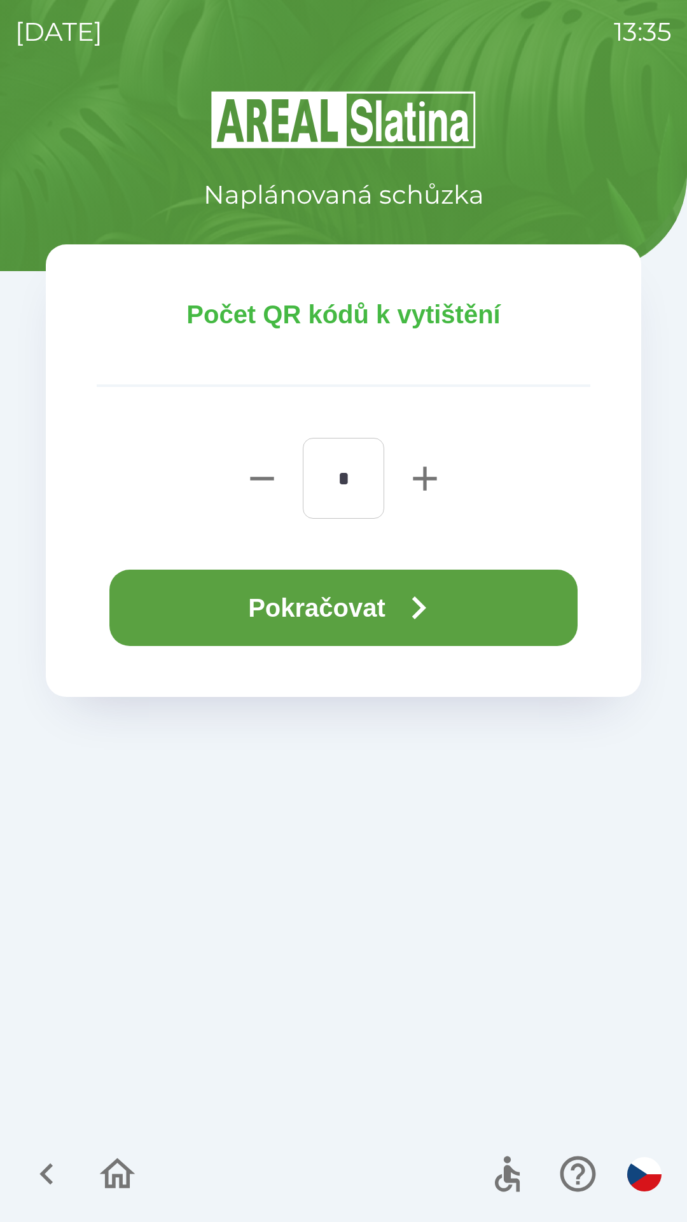
click at [293, 618] on button "Pokračovat" at bounding box center [343, 608] width 468 height 76
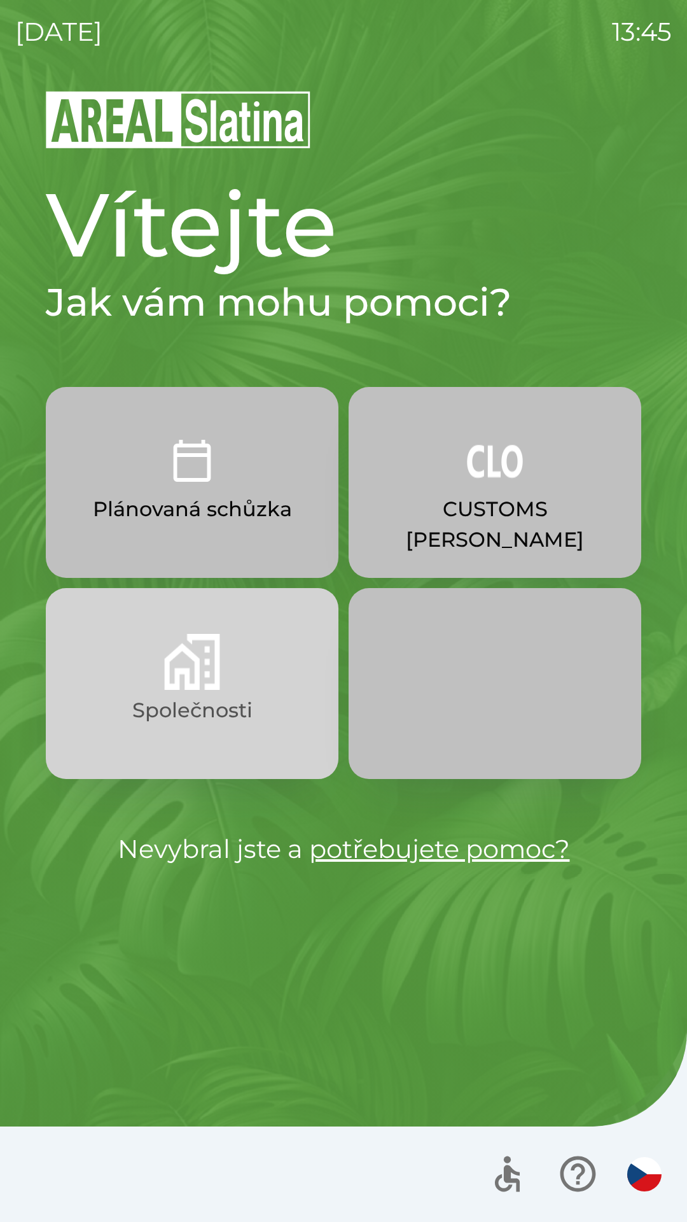
click at [210, 665] on img "button" at bounding box center [192, 662] width 56 height 56
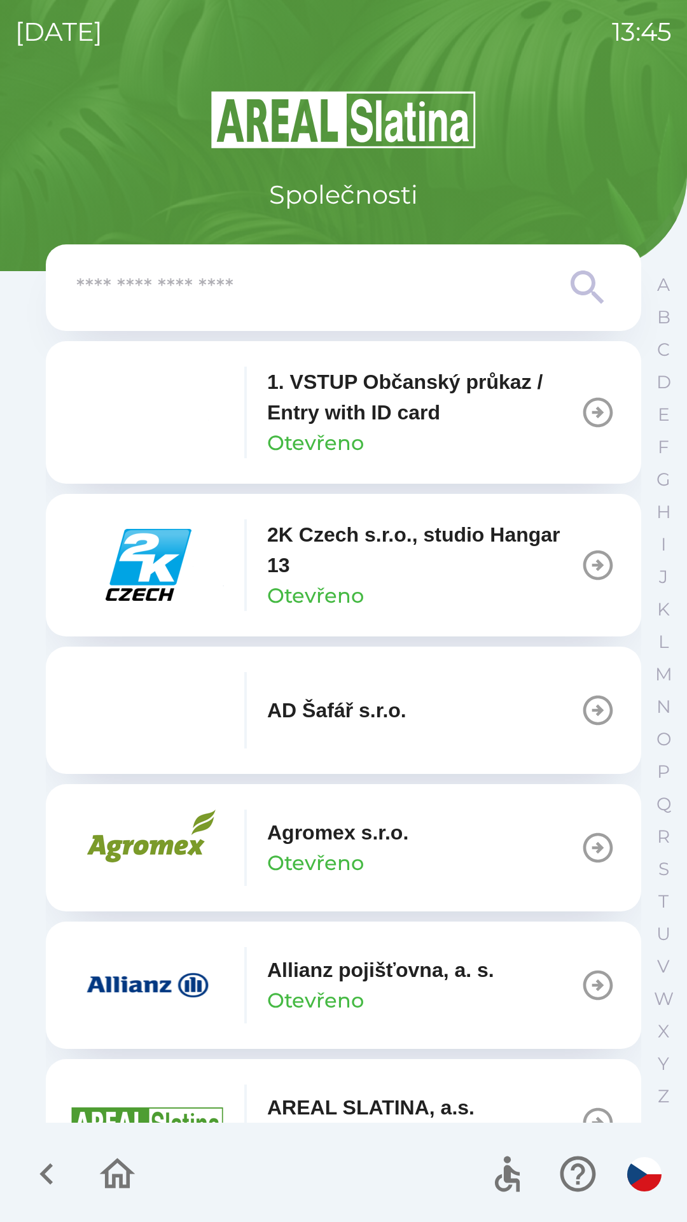
click at [577, 285] on icon at bounding box center [588, 288] width 46 height 46
click at [660, 412] on p "E" at bounding box center [664, 415] width 12 height 22
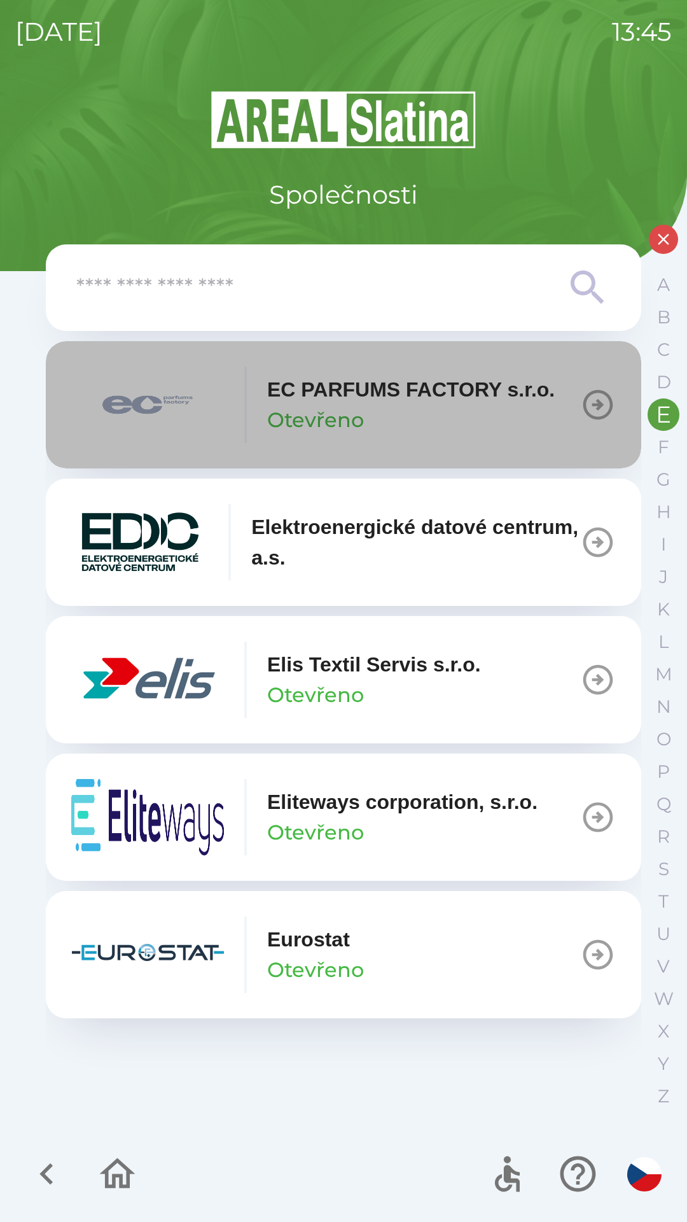
click at [359, 412] on p "Otevřeno" at bounding box center [315, 420] width 97 height 31
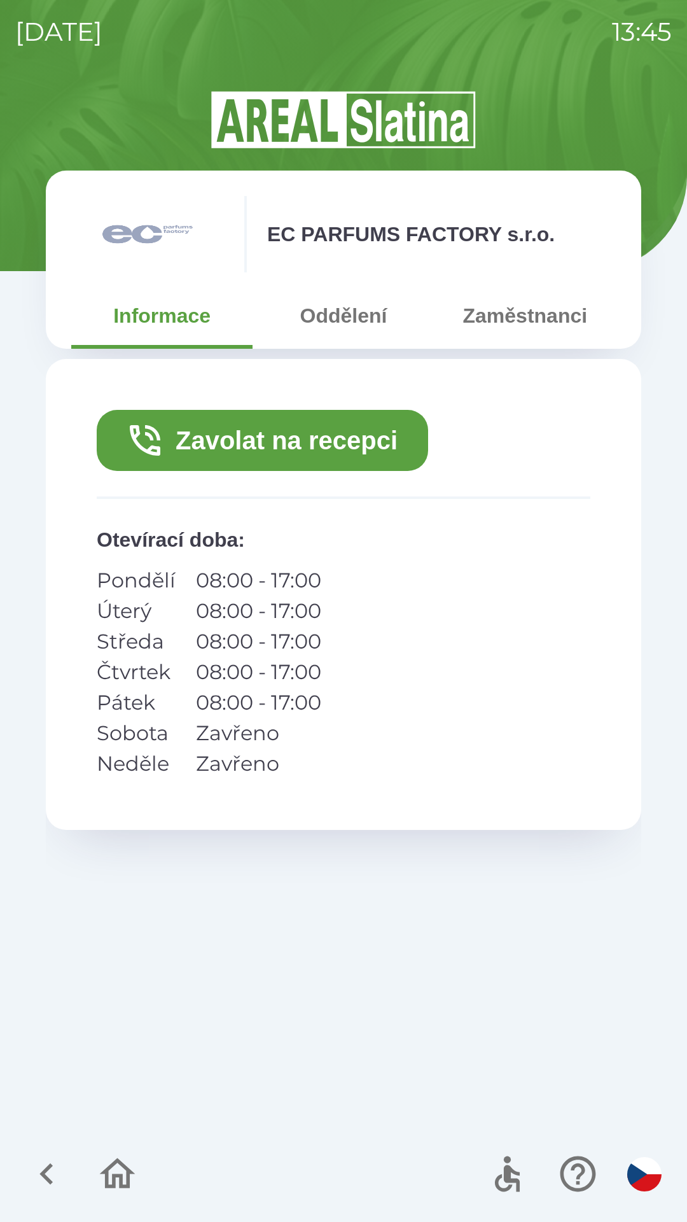
click at [300, 442] on button "Zavolat na recepci" at bounding box center [263, 440] width 332 height 61
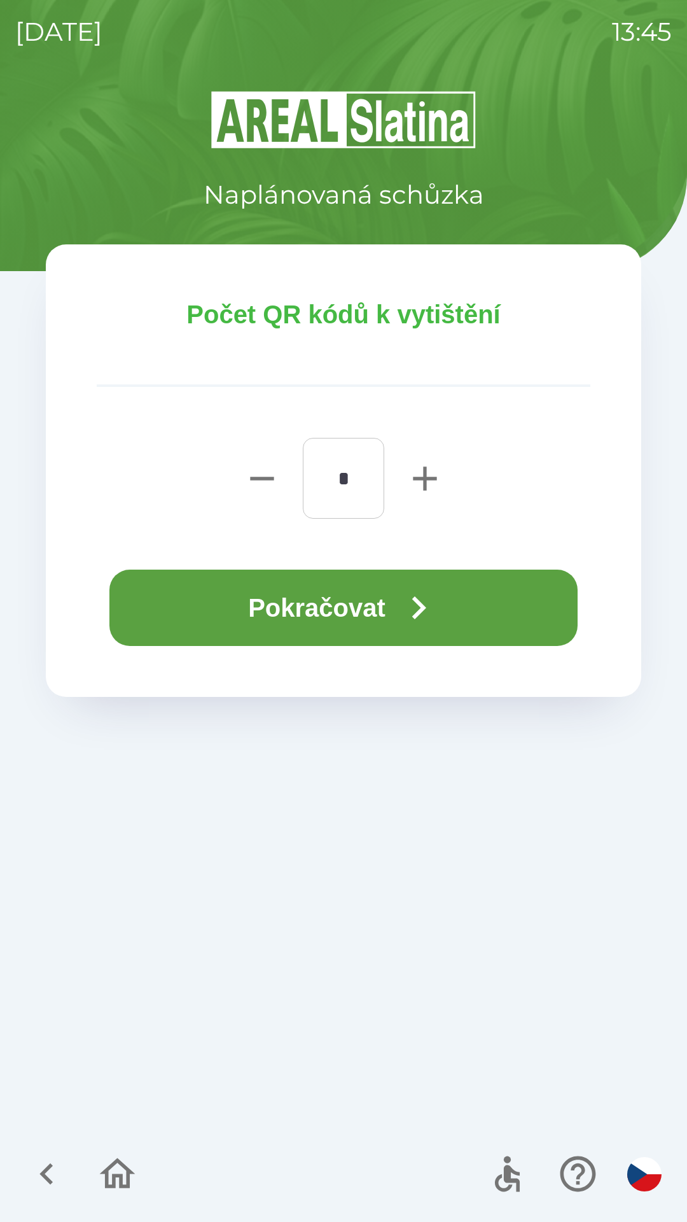
click at [357, 607] on button "Pokračovat" at bounding box center [343, 608] width 468 height 76
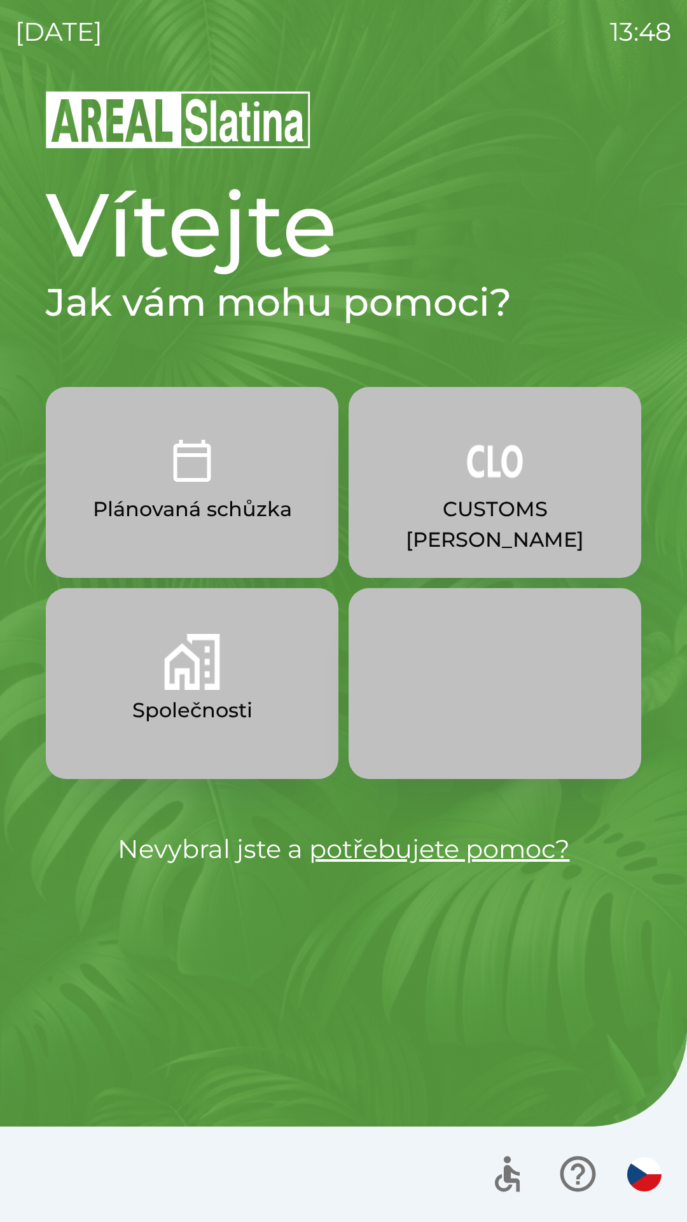
click at [192, 674] on img "button" at bounding box center [192, 662] width 56 height 56
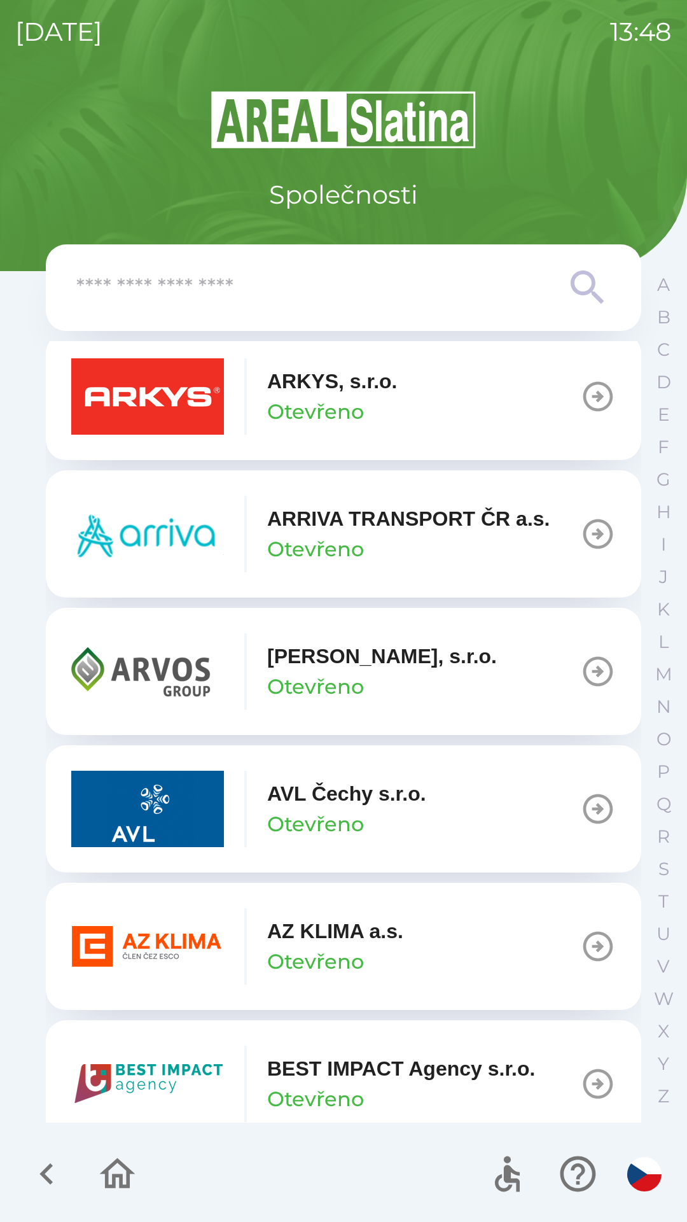
scroll to position [875, 0]
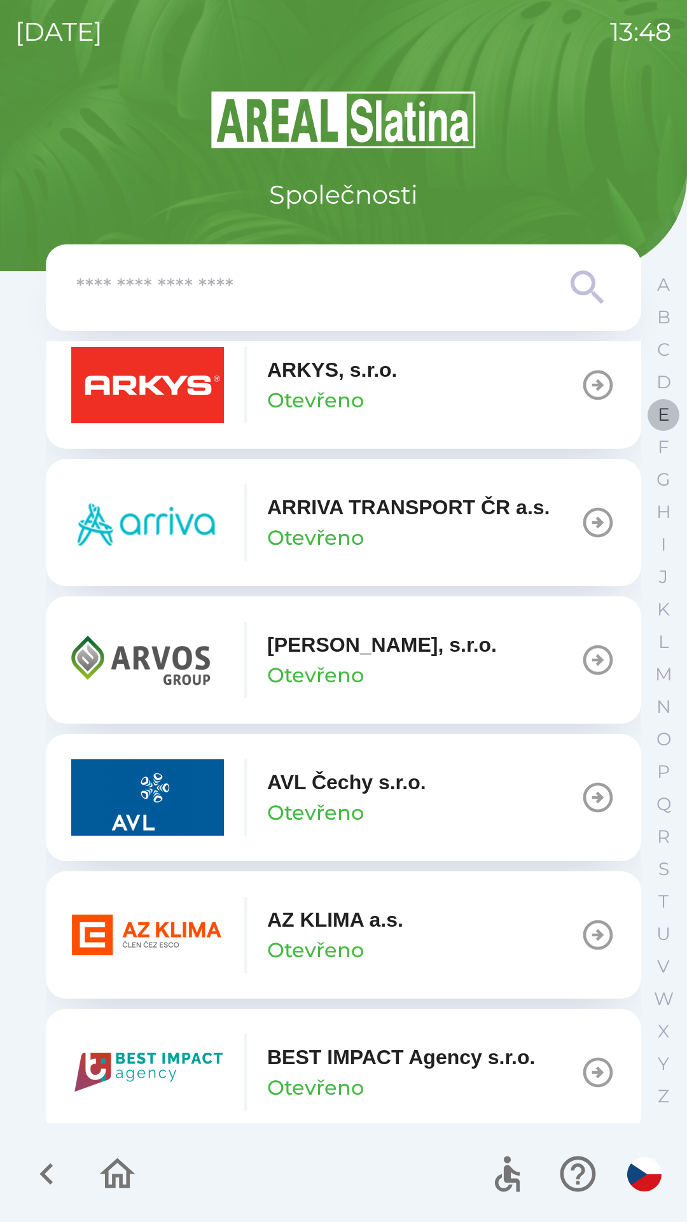
click at [664, 417] on p "E" at bounding box center [664, 415] width 12 height 22
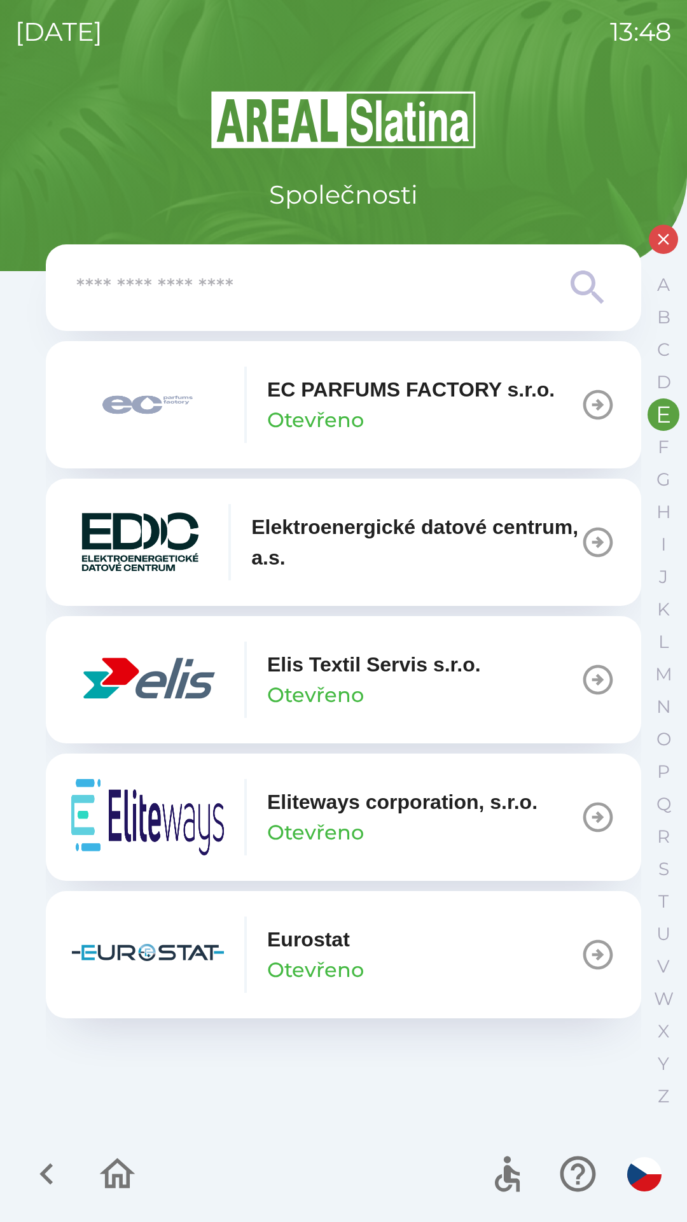
scroll to position [0, 0]
click at [489, 412] on div "EC PARFUMS FACTORY s.r.o. Otevřeno" at bounding box center [411, 404] width 288 height 61
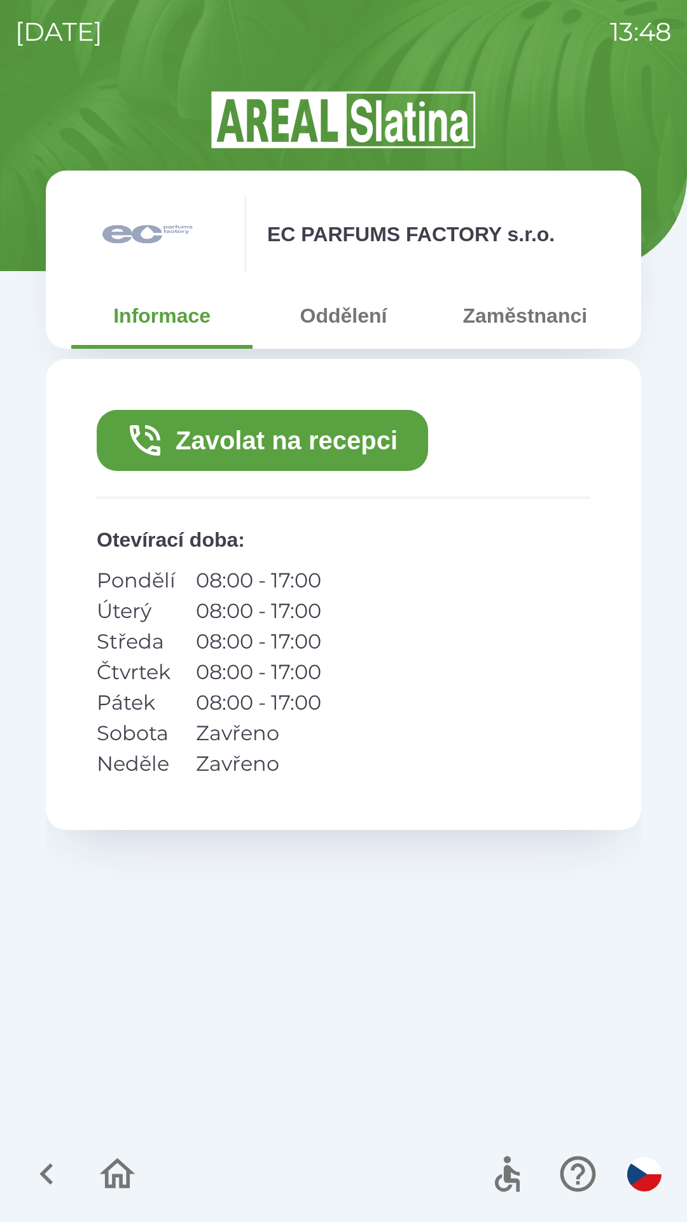
click at [533, 324] on button "Zaměstnanci" at bounding box center [525, 316] width 181 height 46
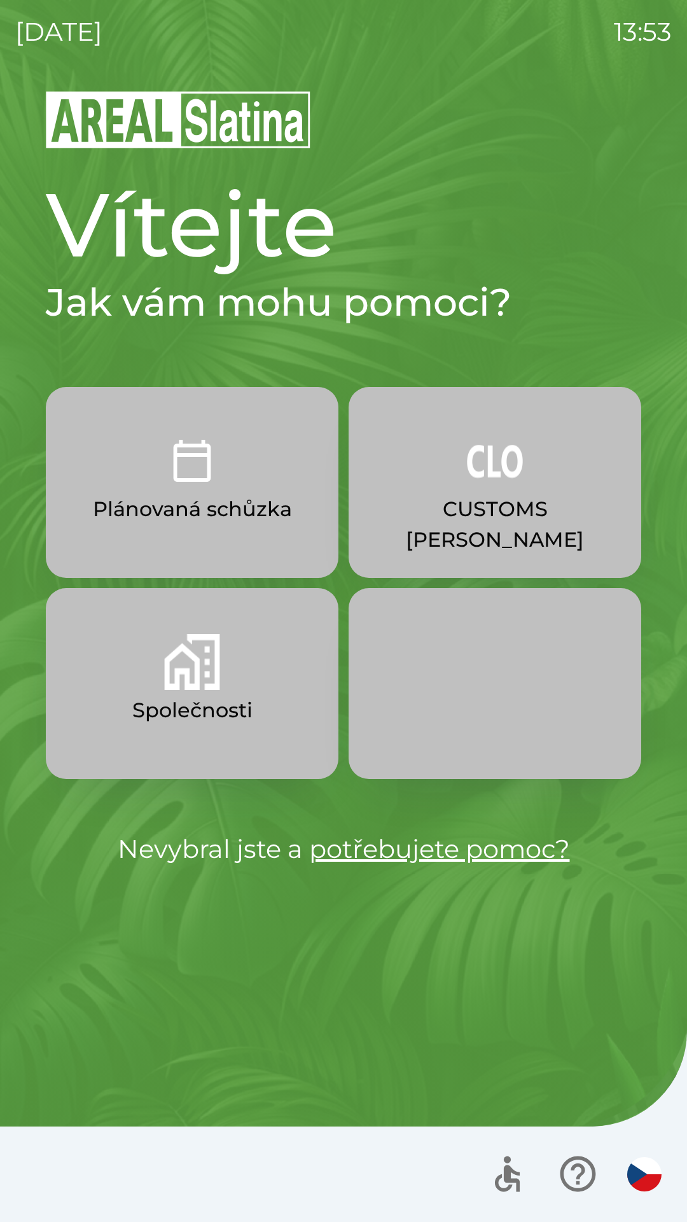
click at [204, 664] on img "button" at bounding box center [192, 662] width 56 height 56
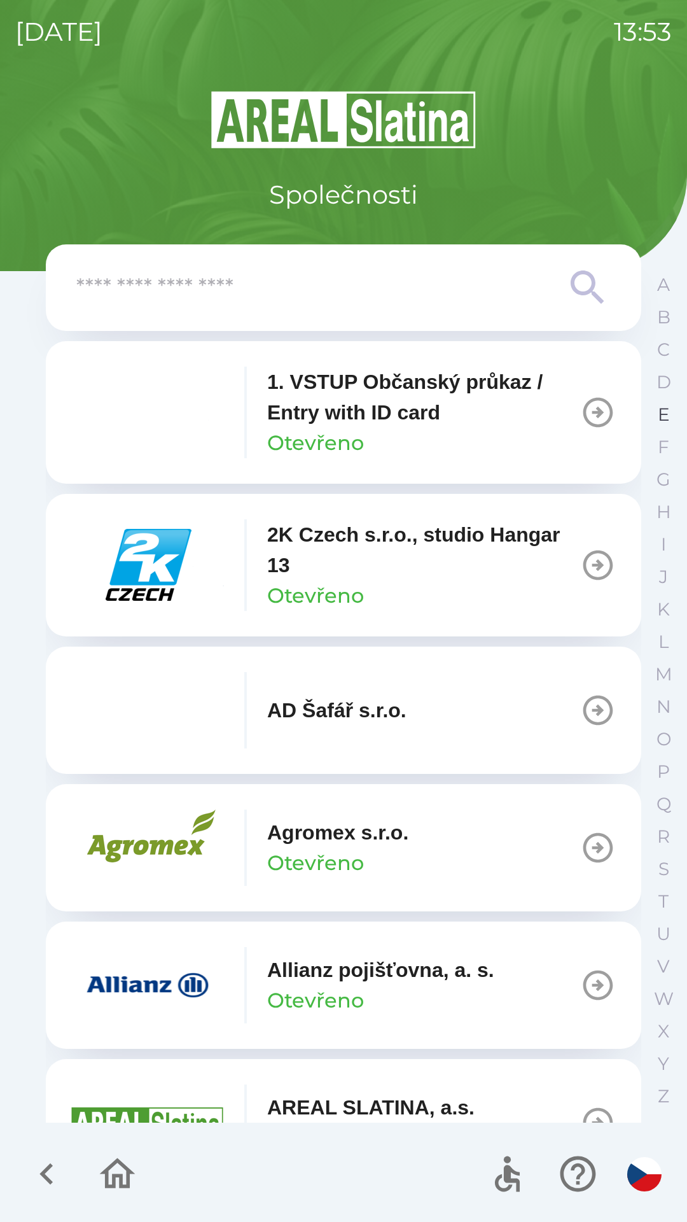
click at [658, 412] on p "E" at bounding box center [664, 415] width 12 height 22
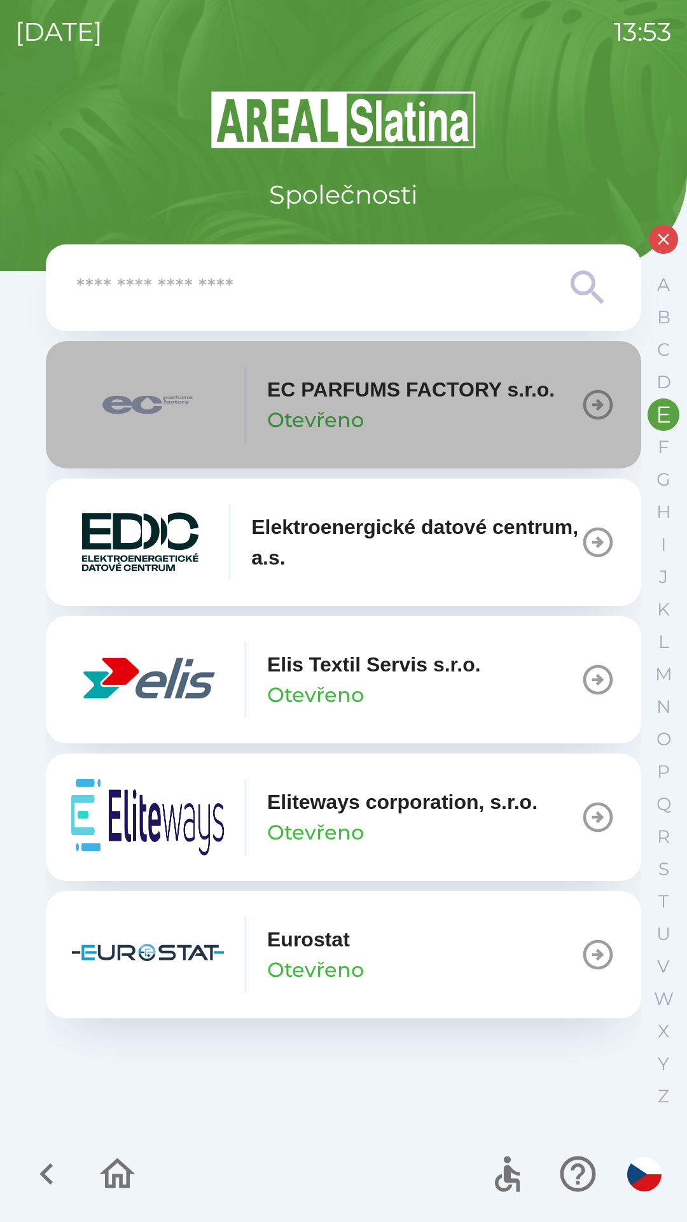
click at [503, 406] on div "EC PARFUMS FACTORY s.r.o. Otevřeno" at bounding box center [411, 404] width 288 height 61
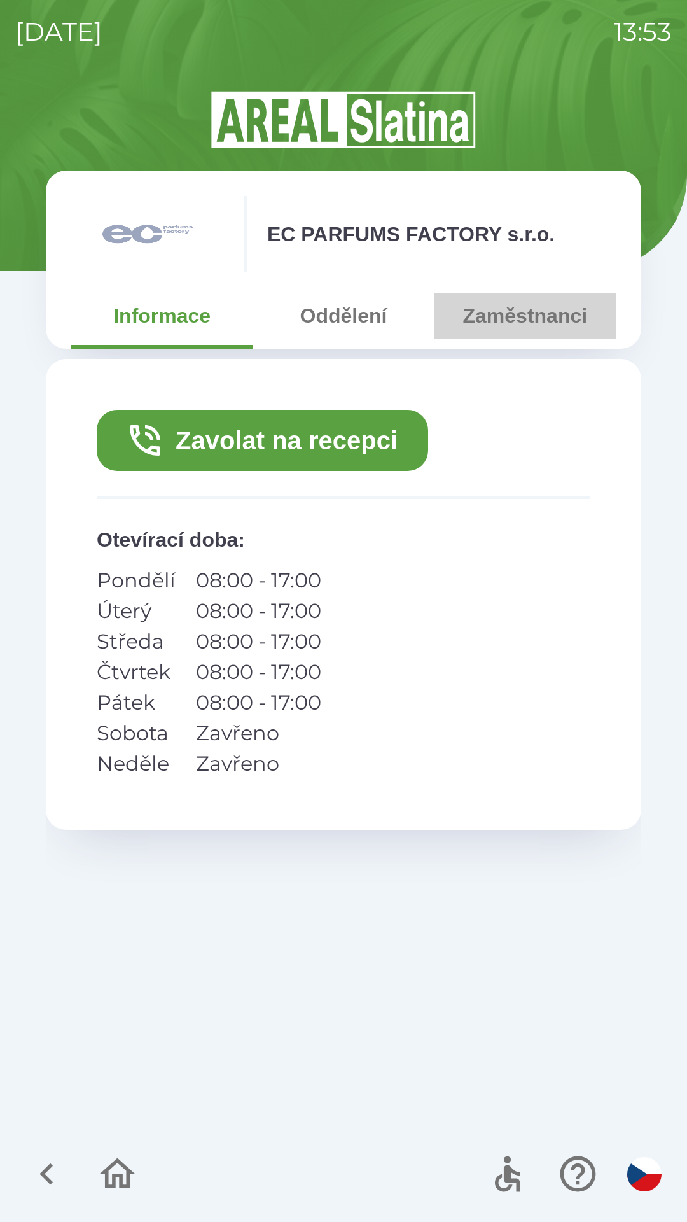
click at [542, 312] on button "Zaměstnanci" at bounding box center [525, 316] width 181 height 46
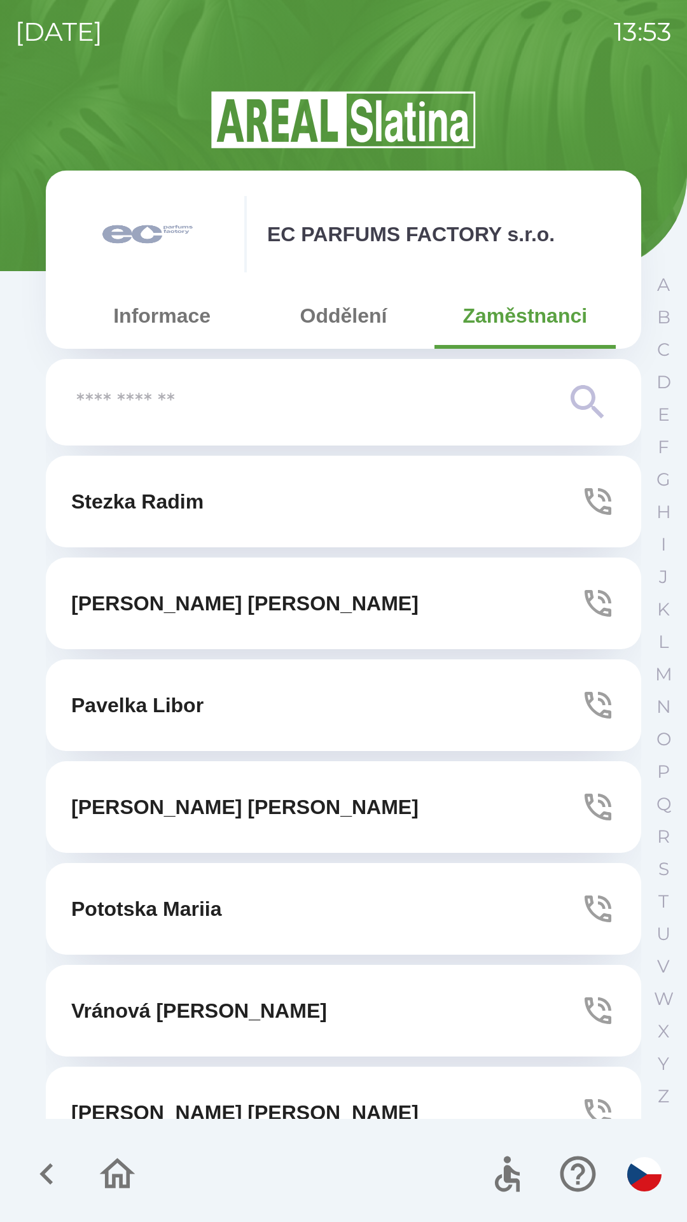
click at [598, 588] on icon "button" at bounding box center [598, 604] width 36 height 36
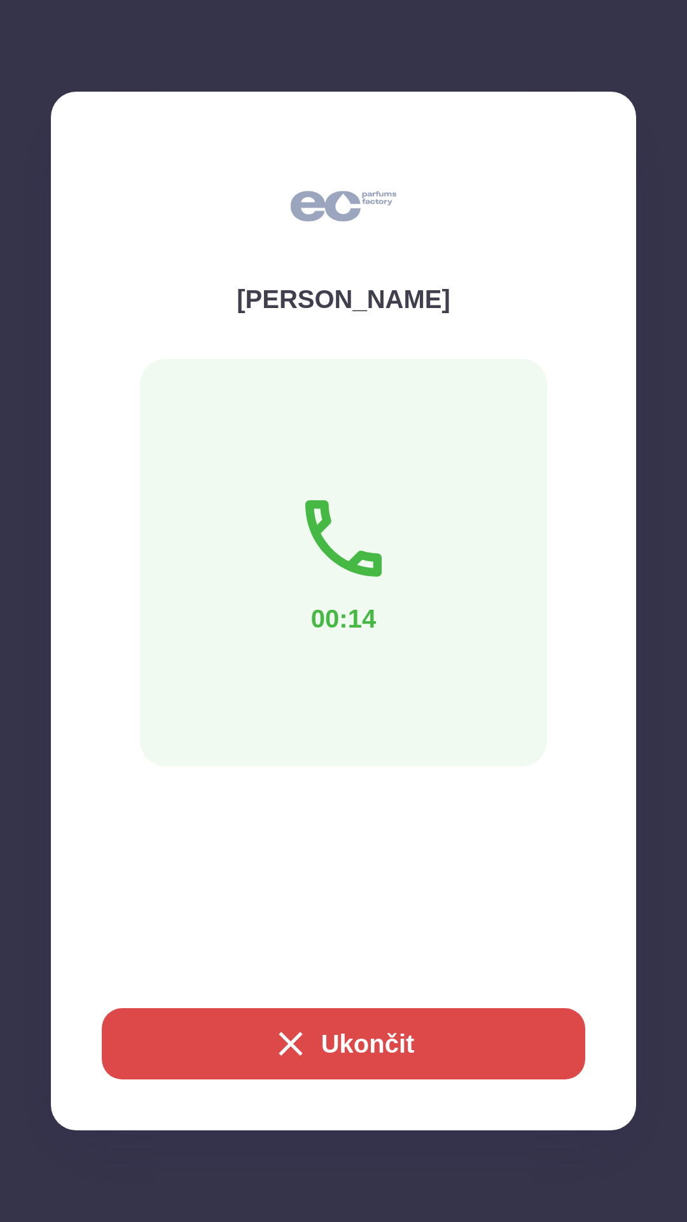
click at [385, 1043] on button "Ukončit" at bounding box center [344, 1043] width 484 height 71
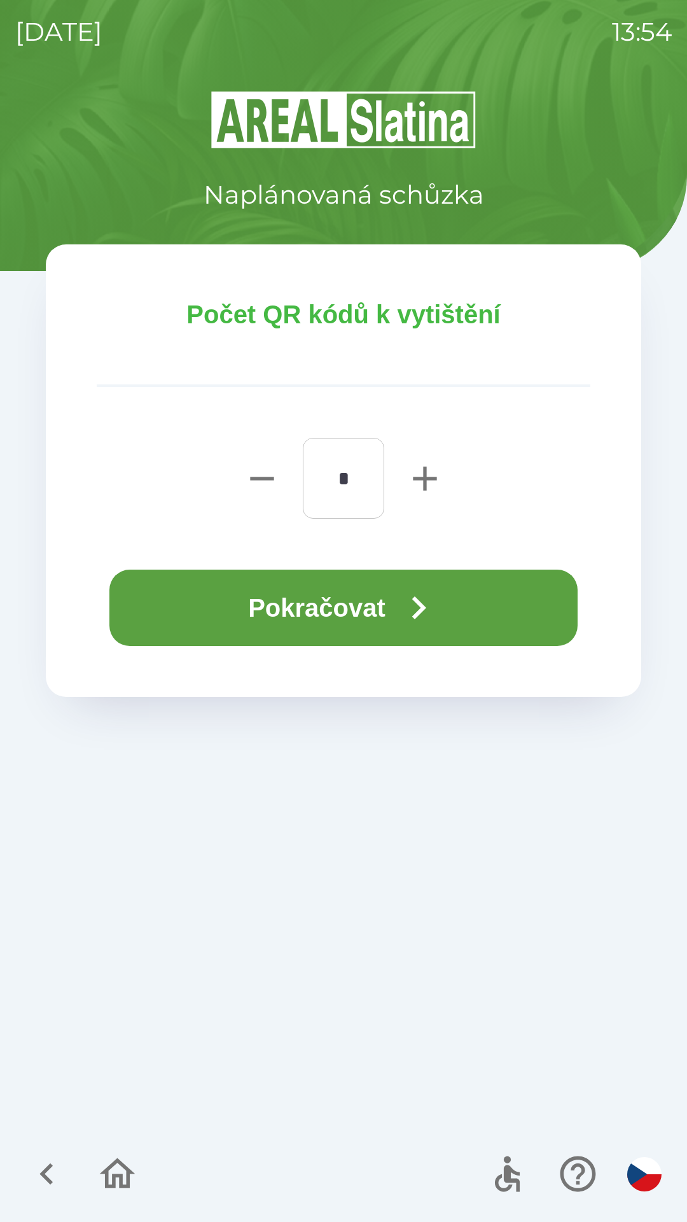
click at [388, 614] on button "Pokračovat" at bounding box center [343, 608] width 468 height 76
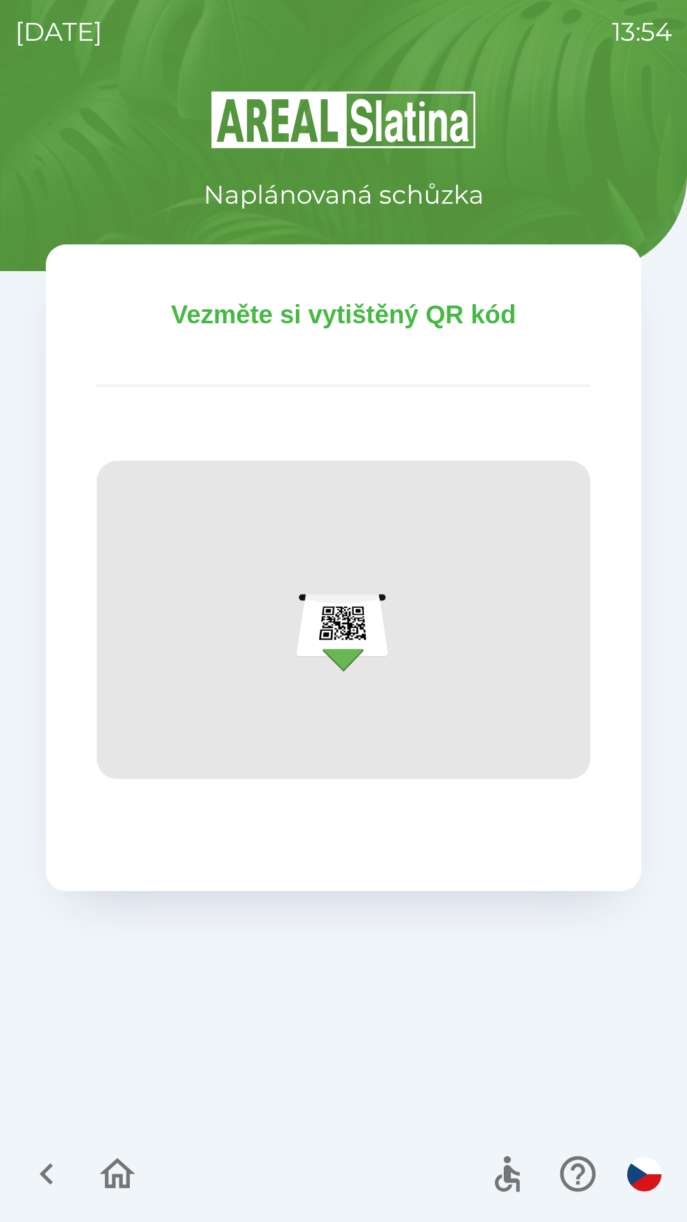
click at [348, 624] on img at bounding box center [344, 620] width 494 height 318
click at [350, 614] on img at bounding box center [344, 620] width 494 height 318
click at [348, 678] on img at bounding box center [344, 620] width 494 height 318
click at [374, 637] on img at bounding box center [344, 620] width 494 height 318
click at [348, 542] on img at bounding box center [344, 620] width 494 height 318
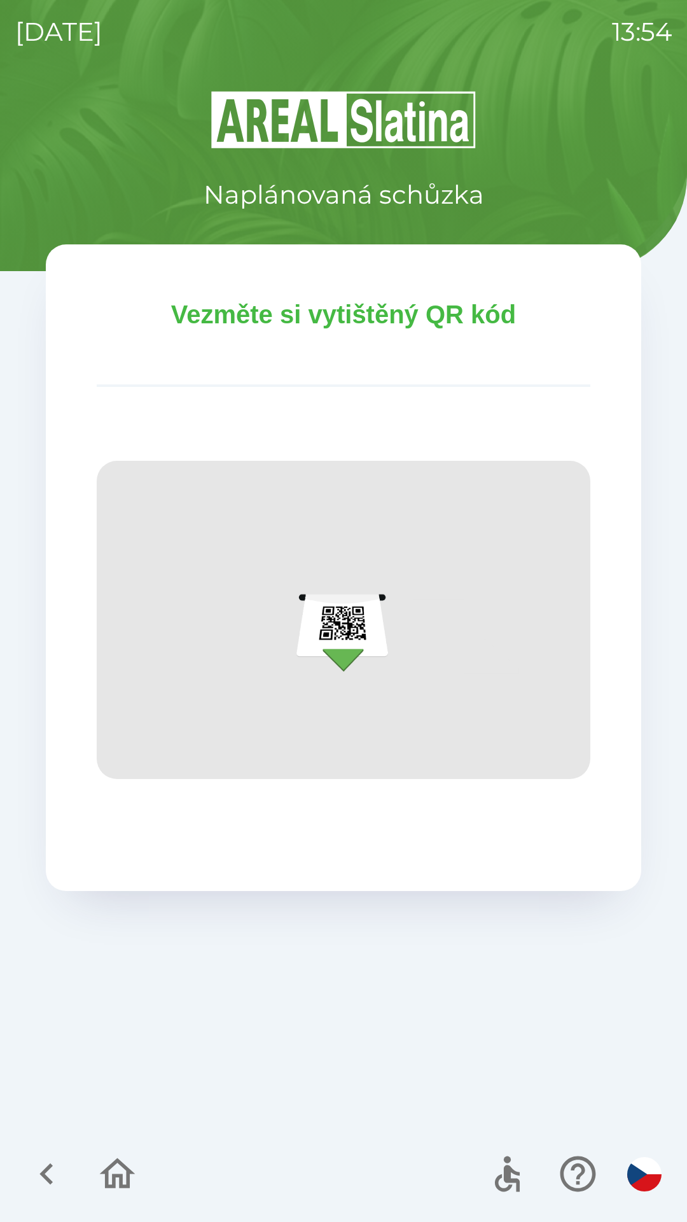
click at [310, 493] on img at bounding box center [344, 620] width 494 height 318
click at [350, 619] on img at bounding box center [344, 620] width 494 height 318
click at [340, 638] on img at bounding box center [344, 620] width 494 height 318
click at [323, 626] on img at bounding box center [344, 620] width 494 height 318
click at [333, 619] on img at bounding box center [344, 620] width 494 height 318
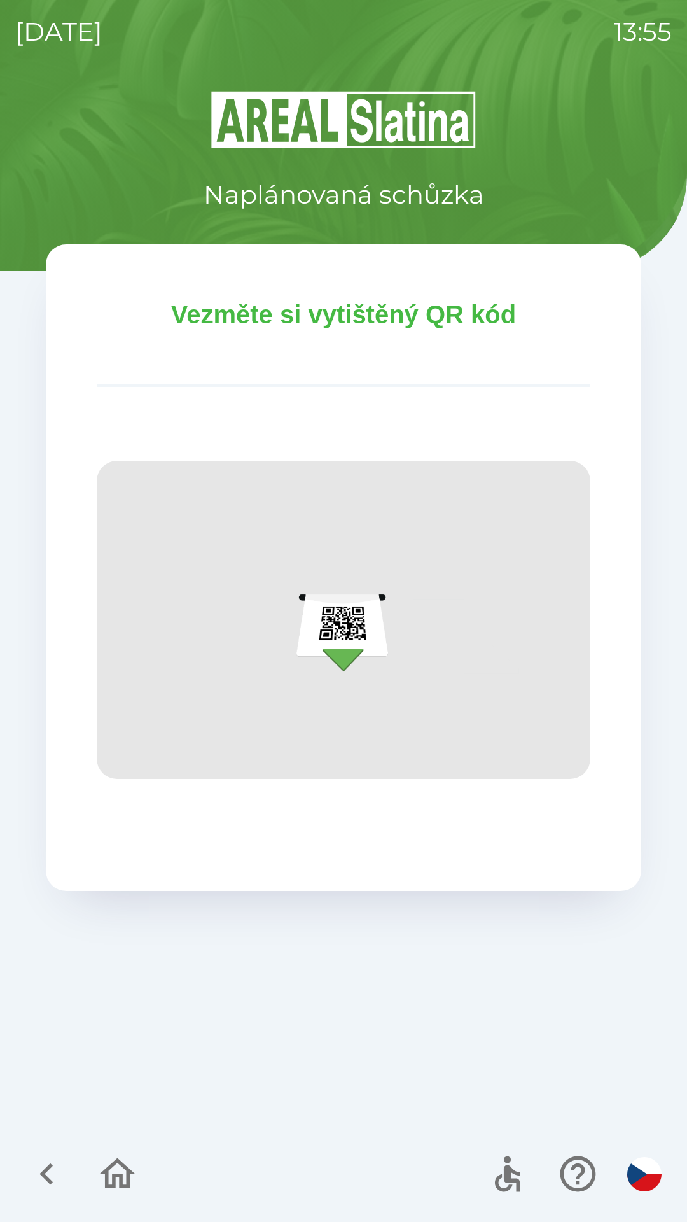
click at [332, 621] on img at bounding box center [344, 620] width 494 height 318
click at [324, 640] on img at bounding box center [344, 620] width 494 height 318
click at [350, 668] on img at bounding box center [344, 620] width 494 height 318
click at [124, 1178] on icon "button" at bounding box center [117, 1174] width 43 height 43
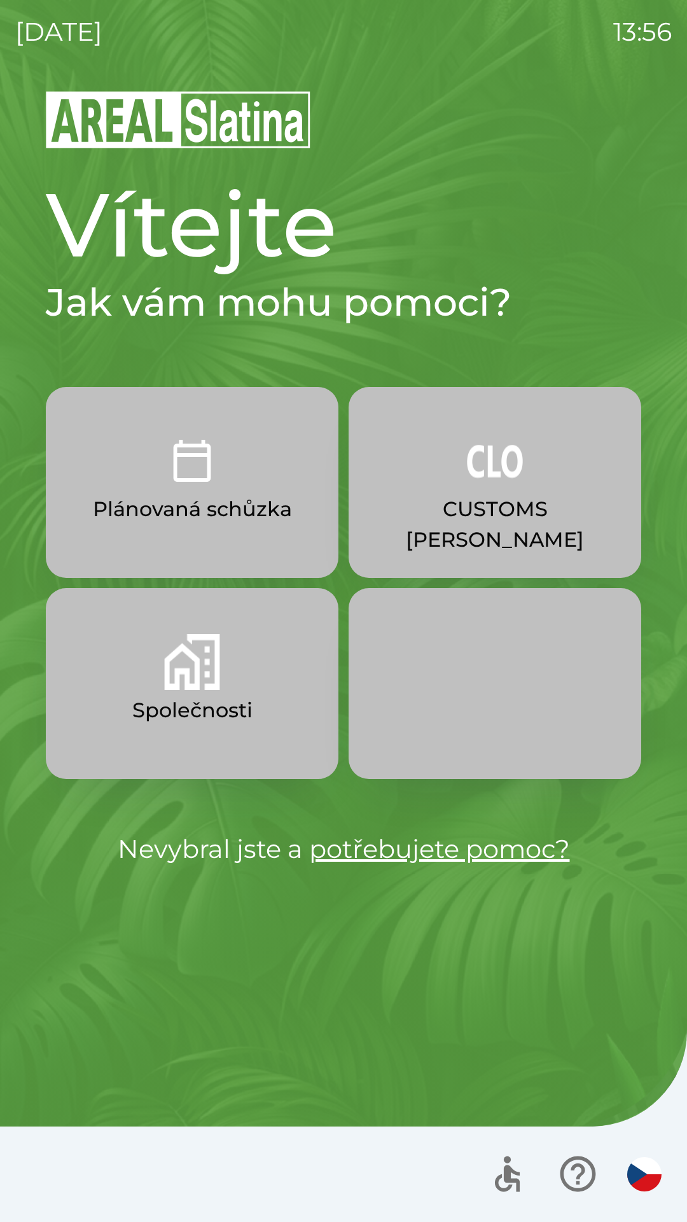
click at [423, 496] on p "CUSTOMS [PERSON_NAME]" at bounding box center [495, 524] width 232 height 61
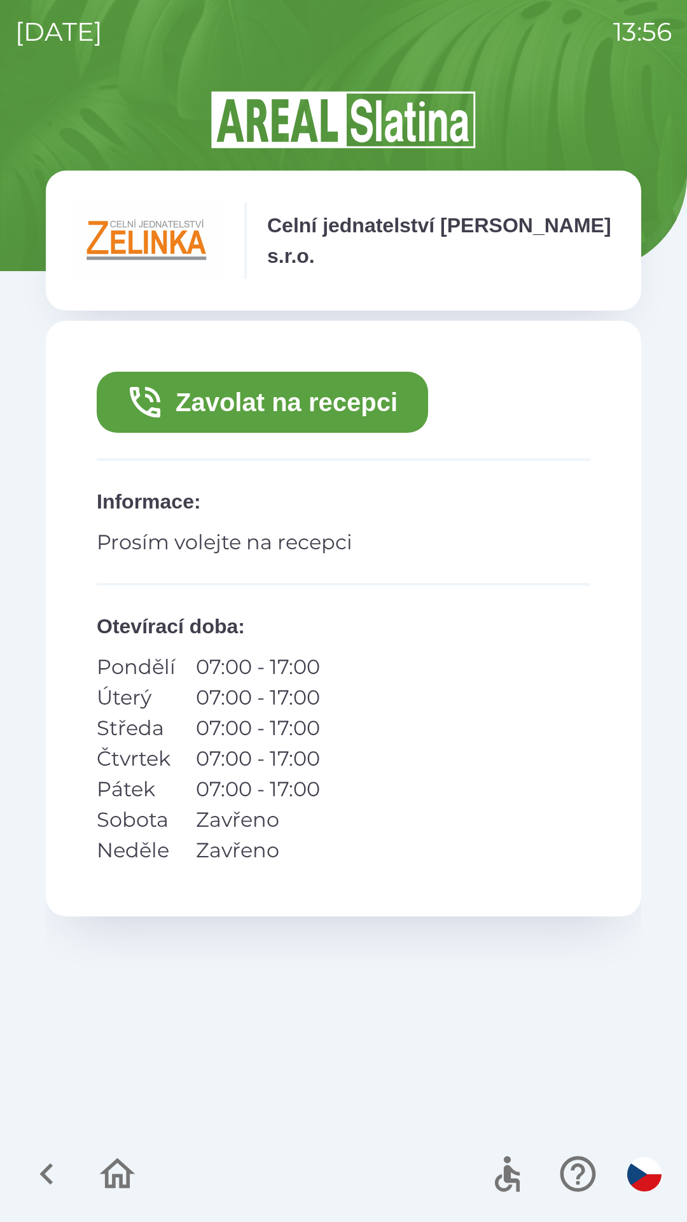
click at [183, 416] on button "Zavolat na recepci" at bounding box center [263, 402] width 332 height 61
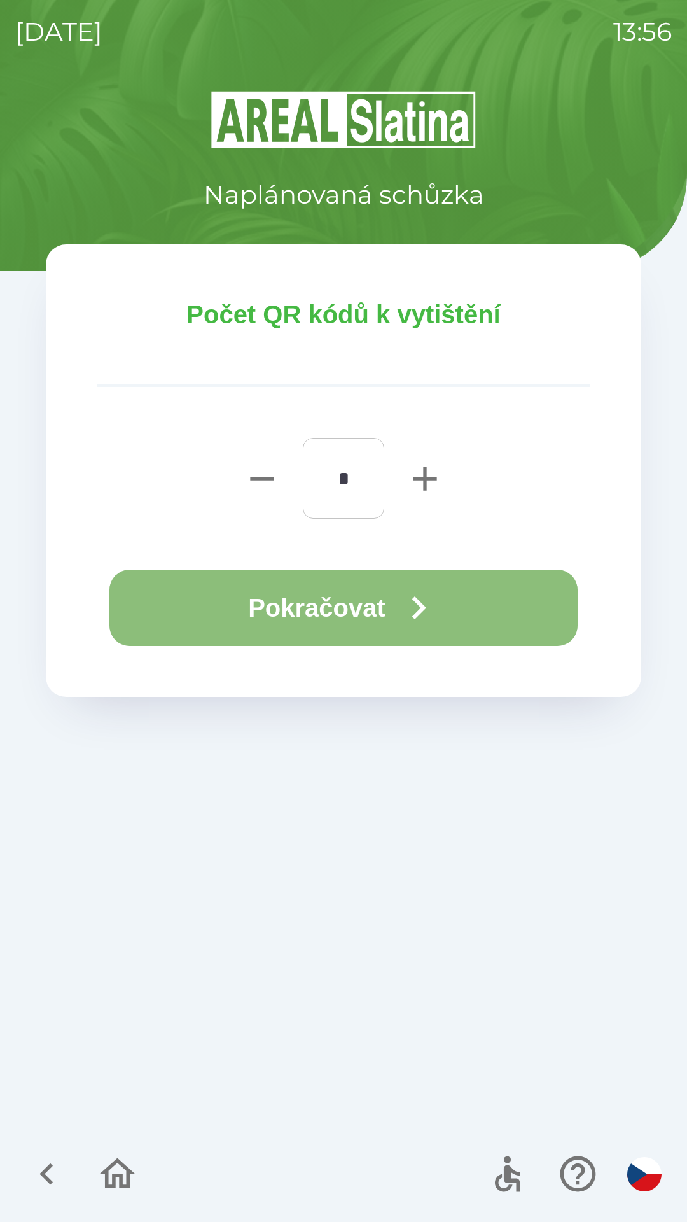
click at [365, 621] on button "Pokračovat" at bounding box center [343, 608] width 468 height 76
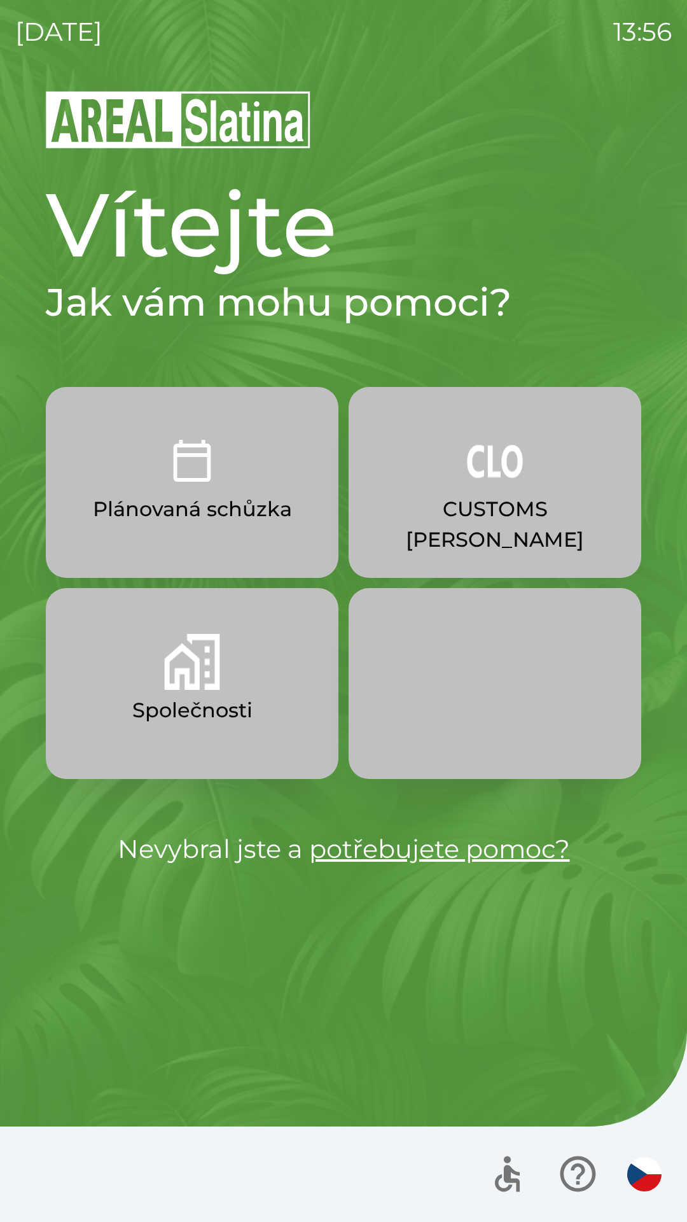
click at [125, 1169] on div at bounding box center [343, 1174] width 687 height 95
click at [139, 495] on p "Plánovaná schůzka" at bounding box center [192, 509] width 199 height 31
click at [242, 713] on p "Společnosti" at bounding box center [192, 710] width 120 height 31
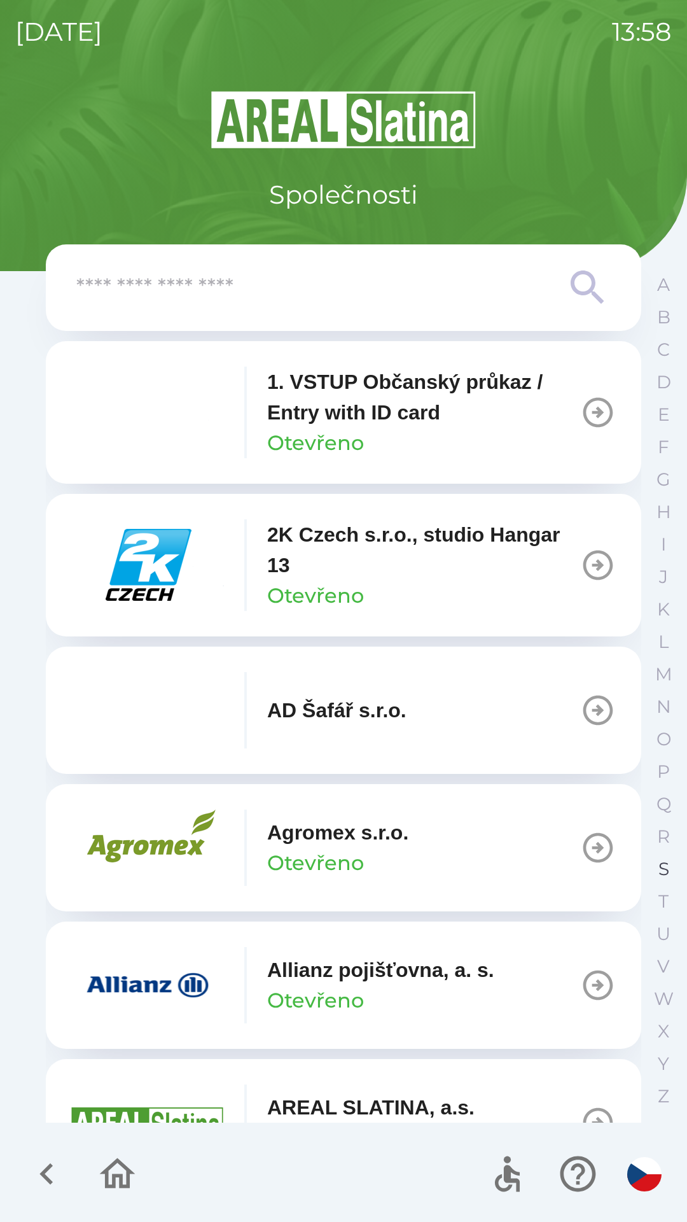
click at [659, 867] on p "S" at bounding box center [664, 869] width 11 height 22
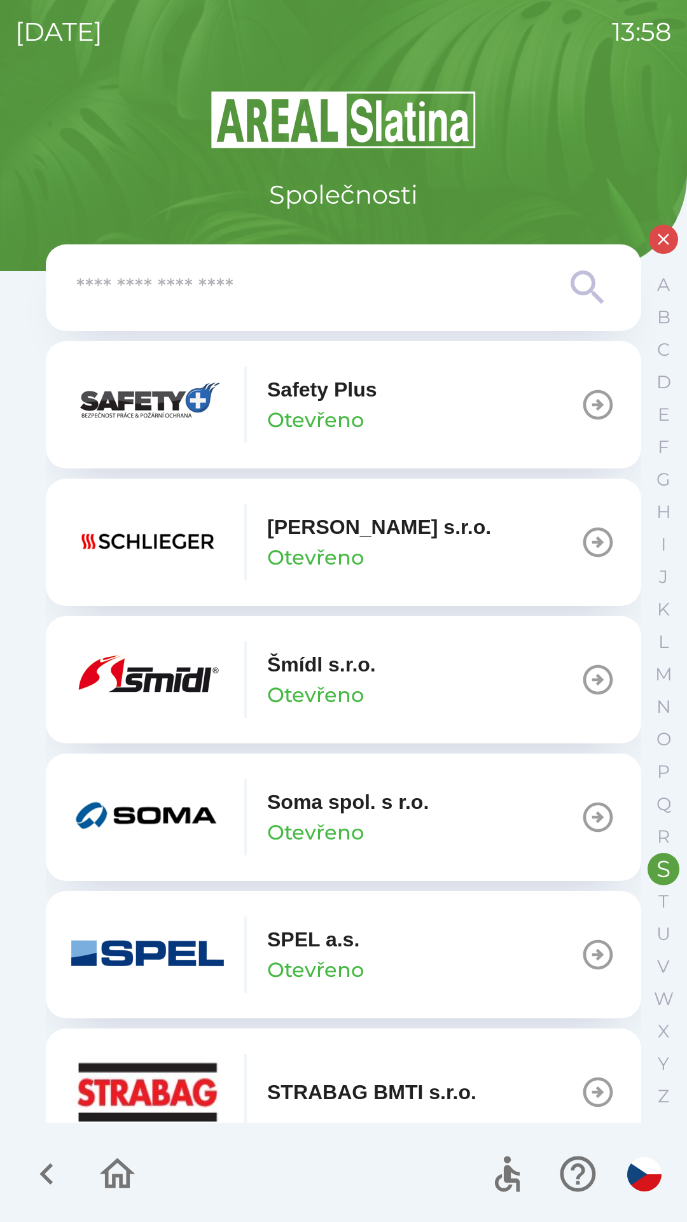
click at [155, 689] on img "button" at bounding box center [147, 680] width 153 height 76
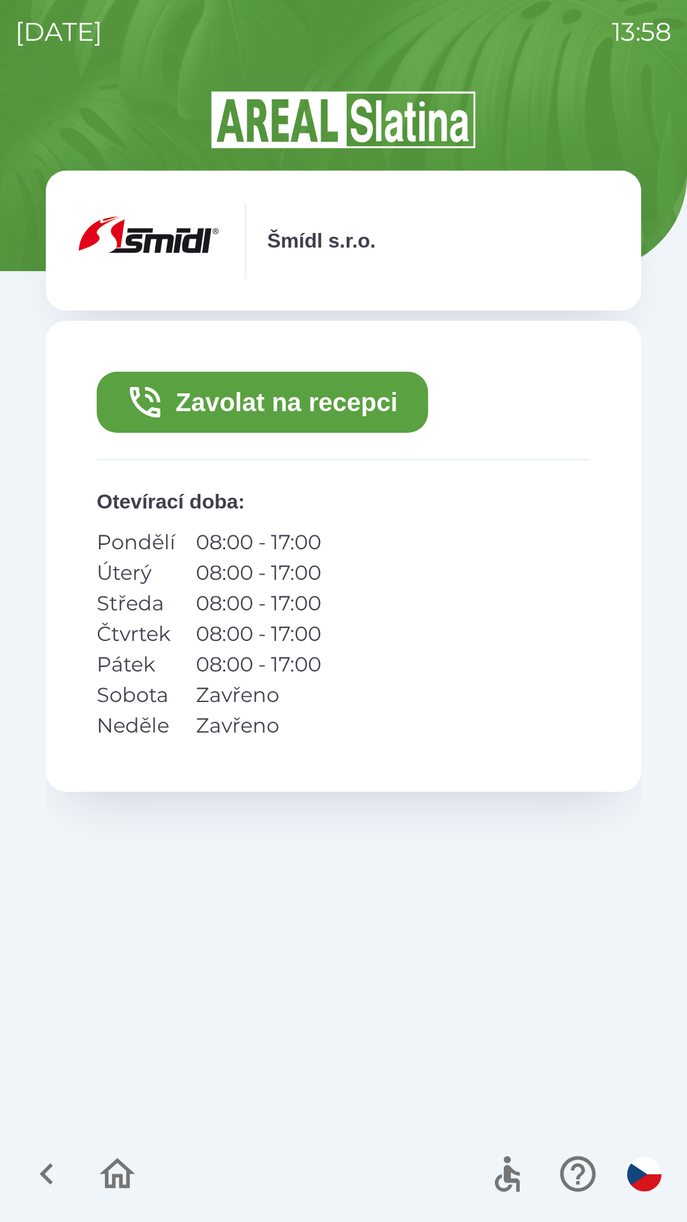
click at [323, 407] on button "Zavolat na recepci" at bounding box center [263, 402] width 332 height 61
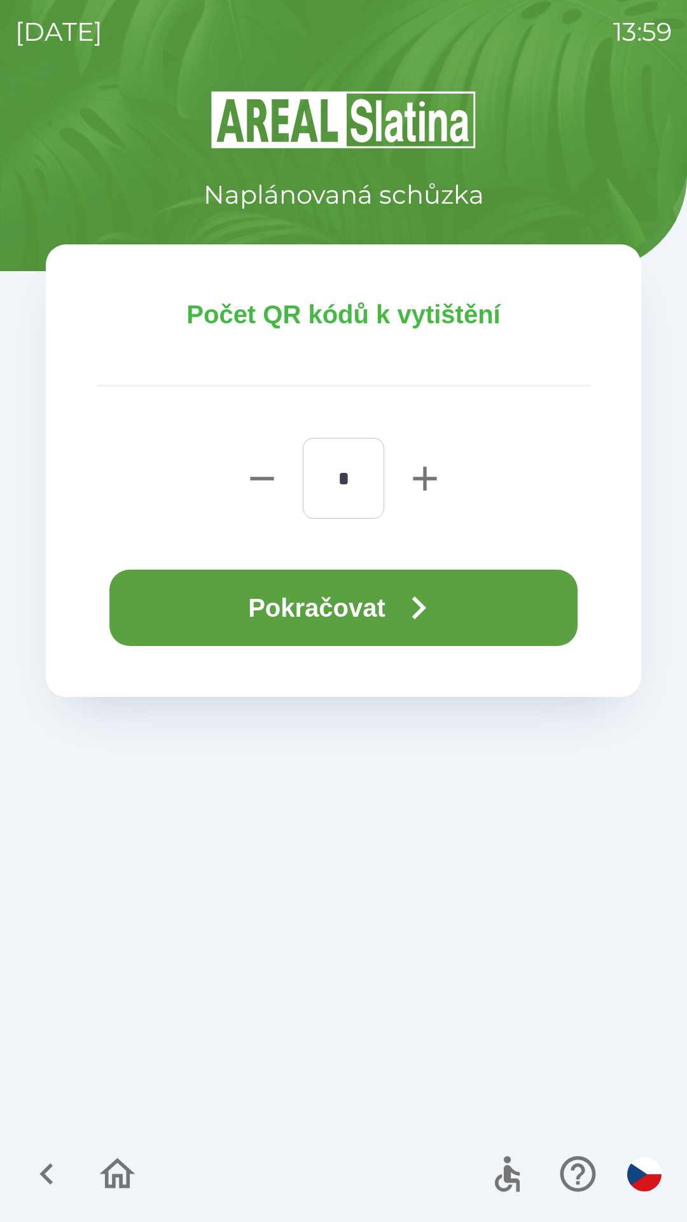
click at [370, 595] on button "Pokračovat" at bounding box center [343, 608] width 468 height 76
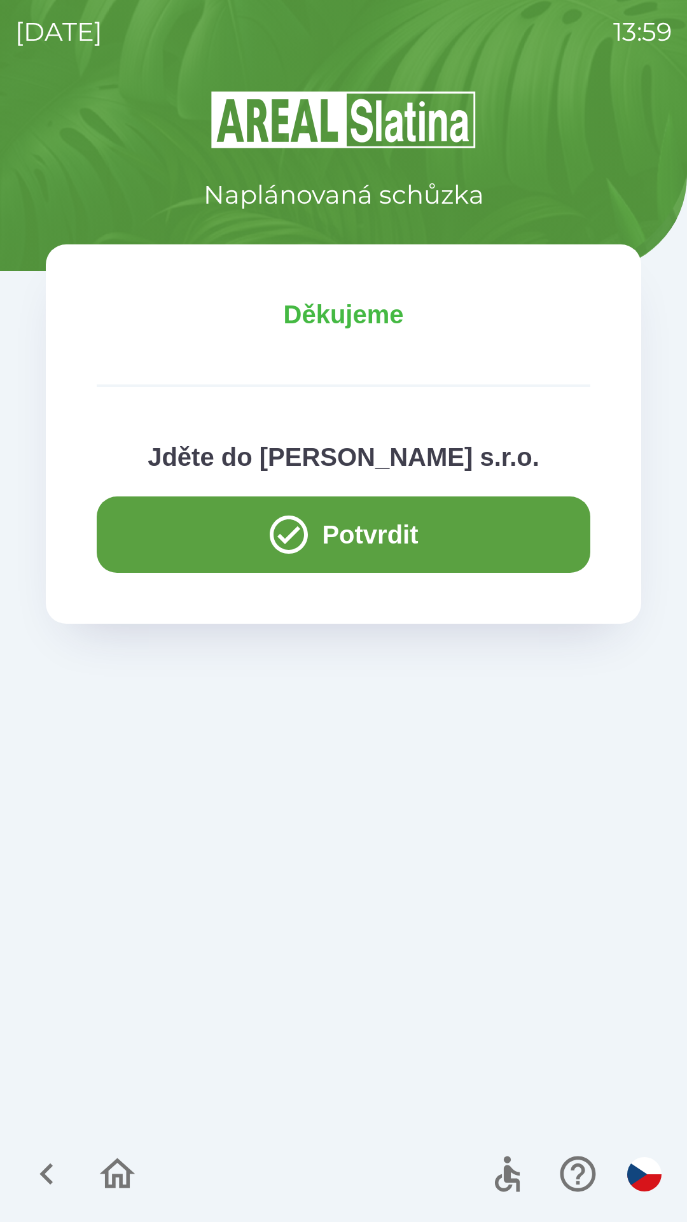
click at [334, 532] on button "Potvrdit" at bounding box center [344, 534] width 494 height 76
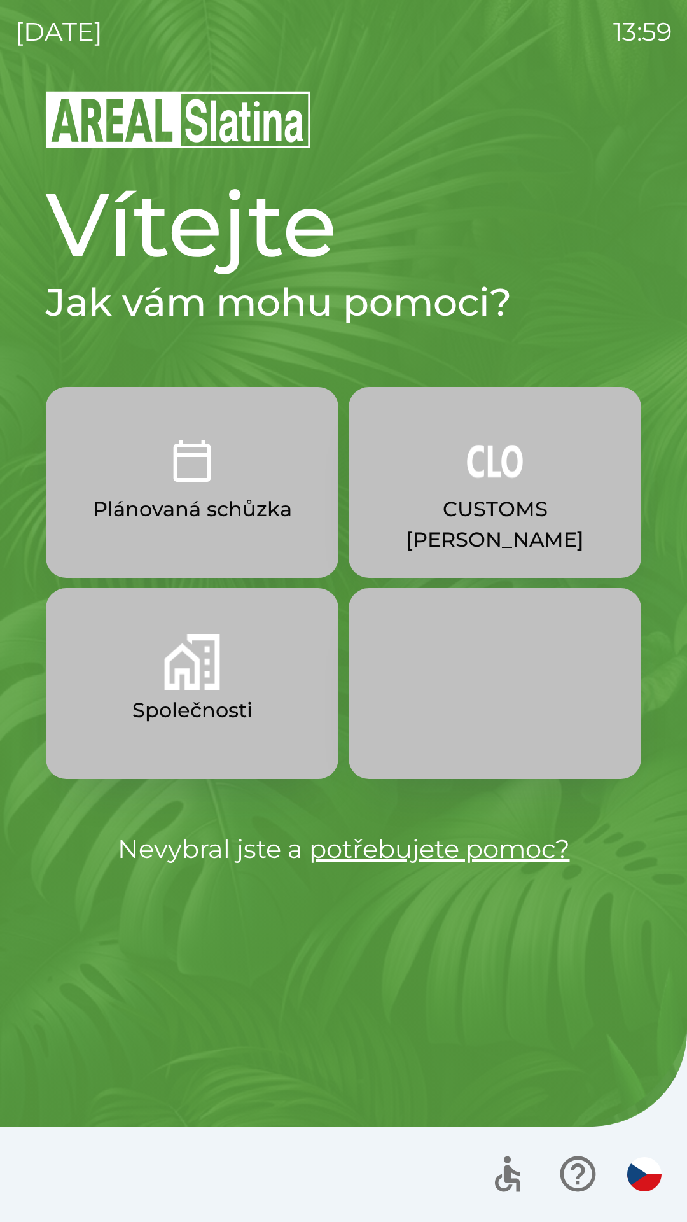
click at [167, 685] on img "button" at bounding box center [192, 662] width 56 height 56
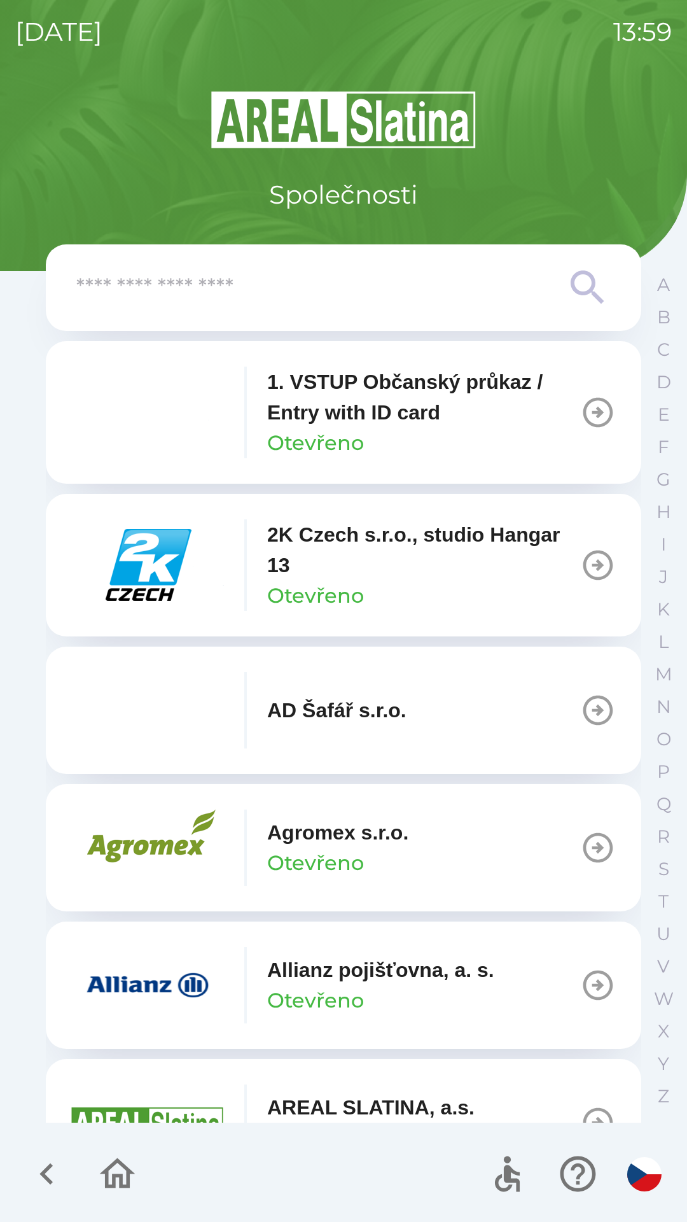
click at [144, 297] on input "text" at bounding box center [318, 287] width 484 height 35
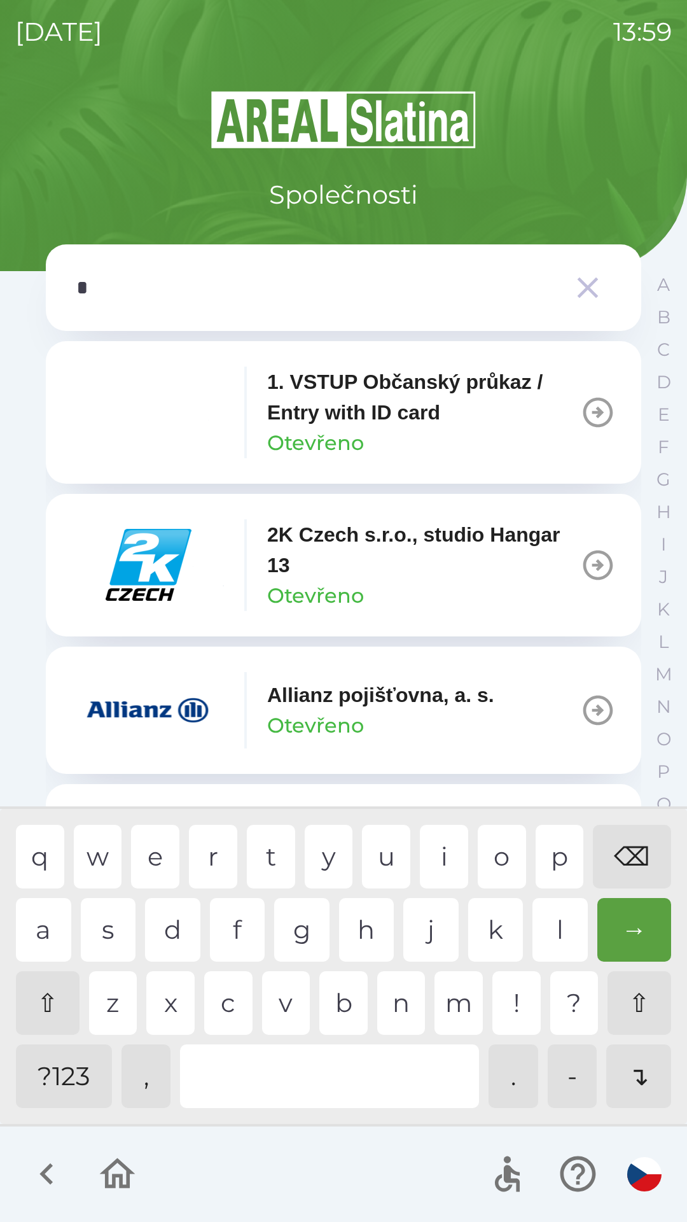
type input "**"
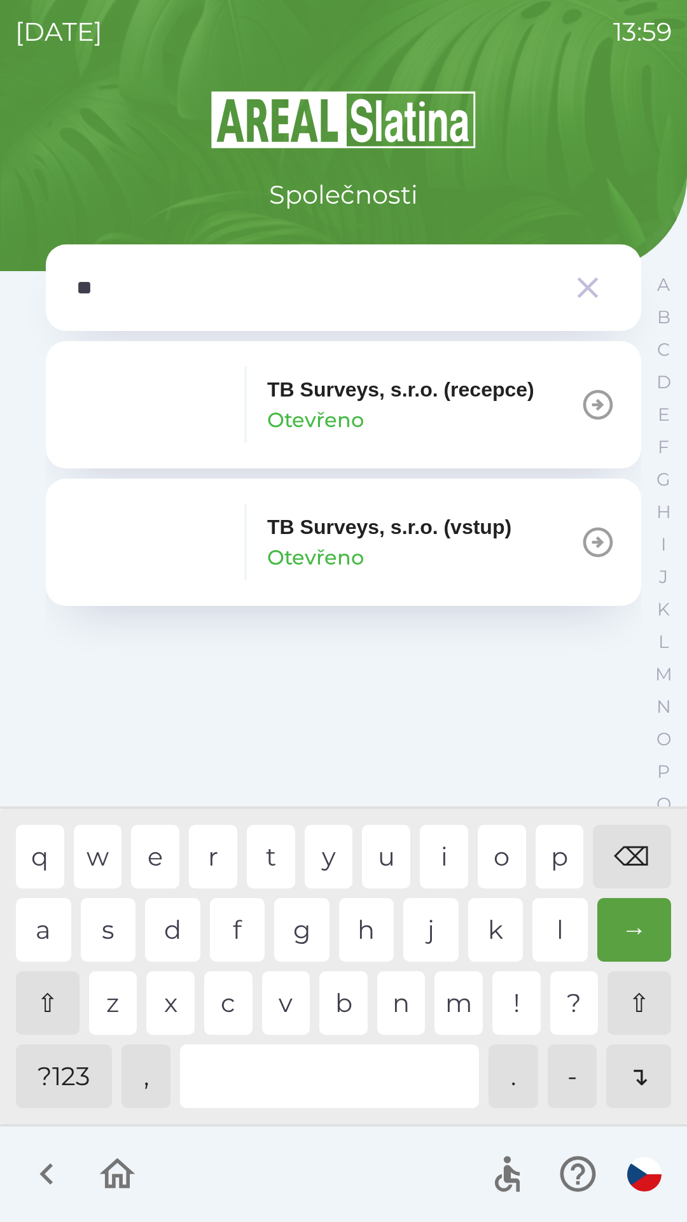
click at [346, 993] on div "b" at bounding box center [343, 1003] width 48 height 64
click at [300, 405] on p "Otevřeno" at bounding box center [315, 420] width 97 height 31
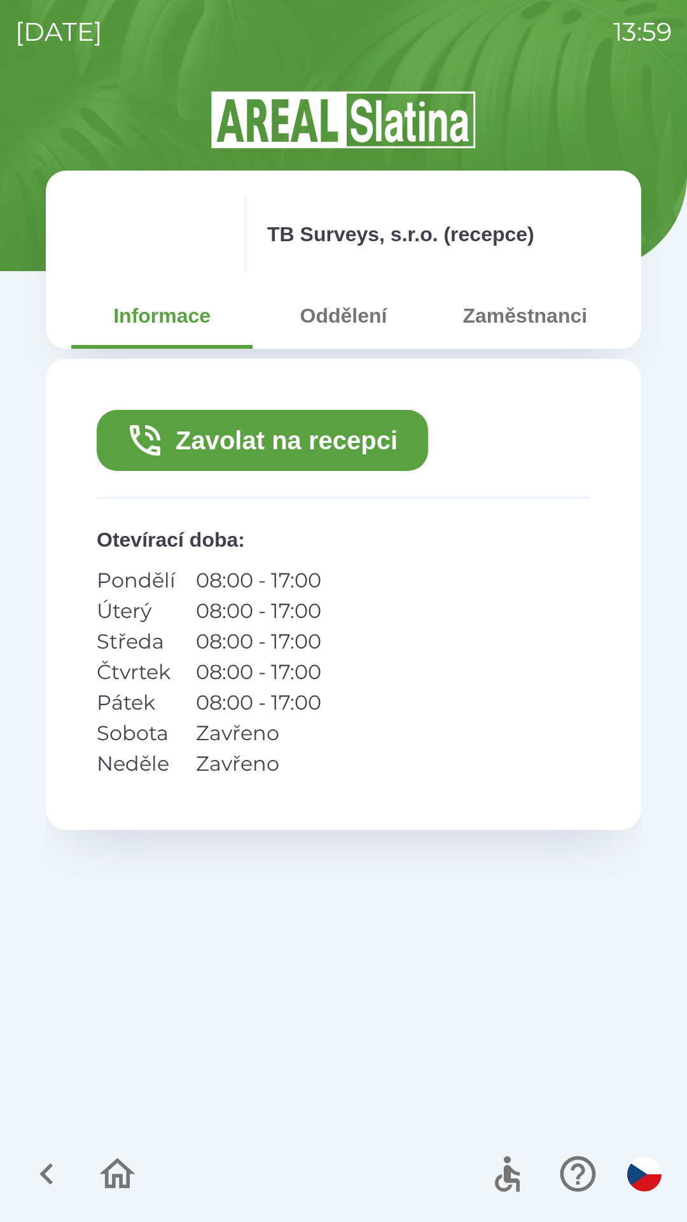
click at [204, 442] on button "Zavolat na recepci" at bounding box center [263, 440] width 332 height 61
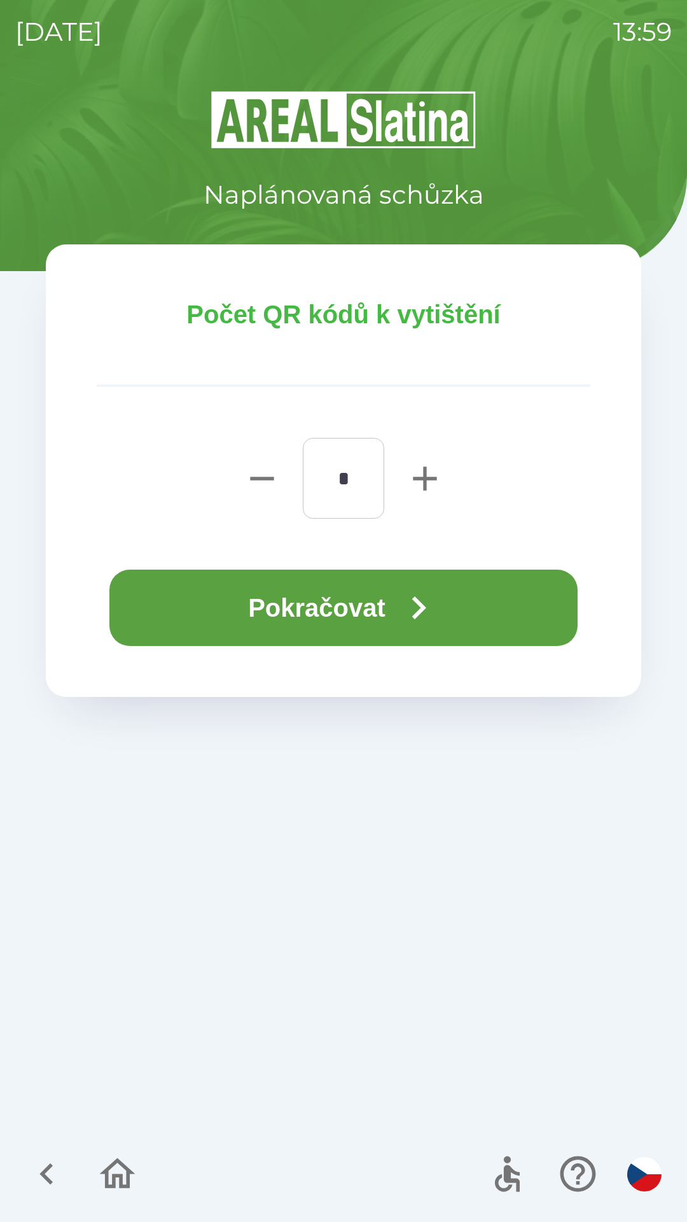
click at [309, 599] on button "Pokračovat" at bounding box center [343, 608] width 468 height 76
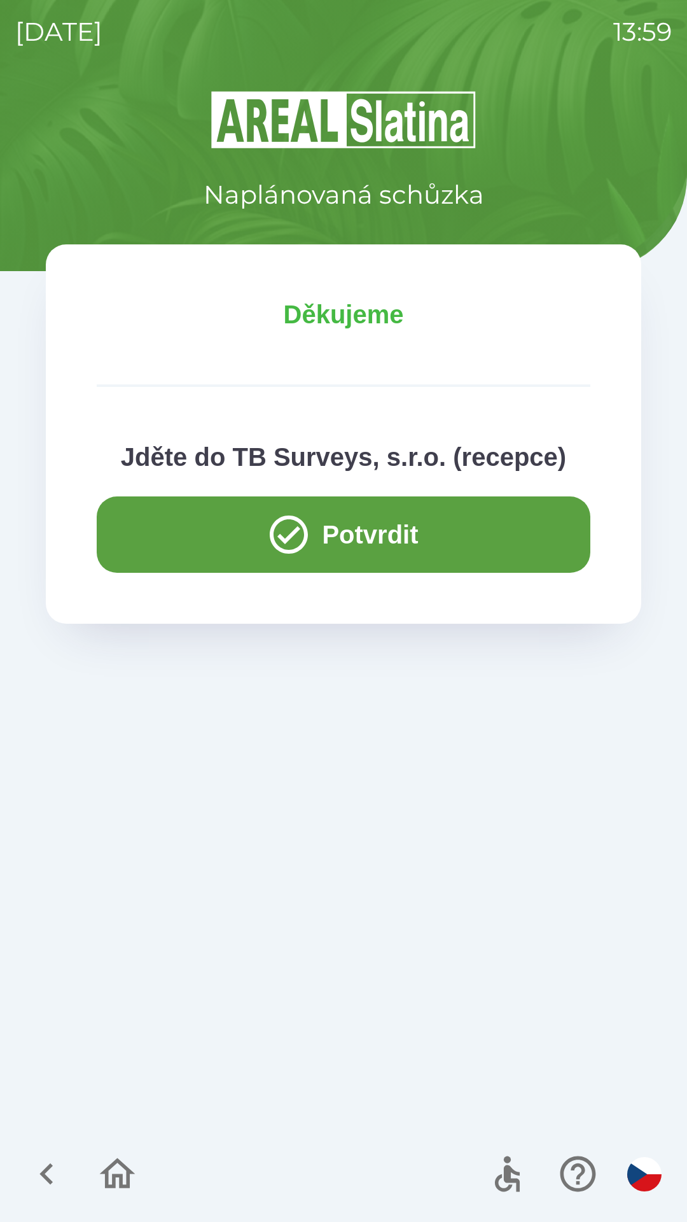
click at [357, 533] on button "Potvrdit" at bounding box center [344, 534] width 494 height 76
